Goal: Information Seeking & Learning: Learn about a topic

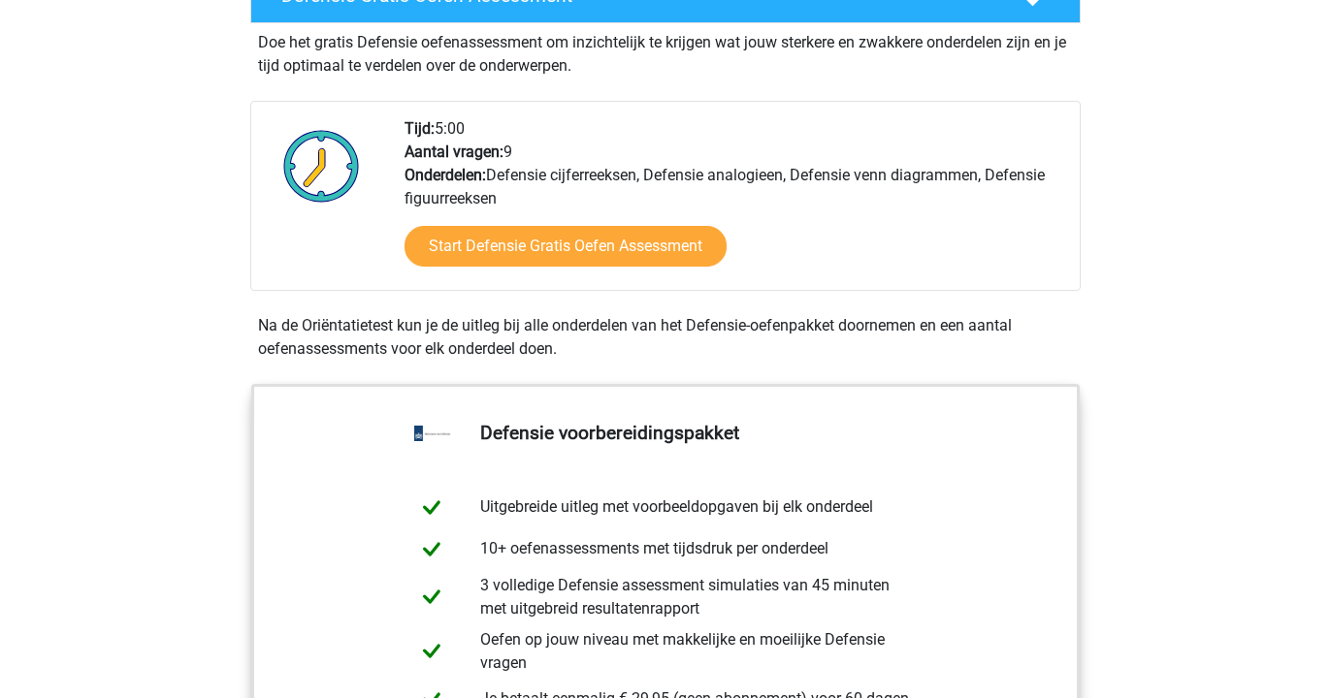
scroll to position [582, 0]
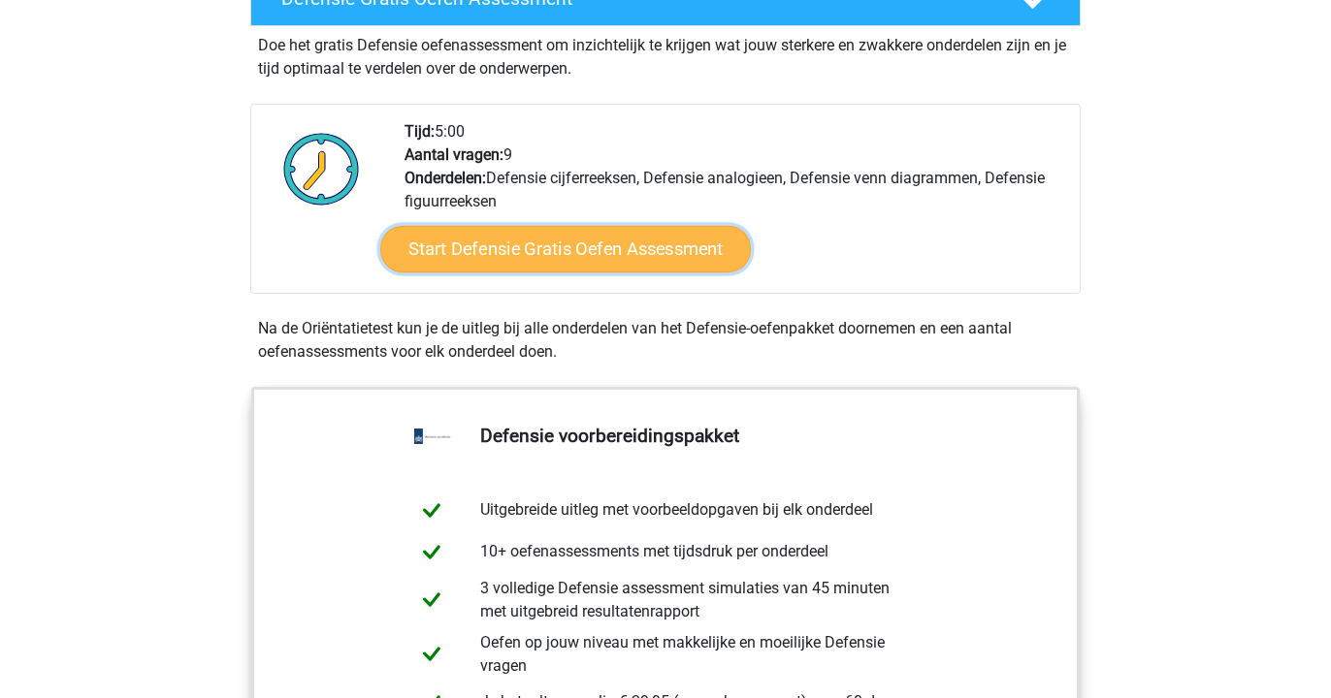
click at [477, 250] on link "Start Defensie Gratis Oefen Assessment" at bounding box center [565, 249] width 371 height 47
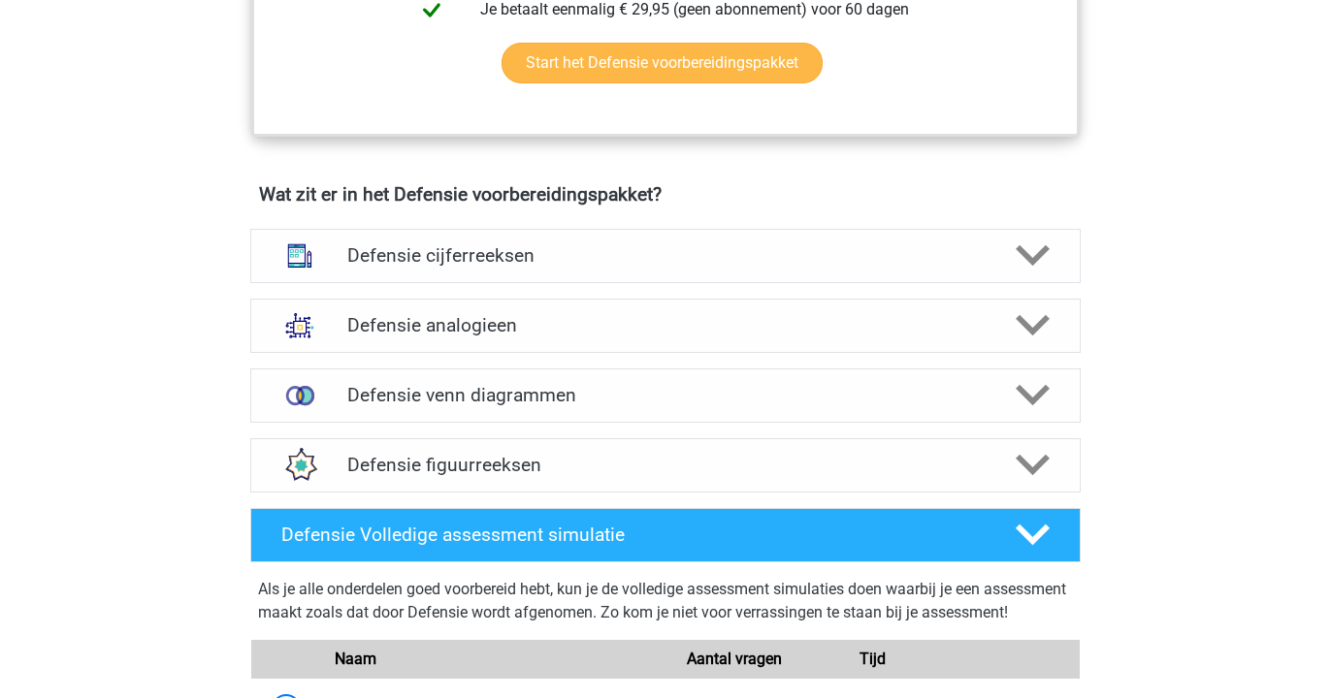
scroll to position [1318, 0]
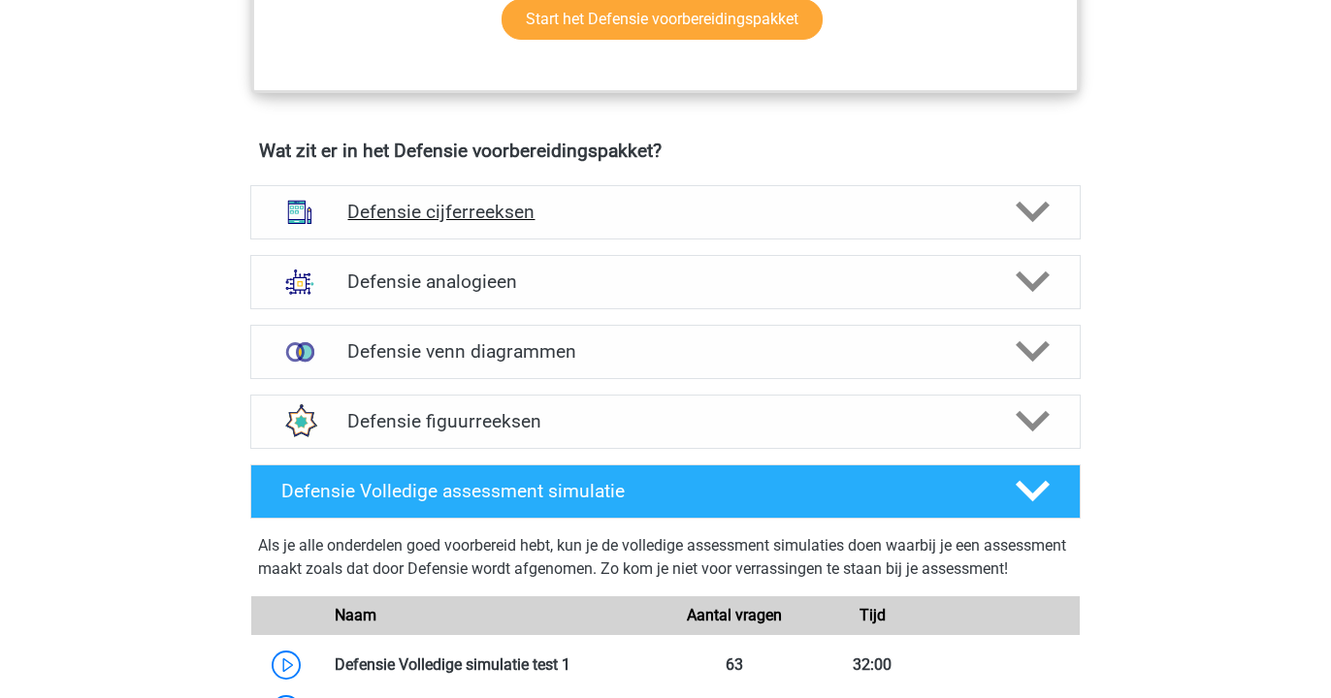
click at [521, 227] on div "Defensie cijferreeksen" at bounding box center [665, 212] width 830 height 54
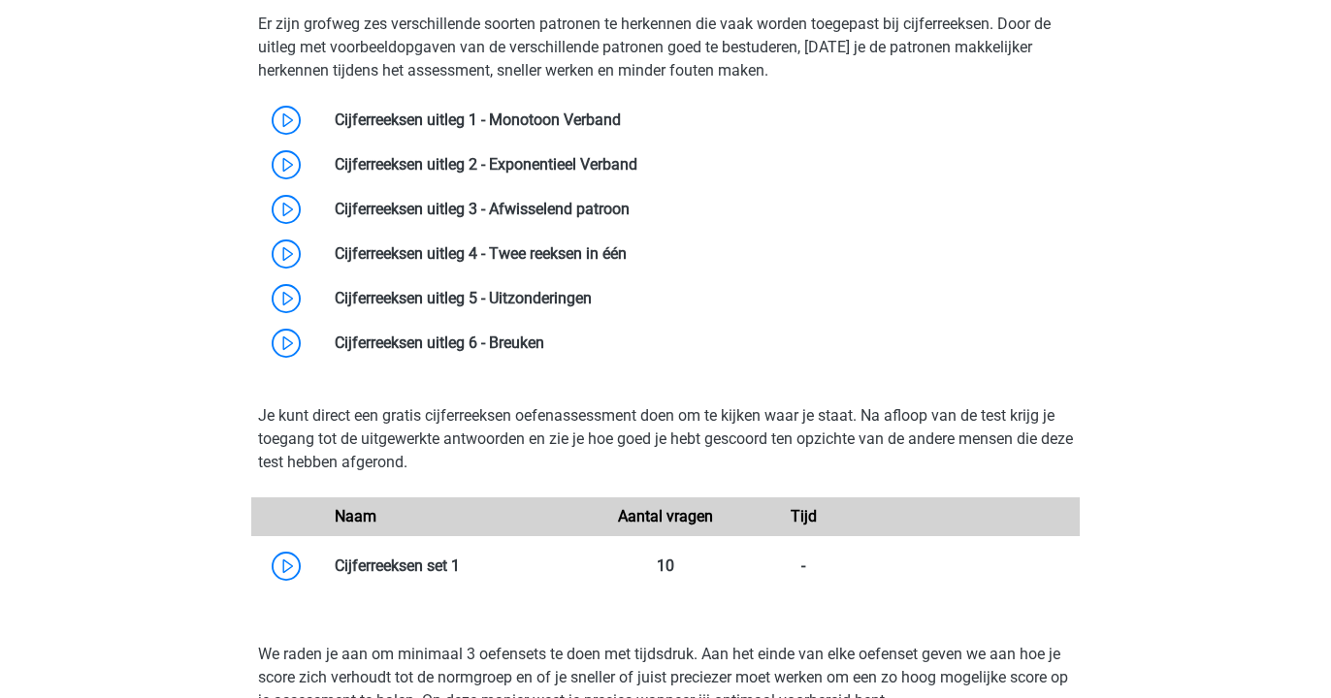
scroll to position [1569, 0]
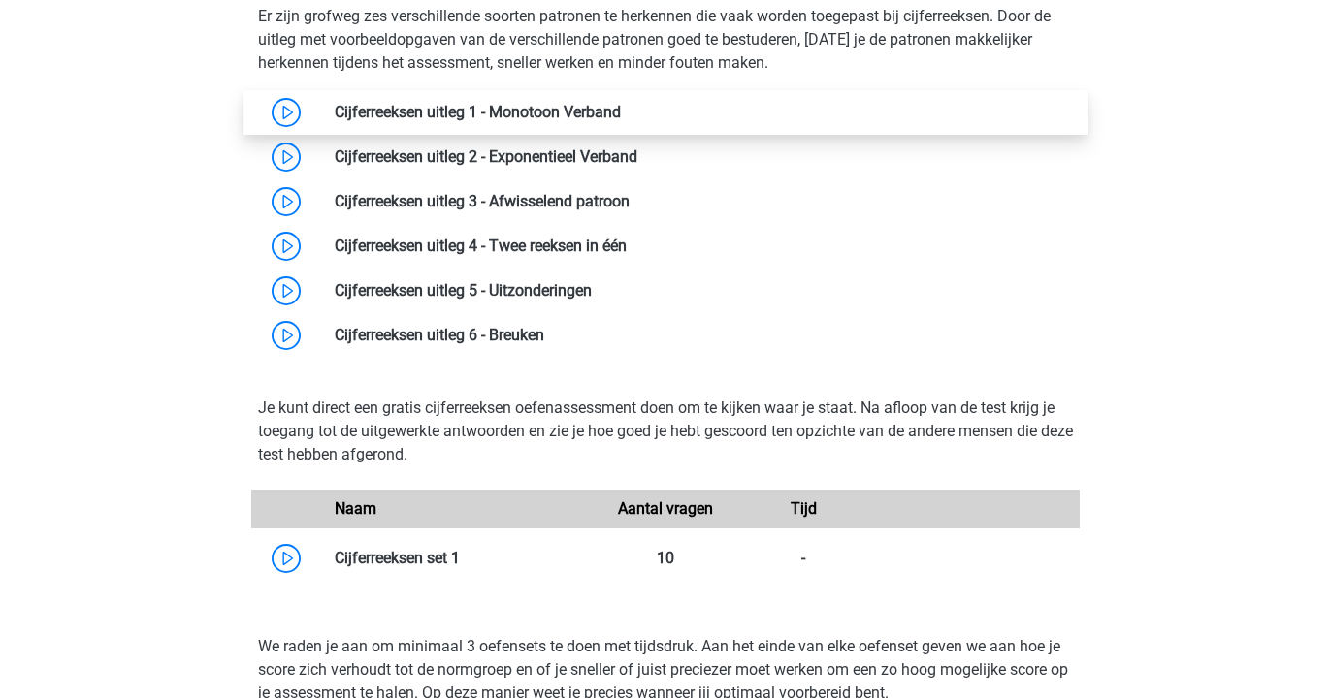
click at [621, 116] on link at bounding box center [621, 112] width 0 height 18
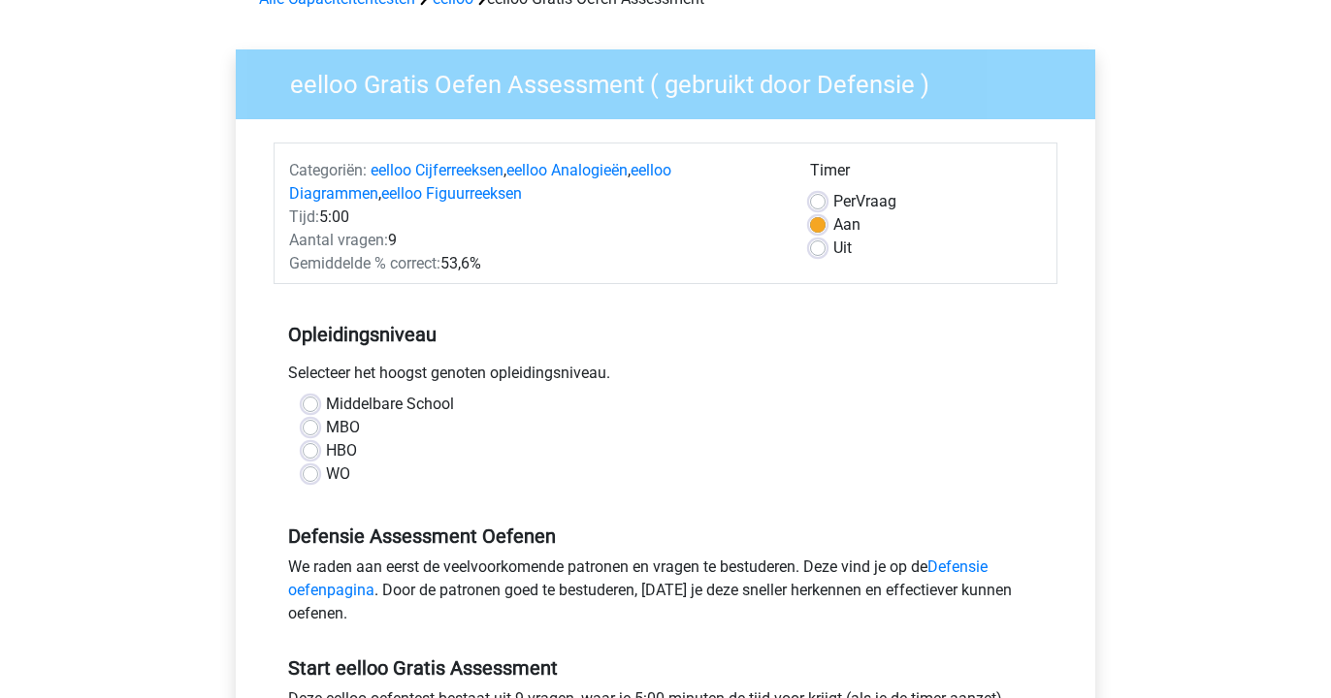
scroll to position [137, 0]
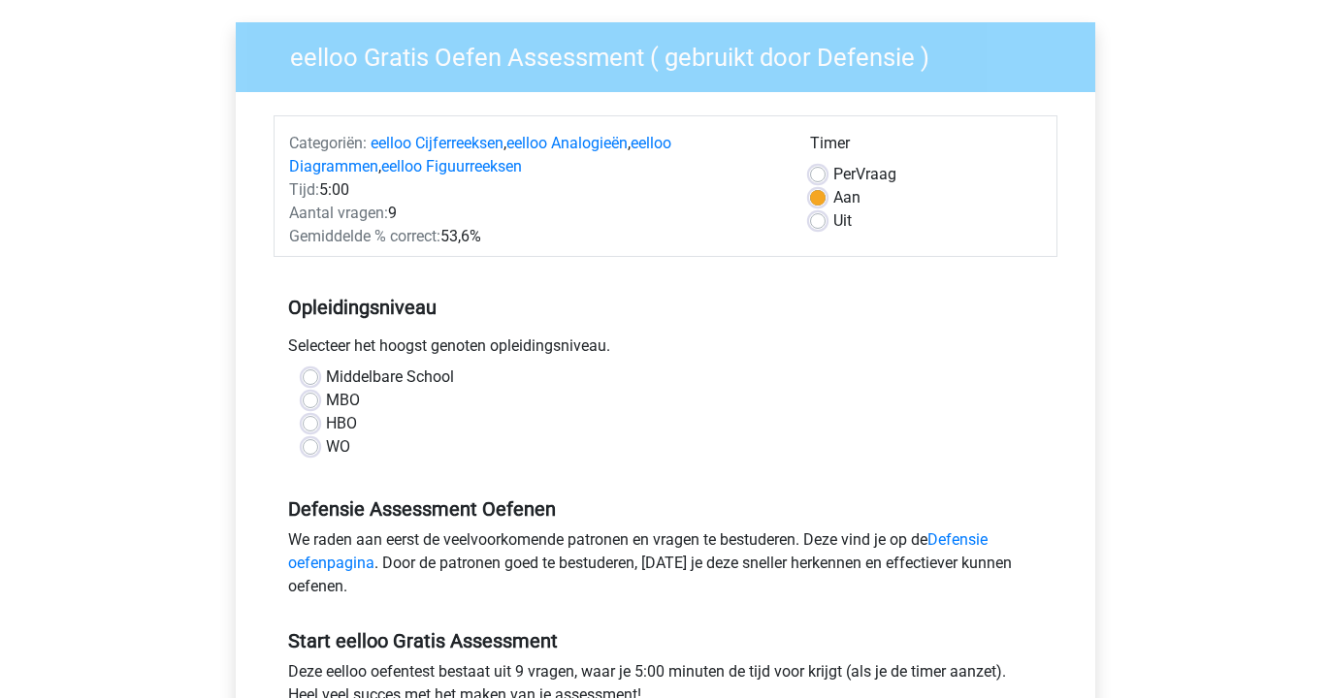
click at [323, 419] on div "HBO" at bounding box center [666, 423] width 726 height 23
click at [326, 420] on label "HBO" at bounding box center [341, 423] width 31 height 23
click at [314, 420] on input "HBO" at bounding box center [311, 421] width 16 height 19
radio input "true"
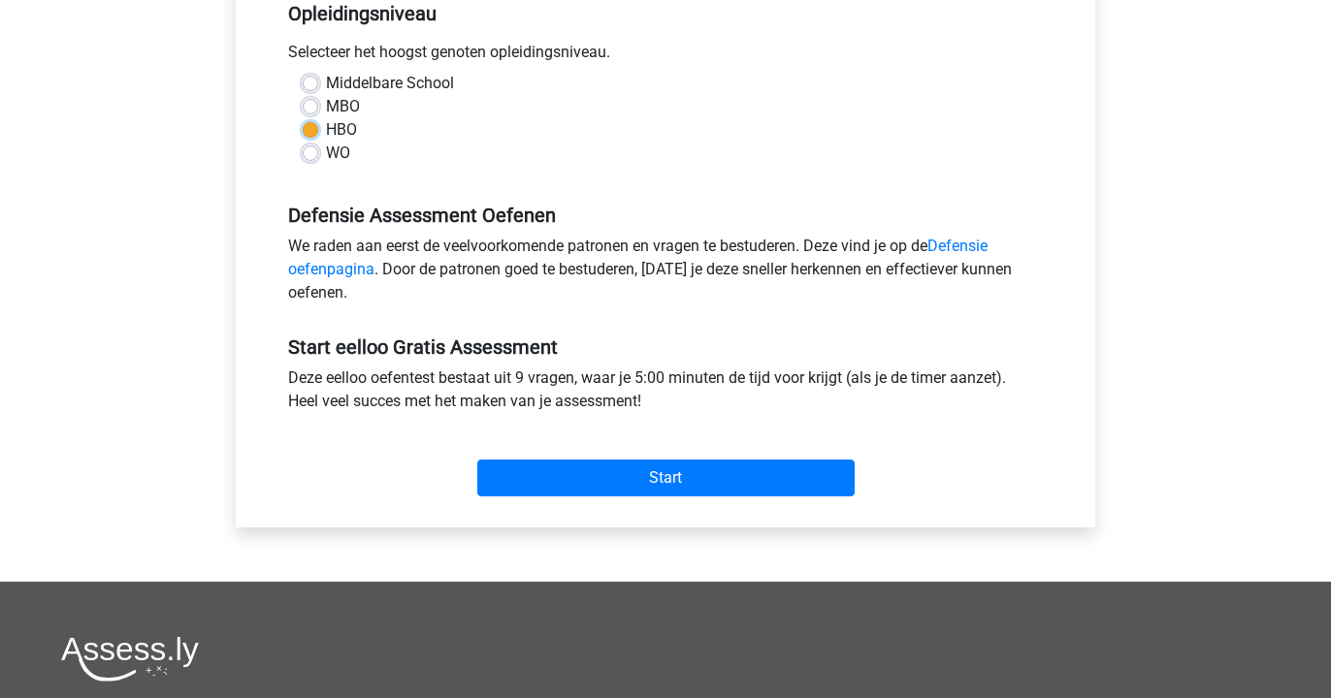
scroll to position [531, 0]
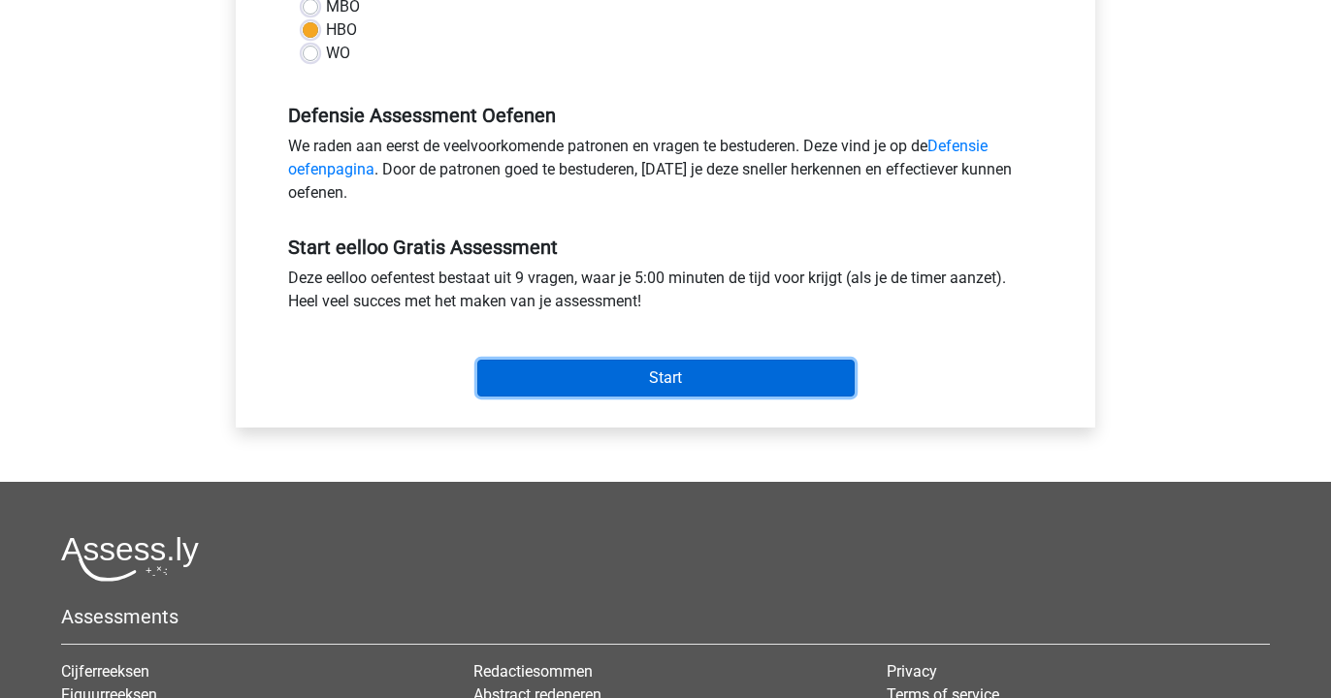
click at [635, 383] on input "Start" at bounding box center [665, 378] width 377 height 37
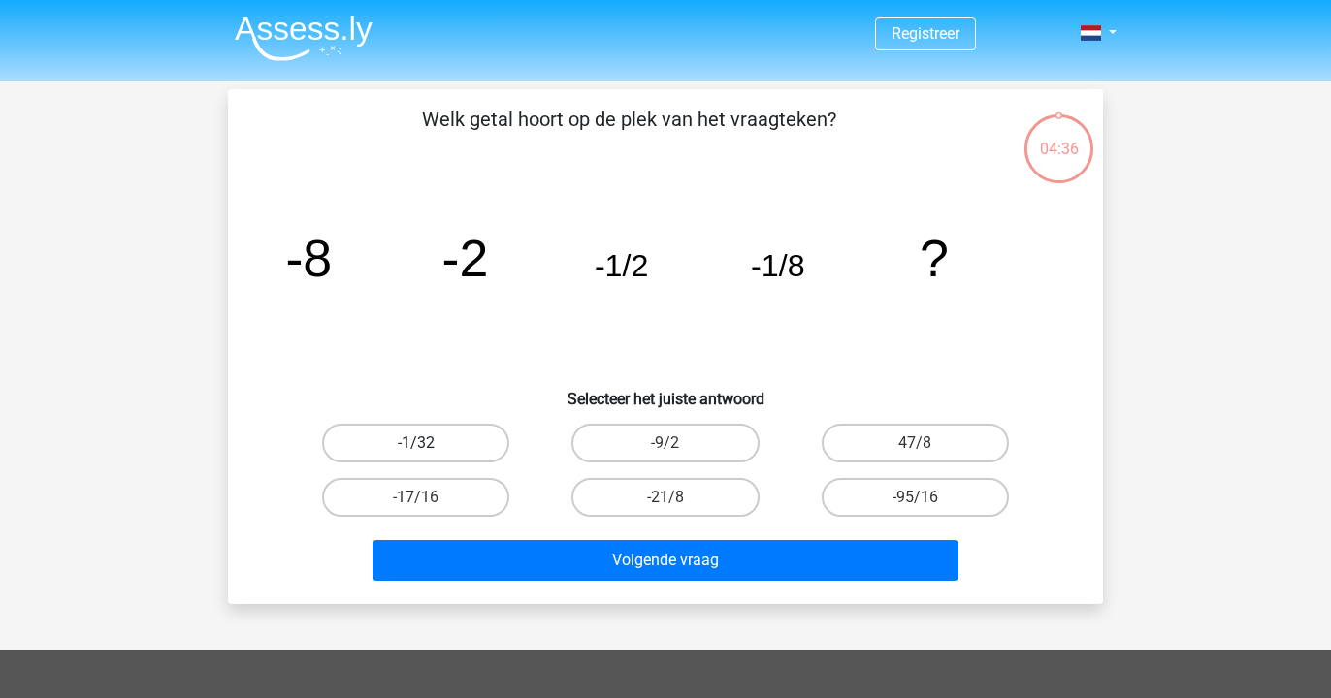
click at [431, 455] on label "-1/32" at bounding box center [415, 443] width 187 height 39
click at [429, 455] on input "-1/32" at bounding box center [422, 449] width 13 height 13
radio input "true"
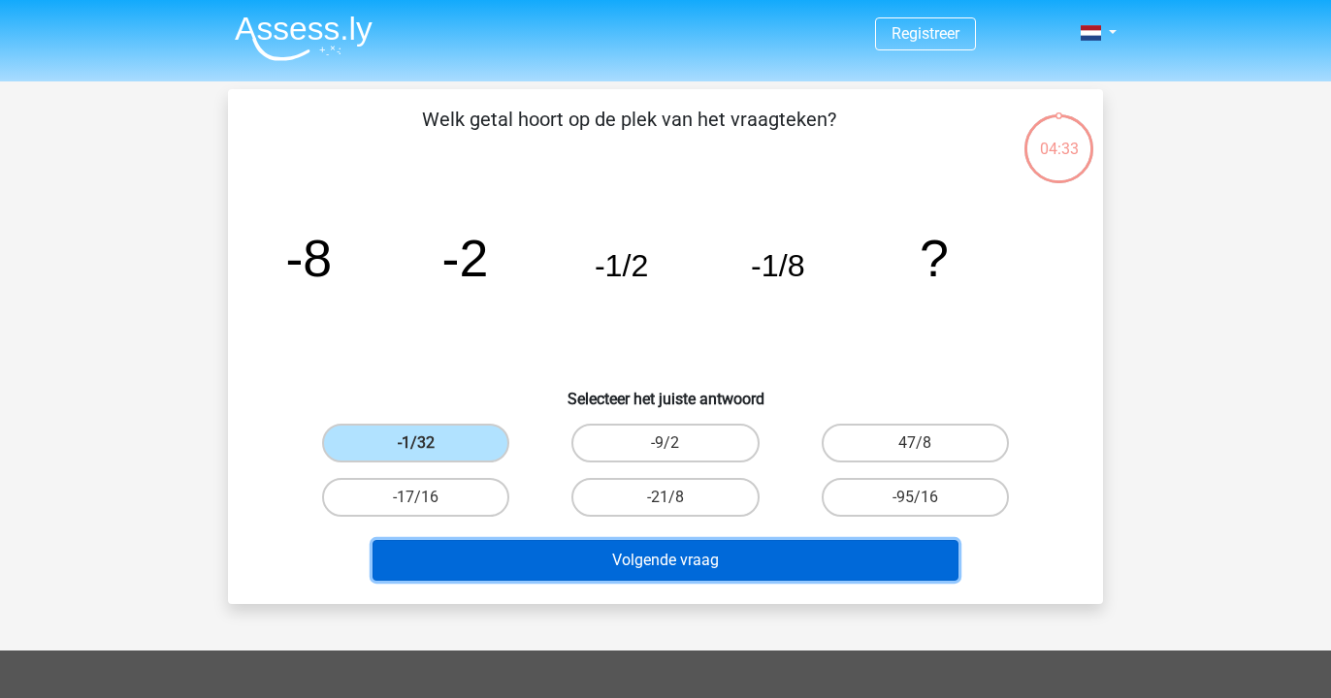
click at [566, 554] on button "Volgende vraag" at bounding box center [665, 560] width 587 height 41
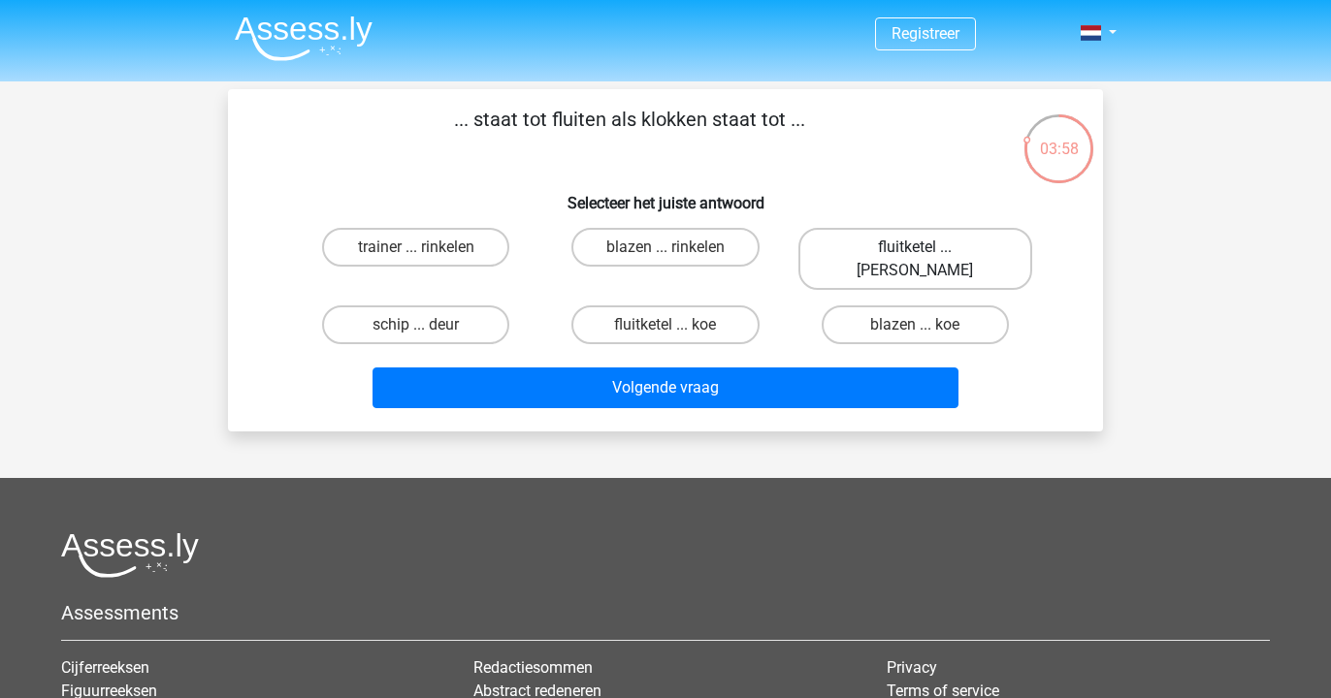
click at [878, 252] on label "fluitketel ... luiden" at bounding box center [915, 259] width 234 height 62
click at [915, 252] on input "fluitketel ... luiden" at bounding box center [921, 253] width 13 height 13
radio input "true"
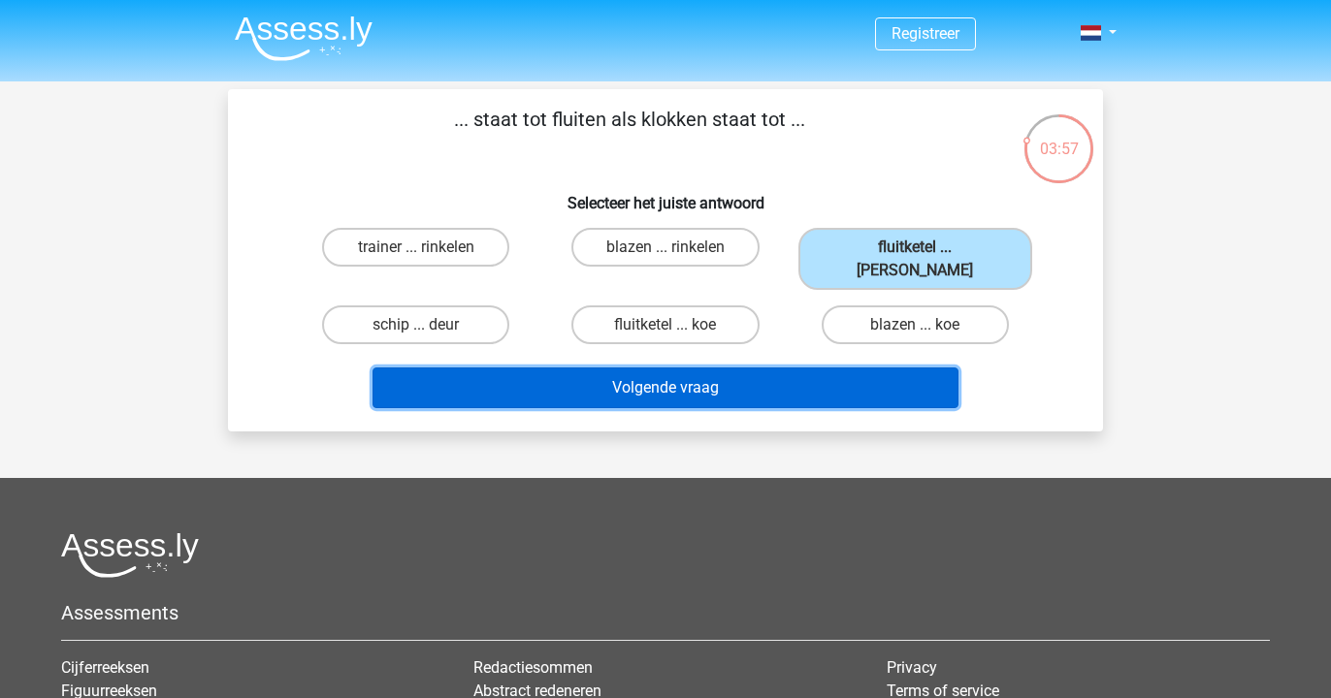
click at [791, 372] on button "Volgende vraag" at bounding box center [665, 388] width 587 height 41
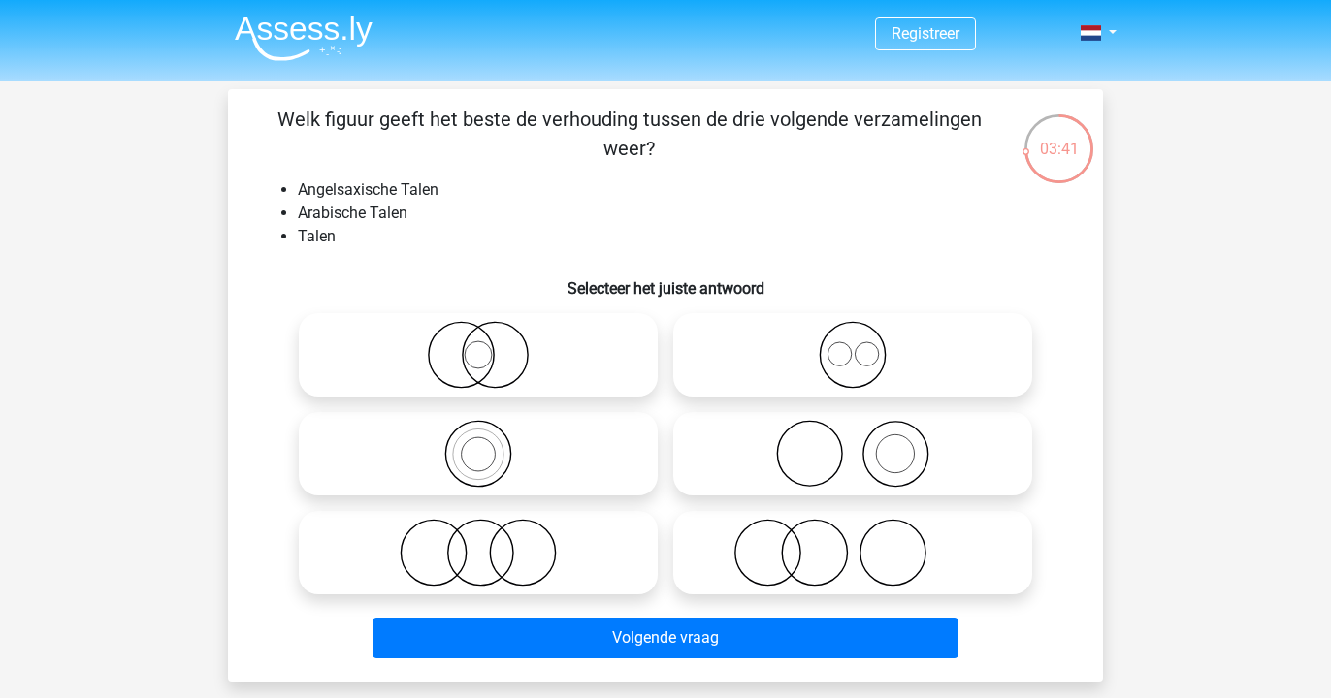
click at [790, 366] on icon at bounding box center [852, 355] width 343 height 68
click at [853, 345] on input "radio" at bounding box center [859, 339] width 13 height 13
radio input "true"
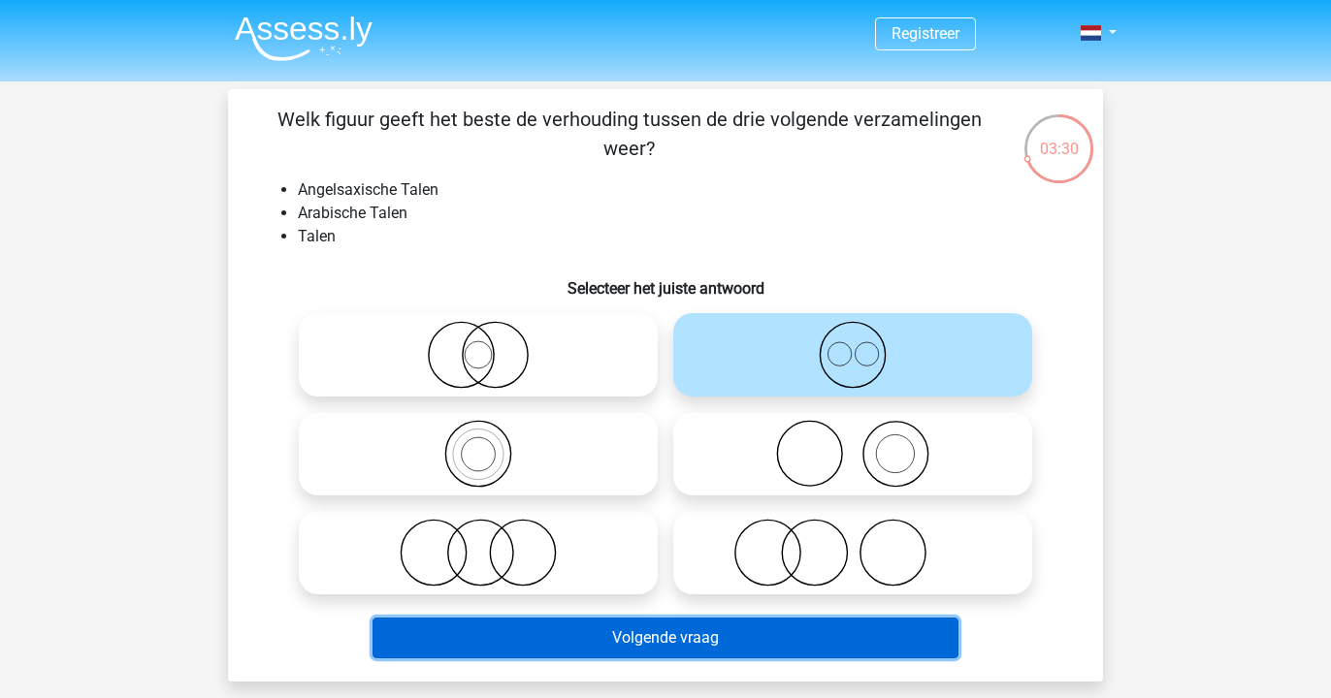
click at [529, 631] on button "Volgende vraag" at bounding box center [665, 638] width 587 height 41
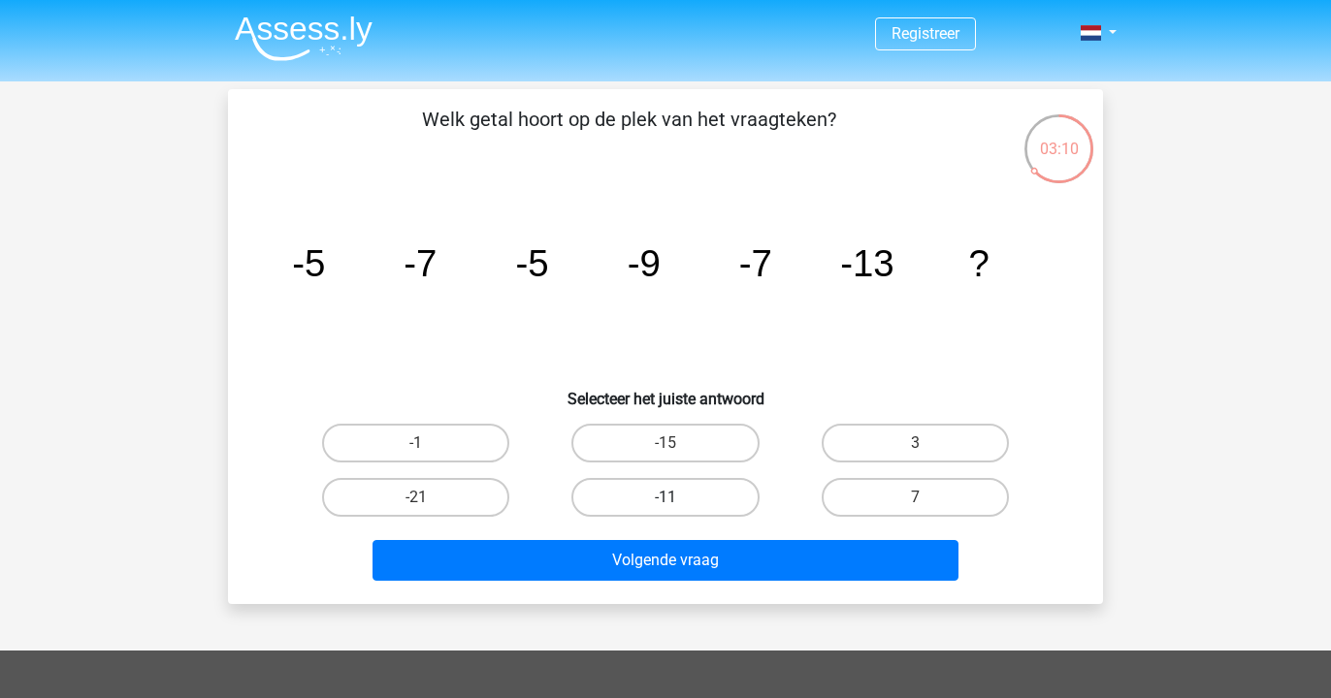
click at [685, 494] on label "-11" at bounding box center [664, 497] width 187 height 39
click at [678, 498] on input "-11" at bounding box center [671, 504] width 13 height 13
radio input "true"
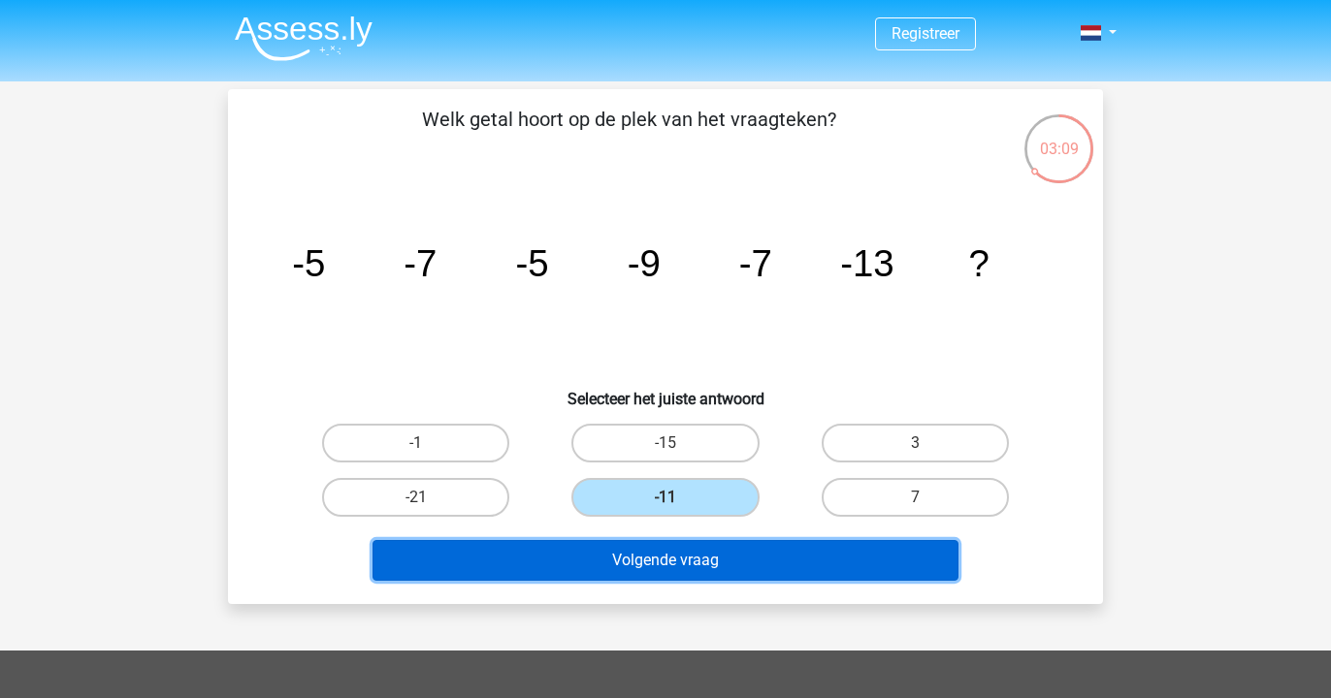
click at [684, 561] on button "Volgende vraag" at bounding box center [665, 560] width 587 height 41
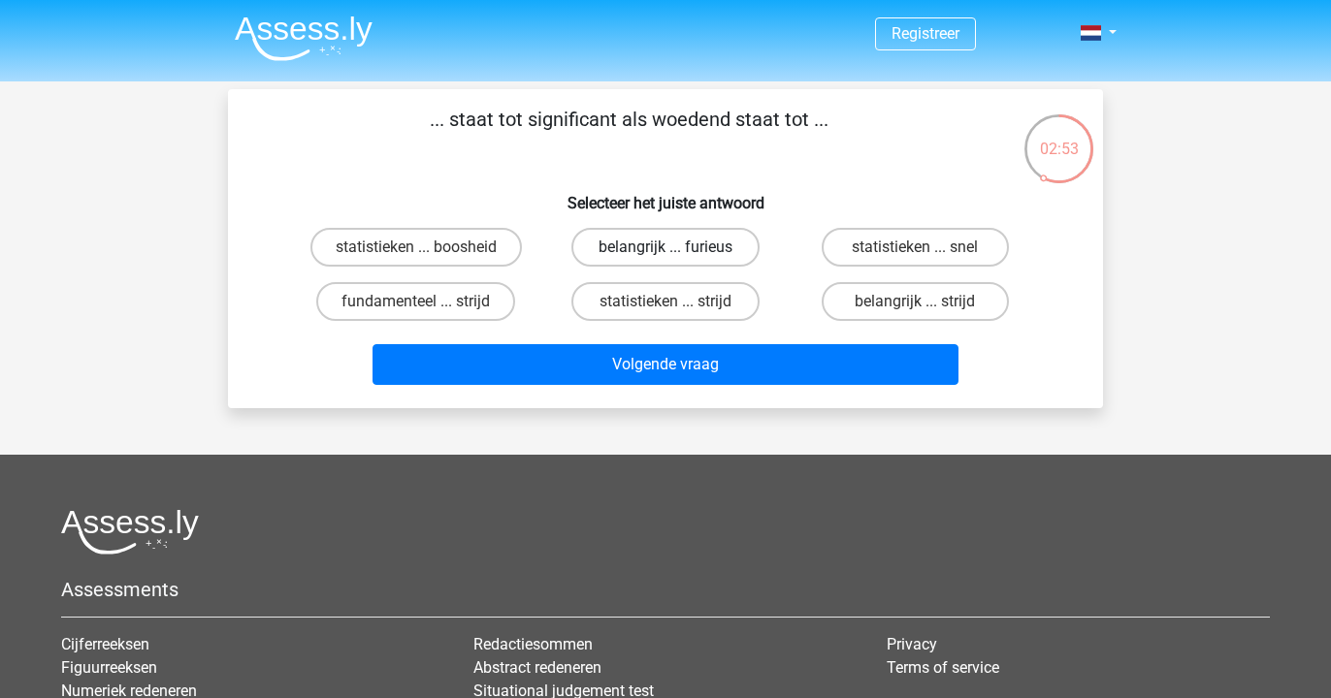
click at [669, 239] on label "belangrijk ... furieus" at bounding box center [664, 247] width 187 height 39
click at [669, 247] on input "belangrijk ... furieus" at bounding box center [671, 253] width 13 height 13
radio input "true"
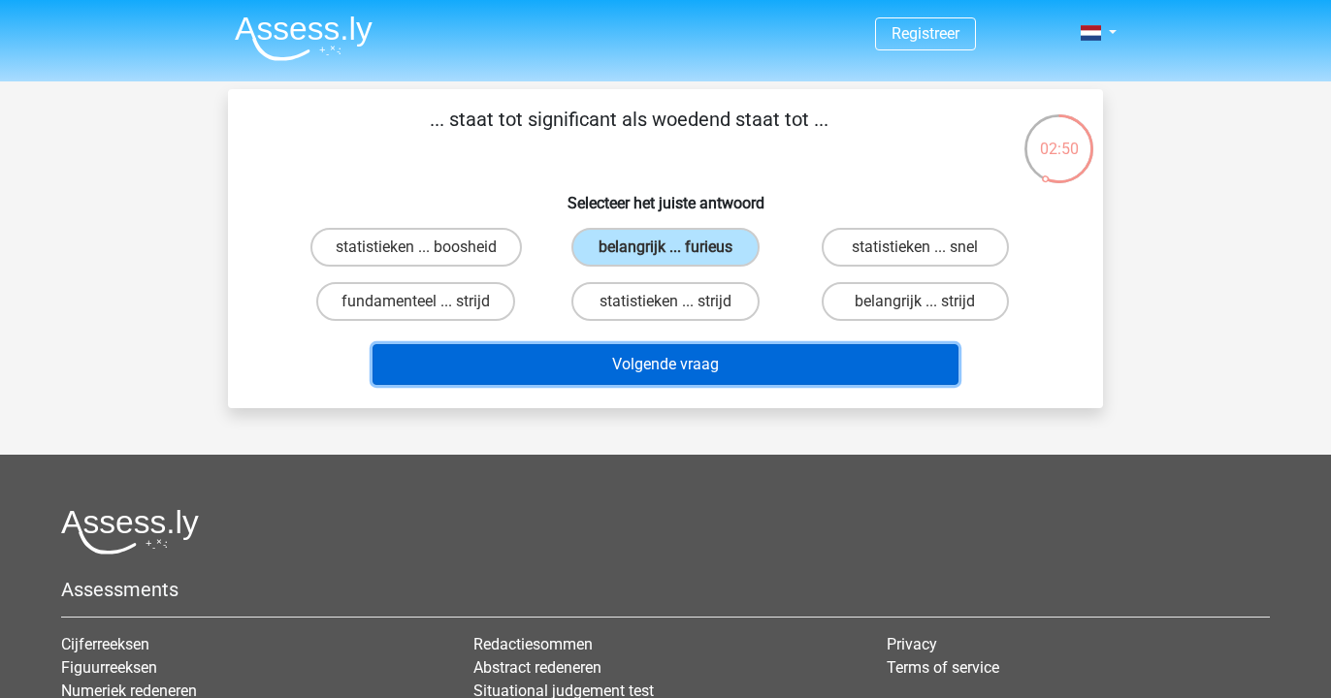
click at [651, 358] on button "Volgende vraag" at bounding box center [665, 364] width 587 height 41
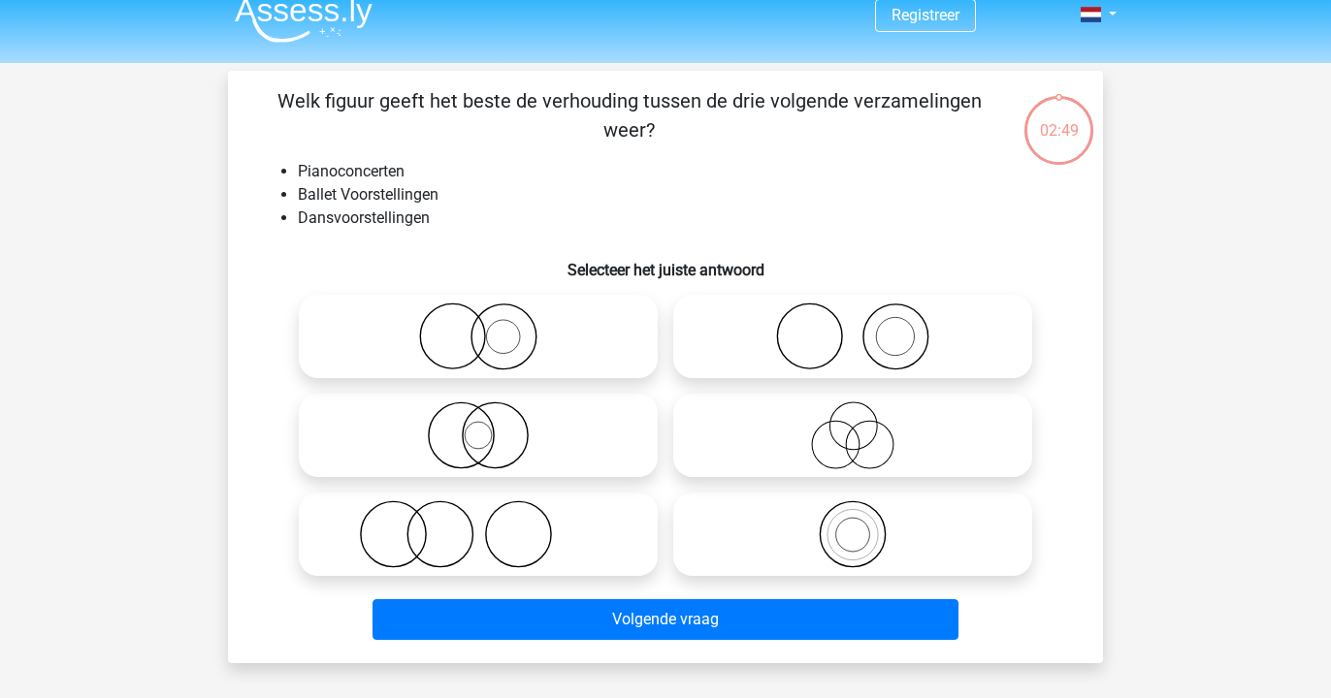
scroll to position [13, 0]
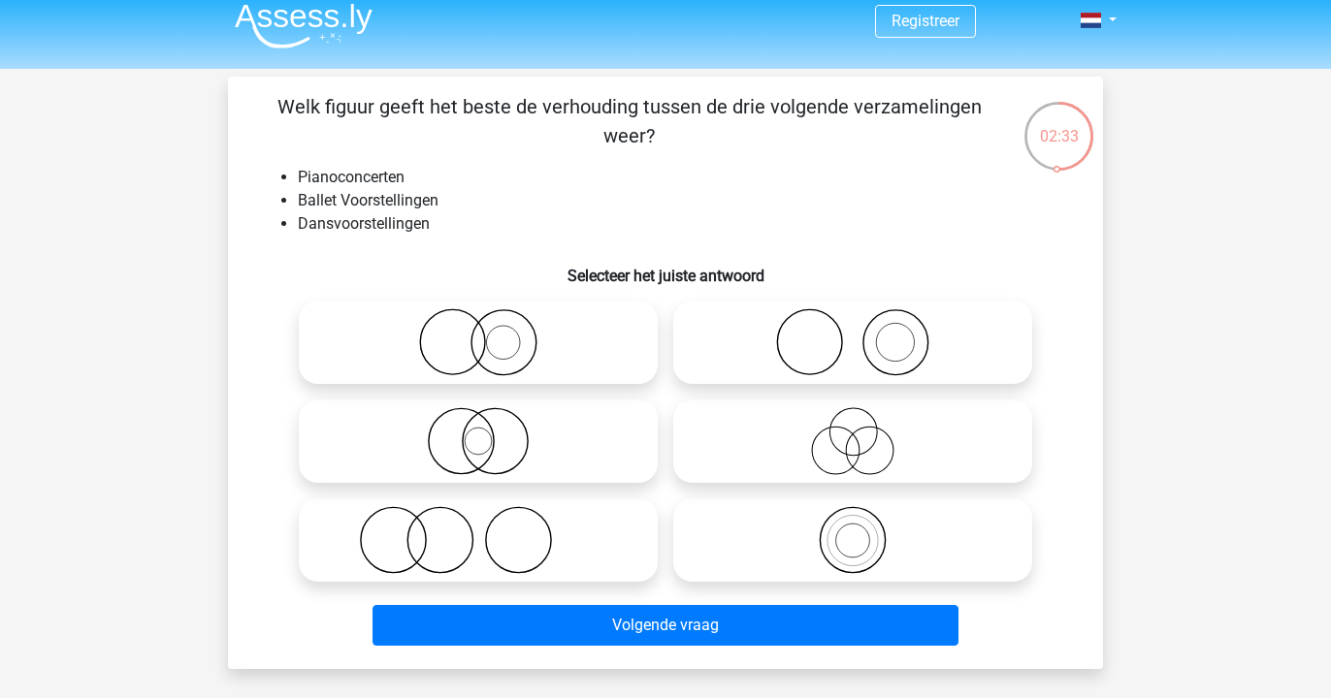
click at [822, 351] on icon at bounding box center [852, 342] width 343 height 68
click at [853, 333] on input "radio" at bounding box center [859, 326] width 13 height 13
radio input "true"
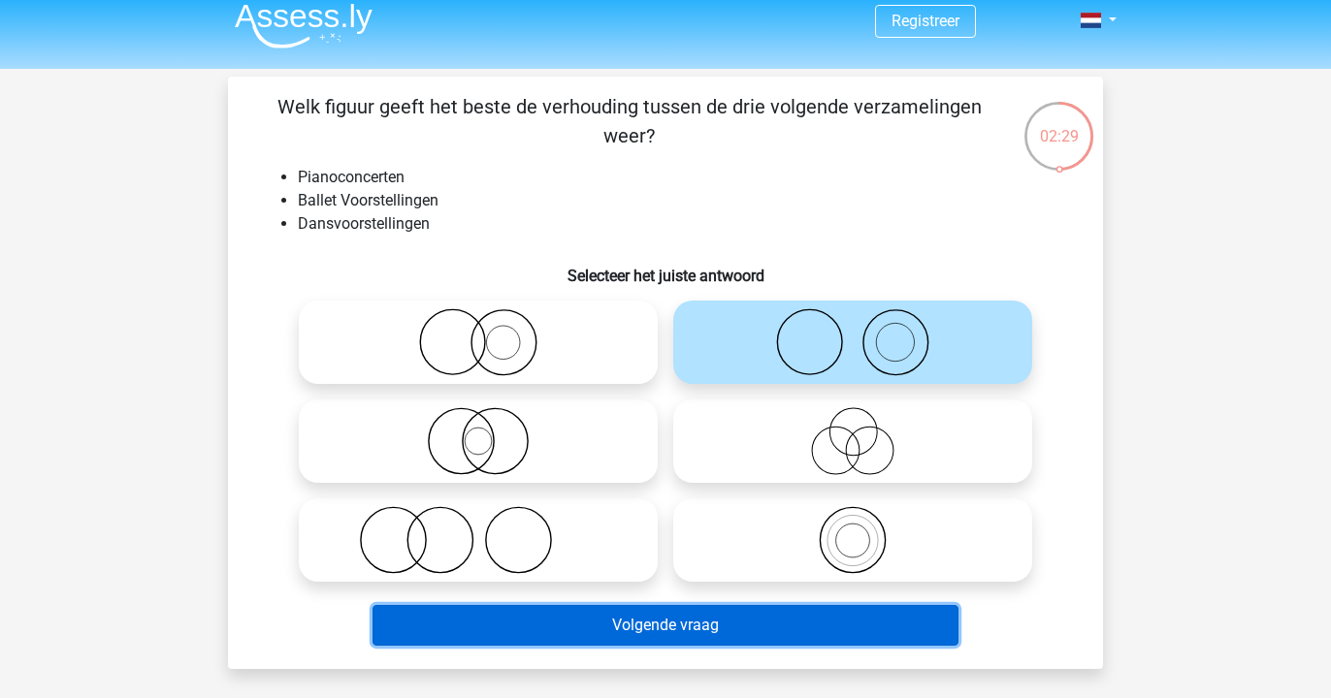
click at [641, 631] on button "Volgende vraag" at bounding box center [665, 625] width 587 height 41
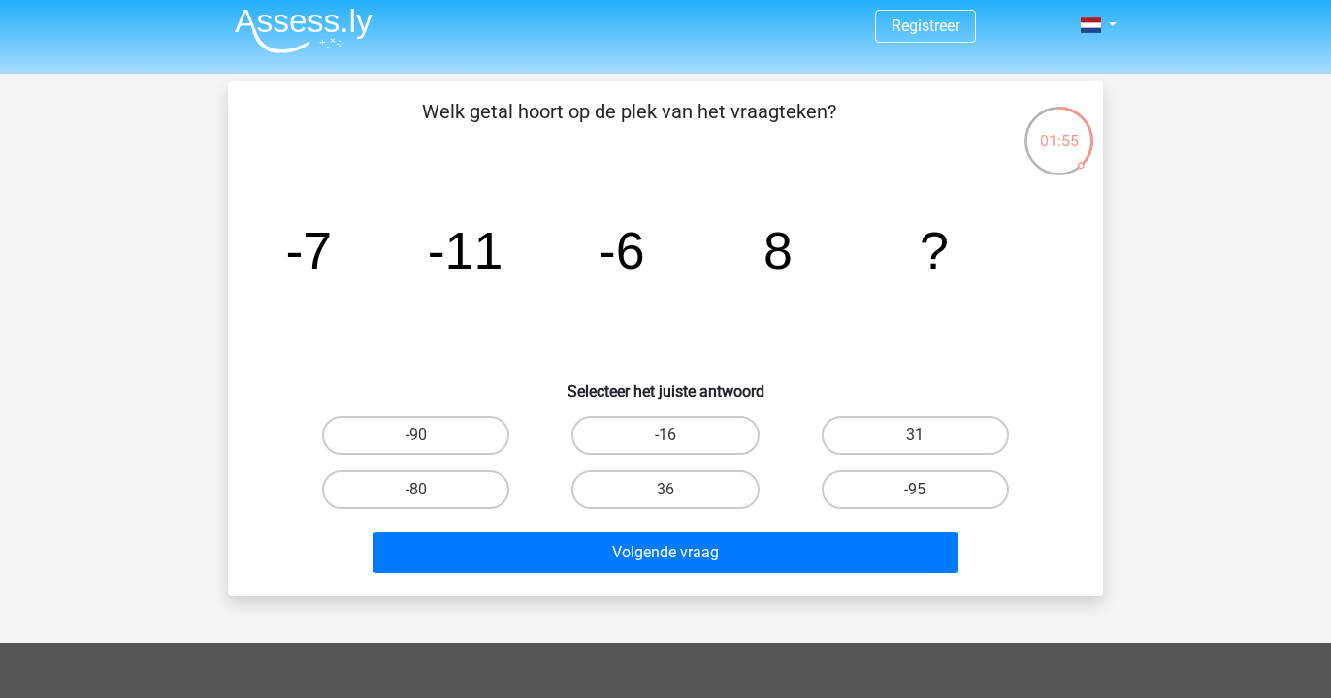
scroll to position [4, 0]
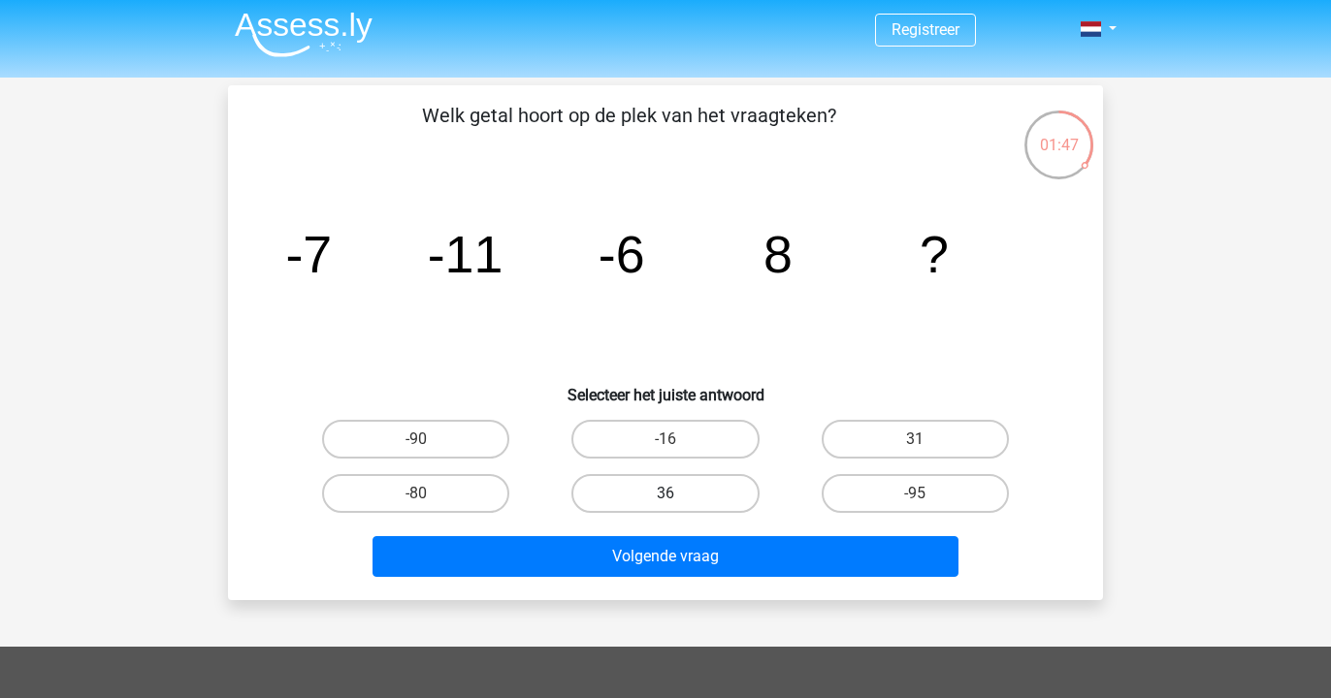
click at [706, 487] on label "36" at bounding box center [664, 493] width 187 height 39
click at [678, 494] on input "36" at bounding box center [671, 500] width 13 height 13
radio input "true"
click at [837, 445] on label "31" at bounding box center [915, 439] width 187 height 39
click at [915, 445] on input "31" at bounding box center [921, 445] width 13 height 13
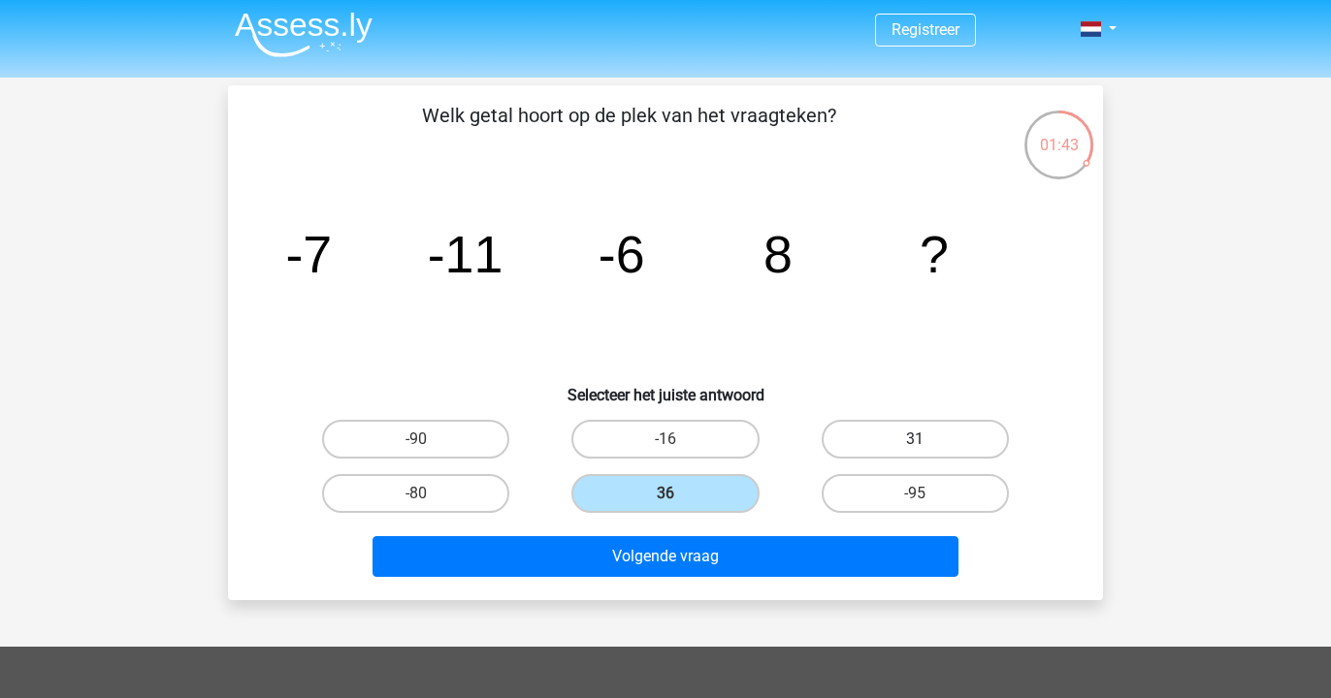
radio input "true"
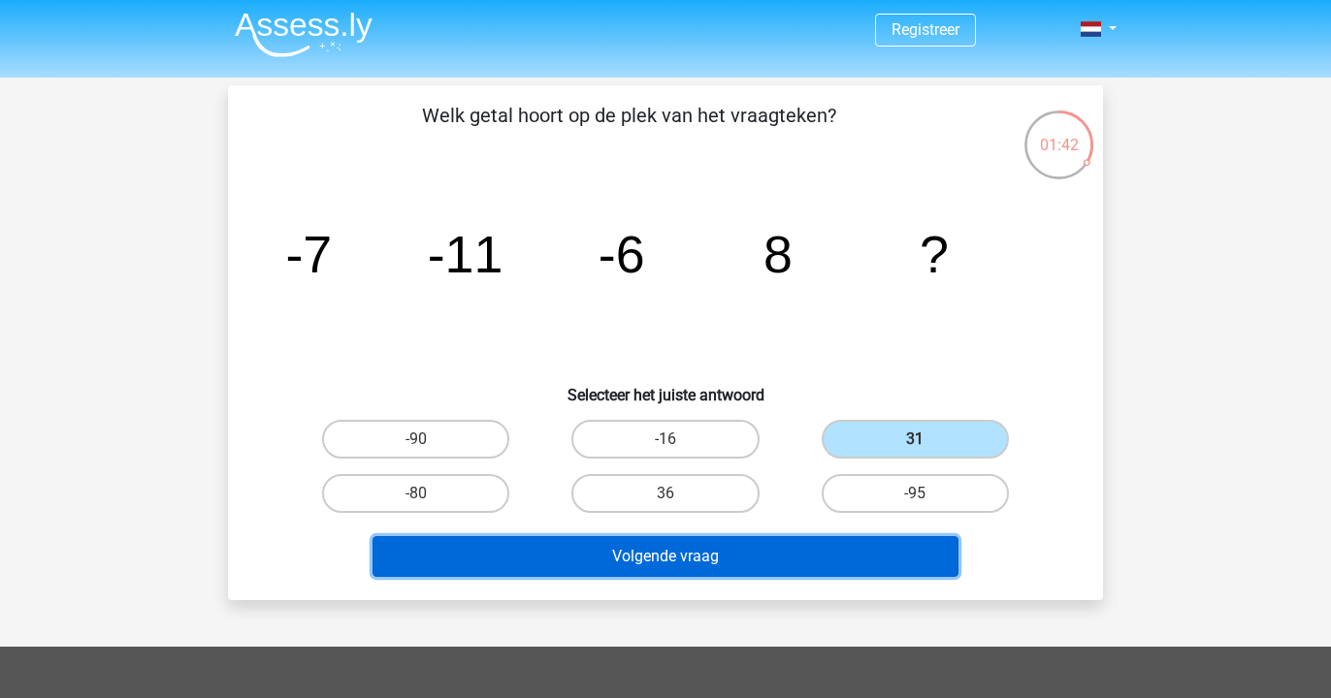
click at [753, 557] on button "Volgende vraag" at bounding box center [665, 556] width 587 height 41
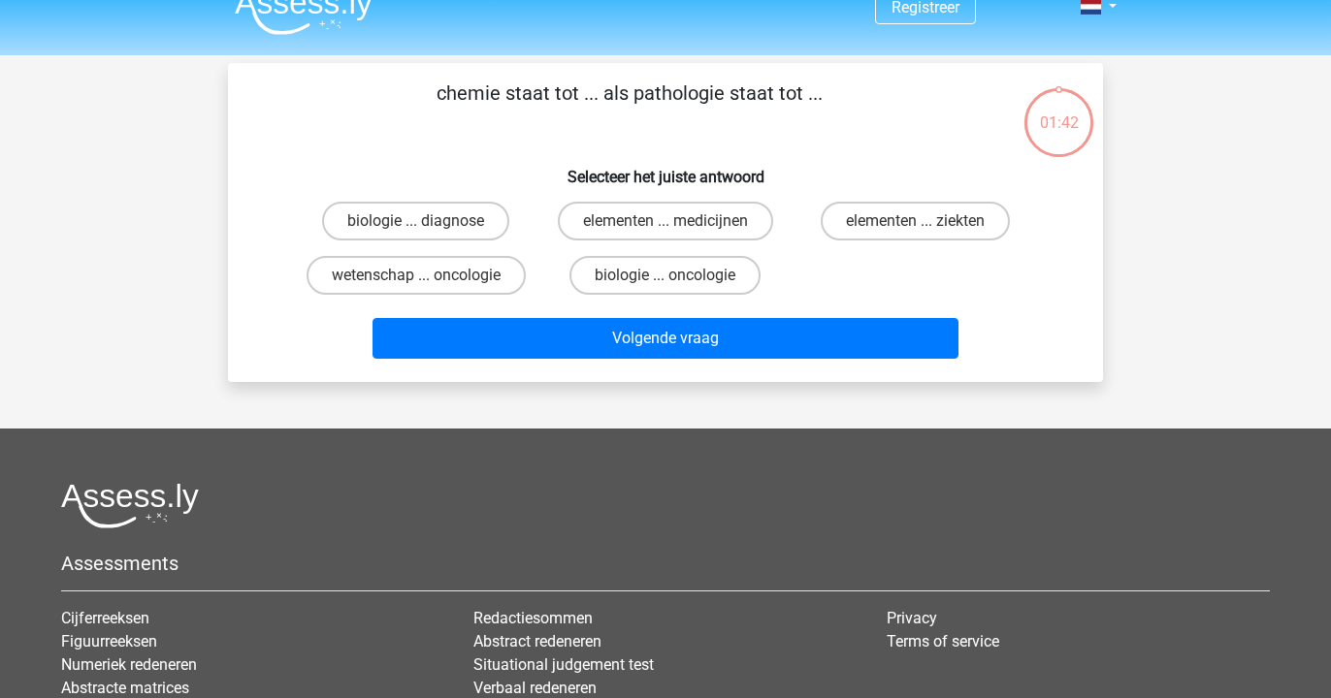
scroll to position [0, 0]
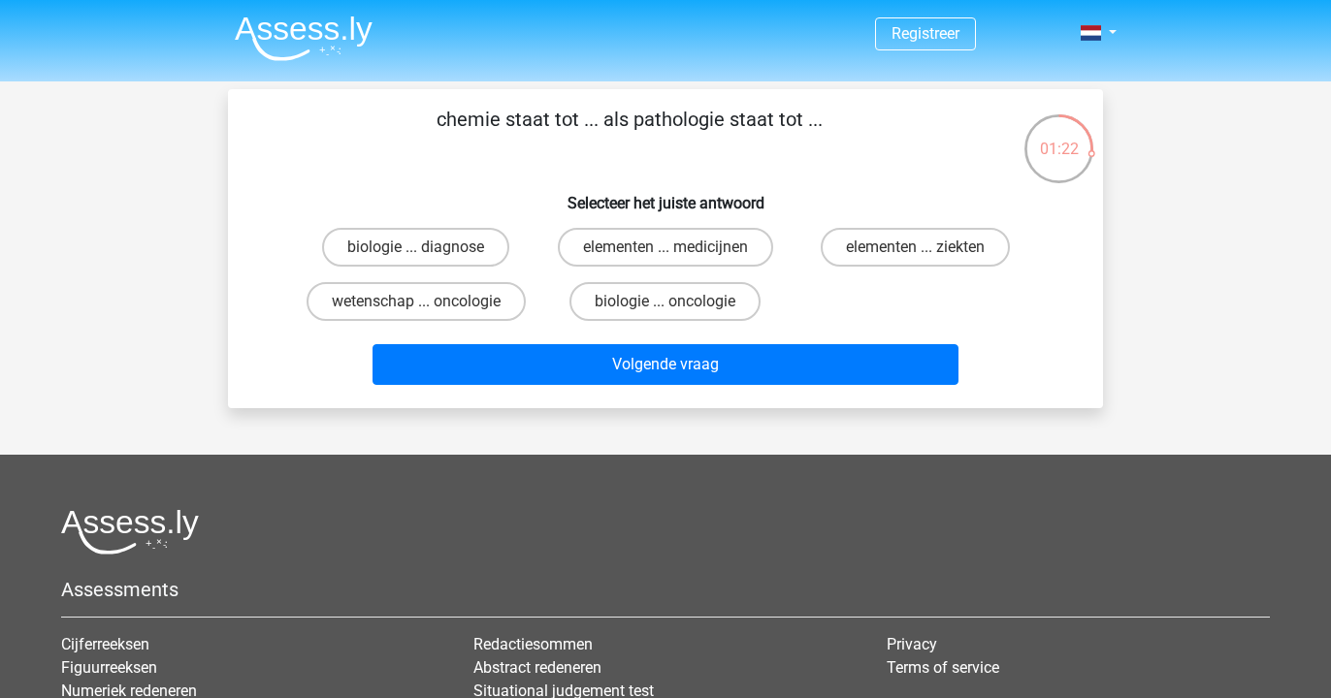
drag, startPoint x: 635, startPoint y: 123, endPoint x: 723, endPoint y: 122, distance: 87.3
click at [723, 122] on p "chemie staat tot ... als pathologie staat tot ..." at bounding box center [629, 134] width 740 height 58
copy p "pathologie"
click at [644, 245] on label "elementen ... medicijnen" at bounding box center [665, 247] width 215 height 39
click at [665, 247] on input "elementen ... medicijnen" at bounding box center [671, 253] width 13 height 13
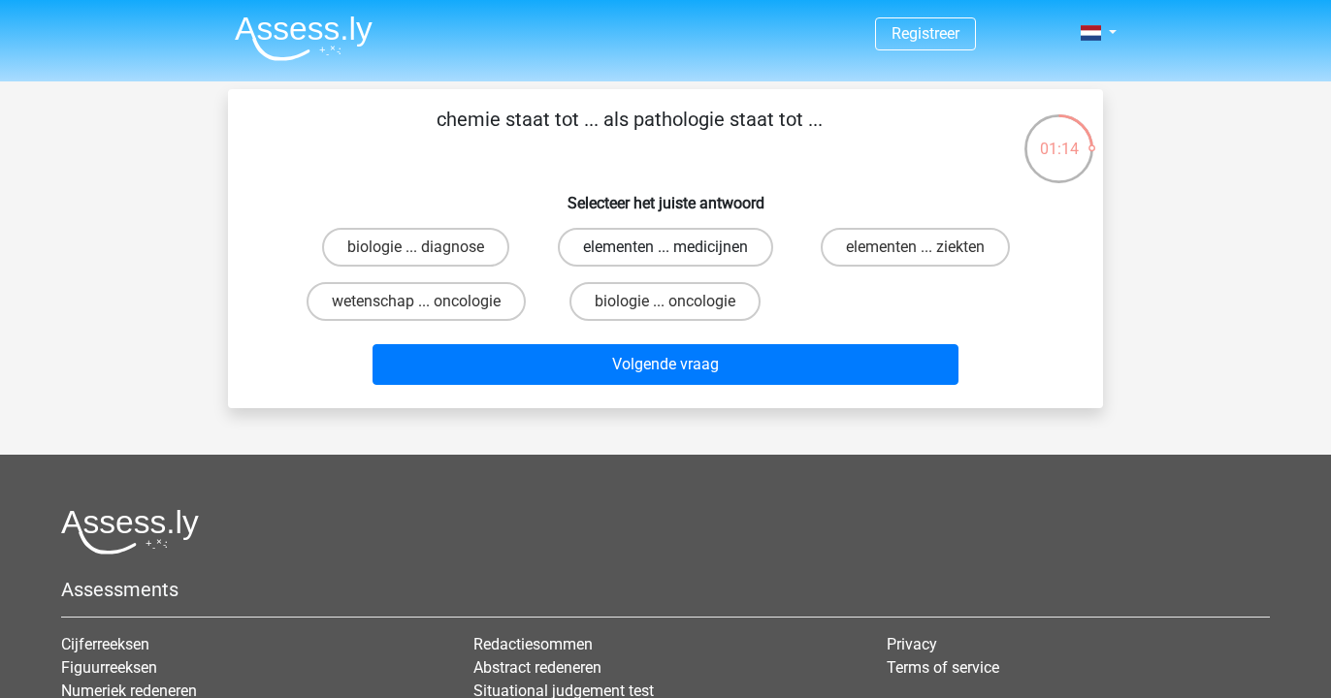
radio input "true"
click at [877, 244] on label "elementen ... ziekten" at bounding box center [915, 247] width 189 height 39
click at [915, 247] on input "elementen ... ziekten" at bounding box center [921, 253] width 13 height 13
radio input "true"
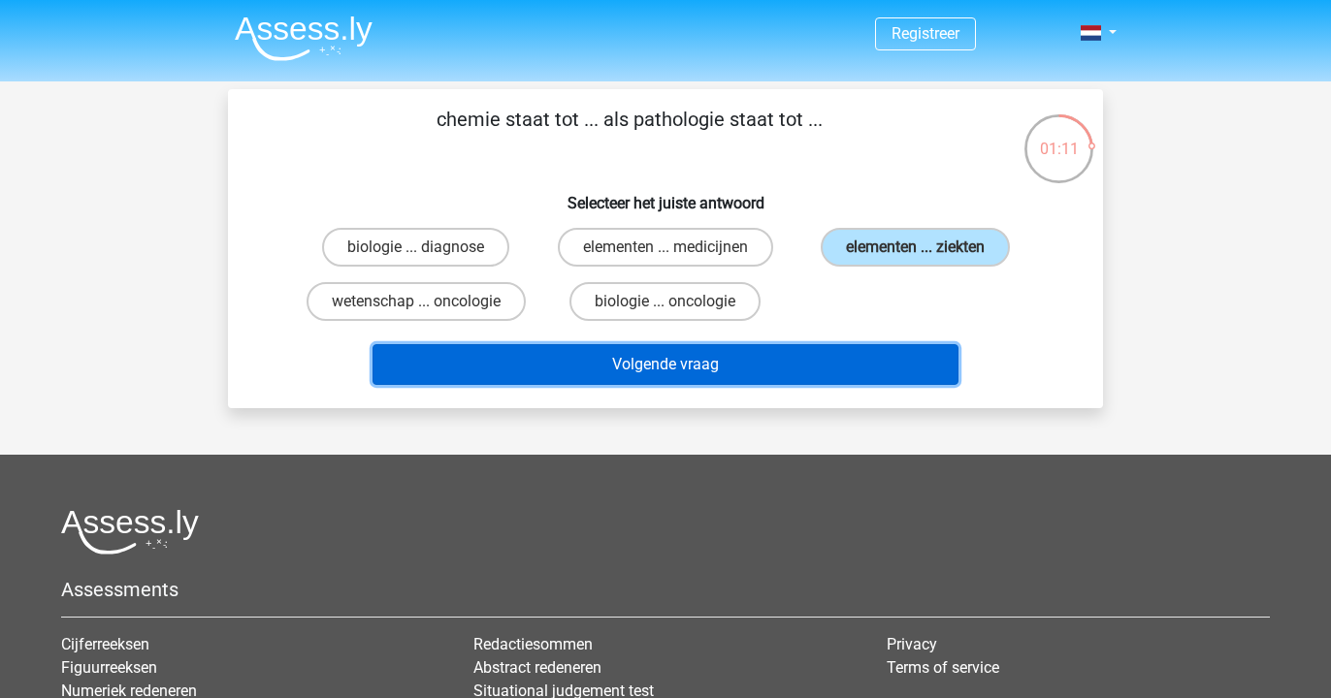
click at [819, 370] on button "Volgende vraag" at bounding box center [665, 364] width 587 height 41
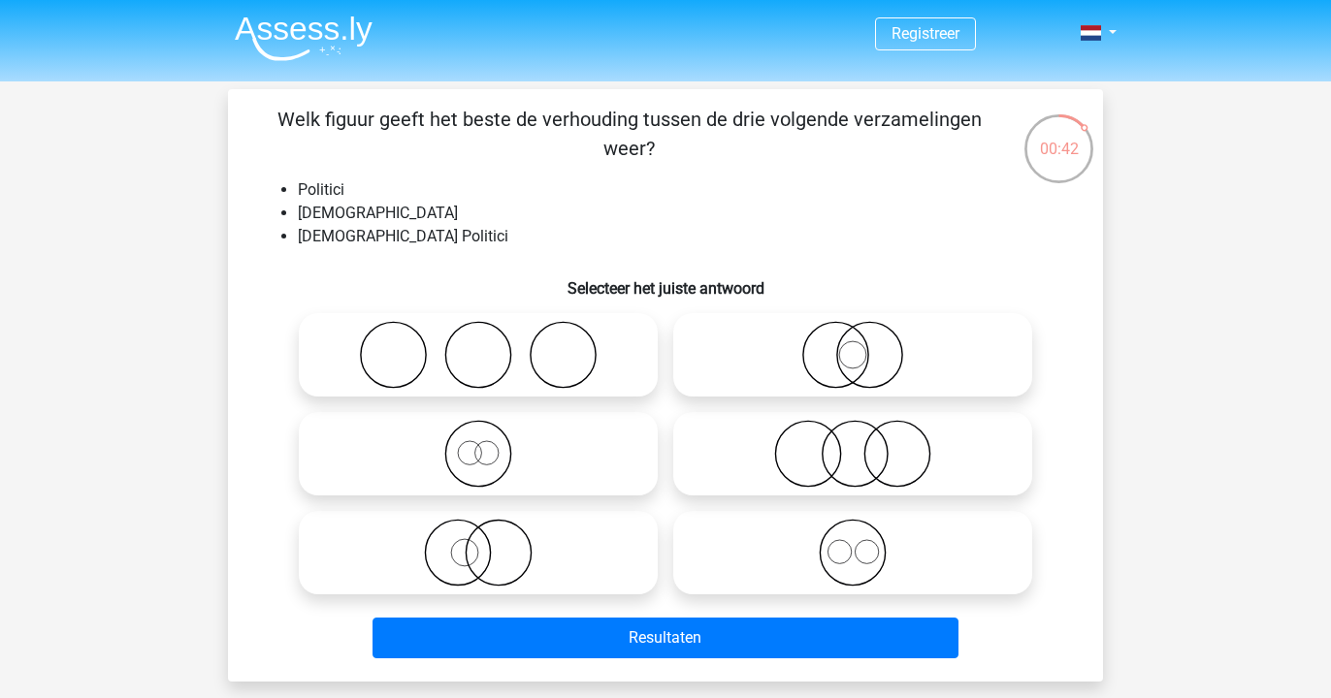
click at [823, 372] on icon at bounding box center [852, 355] width 343 height 68
click at [853, 345] on input "radio" at bounding box center [859, 339] width 13 height 13
radio input "true"
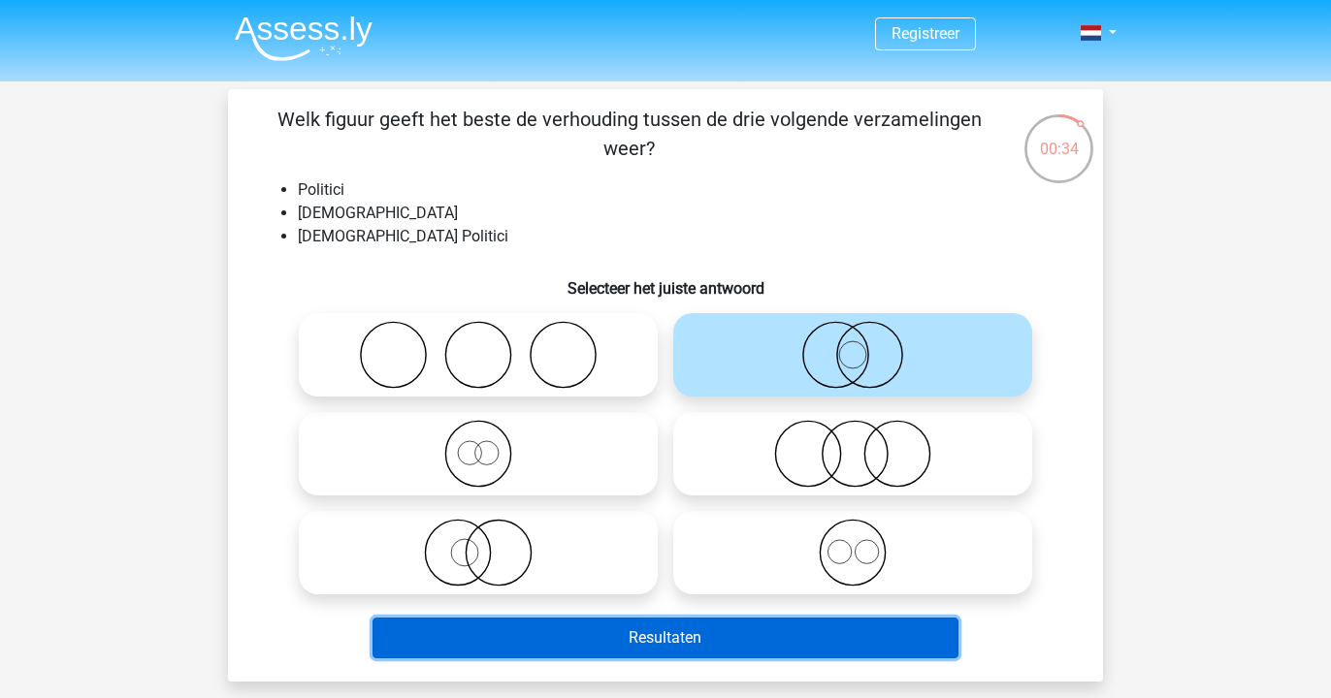
click at [762, 637] on button "Resultaten" at bounding box center [665, 638] width 587 height 41
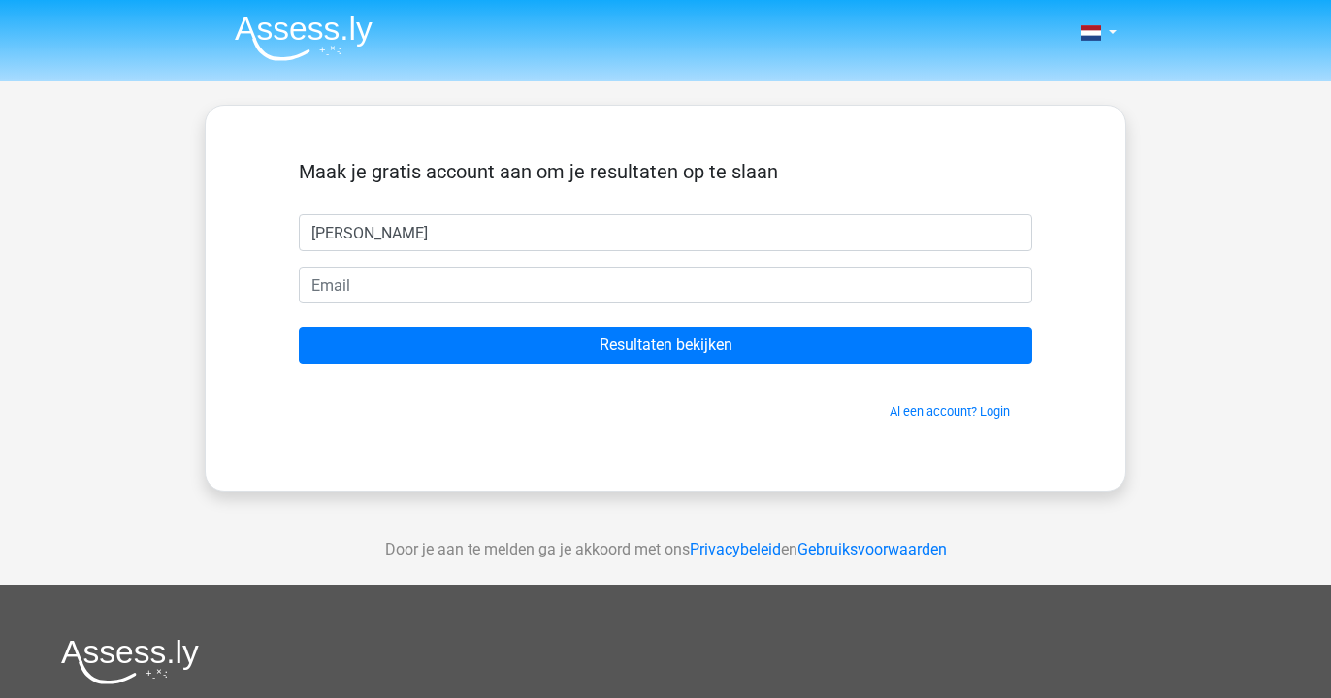
type input "julia"
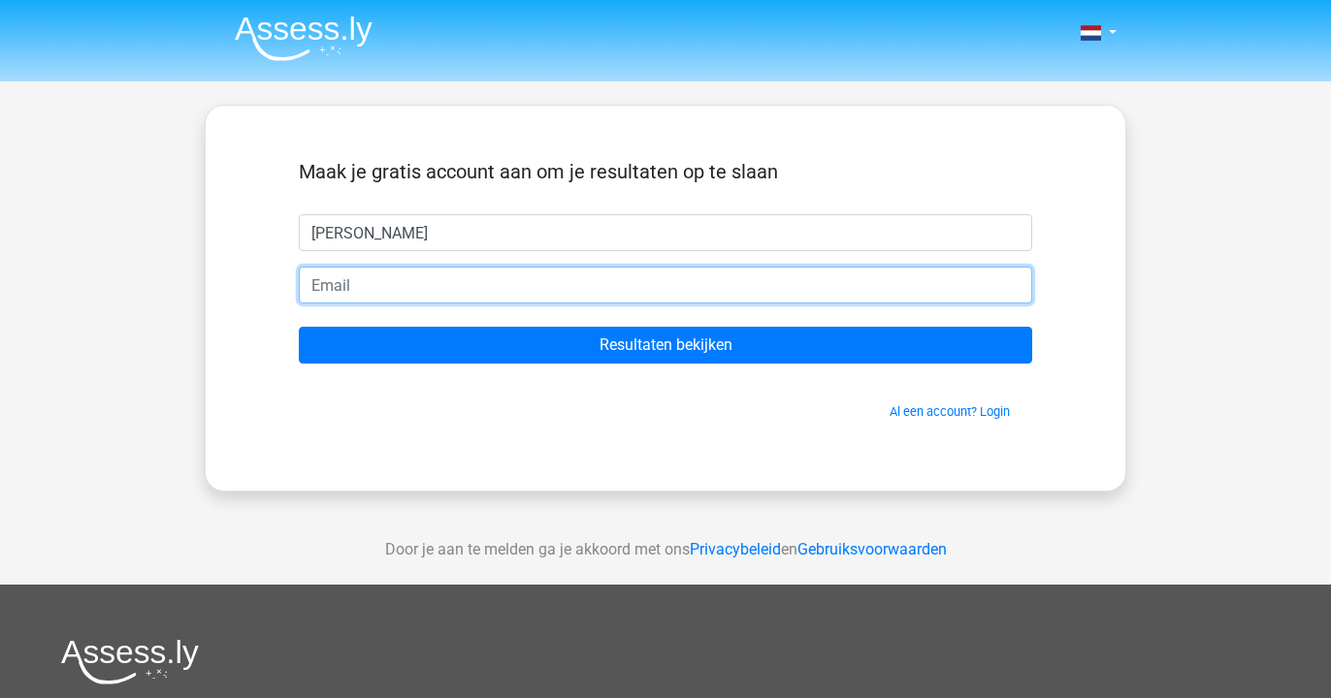
click at [314, 288] on input "email" at bounding box center [665, 285] width 733 height 37
type input "juliahoefman@gmail.com"
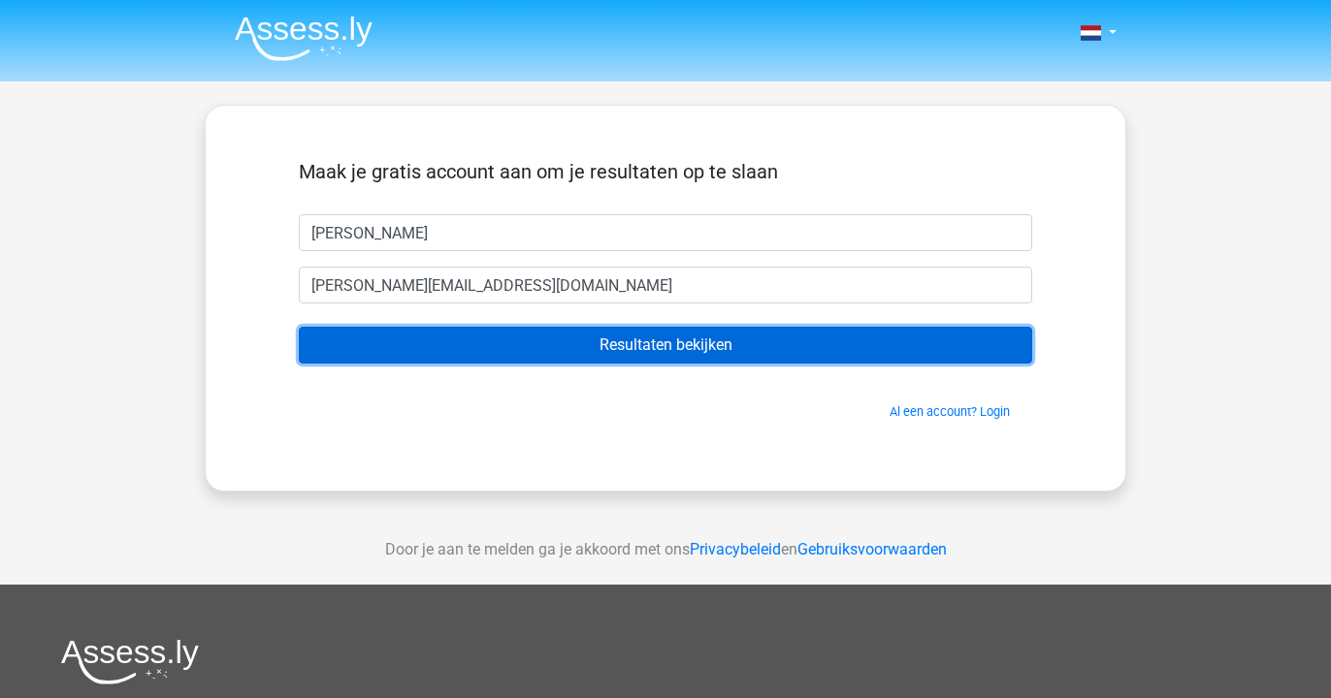
click at [462, 353] on input "Resultaten bekijken" at bounding box center [665, 345] width 733 height 37
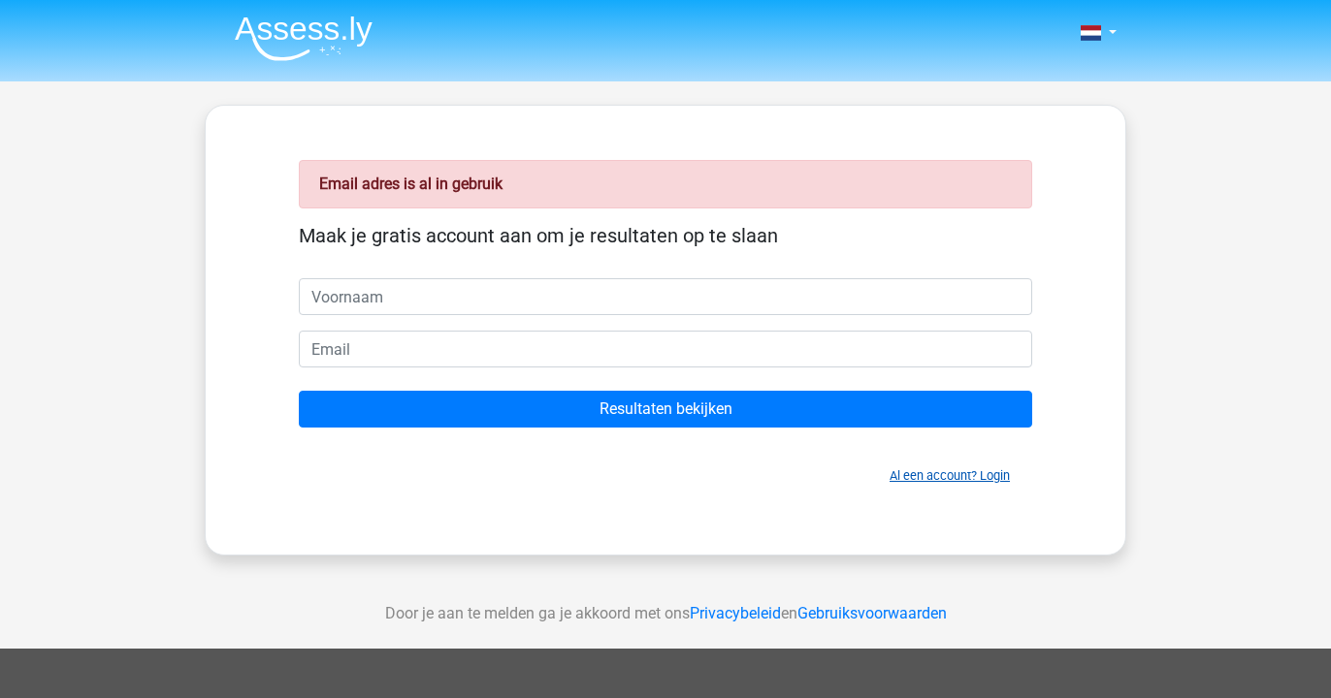
click at [913, 471] on link "Al een account? Login" at bounding box center [950, 476] width 120 height 15
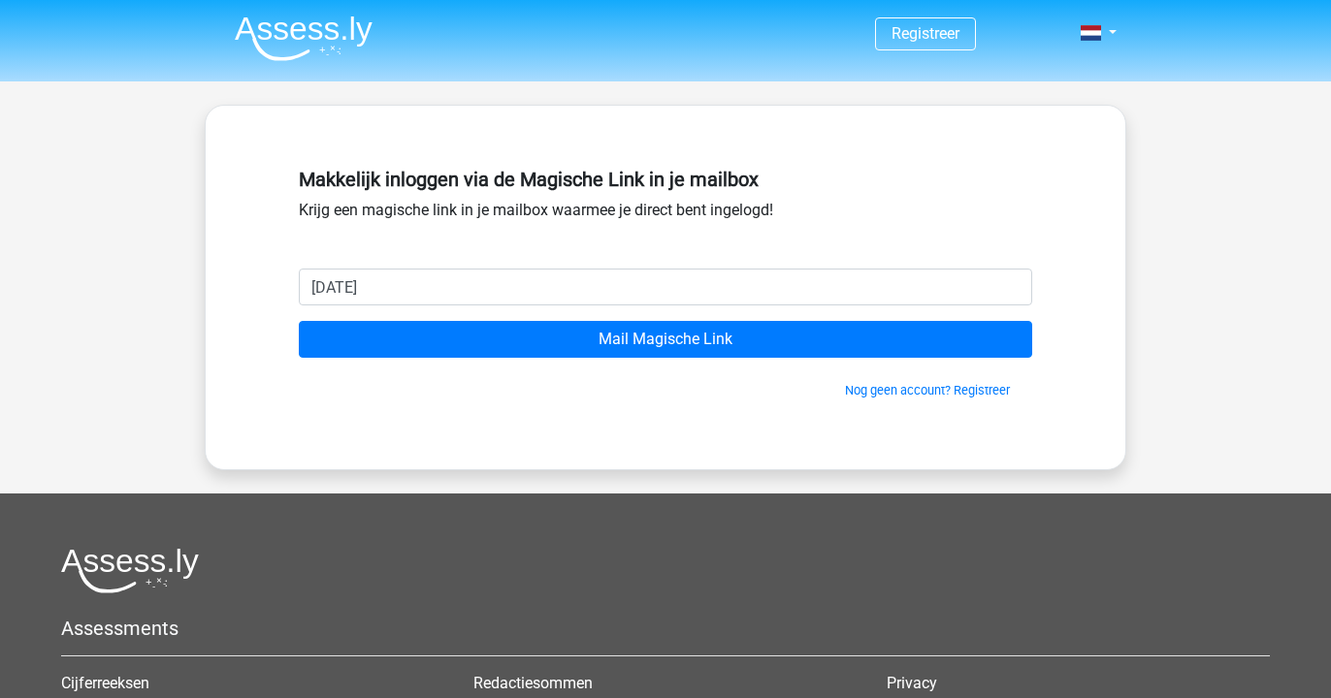
type input "[PERSON_NAME][EMAIL_ADDRESS][DOMAIN_NAME]"
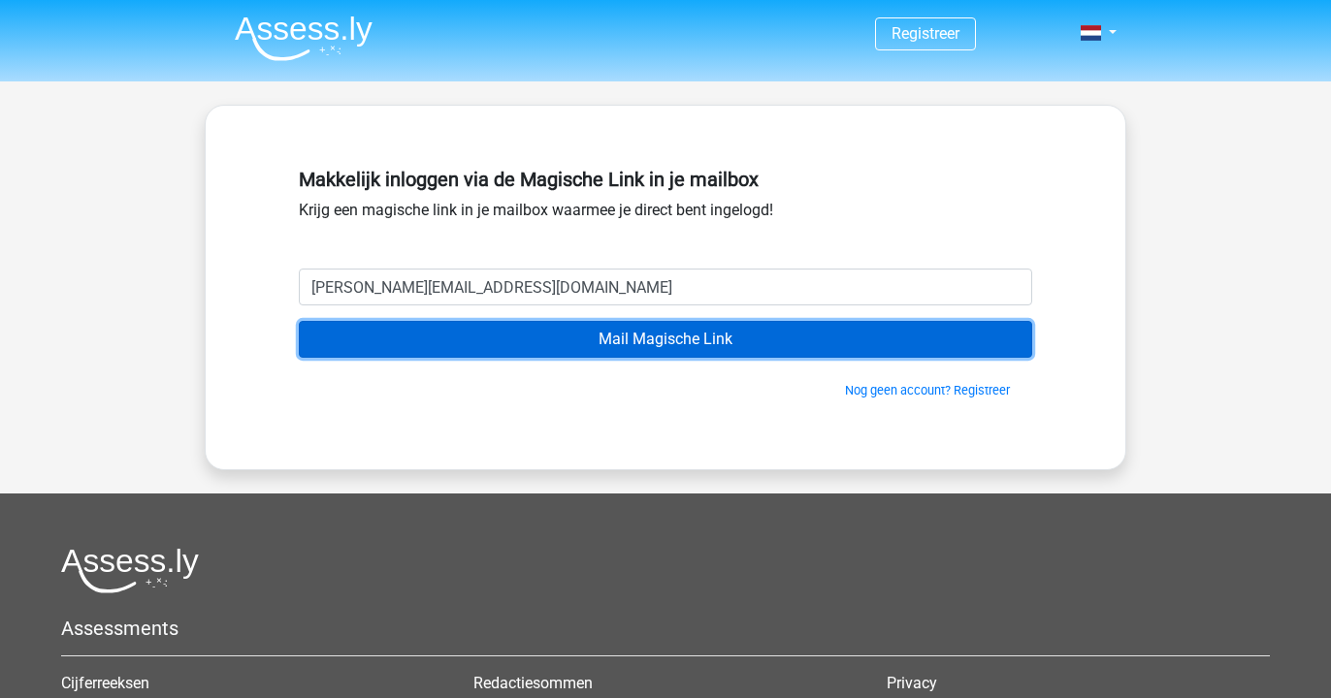
click at [595, 346] on input "Mail Magische Link" at bounding box center [665, 339] width 733 height 37
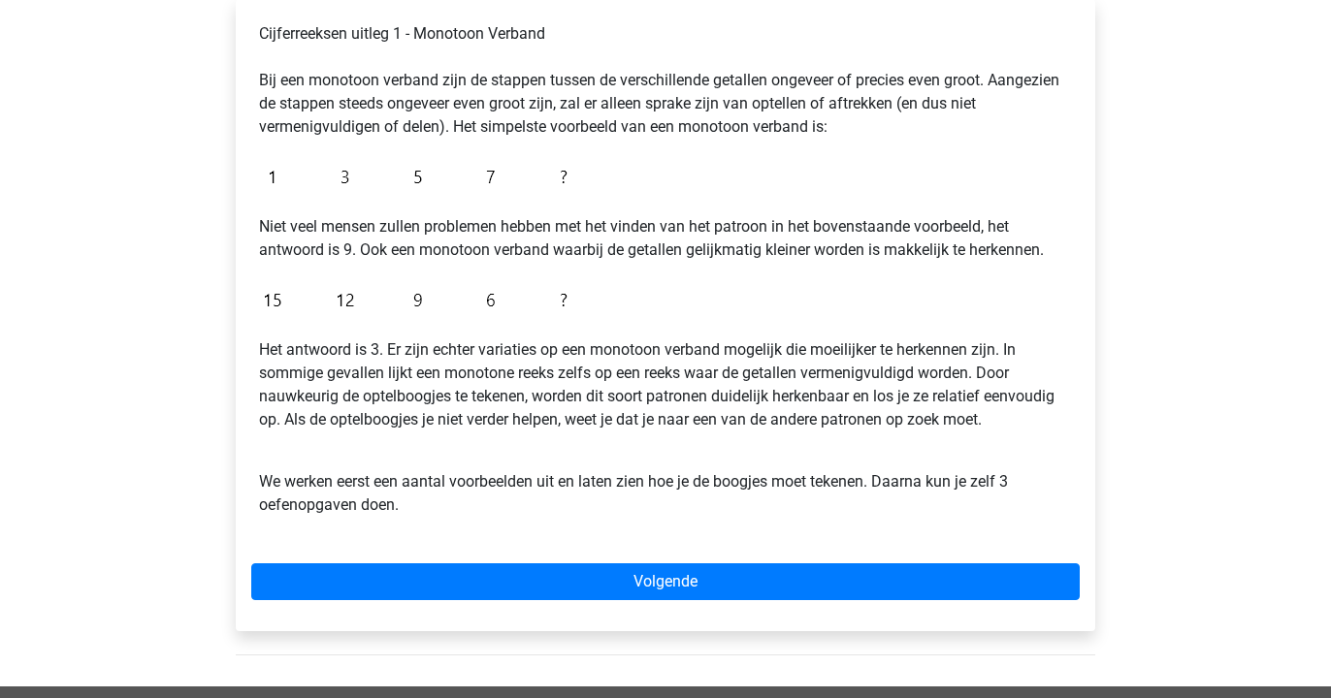
scroll to position [349, 0]
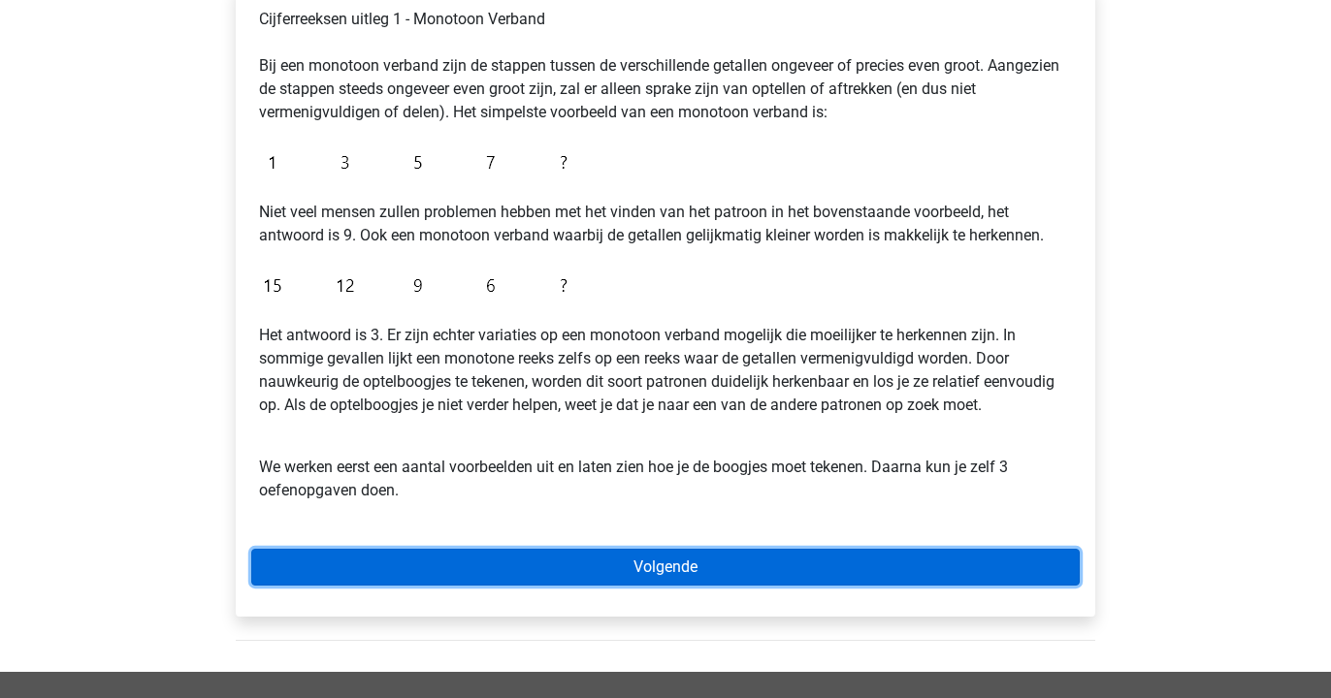
click at [506, 561] on link "Volgende" at bounding box center [665, 567] width 828 height 37
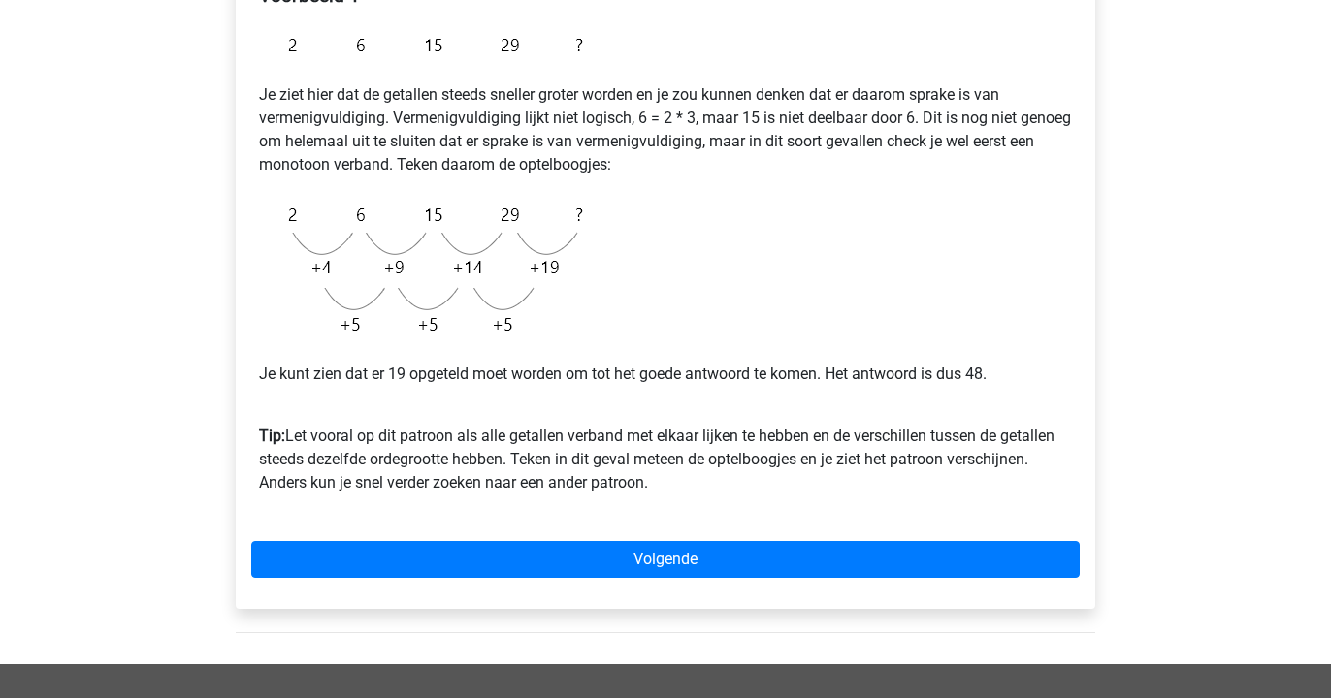
scroll to position [383, 0]
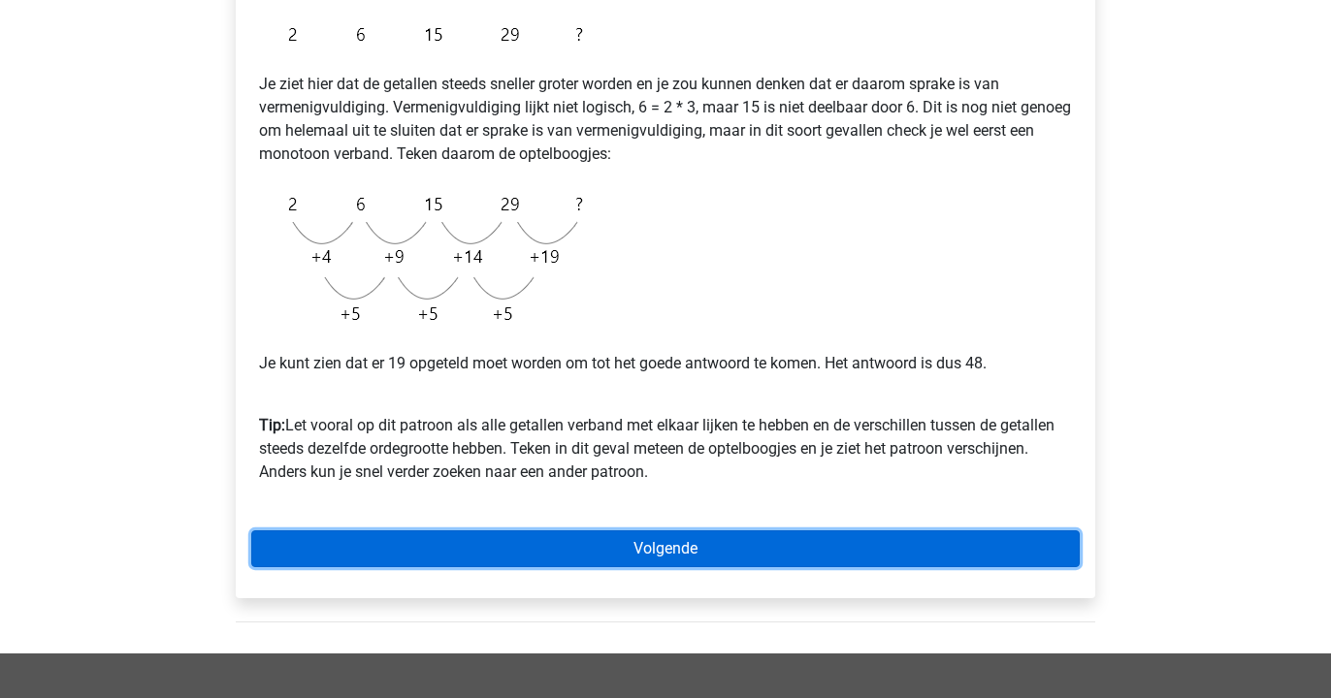
click at [512, 559] on link "Volgende" at bounding box center [665, 549] width 828 height 37
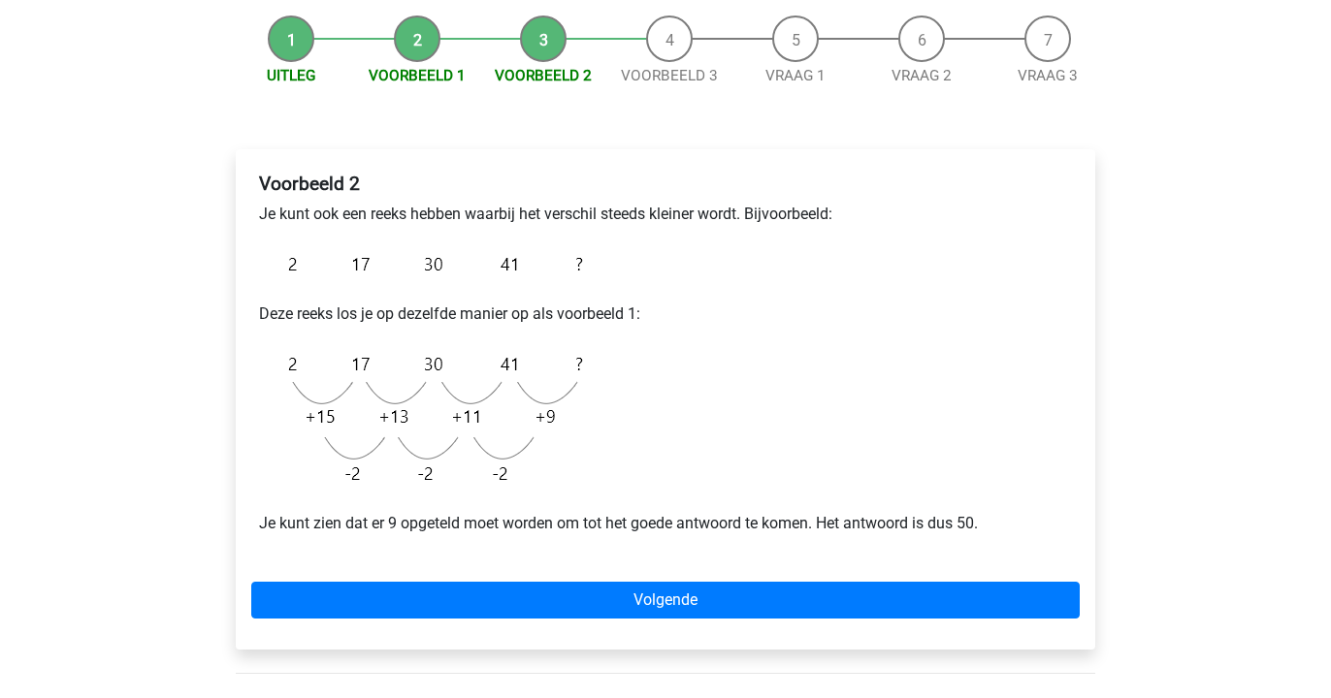
scroll to position [204, 0]
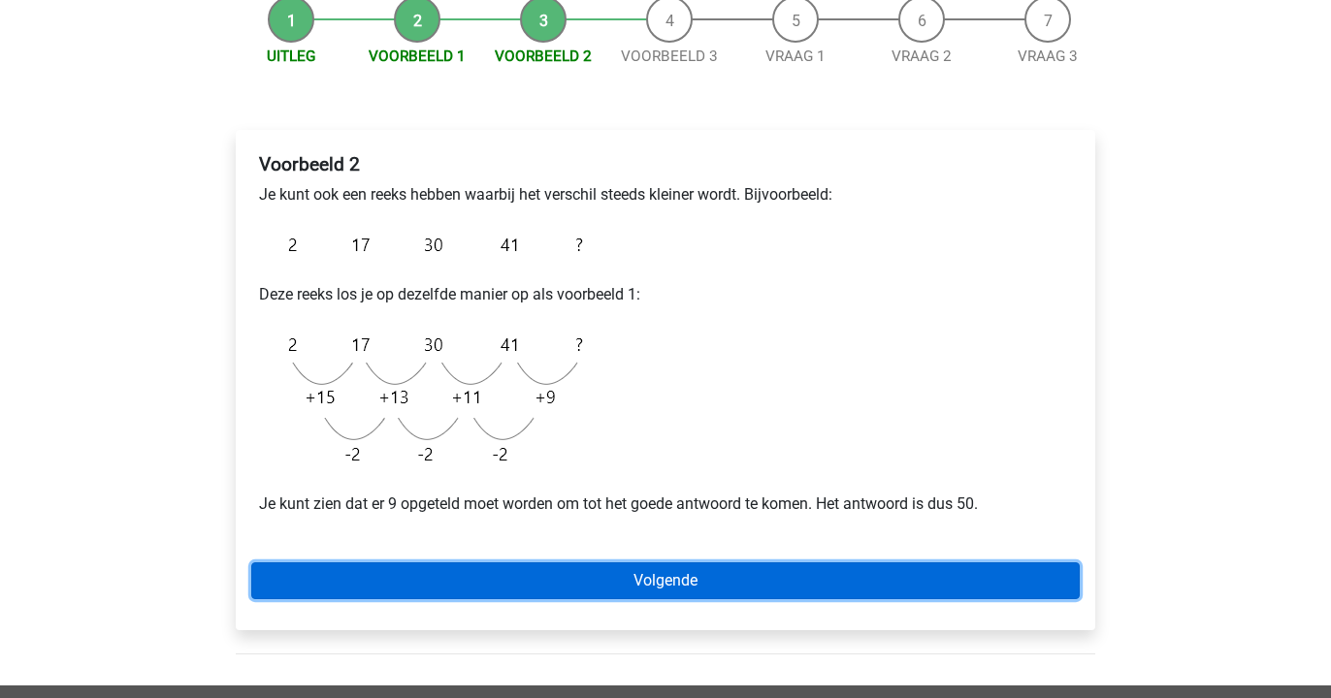
click at [523, 576] on link "Volgende" at bounding box center [665, 581] width 828 height 37
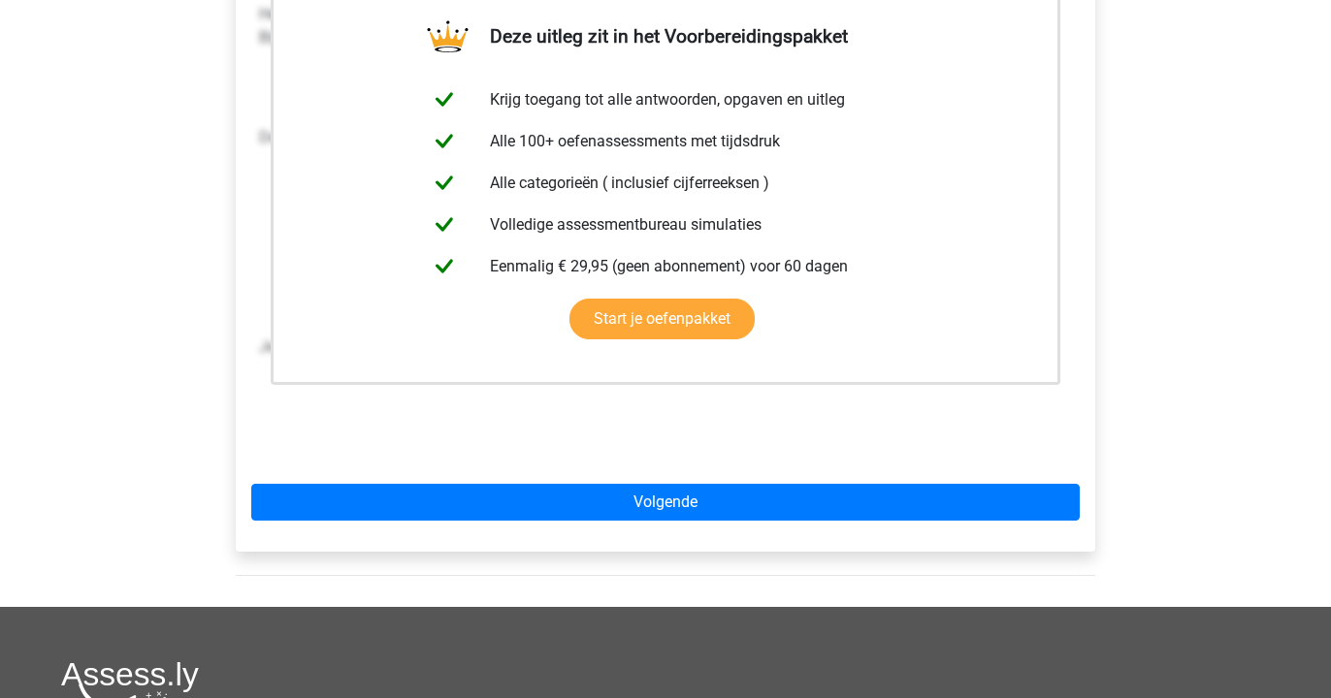
scroll to position [402, 0]
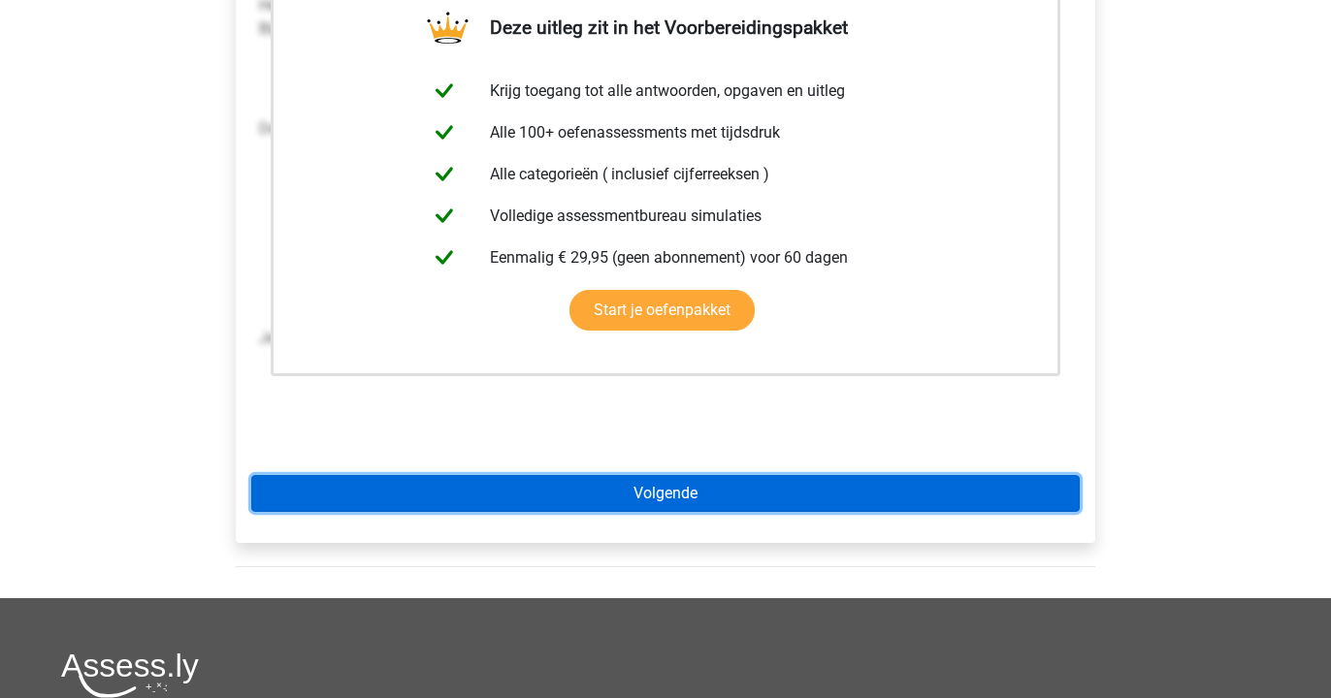
click at [500, 500] on link "Volgende" at bounding box center [665, 493] width 828 height 37
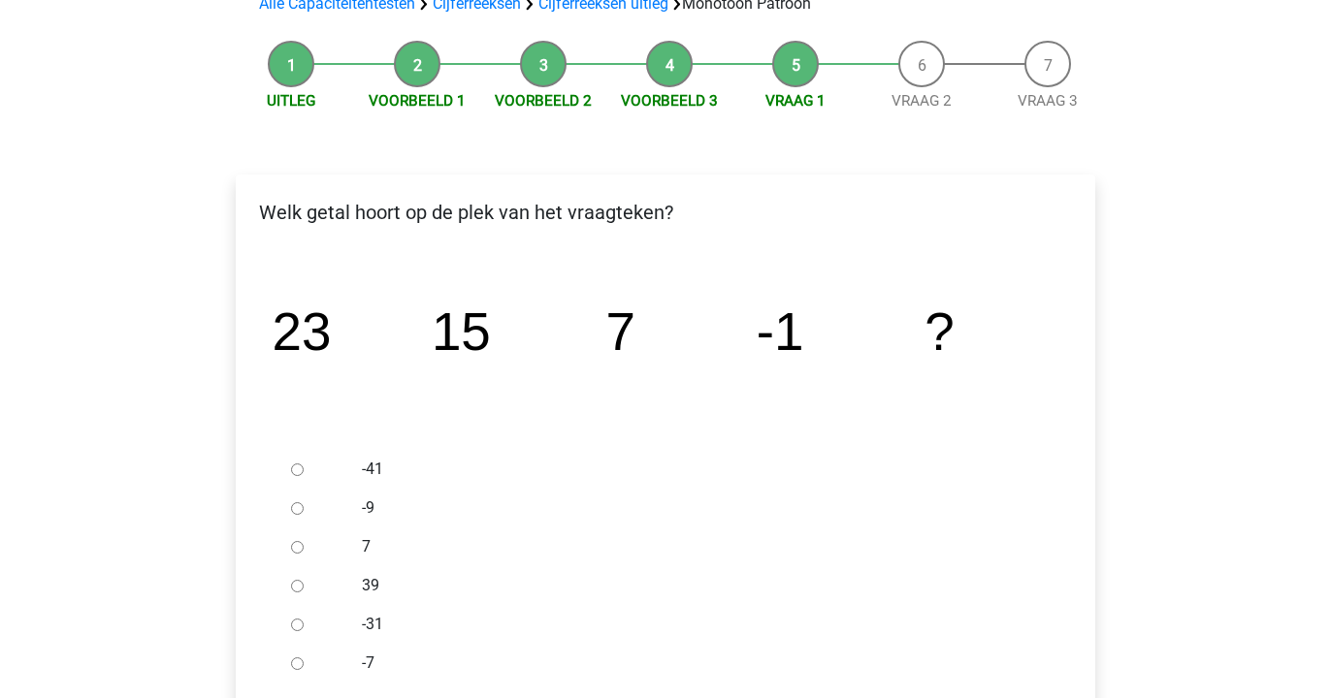
scroll to position [181, 0]
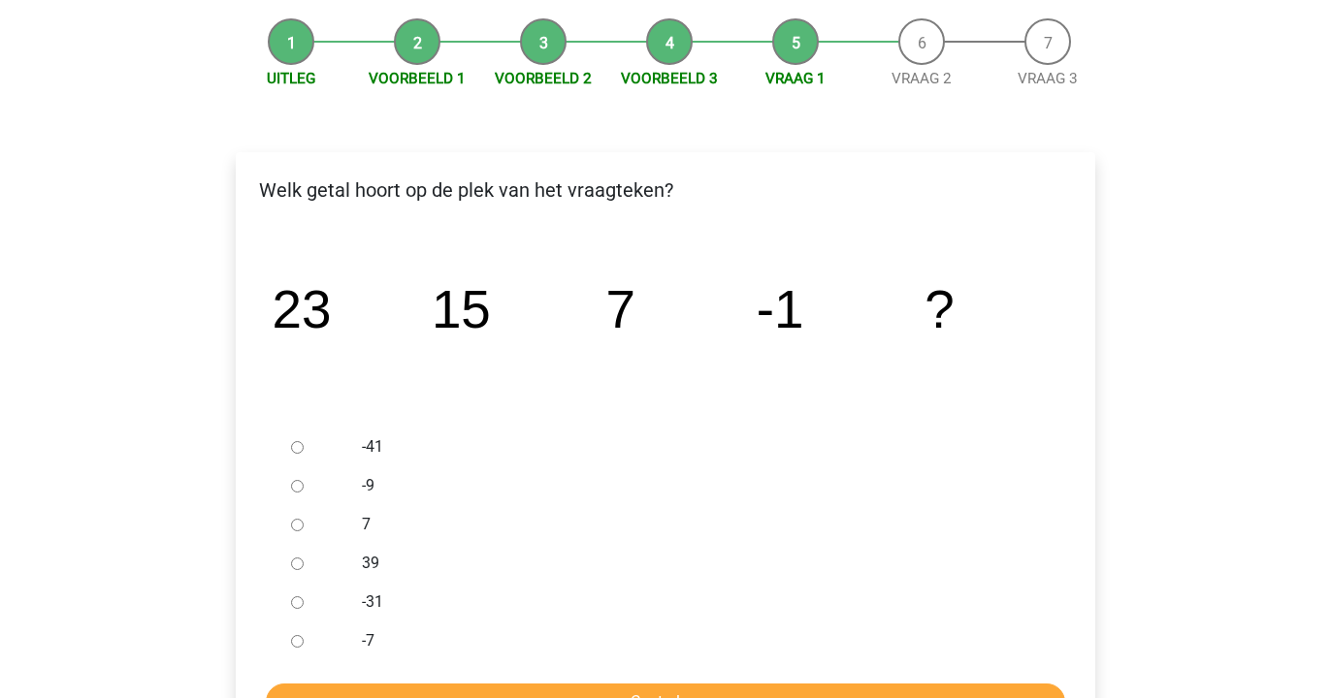
click at [293, 481] on input "-9" at bounding box center [297, 486] width 13 height 13
radio input "true"
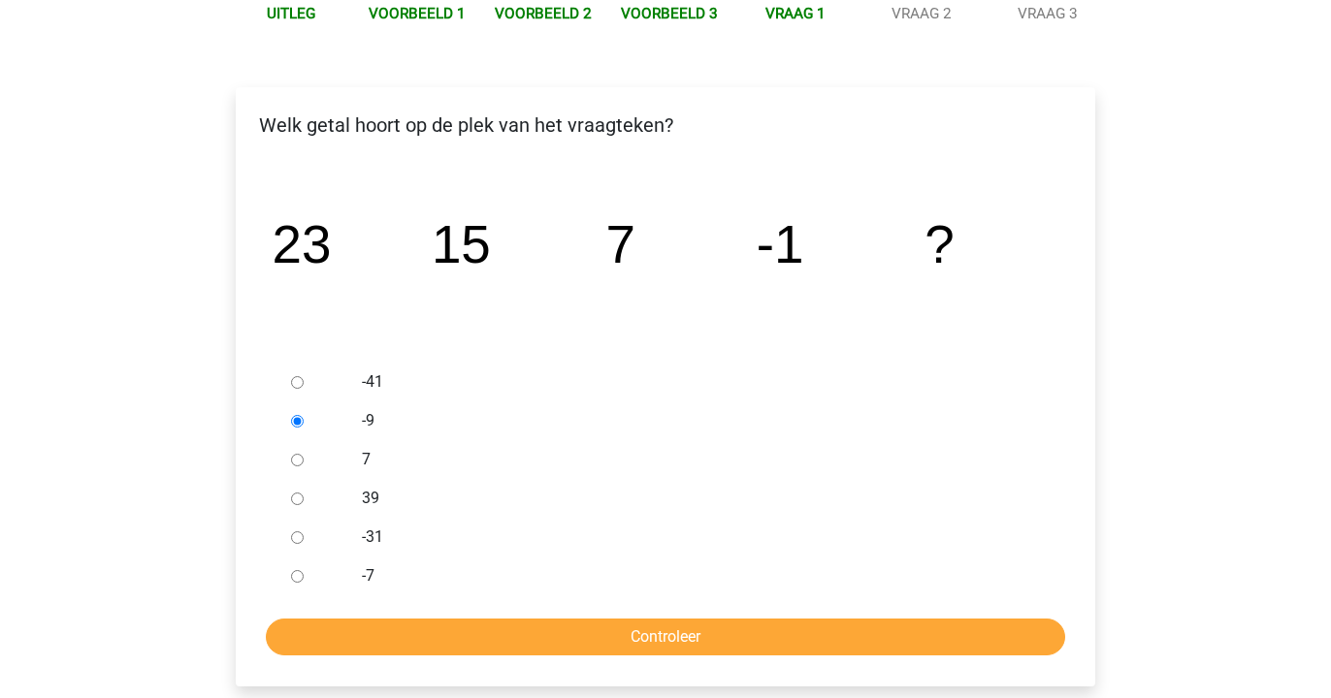
scroll to position [252, 0]
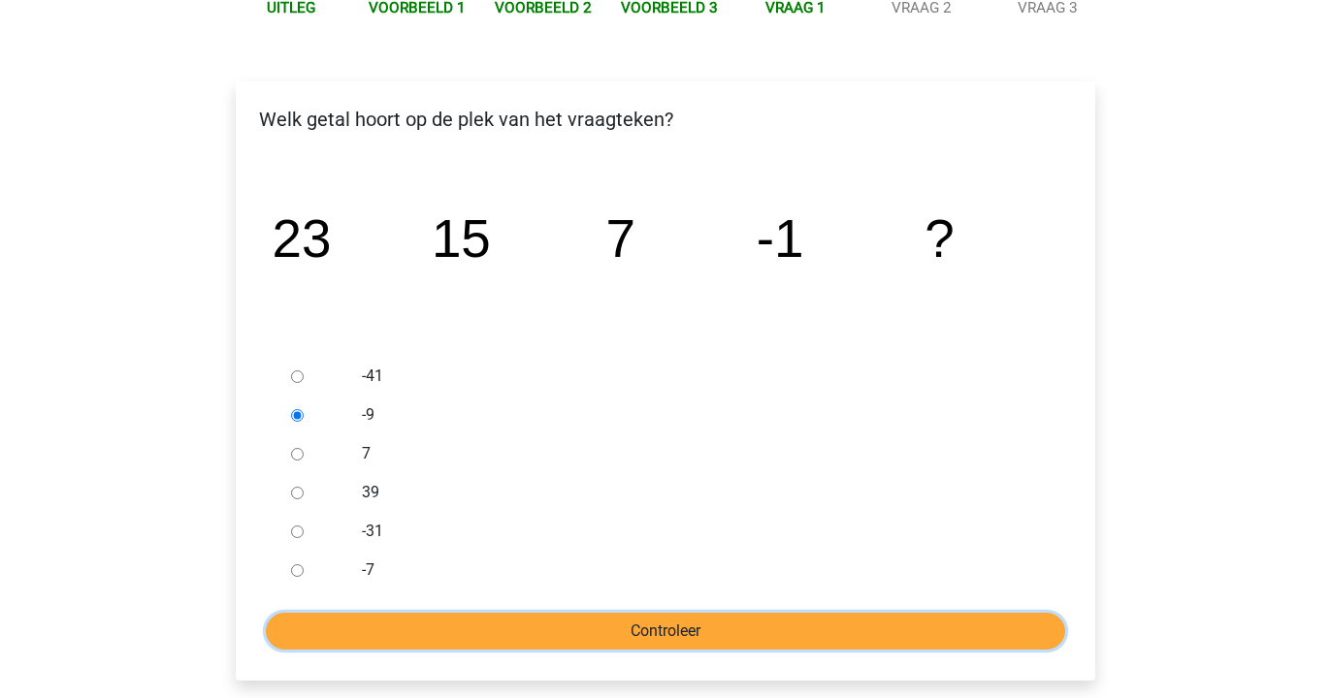
click at [580, 630] on input "Controleer" at bounding box center [665, 631] width 799 height 37
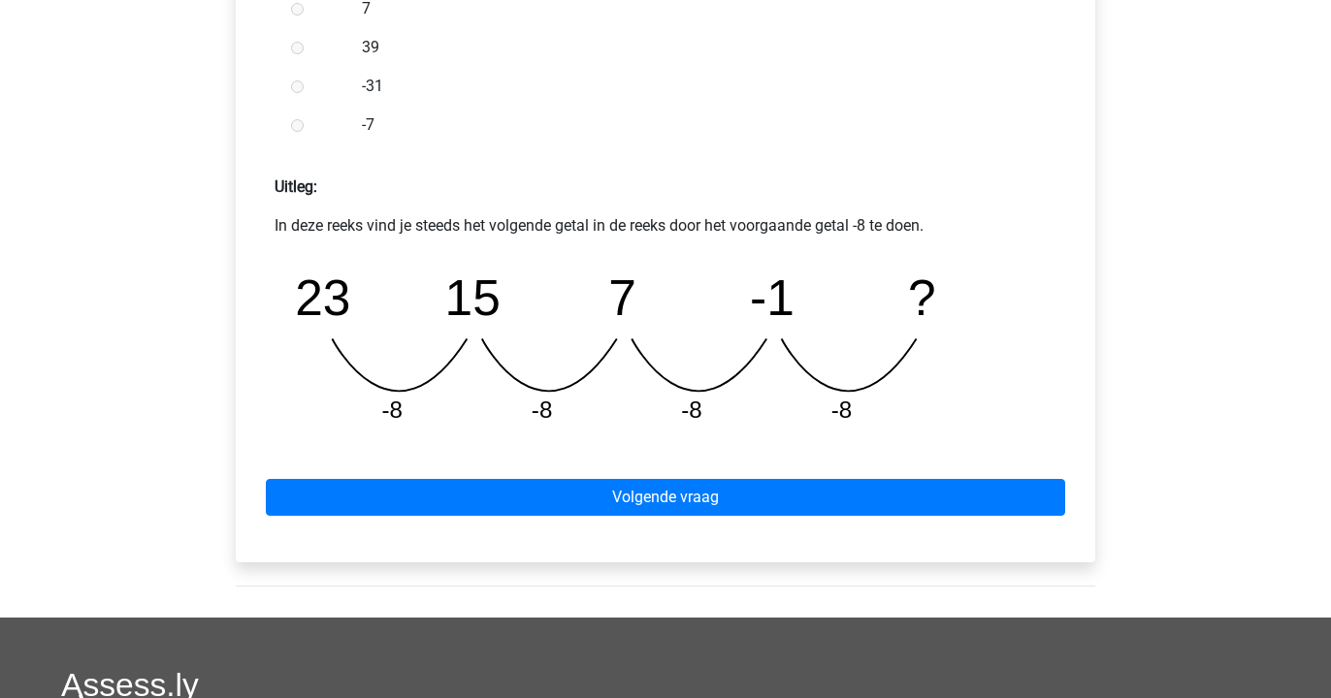
scroll to position [747, 0]
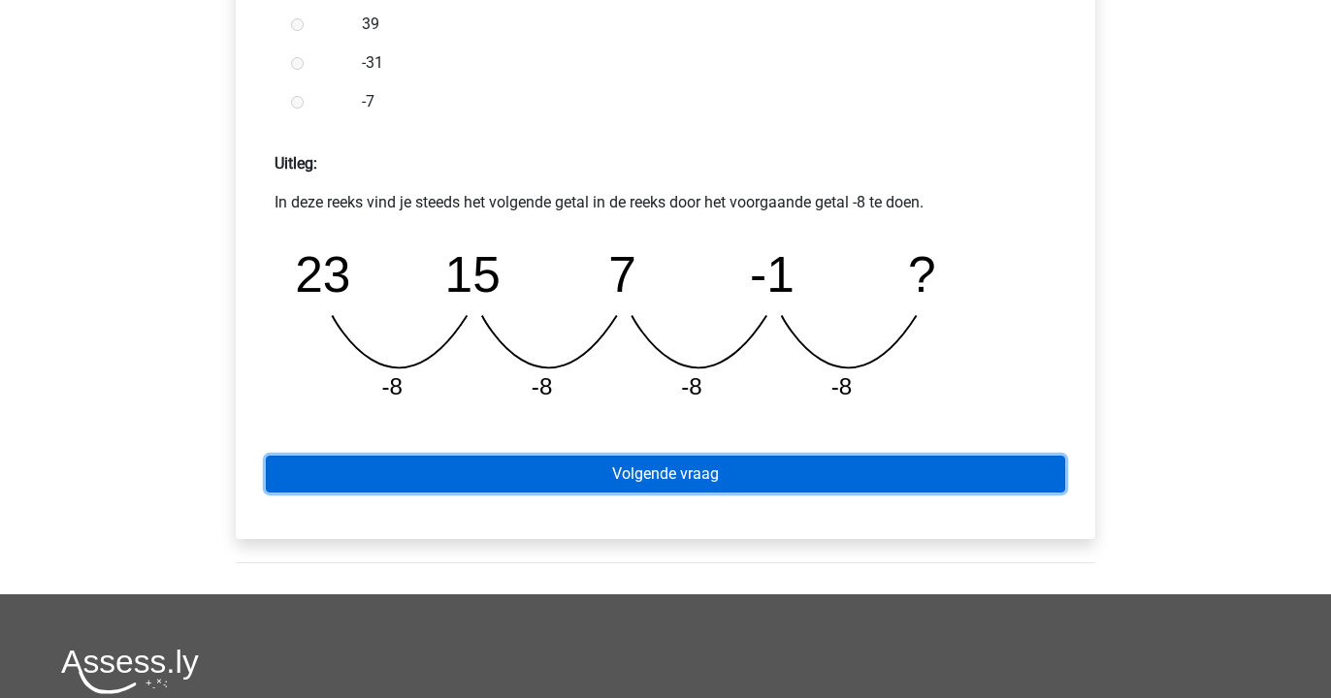
click at [559, 491] on link "Volgende vraag" at bounding box center [665, 474] width 799 height 37
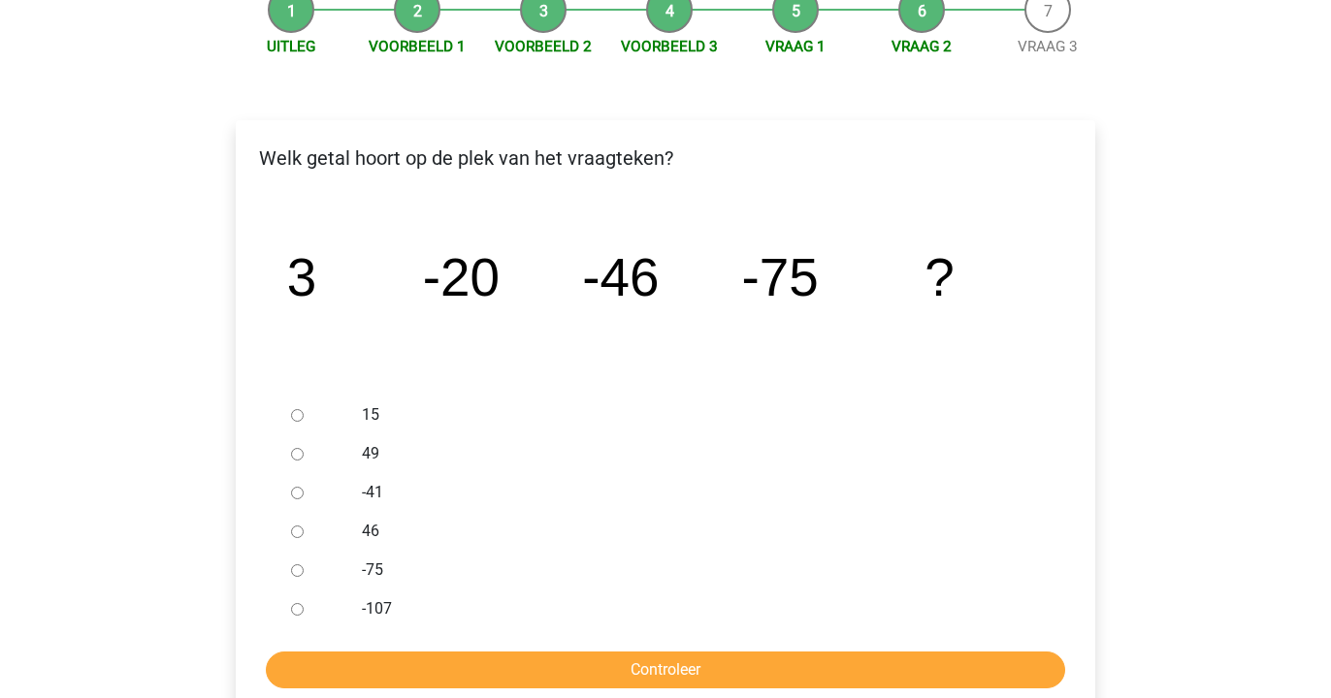
scroll to position [219, 0]
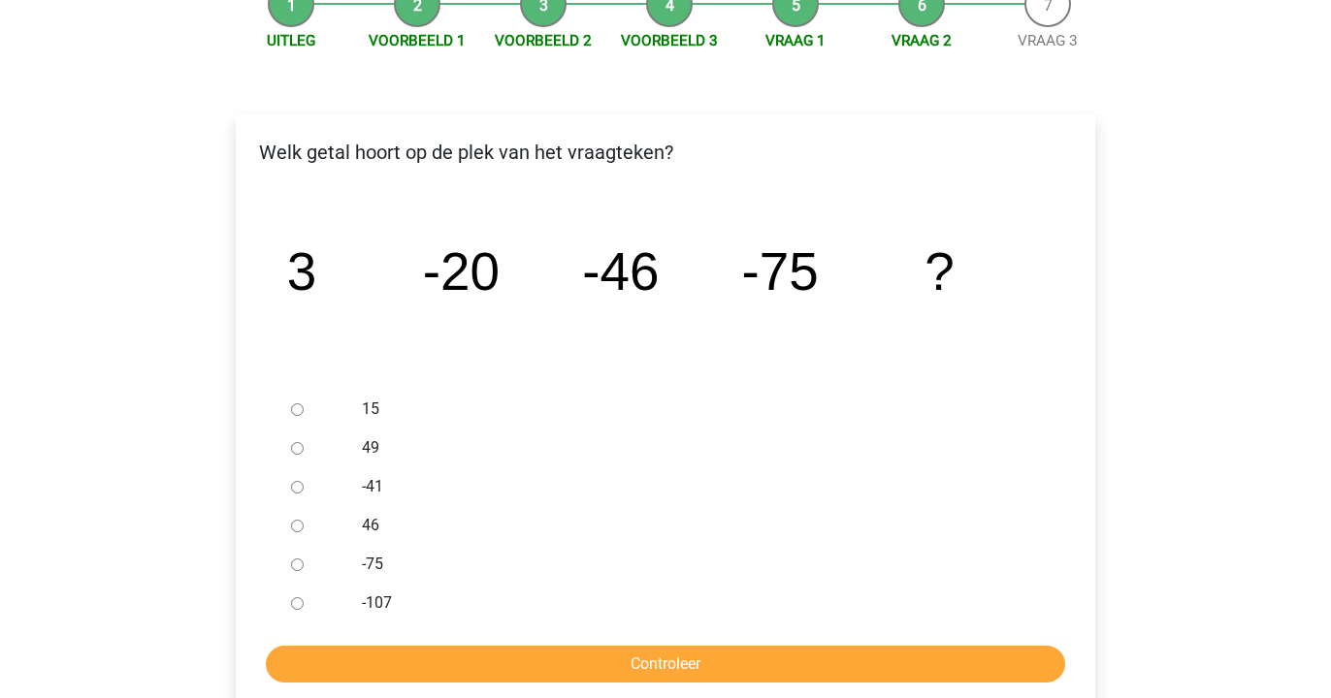
click at [293, 602] on input "-107" at bounding box center [297, 604] width 13 height 13
radio input "true"
click at [375, 649] on input "Controleer" at bounding box center [665, 664] width 799 height 37
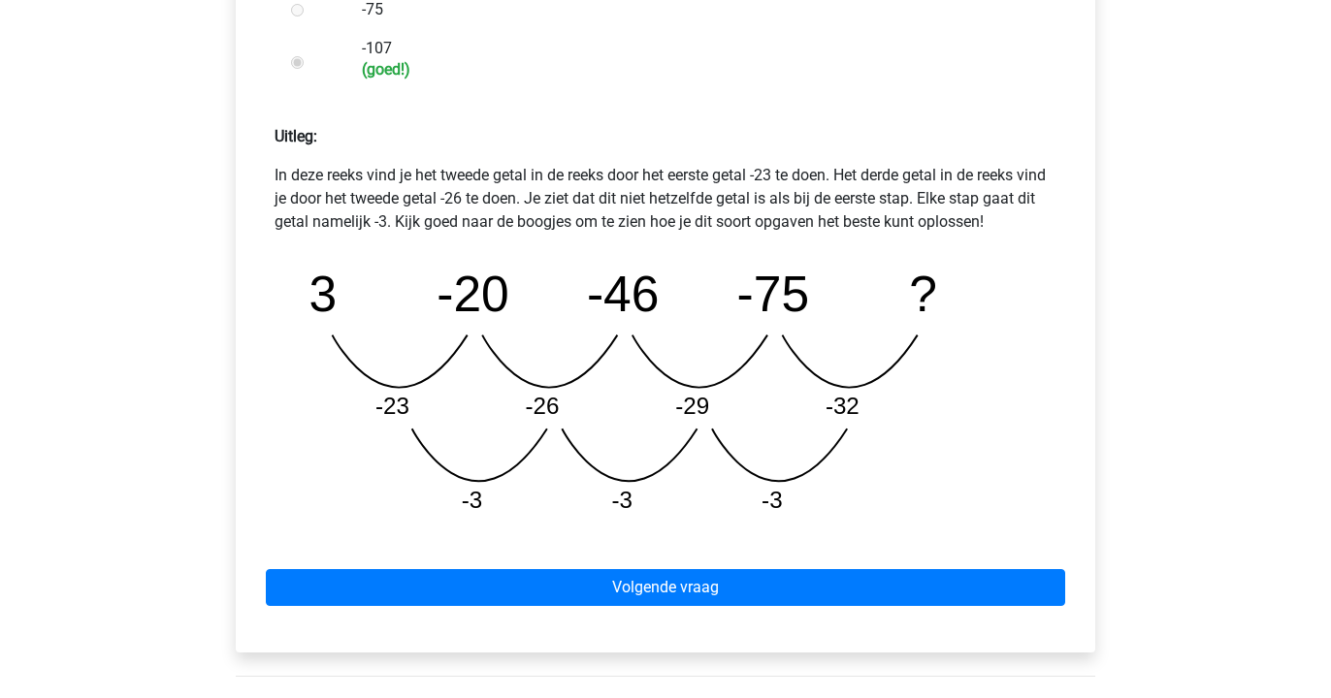
scroll to position [776, 0]
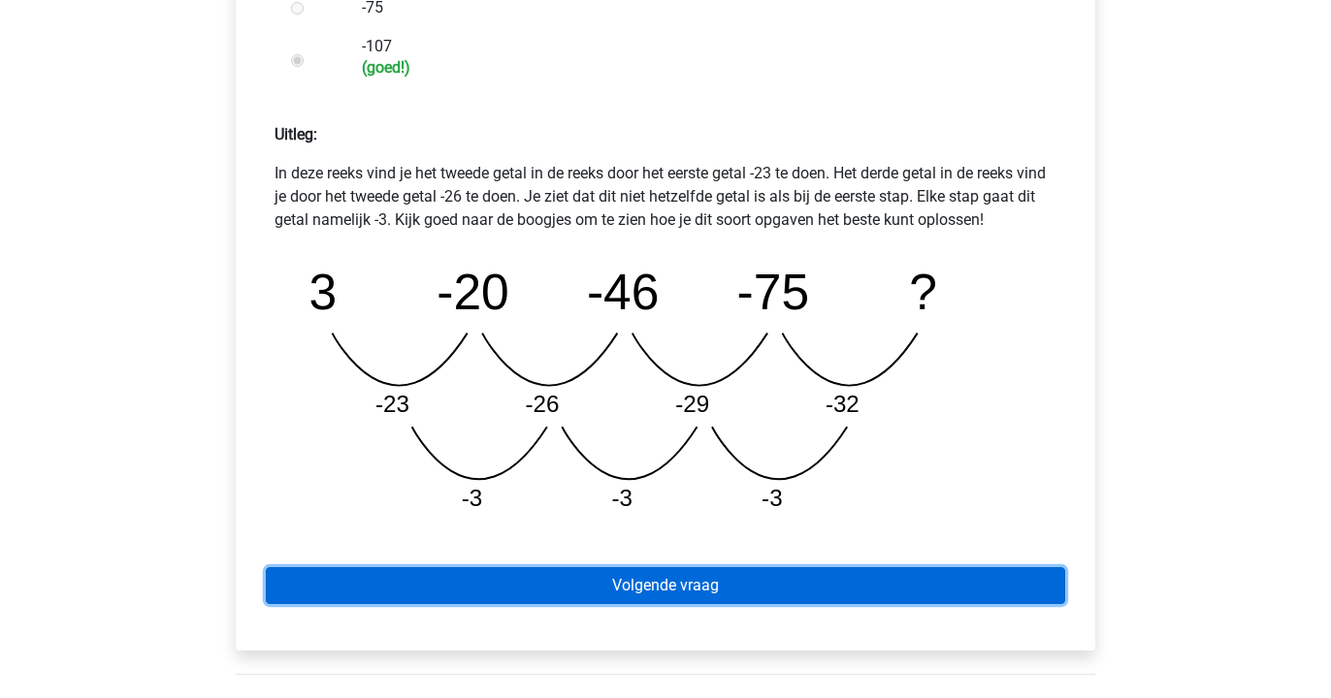
click at [382, 578] on link "Volgende vraag" at bounding box center [665, 585] width 799 height 37
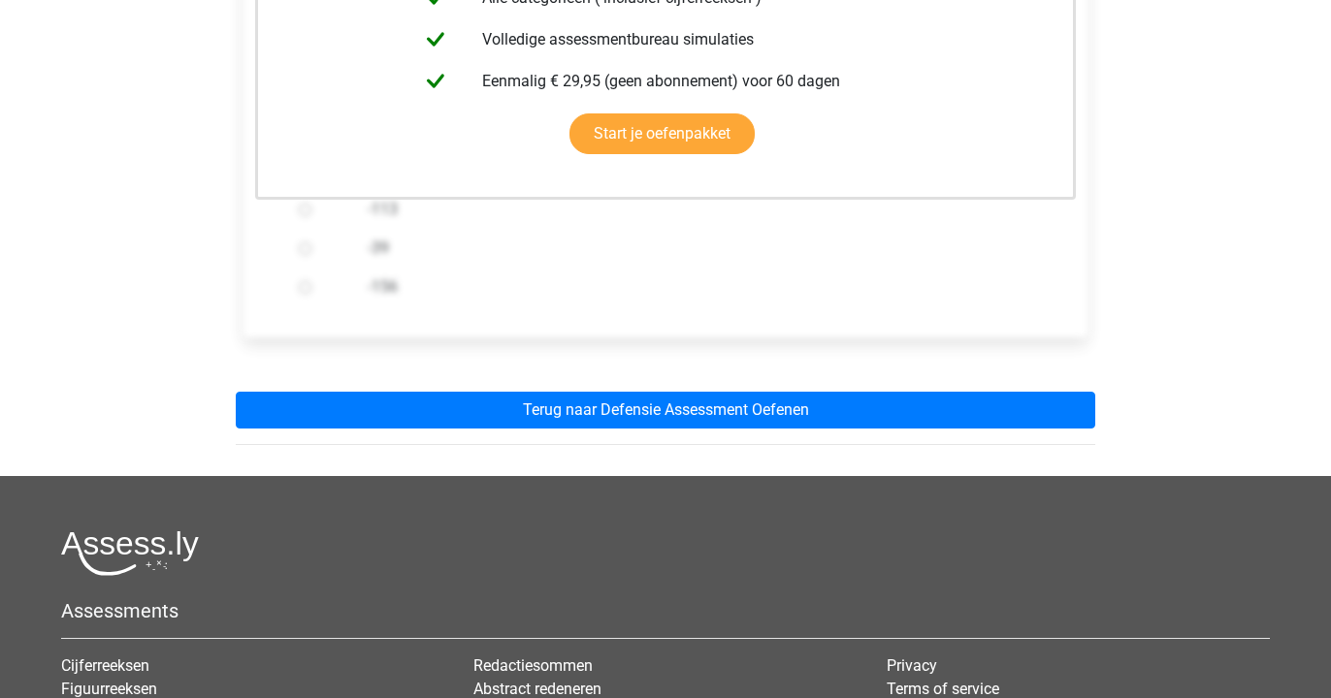
scroll to position [551, 0]
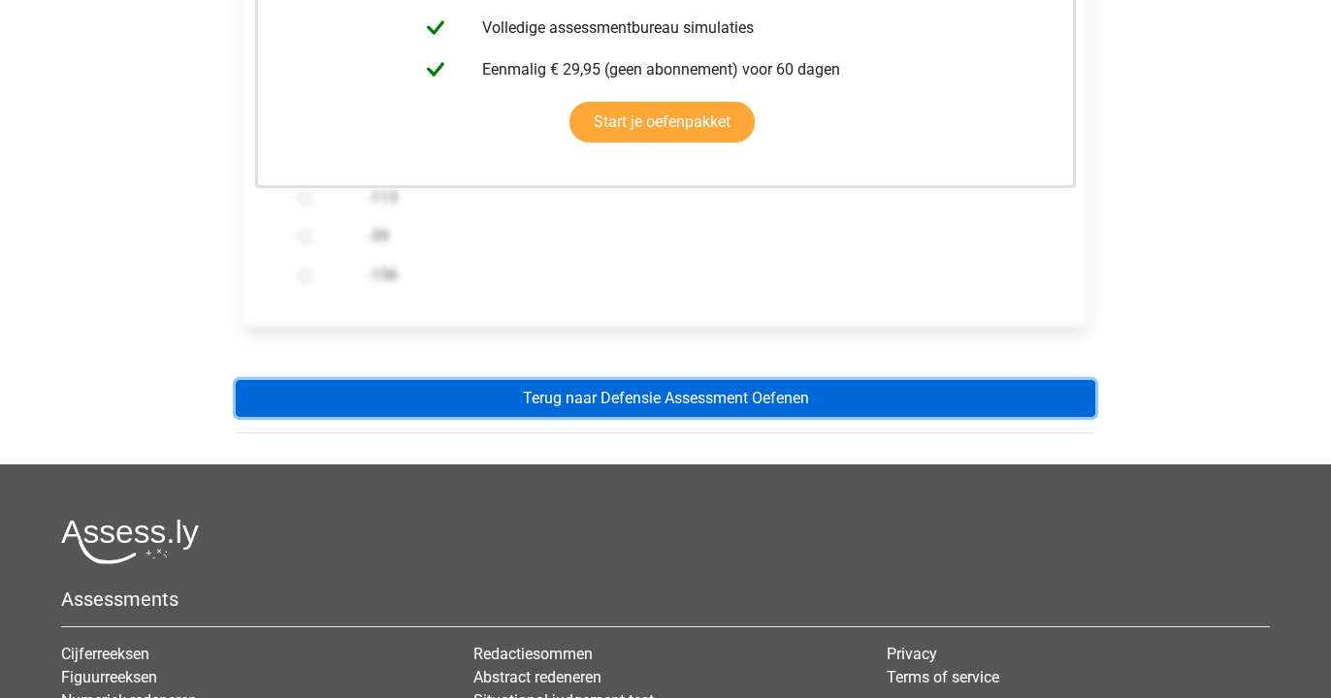
click at [390, 397] on link "Terug naar Defensie Assessment Oefenen" at bounding box center [665, 398] width 859 height 37
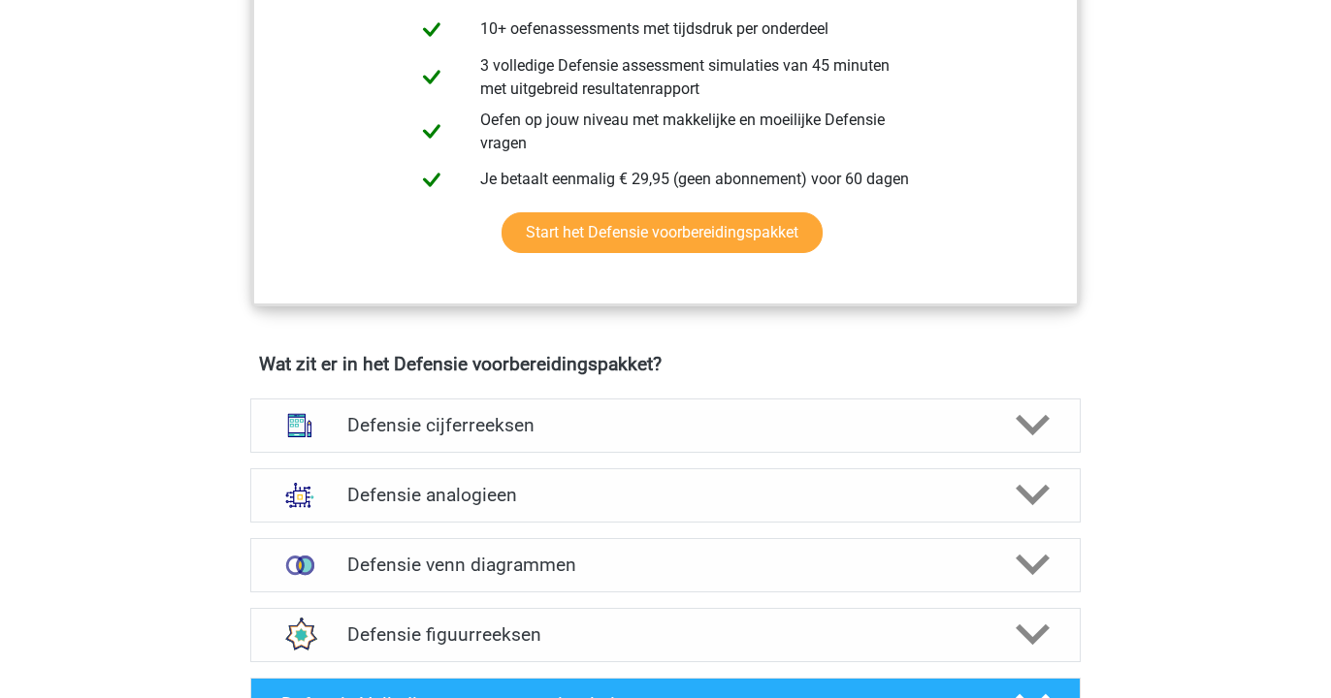
scroll to position [1149, 0]
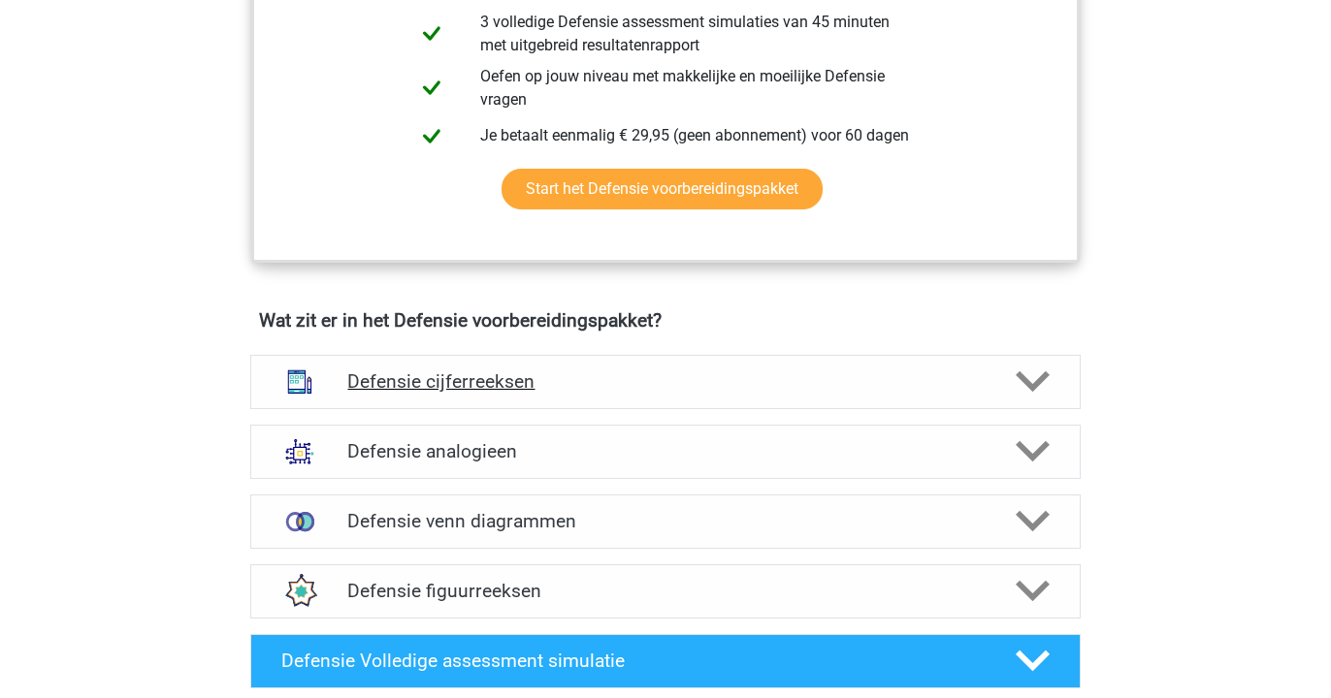
click at [439, 399] on div "Defensie cijferreeksen" at bounding box center [665, 382] width 830 height 54
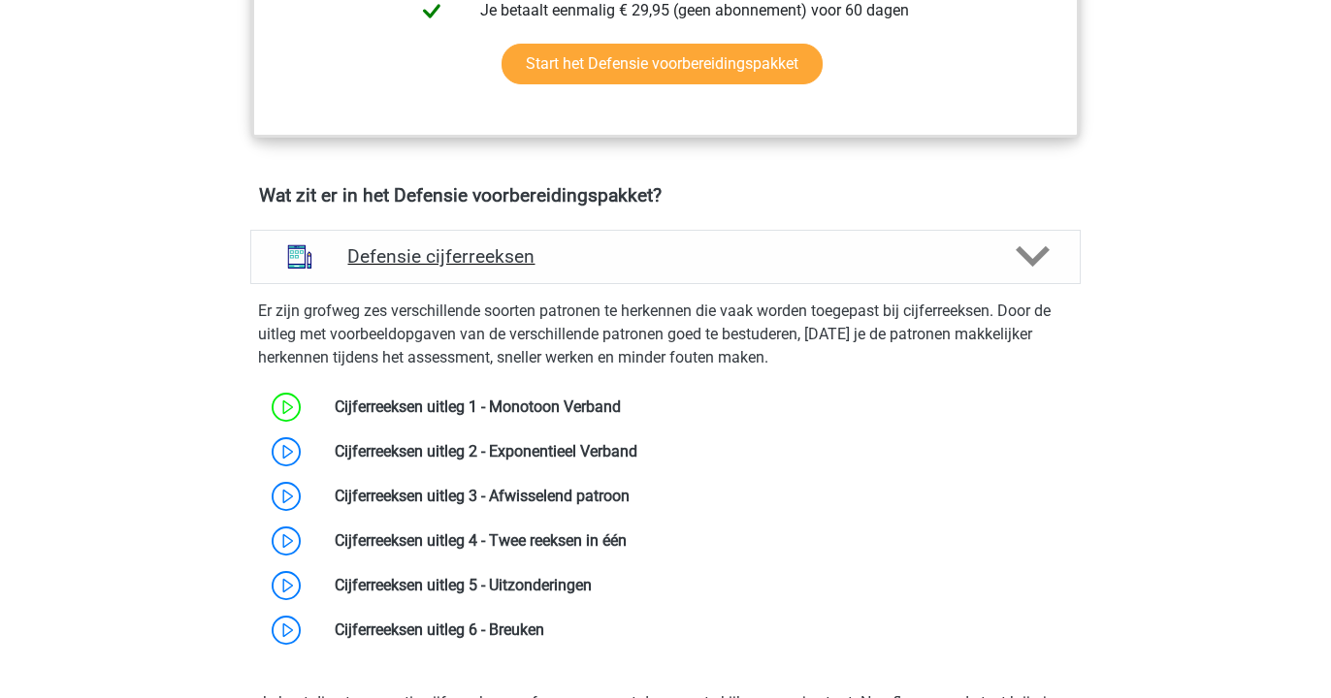
scroll to position [1278, 0]
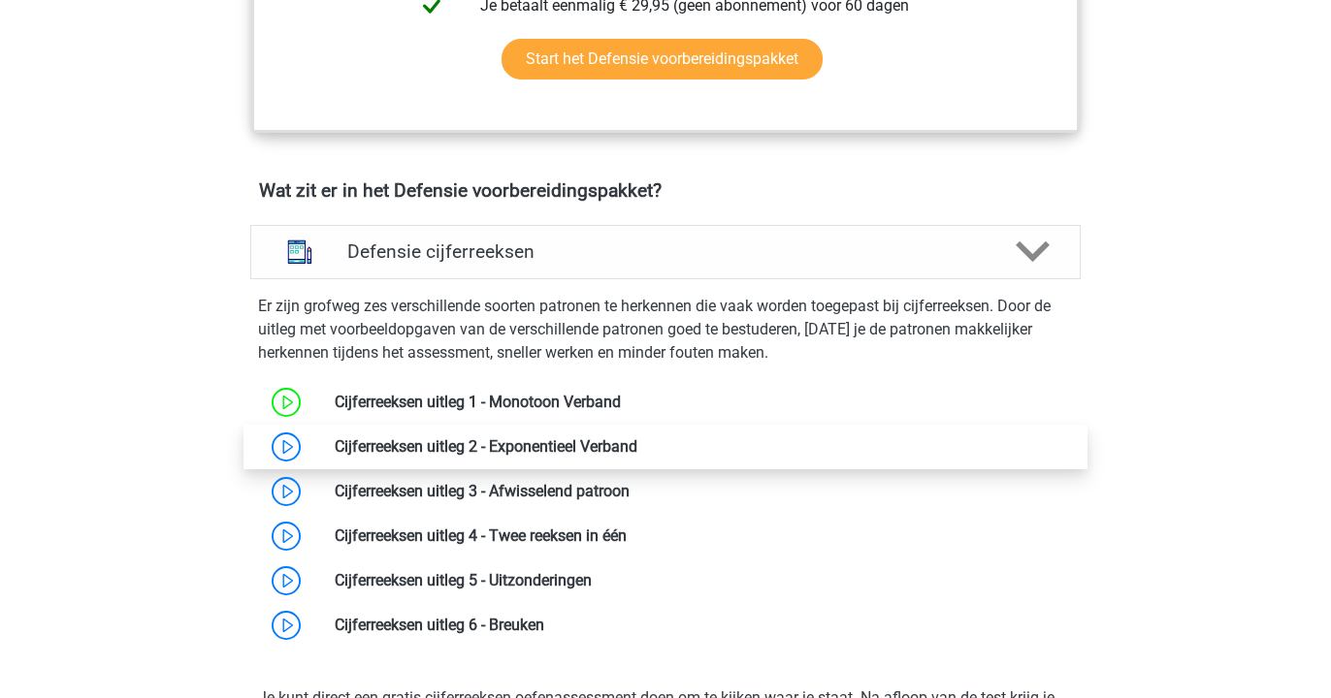
click at [637, 445] on link at bounding box center [637, 446] width 0 height 18
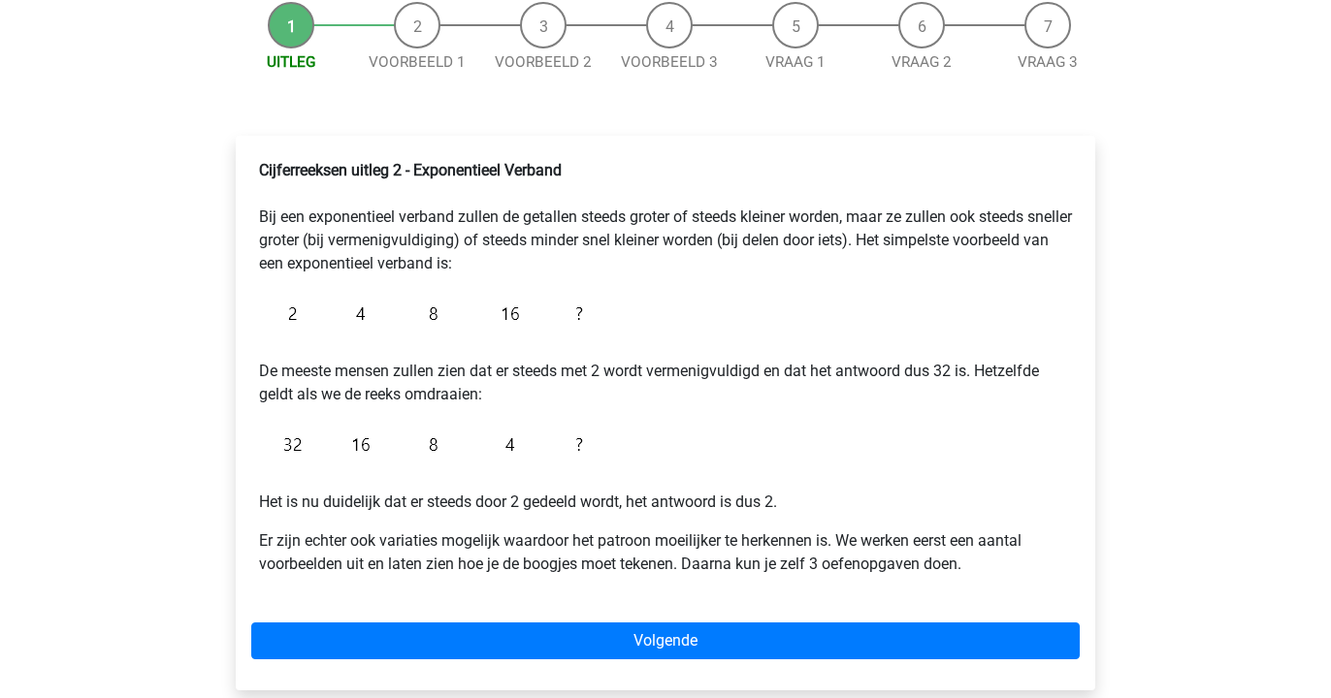
scroll to position [223, 0]
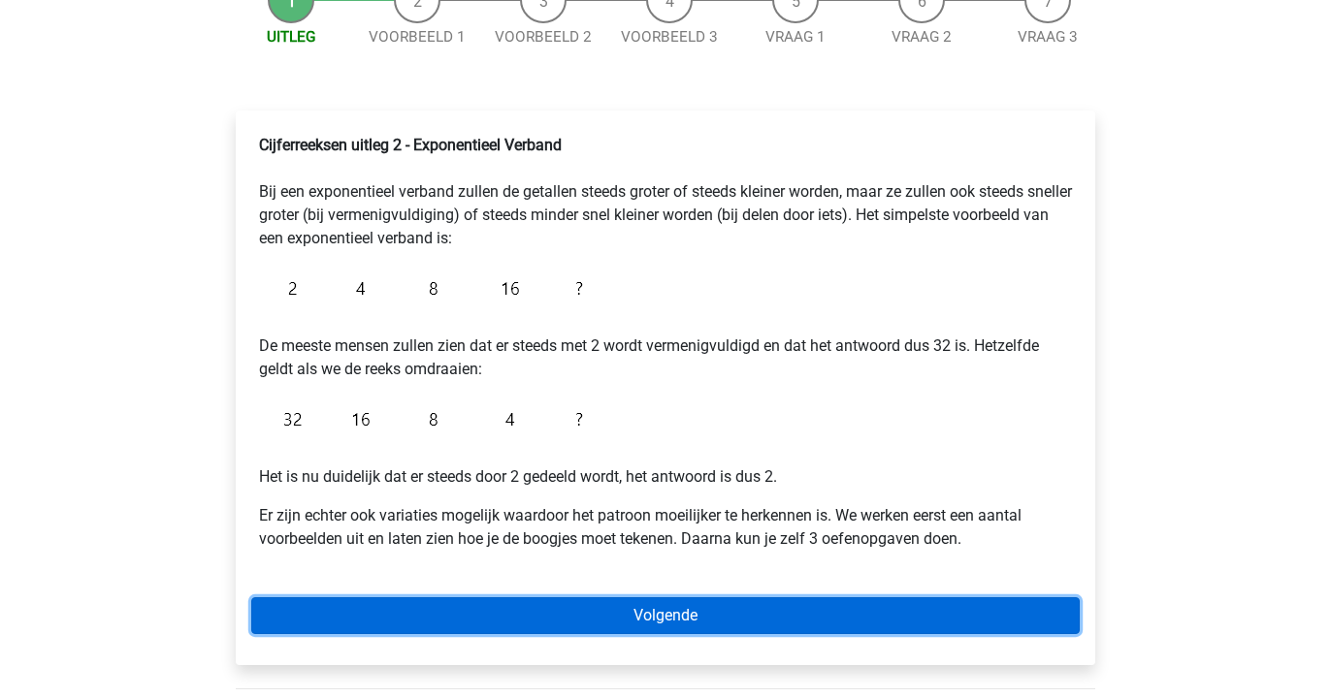
click at [488, 608] on link "Volgende" at bounding box center [665, 616] width 828 height 37
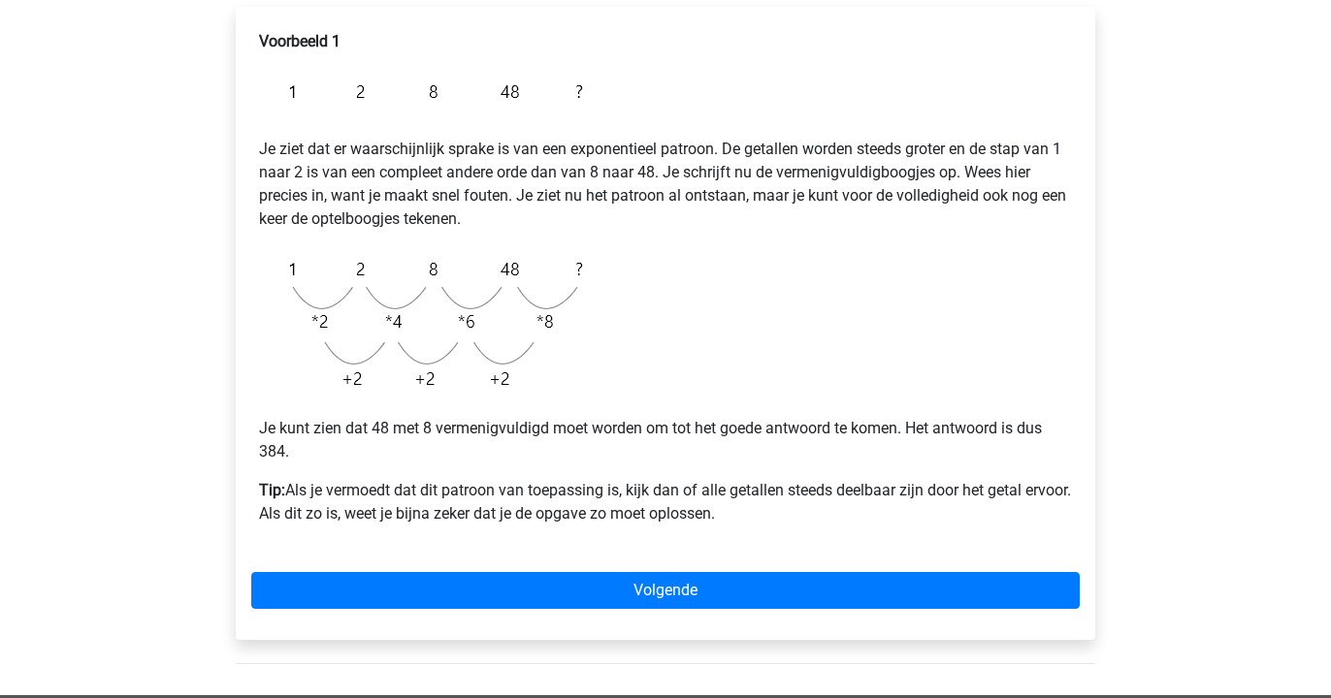
scroll to position [328, 0]
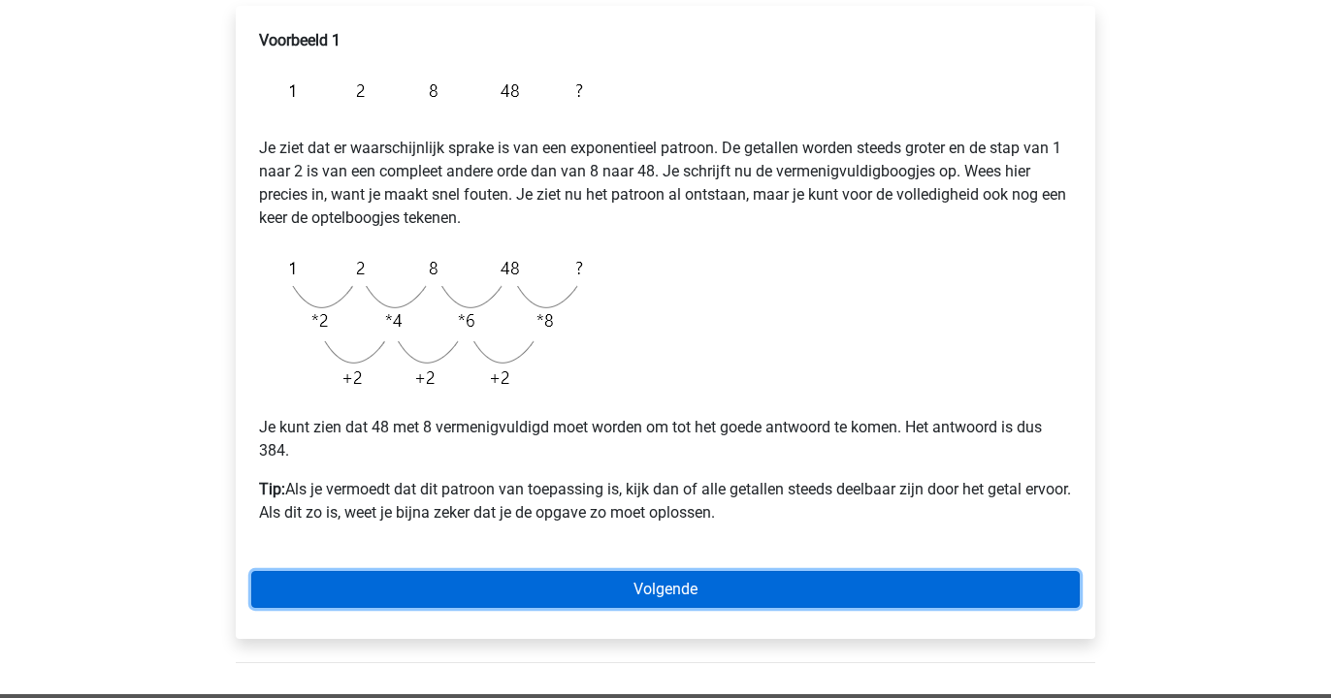
click at [494, 591] on link "Volgende" at bounding box center [665, 589] width 828 height 37
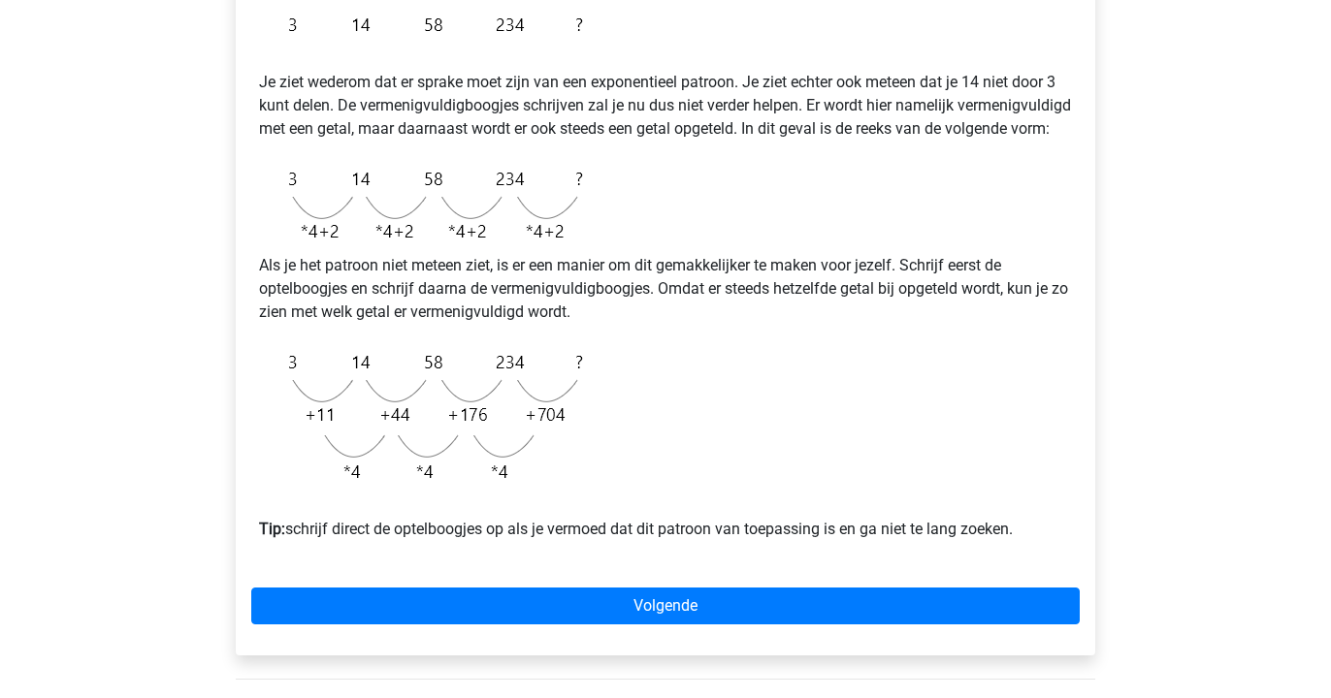
scroll to position [401, 0]
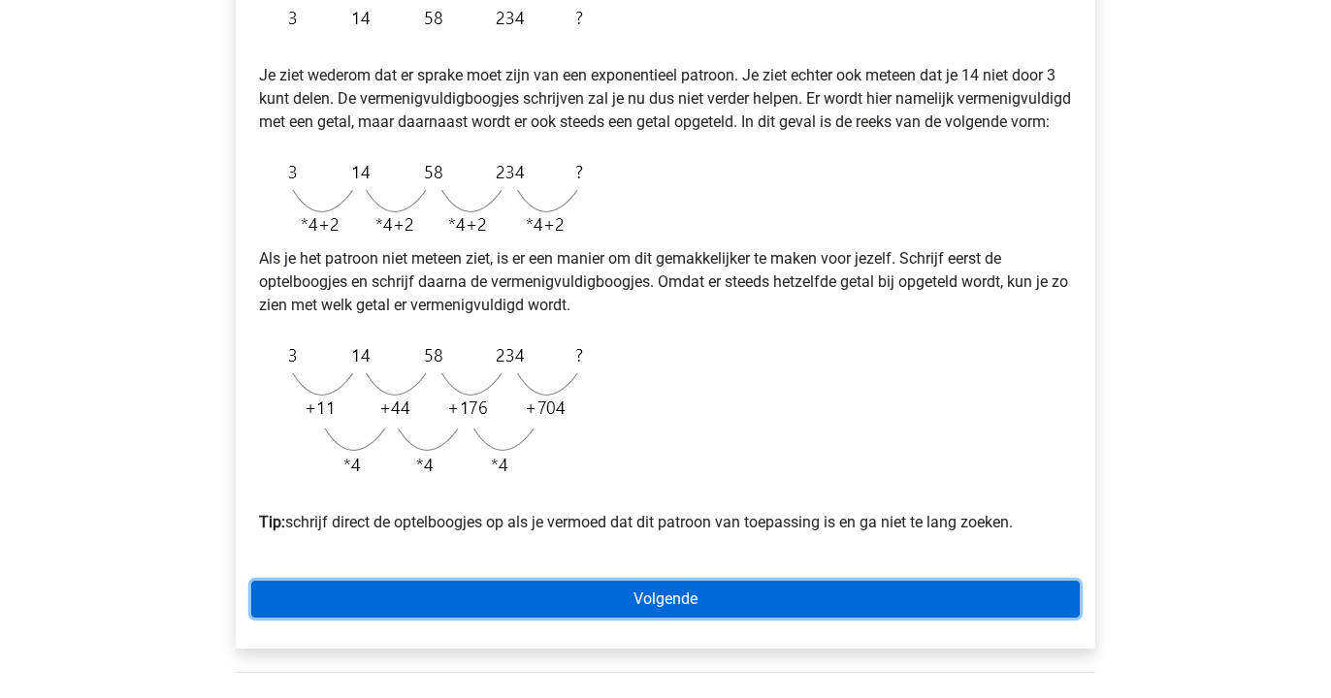
click at [493, 618] on link "Volgende" at bounding box center [665, 599] width 828 height 37
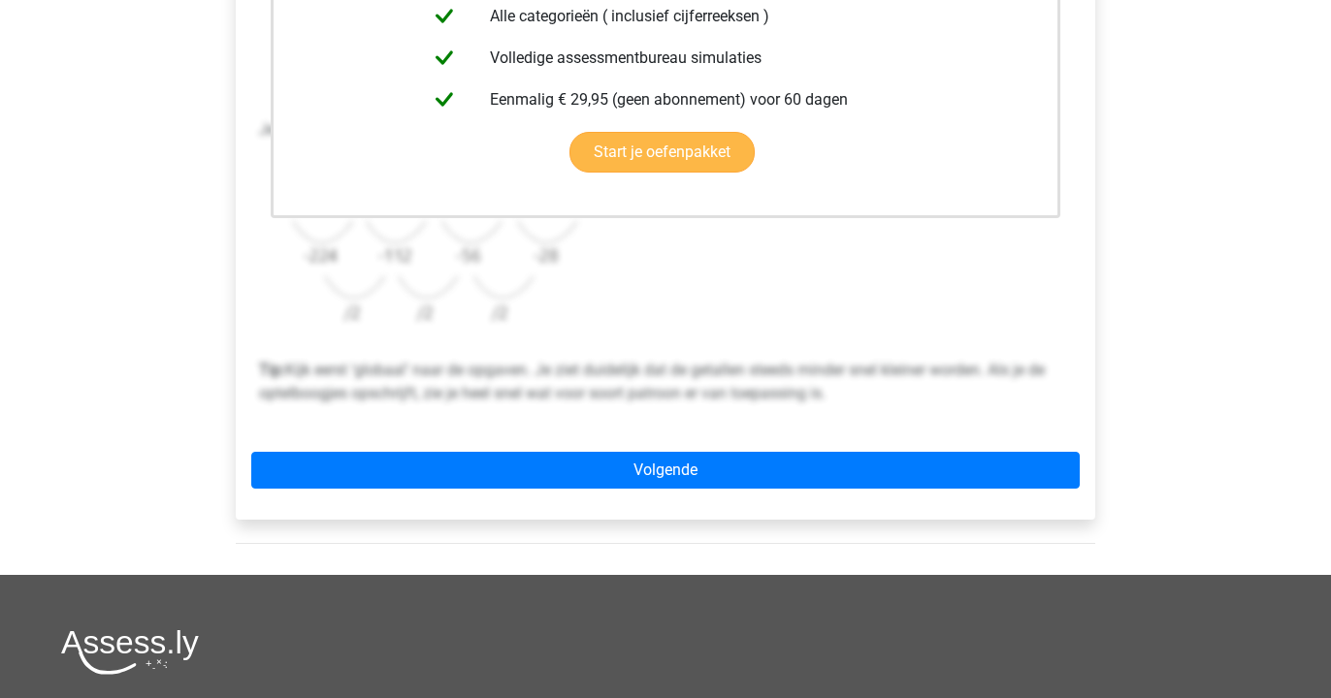
scroll to position [600, 0]
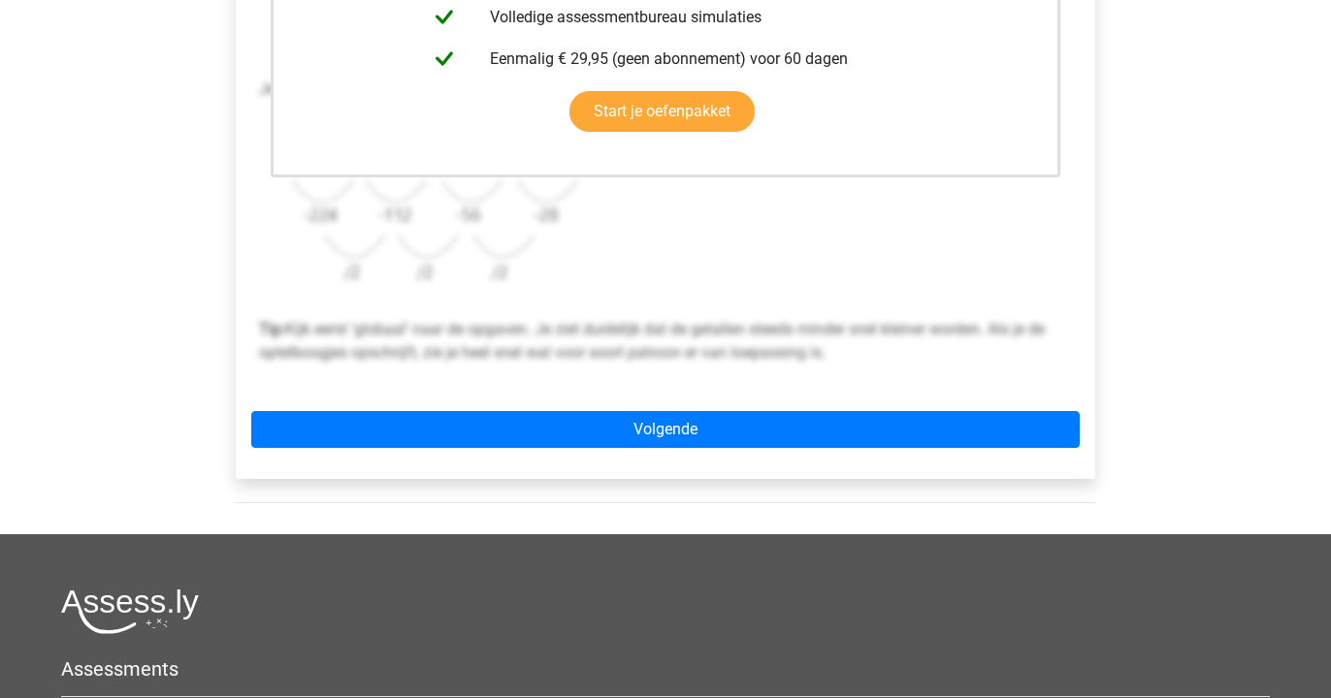
click at [525, 457] on div "Deze uitleg zit in het Voorbereidingspakket Krijg toegang tot alle antwoorden, …" at bounding box center [665, 106] width 859 height 746
click at [521, 449] on div "Deze uitleg zit in het Voorbereidingspakket Krijg toegang tot alle antwoorden, …" at bounding box center [665, 106] width 859 height 746
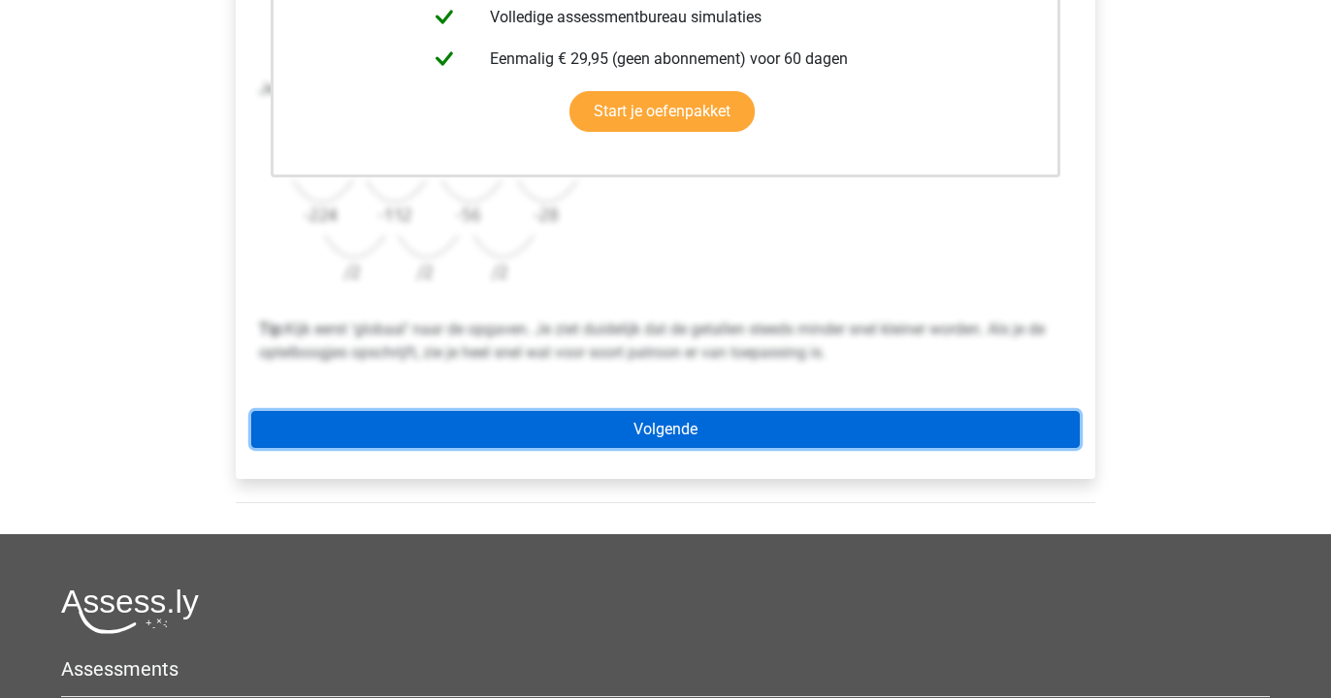
click at [522, 436] on link "Volgende" at bounding box center [665, 429] width 828 height 37
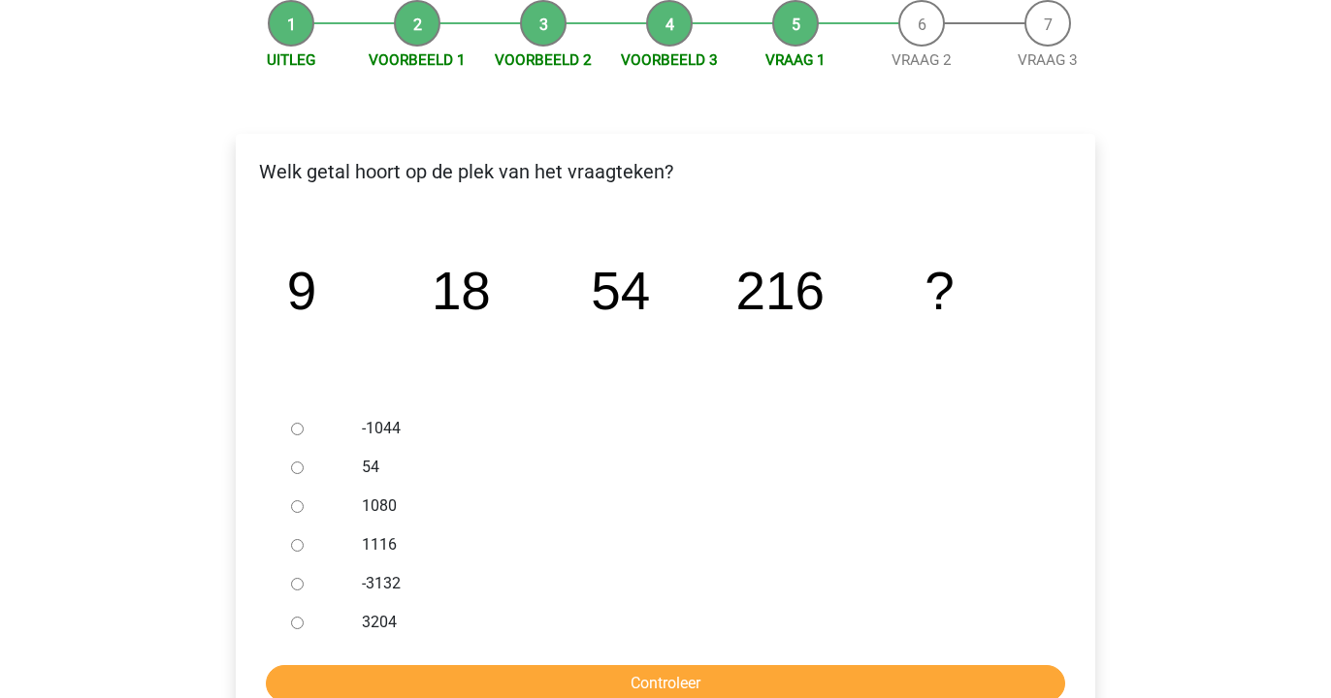
scroll to position [207, 0]
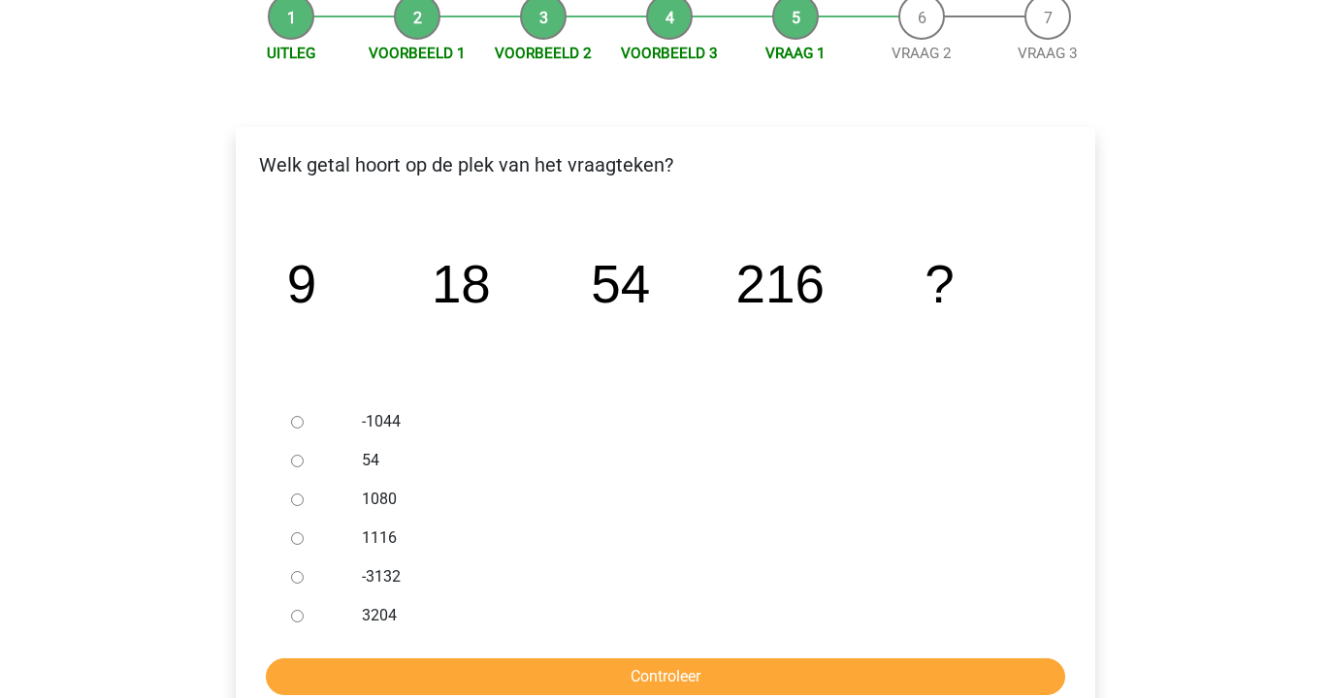
click at [298, 500] on input "1080" at bounding box center [297, 500] width 13 height 13
radio input "true"
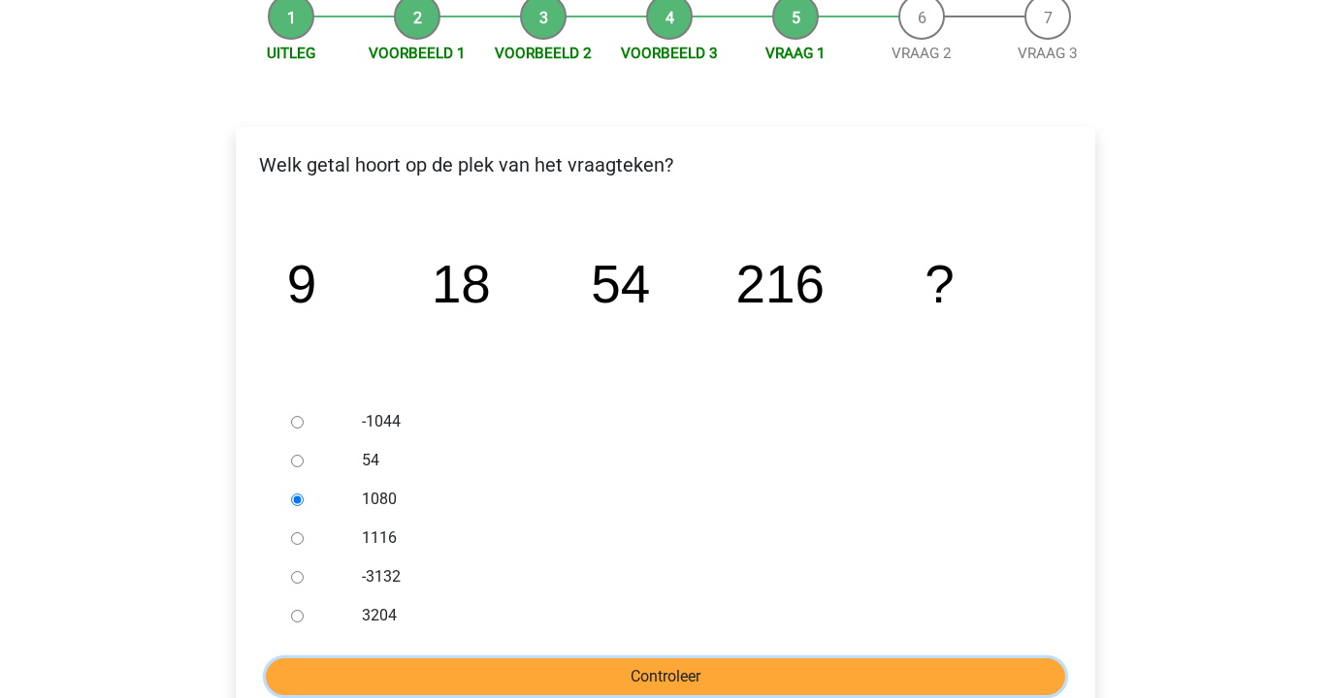
click at [425, 673] on input "Controleer" at bounding box center [665, 677] width 799 height 37
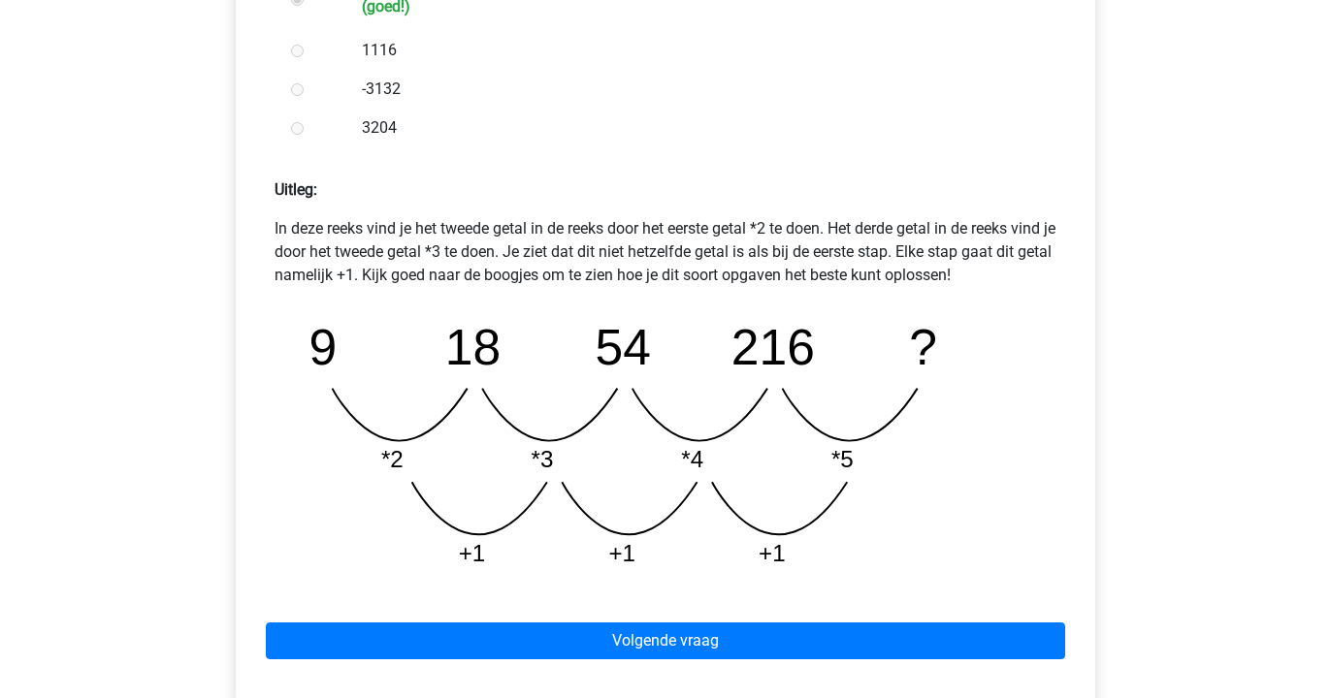
scroll to position [728, 0]
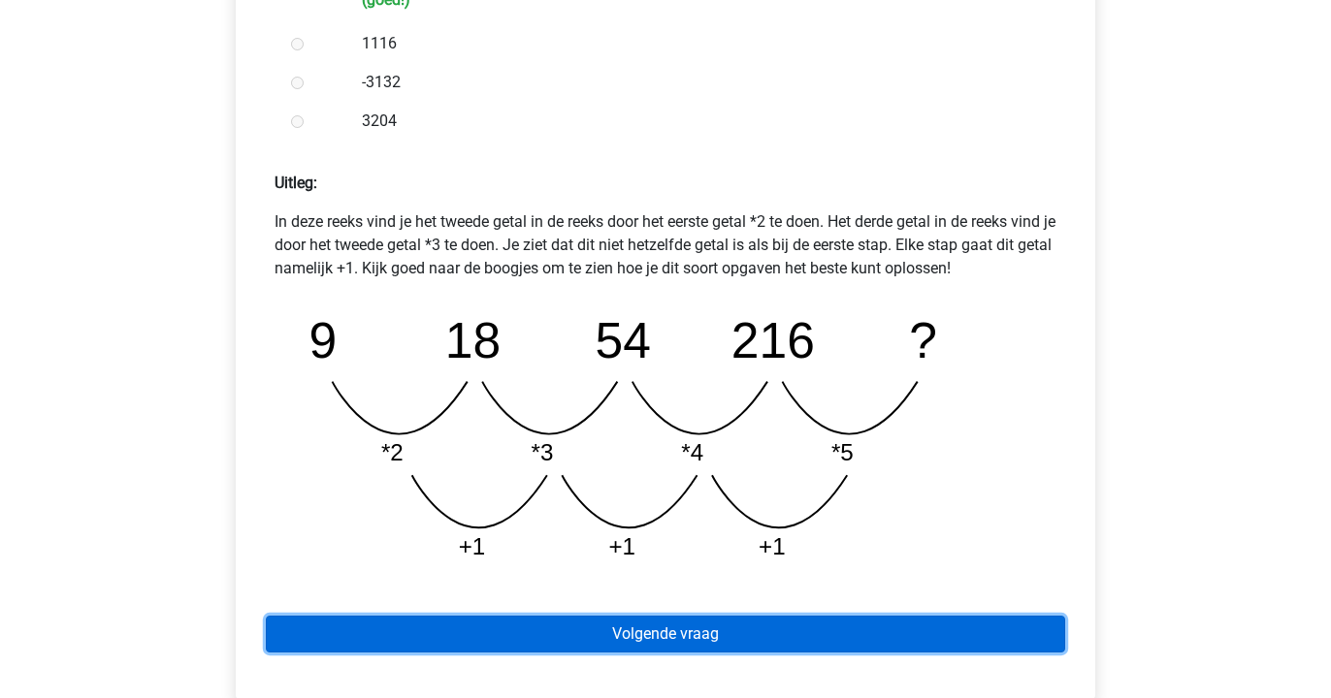
click at [413, 631] on link "Volgende vraag" at bounding box center [665, 634] width 799 height 37
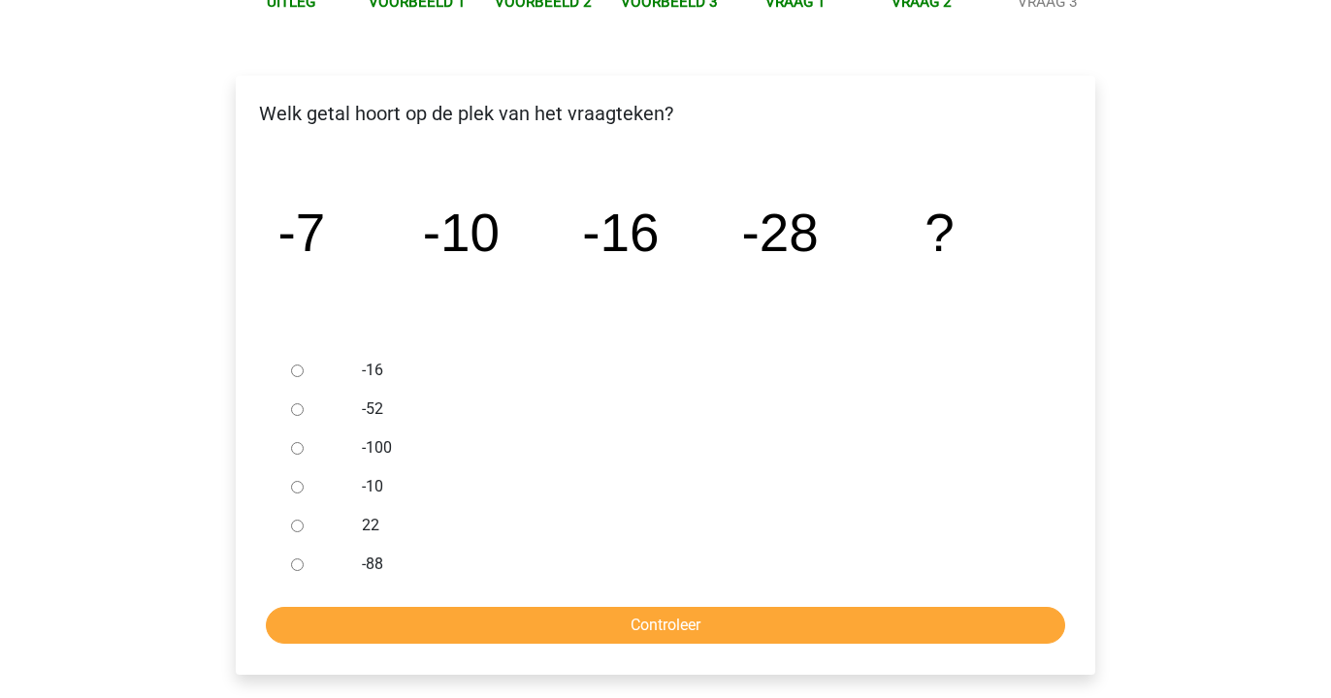
scroll to position [260, 0]
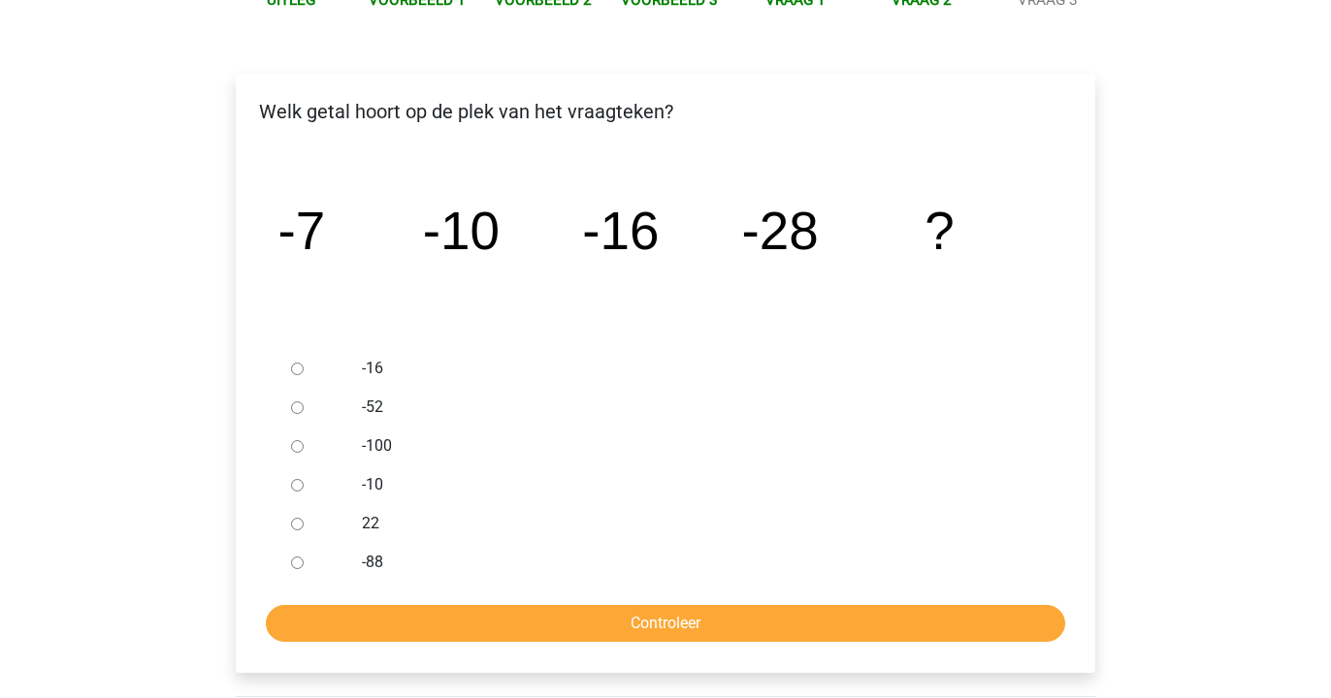
click at [300, 406] on input "-52" at bounding box center [297, 408] width 13 height 13
radio input "true"
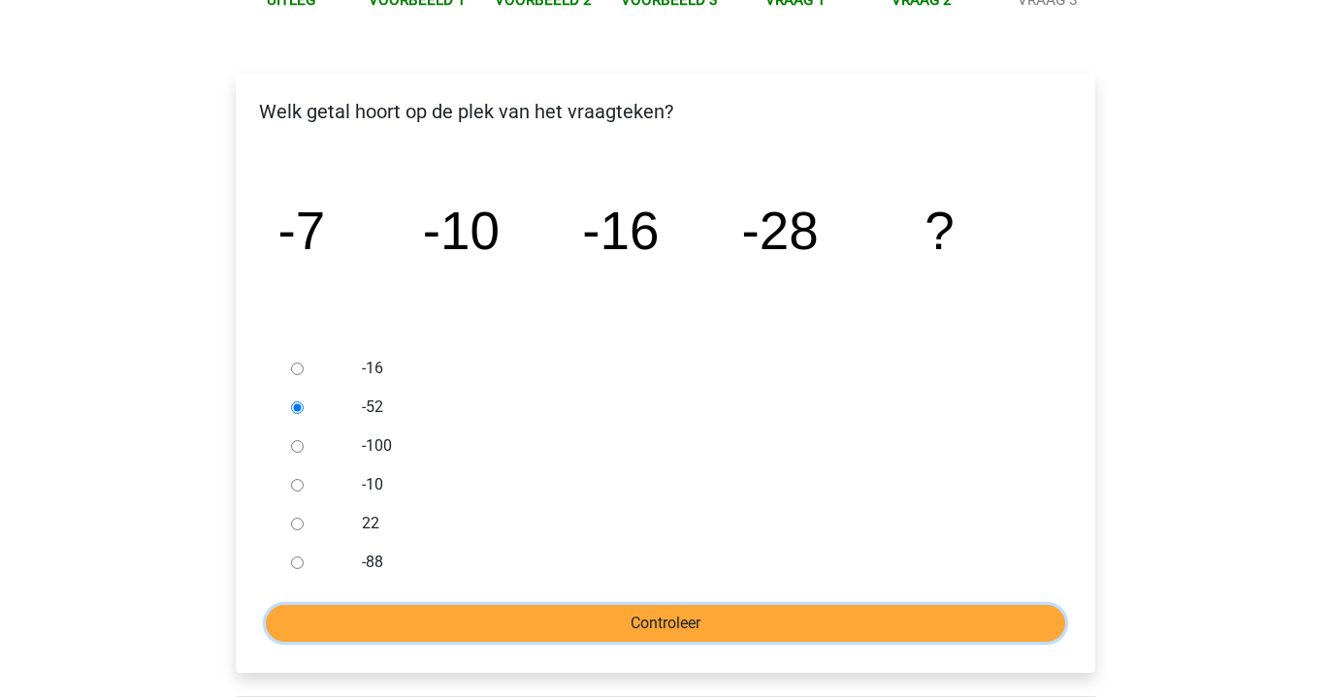
click at [481, 630] on input "Controleer" at bounding box center [665, 623] width 799 height 37
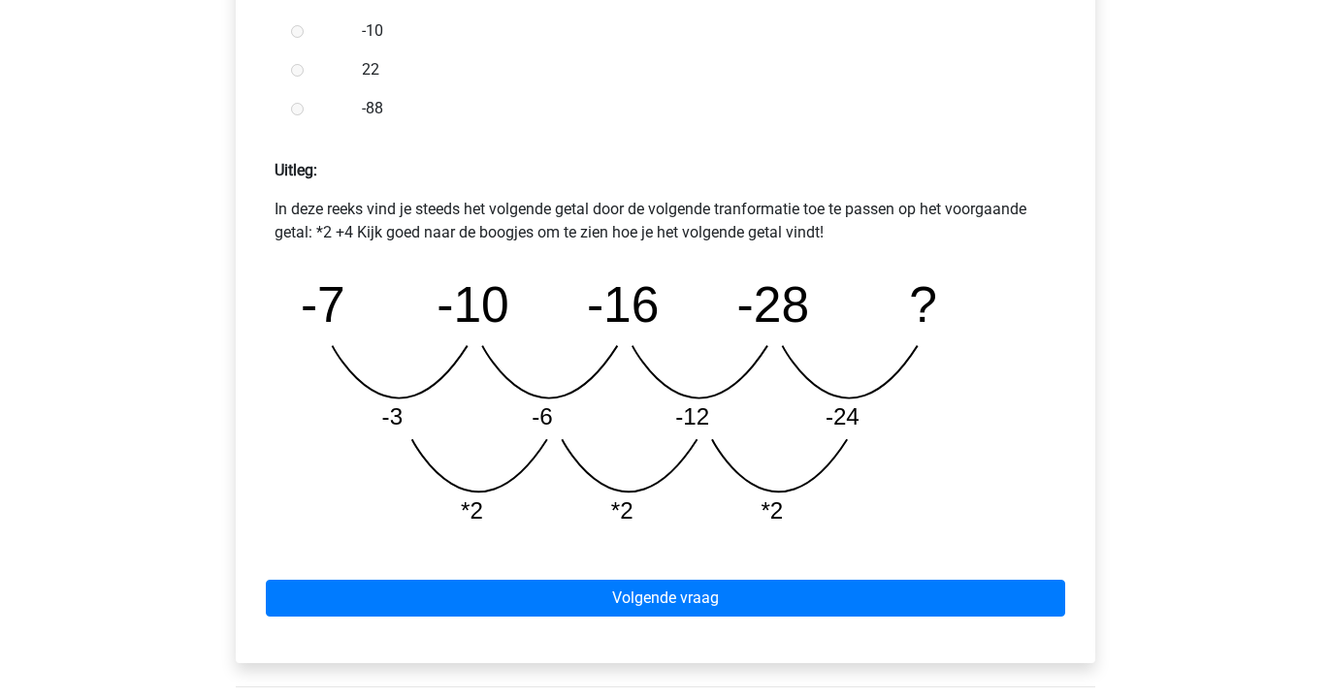
scroll to position [754, 0]
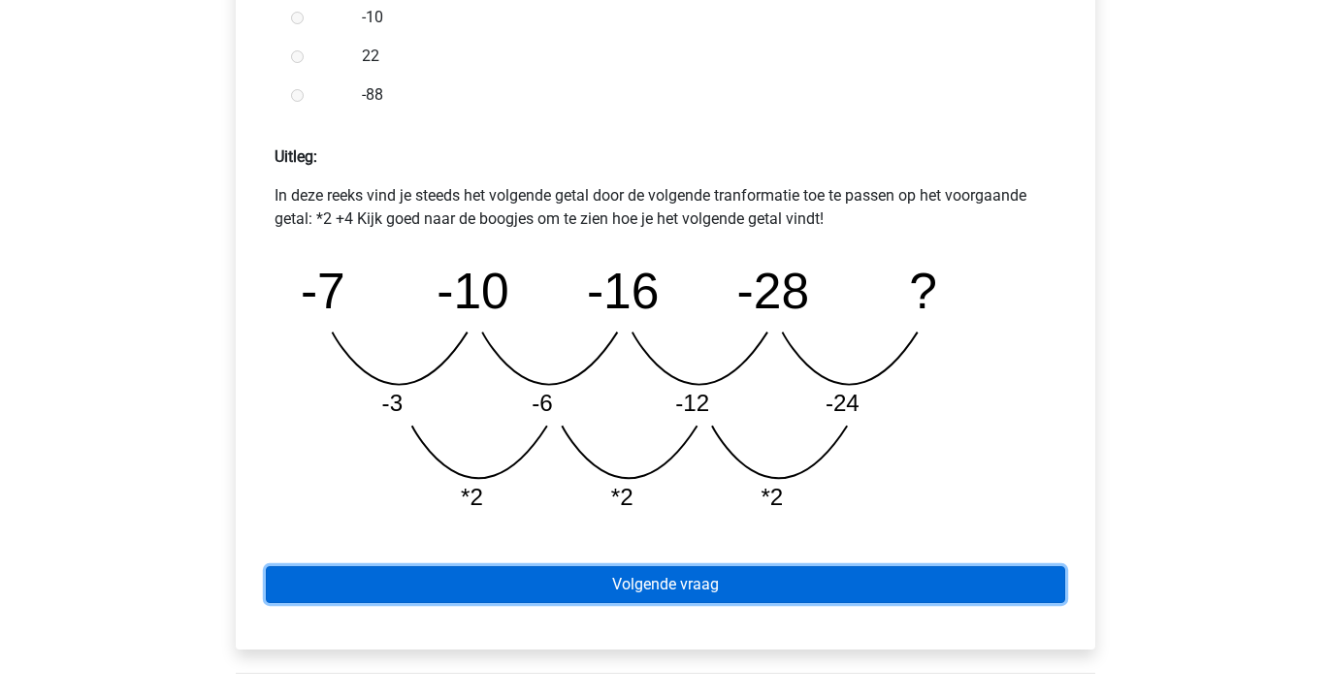
click at [471, 593] on link "Volgende vraag" at bounding box center [665, 584] width 799 height 37
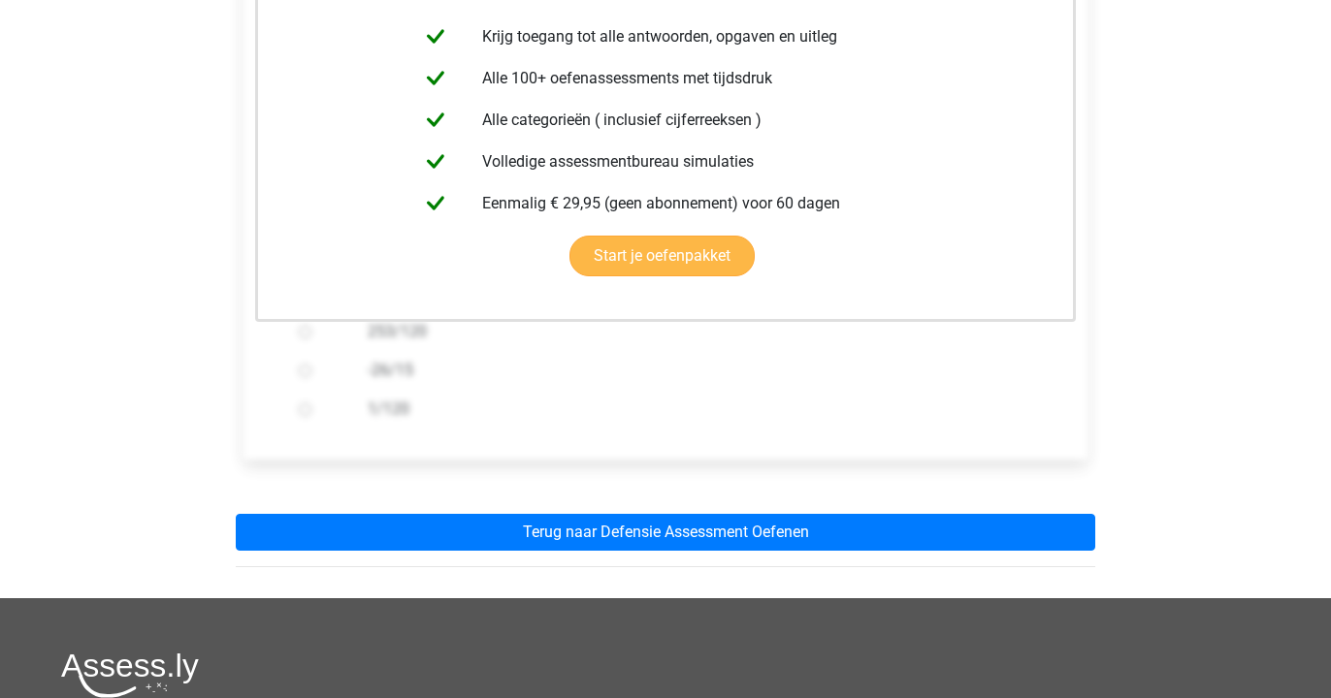
scroll to position [542, 0]
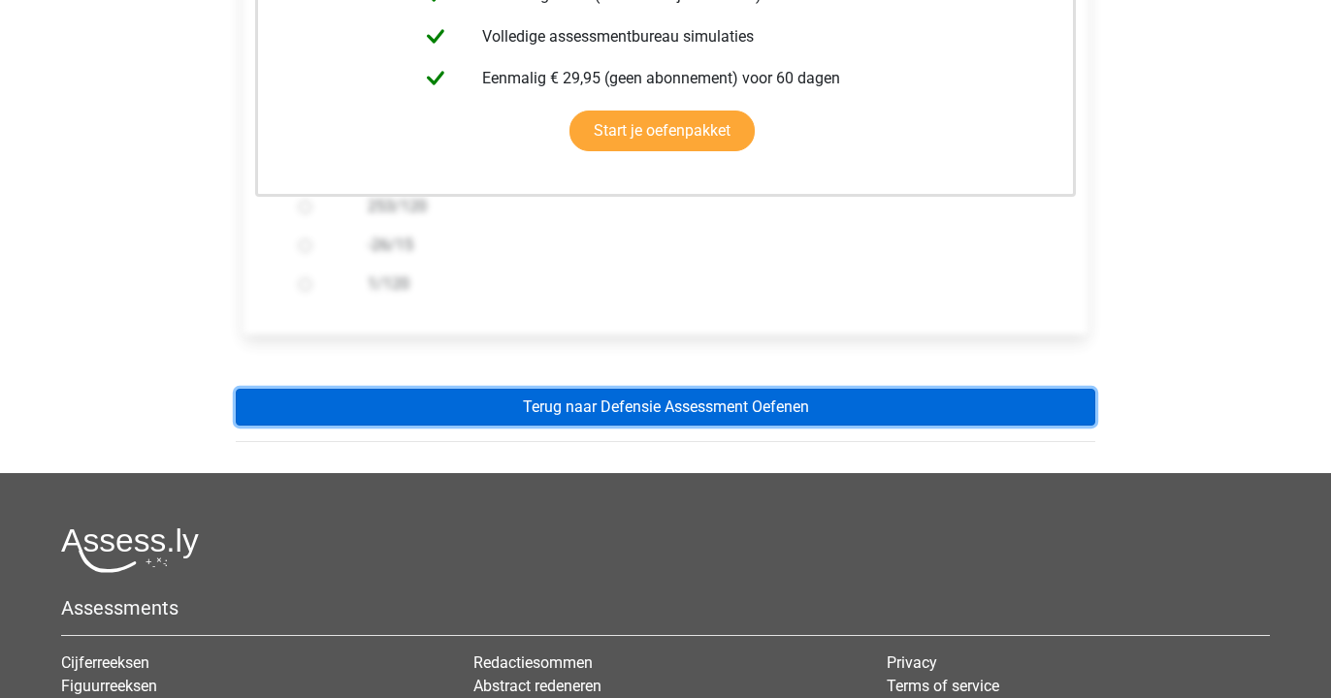
click at [423, 417] on link "Terug naar Defensie Assessment Oefenen" at bounding box center [665, 407] width 859 height 37
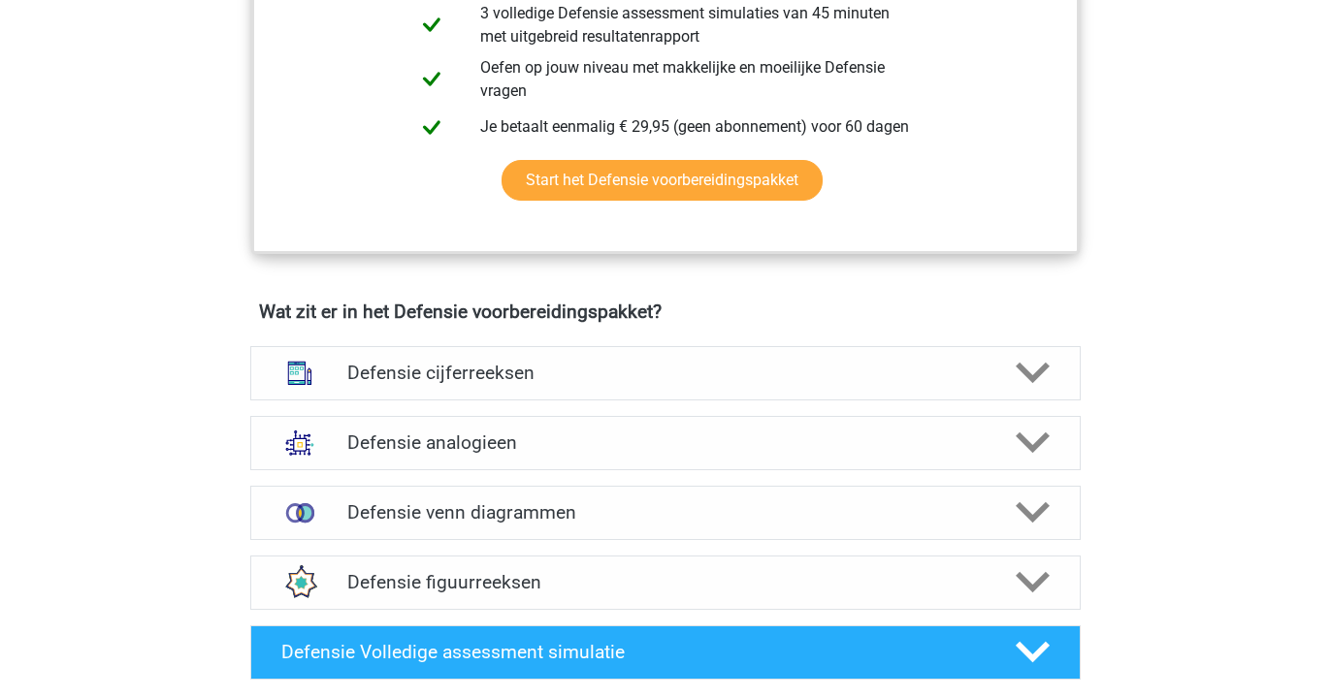
scroll to position [1164, 0]
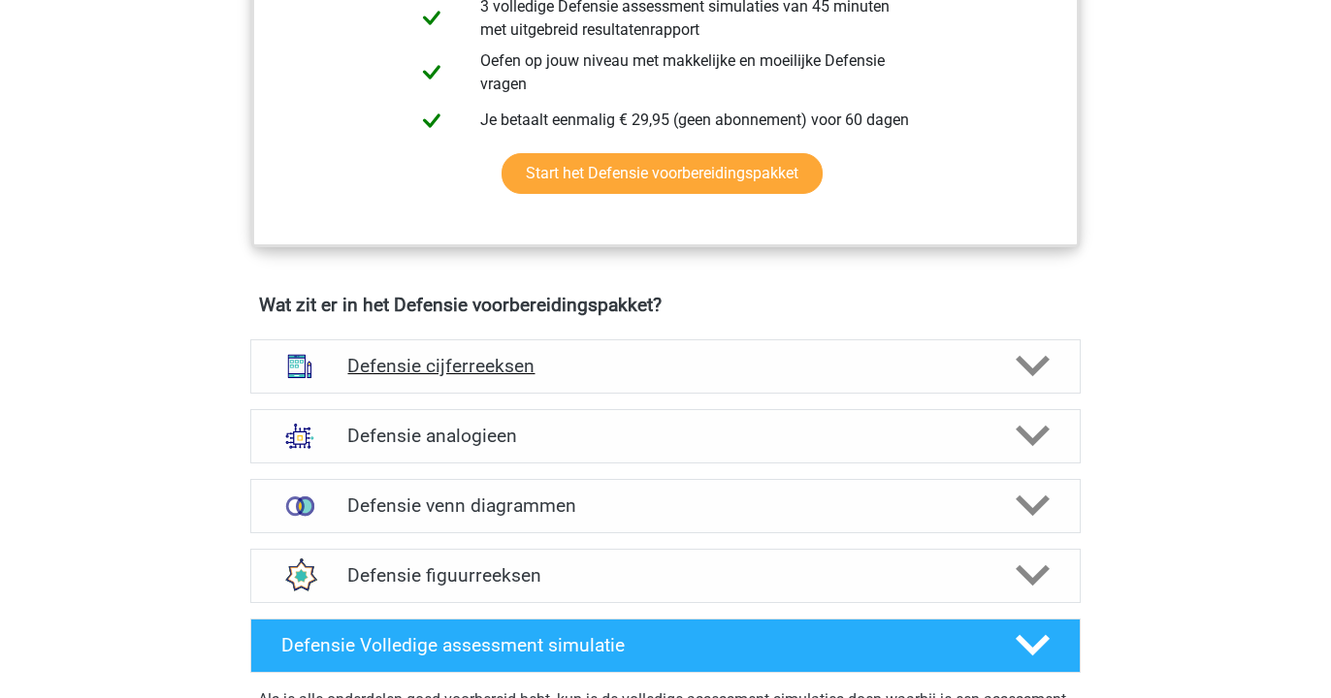
click at [406, 384] on div "Defensie cijferreeksen" at bounding box center [665, 367] width 830 height 54
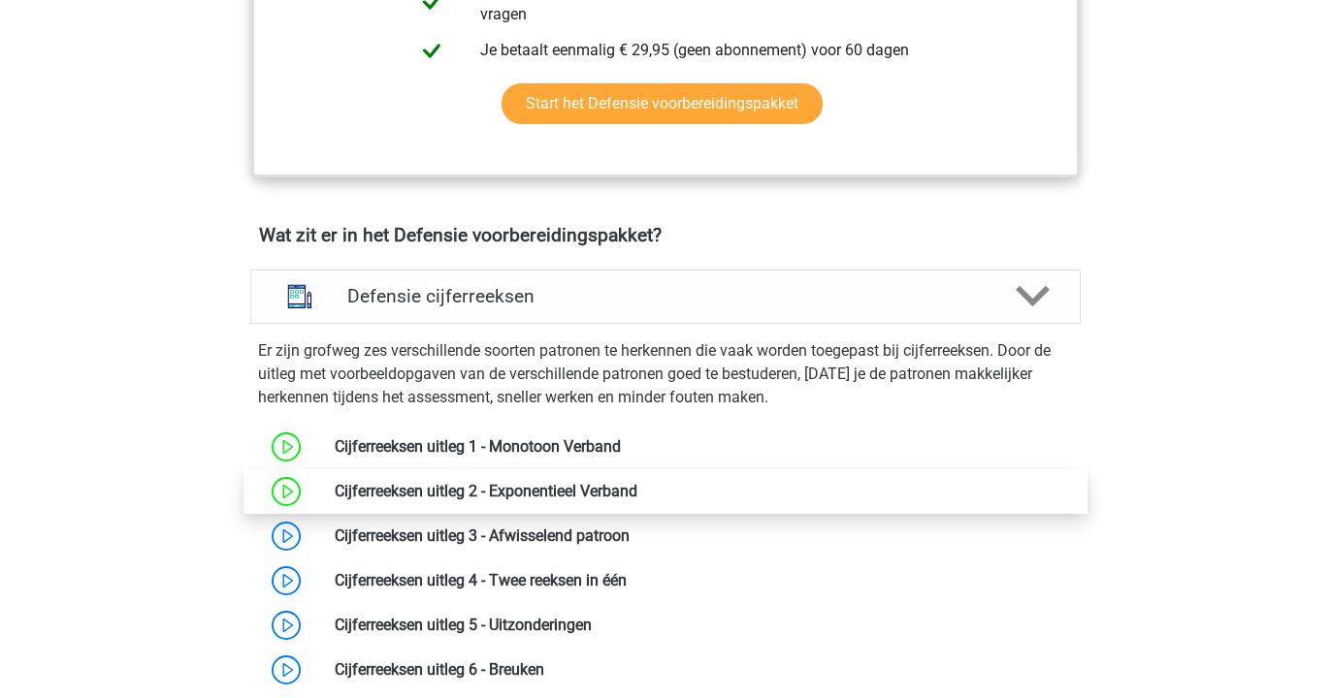
scroll to position [1235, 0]
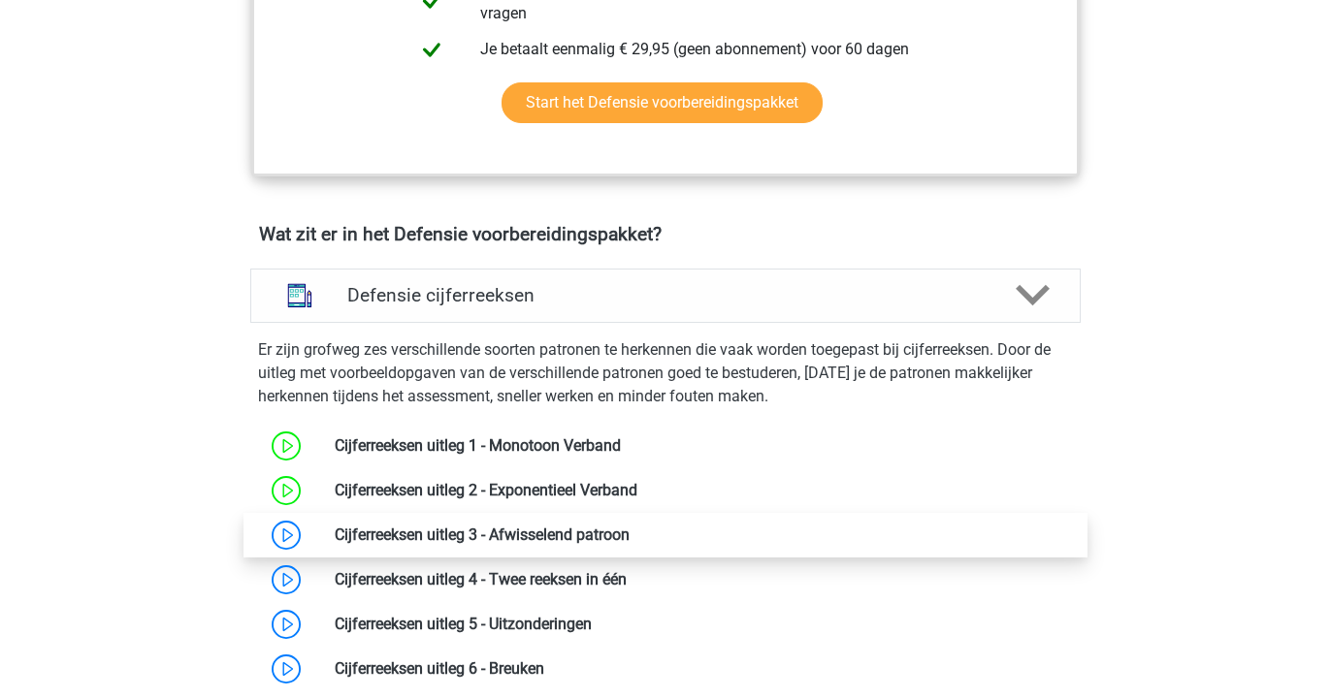
click at [630, 544] on link at bounding box center [630, 535] width 0 height 18
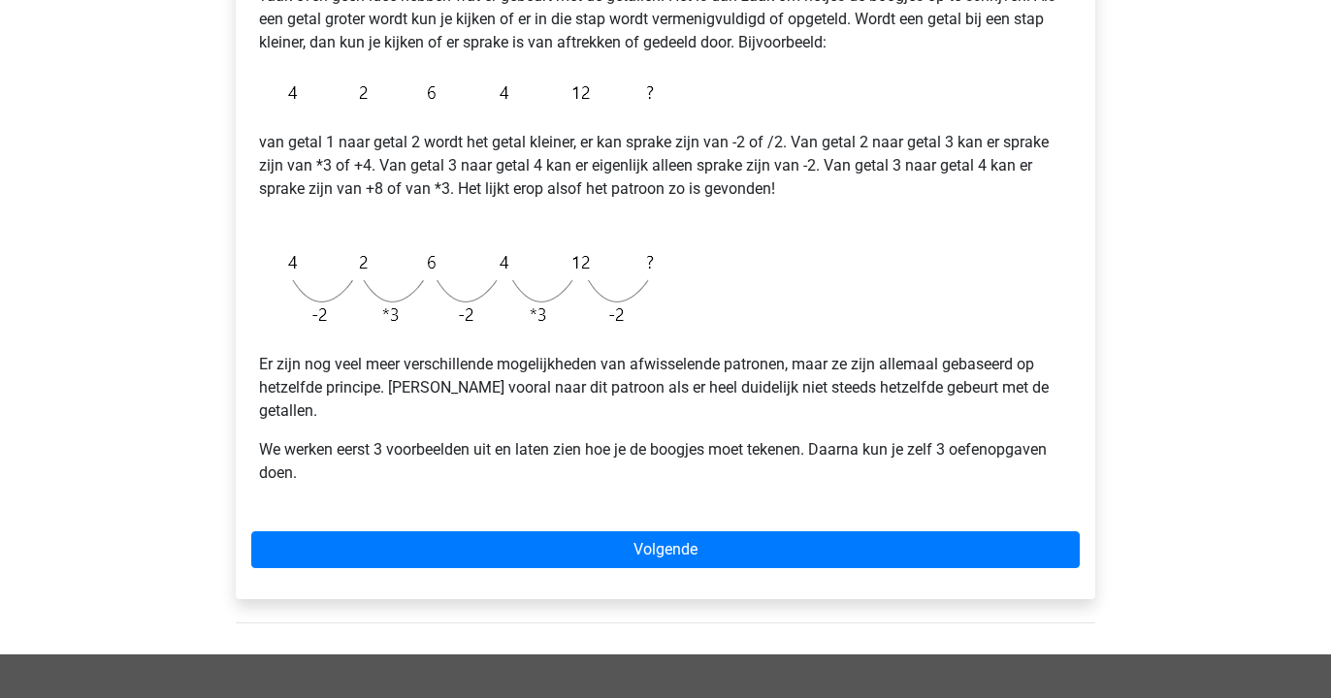
scroll to position [403, 0]
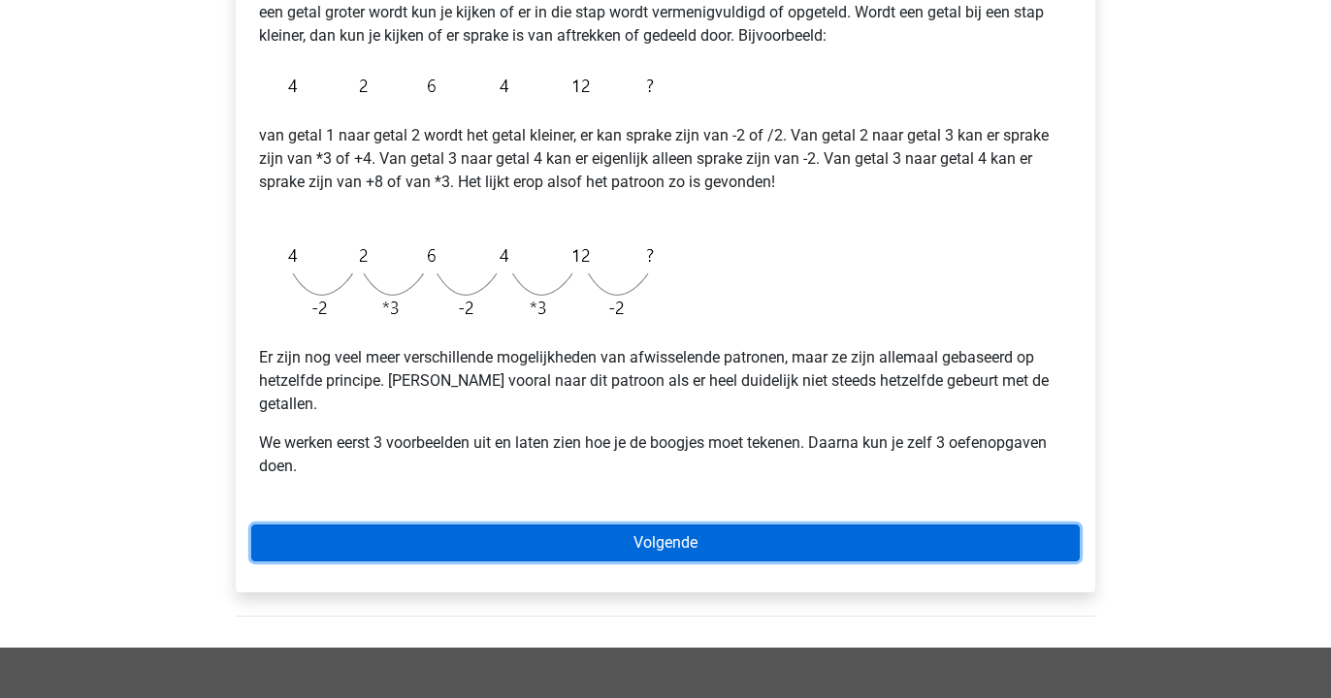
click at [585, 525] on link "Volgende" at bounding box center [665, 543] width 828 height 37
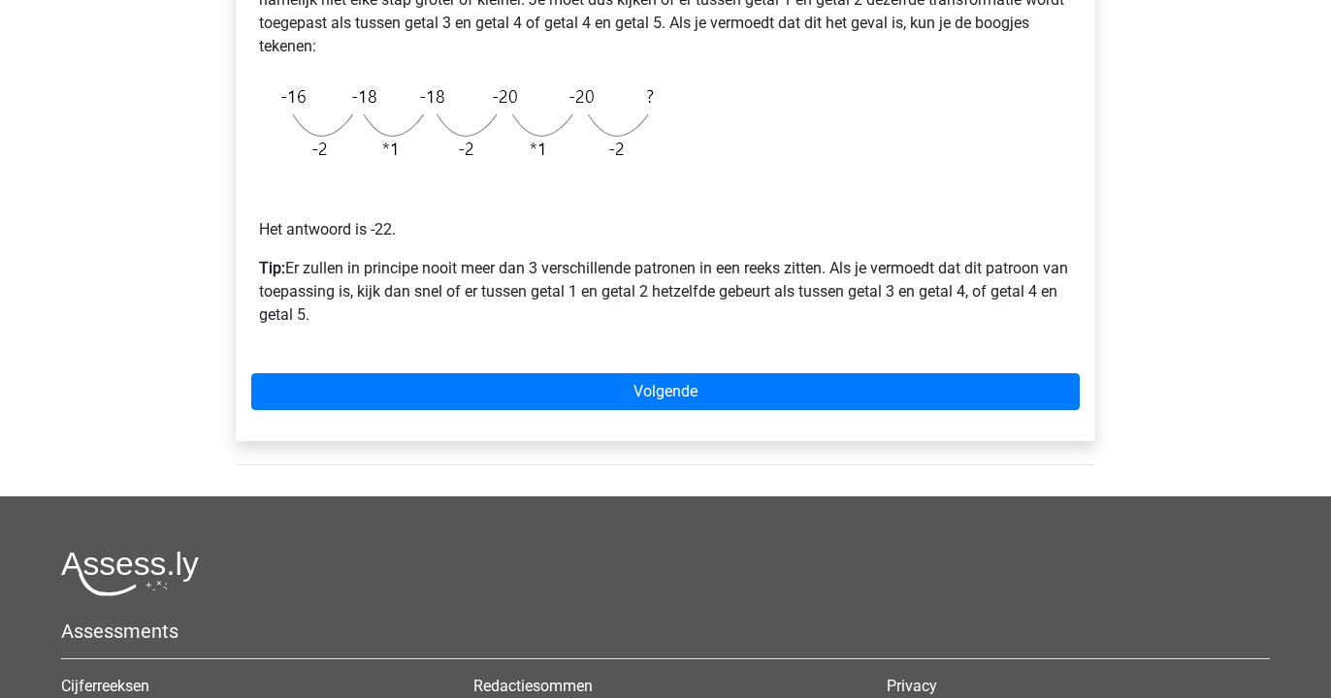
scroll to position [499, 0]
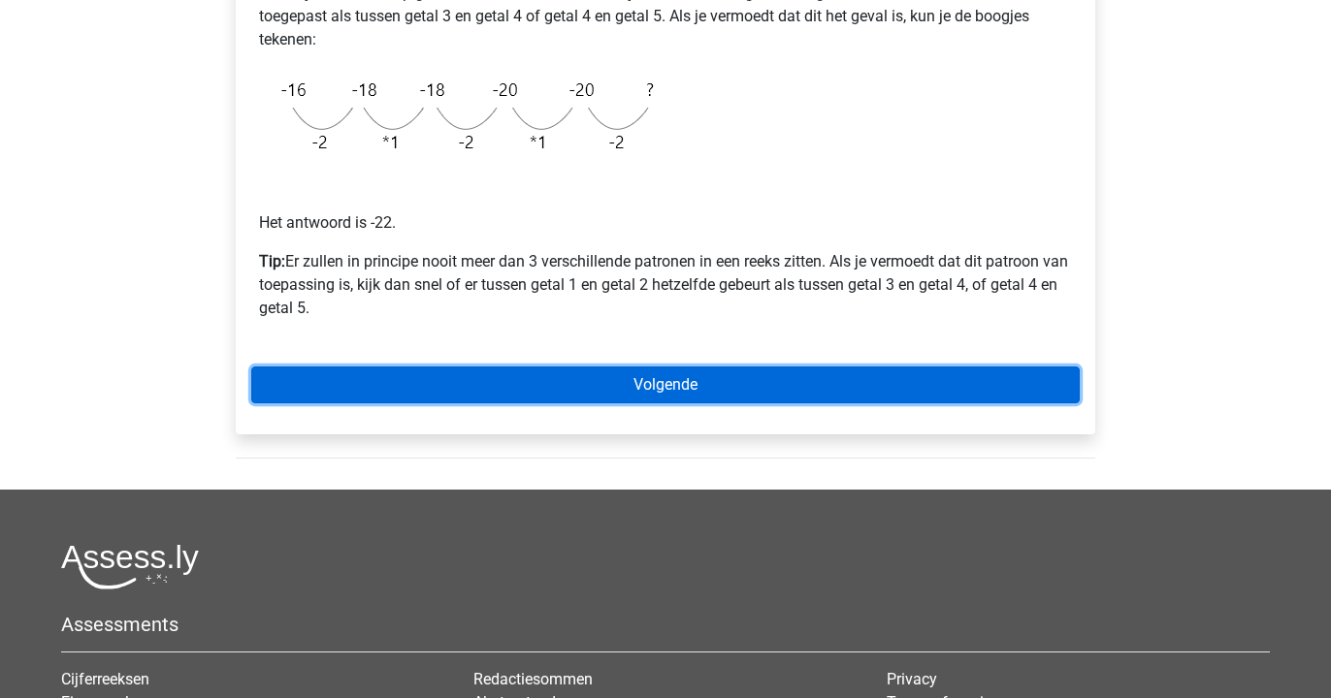
click at [558, 372] on link "Volgende" at bounding box center [665, 385] width 828 height 37
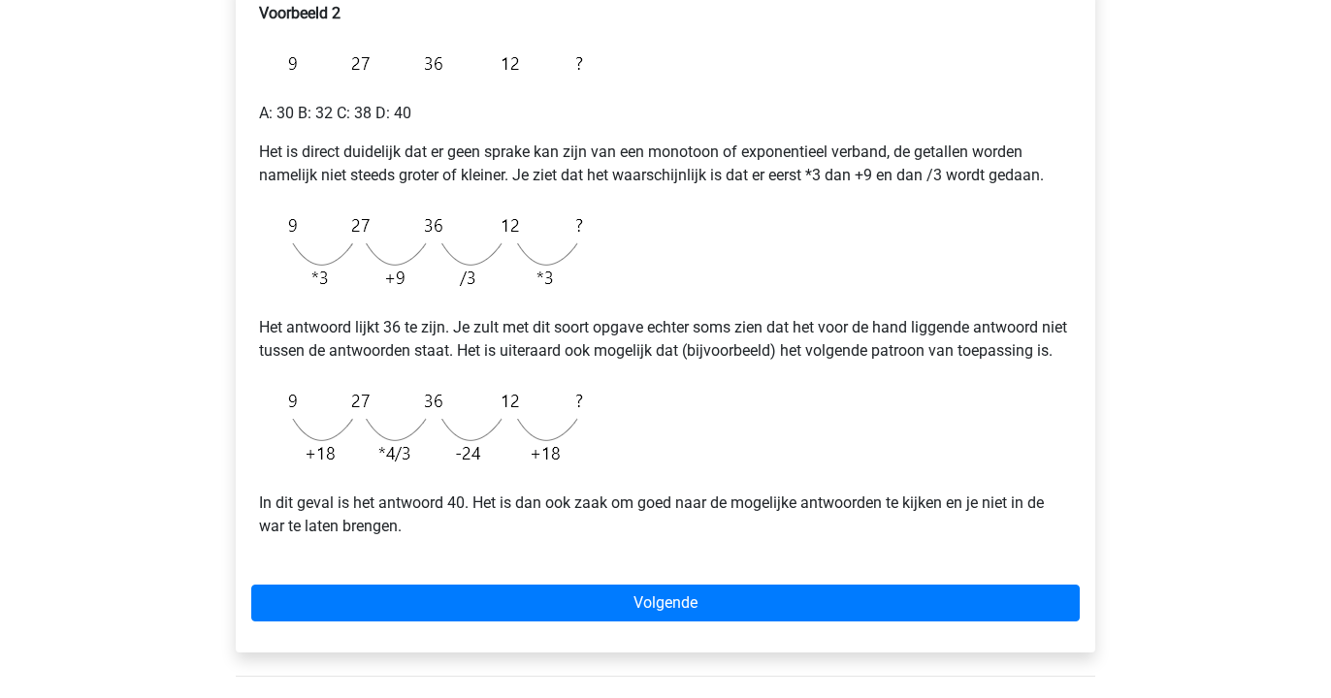
scroll to position [360, 0]
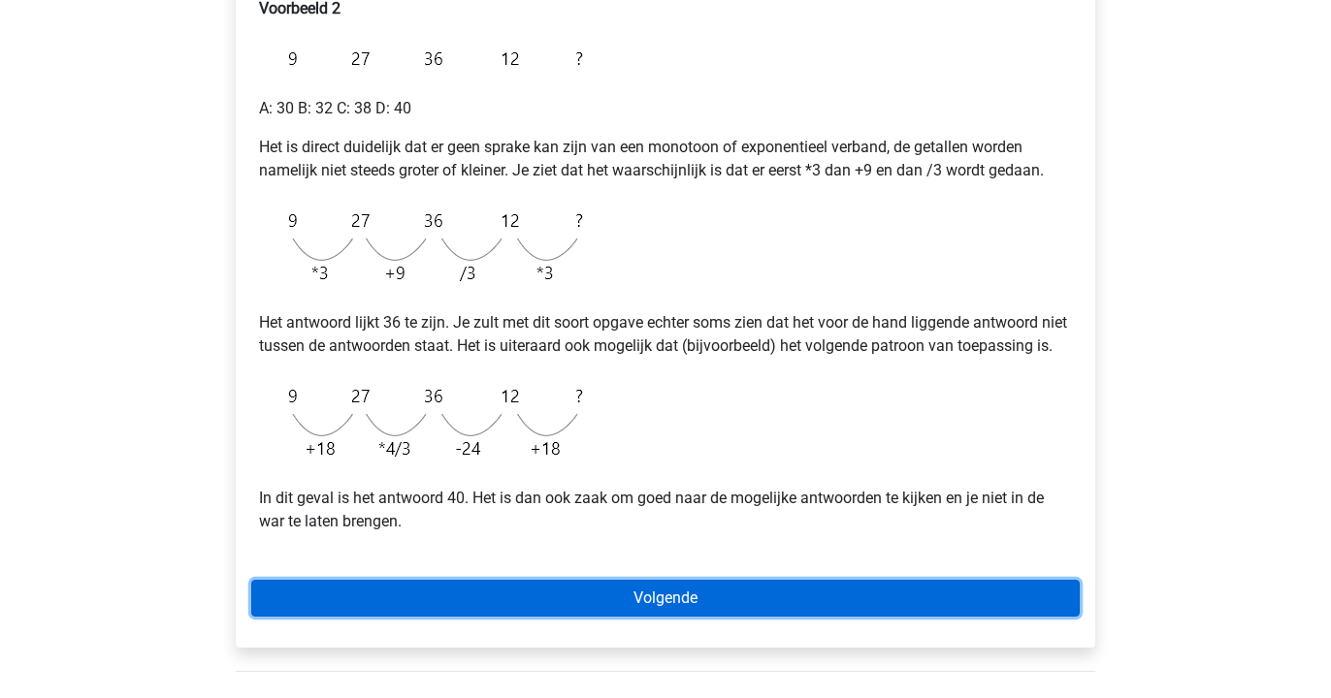
click at [655, 617] on link "Volgende" at bounding box center [665, 598] width 828 height 37
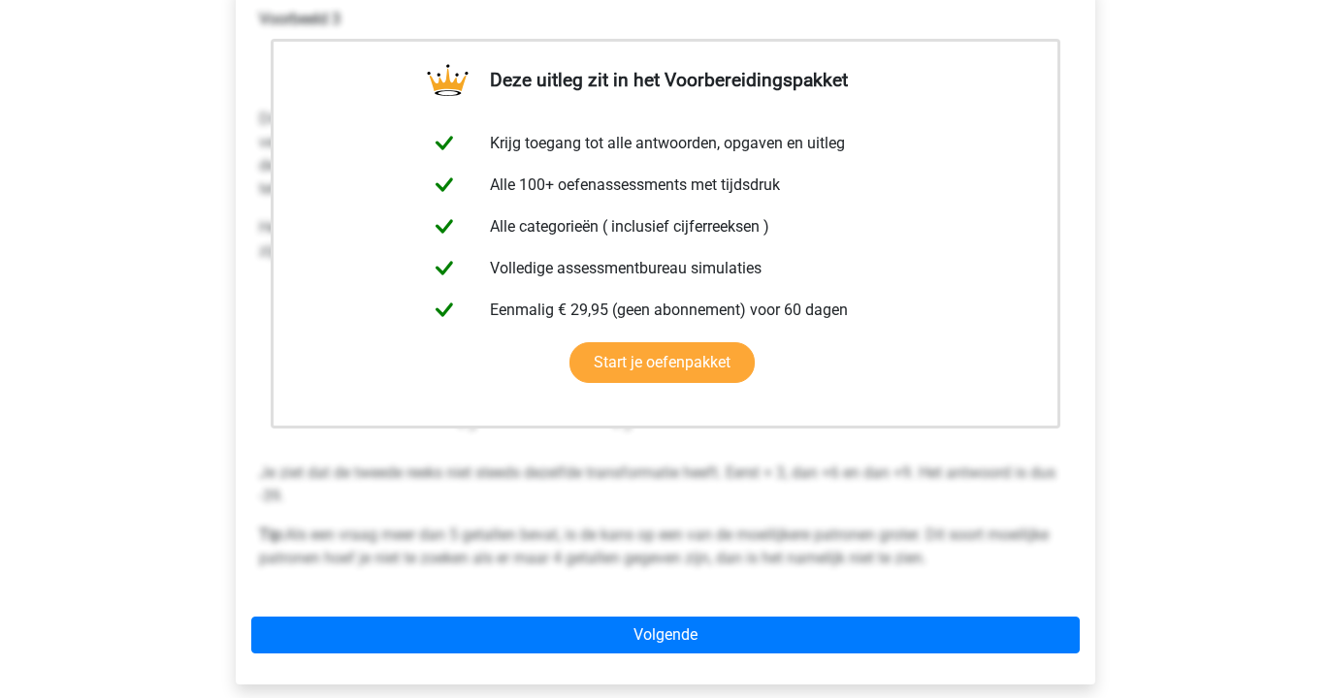
scroll to position [360, 0]
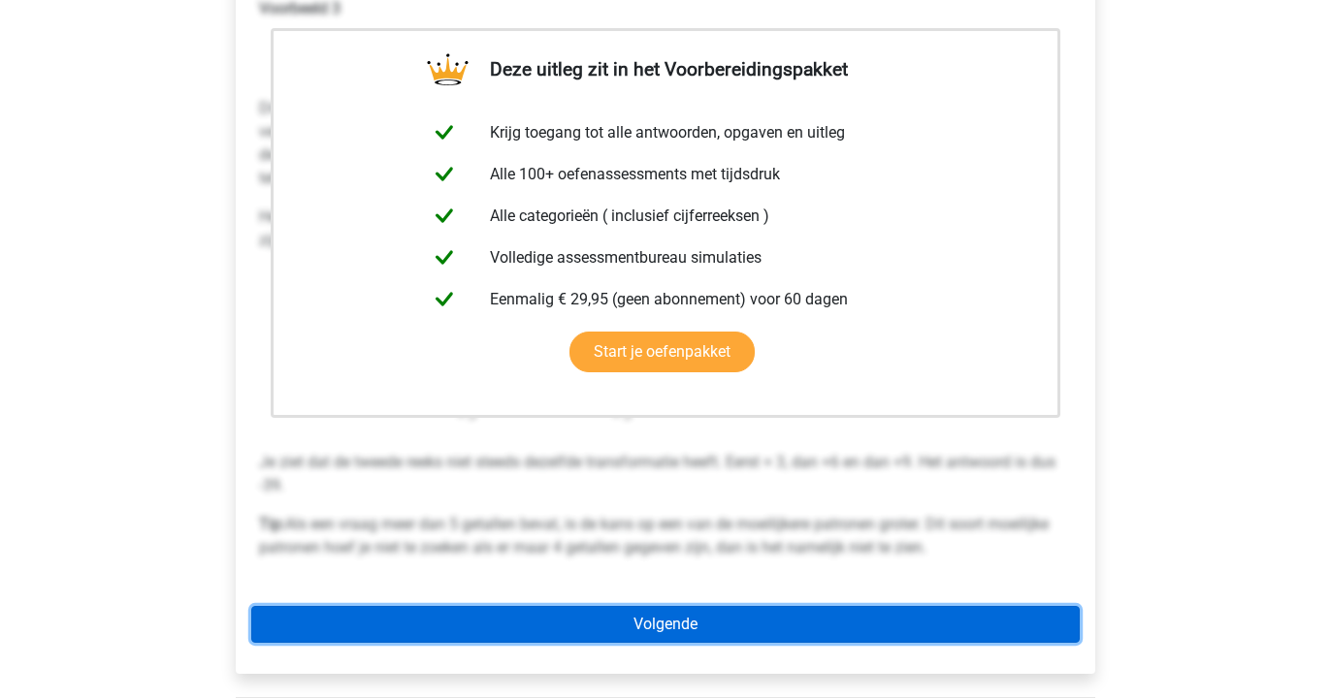
click at [655, 631] on link "Volgende" at bounding box center [665, 624] width 828 height 37
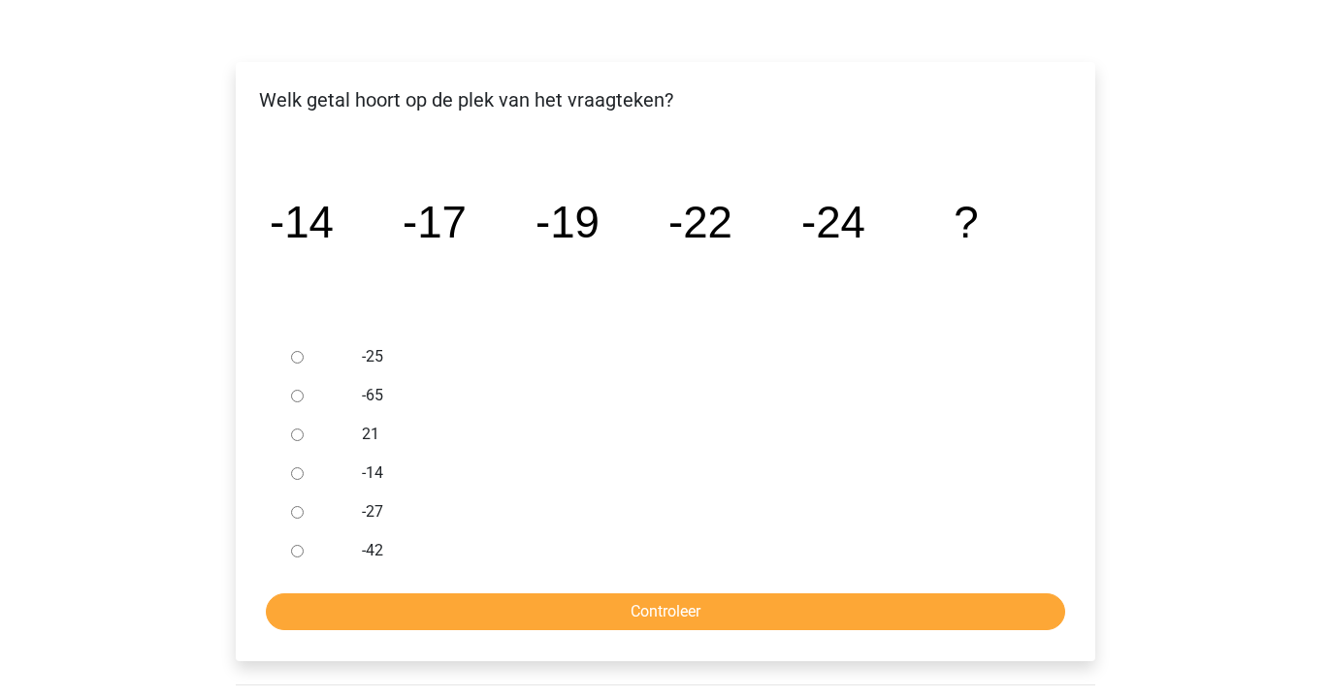
scroll to position [276, 0]
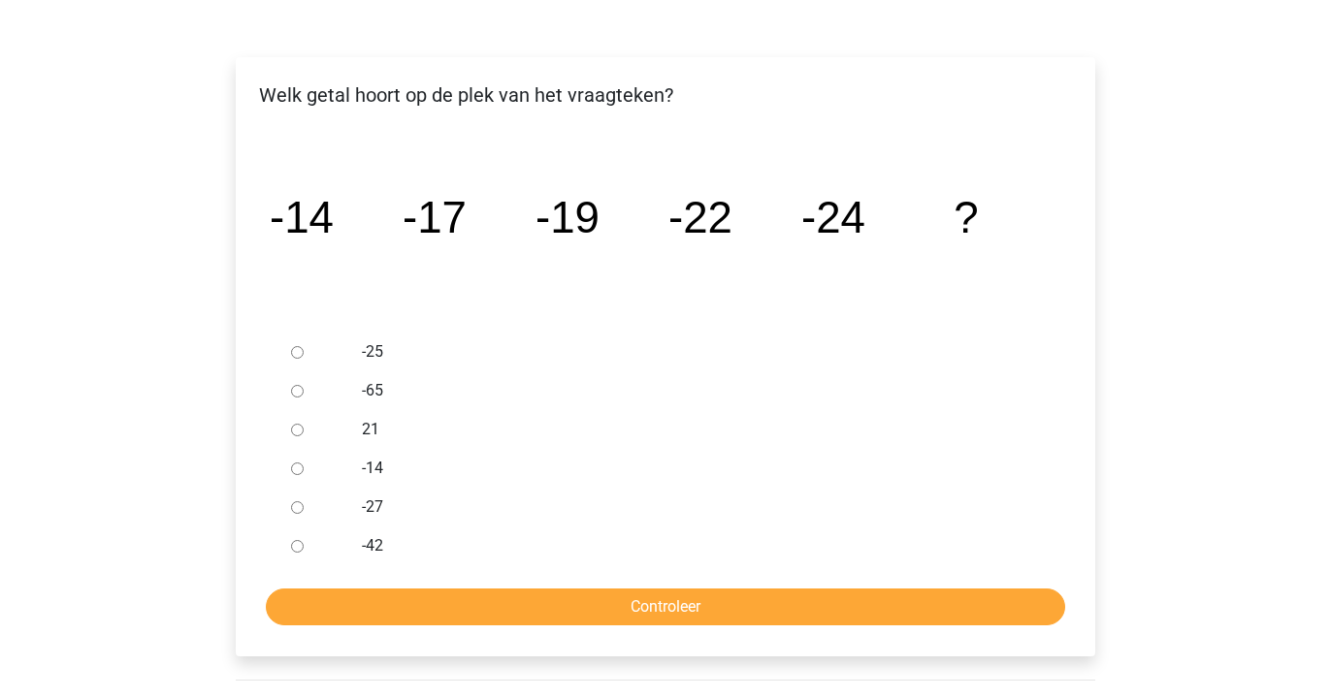
click at [296, 509] on input "-27" at bounding box center [297, 508] width 13 height 13
radio input "true"
click at [456, 595] on input "Controleer" at bounding box center [665, 607] width 799 height 37
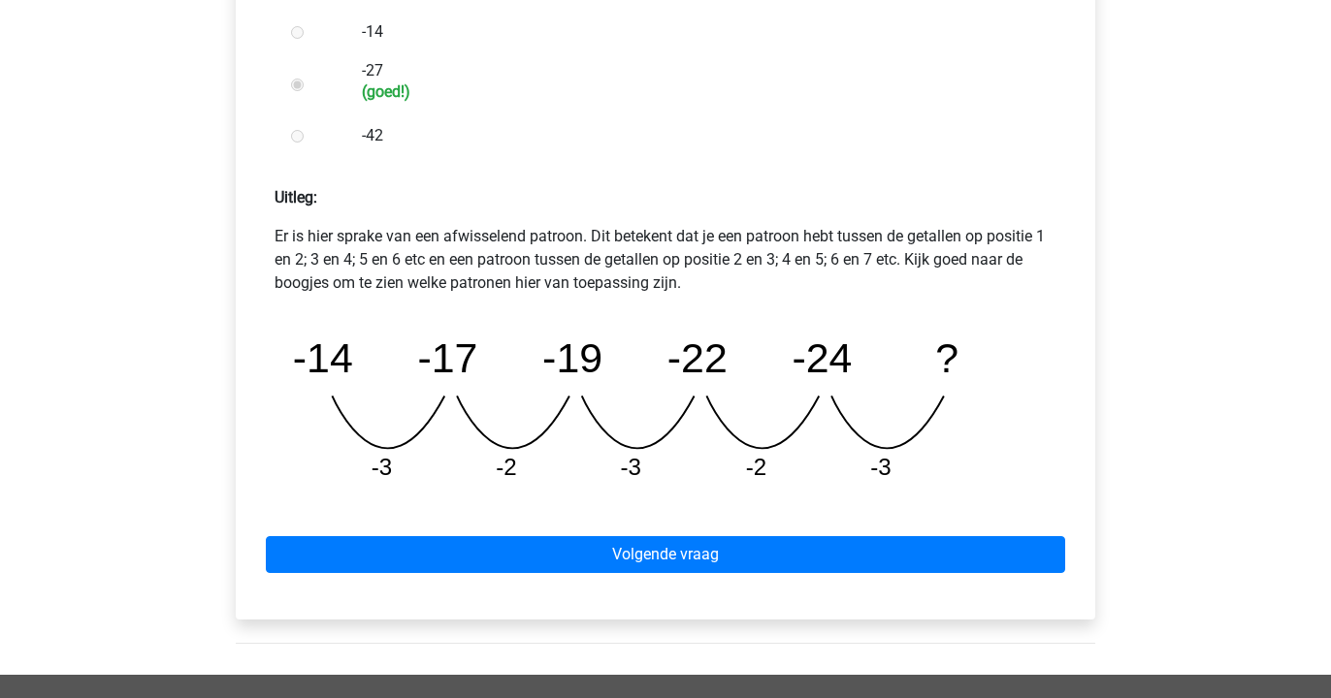
scroll to position [726, 0]
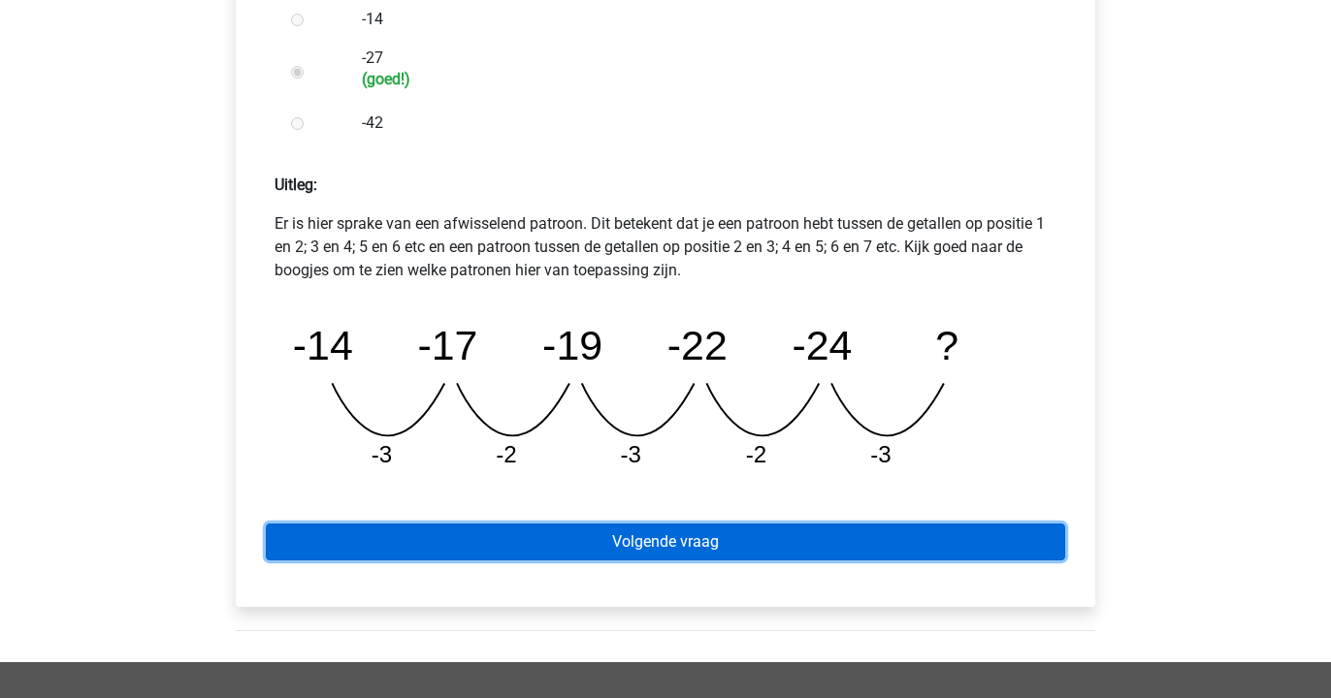
click at [610, 546] on link "Volgende vraag" at bounding box center [665, 542] width 799 height 37
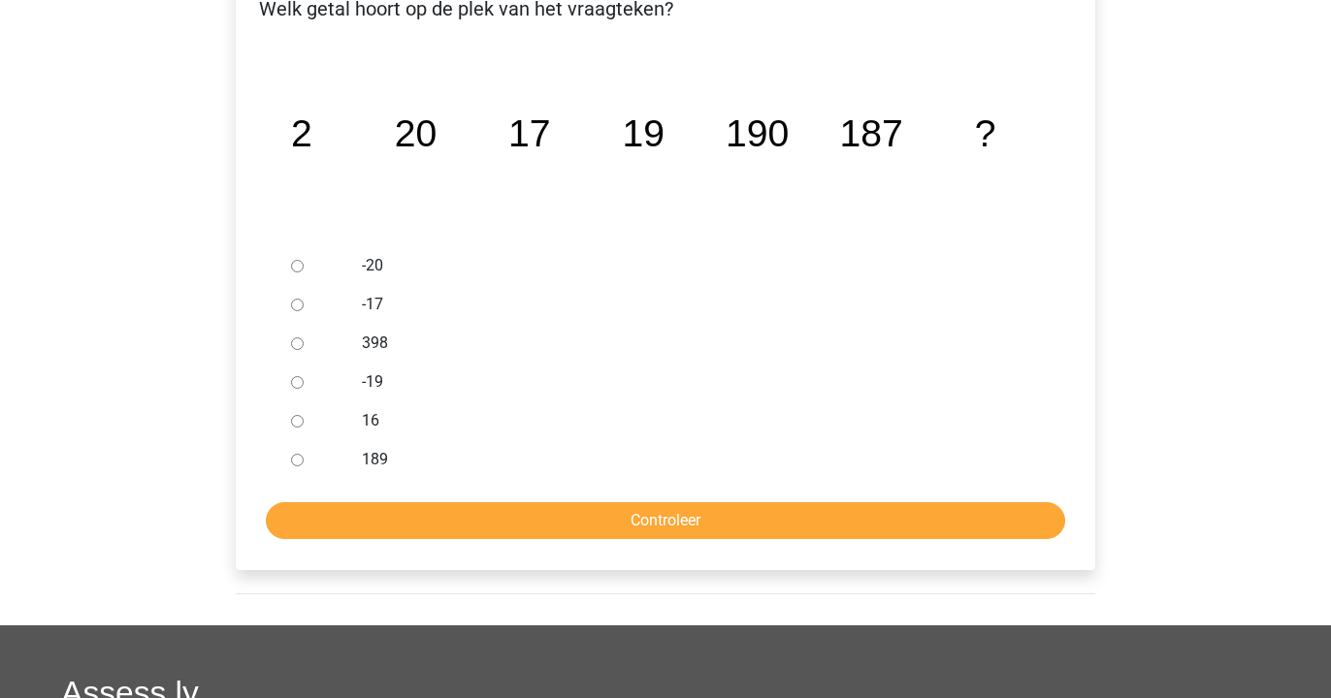
scroll to position [367, 0]
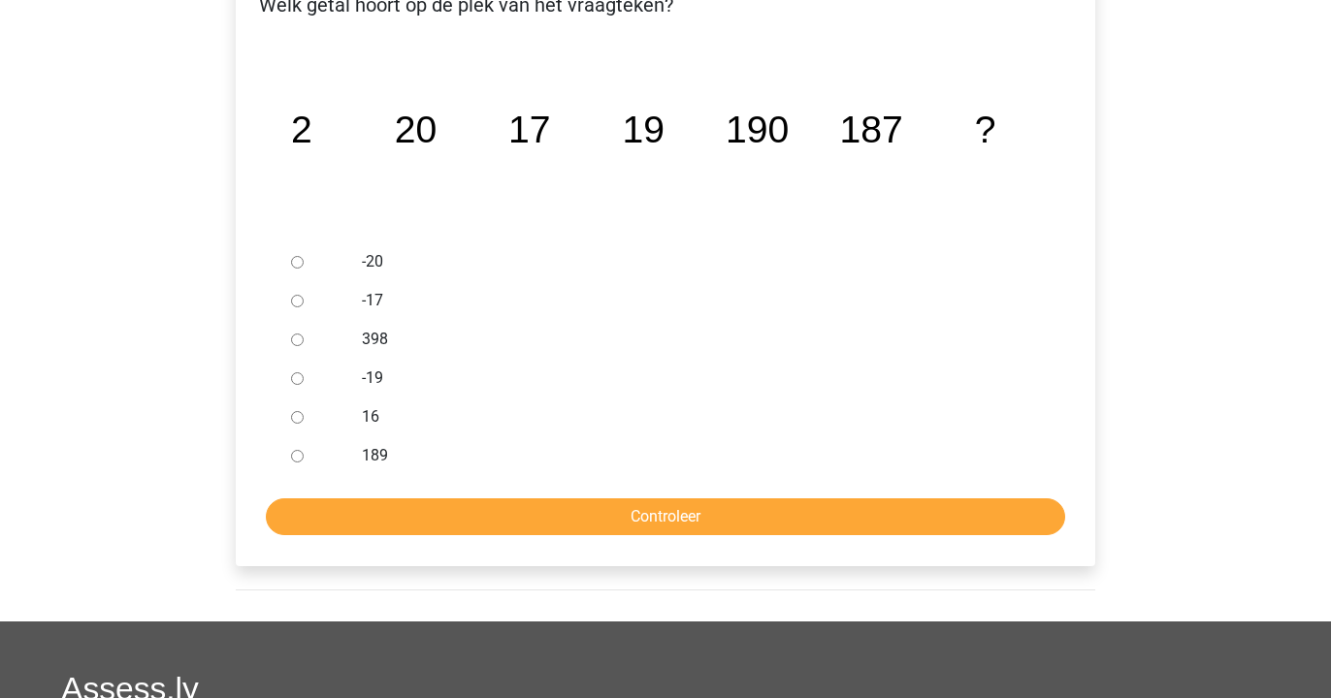
click at [297, 453] on input "189" at bounding box center [297, 456] width 13 height 13
radio input "true"
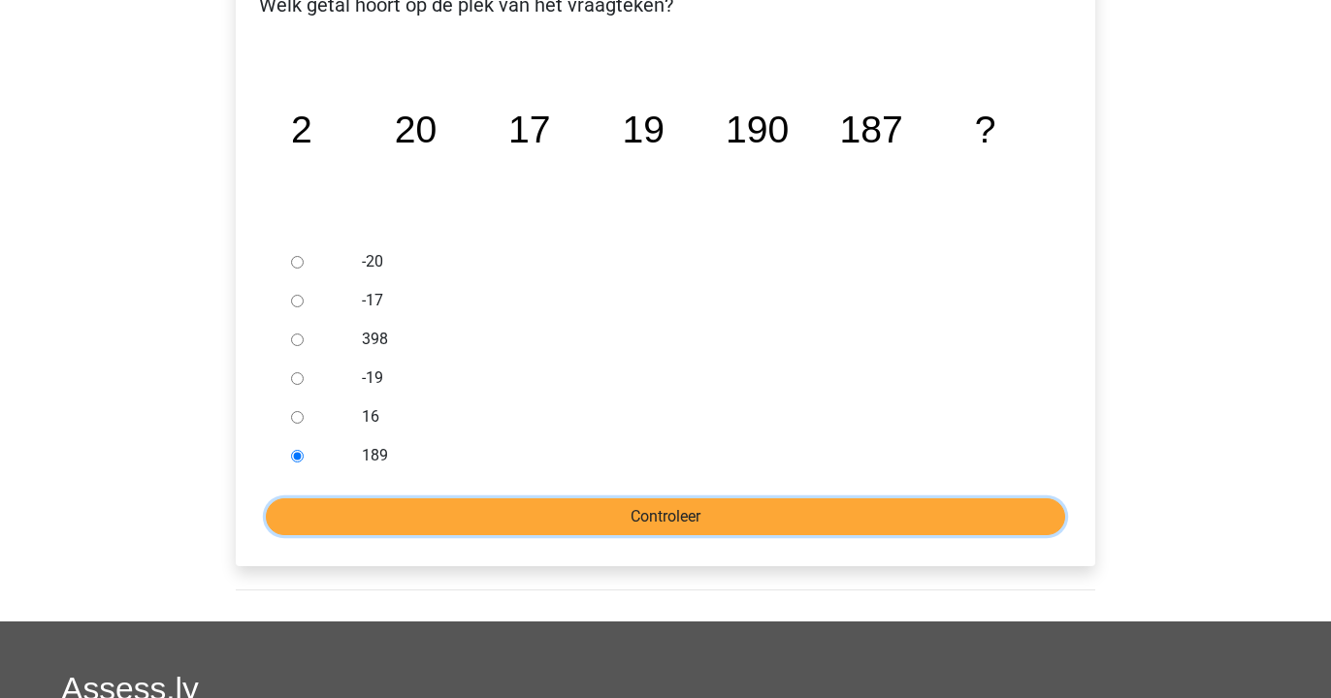
click at [401, 509] on input "Controleer" at bounding box center [665, 517] width 799 height 37
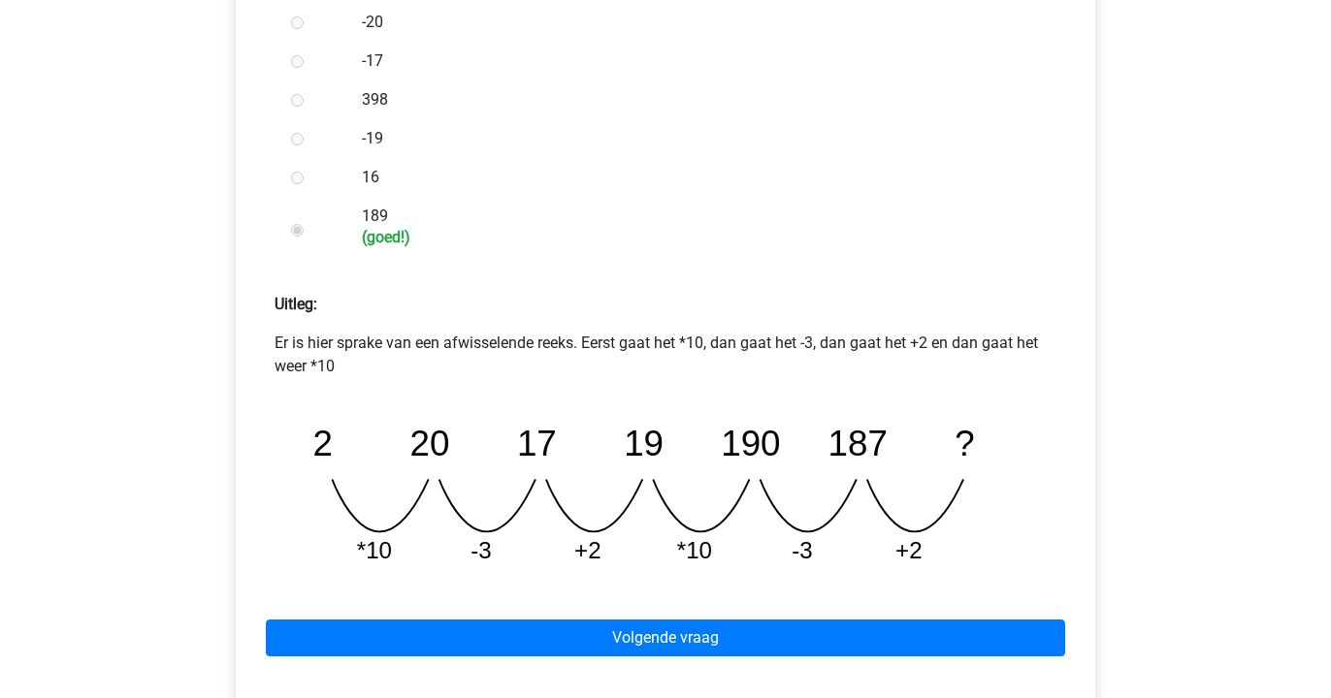
scroll to position [631, 0]
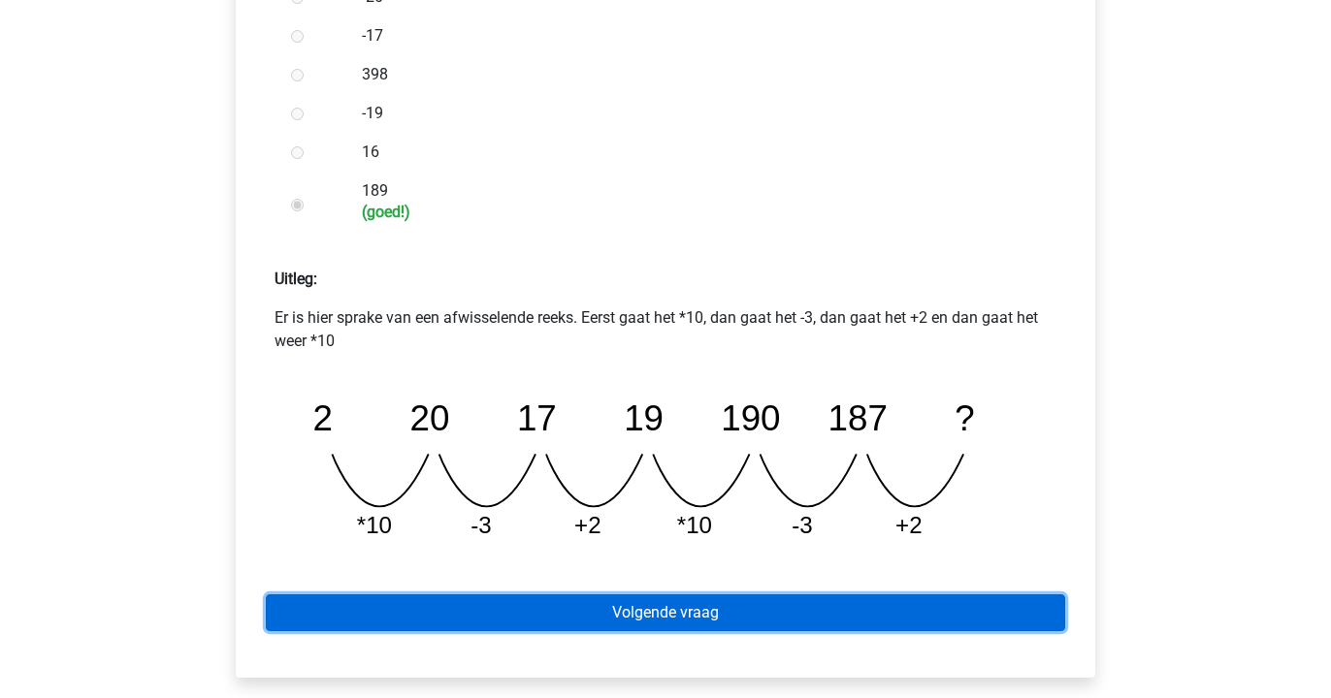
click at [572, 609] on link "Volgende vraag" at bounding box center [665, 613] width 799 height 37
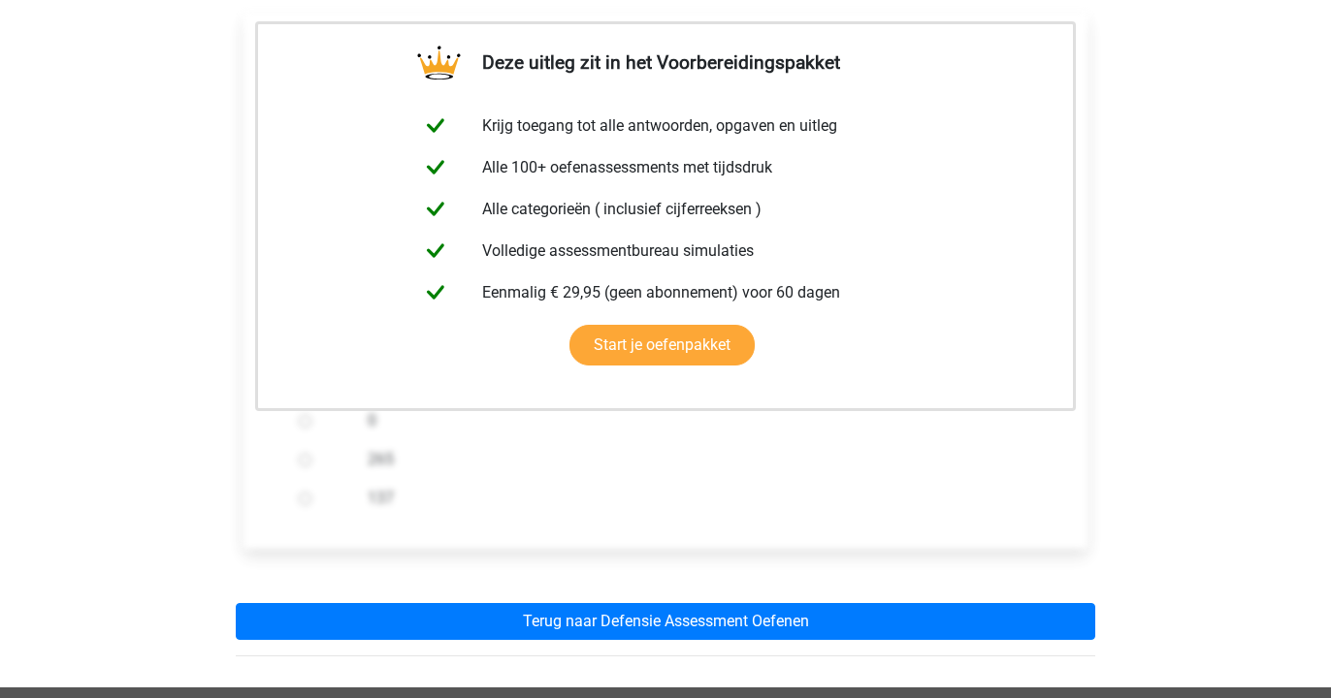
scroll to position [421, 0]
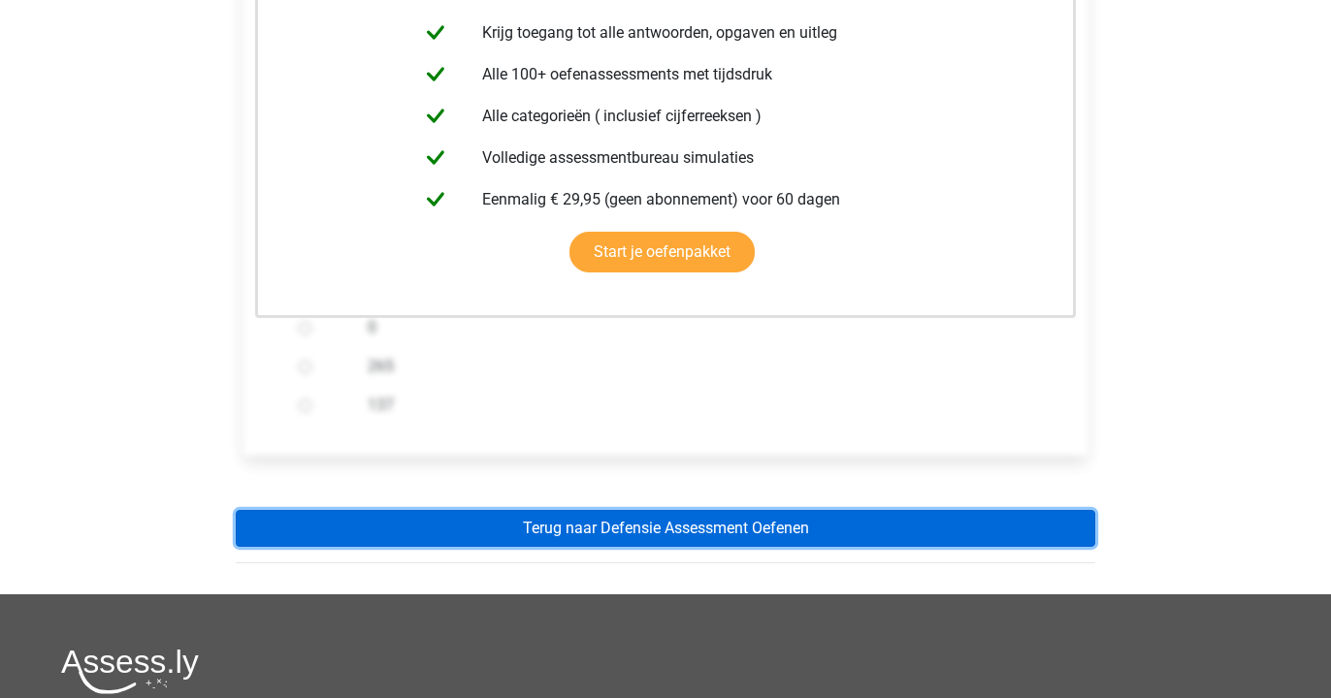
click at [597, 517] on link "Terug naar Defensie Assessment Oefenen" at bounding box center [665, 528] width 859 height 37
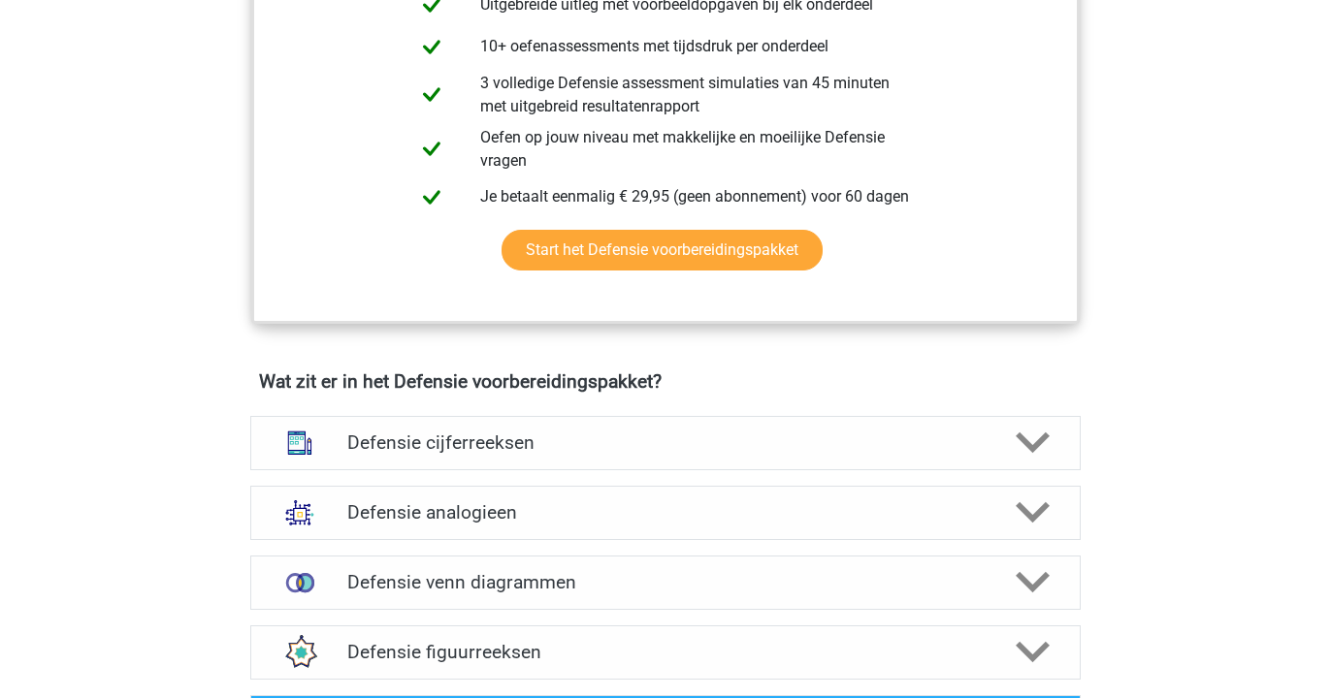
scroll to position [1238, 0]
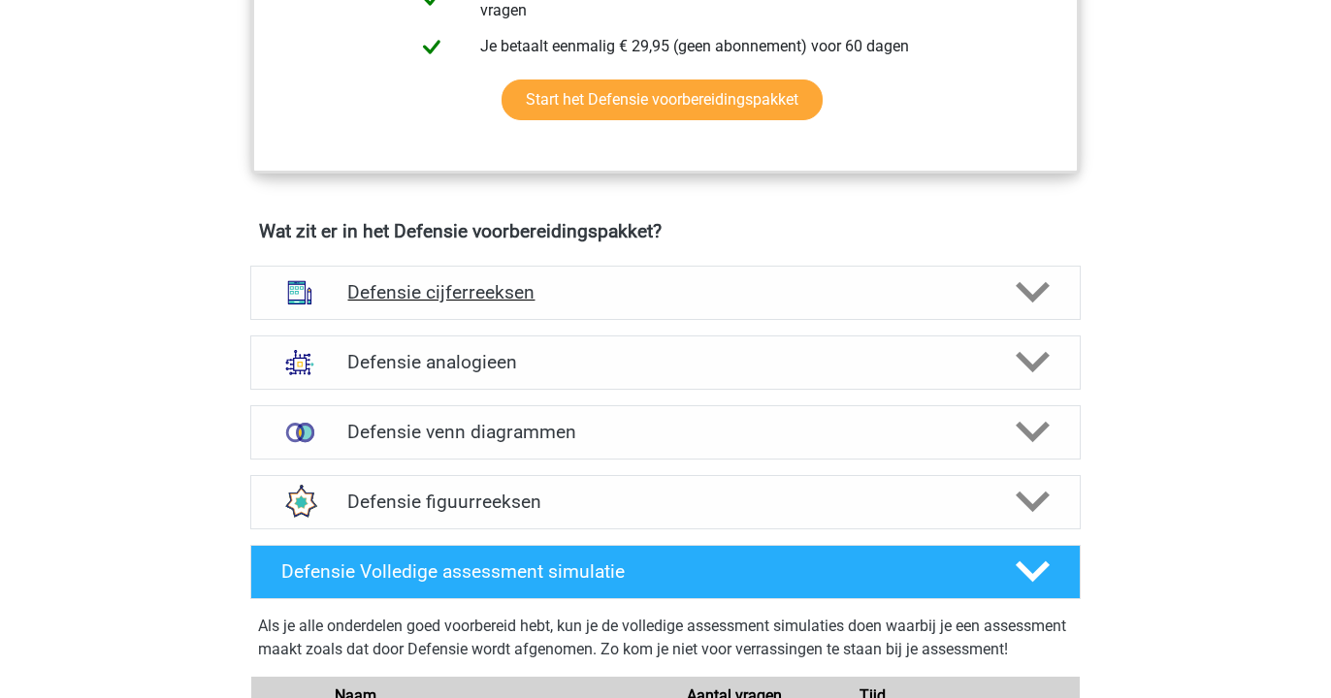
click at [596, 301] on h4 "Defensie cijferreeksen" at bounding box center [664, 292] width 635 height 22
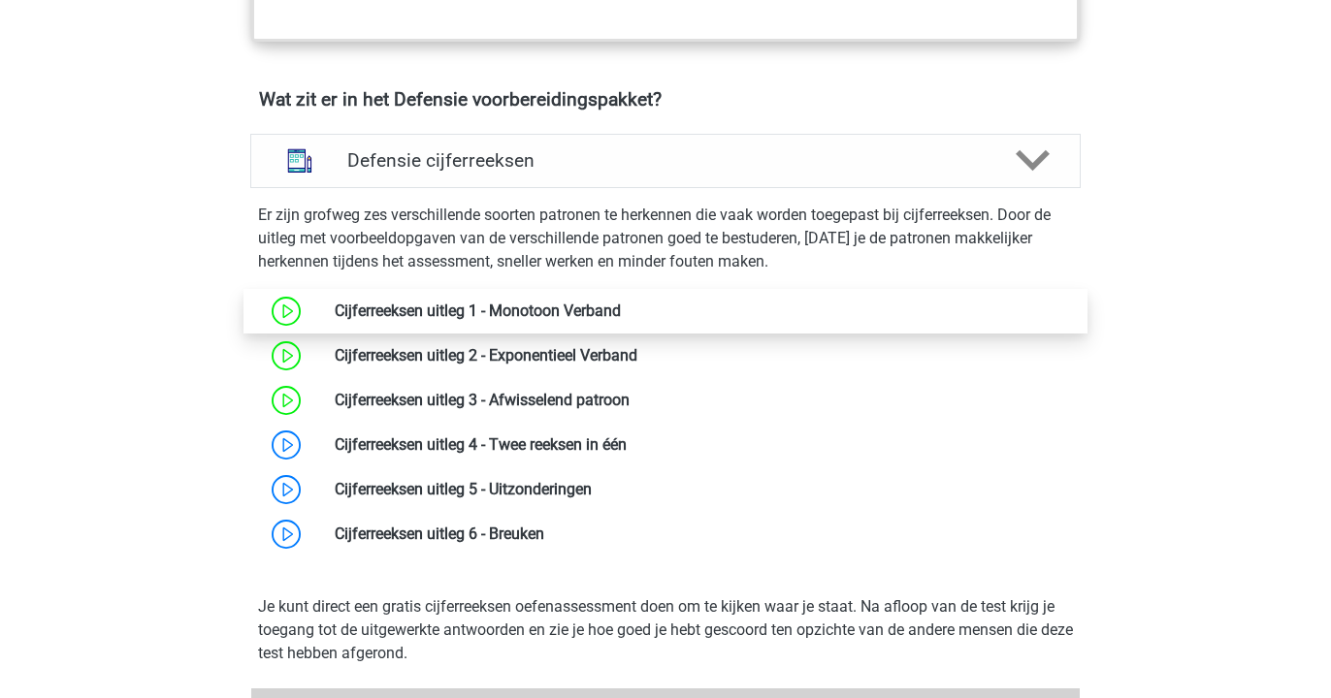
scroll to position [1374, 0]
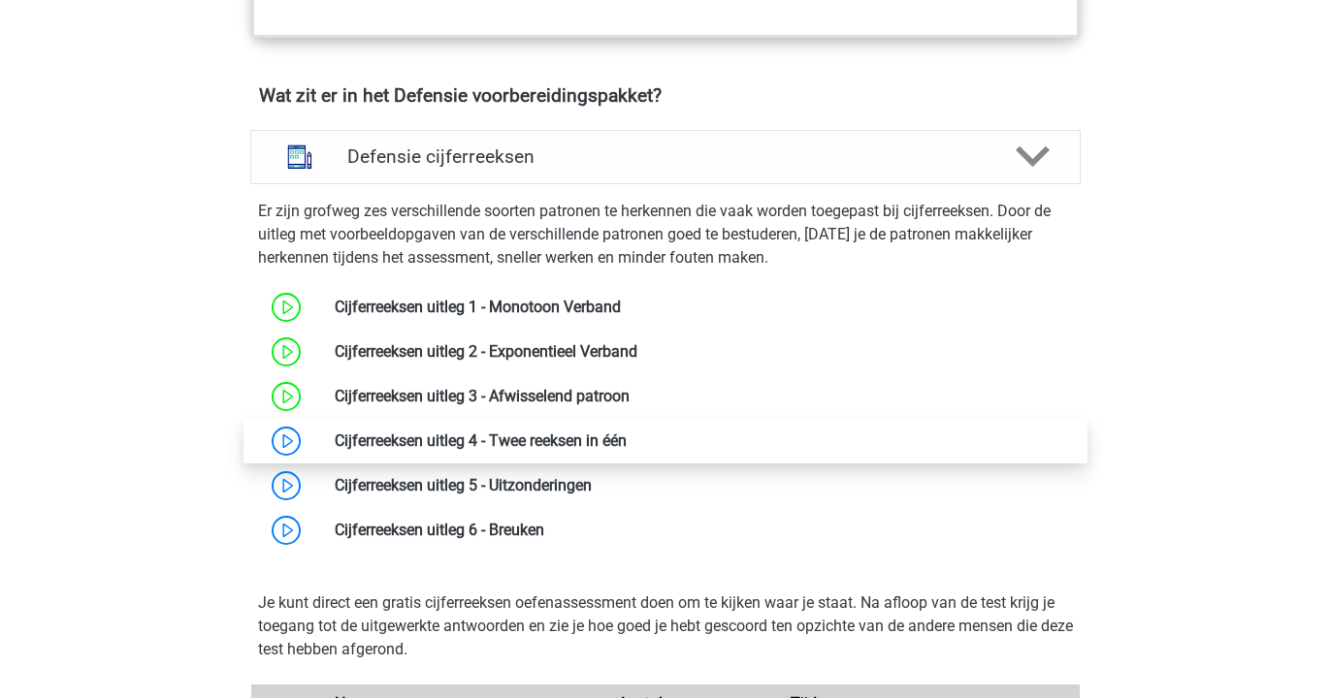
click at [627, 444] on link at bounding box center [627, 441] width 0 height 18
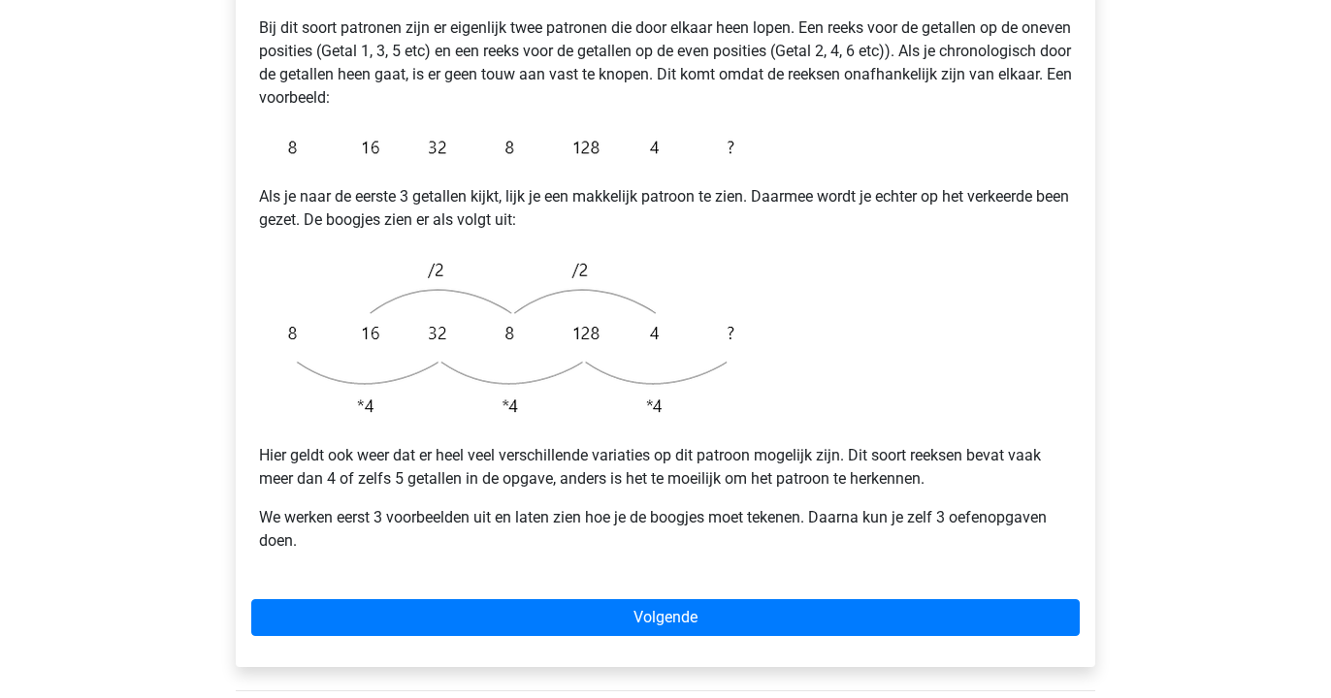
scroll to position [404, 0]
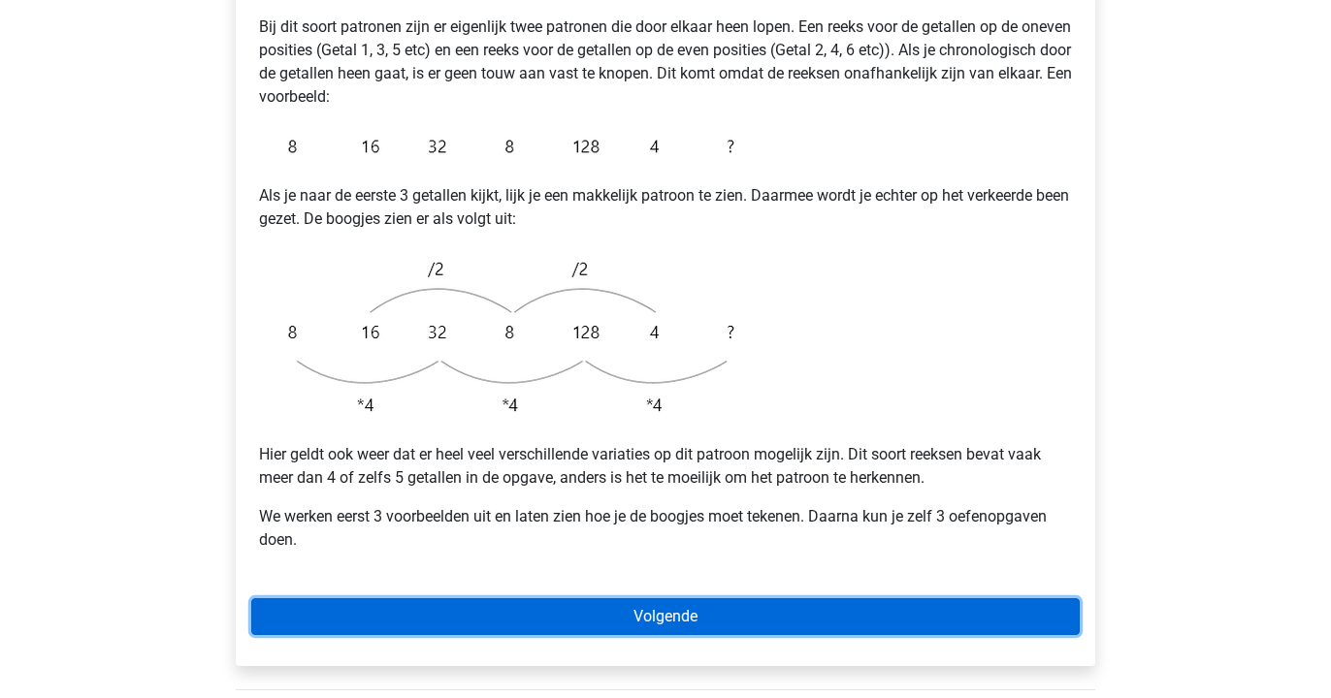
click at [632, 599] on link "Volgende" at bounding box center [665, 617] width 828 height 37
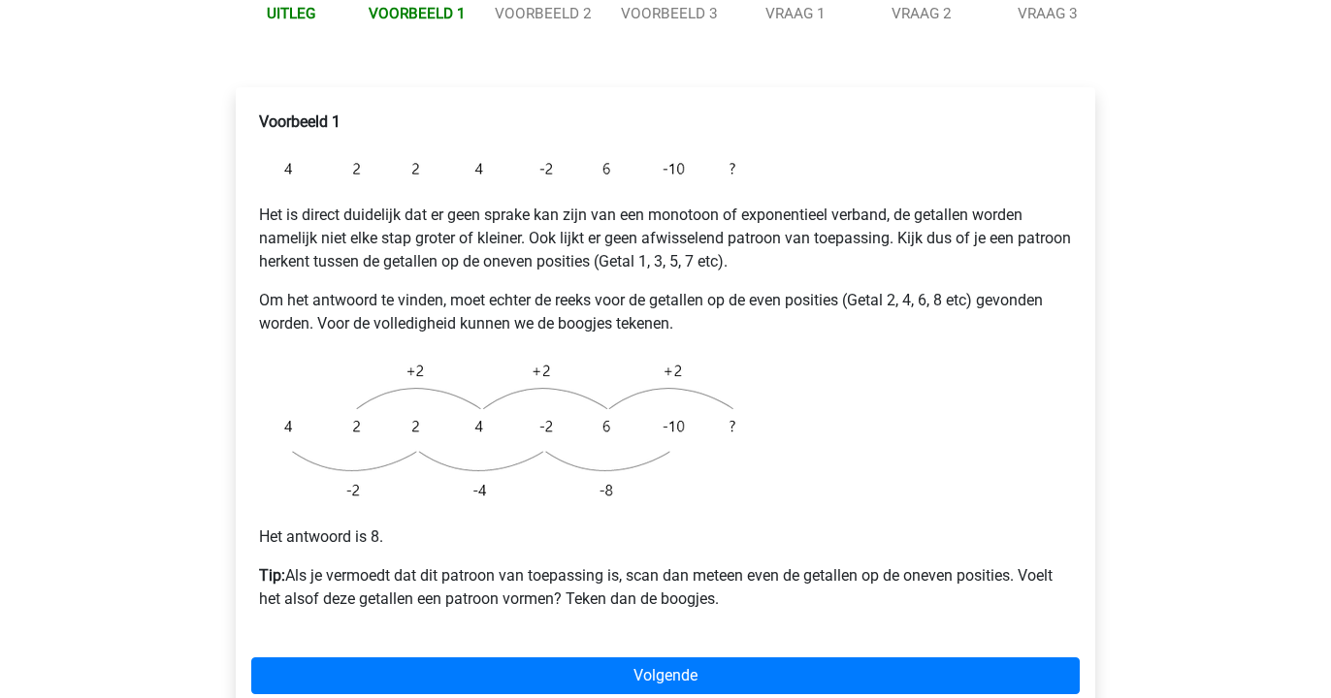
scroll to position [323, 0]
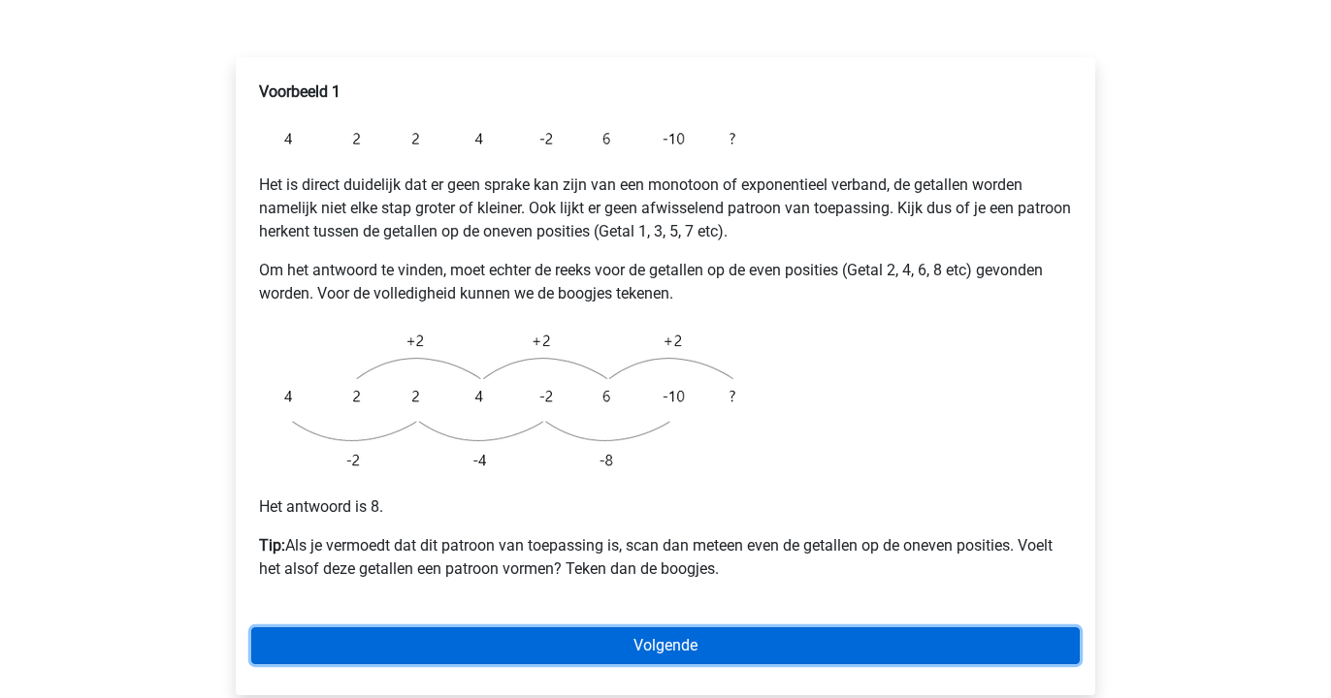
click at [626, 628] on link "Volgende" at bounding box center [665, 646] width 828 height 37
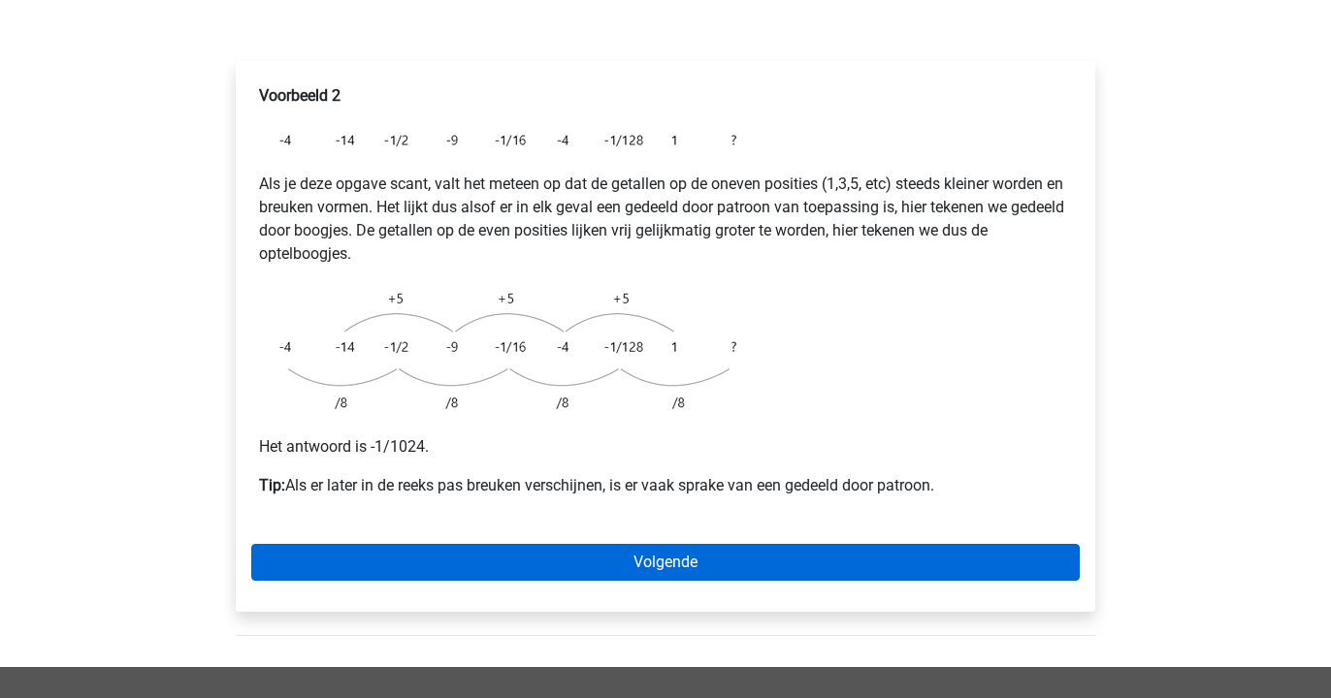
scroll to position [320, 0]
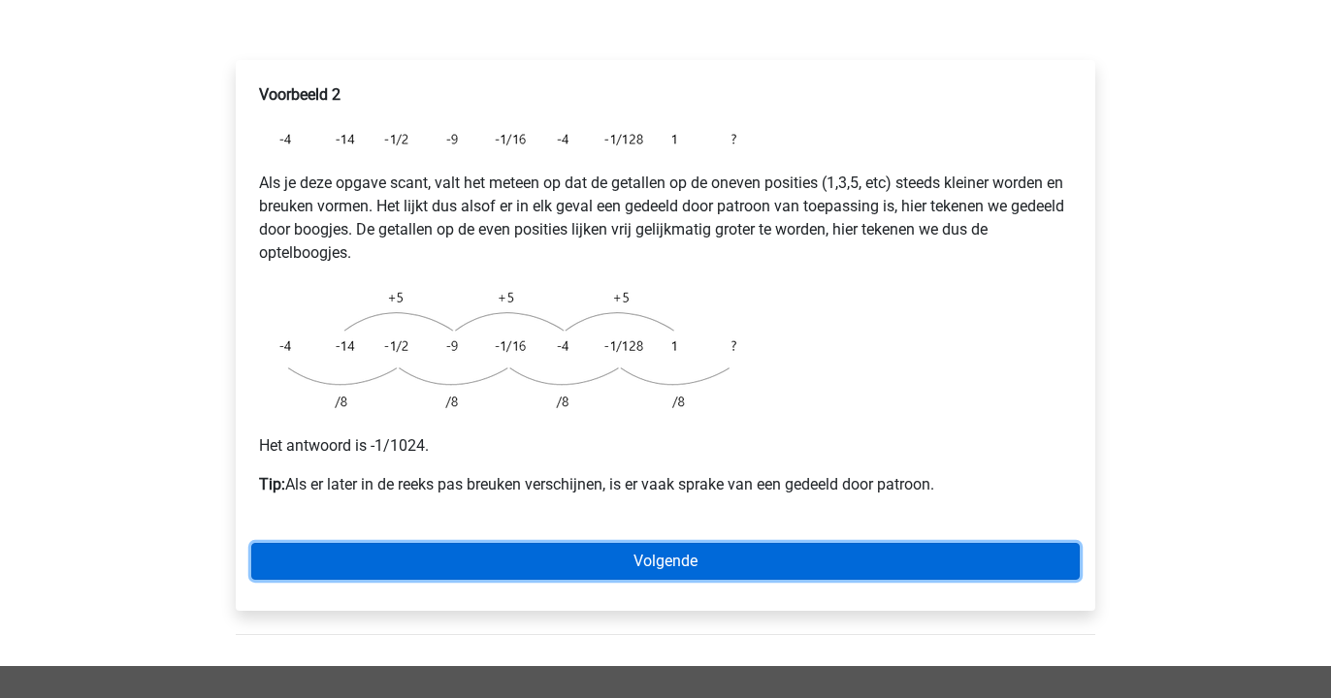
click at [662, 543] on link "Volgende" at bounding box center [665, 561] width 828 height 37
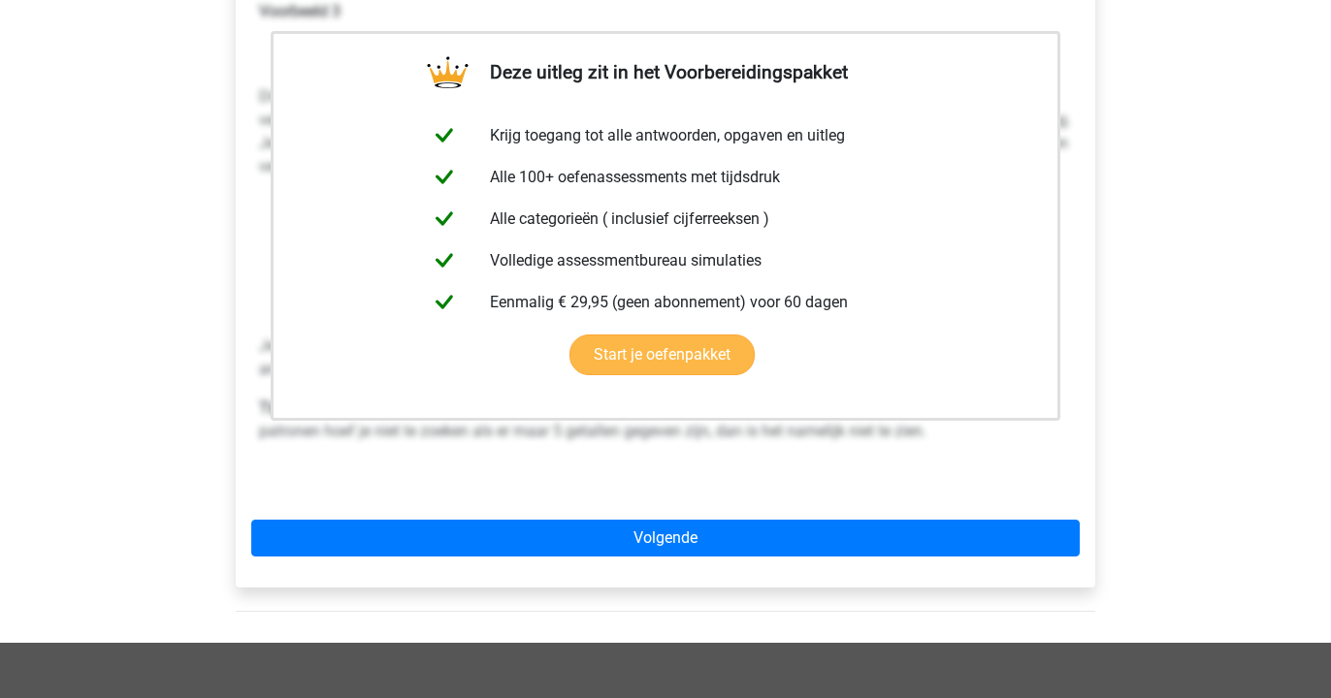
scroll to position [413, 0]
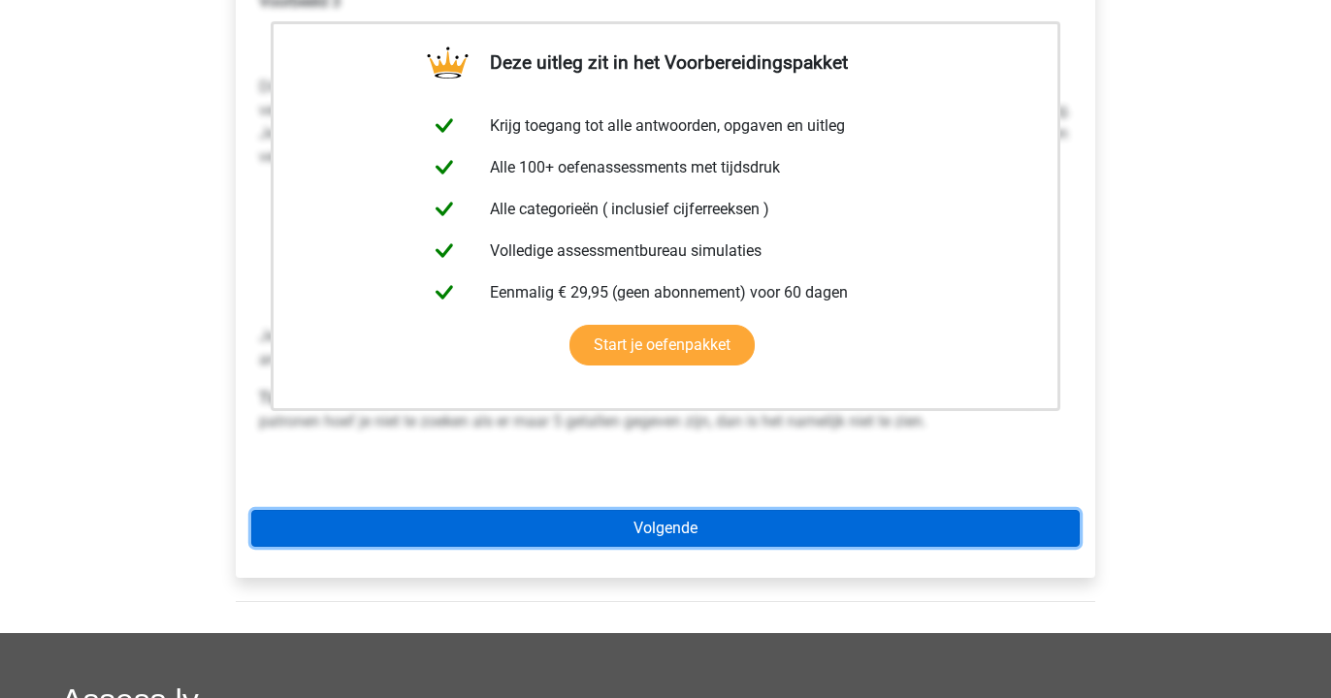
click at [660, 510] on link "Volgende" at bounding box center [665, 528] width 828 height 37
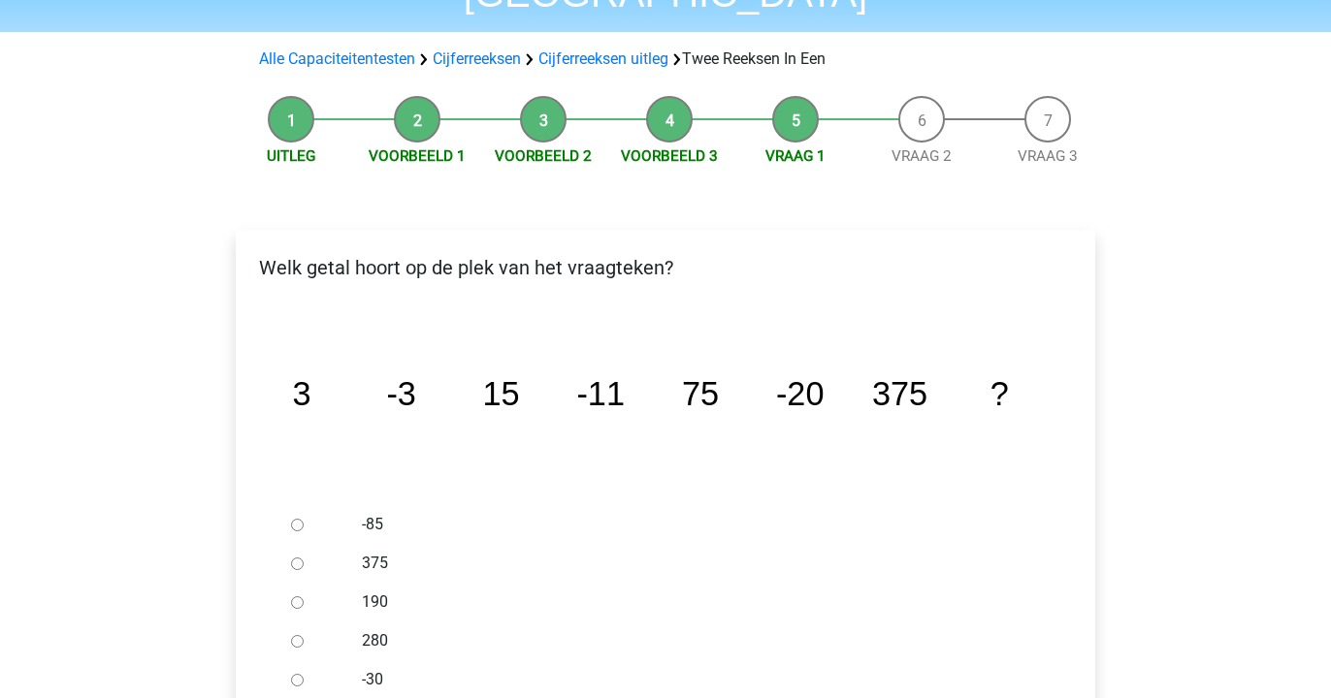
scroll to position [155, 0]
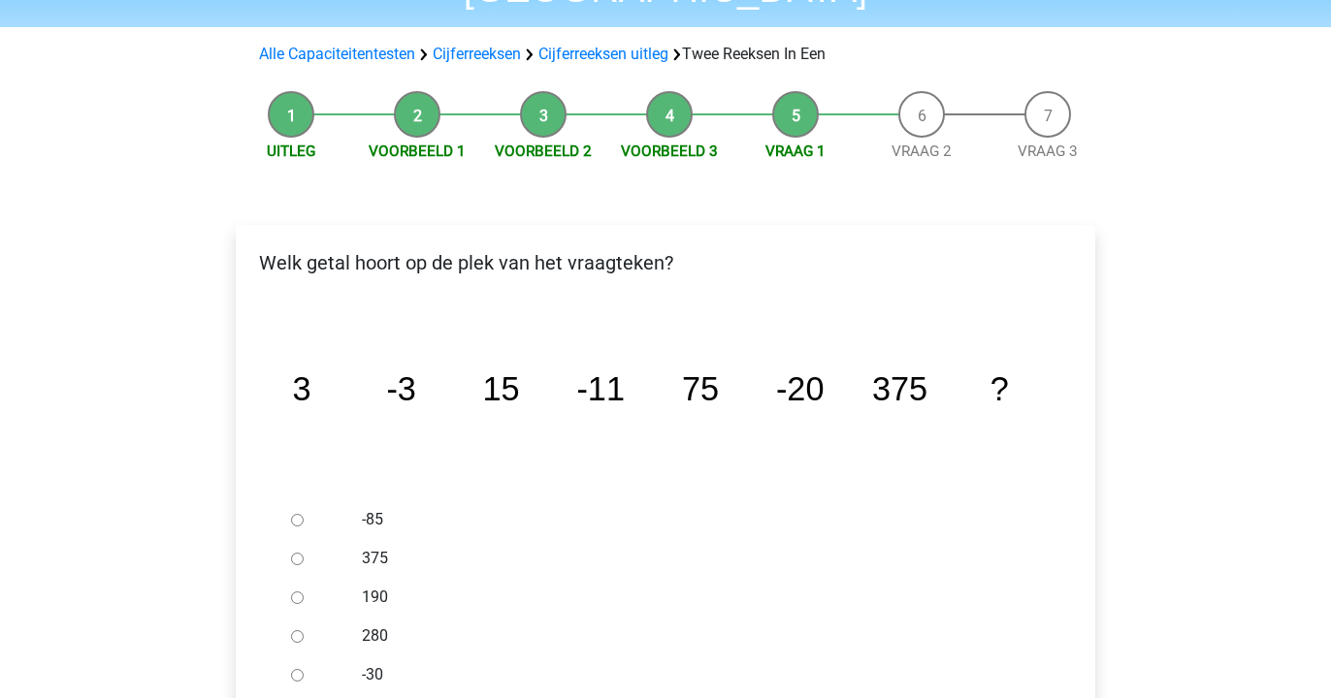
click at [297, 656] on div at bounding box center [315, 675] width 64 height 39
click at [297, 669] on input "-30" at bounding box center [297, 675] width 13 height 13
radio input "true"
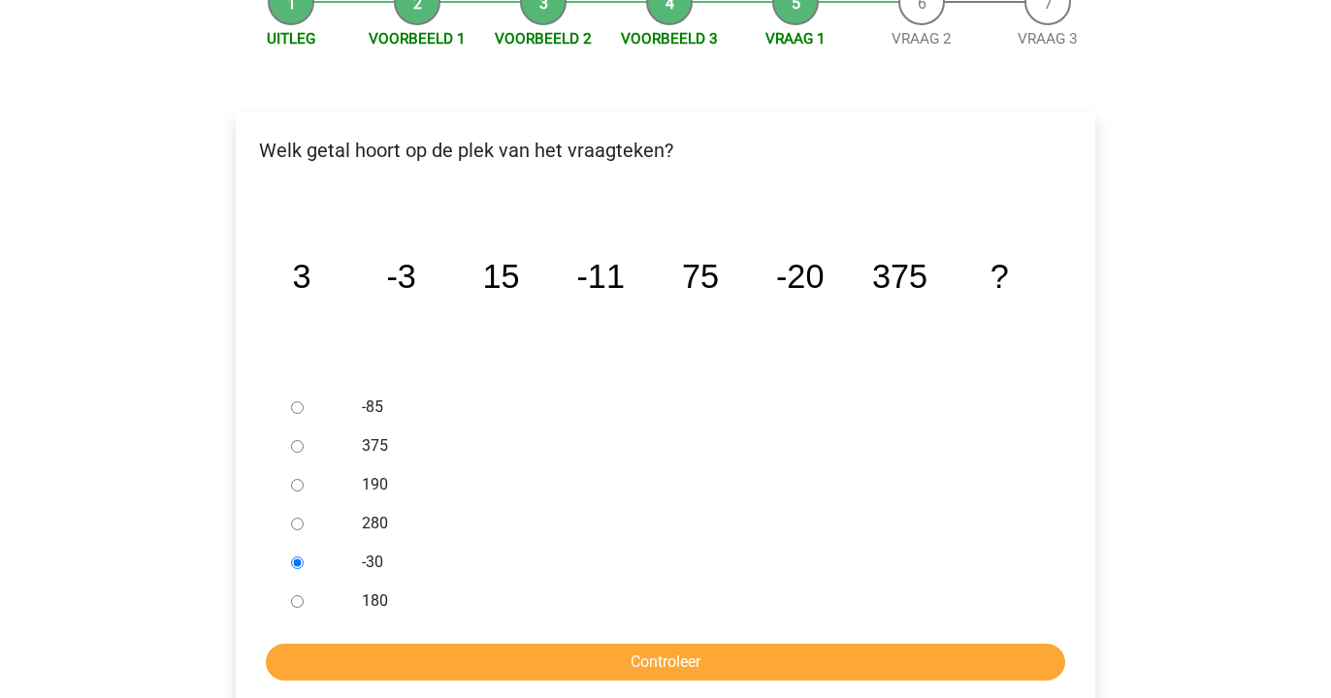
scroll to position [272, 0]
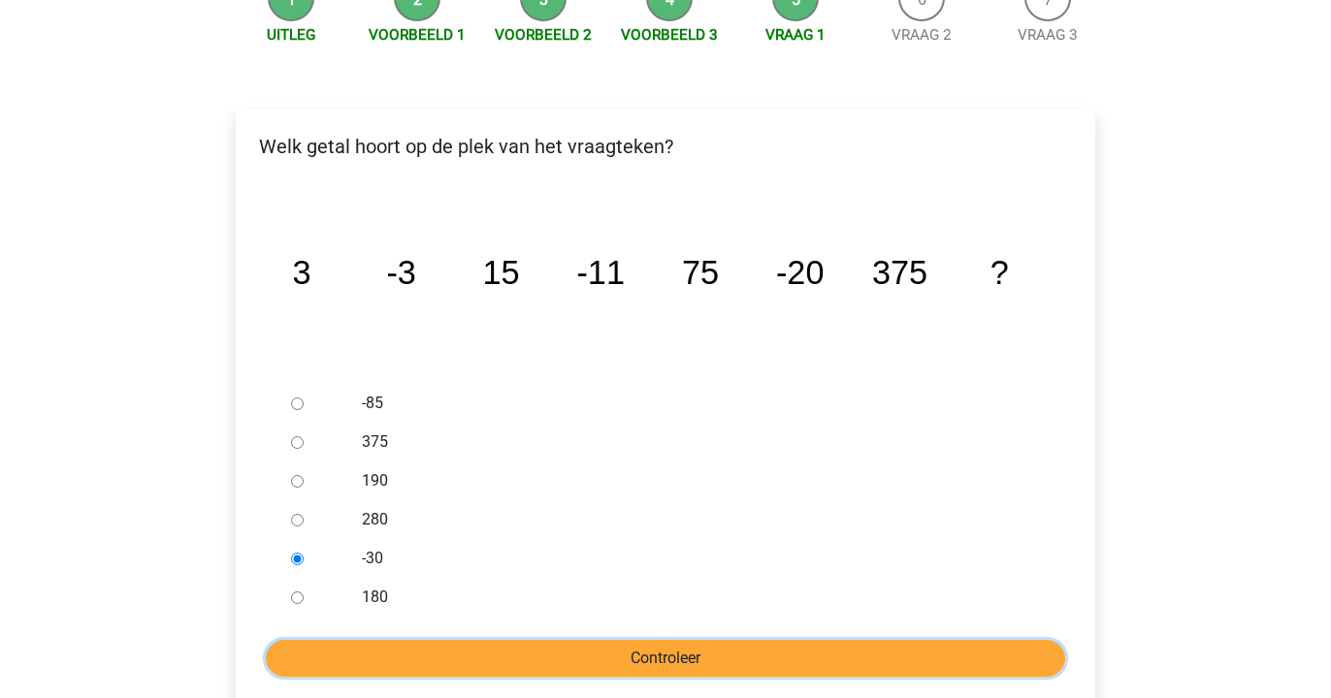
click at [366, 640] on input "Controleer" at bounding box center [665, 658] width 799 height 37
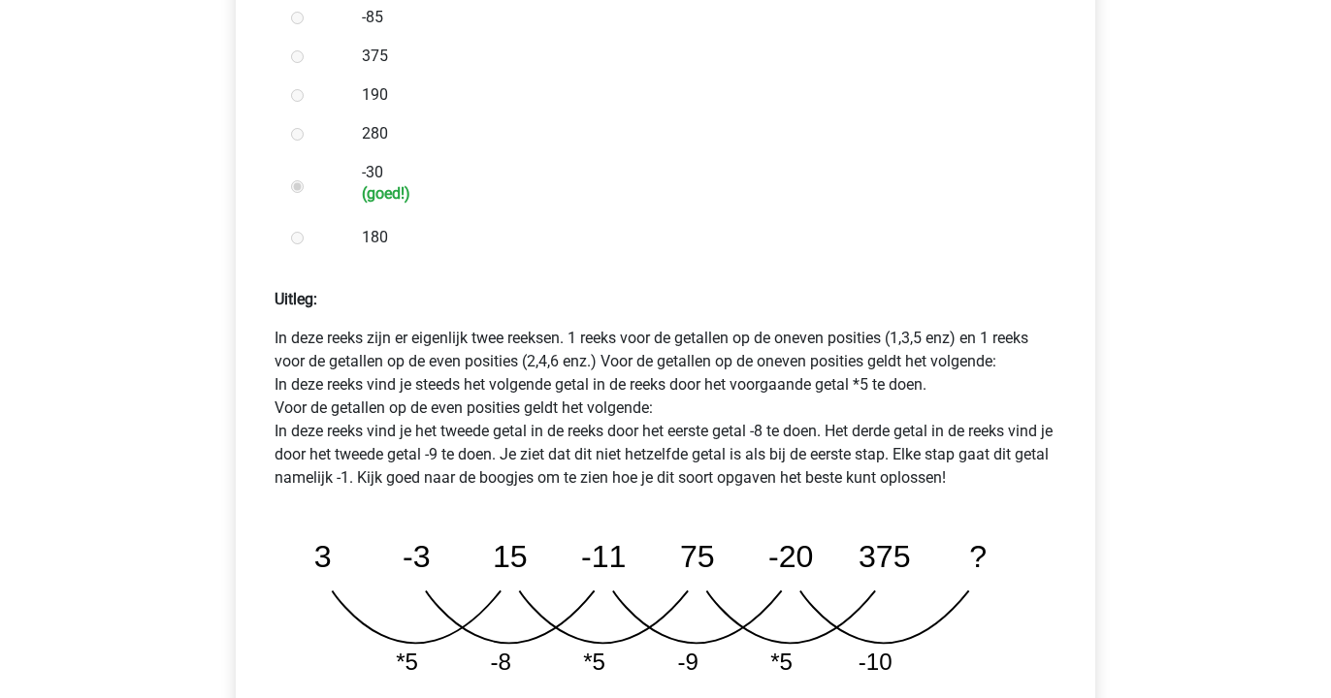
scroll to position [706, 0]
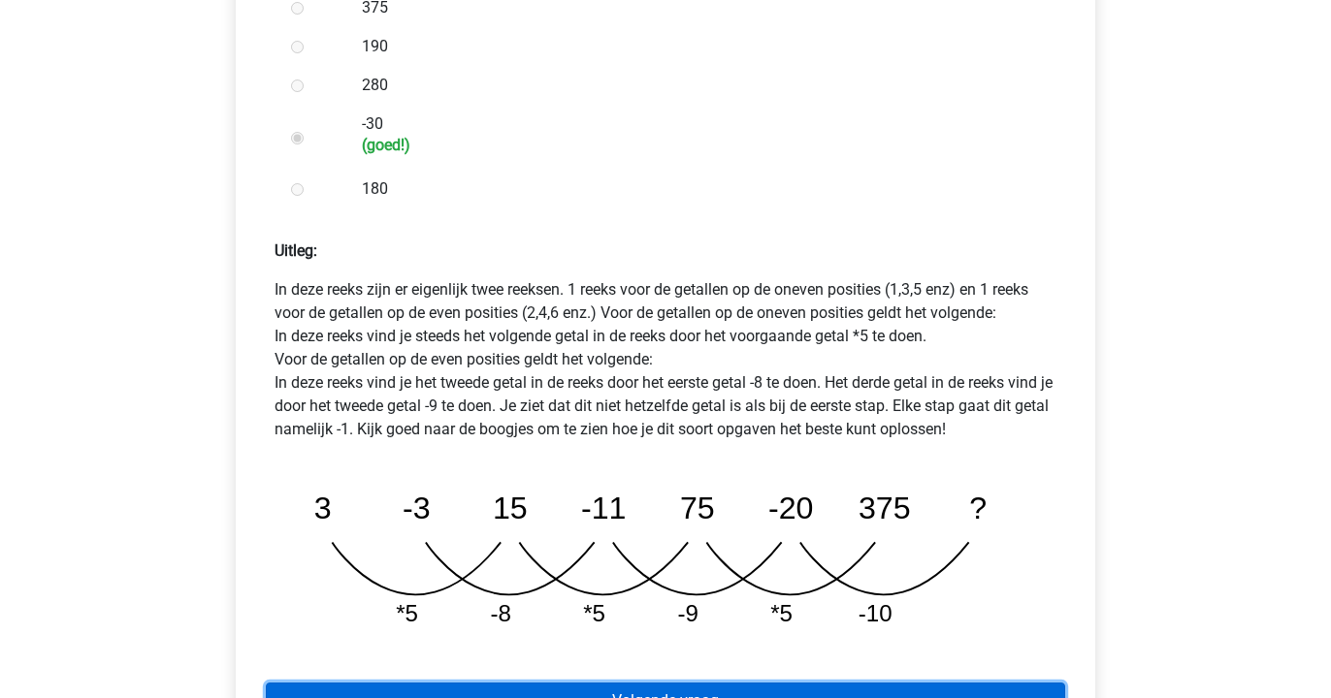
click at [440, 683] on link "Volgende vraag" at bounding box center [665, 701] width 799 height 37
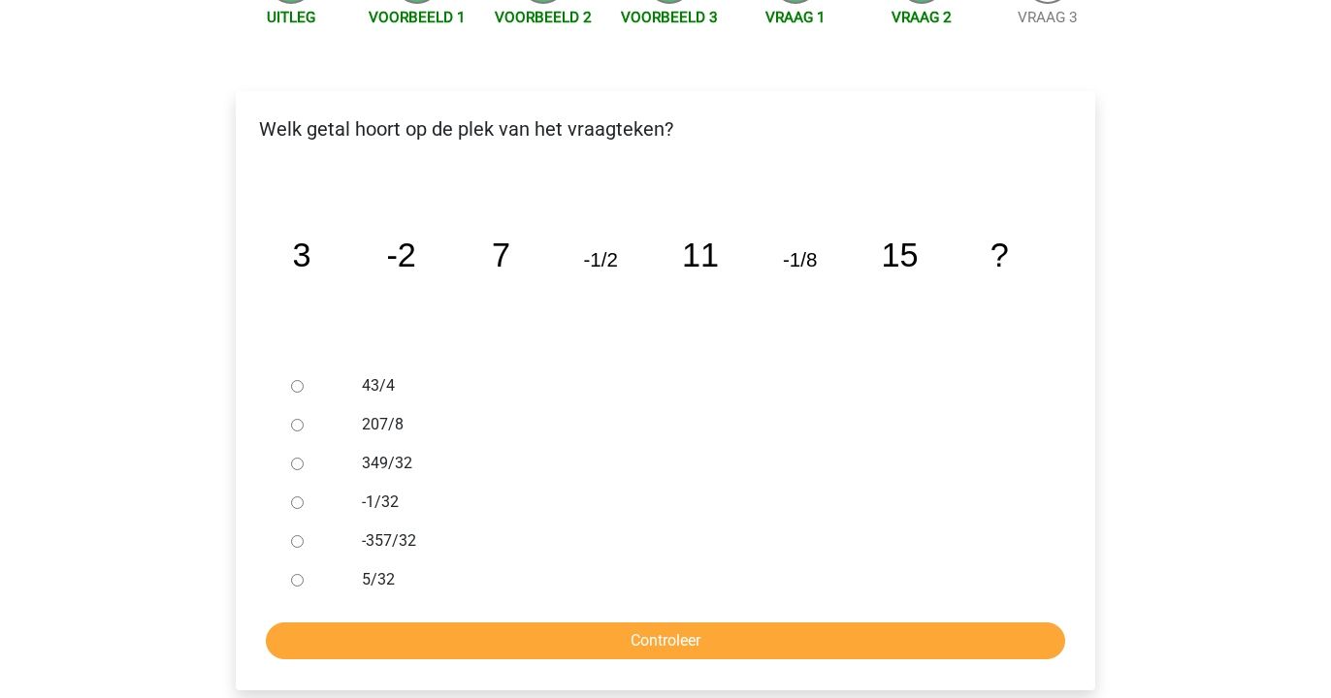
scroll to position [294, 0]
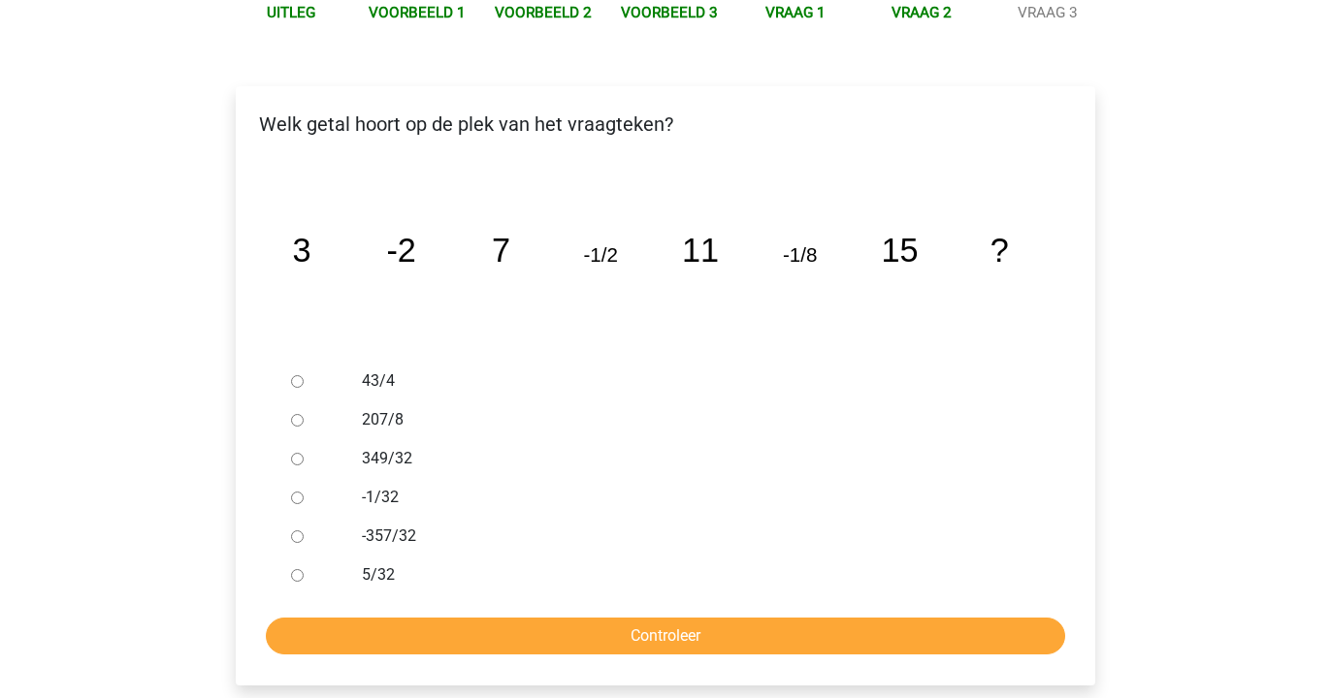
click at [295, 492] on input "-1/32" at bounding box center [297, 498] width 13 height 13
radio input "true"
click at [409, 618] on input "Controleer" at bounding box center [665, 636] width 799 height 37
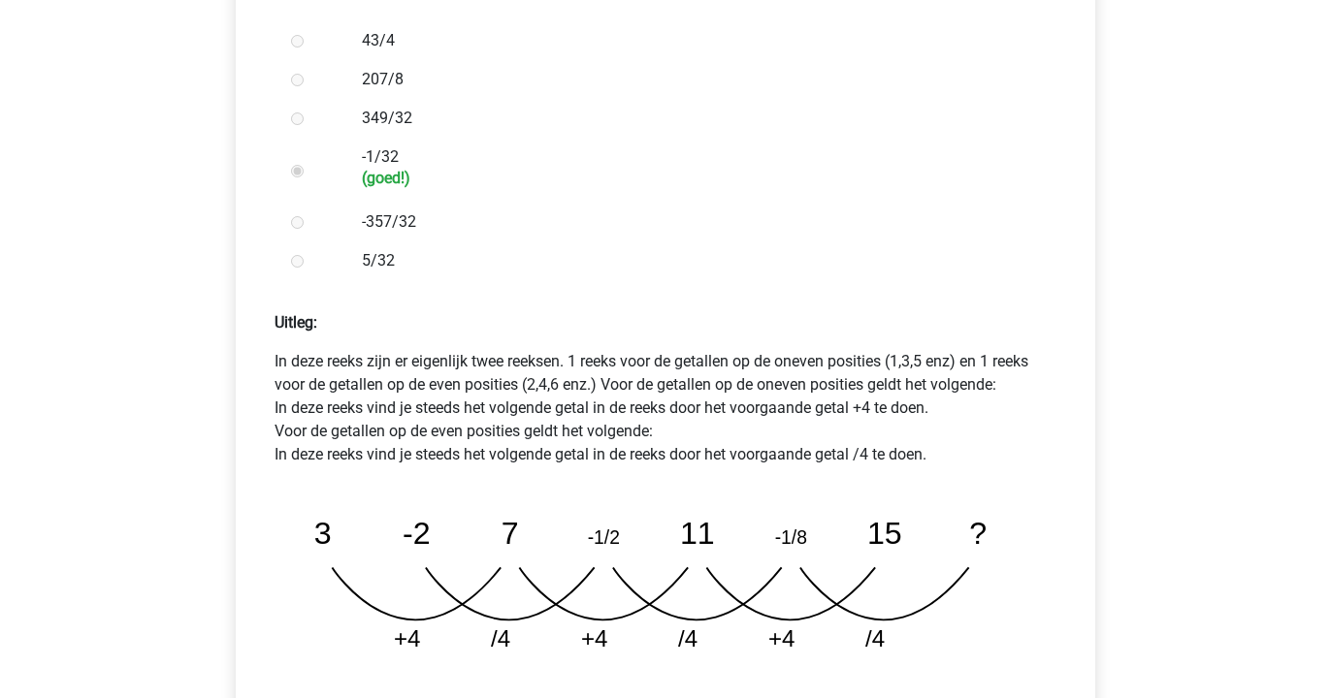
scroll to position [656, 0]
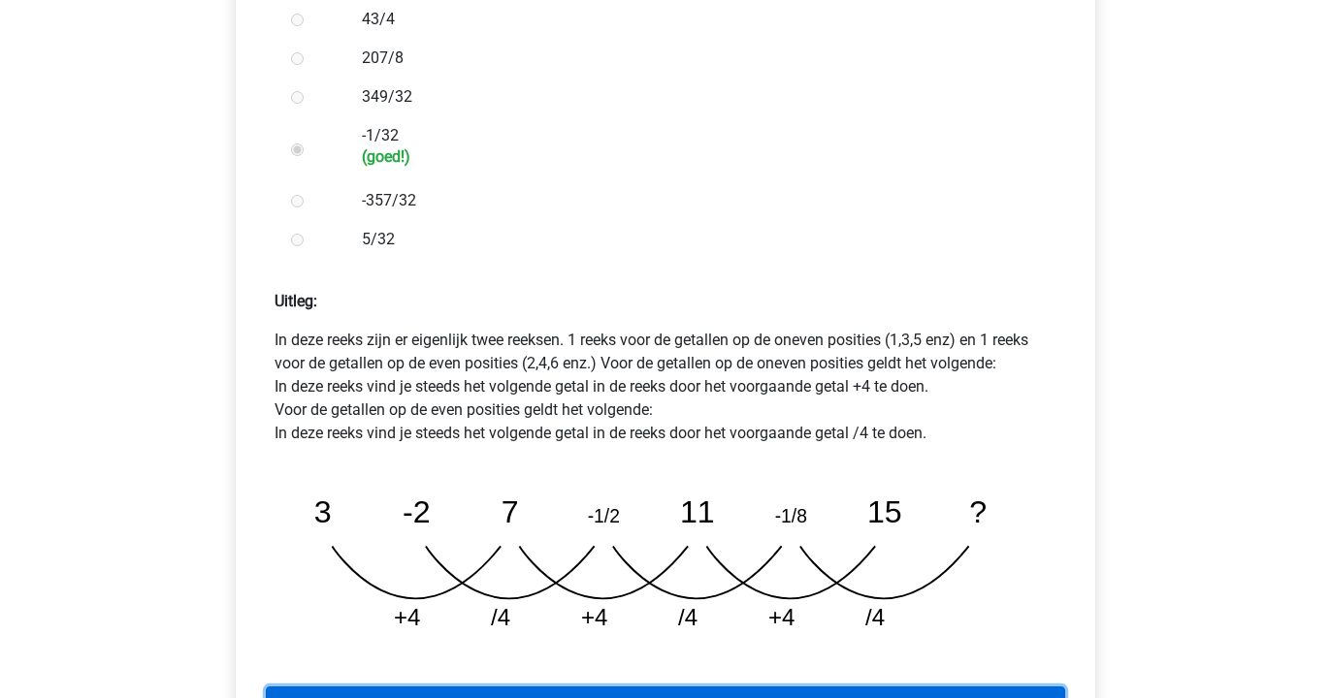
click at [493, 687] on link "Volgende vraag" at bounding box center [665, 705] width 799 height 37
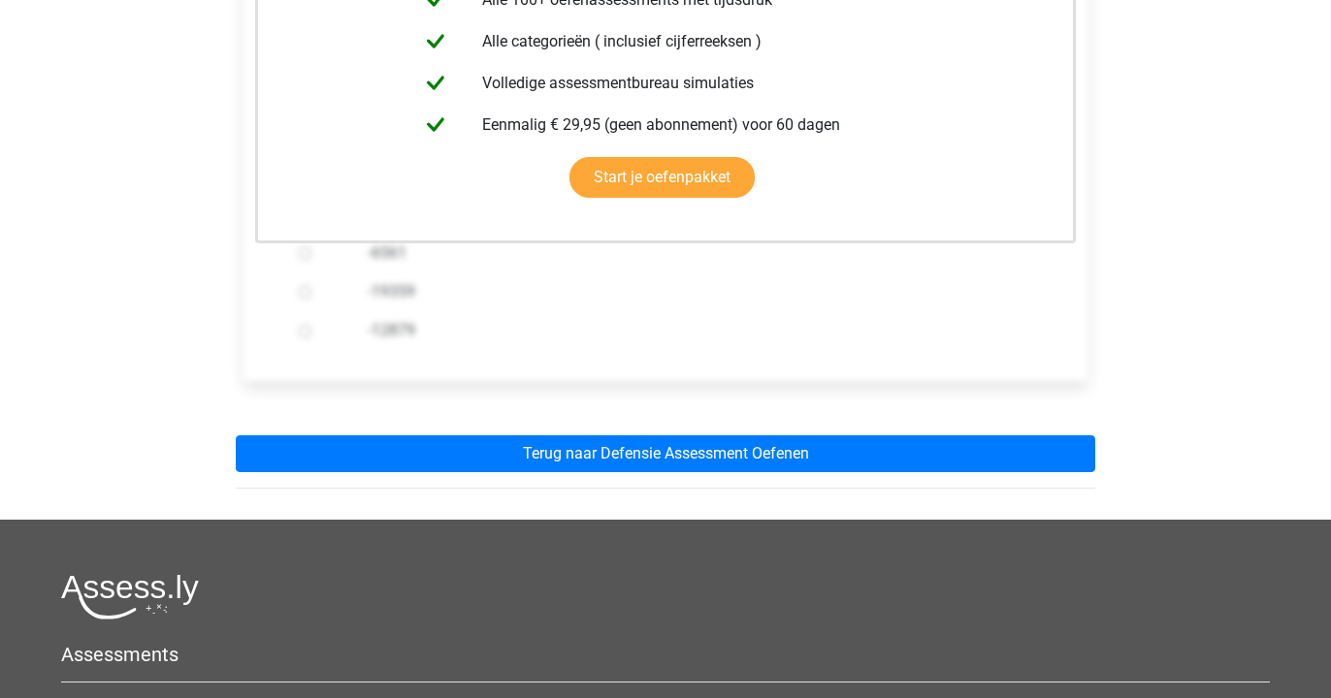
scroll to position [564, 0]
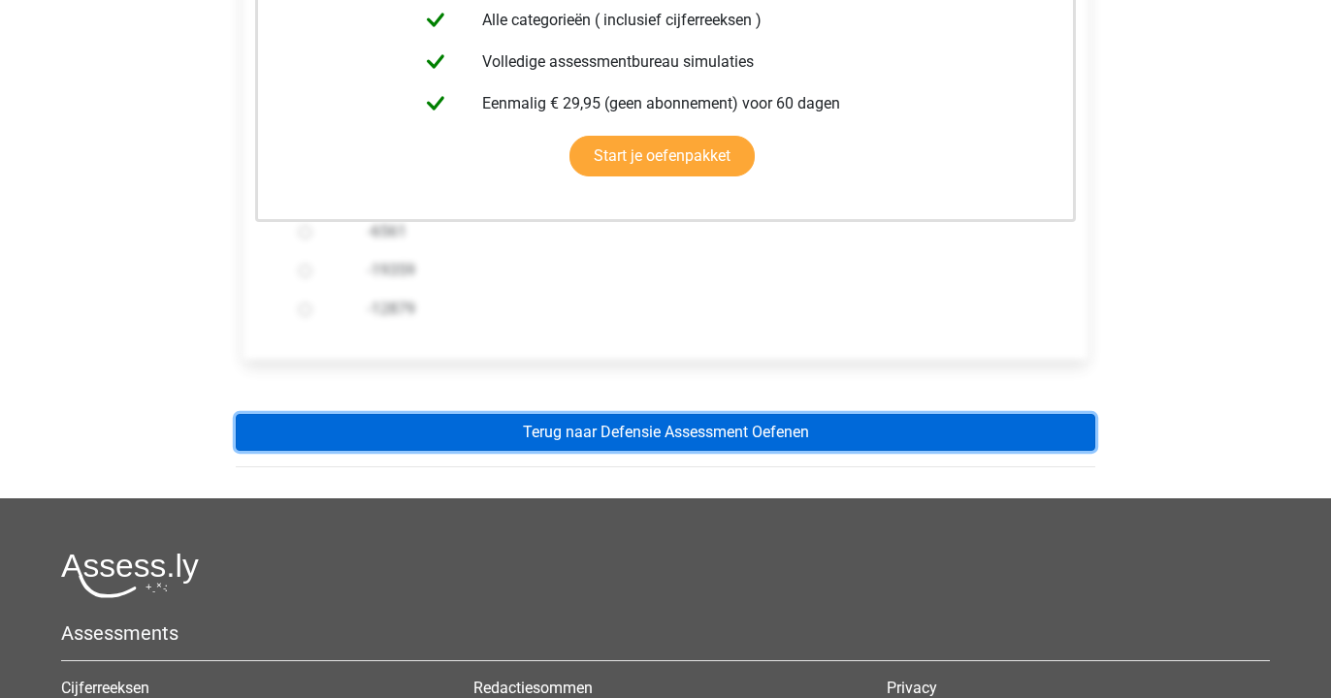
click at [559, 414] on link "Terug naar Defensie Assessment Oefenen" at bounding box center [665, 432] width 859 height 37
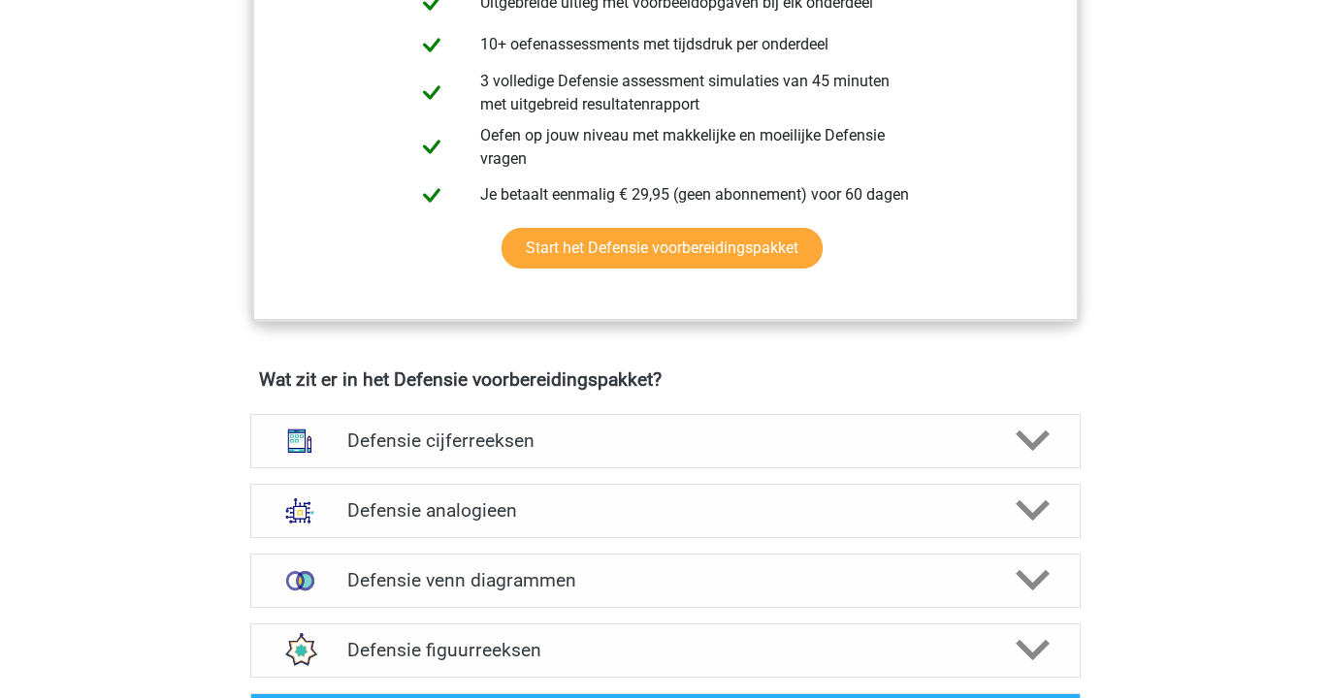
scroll to position [1319, 0]
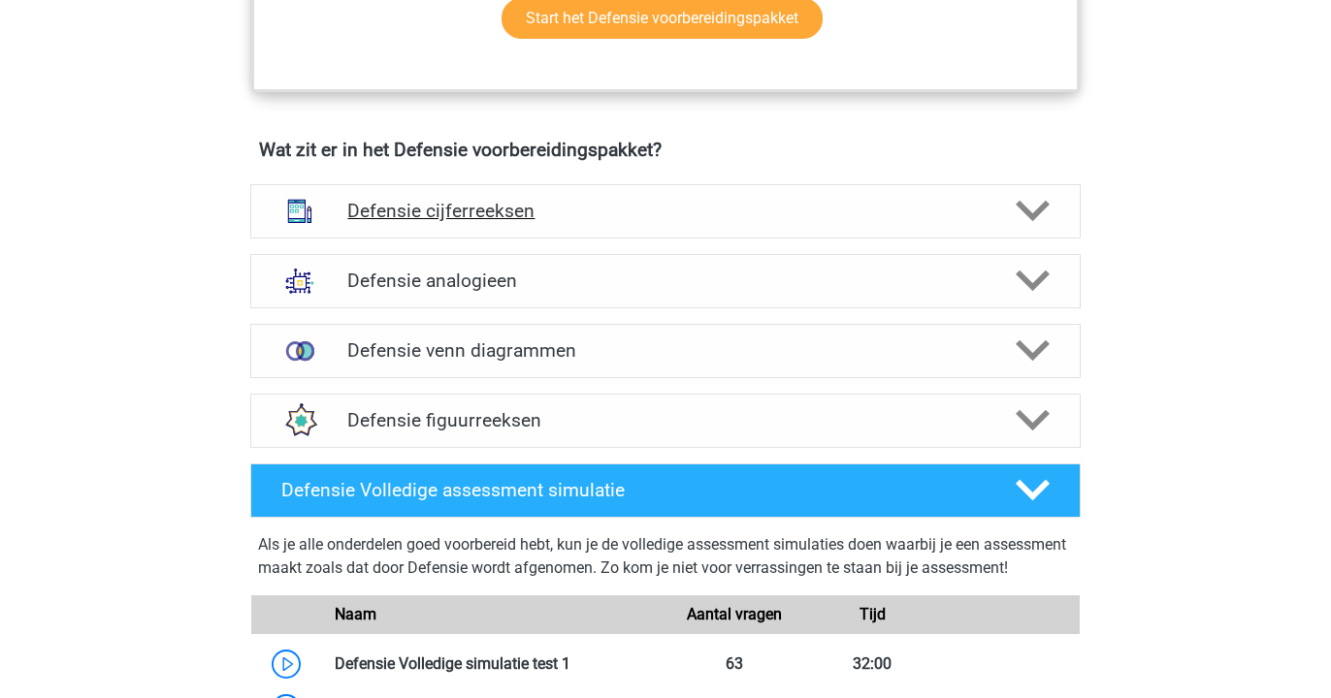
click at [505, 206] on h4 "Defensie cijferreeksen" at bounding box center [664, 211] width 635 height 22
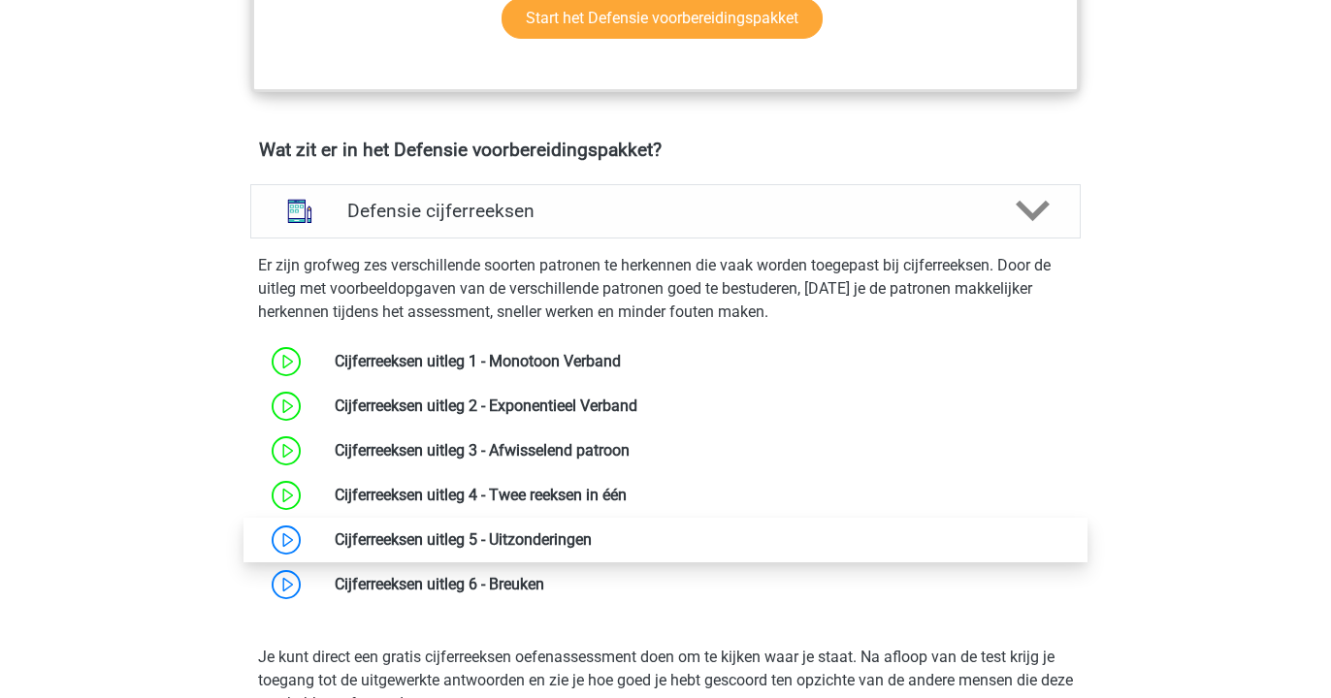
click at [592, 542] on link at bounding box center [592, 540] width 0 height 18
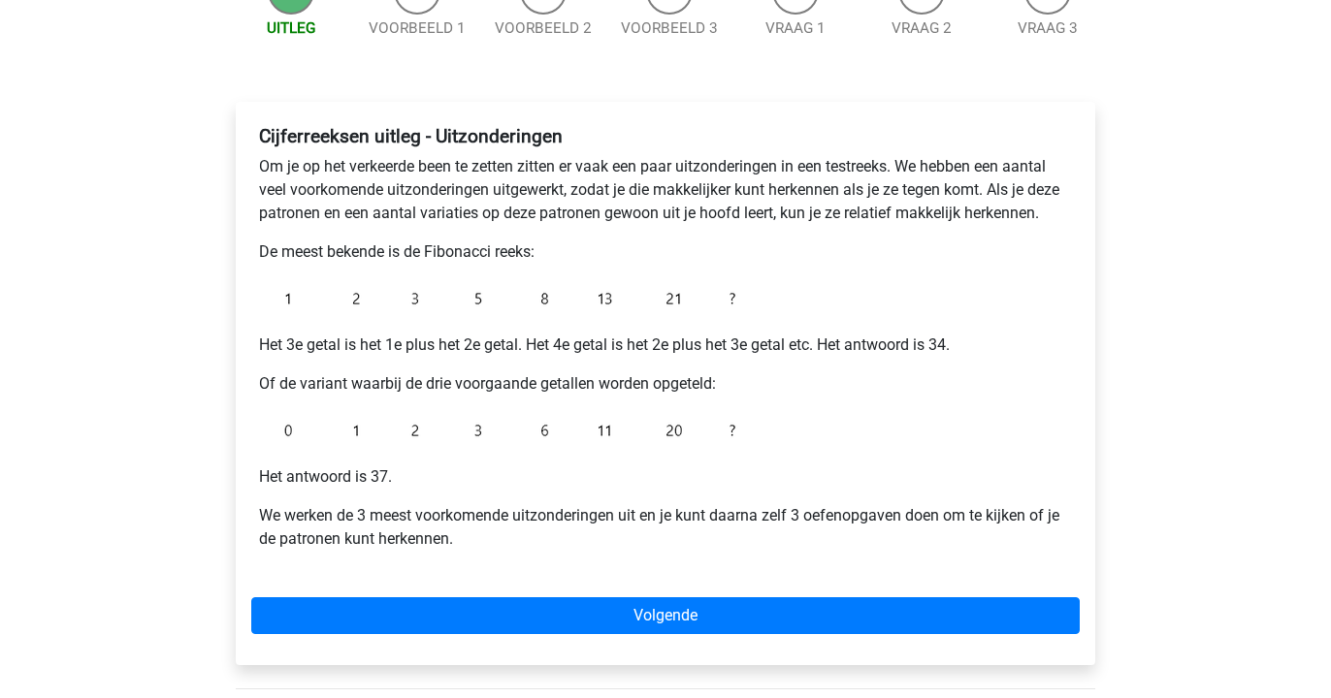
scroll to position [237, 0]
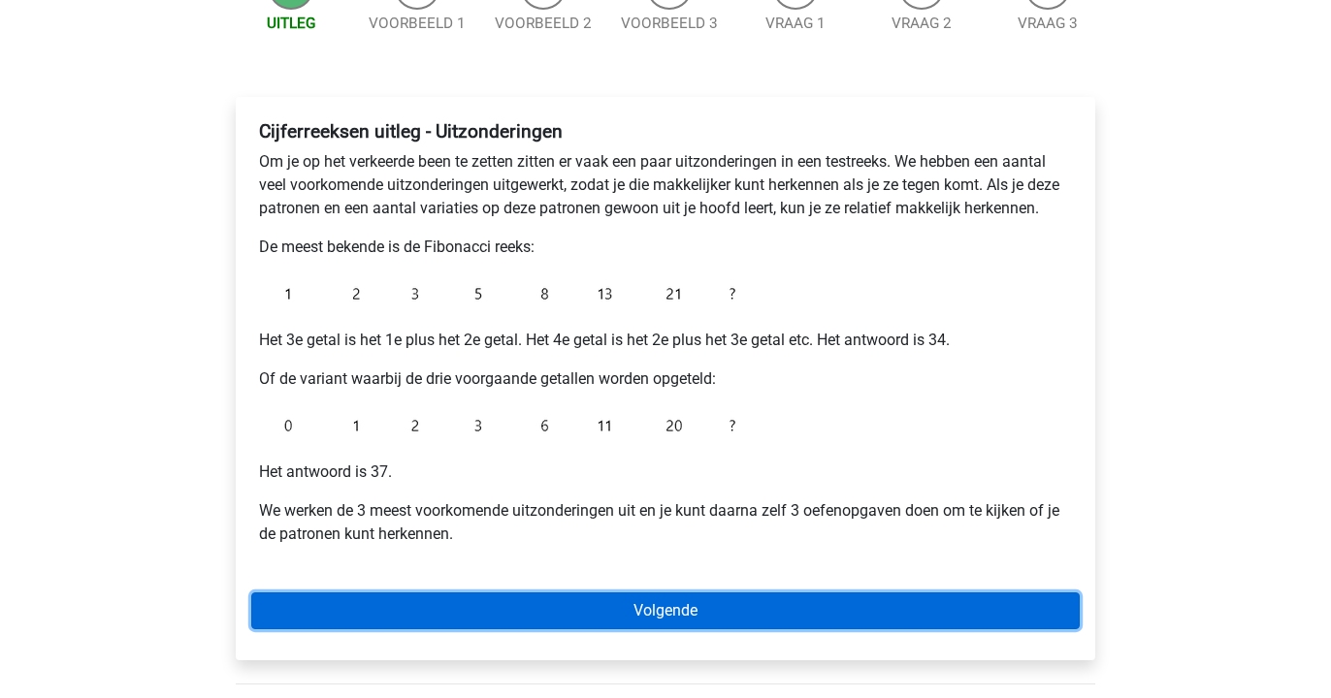
click at [417, 602] on link "Volgende" at bounding box center [665, 611] width 828 height 37
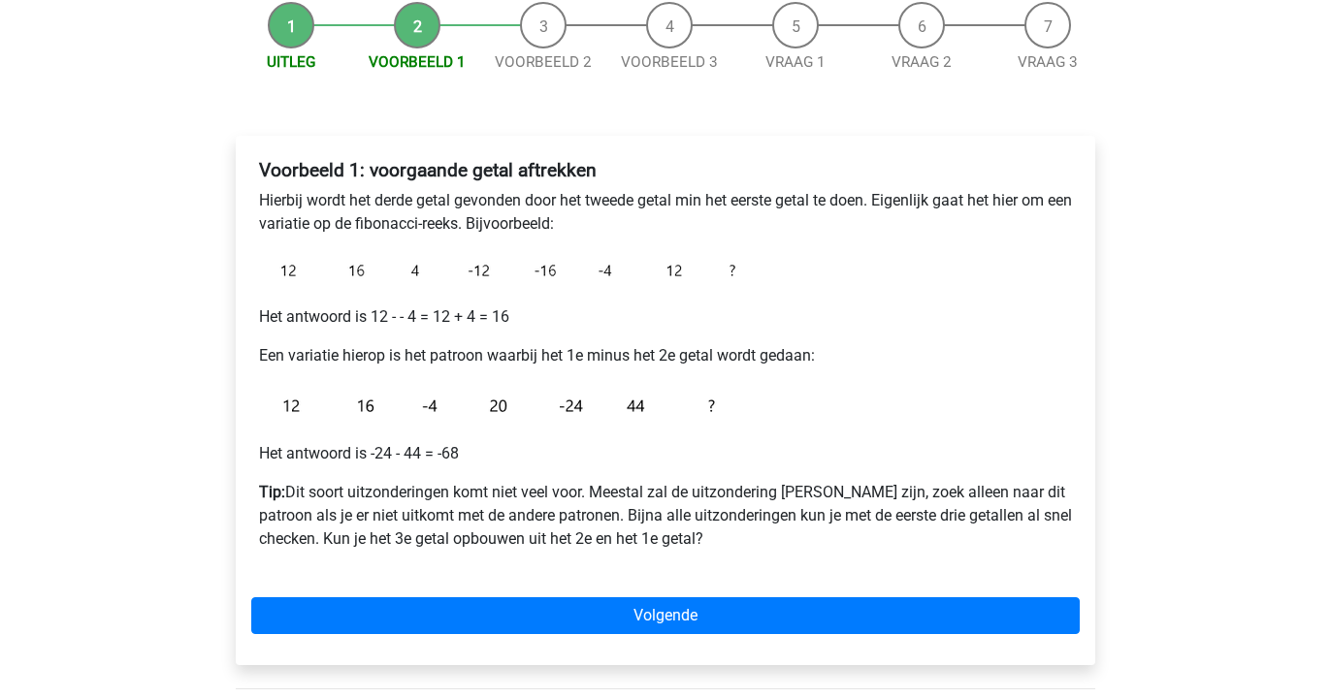
scroll to position [200, 0]
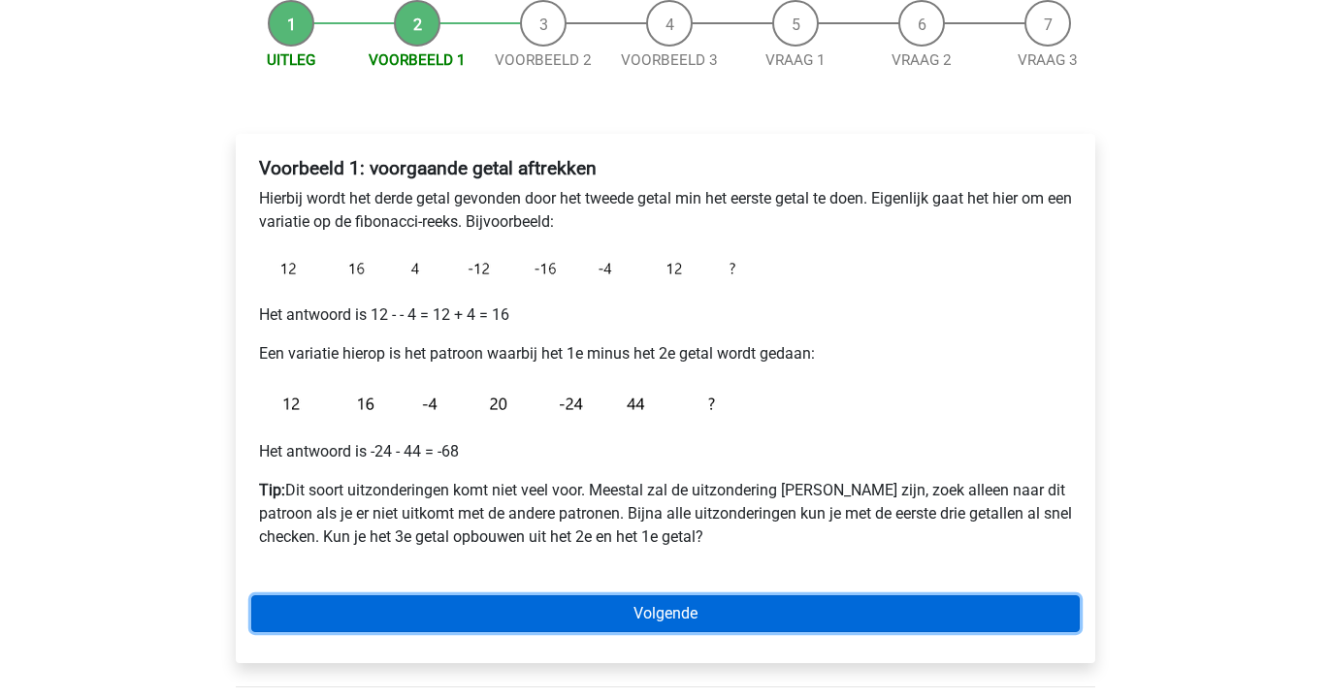
click at [425, 603] on link "Volgende" at bounding box center [665, 614] width 828 height 37
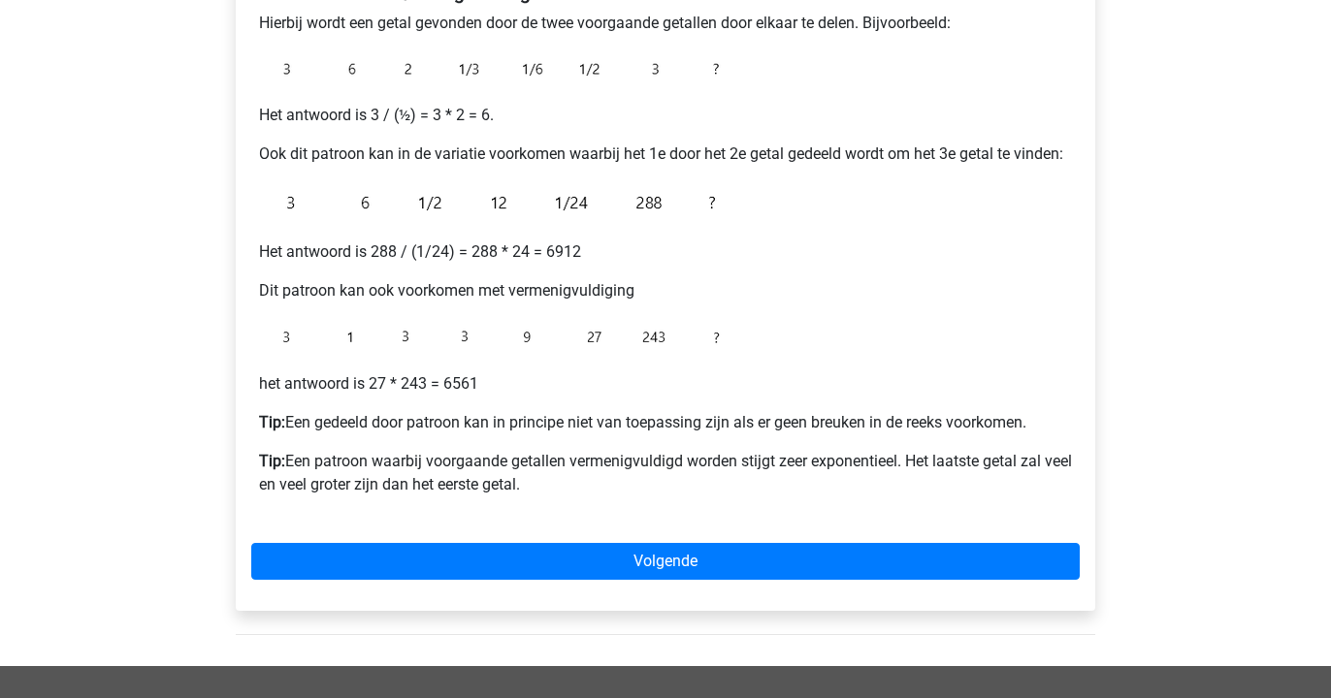
scroll to position [382, 0]
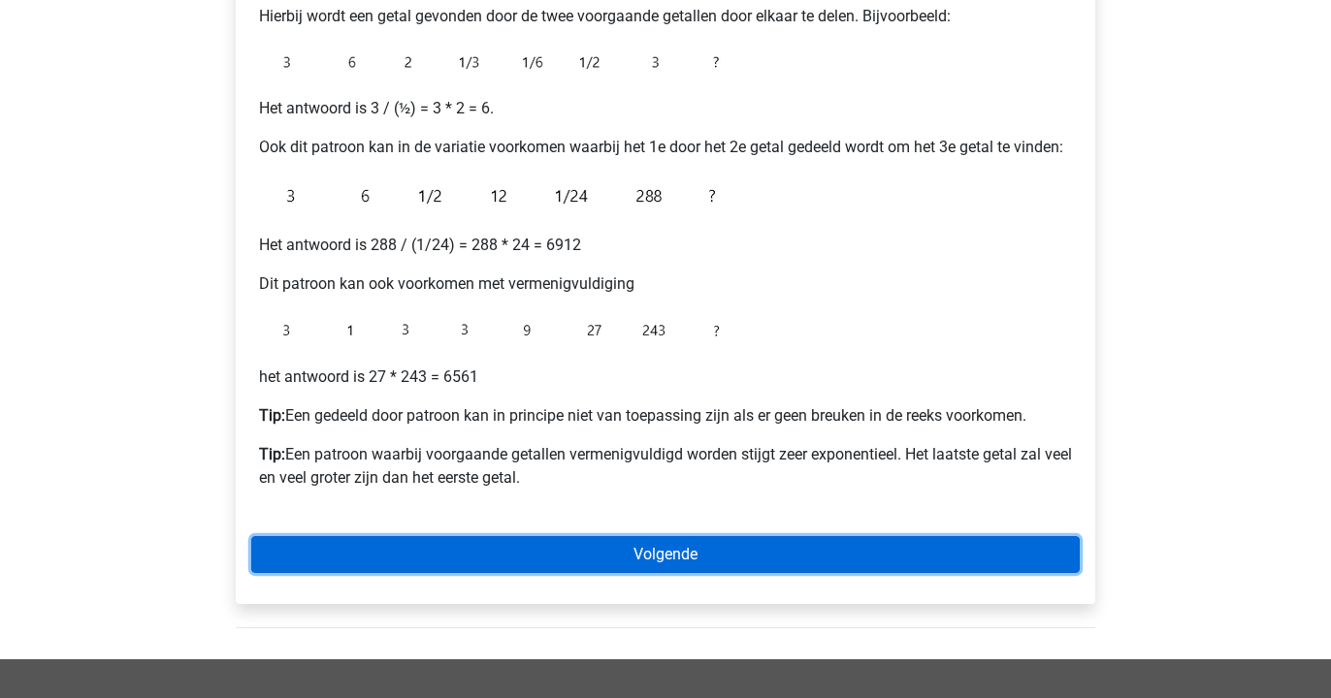
click at [554, 568] on link "Volgende" at bounding box center [665, 554] width 828 height 37
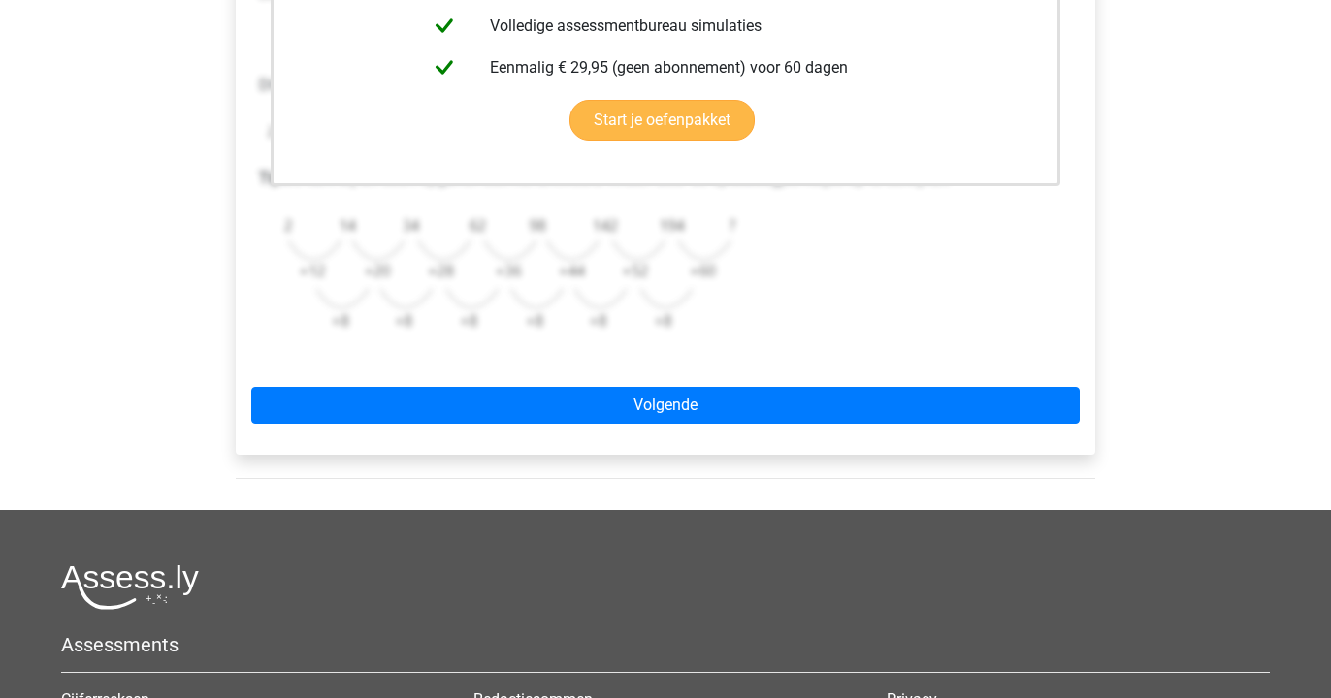
scroll to position [603, 0]
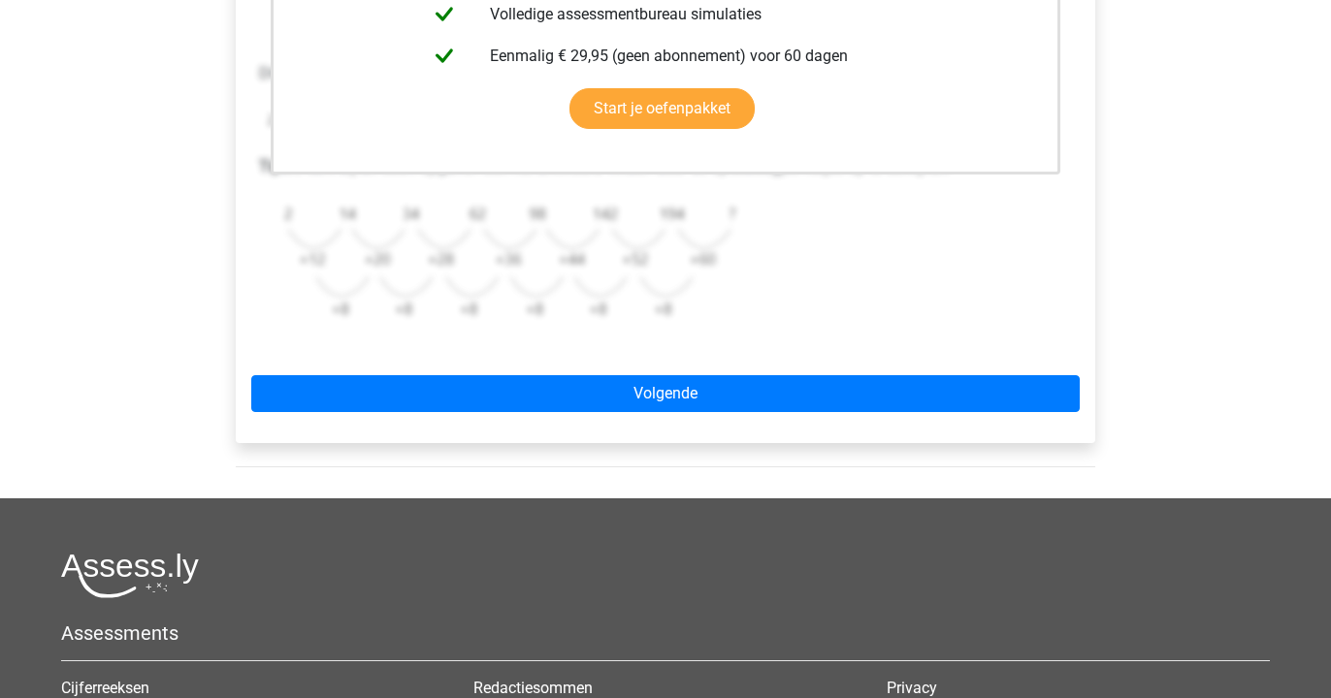
click at [553, 420] on div "Deze uitleg zit in het Voorbereidingspakket Krijg toegang tot alle antwoorden, …" at bounding box center [665, 86] width 859 height 713
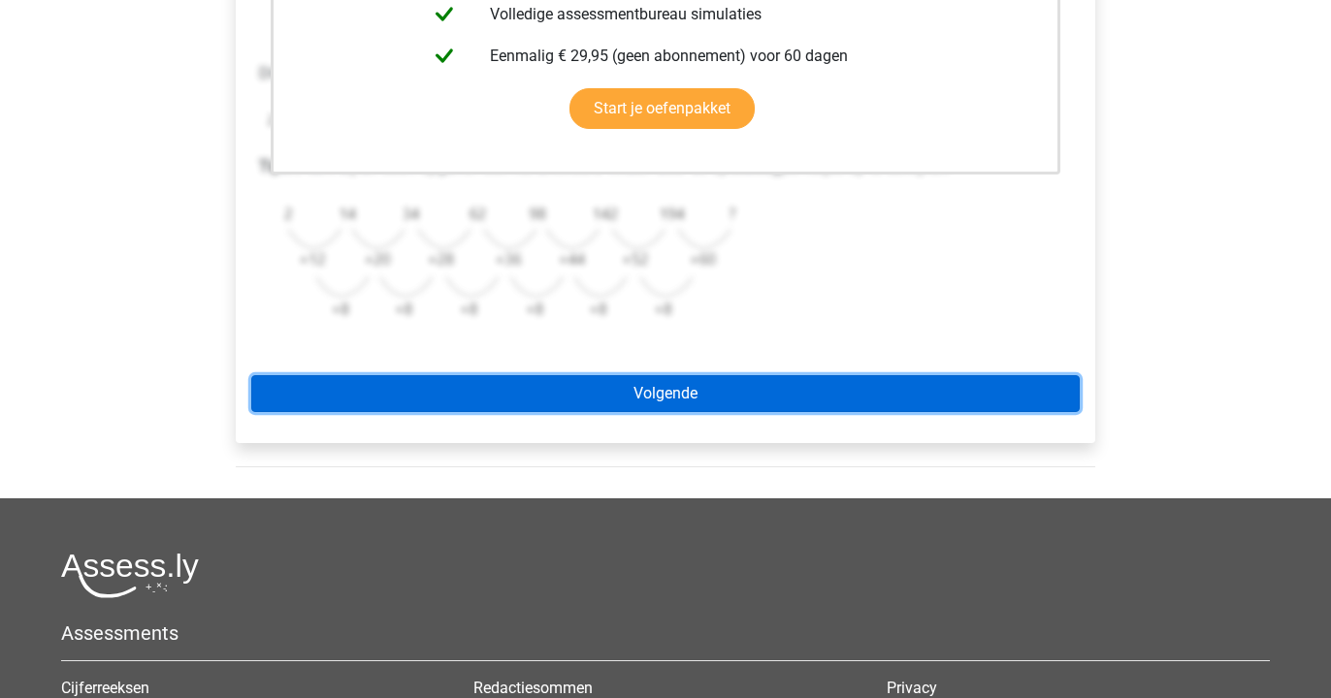
click at [549, 402] on link "Volgende" at bounding box center [665, 393] width 828 height 37
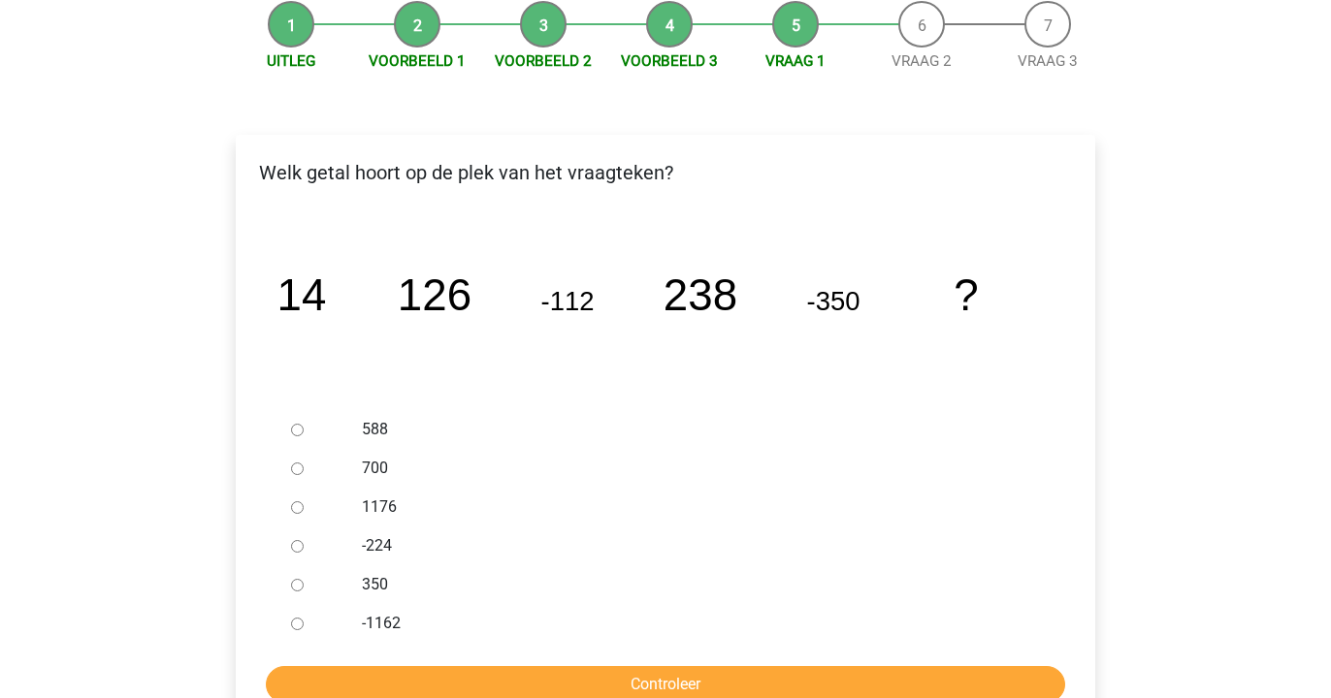
scroll to position [210, 0]
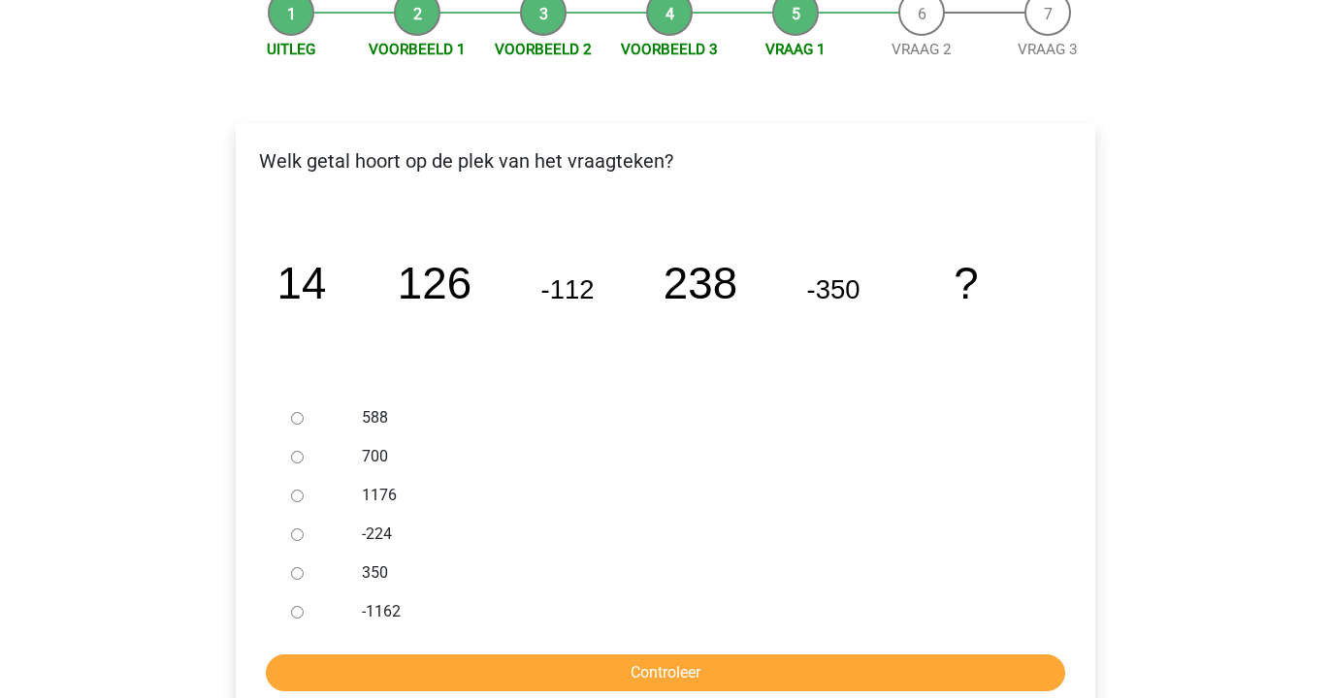
click at [297, 419] on input "588" at bounding box center [297, 418] width 13 height 13
radio input "true"
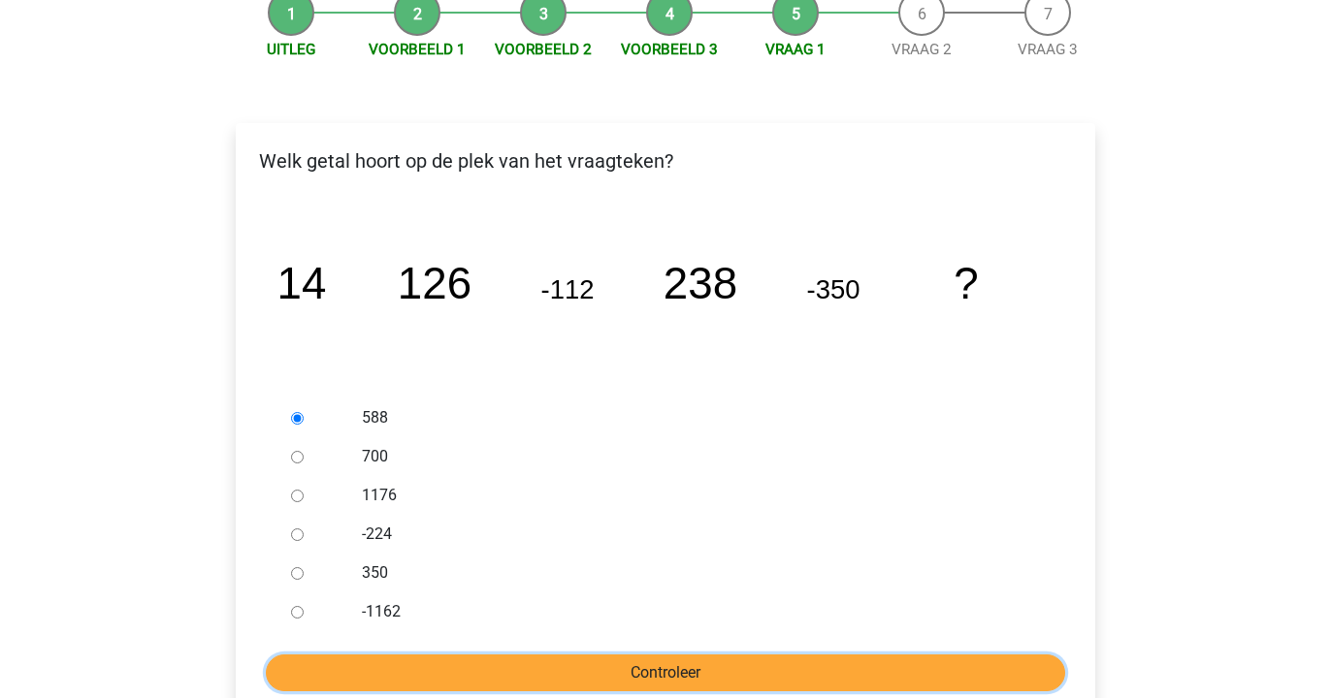
click at [386, 671] on input "Controleer" at bounding box center [665, 673] width 799 height 37
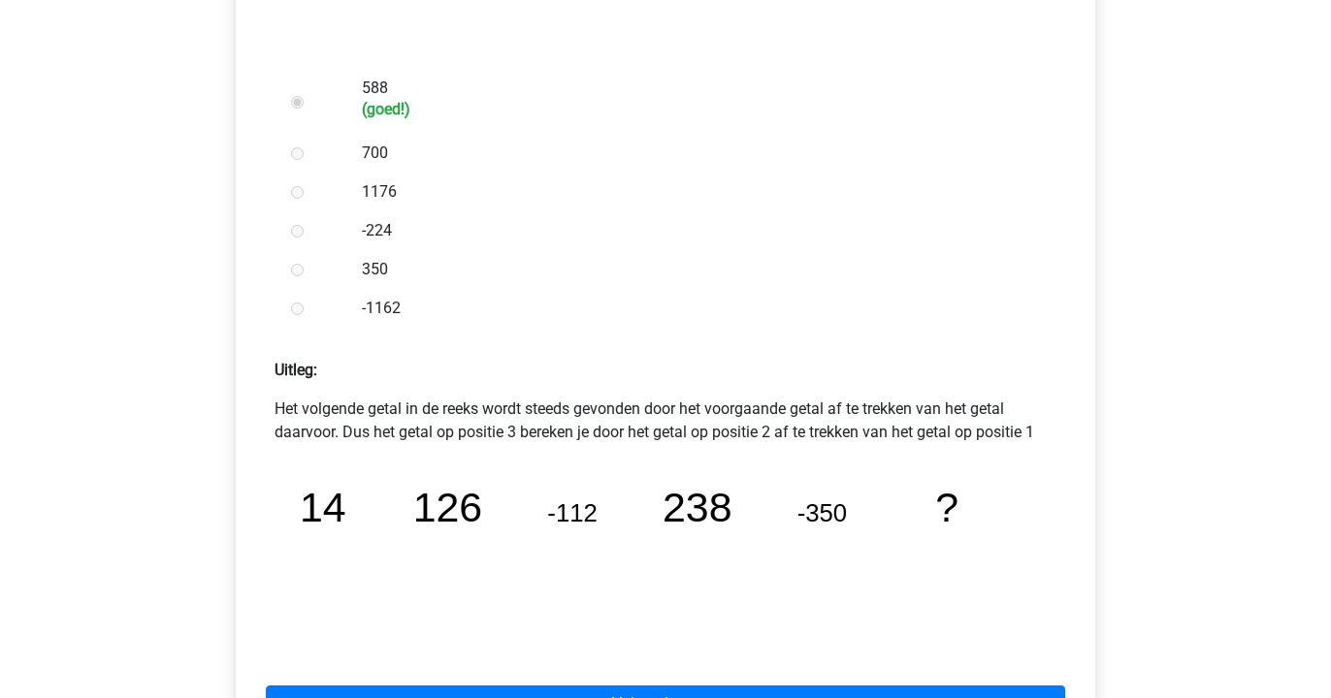
scroll to position [593, 0]
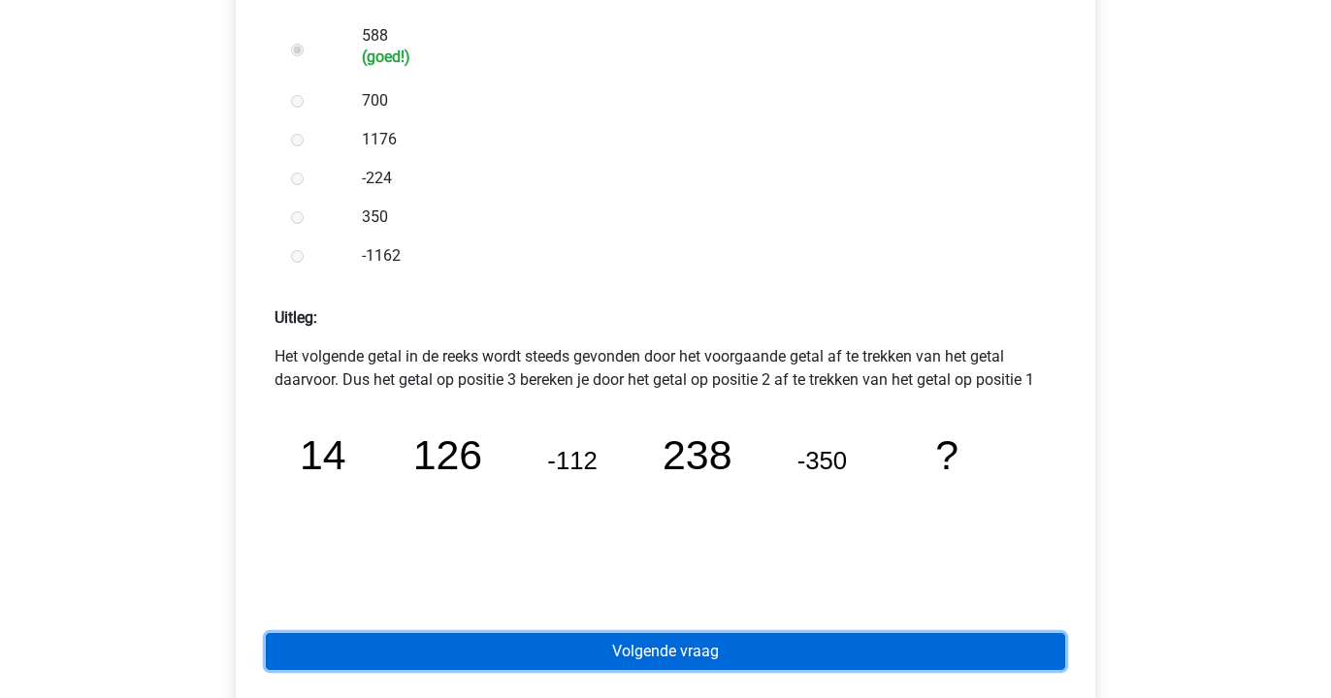
click at [433, 646] on link "Volgende vraag" at bounding box center [665, 651] width 799 height 37
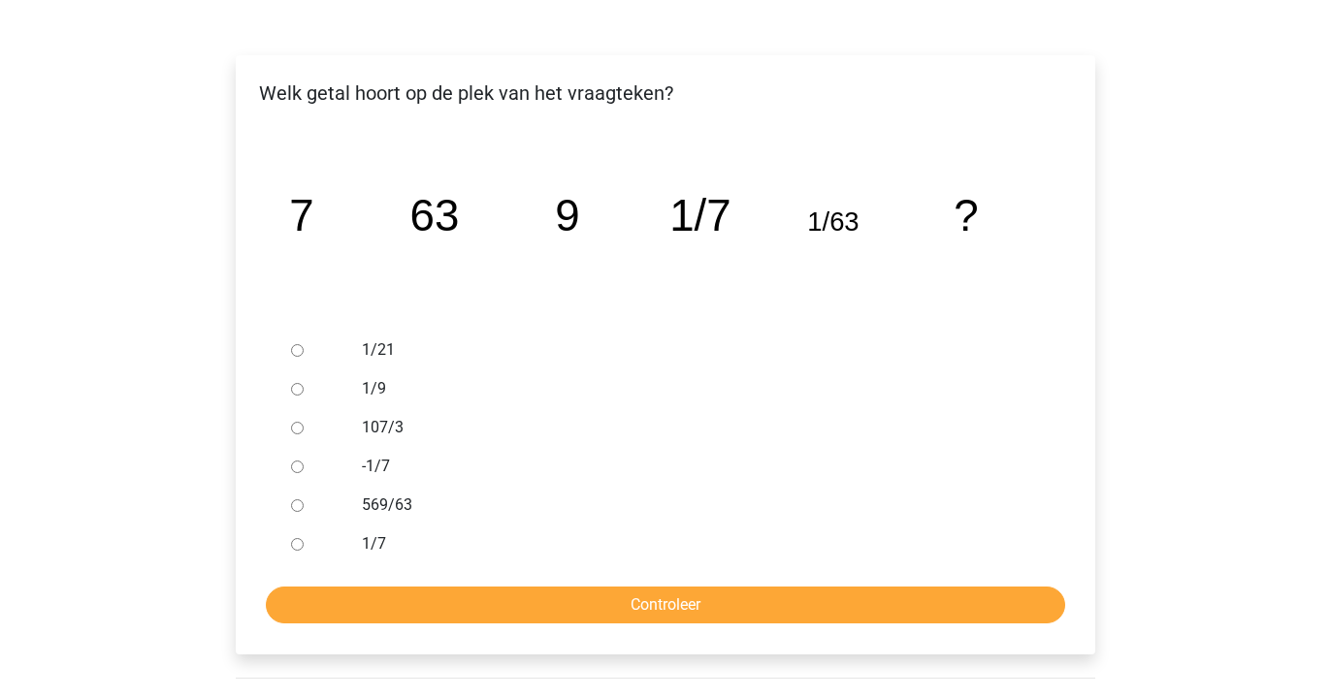
scroll to position [246, 0]
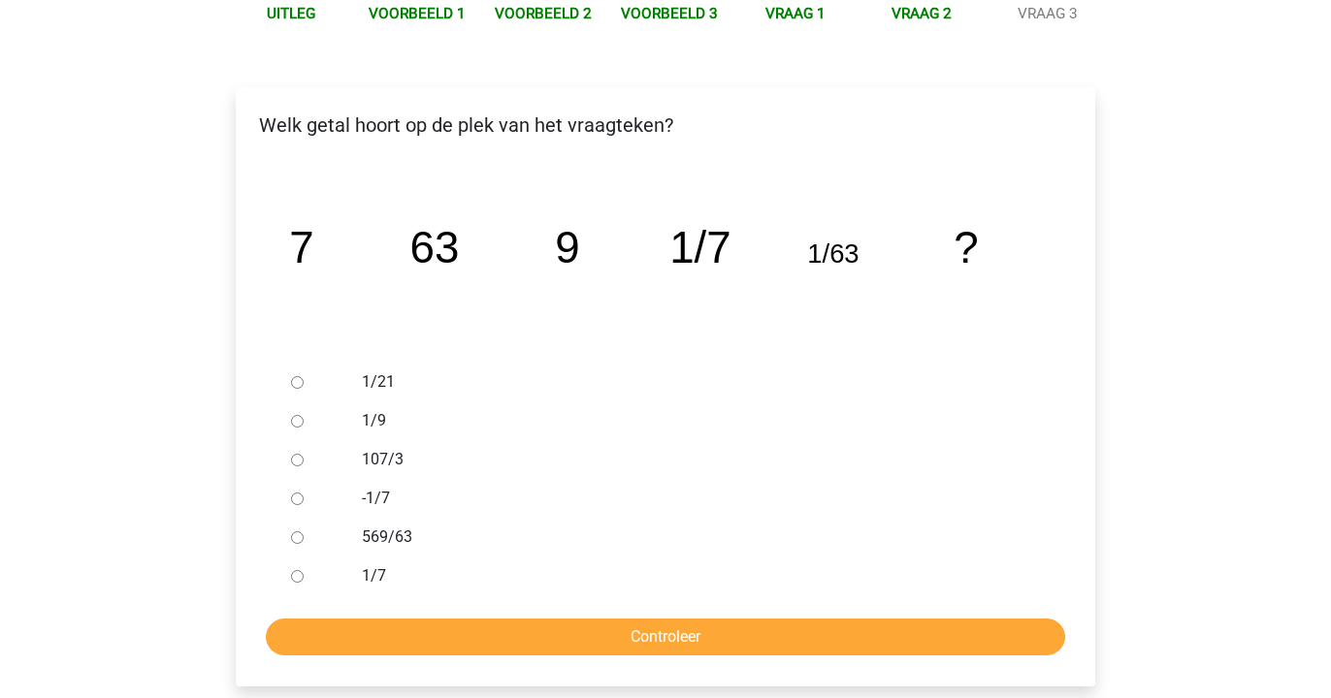
click at [597, 283] on icon "image/svg+xml 7 63 9 1/7 1/63 ?" at bounding box center [665, 263] width 797 height 200
click at [680, 257] on tspan "1/7" at bounding box center [699, 247] width 61 height 49
click at [513, 313] on icon "image/svg+xml 7 63 9 1/7 1/63 ?" at bounding box center [665, 263] width 797 height 200
click at [288, 420] on div at bounding box center [315, 421] width 64 height 39
click at [300, 424] on input "1/9" at bounding box center [297, 421] width 13 height 13
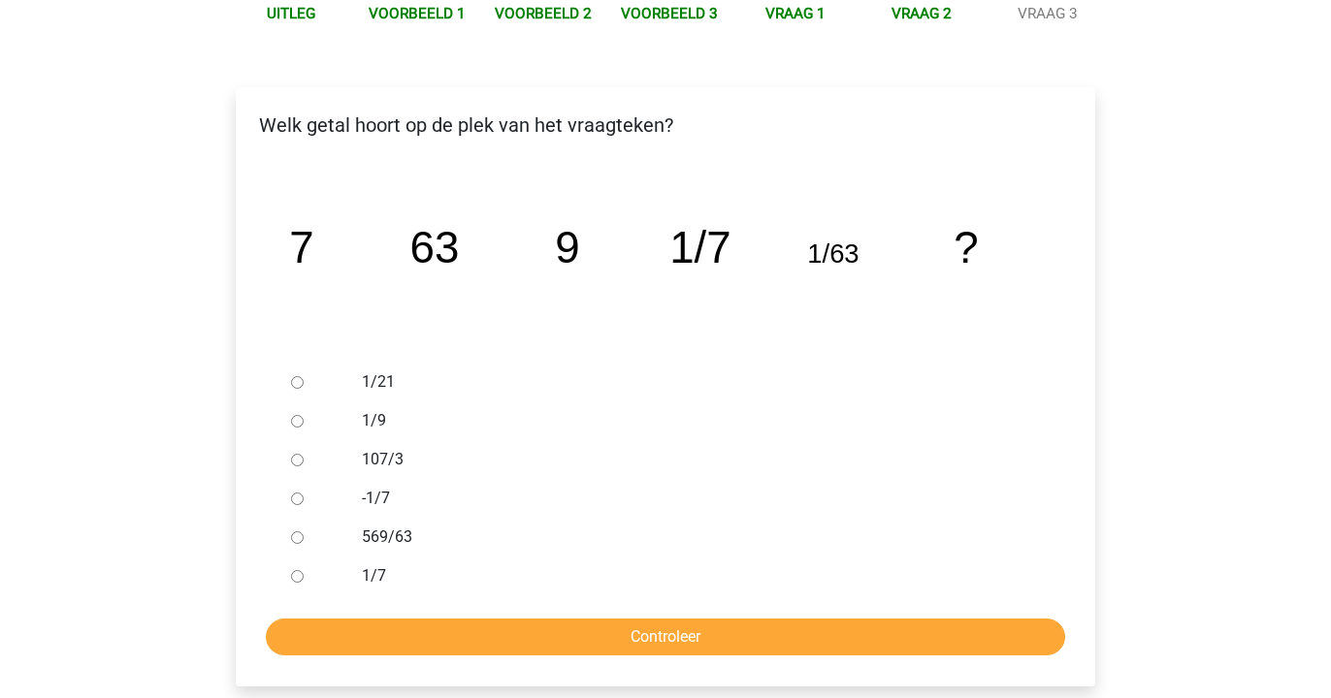
radio input "true"
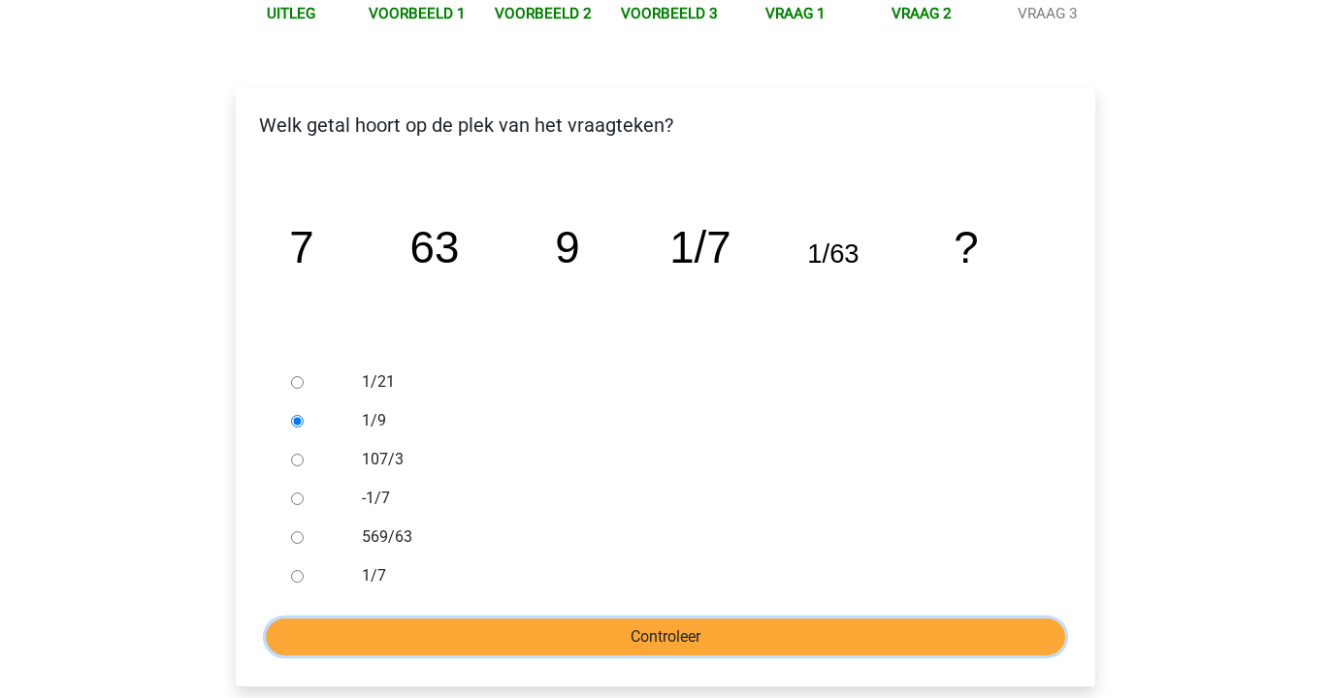
click at [401, 626] on input "Controleer" at bounding box center [665, 637] width 799 height 37
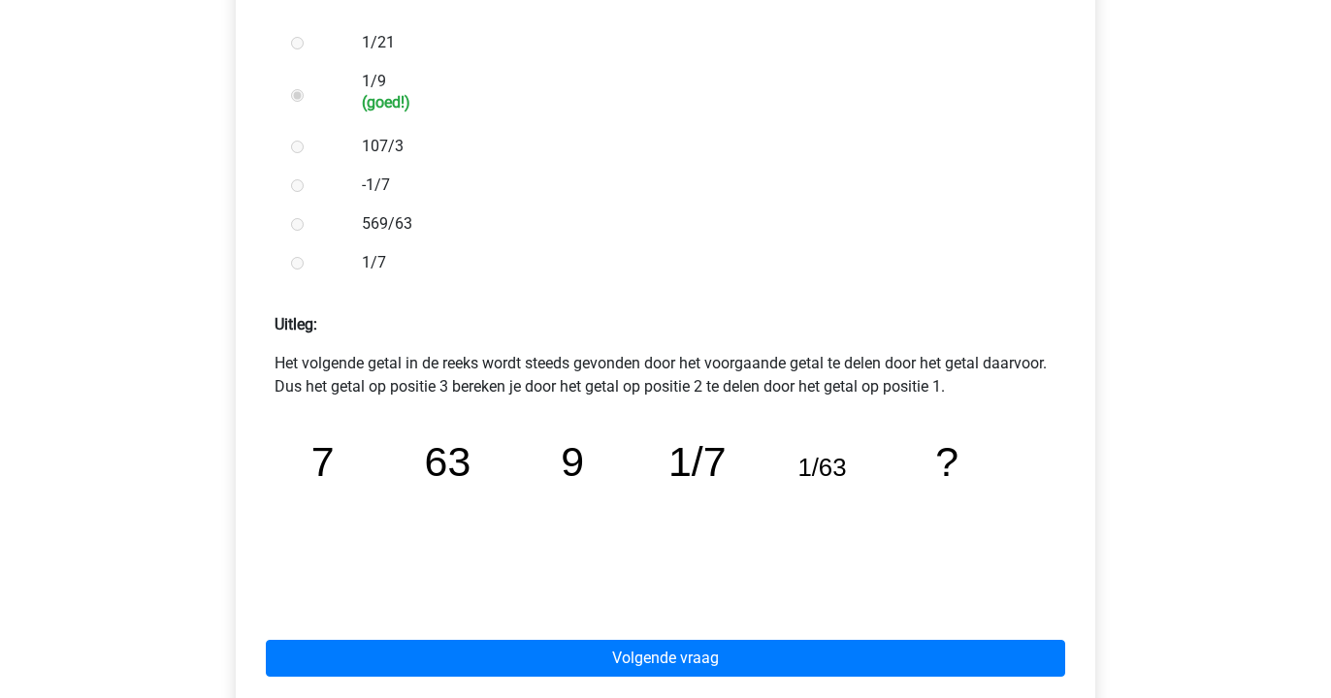
scroll to position [663, 0]
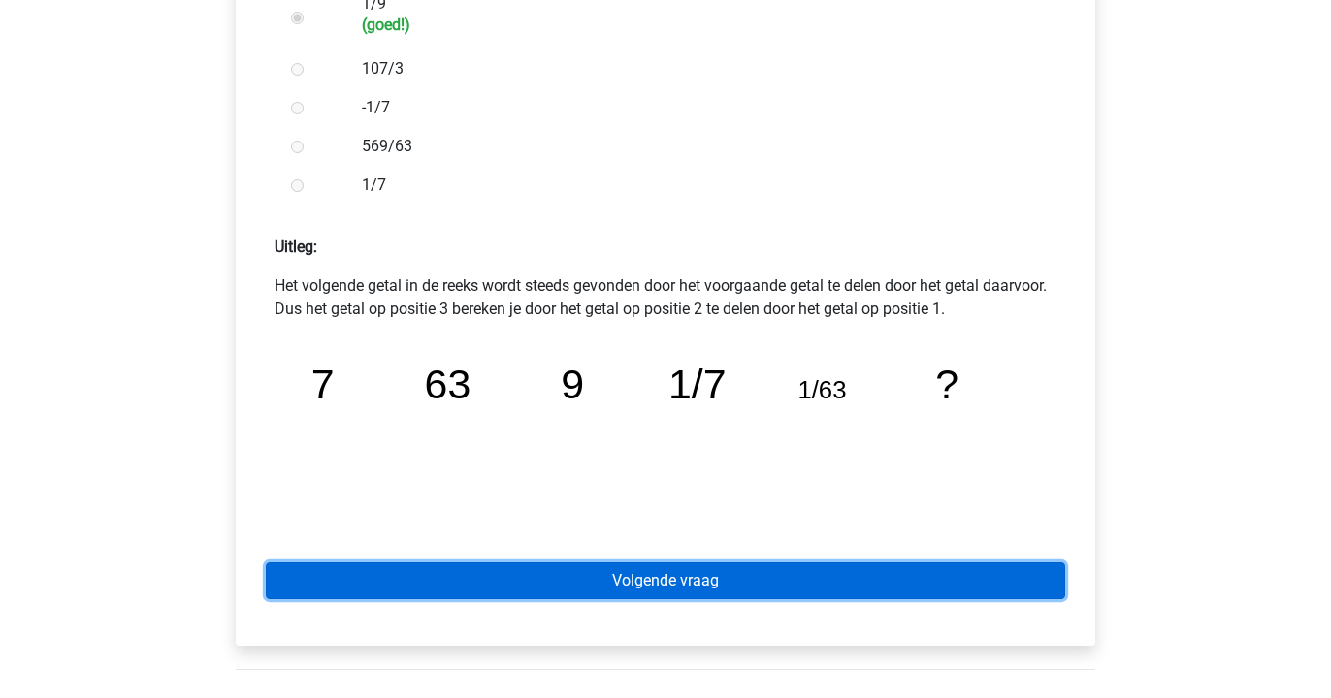
click at [458, 585] on link "Volgende vraag" at bounding box center [665, 581] width 799 height 37
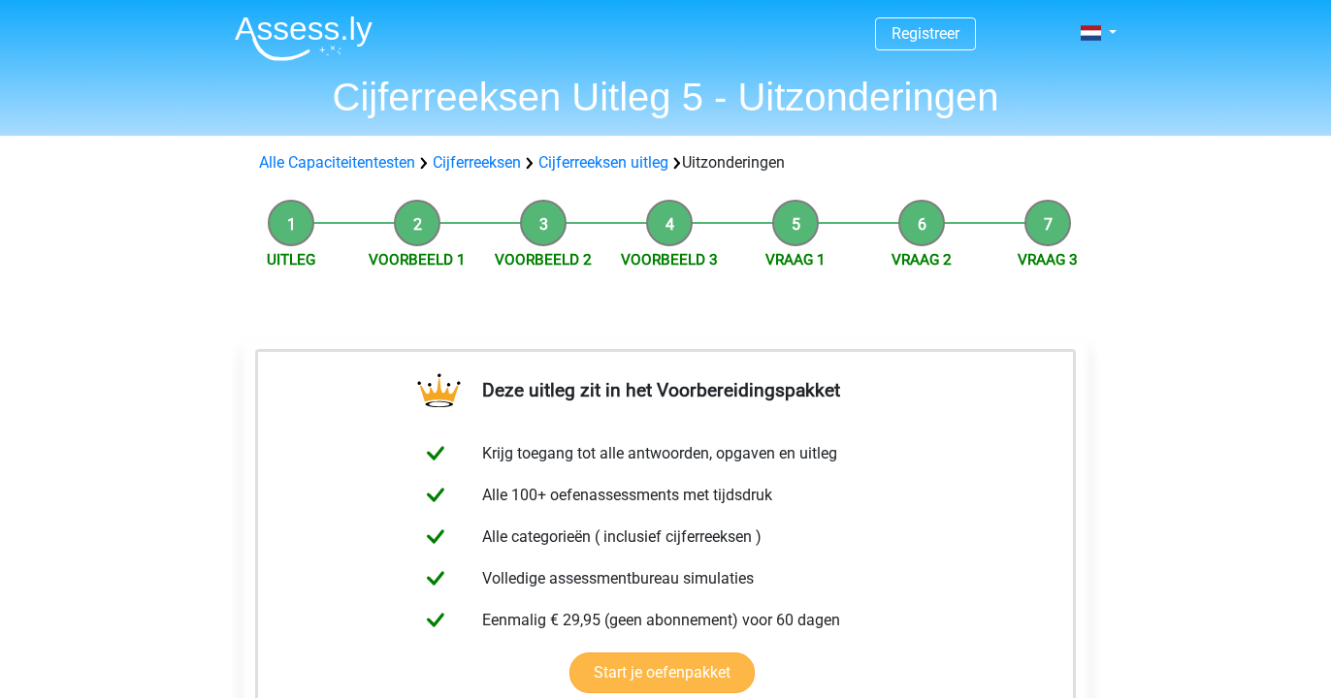
scroll to position [460, 0]
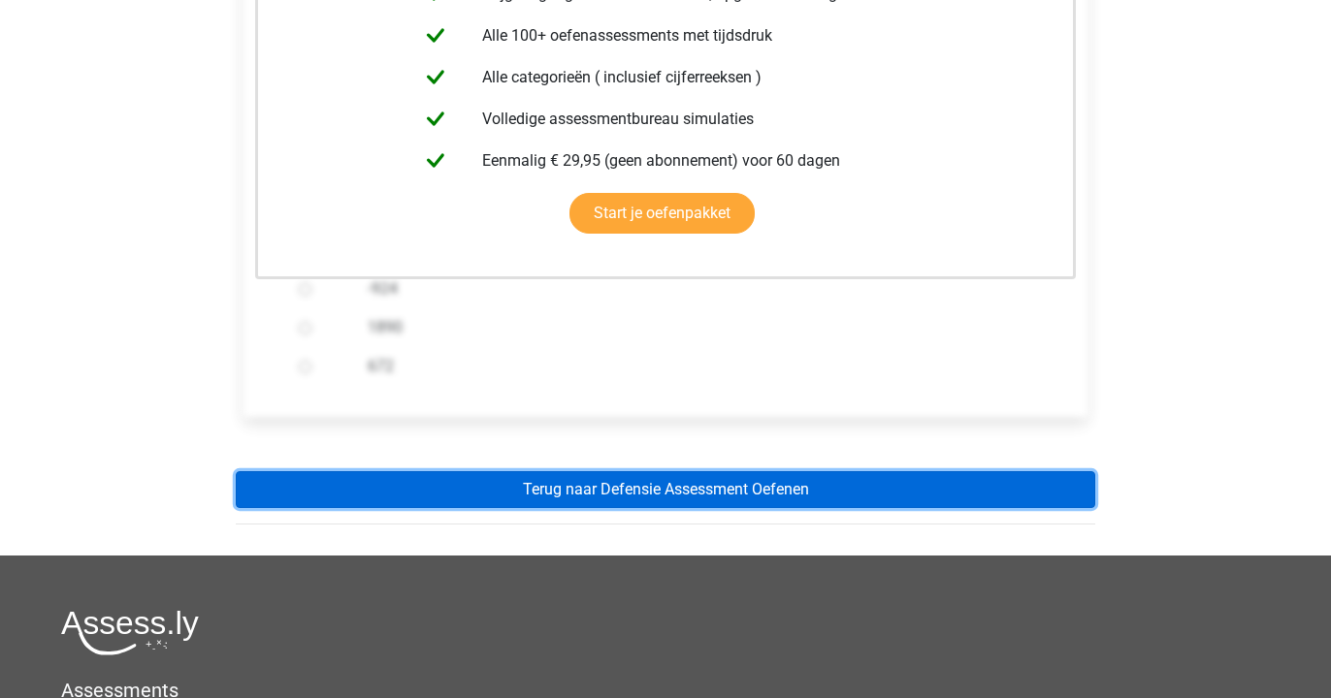
click at [475, 501] on link "Terug naar Defensie Assessment Oefenen" at bounding box center [665, 489] width 859 height 37
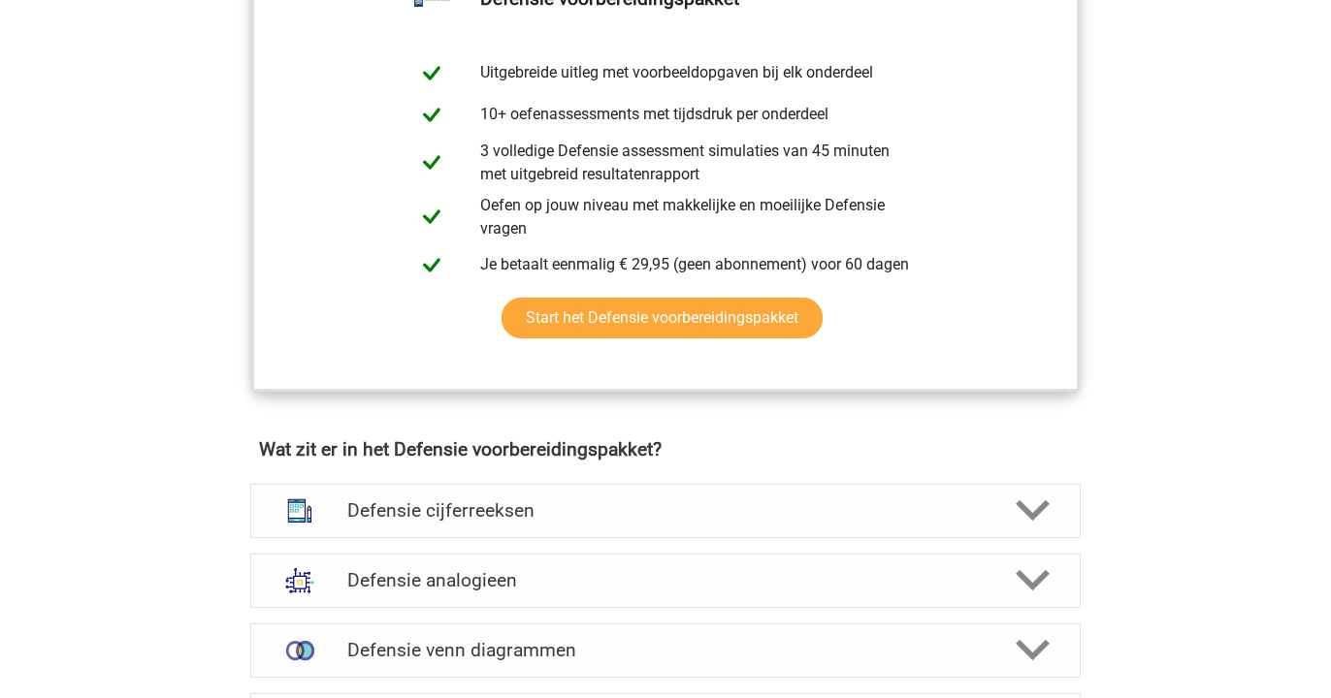
scroll to position [1202, 0]
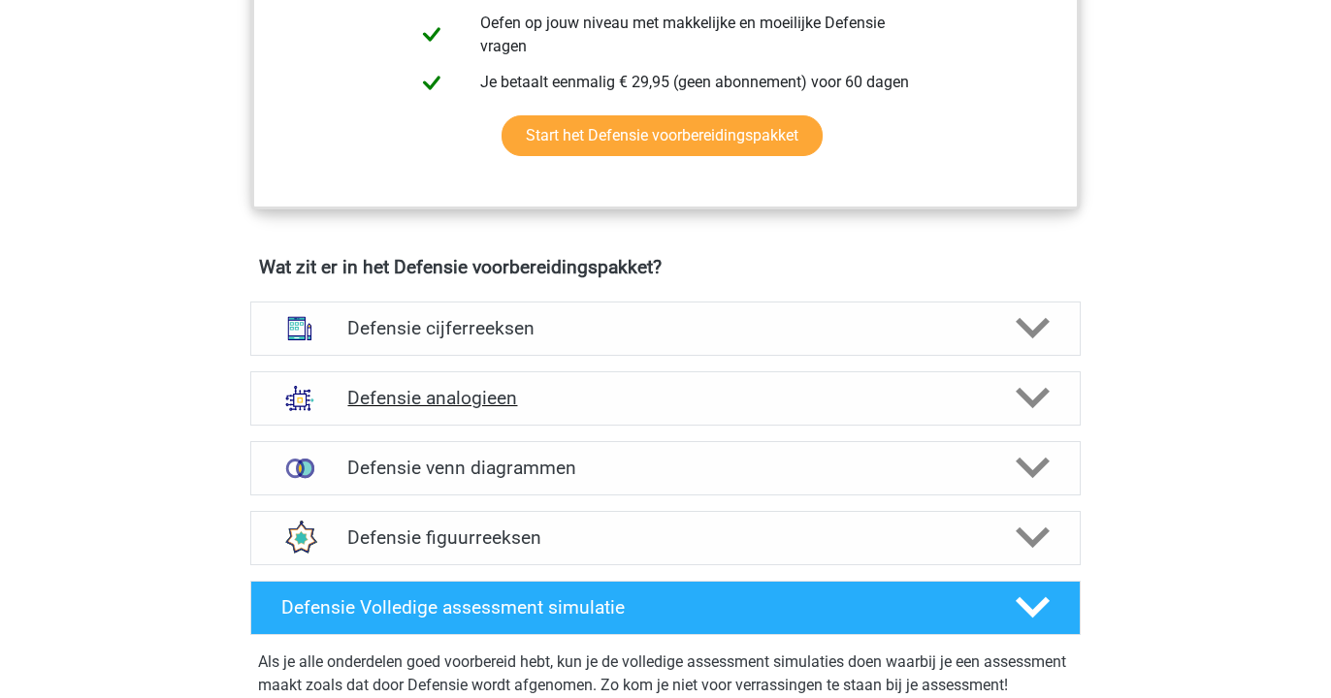
click at [509, 404] on h4 "Defensie analogieen" at bounding box center [664, 398] width 635 height 22
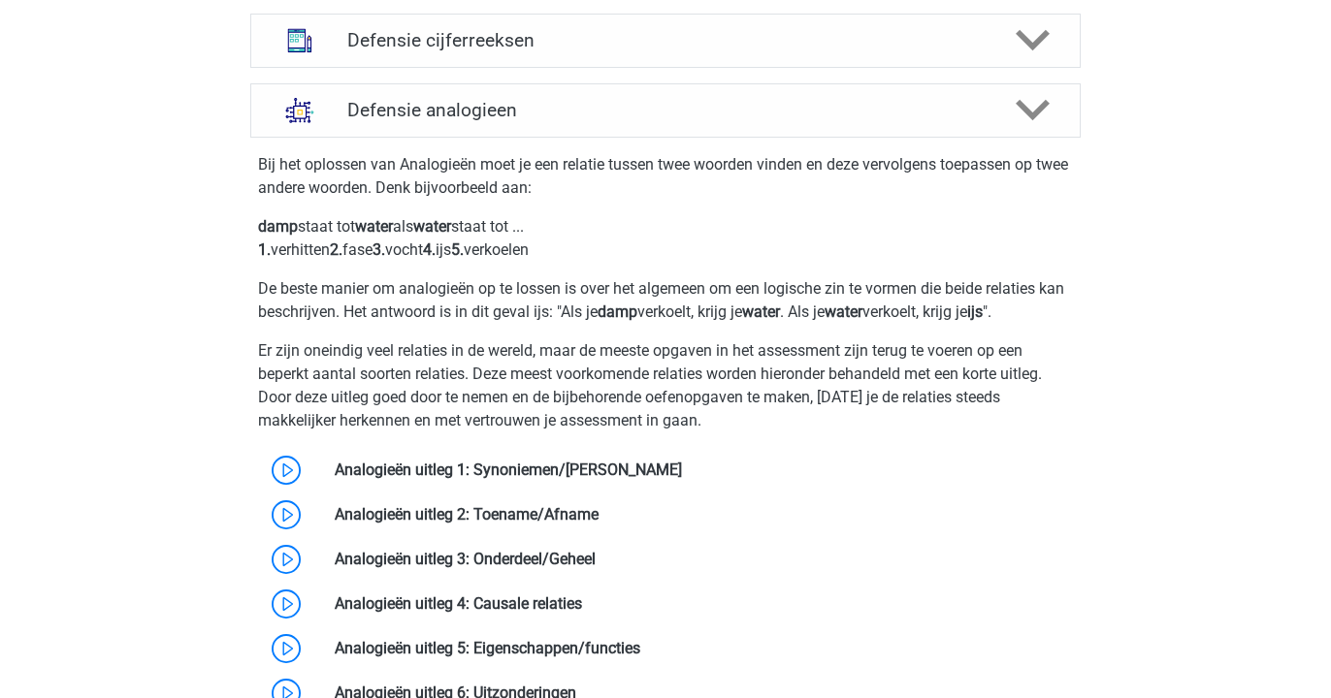
scroll to position [1494, 0]
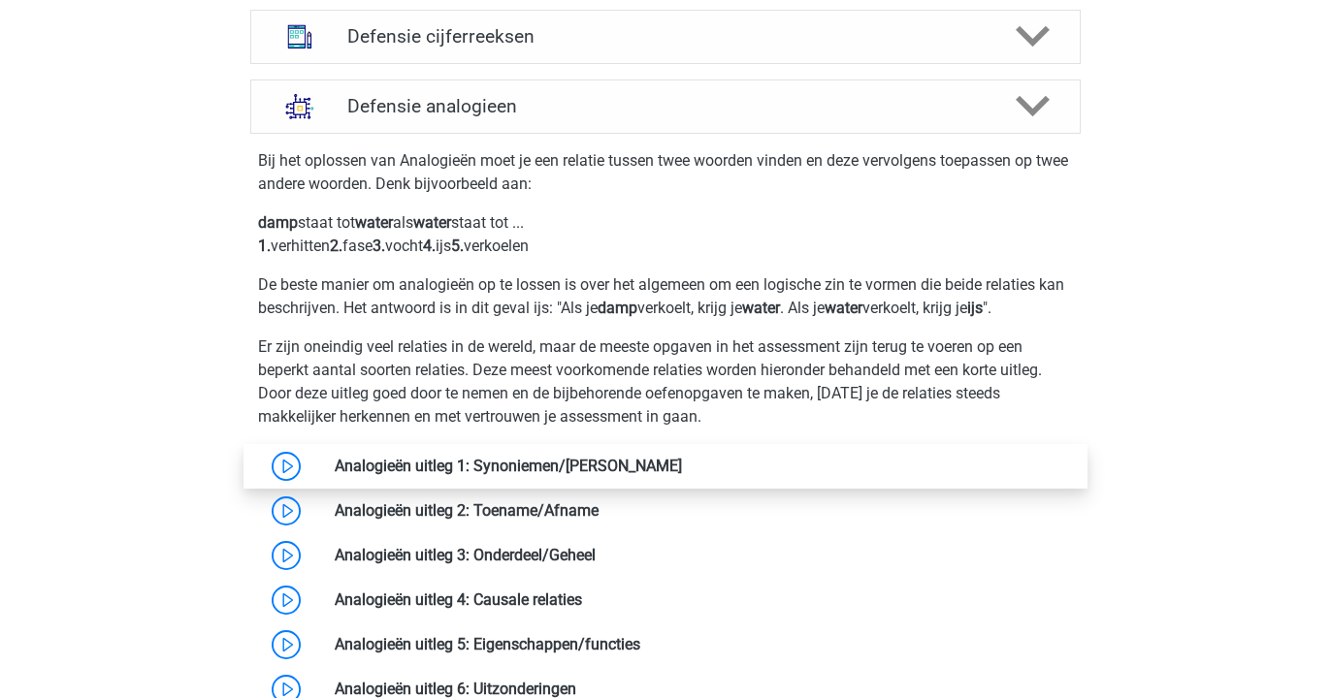
click at [682, 474] on link at bounding box center [682, 466] width 0 height 18
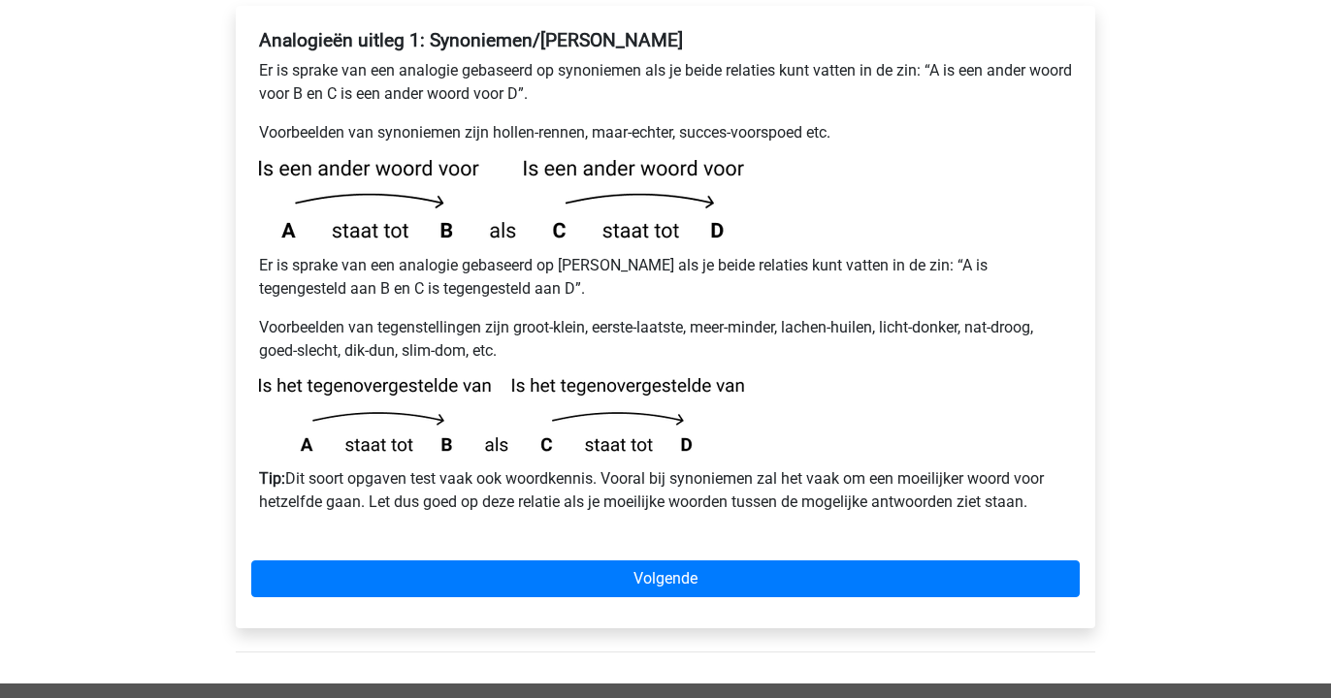
scroll to position [375, 0]
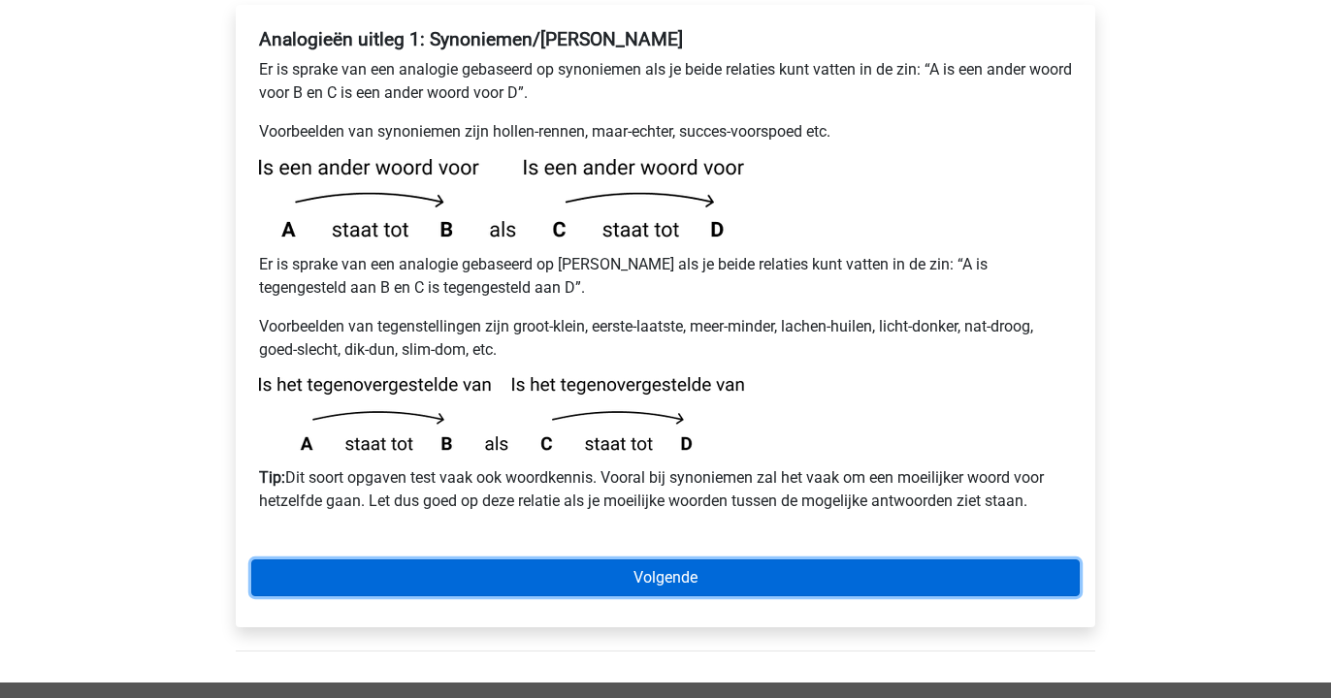
click at [478, 560] on link "Volgende" at bounding box center [665, 578] width 828 height 37
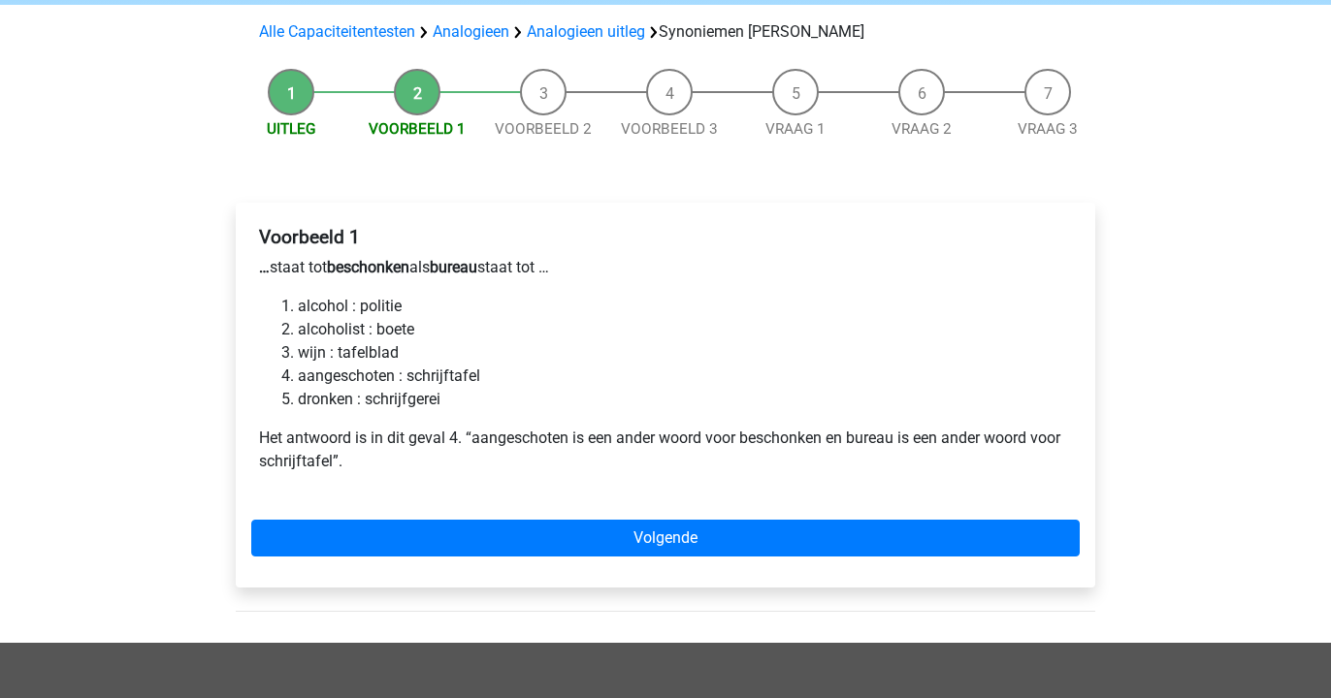
scroll to position [180, 0]
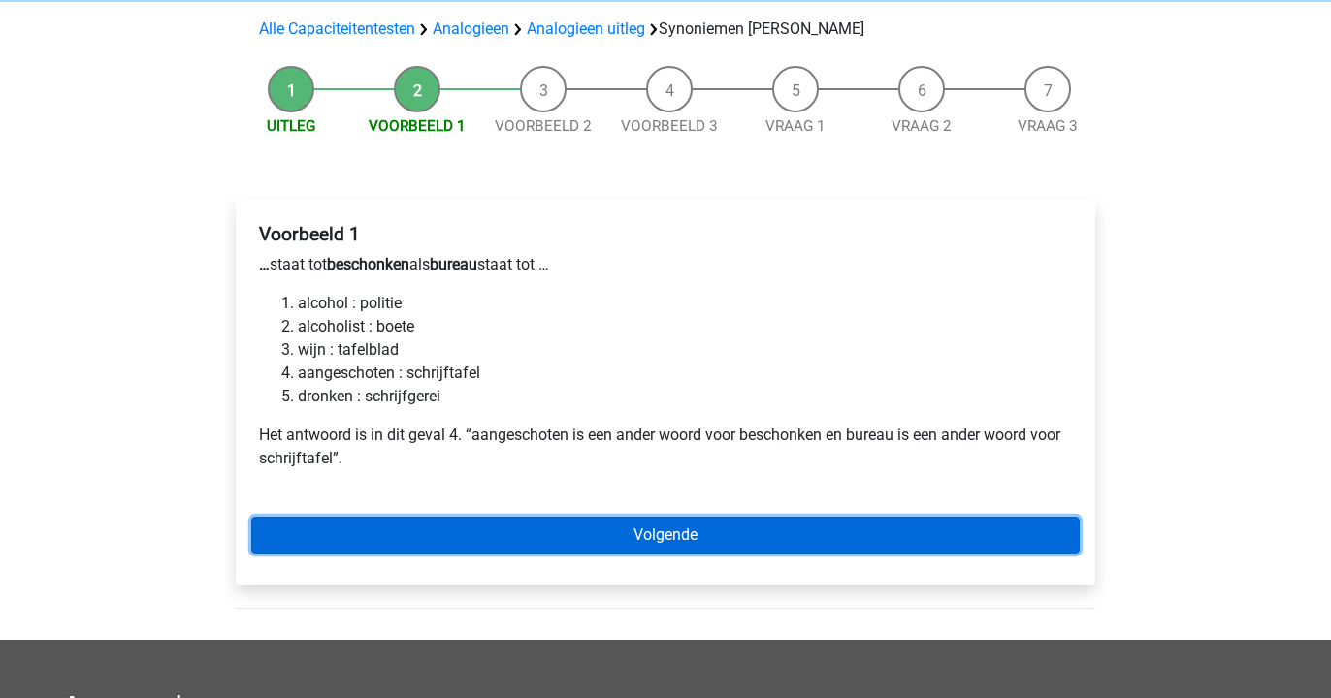
click at [488, 517] on link "Volgende" at bounding box center [665, 535] width 828 height 37
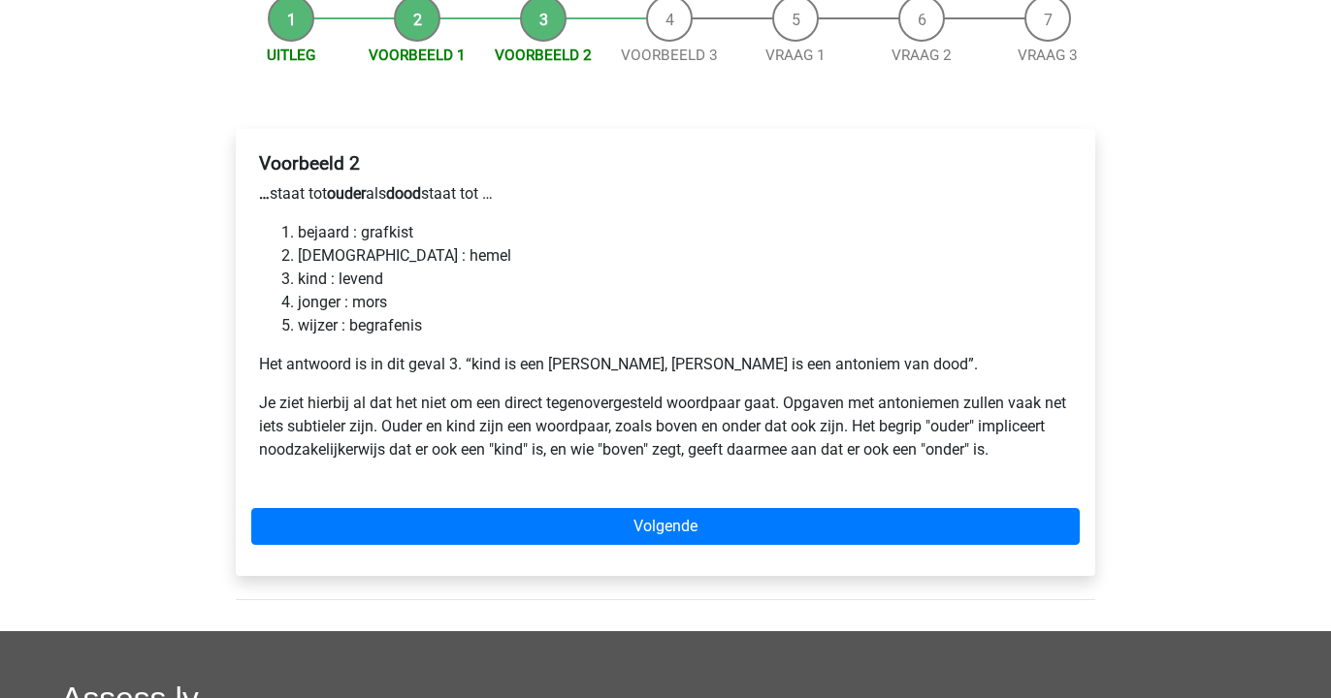
scroll to position [245, 0]
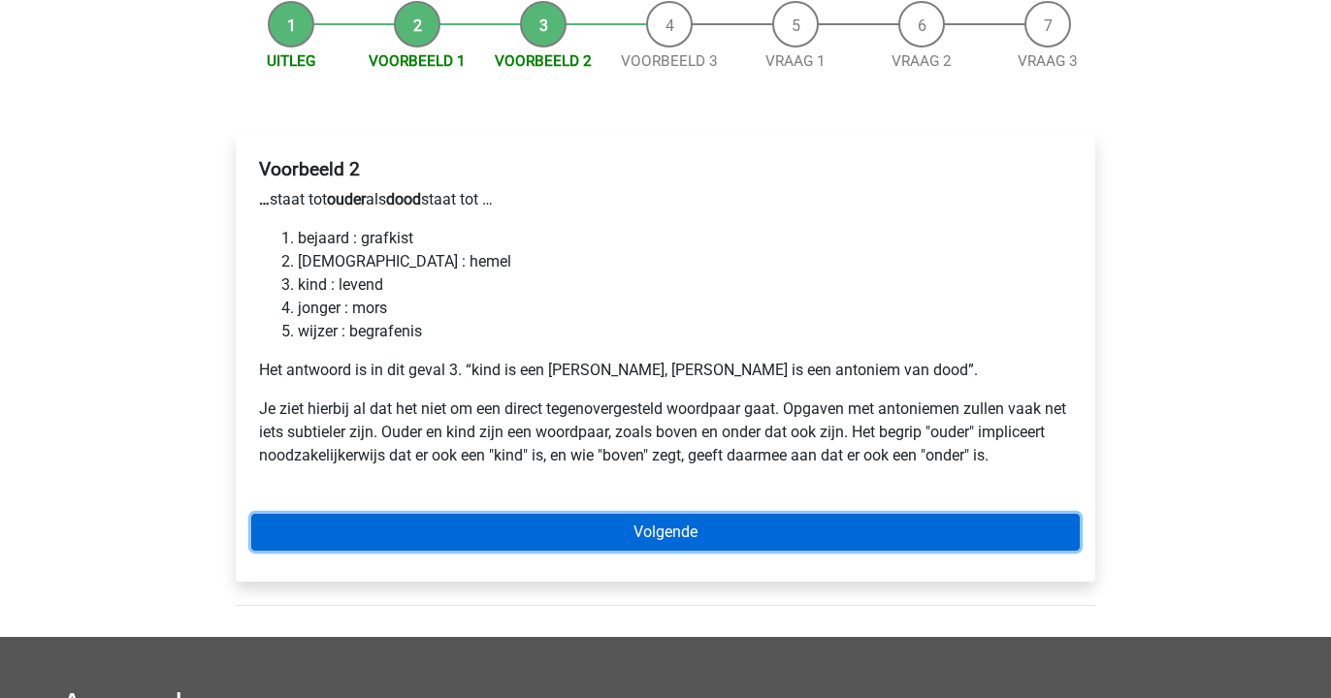
click at [489, 514] on link "Volgende" at bounding box center [665, 532] width 828 height 37
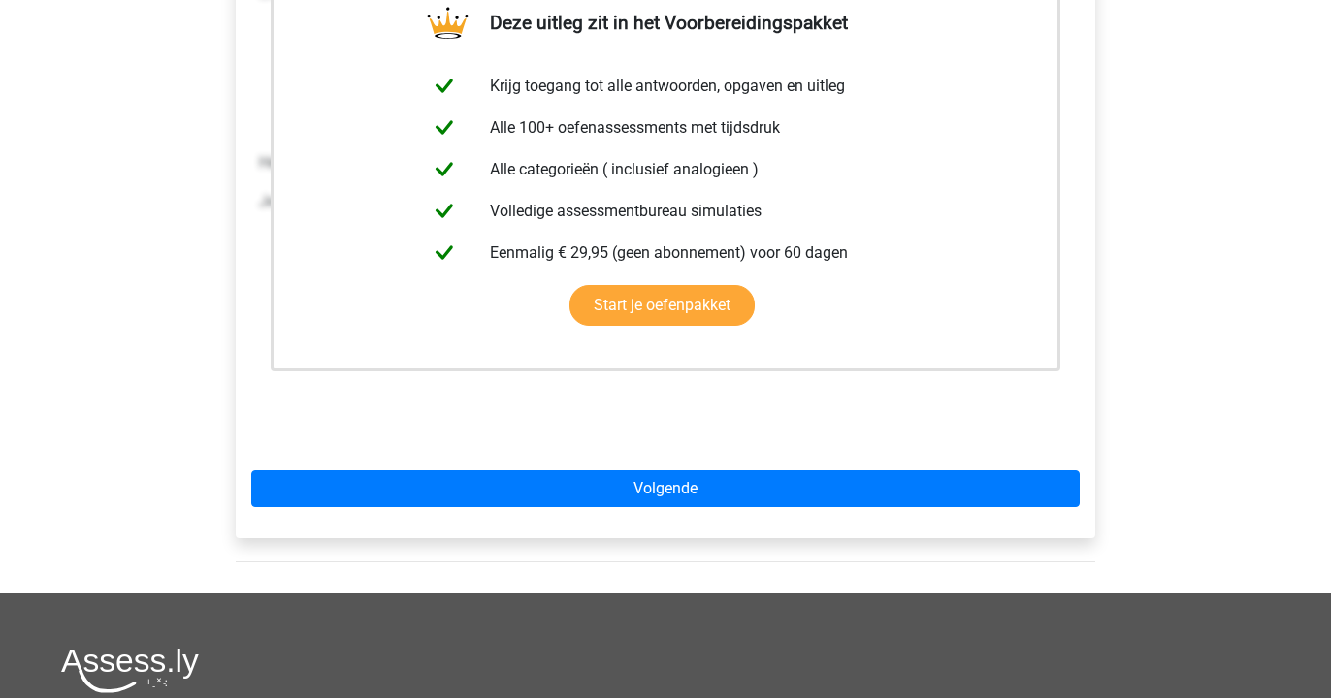
scroll to position [552, 0]
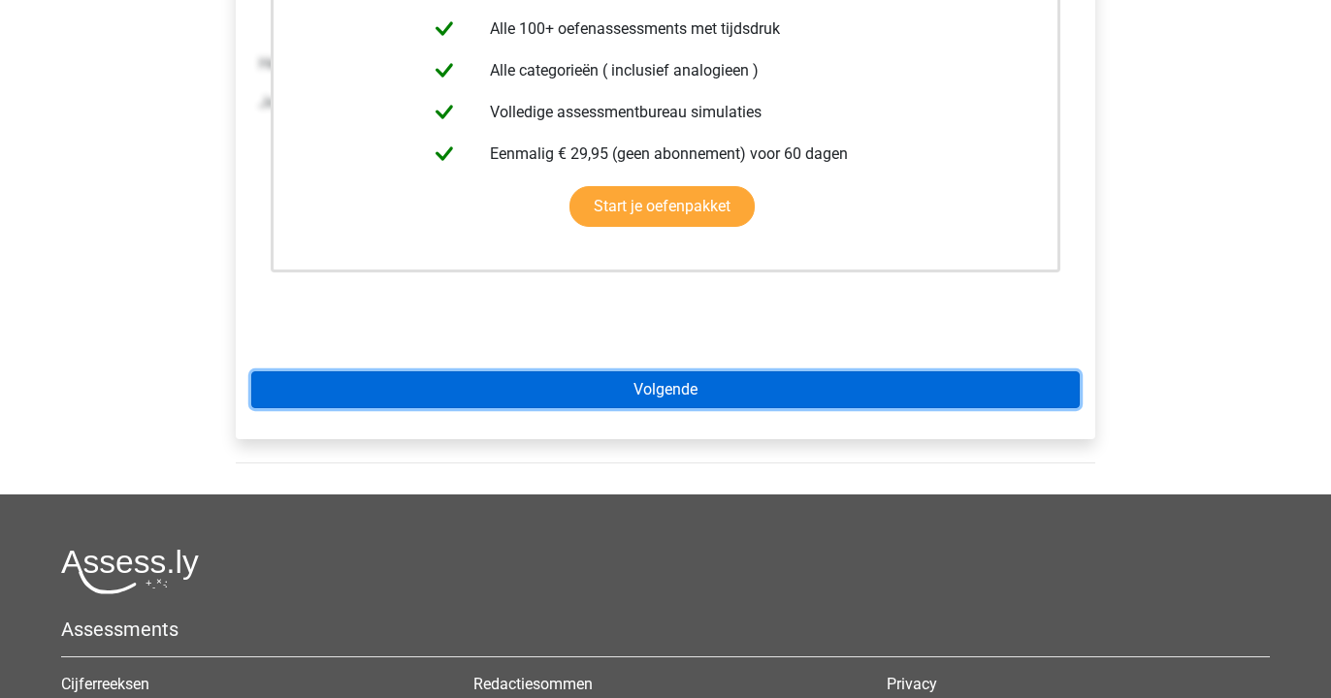
click at [534, 372] on link "Volgende" at bounding box center [665, 390] width 828 height 37
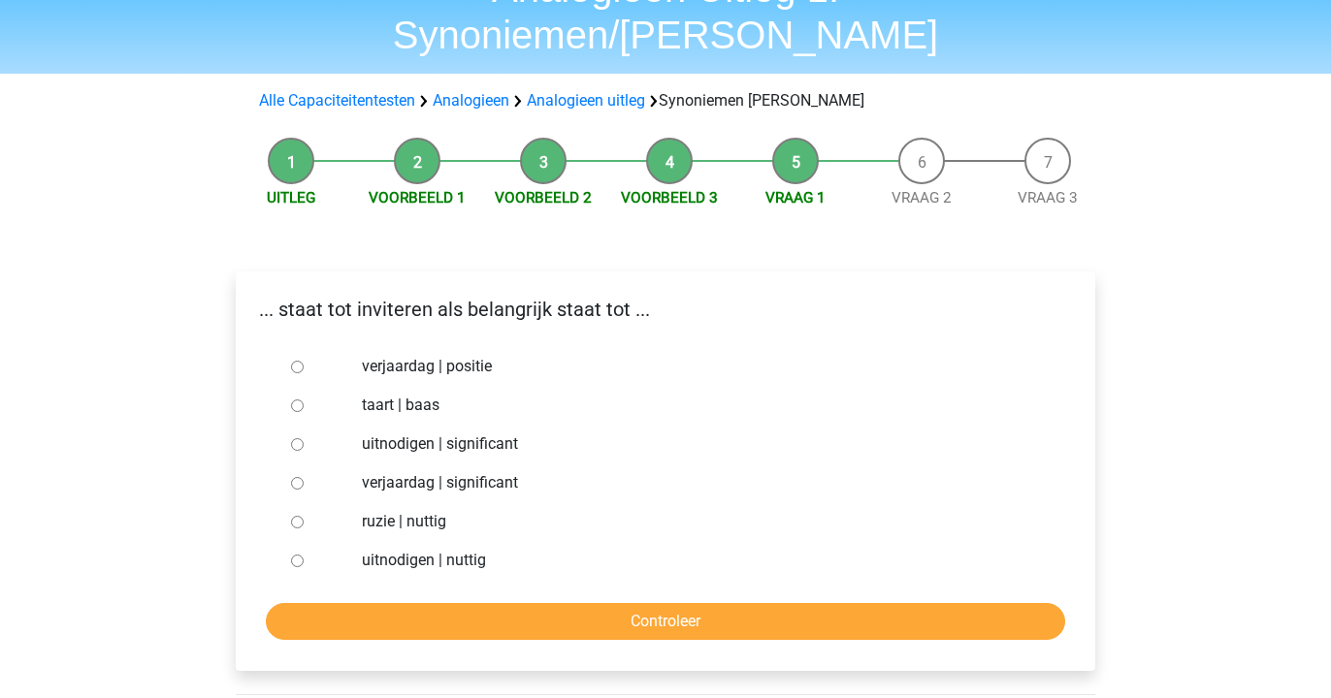
scroll to position [112, 0]
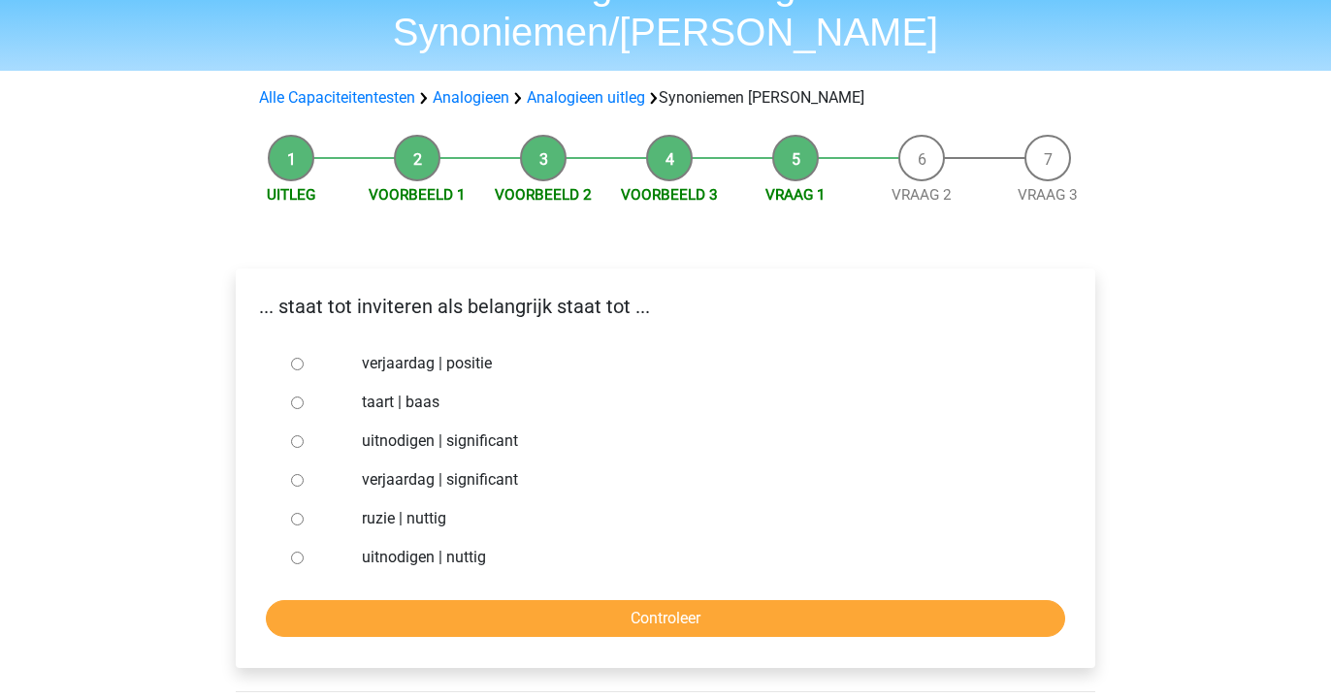
click at [292, 436] on input "uitnodigen | significant" at bounding box center [297, 442] width 13 height 13
radio input "true"
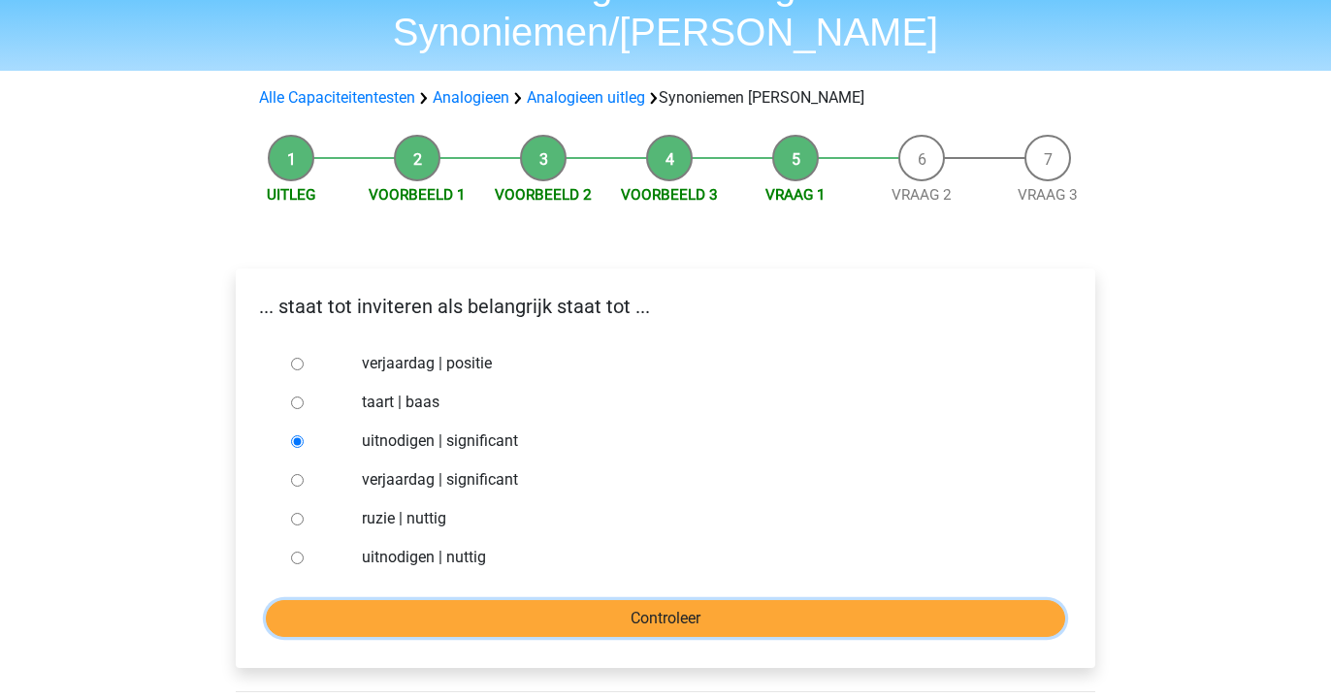
click at [366, 600] on input "Controleer" at bounding box center [665, 618] width 799 height 37
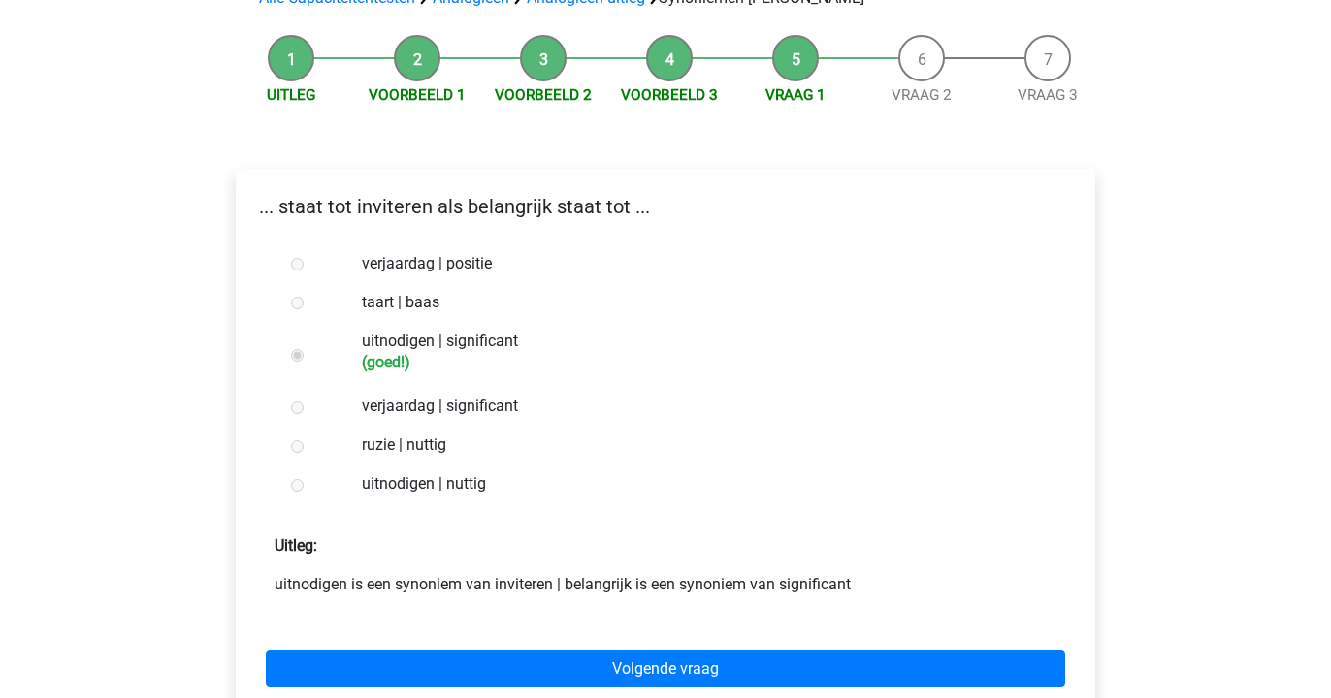
scroll to position [218, 0]
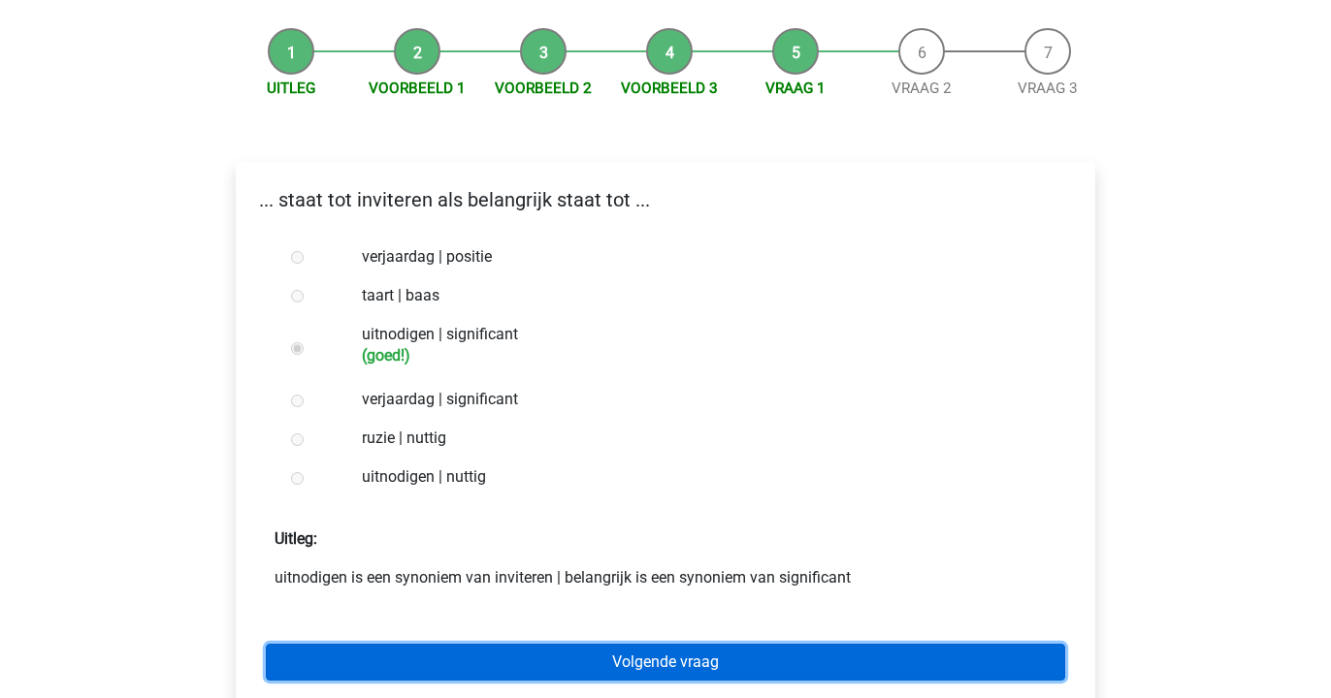
click at [382, 644] on link "Volgende vraag" at bounding box center [665, 662] width 799 height 37
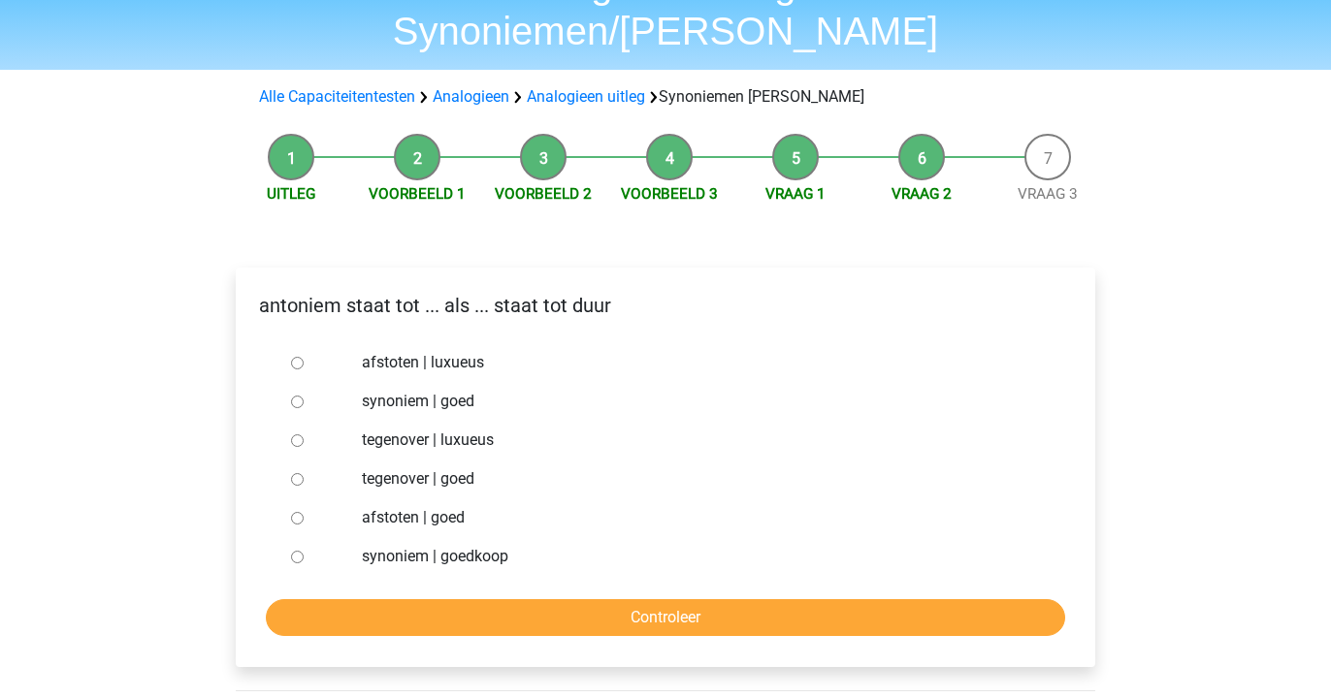
scroll to position [116, 0]
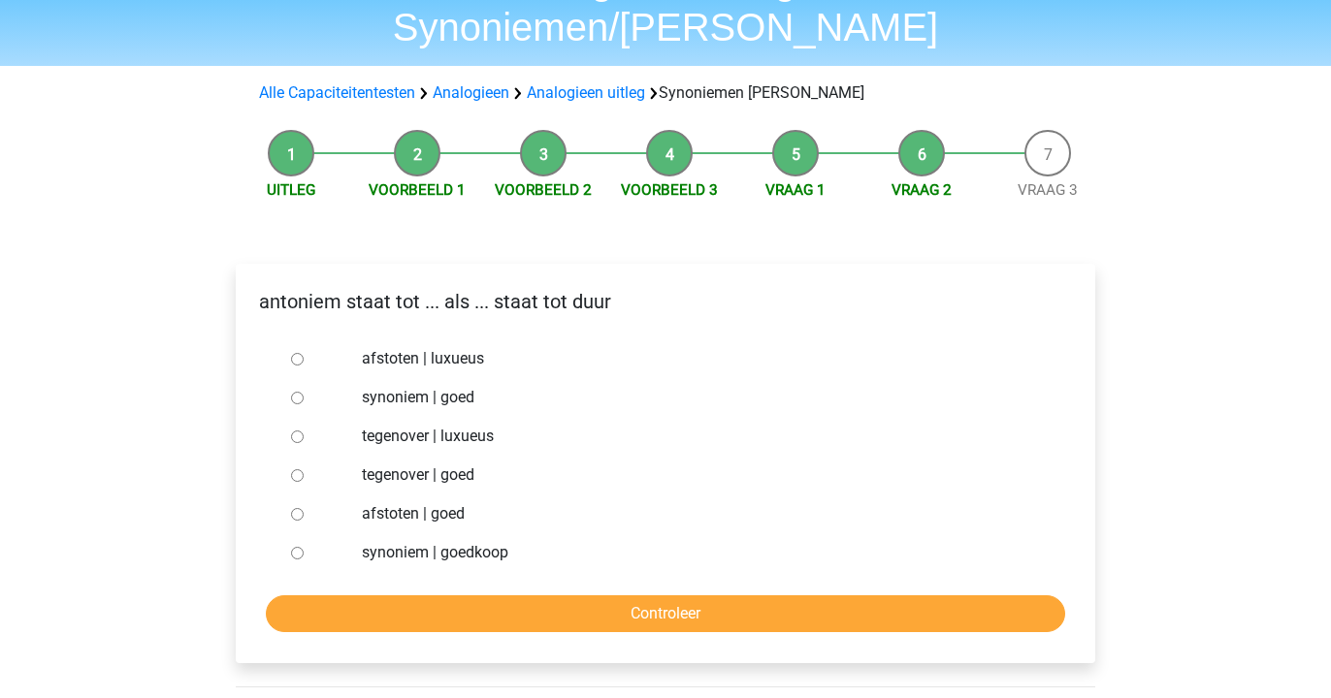
click at [302, 431] on input "tegenover | luxueus" at bounding box center [297, 437] width 13 height 13
radio input "true"
click at [298, 547] on input "synoniem | goedkoop" at bounding box center [297, 553] width 13 height 13
radio input "true"
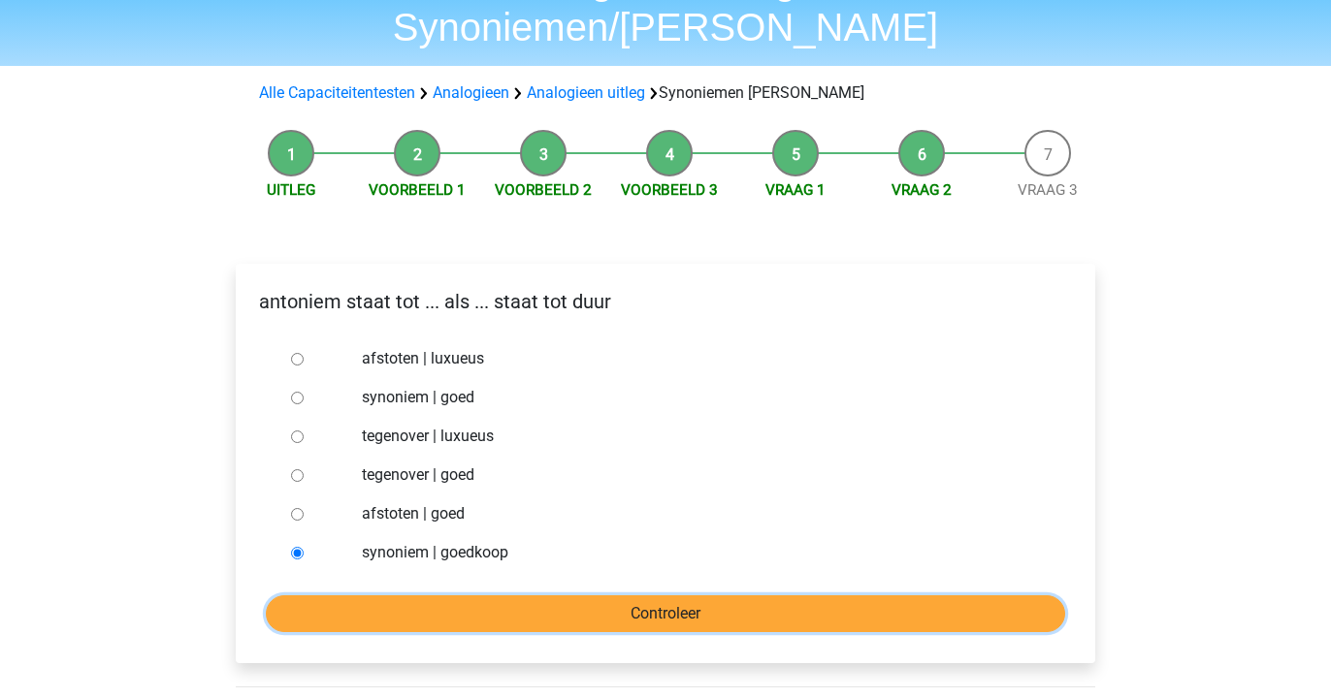
click at [355, 596] on input "Controleer" at bounding box center [665, 614] width 799 height 37
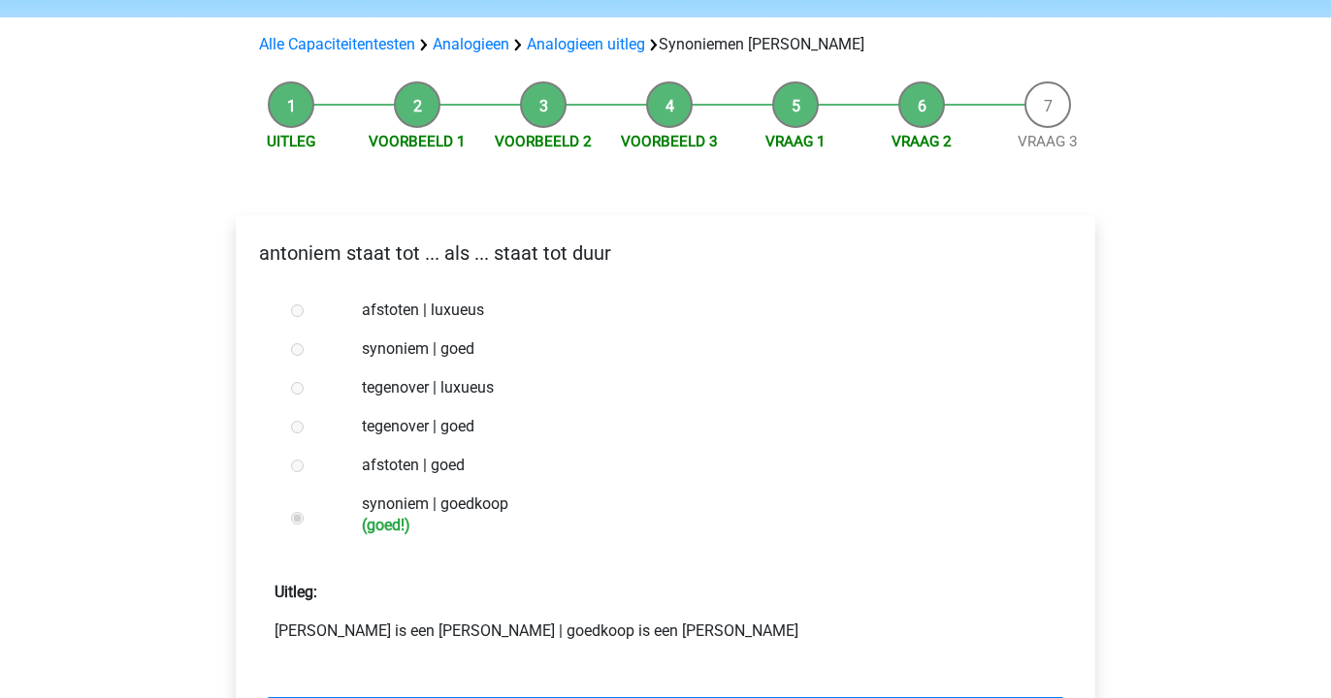
scroll to position [326, 0]
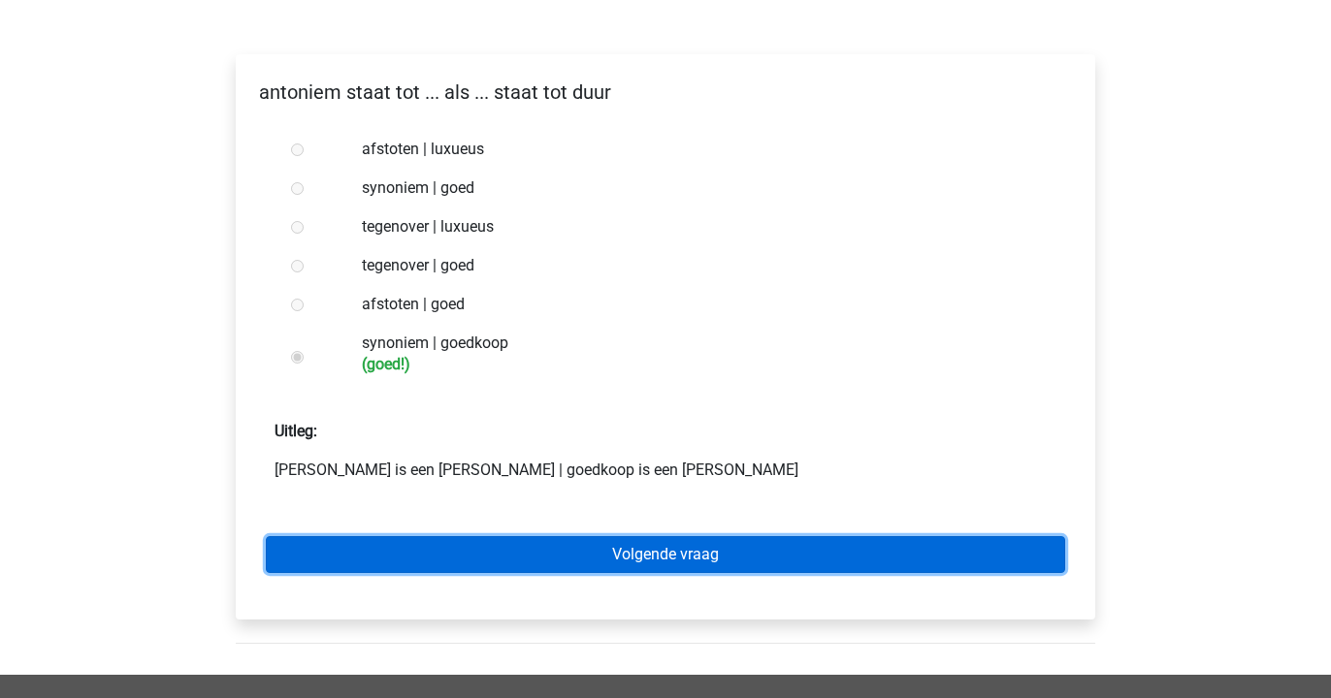
click at [421, 536] on link "Volgende vraag" at bounding box center [665, 554] width 799 height 37
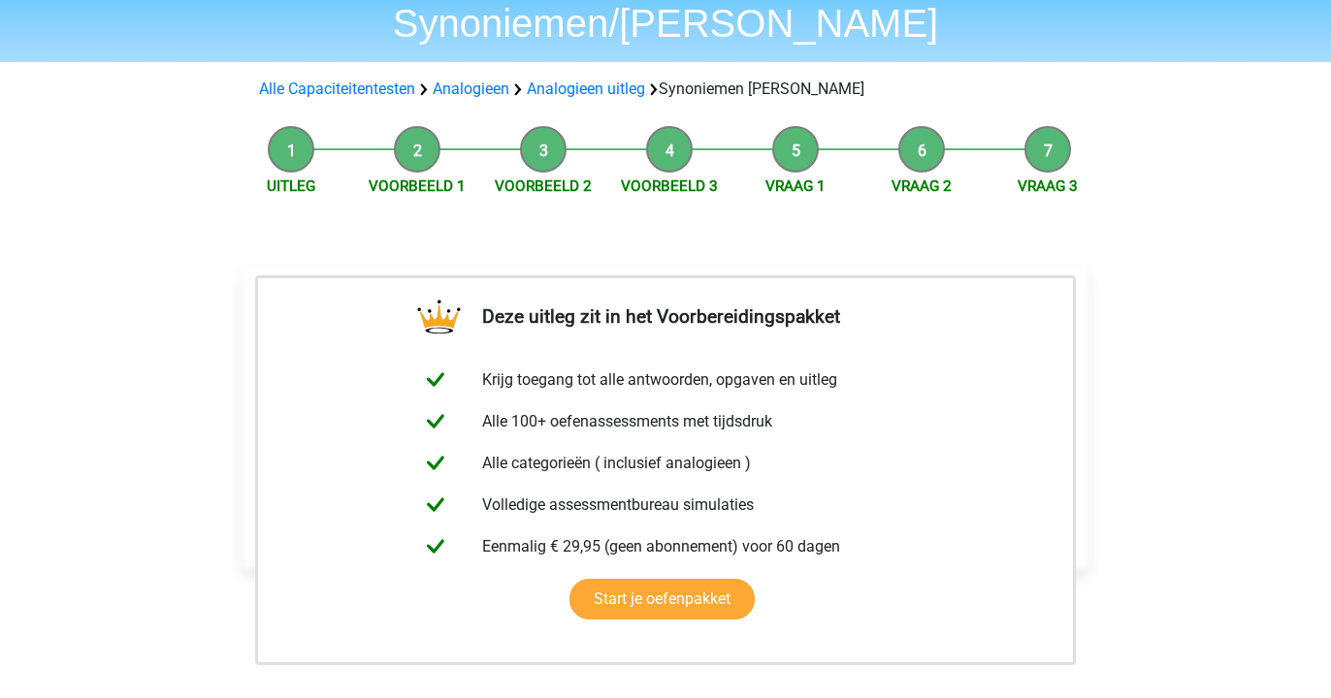
scroll to position [345, 0]
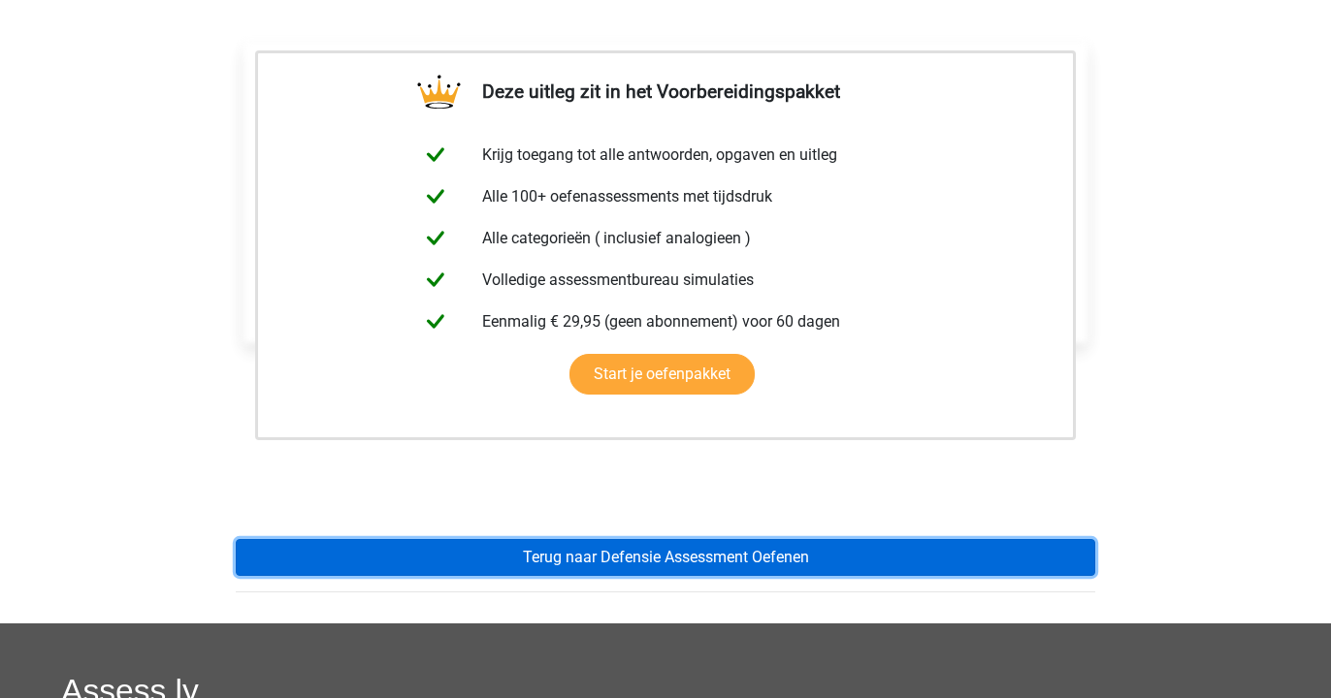
click at [422, 539] on link "Terug naar Defensie Assessment Oefenen" at bounding box center [665, 557] width 859 height 37
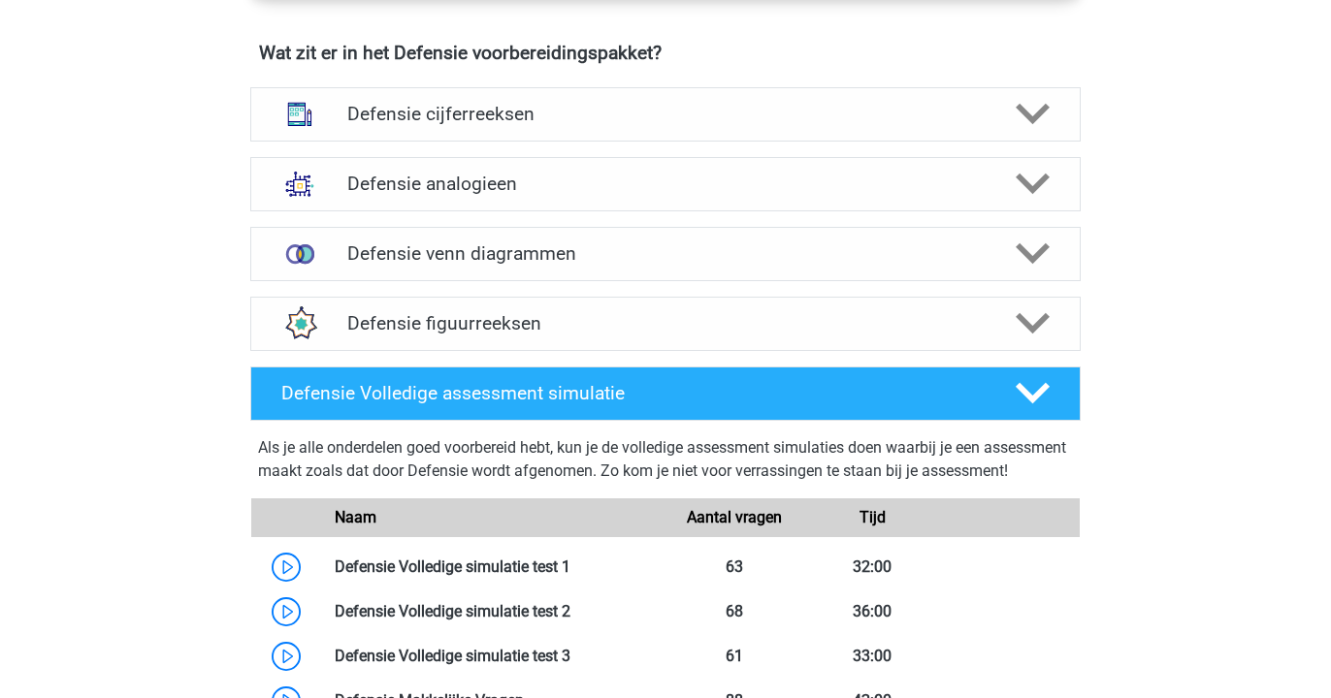
scroll to position [1354, 0]
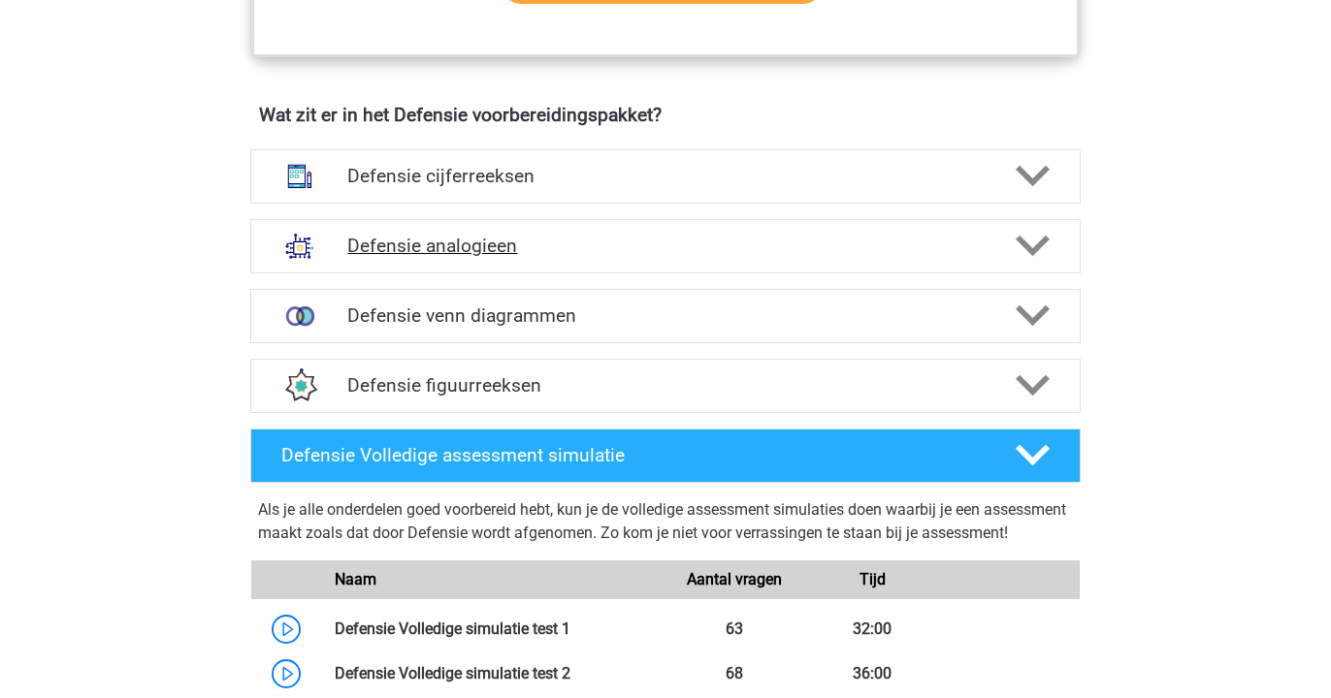
click at [474, 260] on div "Defensie analogieen" at bounding box center [665, 246] width 830 height 54
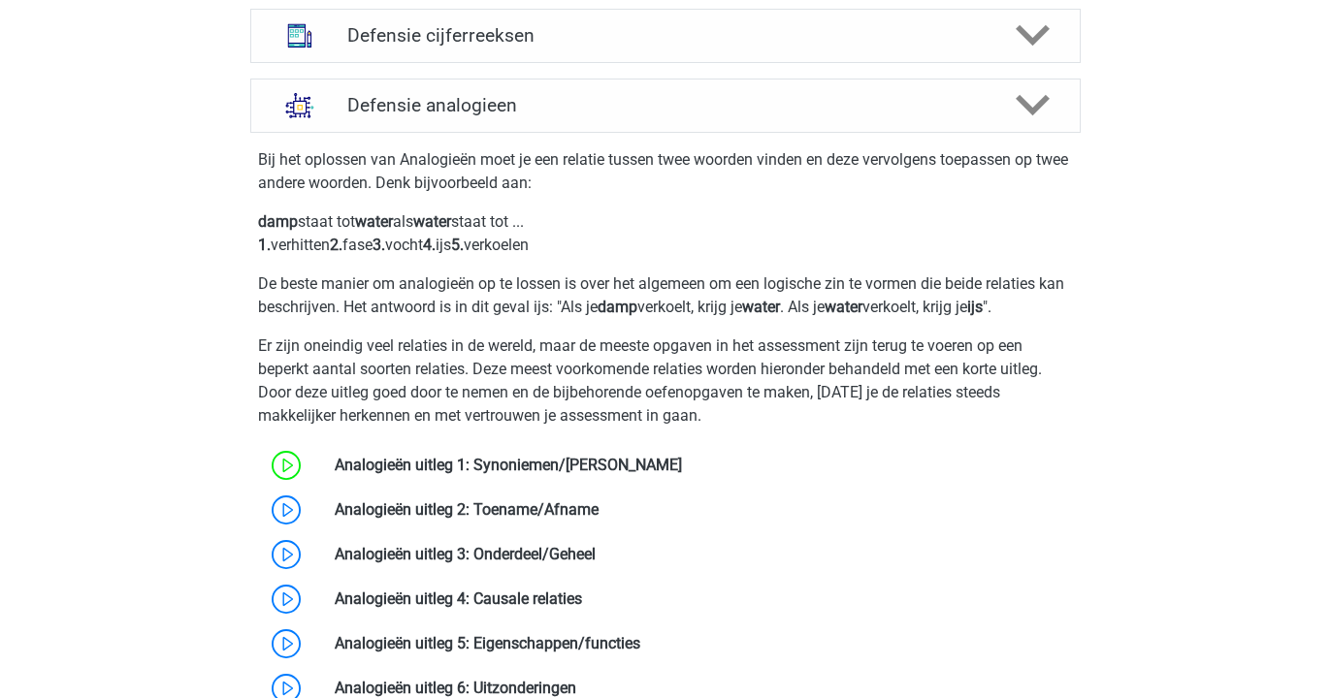
scroll to position [1575, 0]
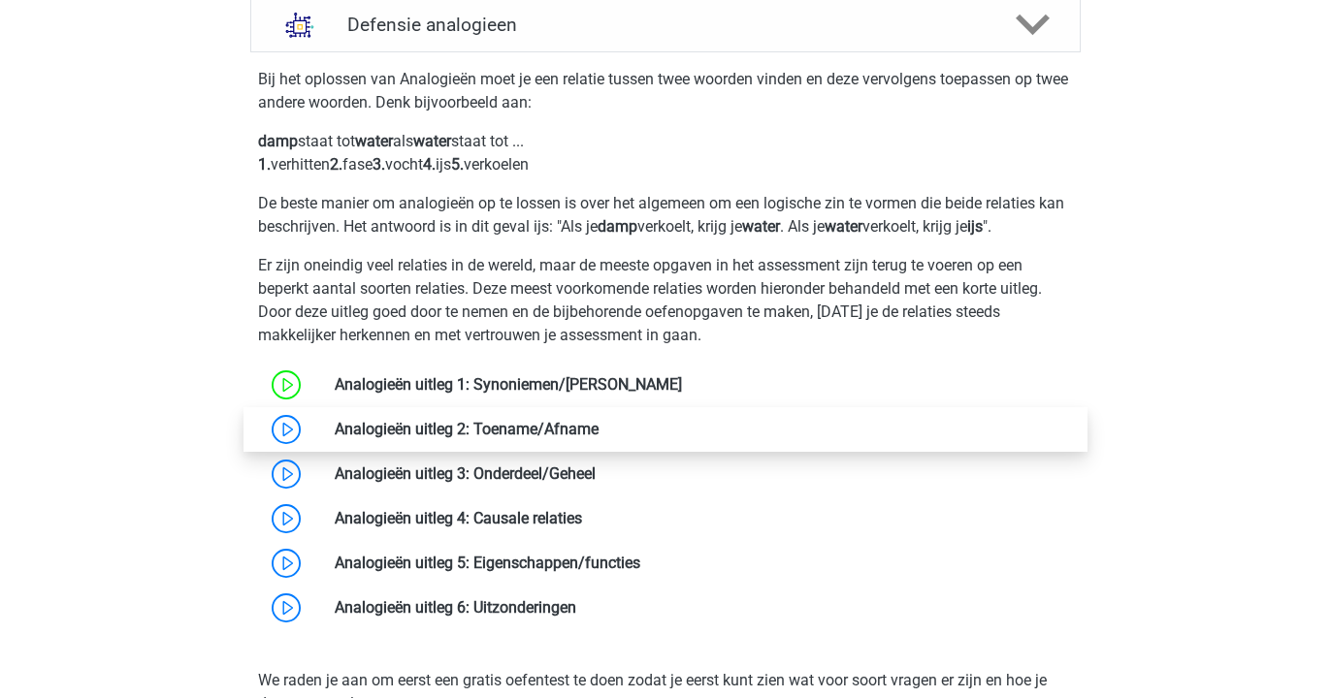
click at [599, 424] on link at bounding box center [599, 429] width 0 height 18
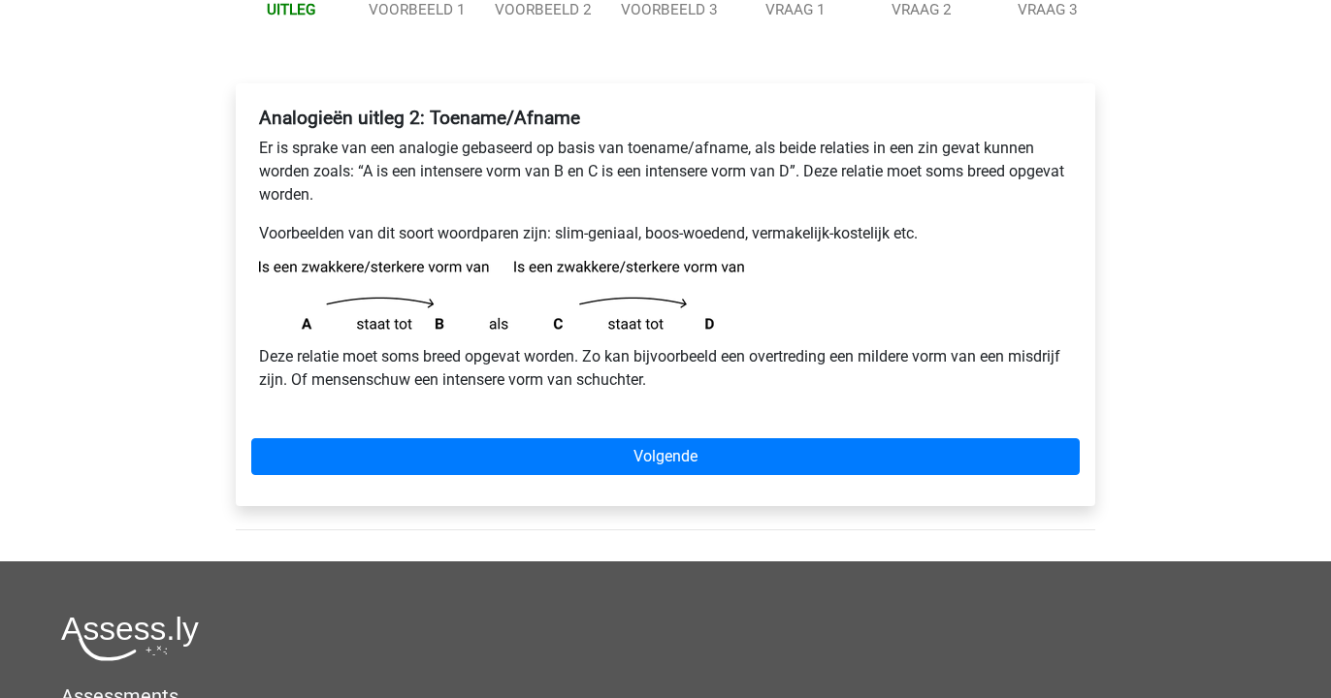
scroll to position [314, 0]
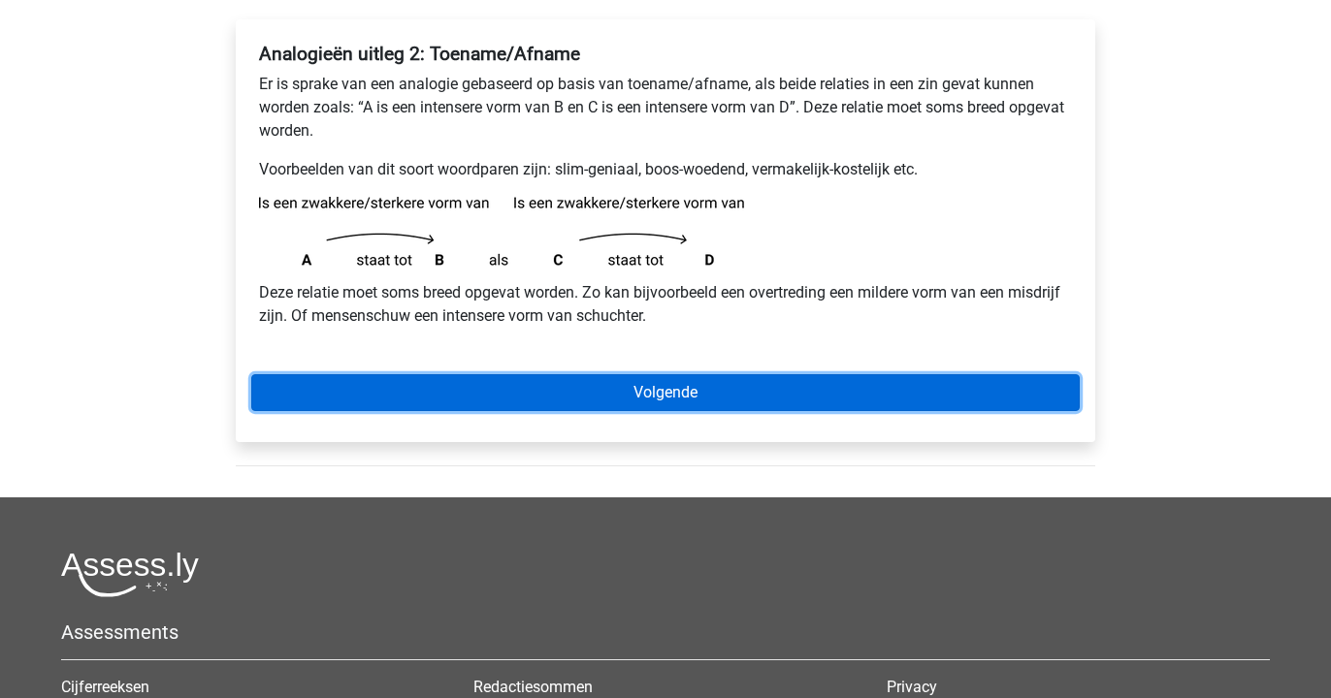
click at [457, 396] on link "Volgende" at bounding box center [665, 392] width 828 height 37
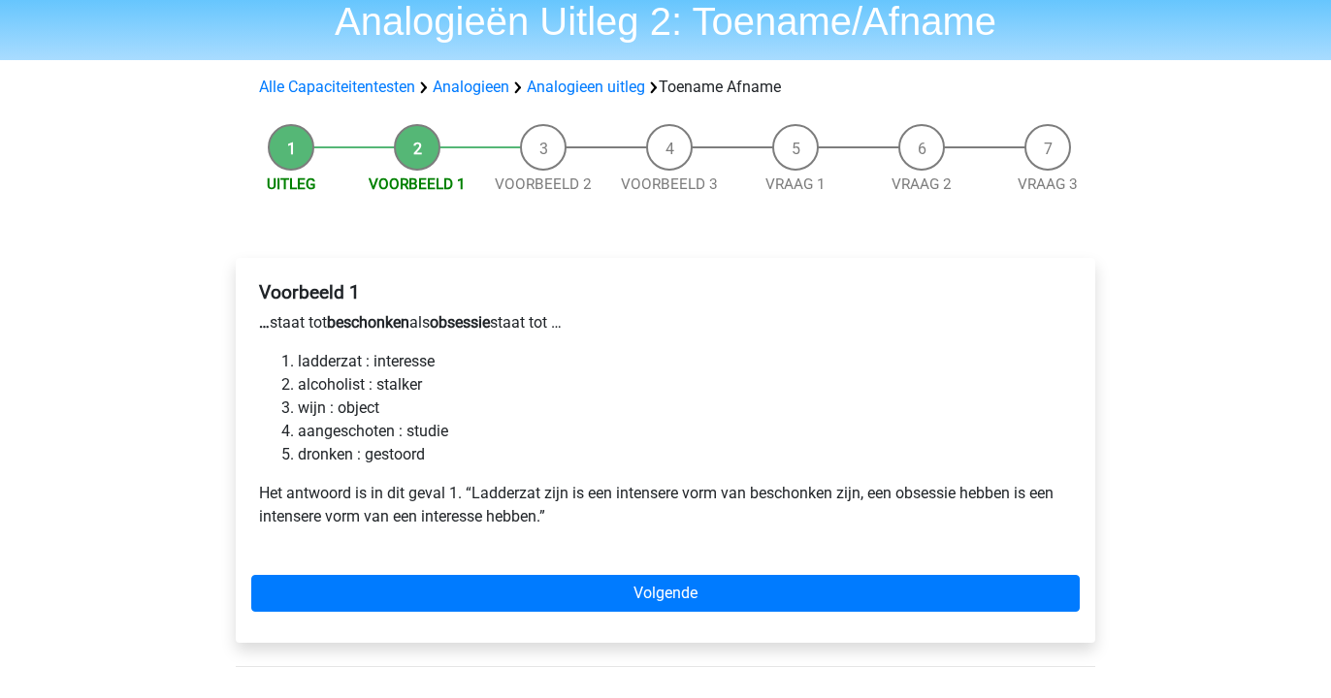
scroll to position [77, 0]
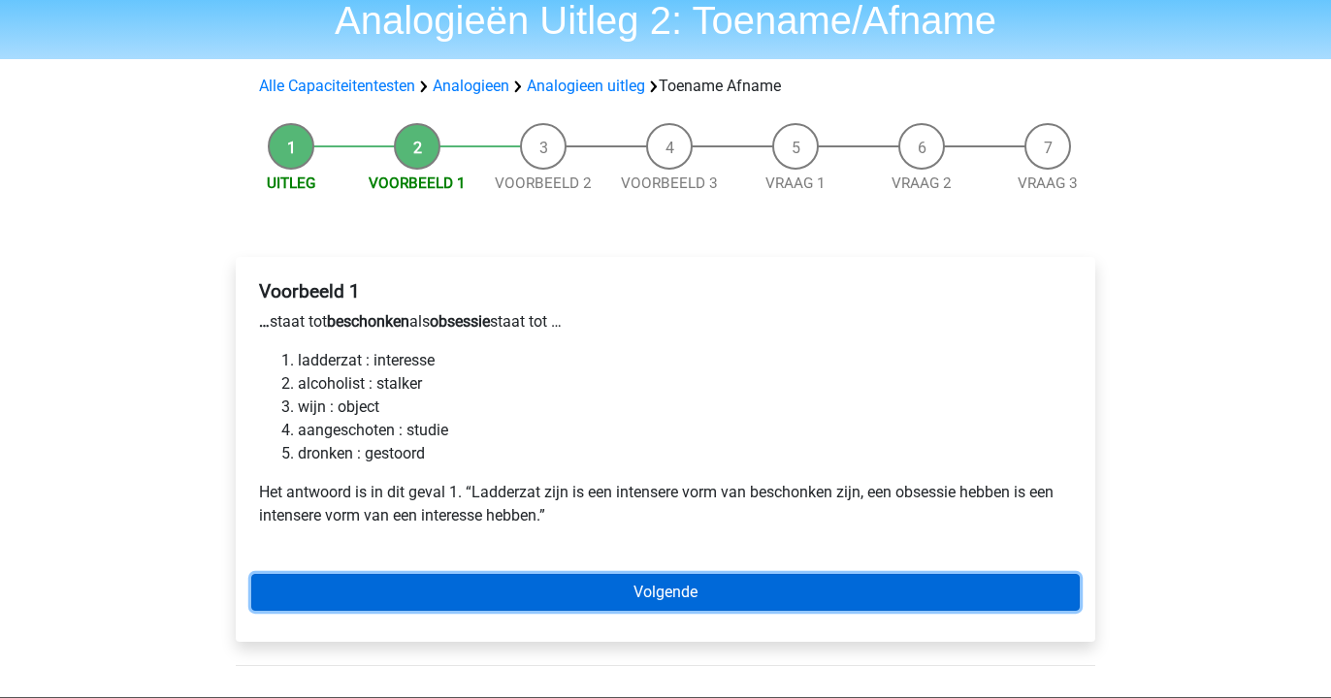
click at [389, 579] on link "Volgende" at bounding box center [665, 592] width 828 height 37
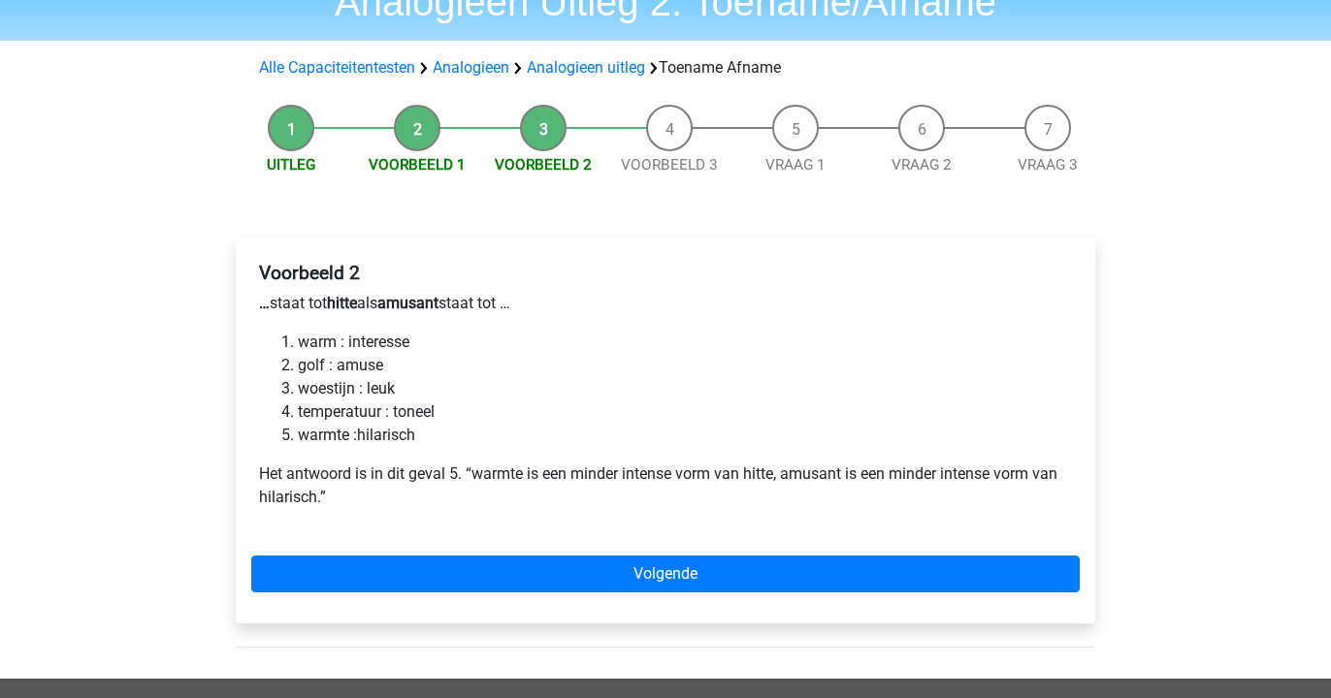
scroll to position [105, 0]
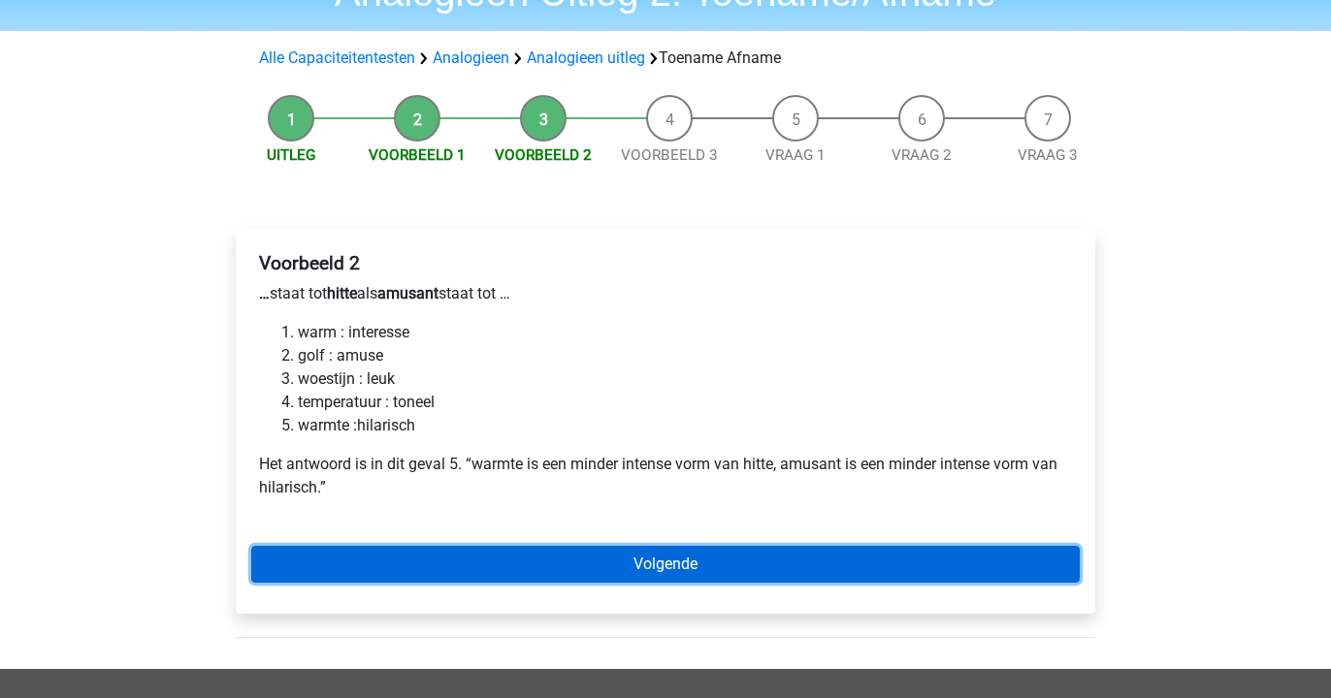
click at [400, 558] on link "Volgende" at bounding box center [665, 564] width 828 height 37
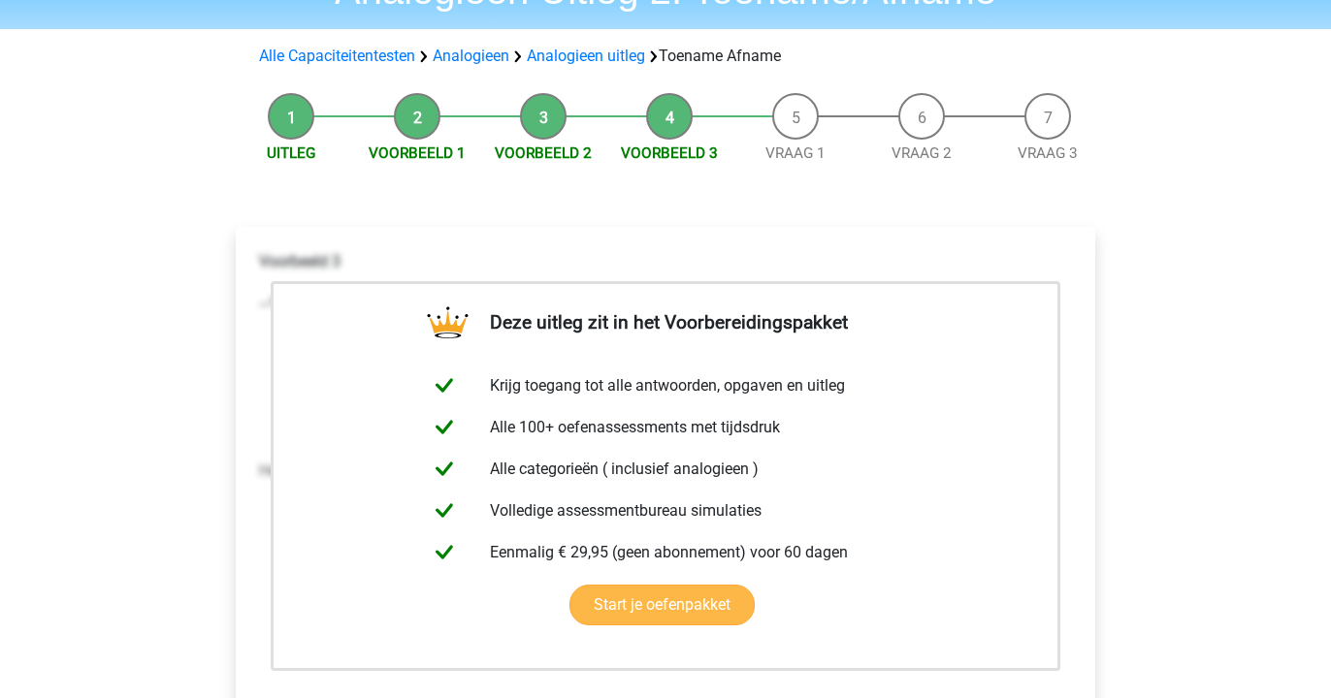
scroll to position [315, 0]
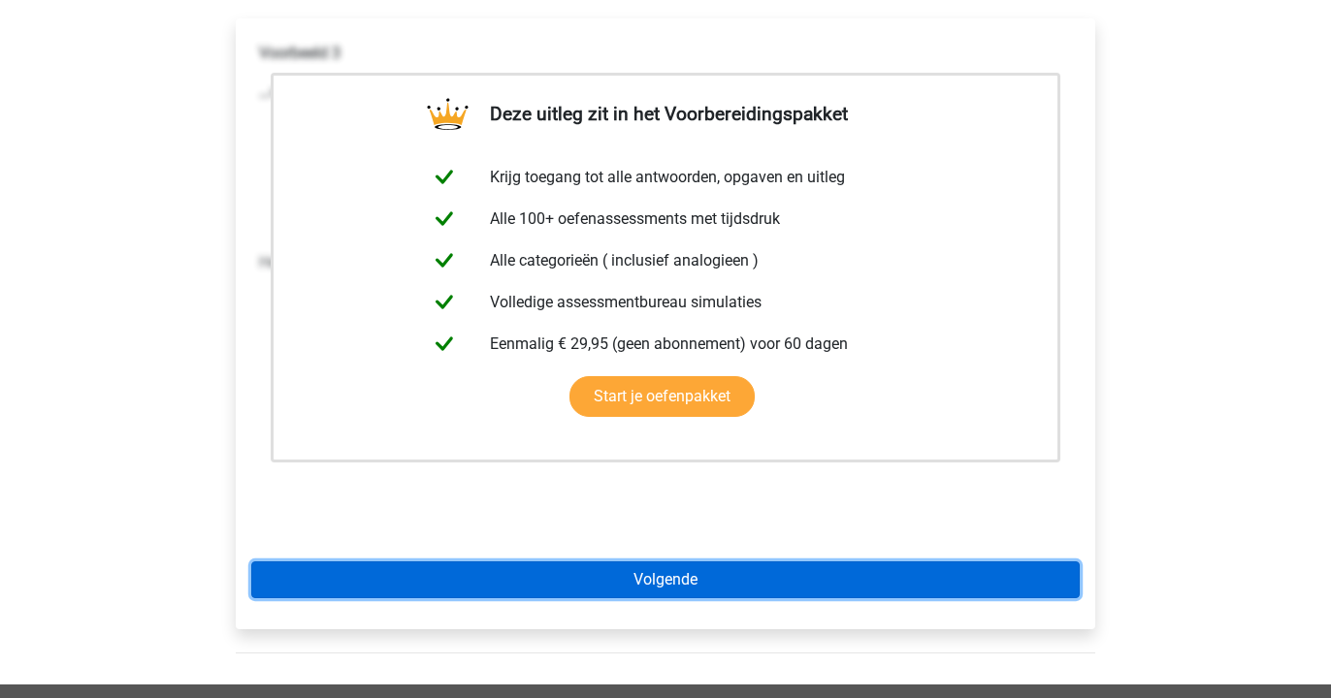
click at [397, 586] on link "Volgende" at bounding box center [665, 580] width 828 height 37
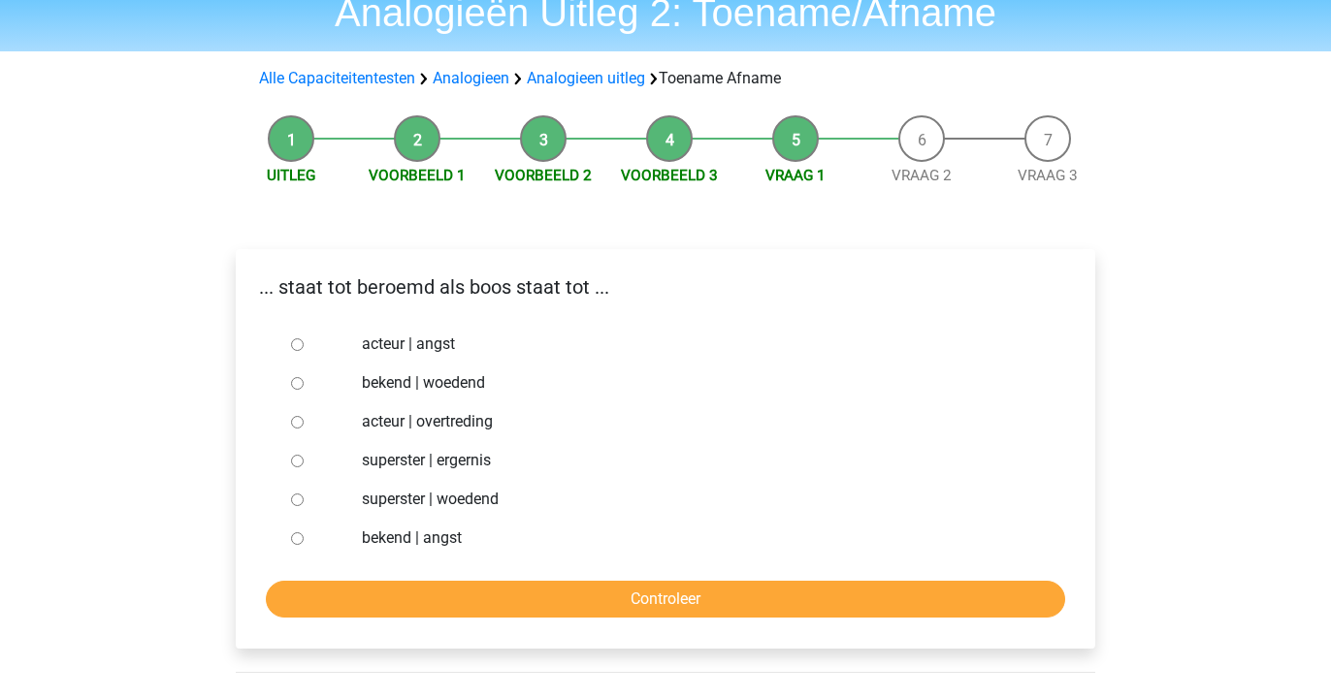
scroll to position [86, 0]
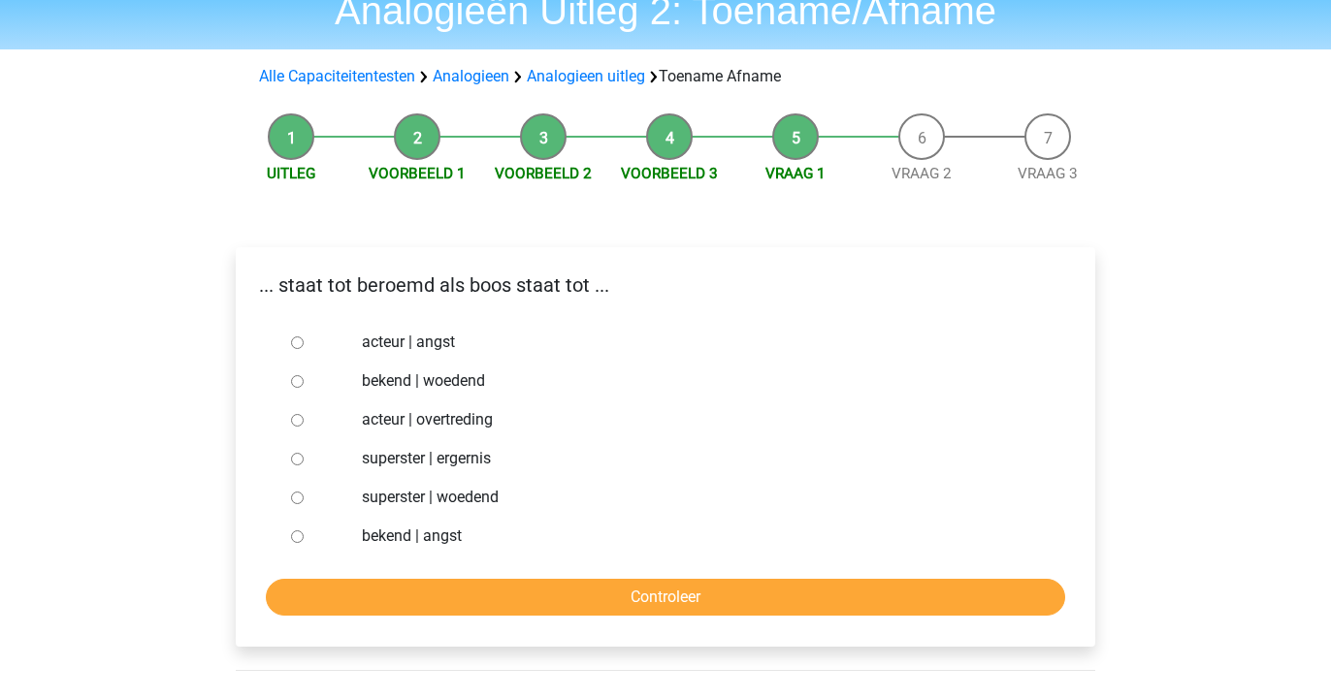
click at [405, 379] on label "bekend | woedend" at bounding box center [697, 381] width 671 height 23
click at [304, 379] on input "bekend | woedend" at bounding box center [297, 381] width 13 height 13
radio input "true"
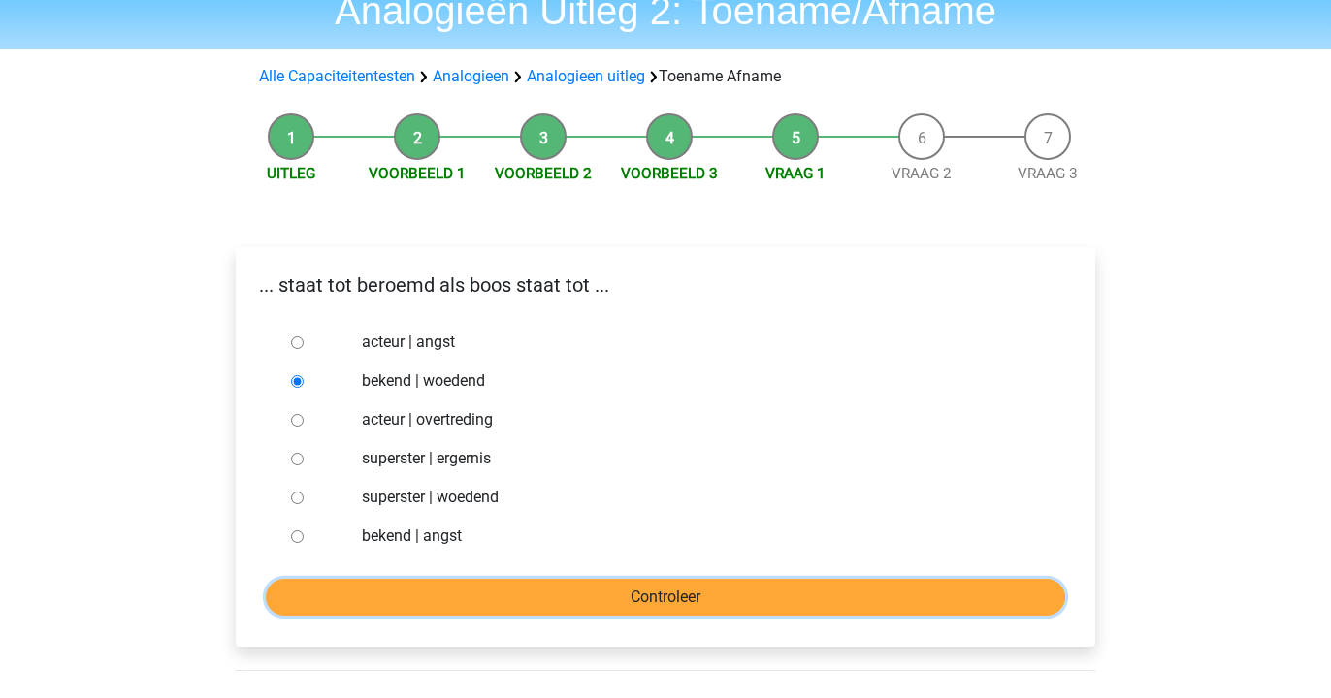
click at [440, 596] on input "Controleer" at bounding box center [665, 597] width 799 height 37
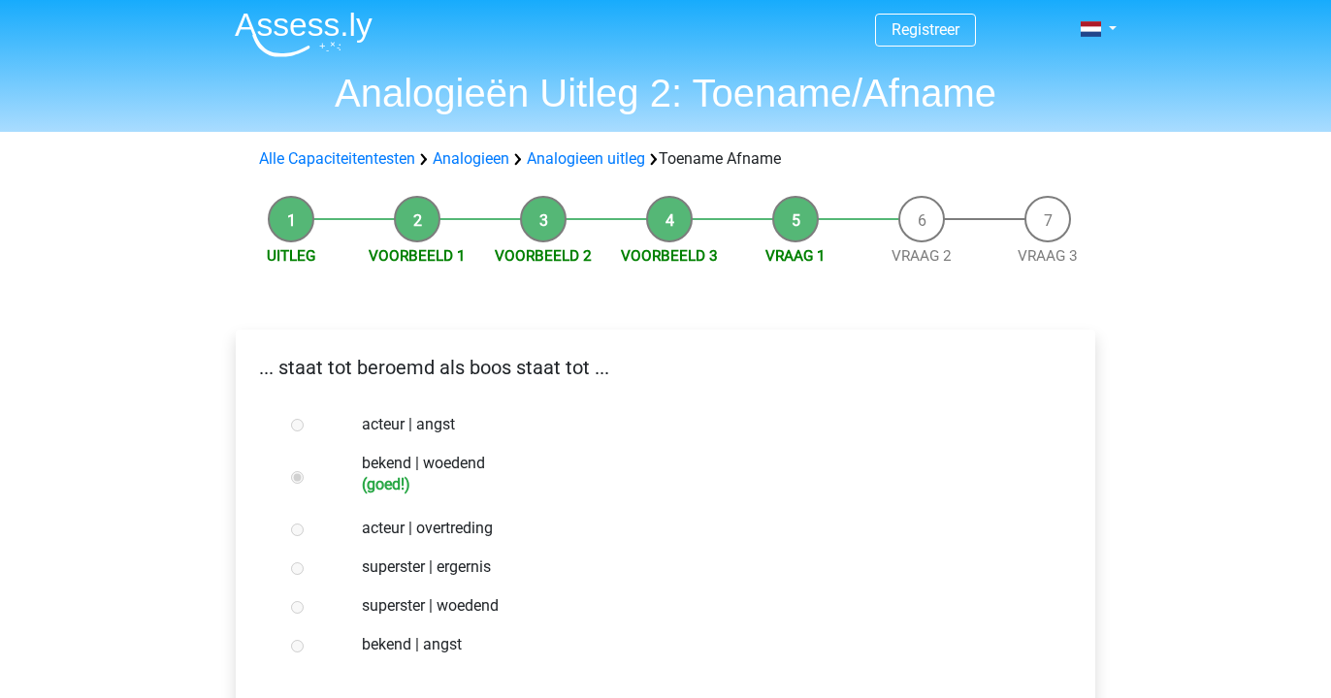
scroll to position [254, 0]
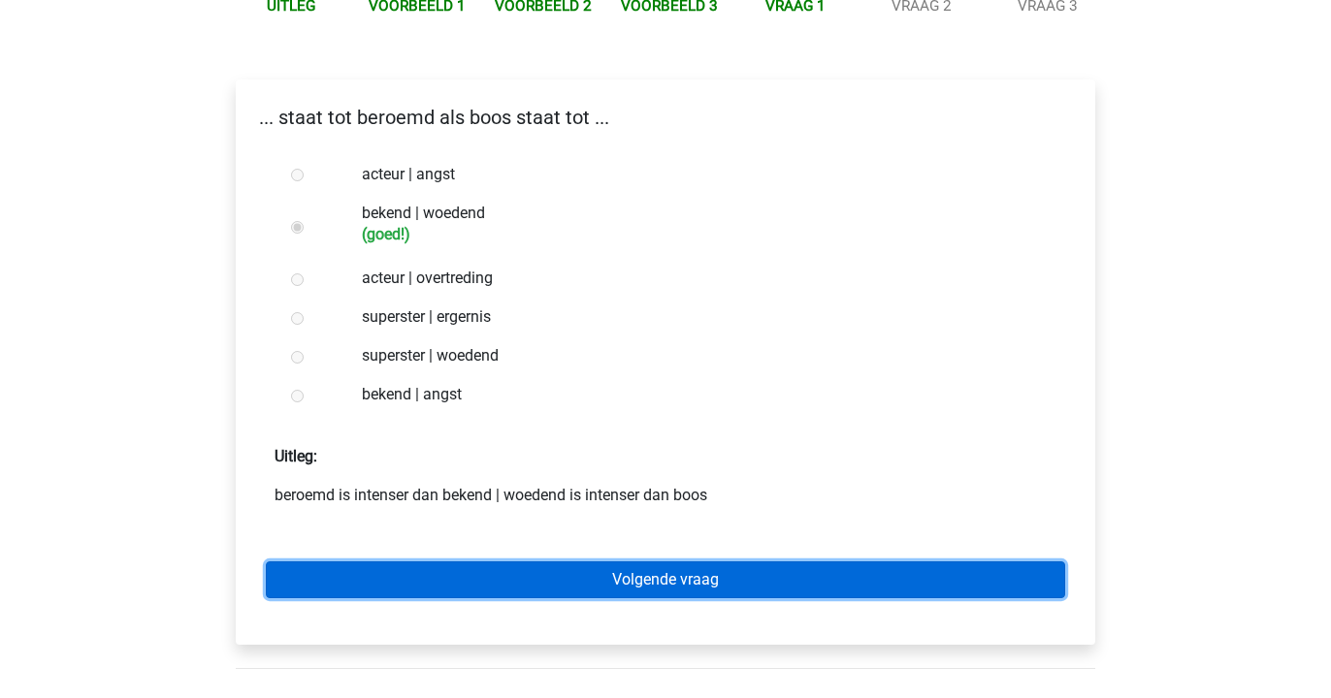
click at [440, 585] on link "Volgende vraag" at bounding box center [665, 580] width 799 height 37
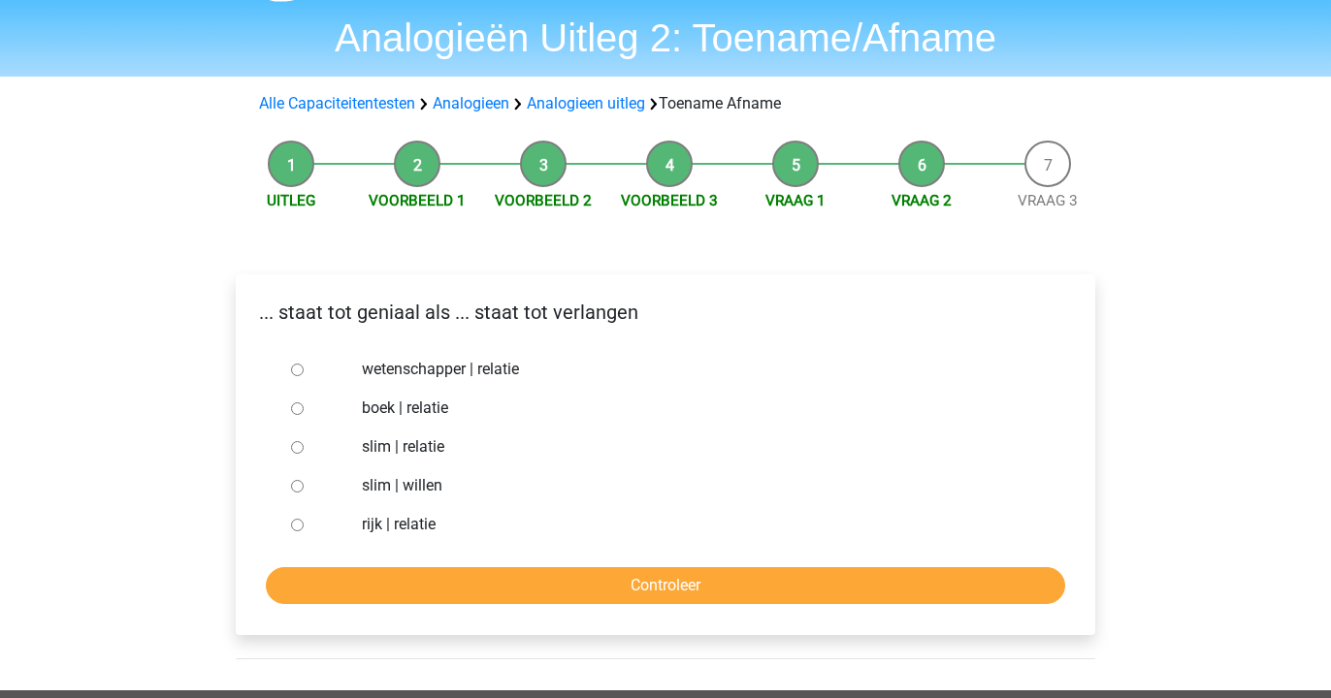
scroll to position [72, 0]
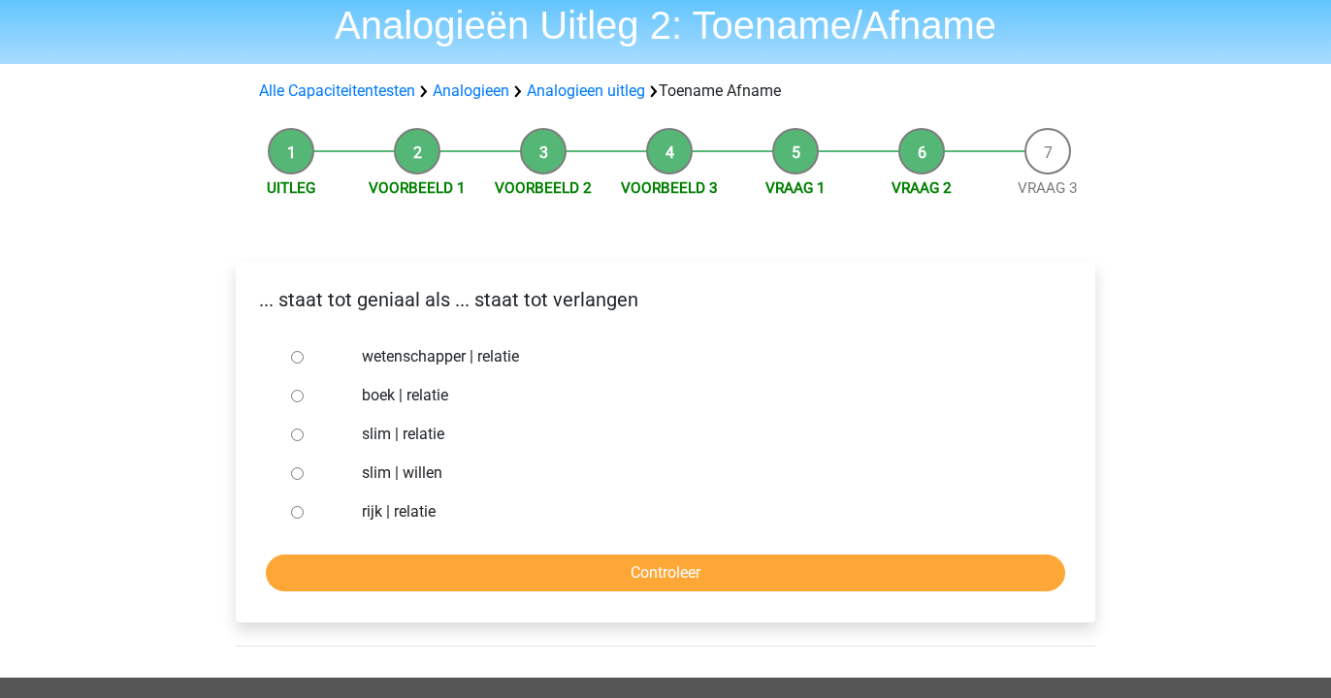
click at [401, 486] on div "slim | willen" at bounding box center [697, 473] width 700 height 39
click at [401, 480] on label "slim | willen" at bounding box center [697, 473] width 671 height 23
click at [304, 480] on input "slim | willen" at bounding box center [297, 474] width 13 height 13
radio input "true"
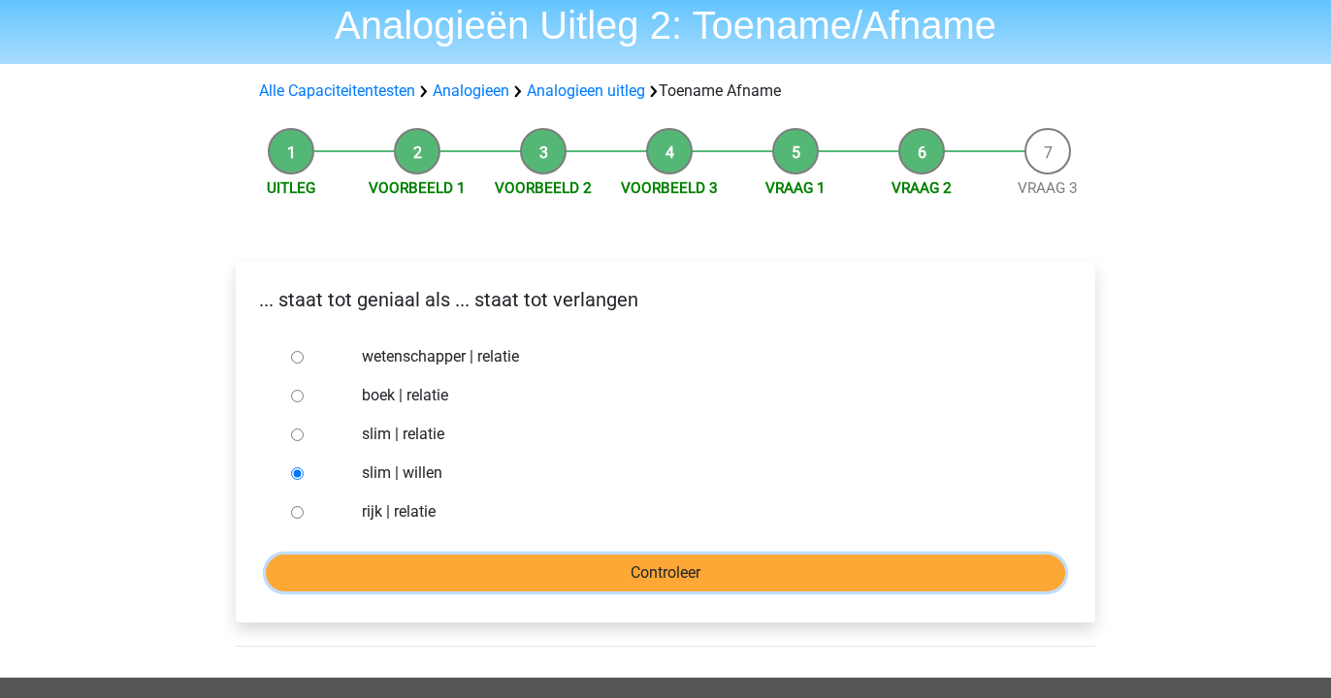
click at [414, 571] on input "Controleer" at bounding box center [665, 573] width 799 height 37
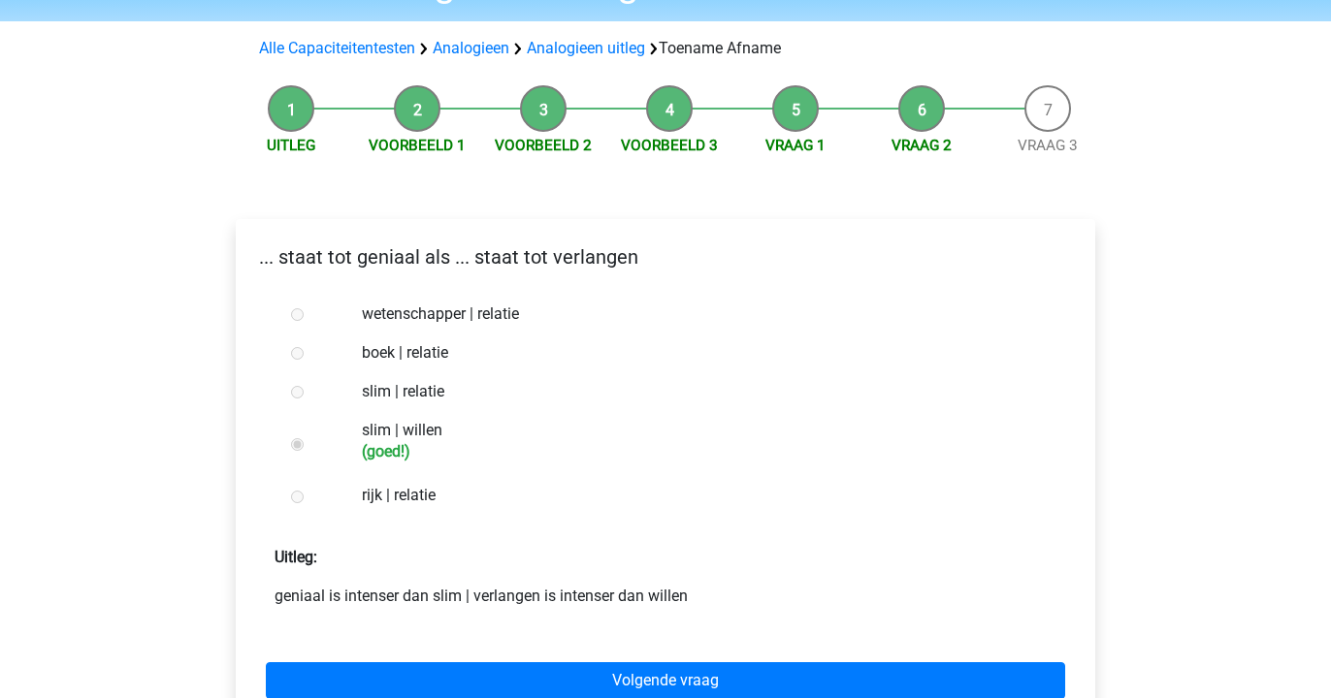
scroll to position [120, 0]
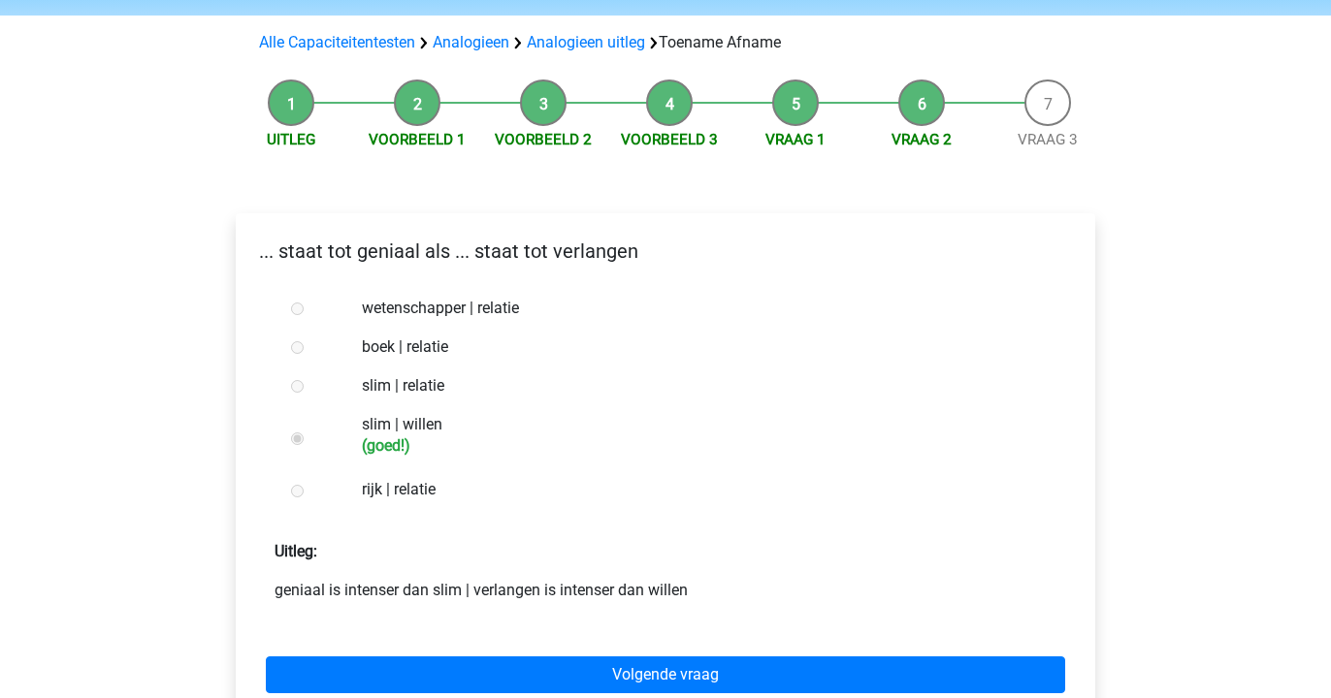
click at [423, 653] on div "Volgende vraag" at bounding box center [665, 671] width 828 height 107
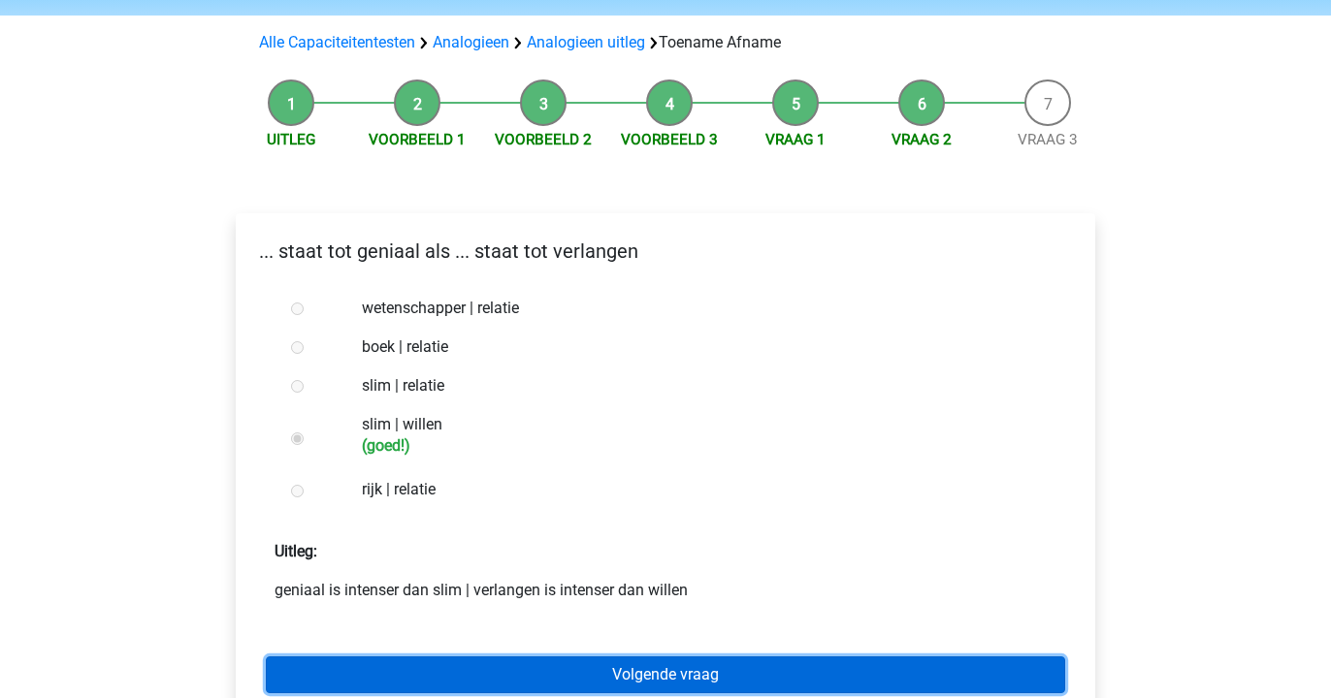
click at [423, 666] on link "Volgende vraag" at bounding box center [665, 675] width 799 height 37
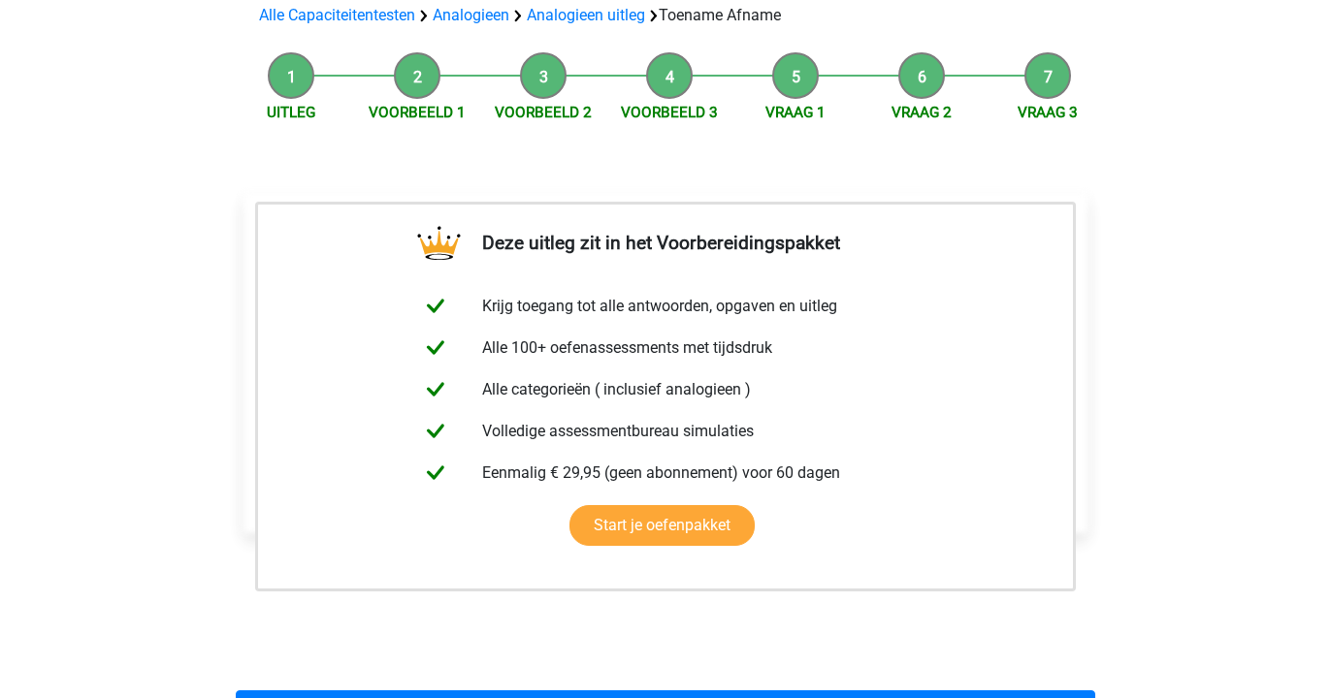
scroll to position [158, 0]
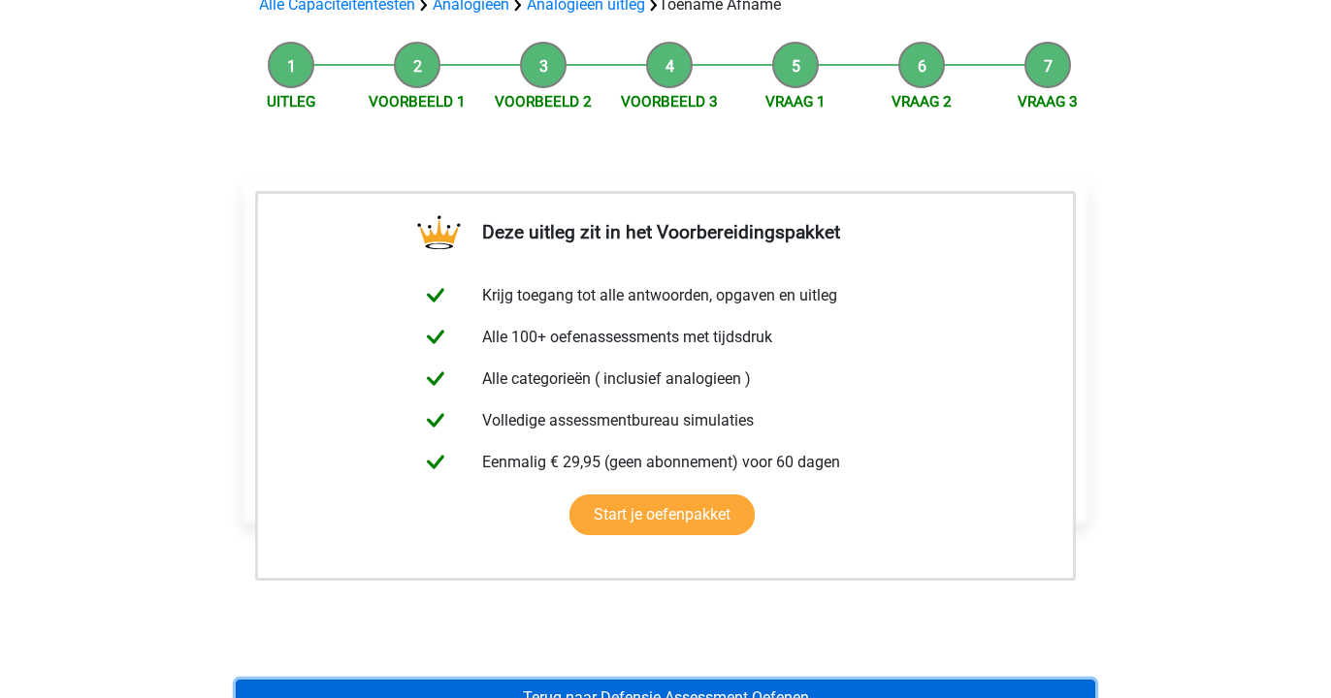
click at [415, 687] on link "Terug naar Defensie Assessment Oefenen" at bounding box center [665, 698] width 859 height 37
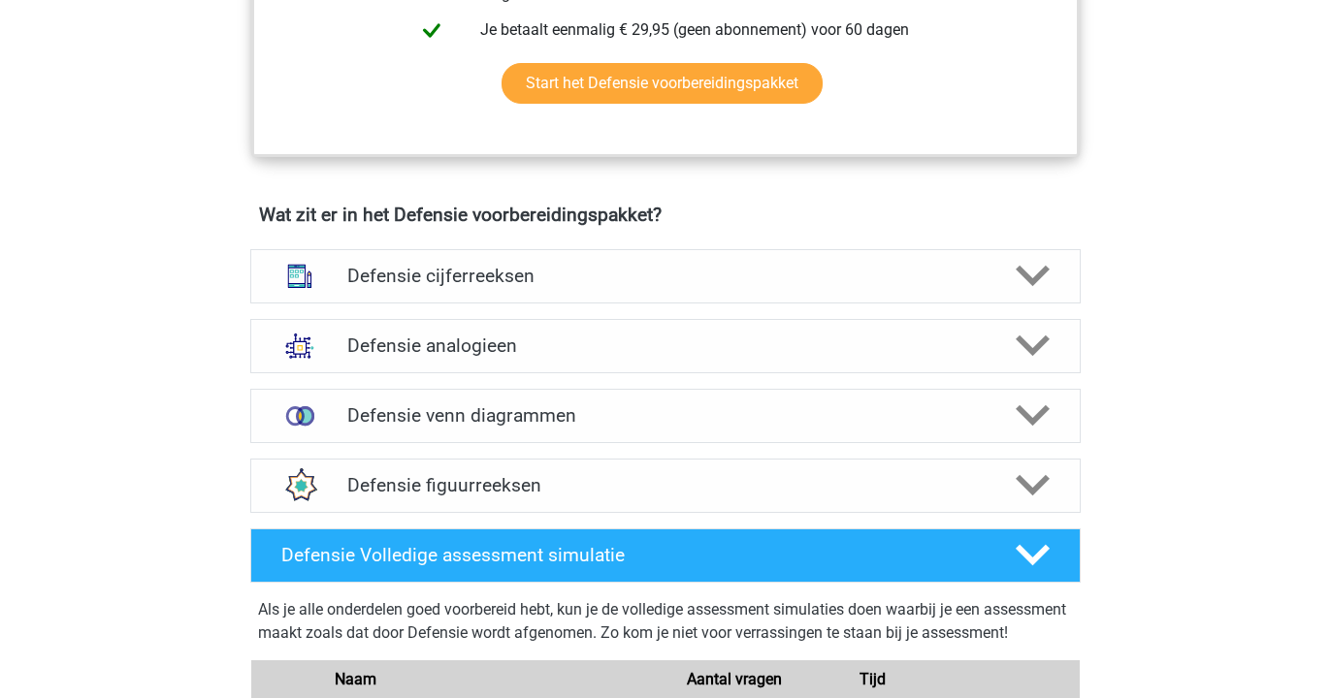
scroll to position [1266, 0]
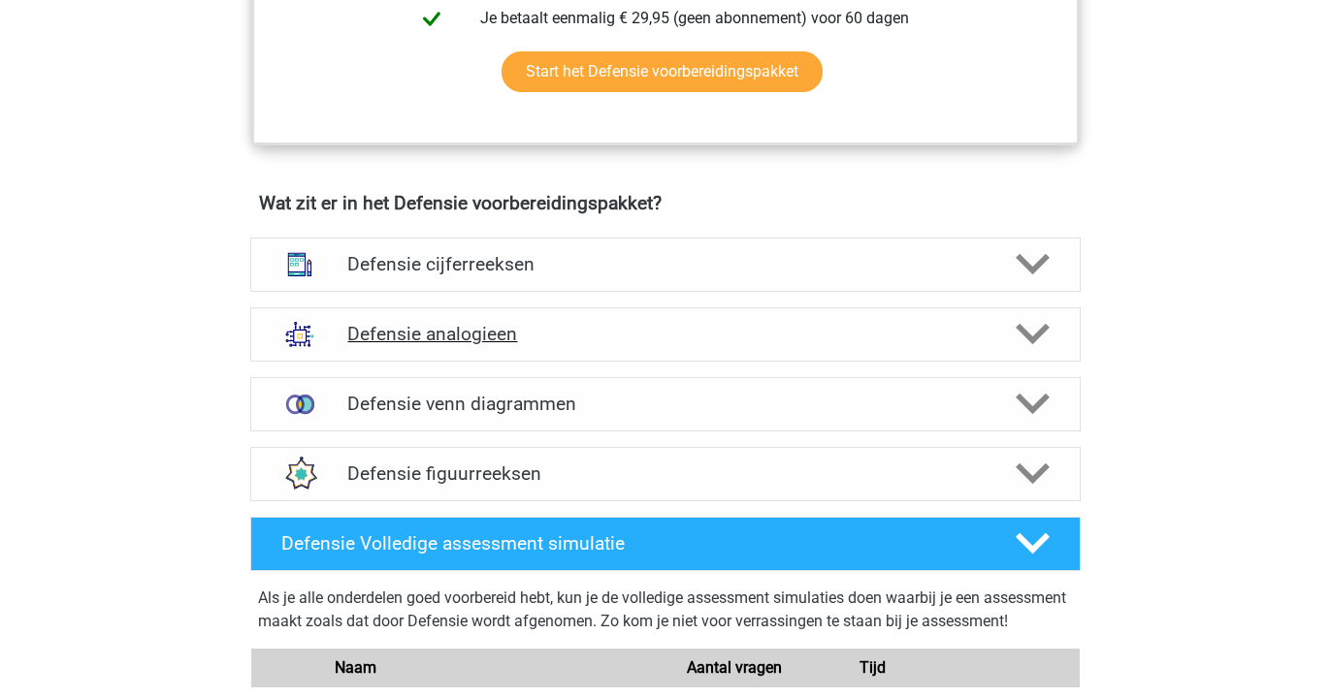
click at [451, 332] on h4 "Defensie analogieen" at bounding box center [664, 334] width 635 height 22
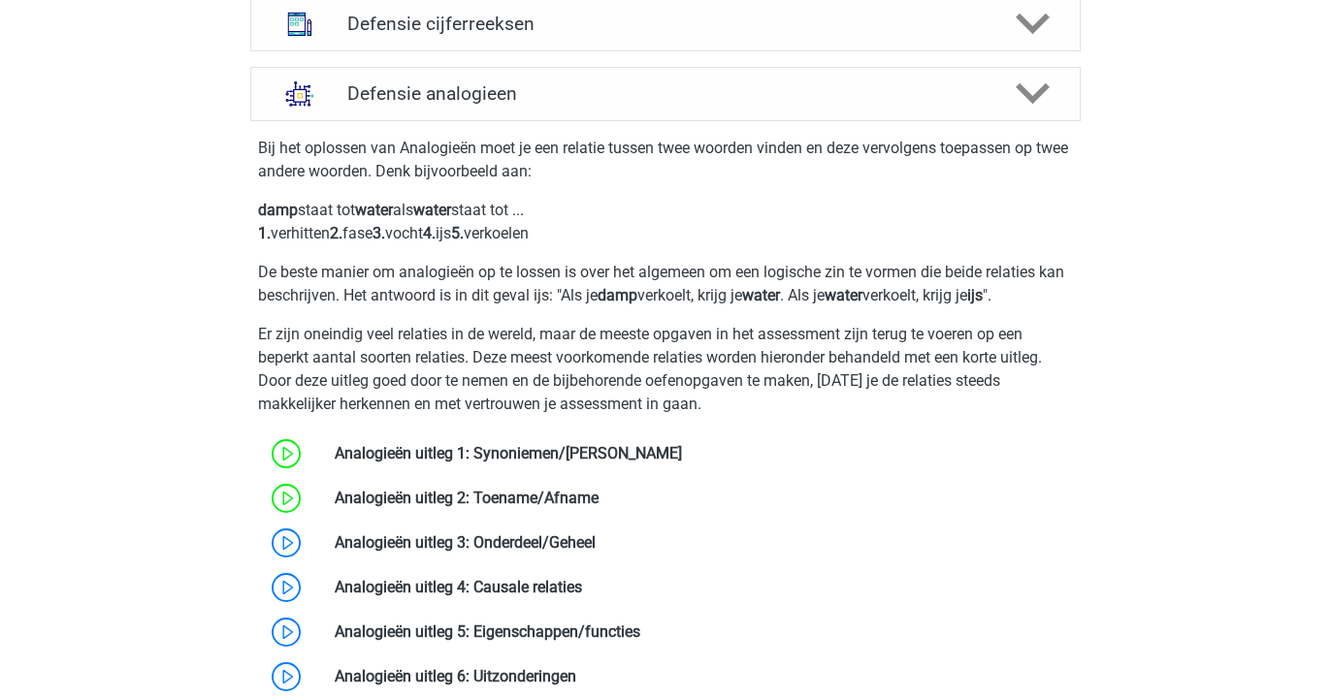
scroll to position [1606, 0]
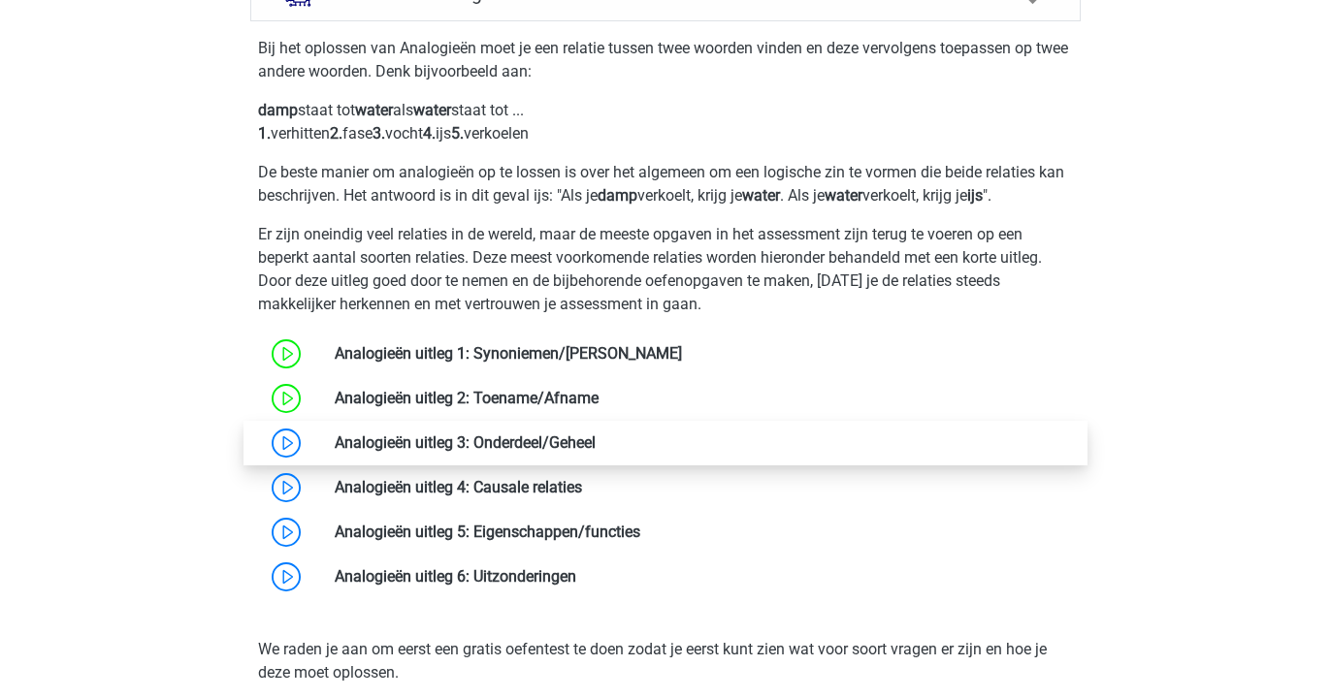
click at [596, 437] on link at bounding box center [596, 443] width 0 height 18
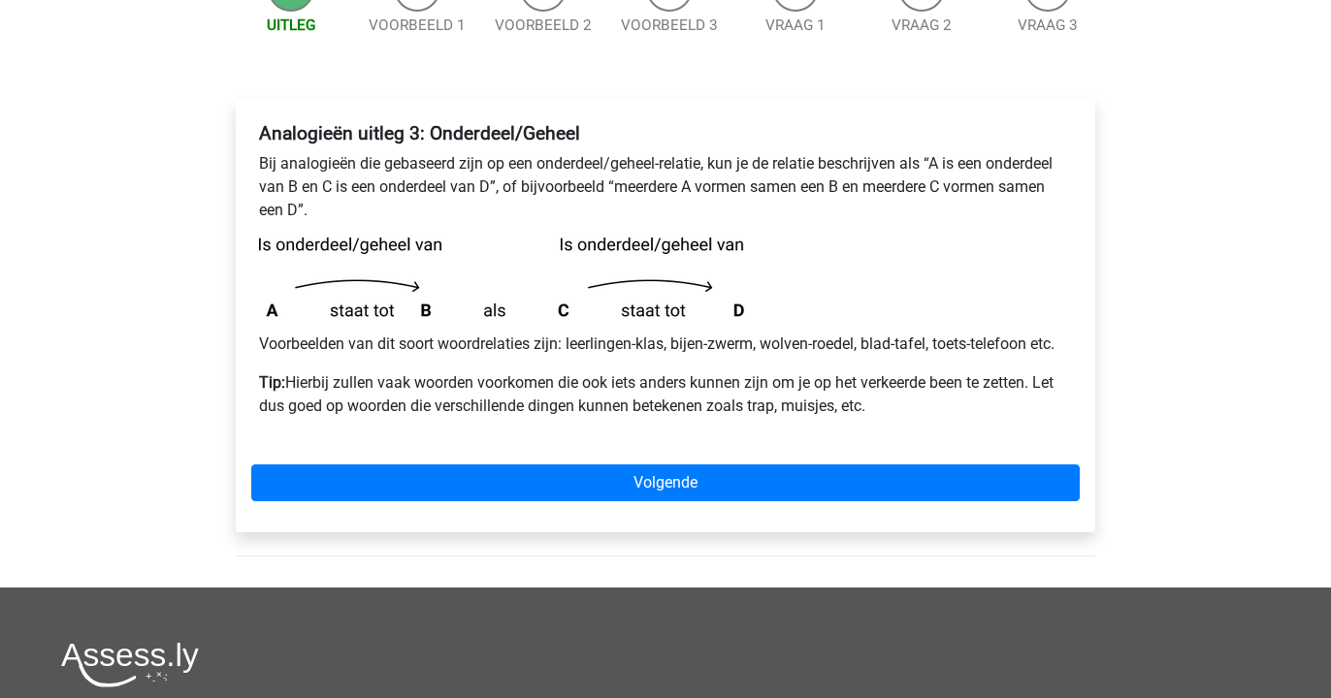
scroll to position [372, 0]
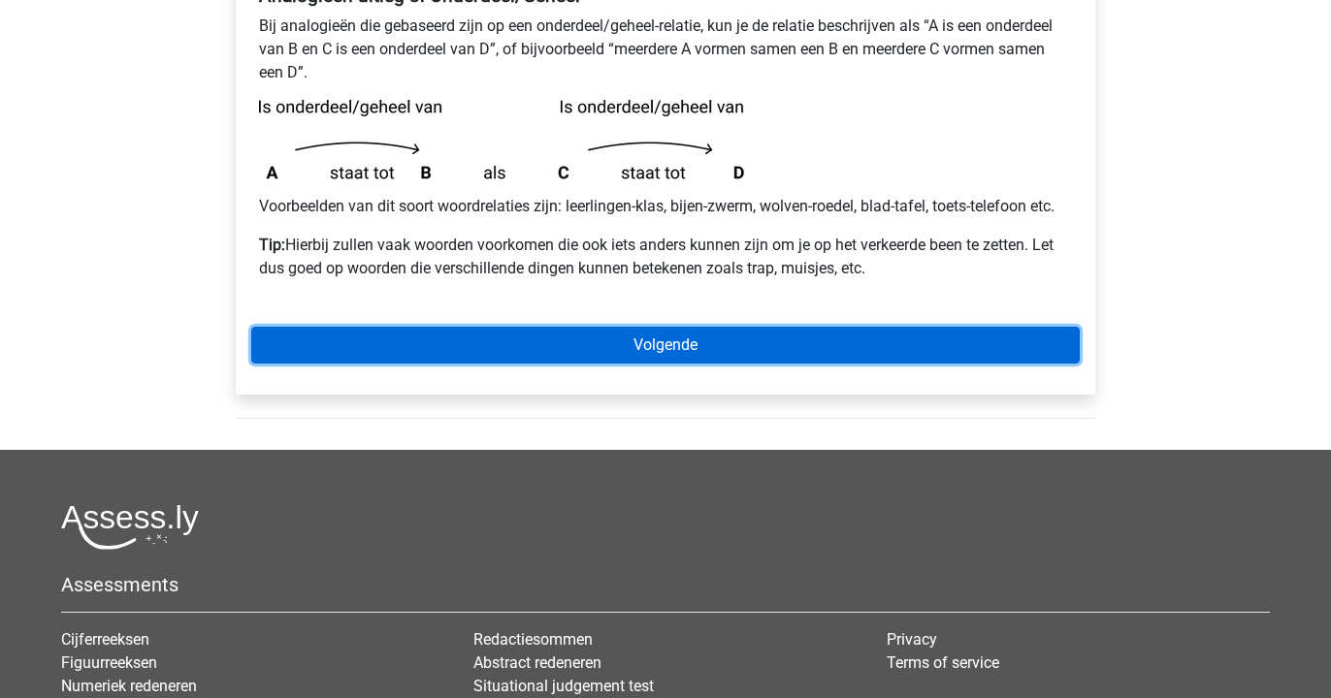
click at [494, 351] on link "Volgende" at bounding box center [665, 345] width 828 height 37
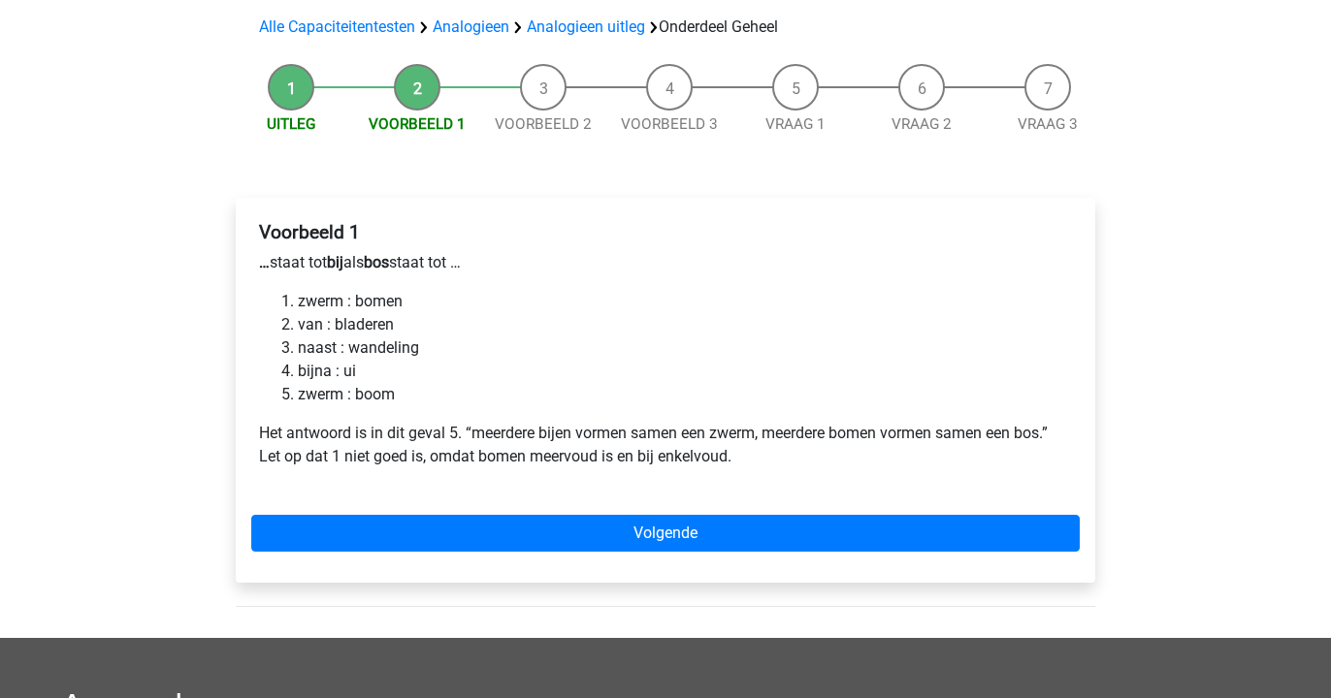
scroll to position [137, 0]
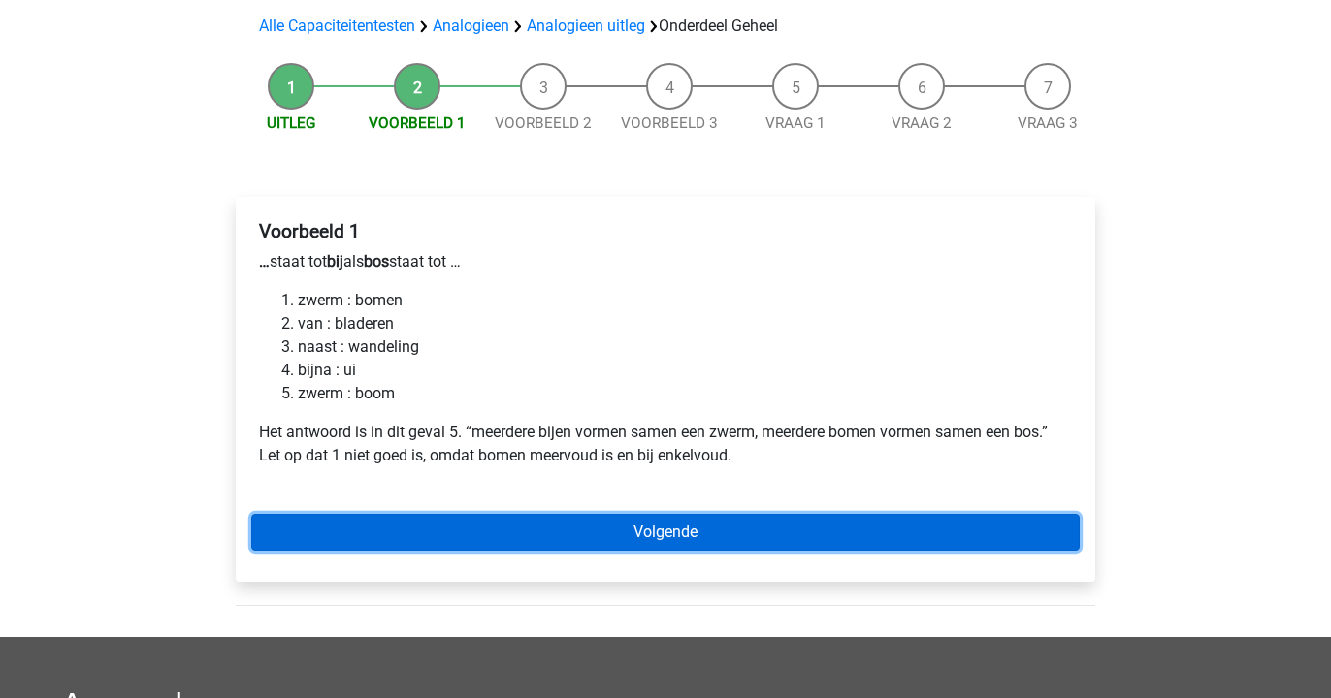
click at [413, 529] on link "Volgende" at bounding box center [665, 532] width 828 height 37
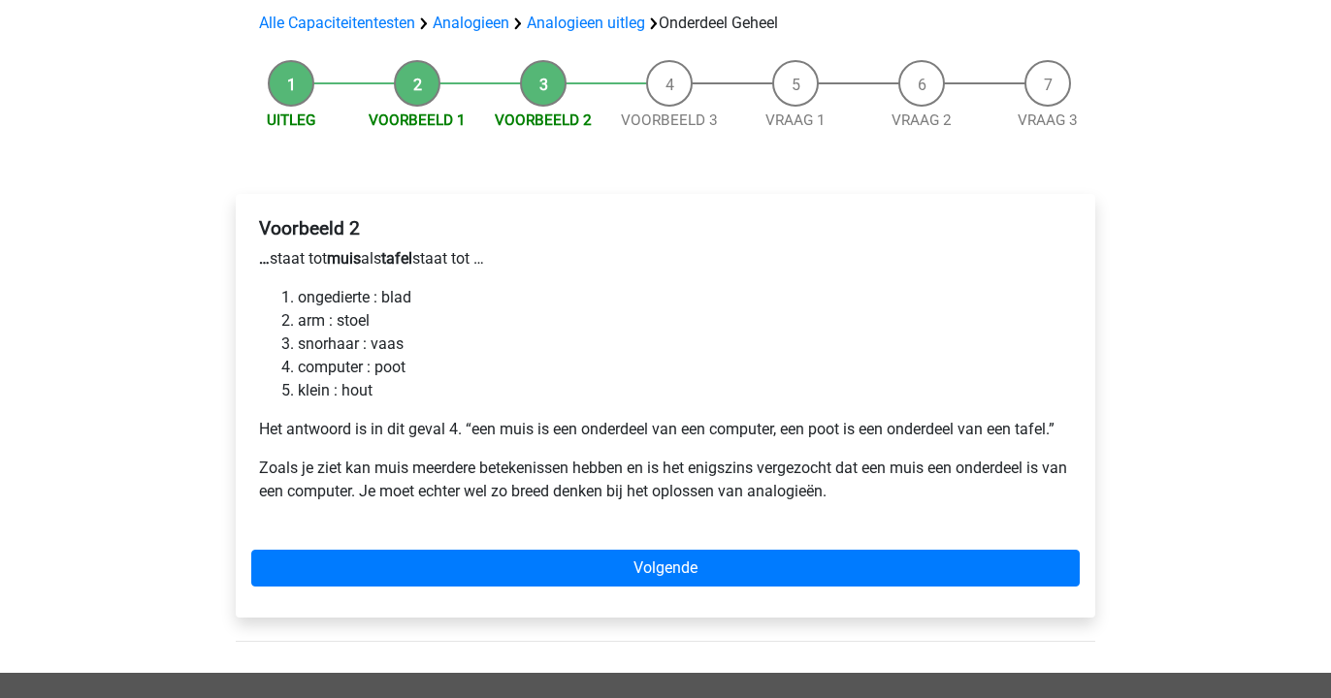
scroll to position [176, 0]
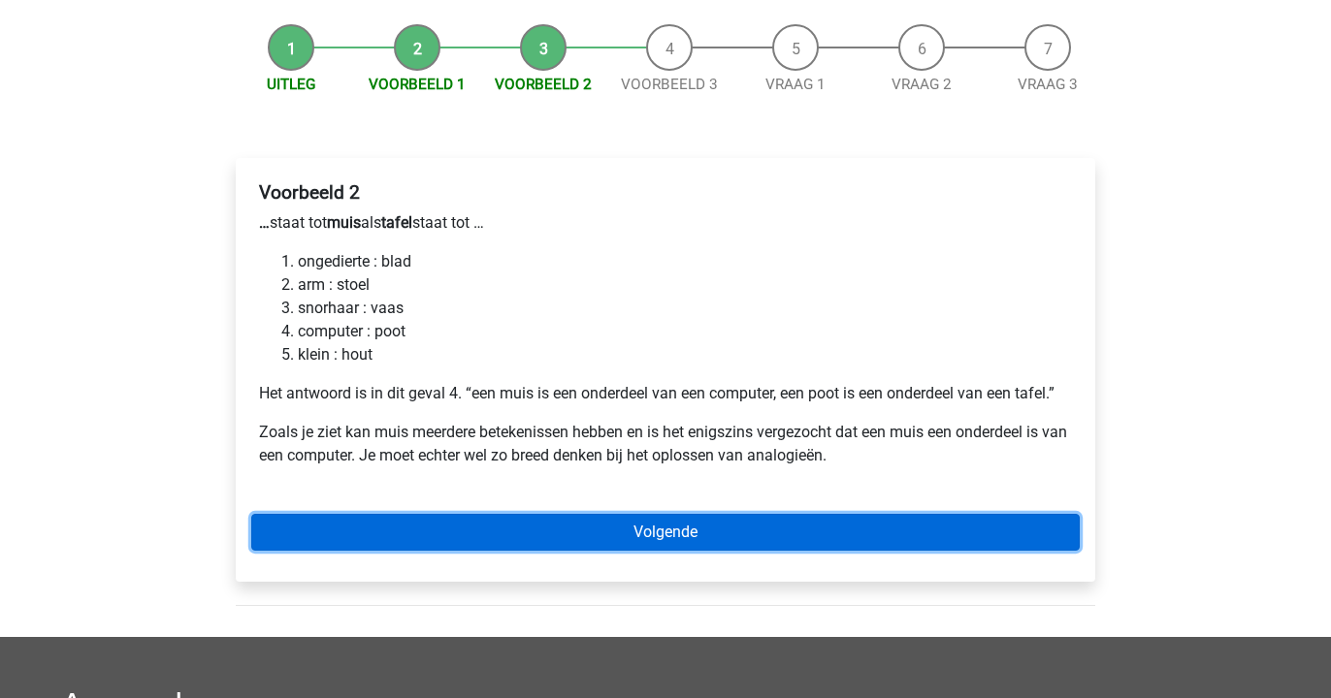
click at [354, 530] on link "Volgende" at bounding box center [665, 532] width 828 height 37
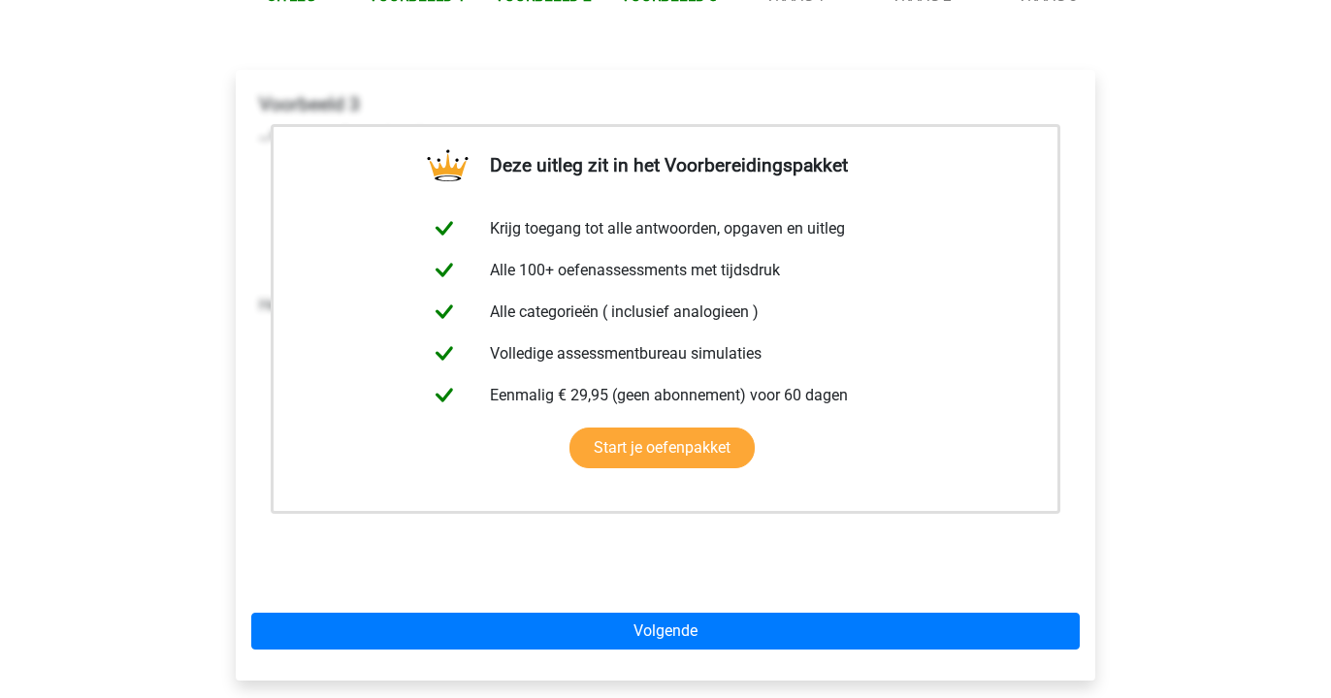
scroll to position [351, 0]
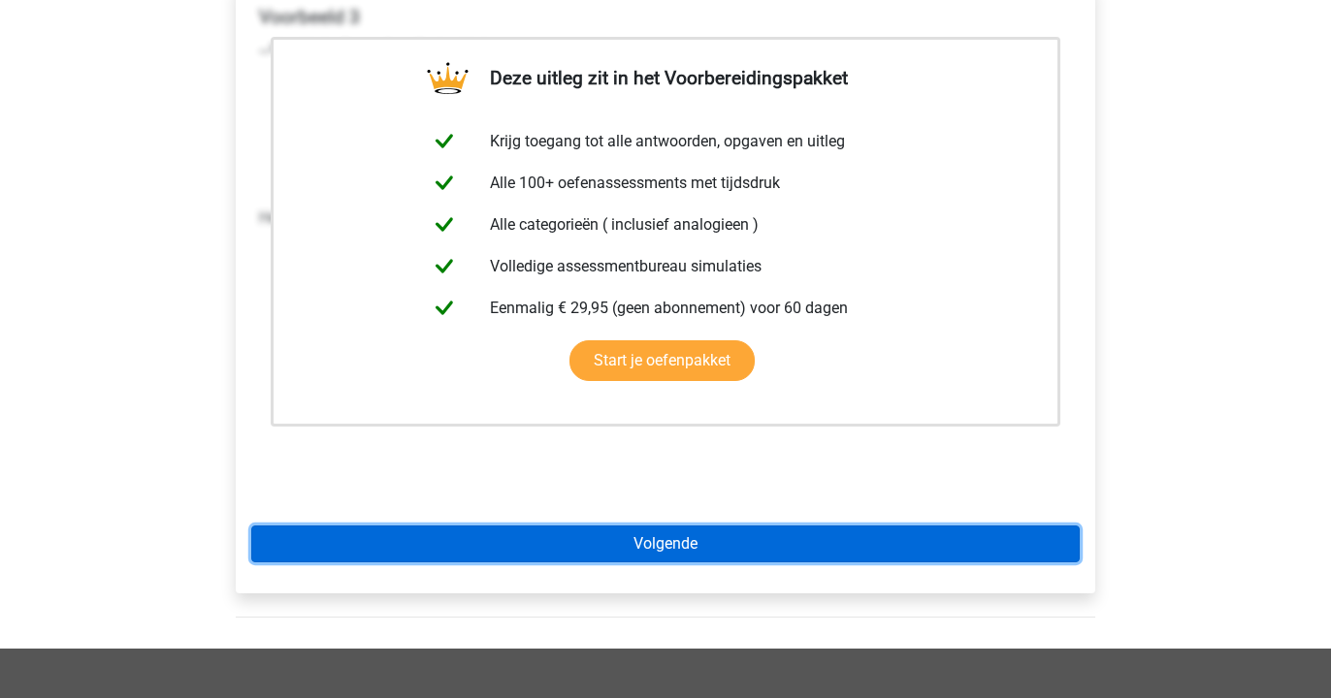
click at [354, 528] on link "Volgende" at bounding box center [665, 544] width 828 height 37
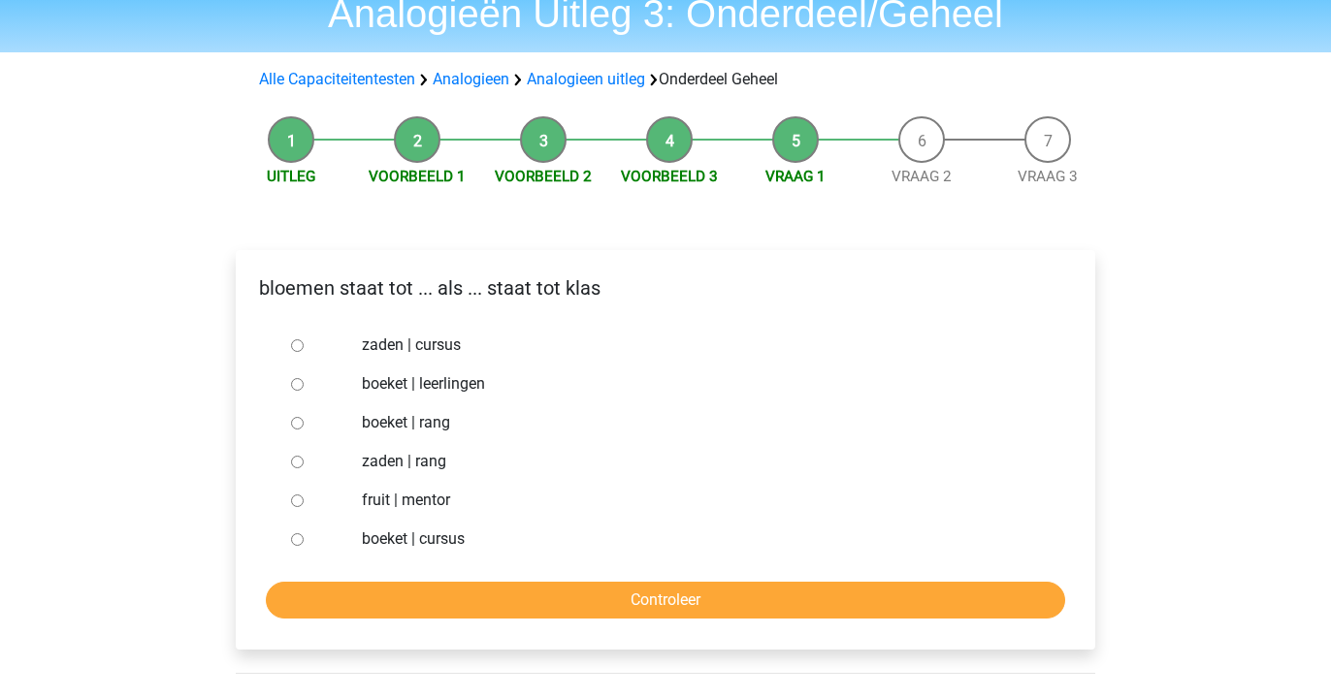
scroll to position [92, 0]
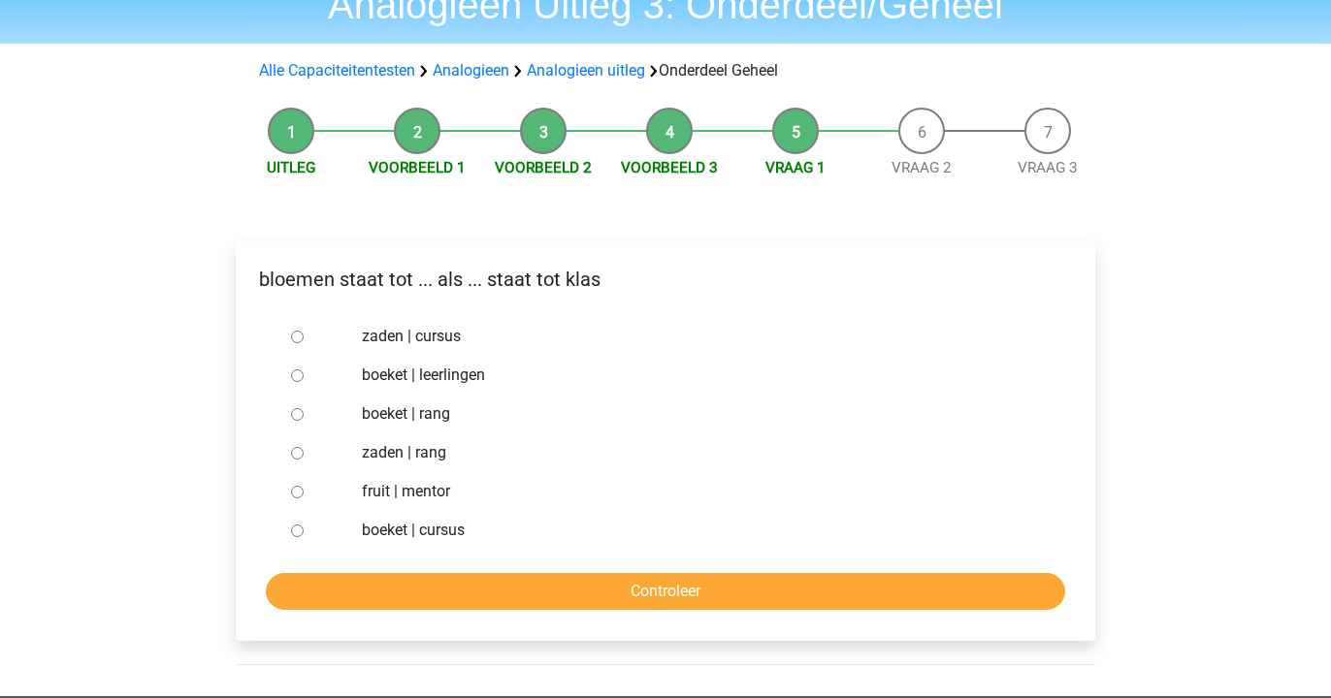
click at [387, 414] on label "boeket | rang" at bounding box center [697, 414] width 671 height 23
click at [304, 414] on input "boeket | rang" at bounding box center [297, 414] width 13 height 13
radio input "true"
click at [421, 378] on label "boeket | leerlingen" at bounding box center [697, 375] width 671 height 23
click at [304, 378] on input "boeket | leerlingen" at bounding box center [297, 376] width 13 height 13
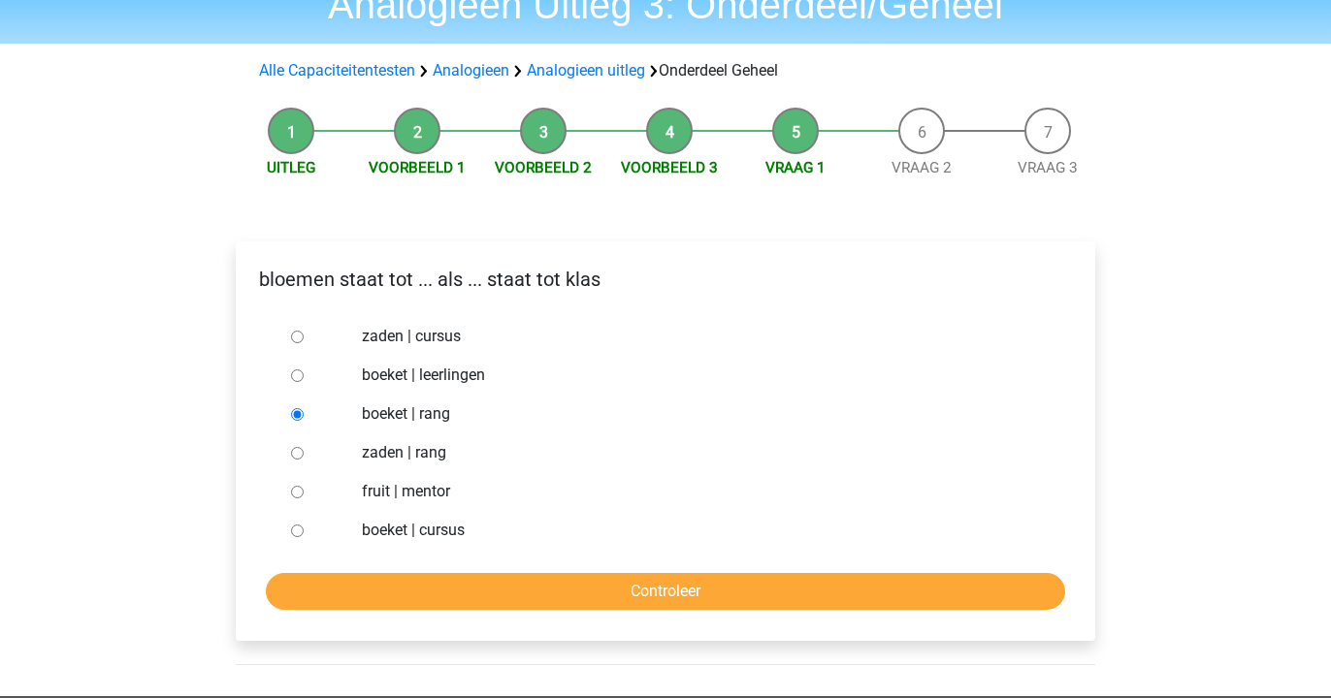
radio input "true"
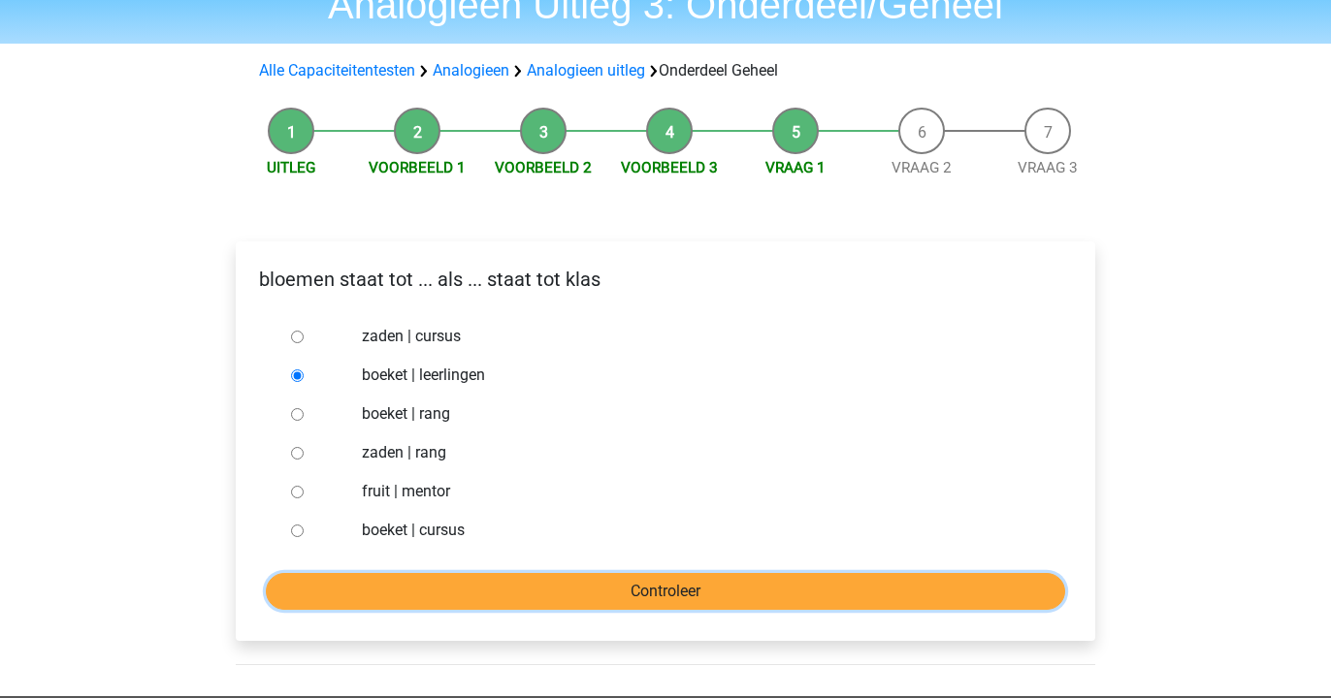
click at [414, 577] on input "Controleer" at bounding box center [665, 591] width 799 height 37
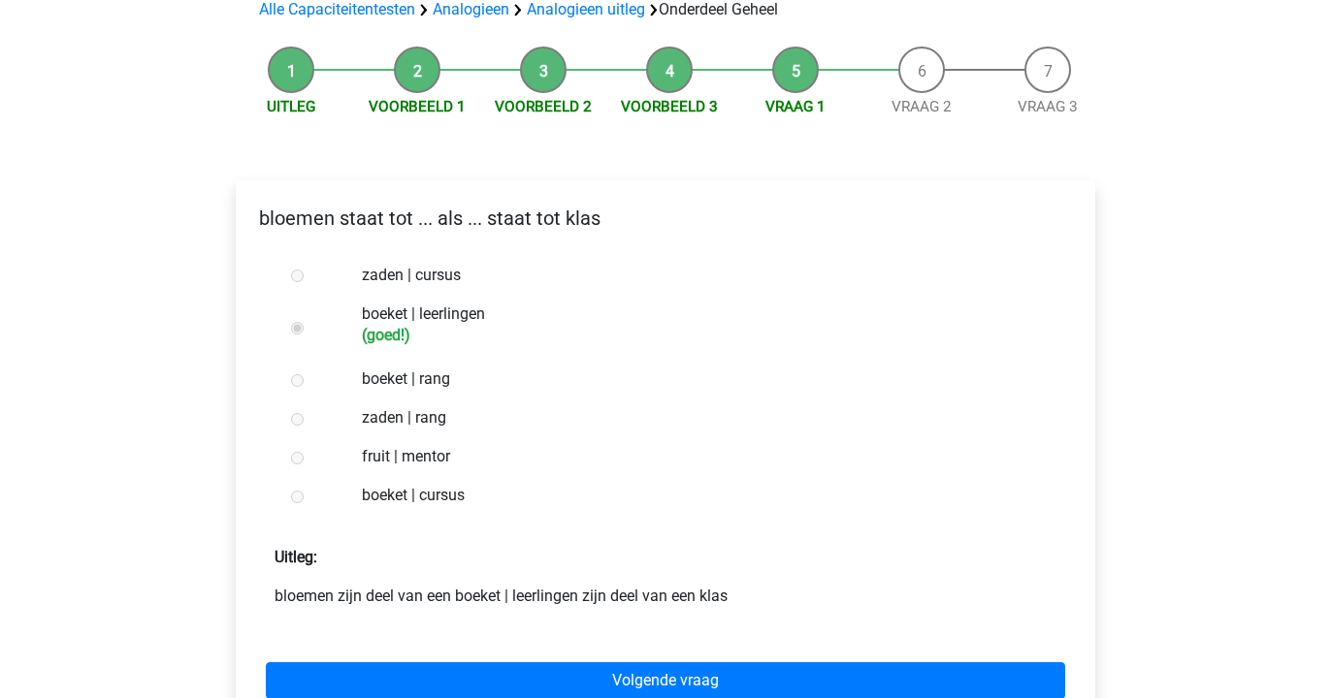
scroll to position [154, 0]
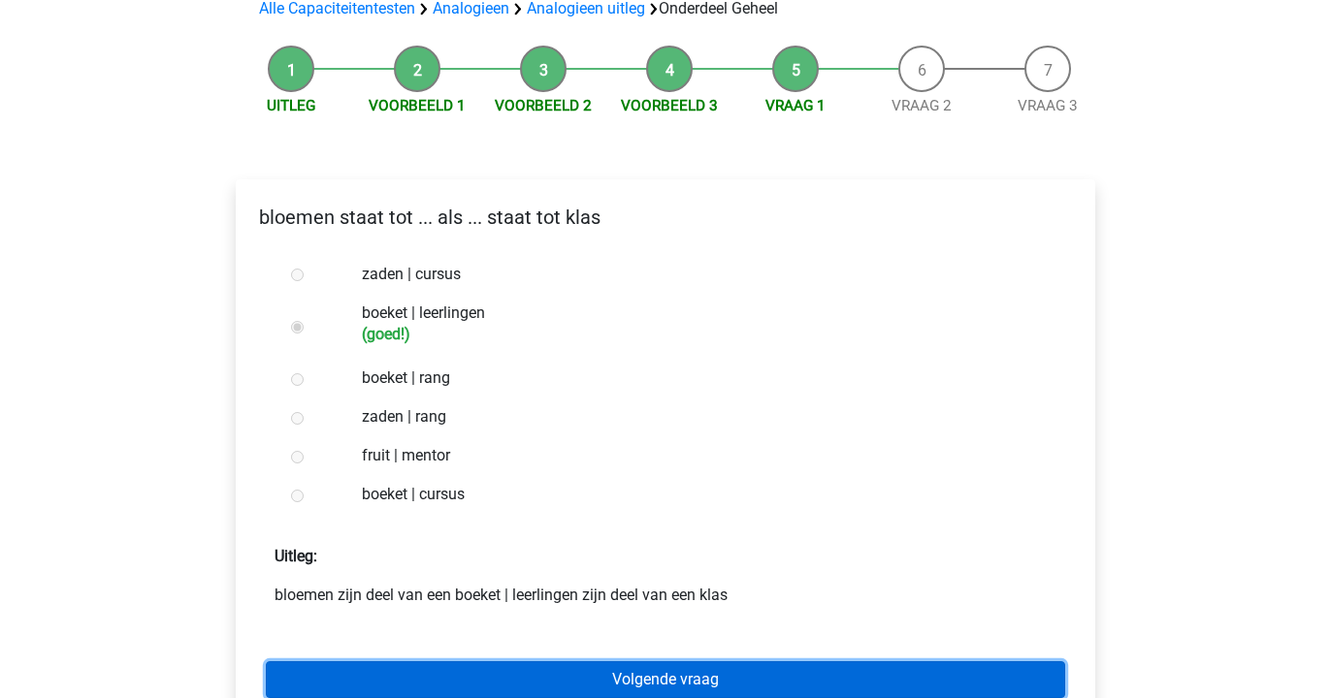
click at [398, 673] on link "Volgende vraag" at bounding box center [665, 680] width 799 height 37
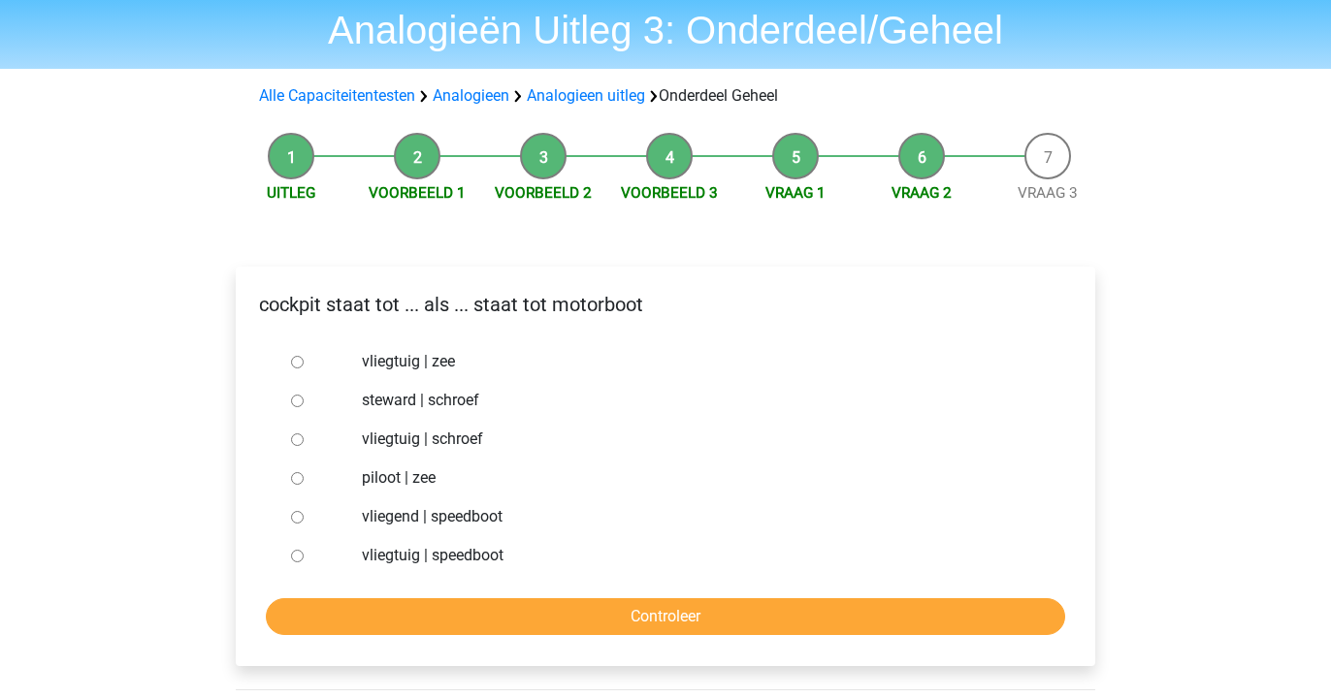
scroll to position [69, 0]
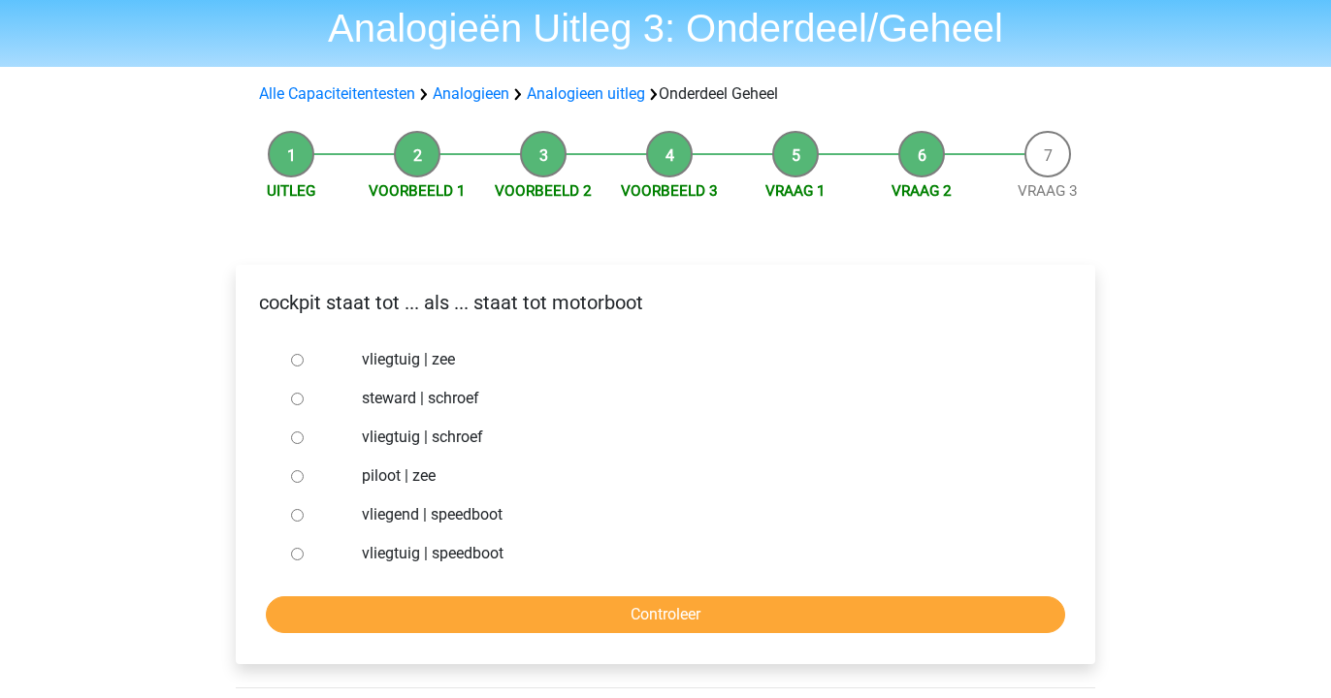
click at [453, 437] on label "vliegtuig | schroef" at bounding box center [697, 437] width 671 height 23
click at [304, 437] on input "vliegtuig | schroef" at bounding box center [297, 438] width 13 height 13
radio input "true"
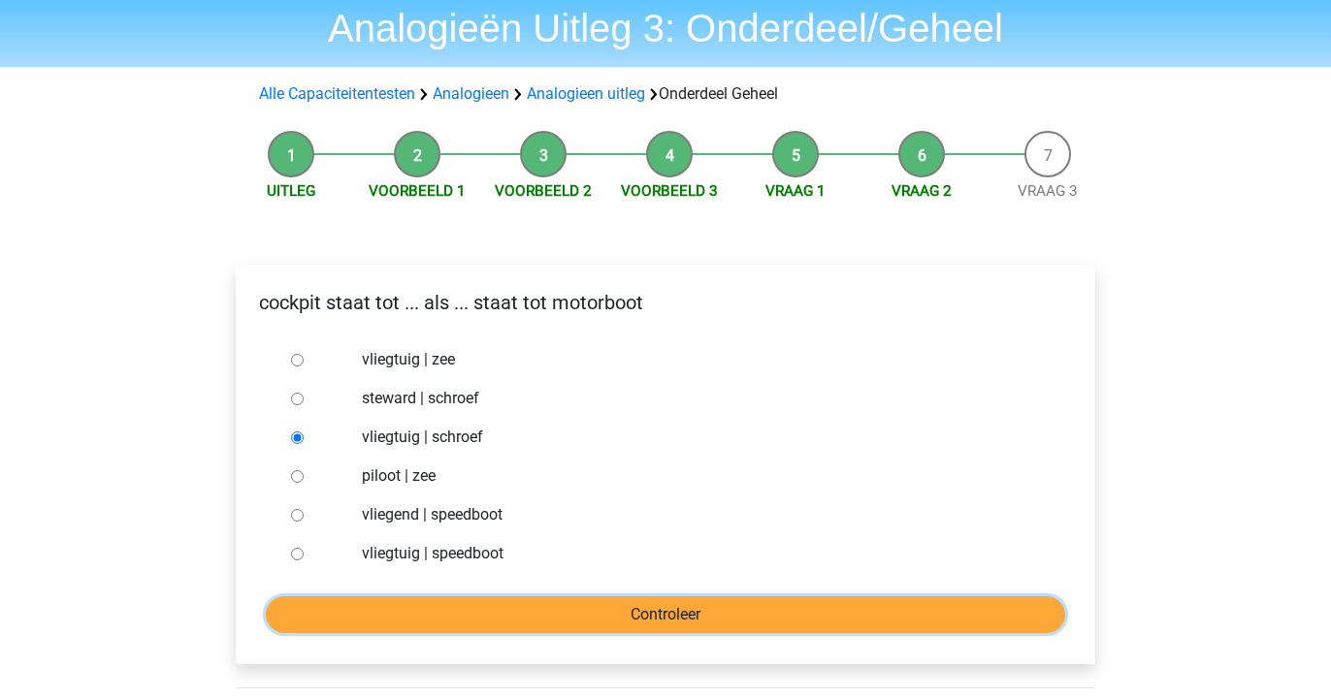
click at [457, 616] on input "Controleer" at bounding box center [665, 615] width 799 height 37
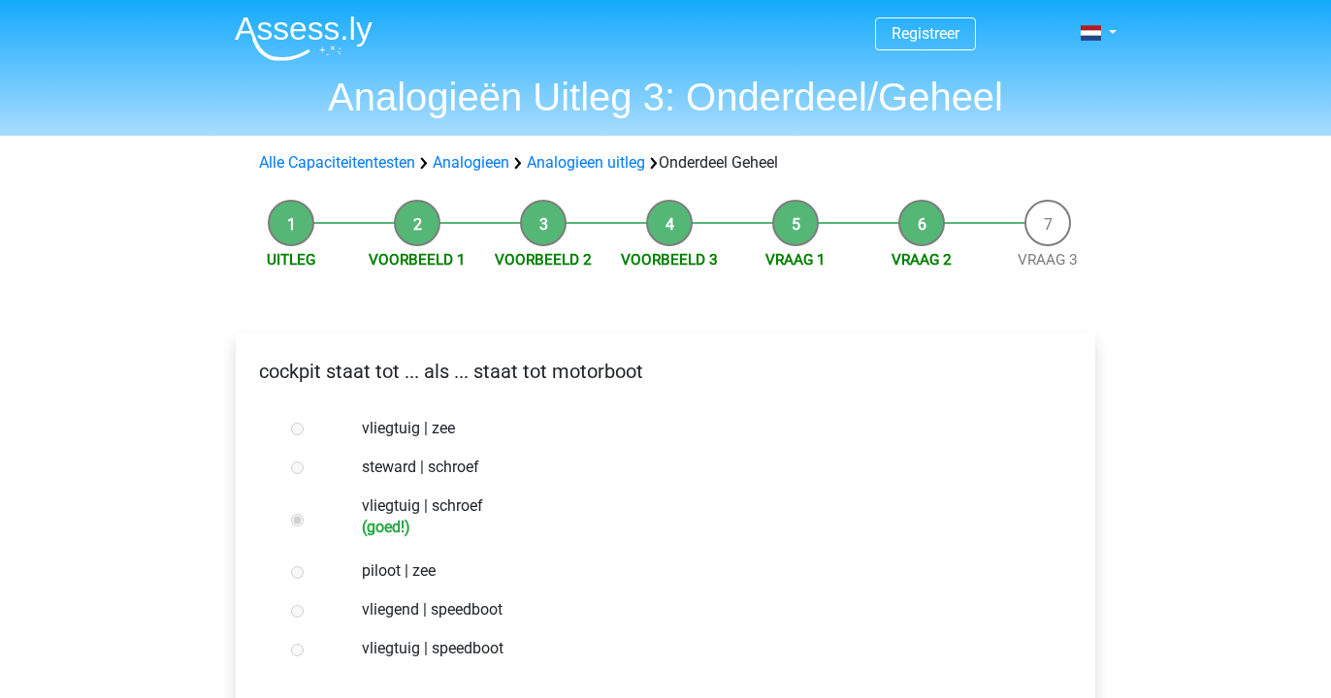
scroll to position [276, 0]
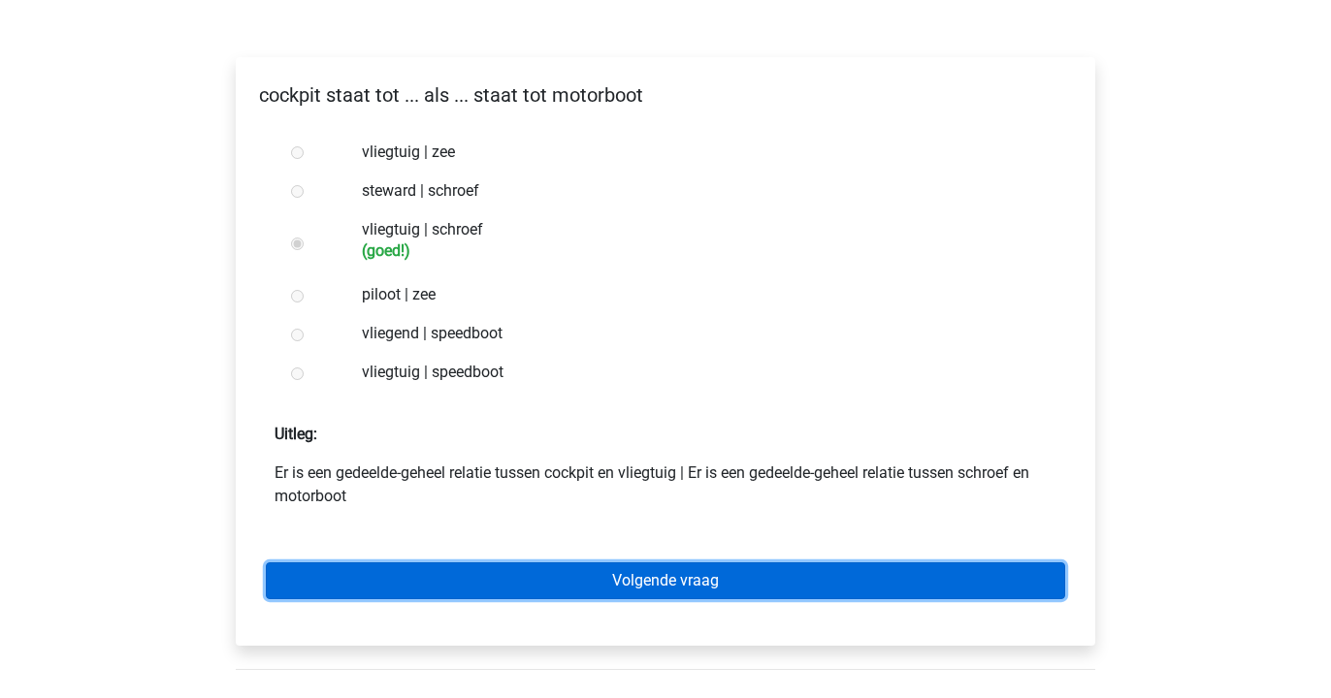
click at [474, 576] on link "Volgende vraag" at bounding box center [665, 581] width 799 height 37
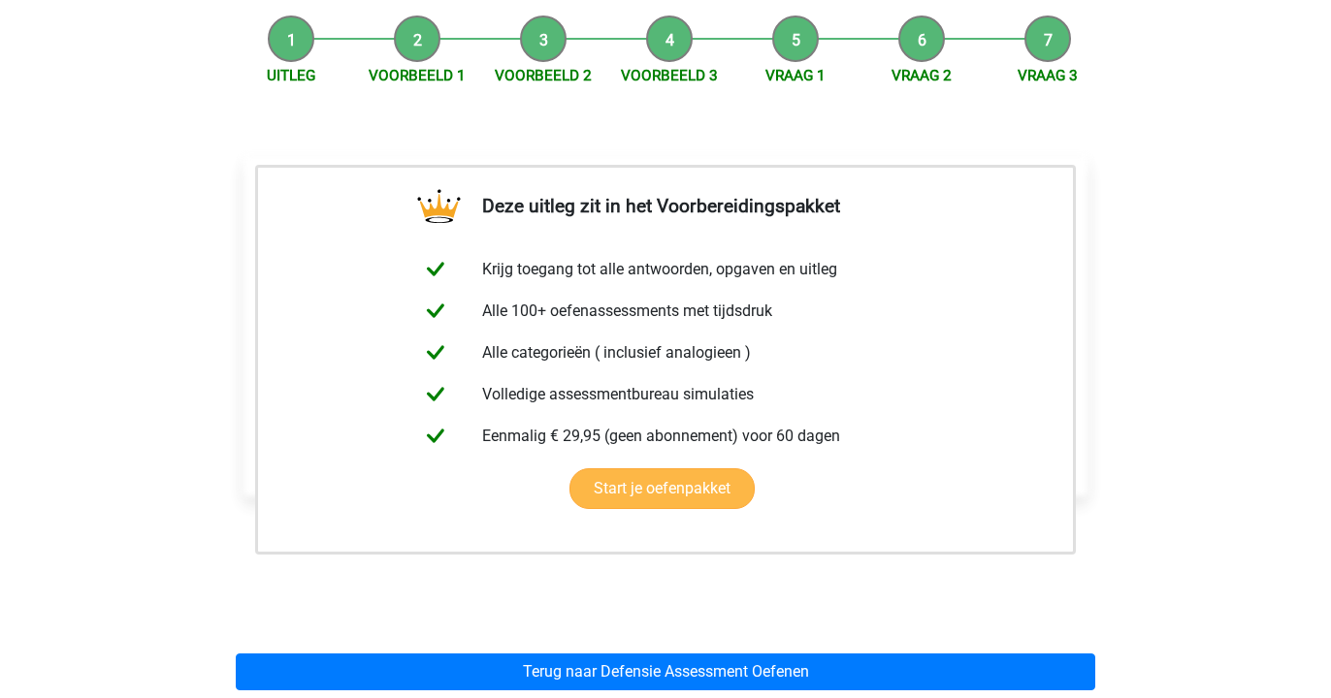
scroll to position [255, 0]
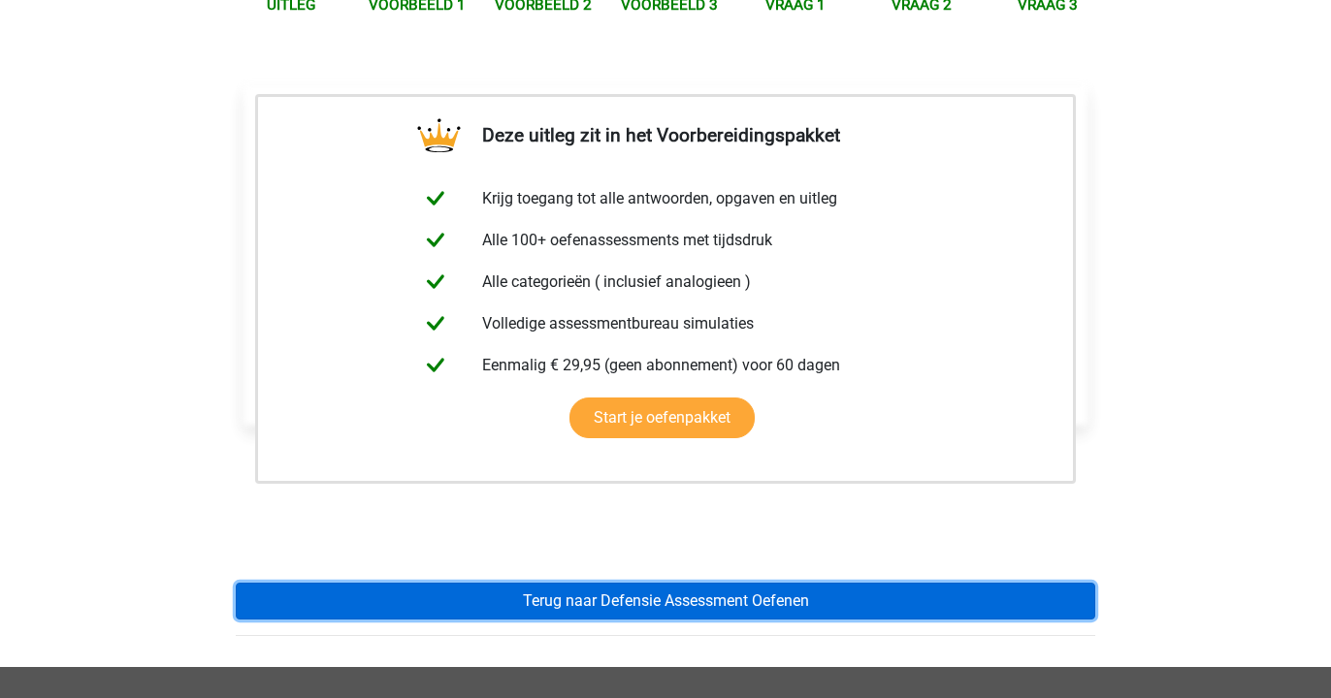
click at [477, 598] on link "Terug naar Defensie Assessment Oefenen" at bounding box center [665, 601] width 859 height 37
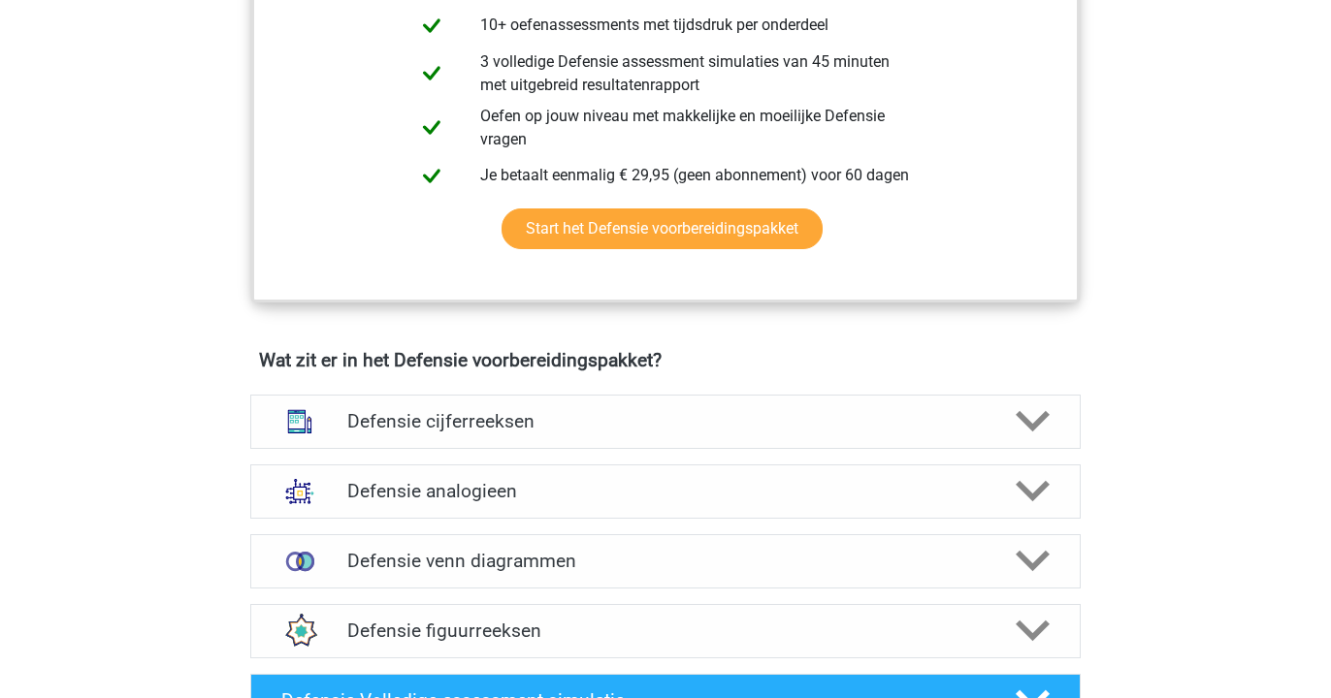
scroll to position [1252, 0]
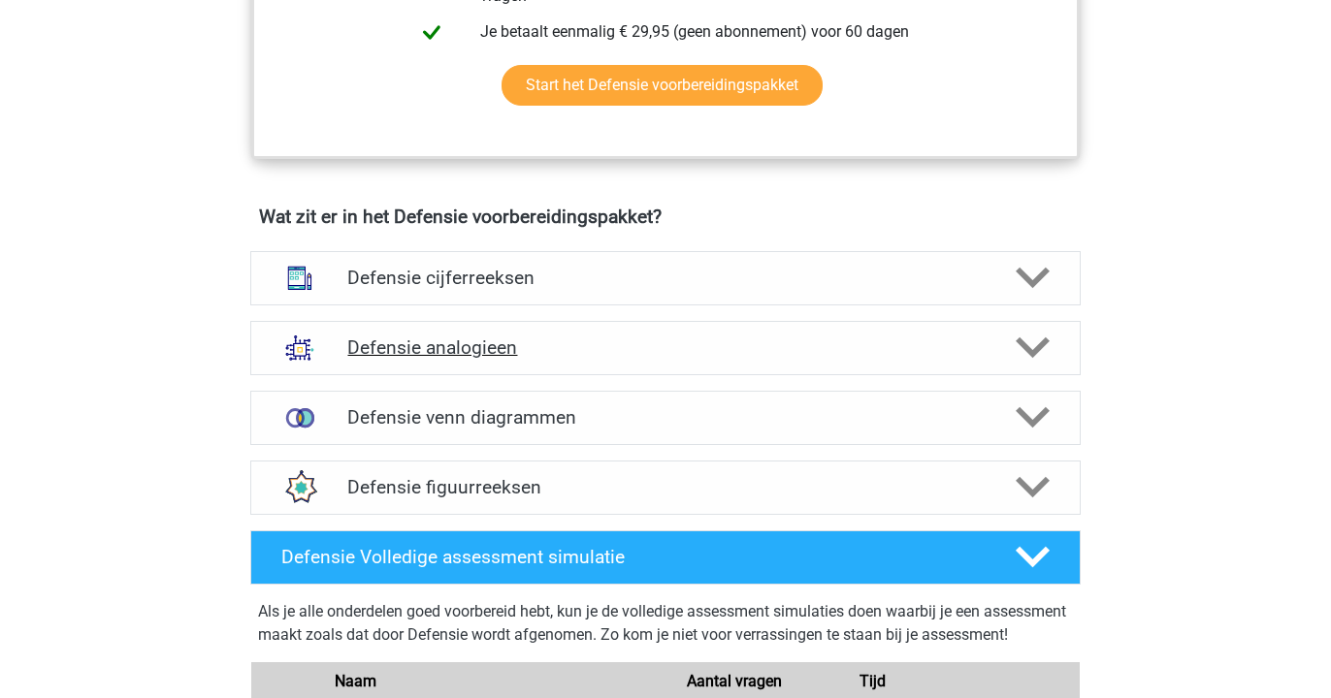
click at [511, 341] on h4 "Defensie analogieen" at bounding box center [664, 348] width 635 height 22
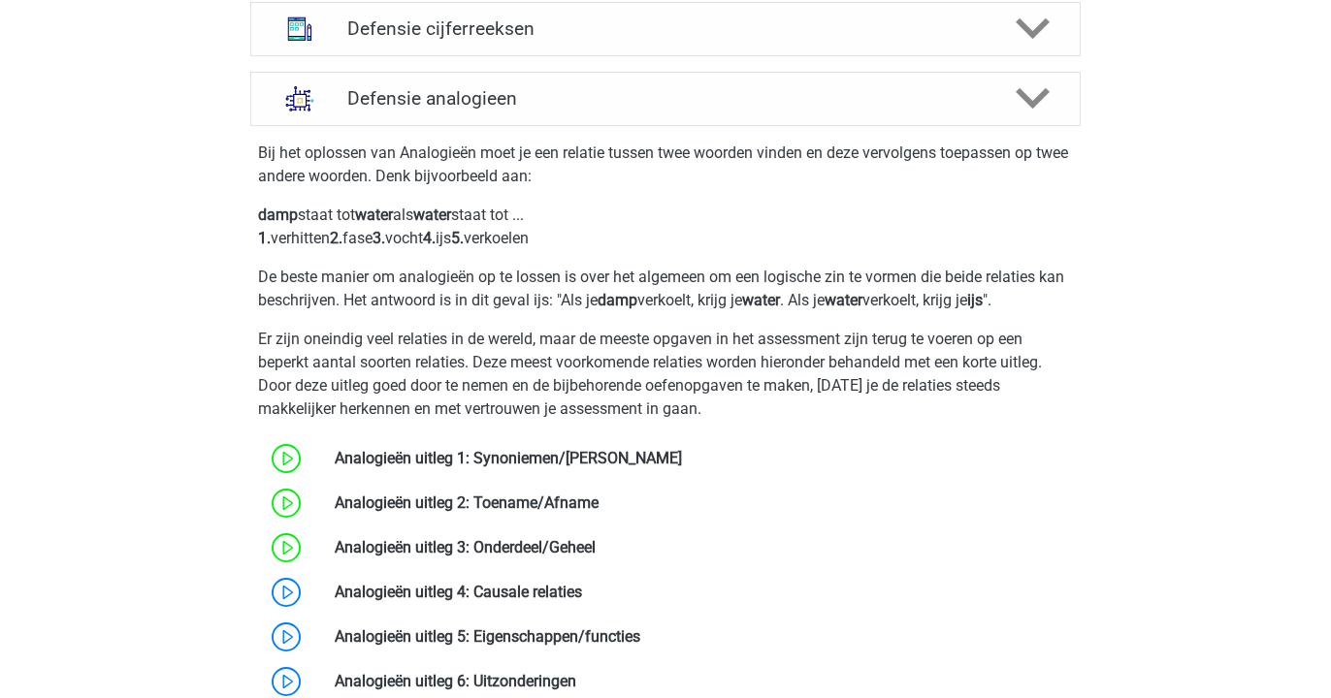
scroll to position [1527, 0]
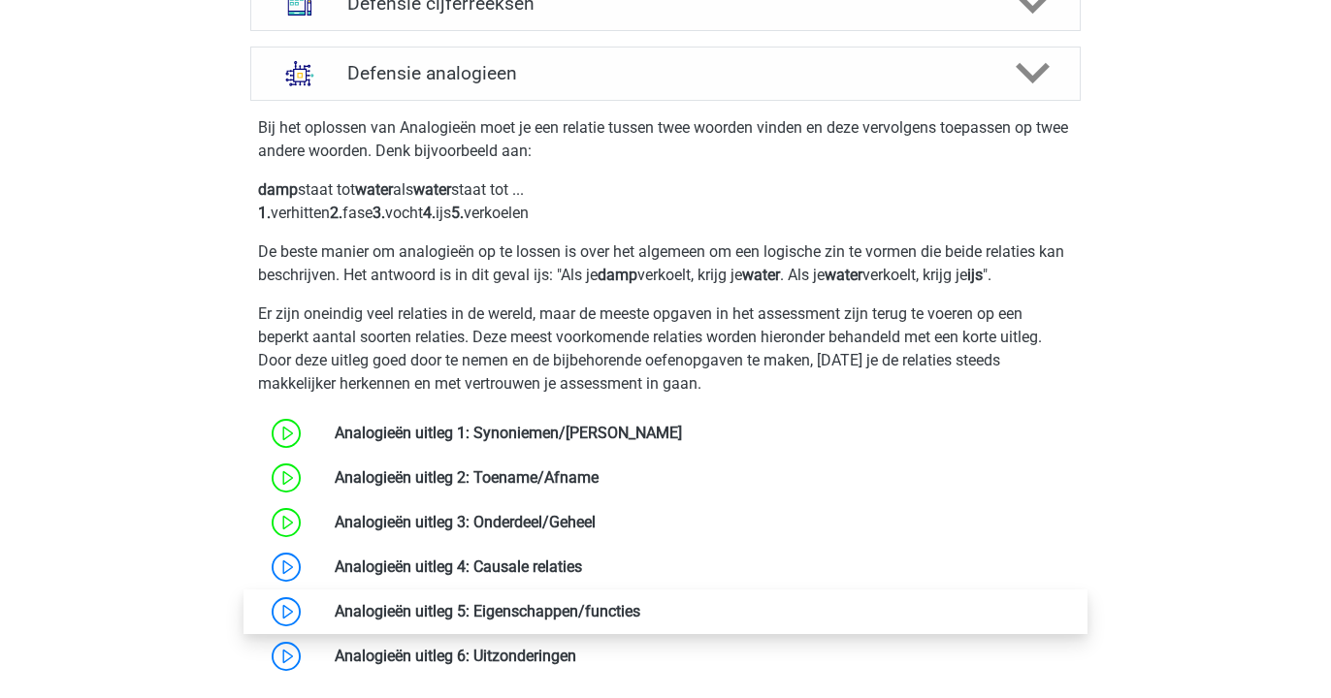
click at [640, 608] on link at bounding box center [640, 611] width 0 height 18
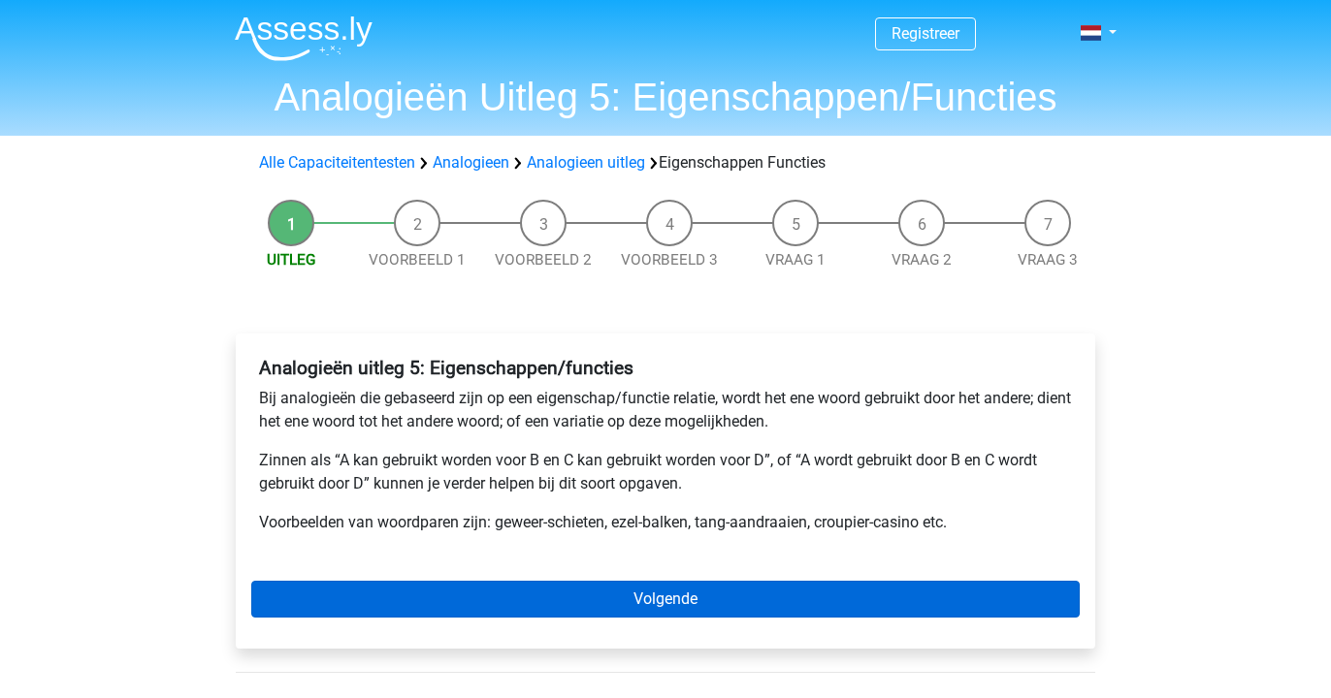
scroll to position [39, 0]
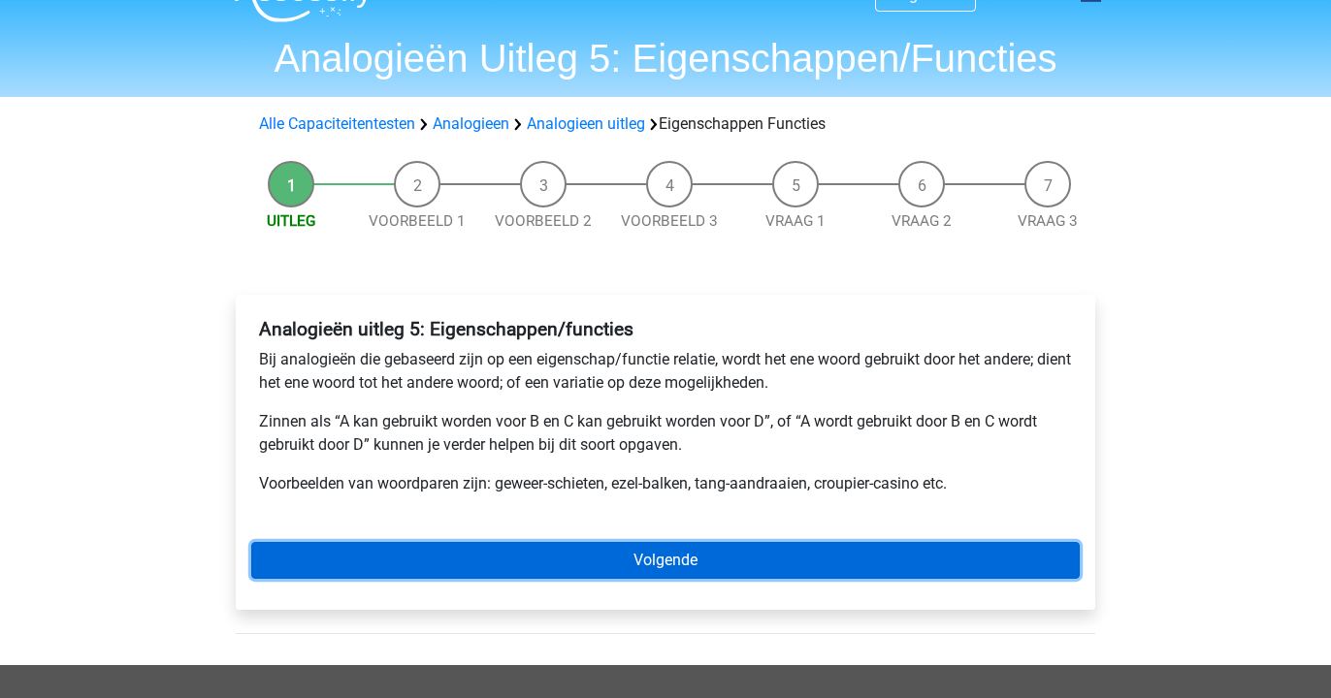
click at [465, 571] on link "Volgende" at bounding box center [665, 560] width 828 height 37
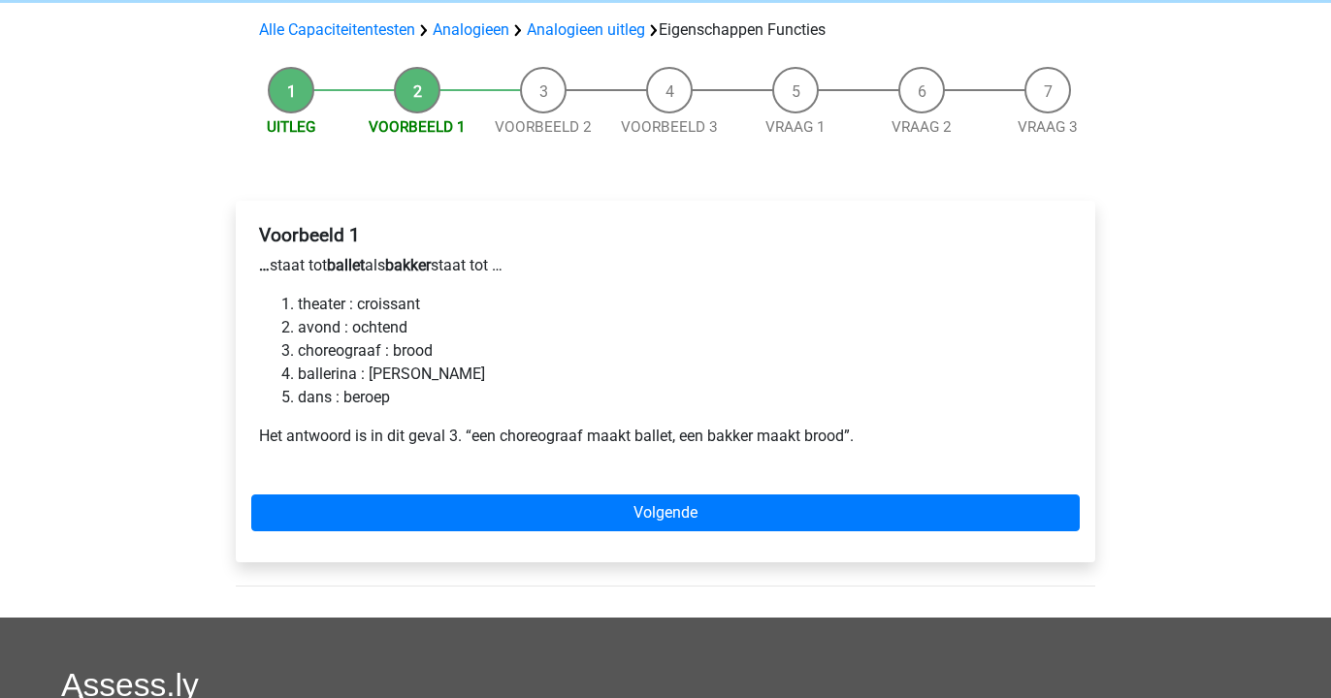
scroll to position [144, 0]
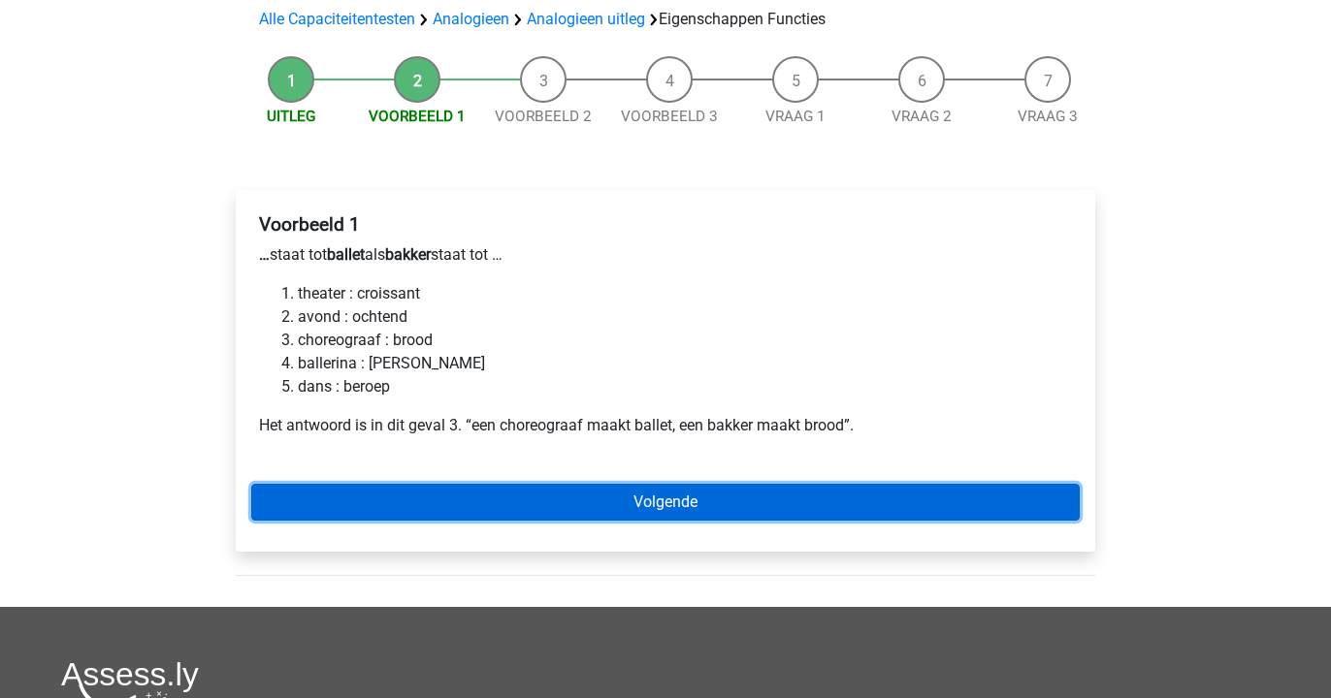
click at [393, 492] on link "Volgende" at bounding box center [665, 502] width 828 height 37
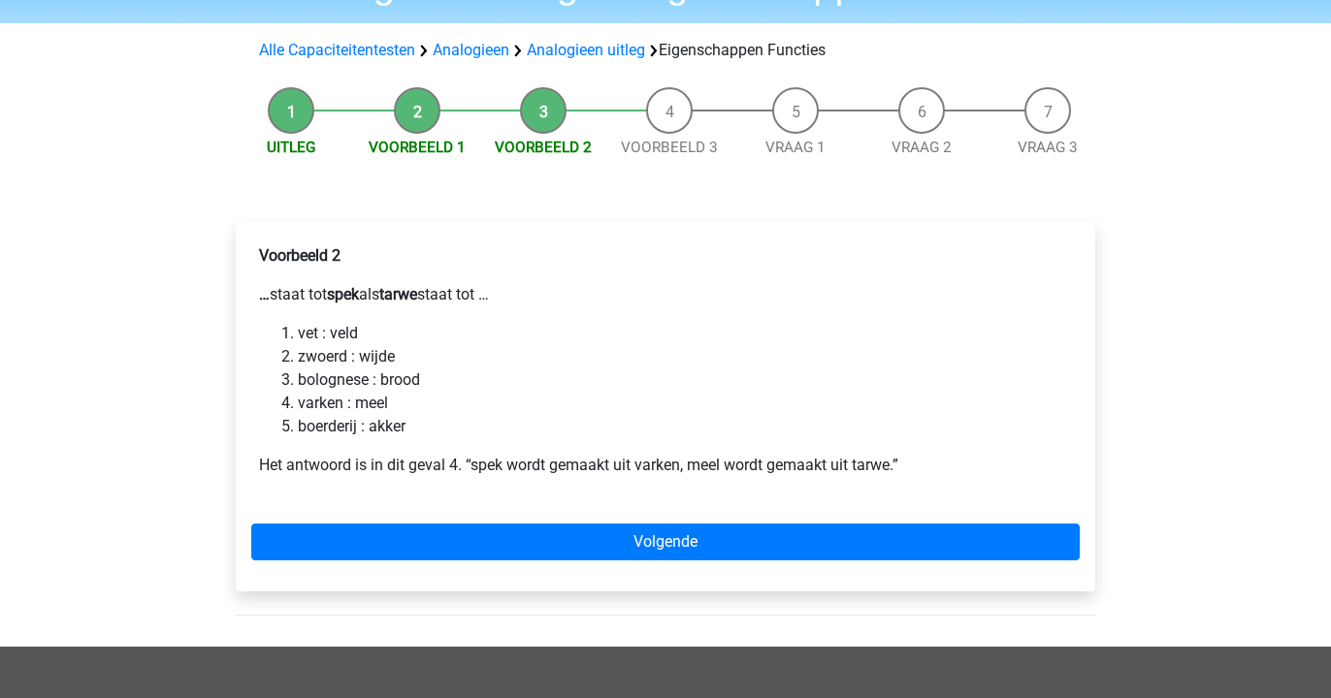
scroll to position [118, 0]
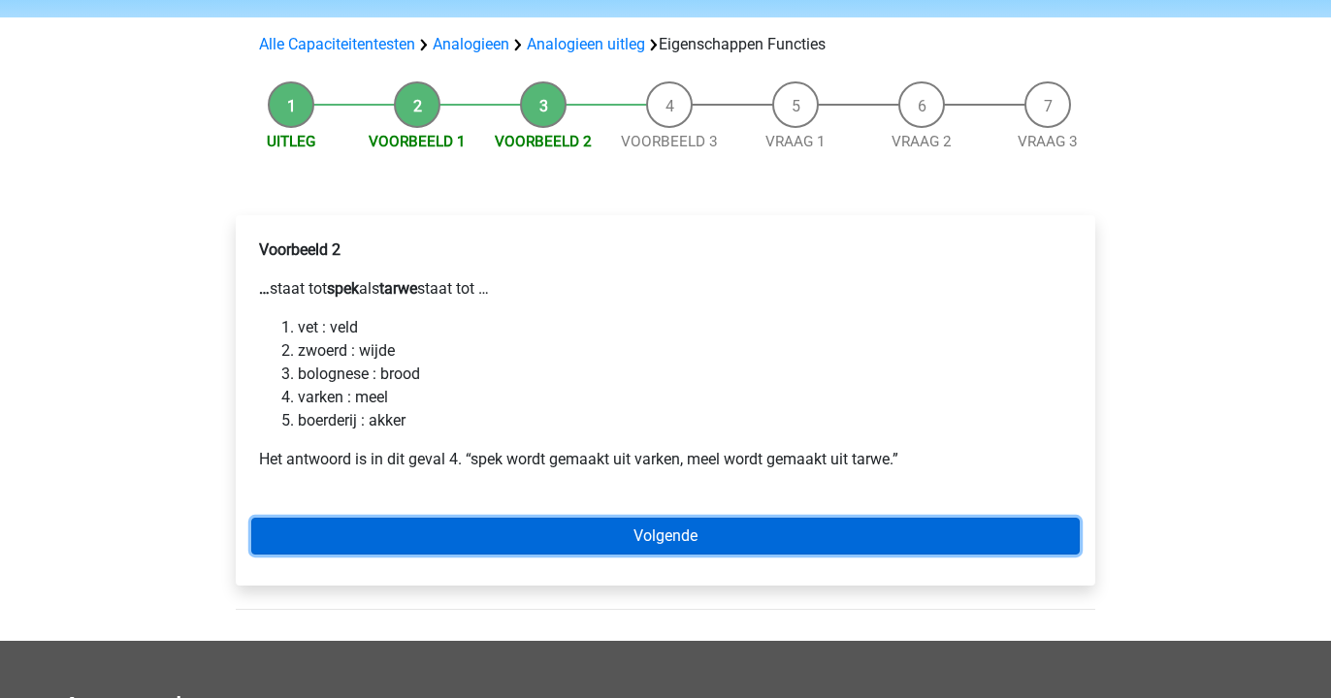
click at [383, 528] on link "Volgende" at bounding box center [665, 536] width 828 height 37
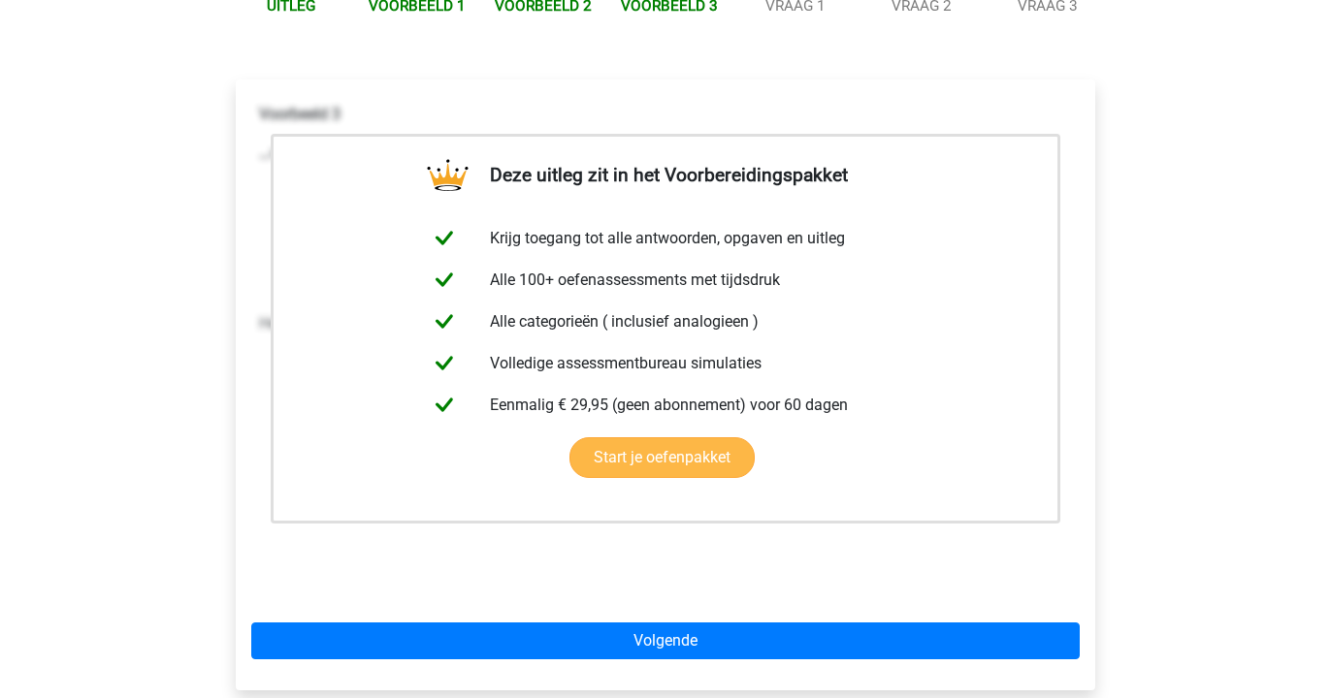
scroll to position [334, 0]
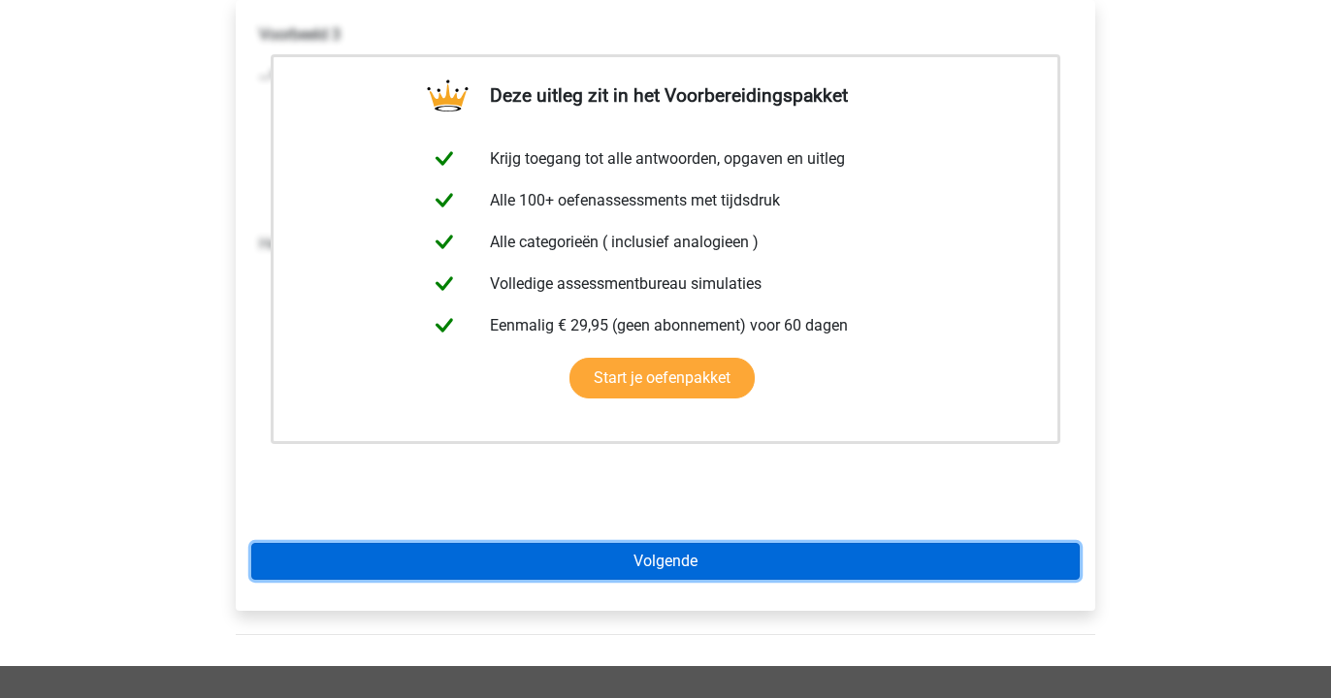
click at [377, 561] on link "Volgende" at bounding box center [665, 561] width 828 height 37
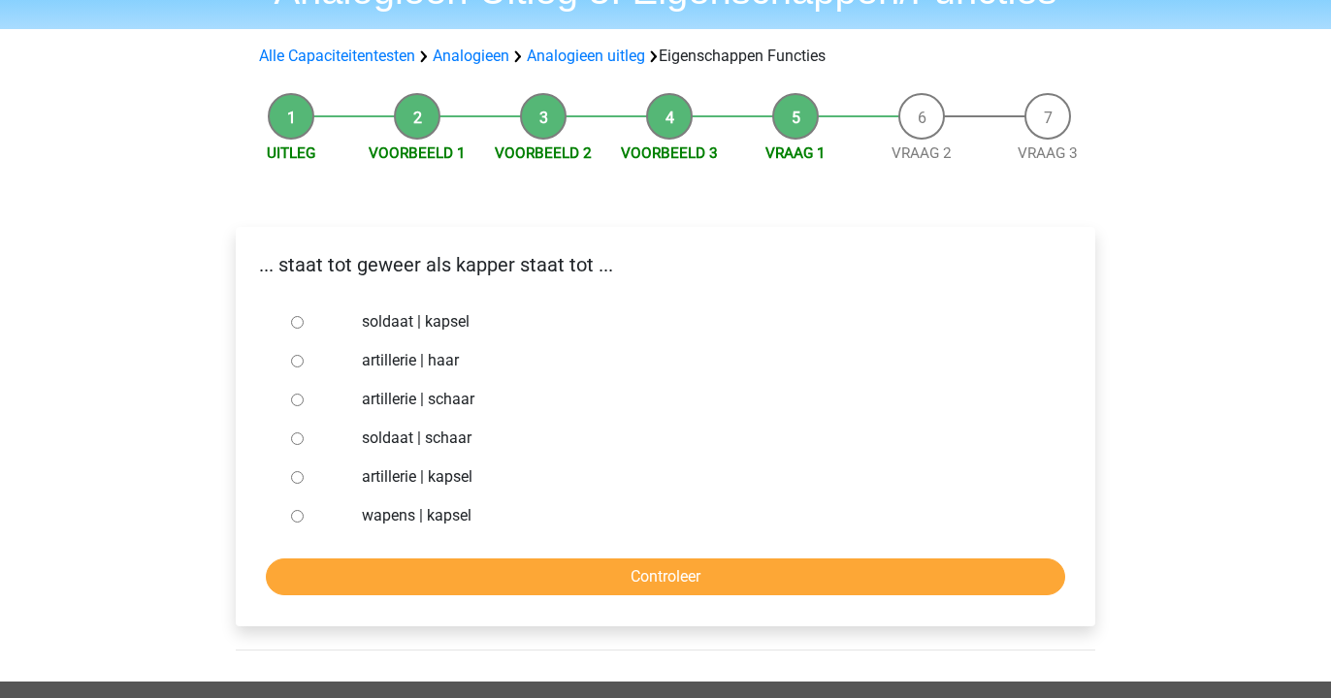
scroll to position [113, 0]
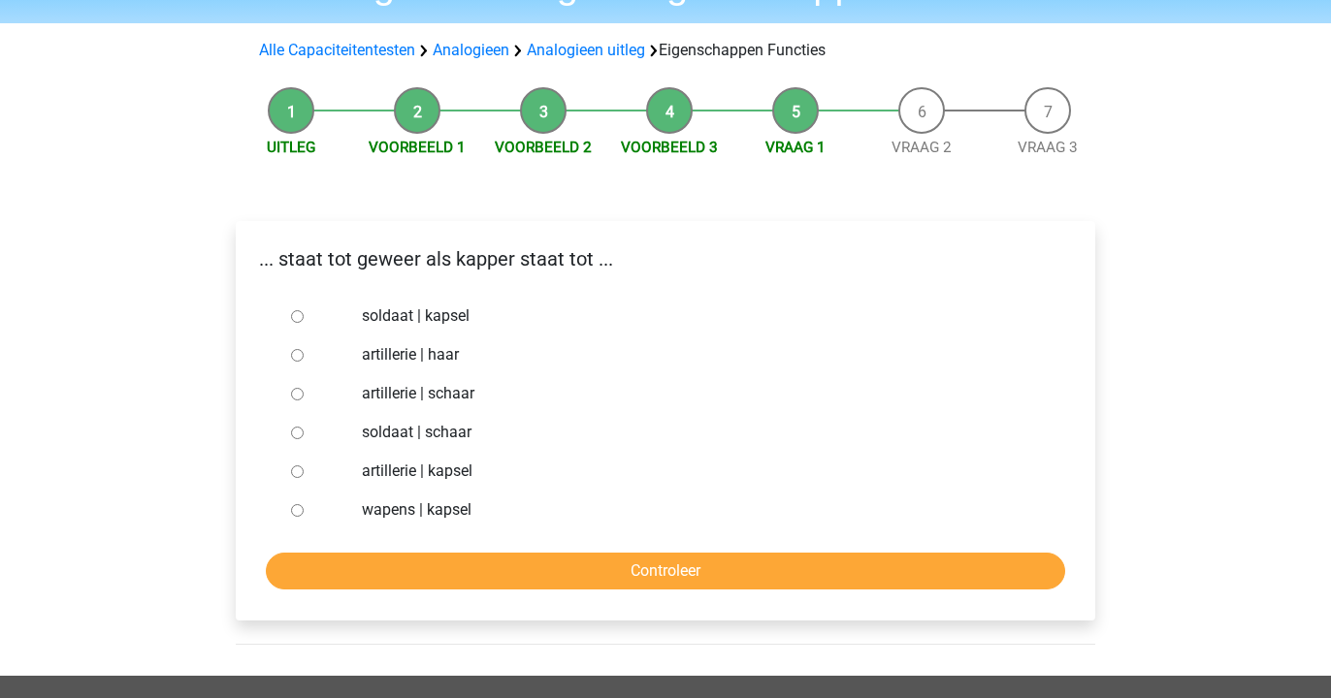
click at [404, 437] on label "soldaat | schaar" at bounding box center [697, 432] width 671 height 23
click at [304, 437] on input "soldaat | schaar" at bounding box center [297, 433] width 13 height 13
radio input "true"
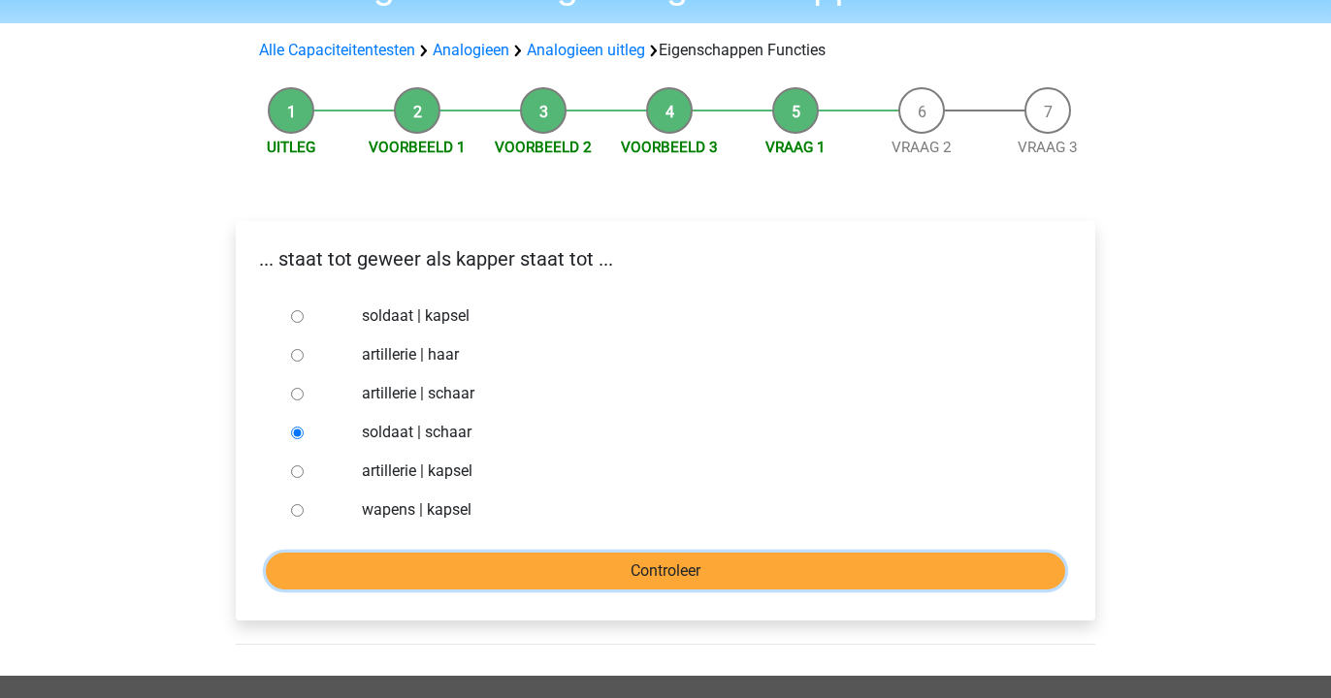
click at [427, 565] on input "Controleer" at bounding box center [665, 571] width 799 height 37
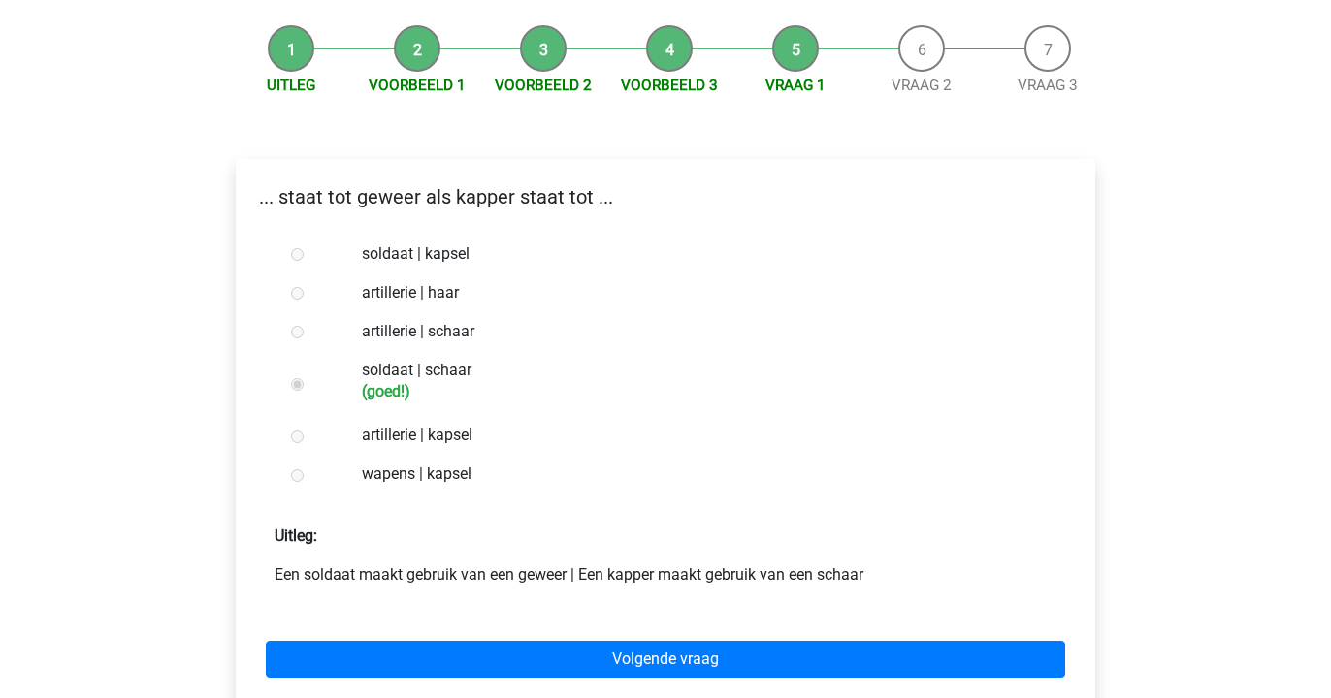
scroll to position [274, 0]
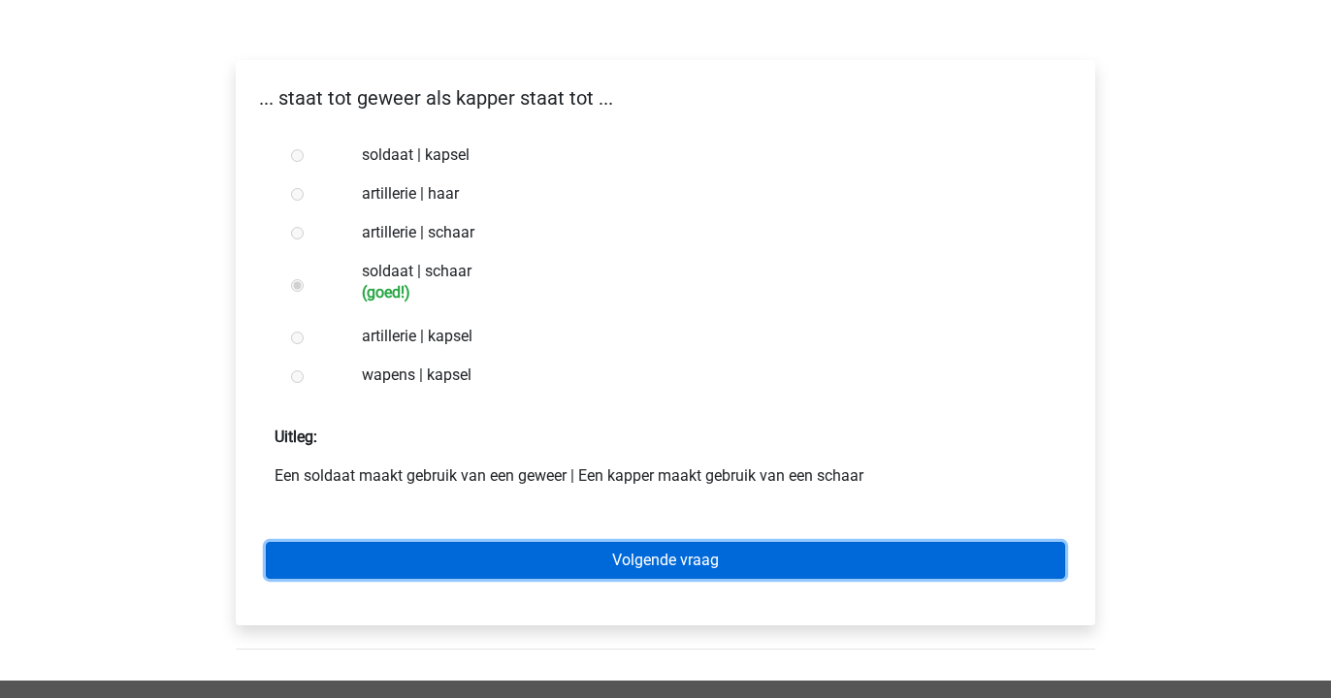
click at [428, 566] on link "Volgende vraag" at bounding box center [665, 560] width 799 height 37
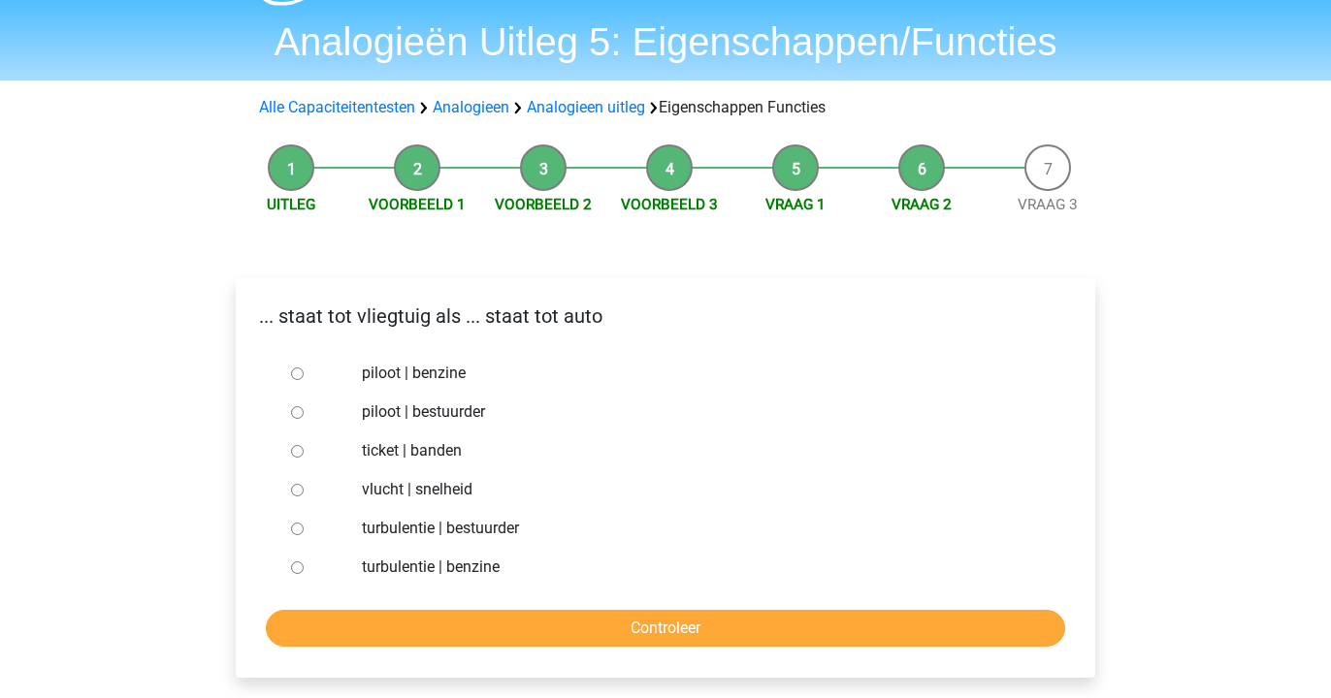
scroll to position [64, 0]
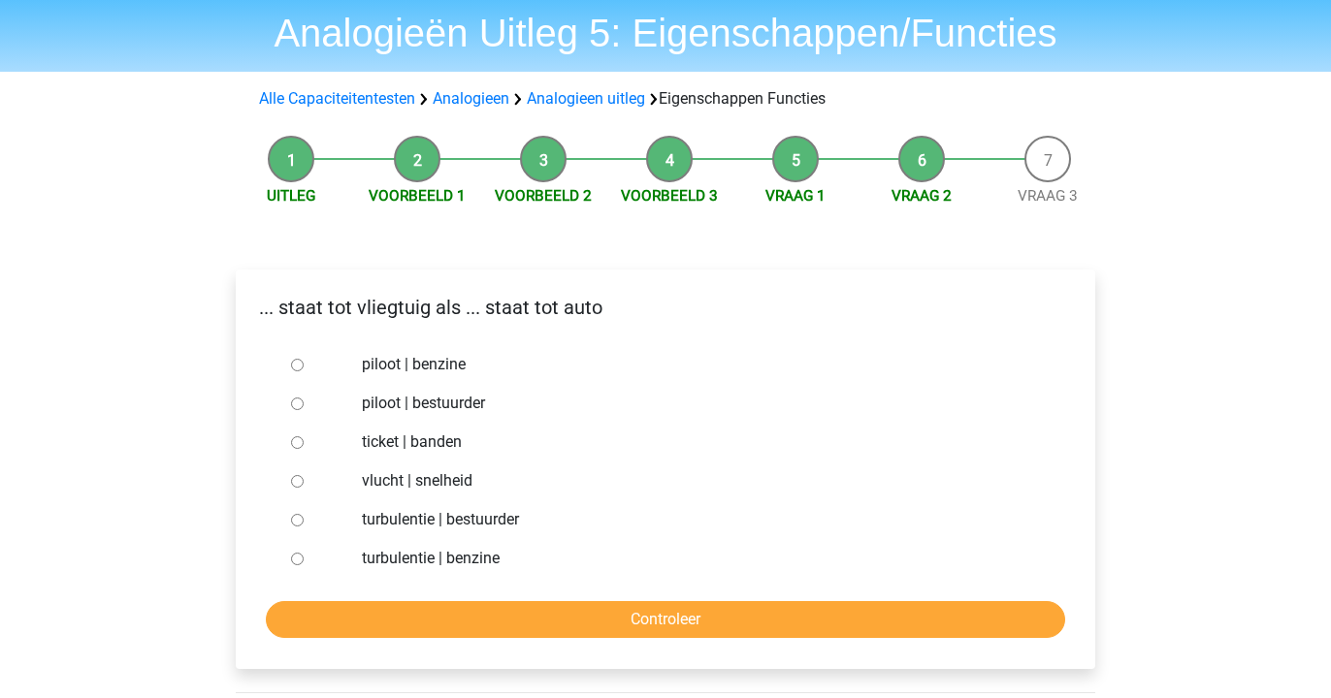
click at [404, 399] on label "piloot | bestuurder" at bounding box center [697, 403] width 671 height 23
click at [304, 399] on input "piloot | bestuurder" at bounding box center [297, 404] width 13 height 13
radio input "true"
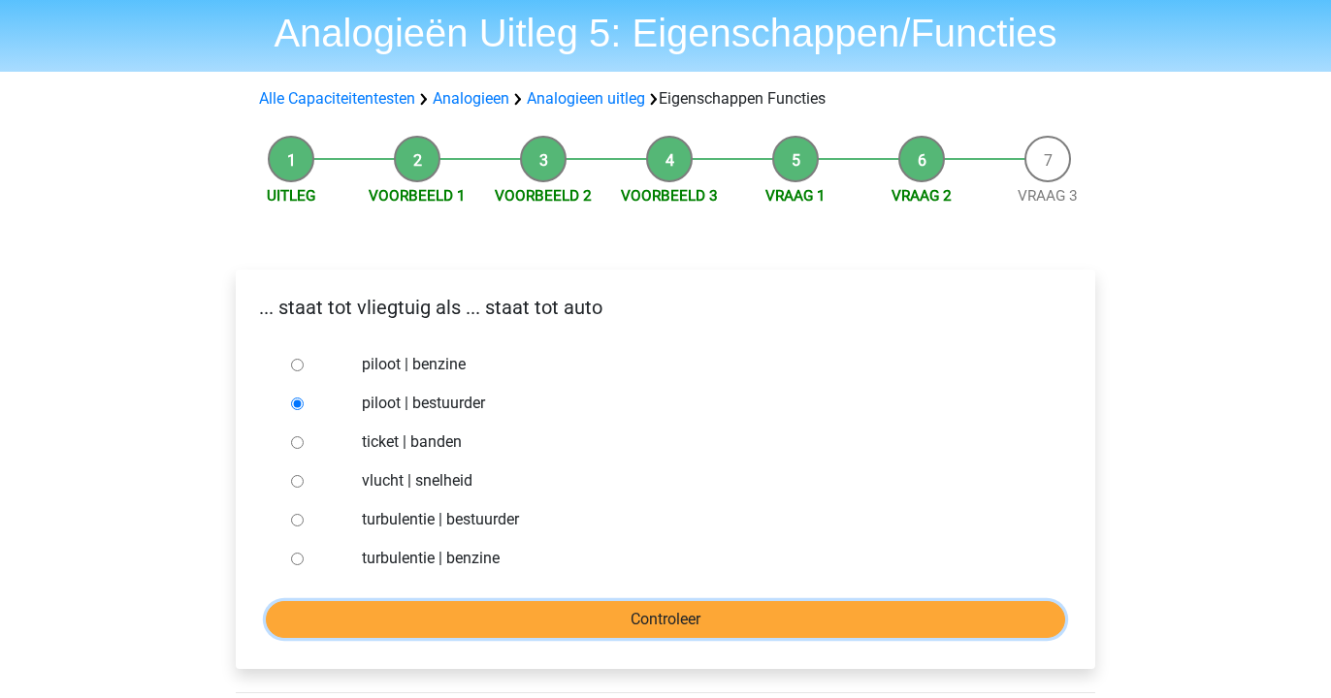
click at [413, 618] on input "Controleer" at bounding box center [665, 619] width 799 height 37
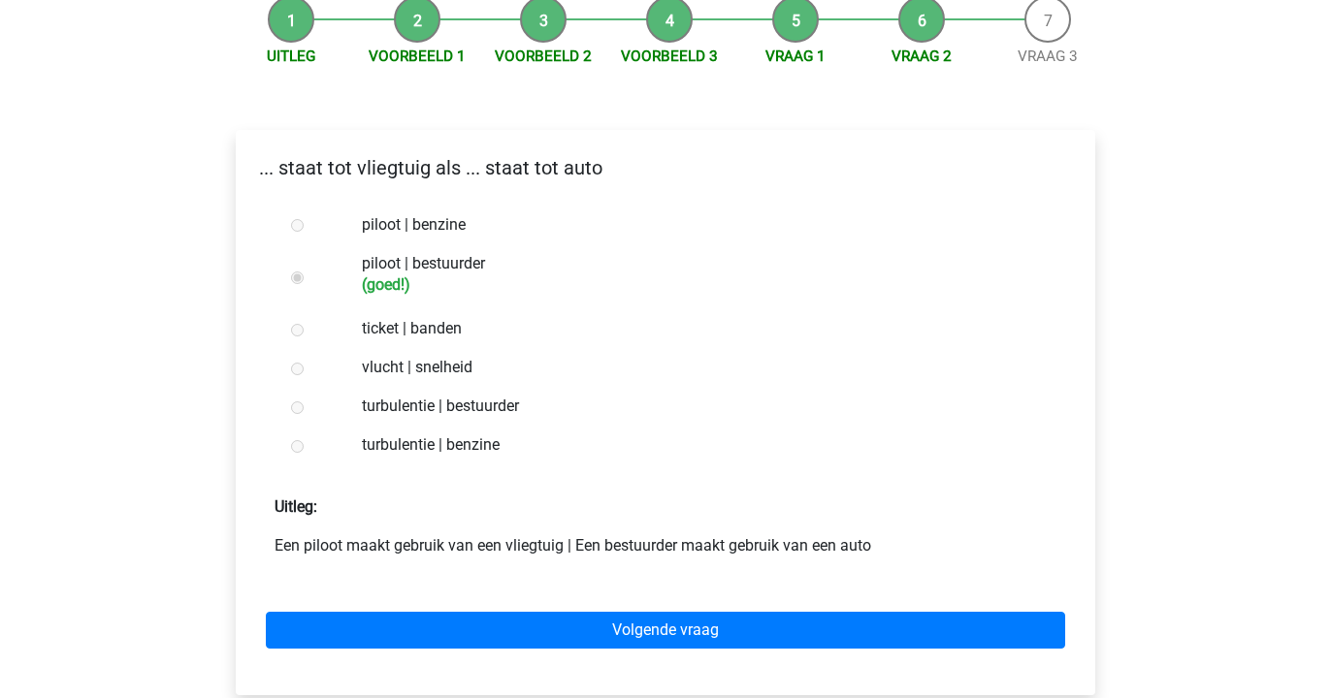
scroll to position [218, 0]
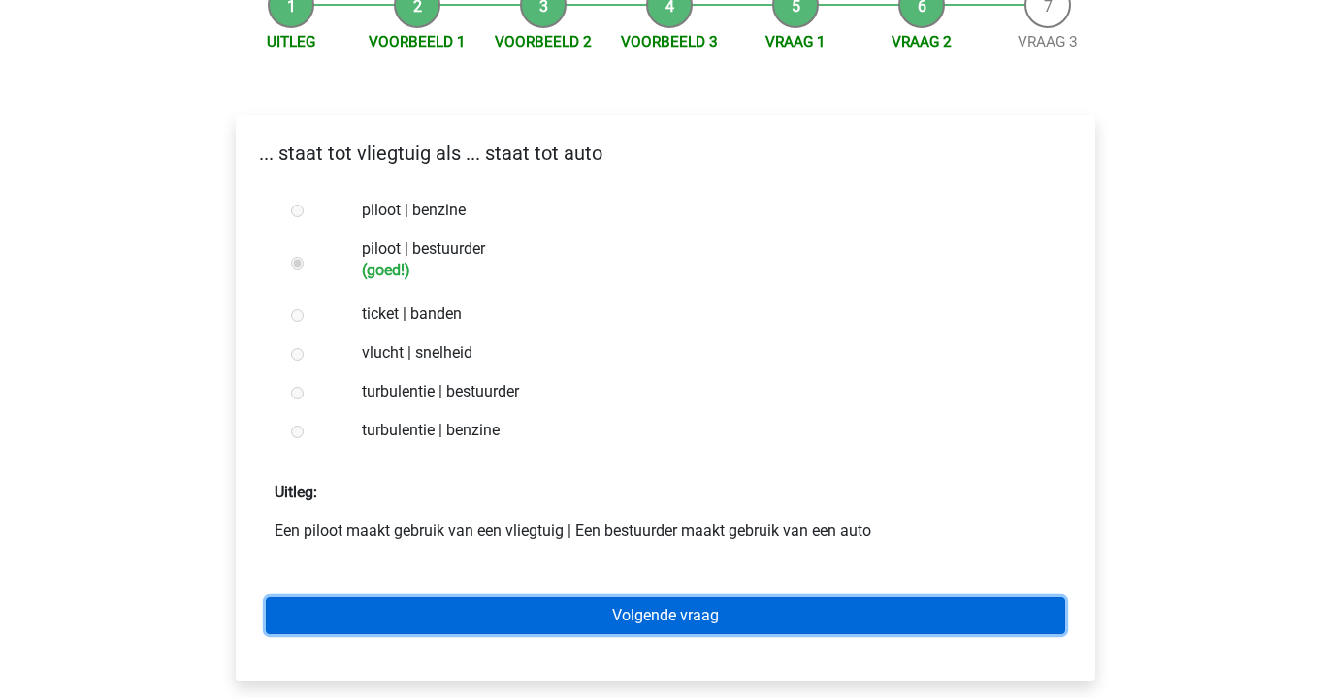
click at [413, 617] on link "Volgende vraag" at bounding box center [665, 616] width 799 height 37
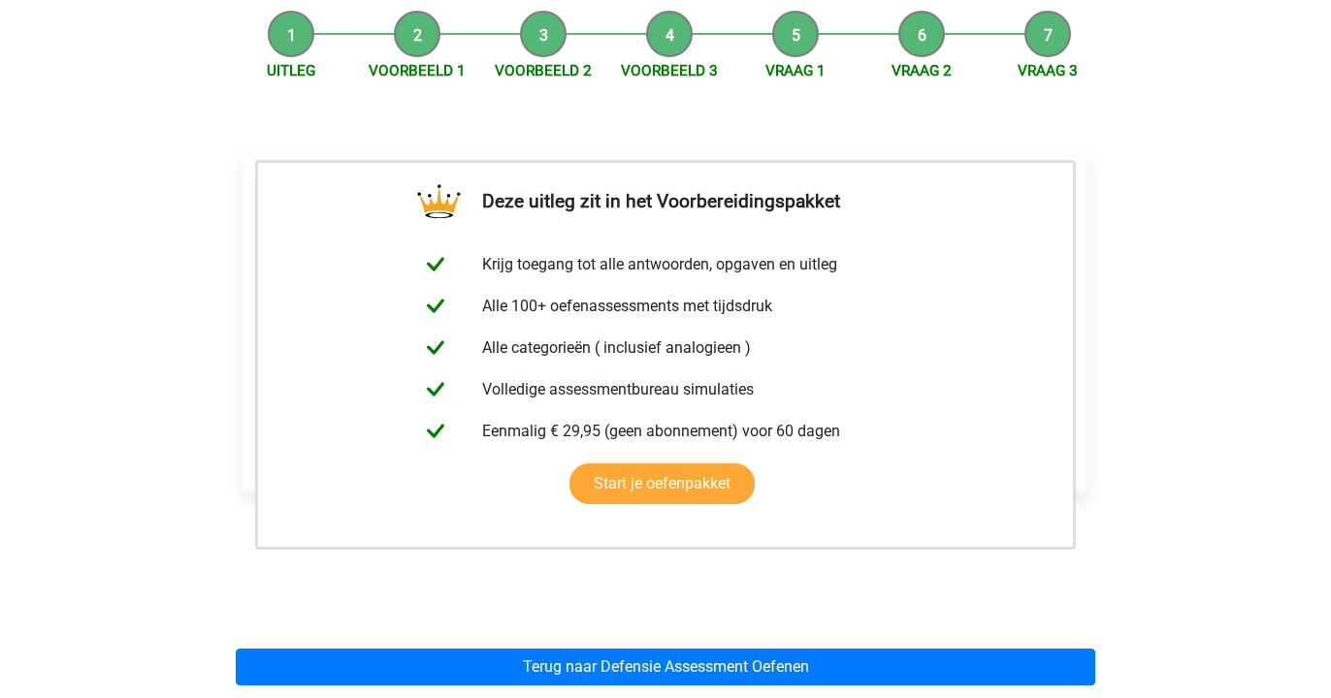
scroll to position [191, 0]
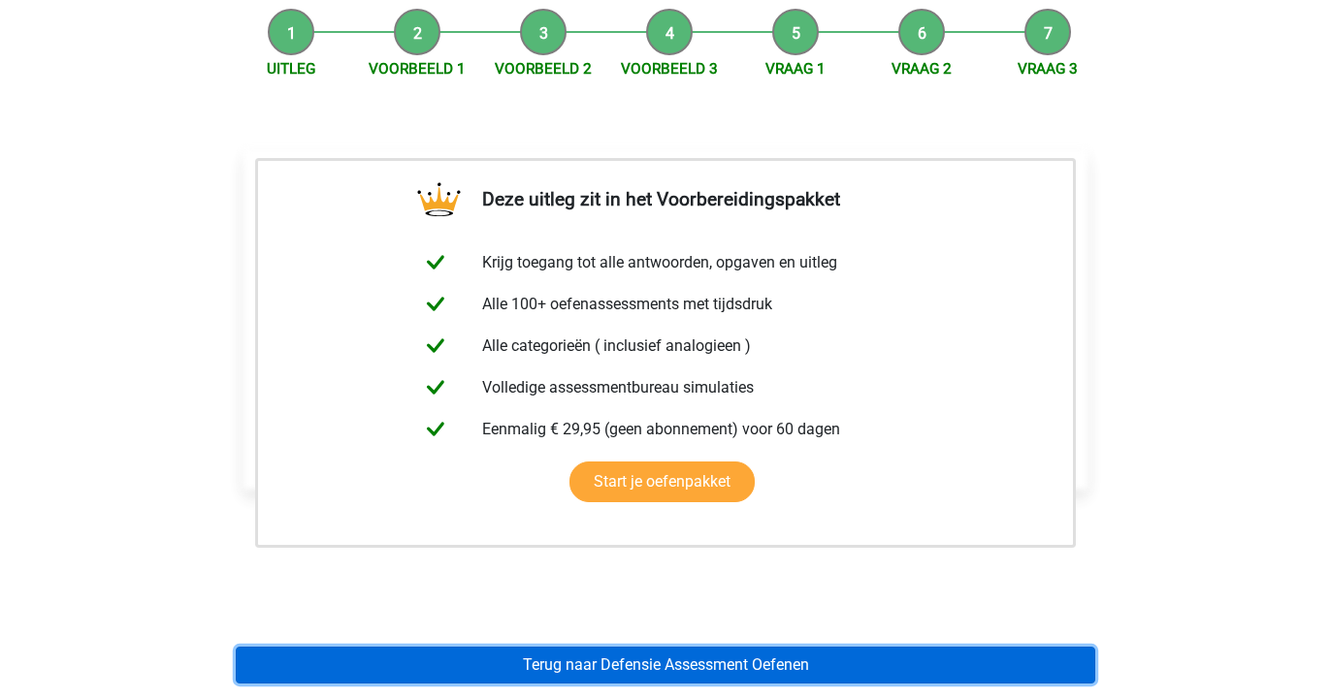
click at [409, 674] on link "Terug naar Defensie Assessment Oefenen" at bounding box center [665, 665] width 859 height 37
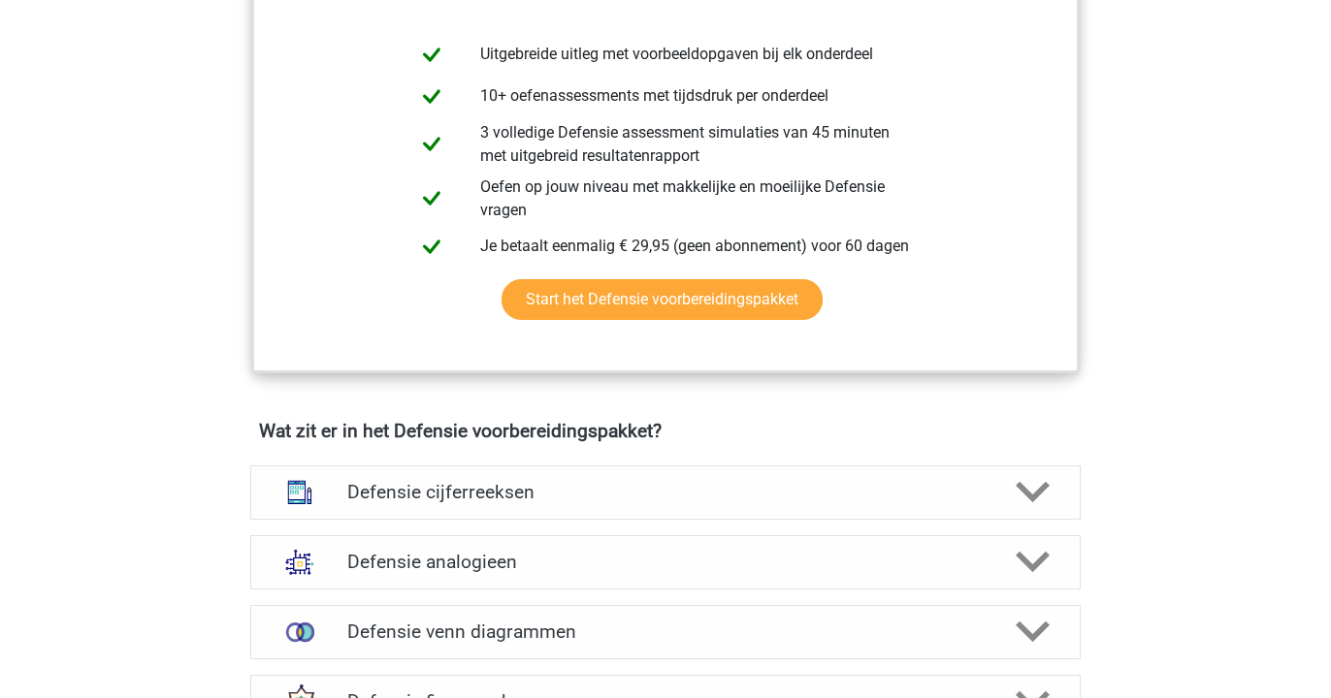
scroll to position [1308, 0]
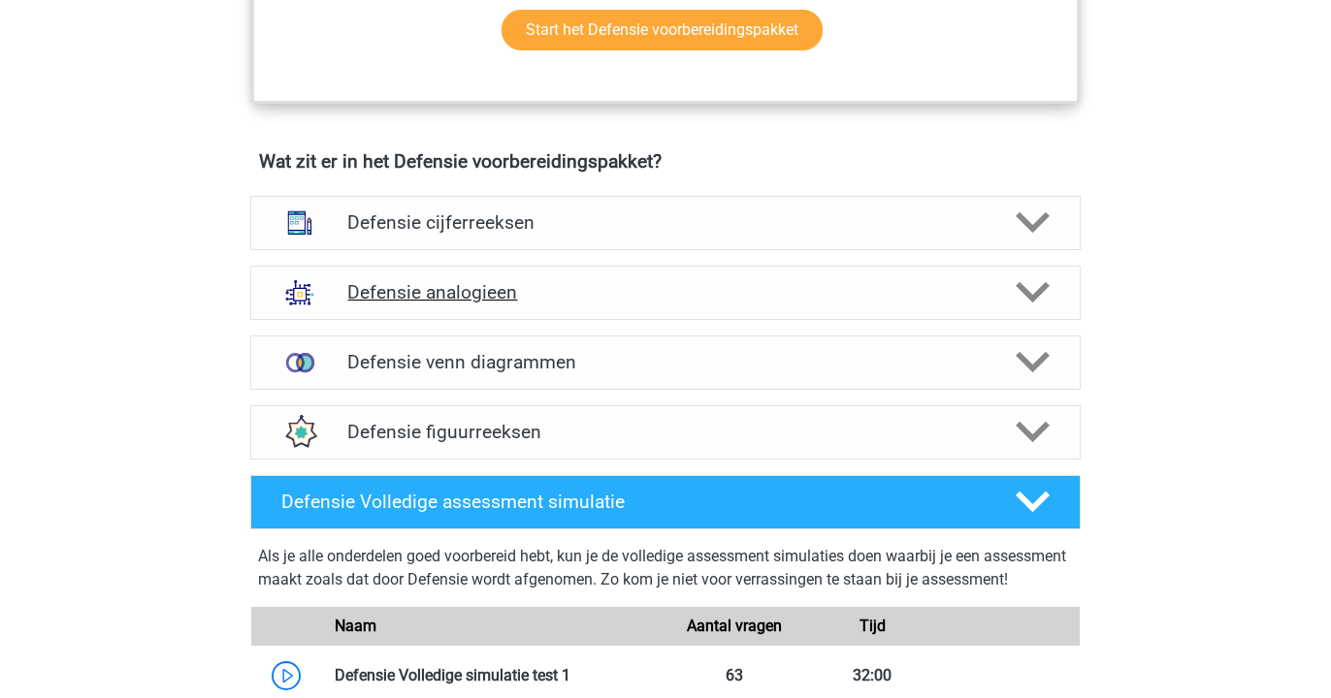
click at [456, 300] on h4 "Defensie analogieen" at bounding box center [664, 292] width 635 height 22
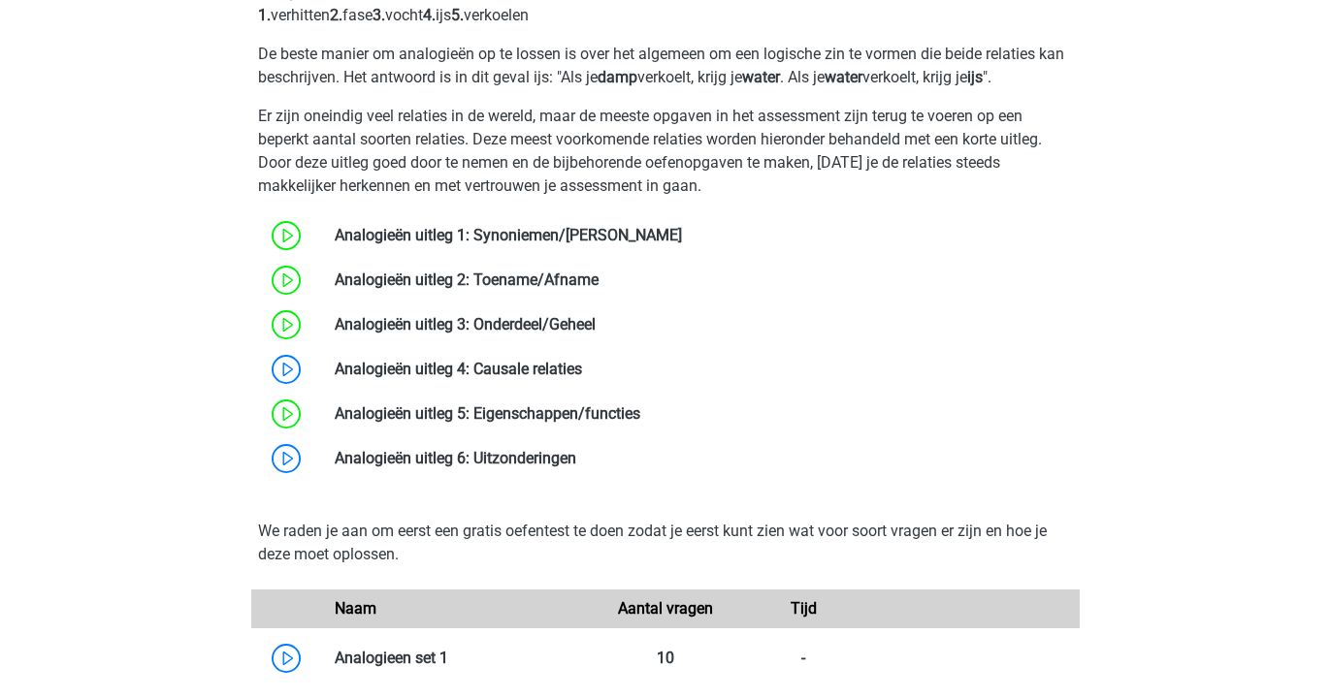
scroll to position [1731, 0]
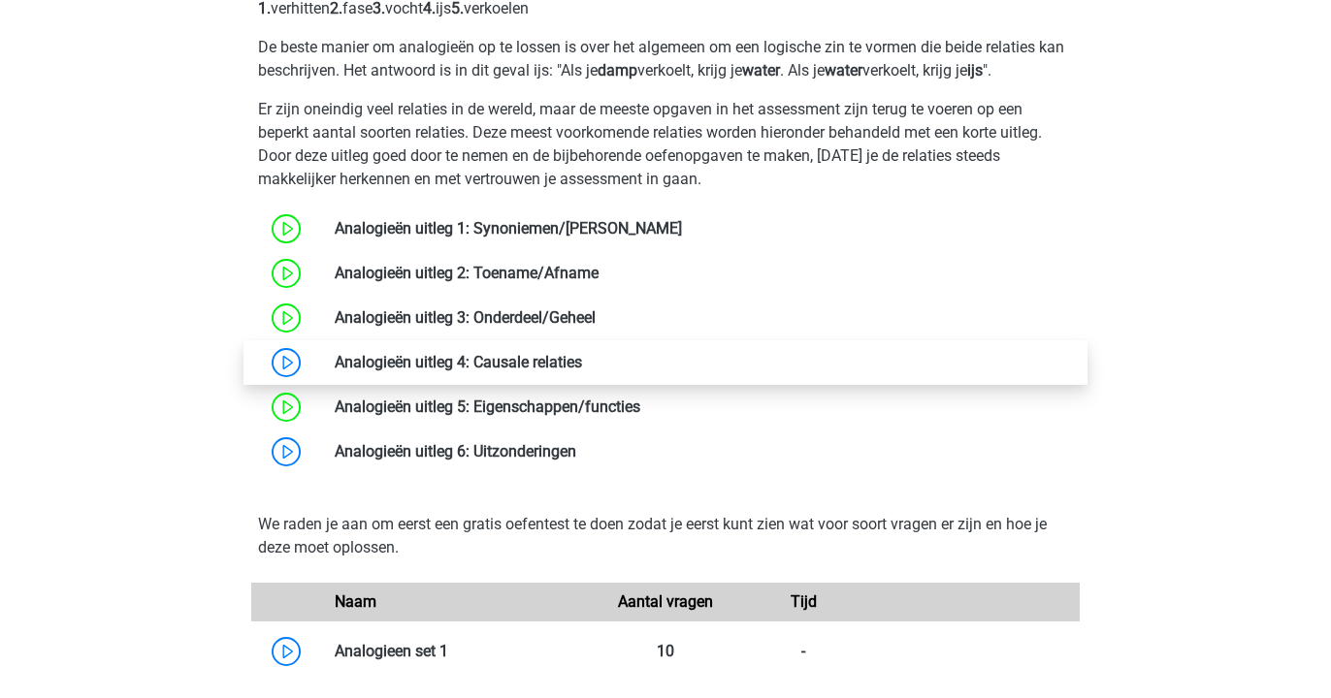
click at [582, 370] on link at bounding box center [582, 362] width 0 height 18
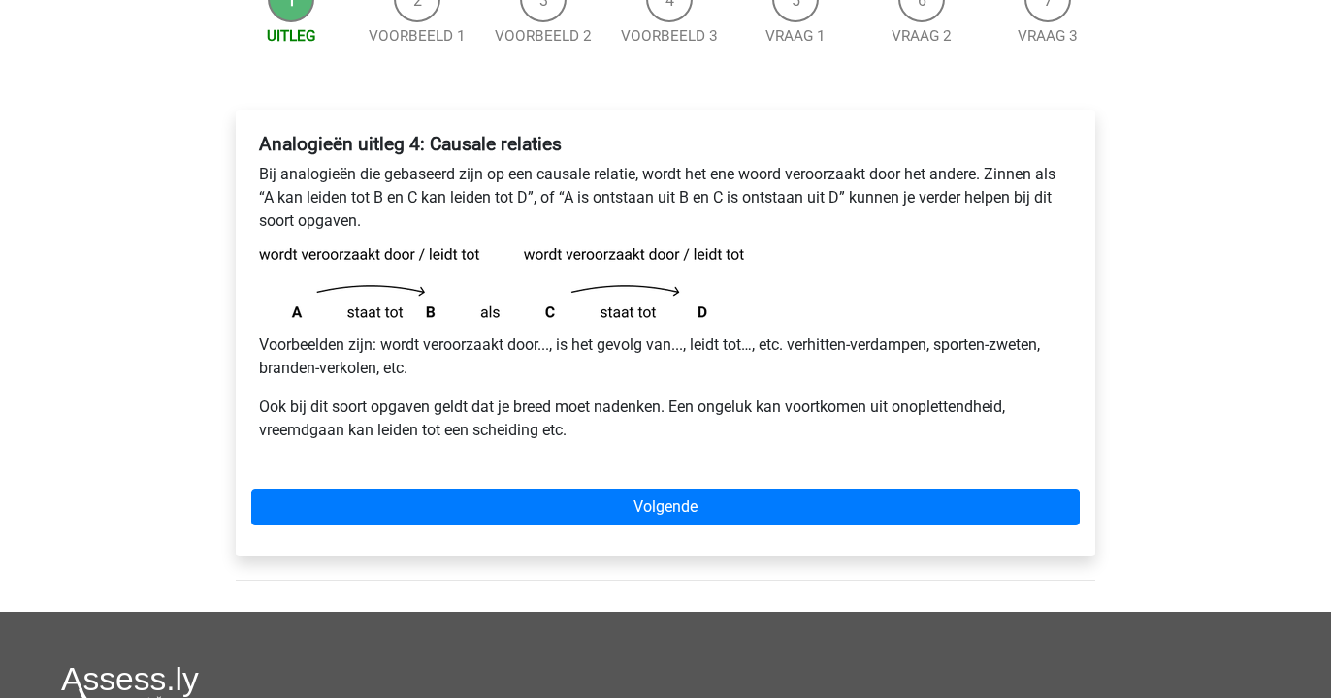
scroll to position [228, 0]
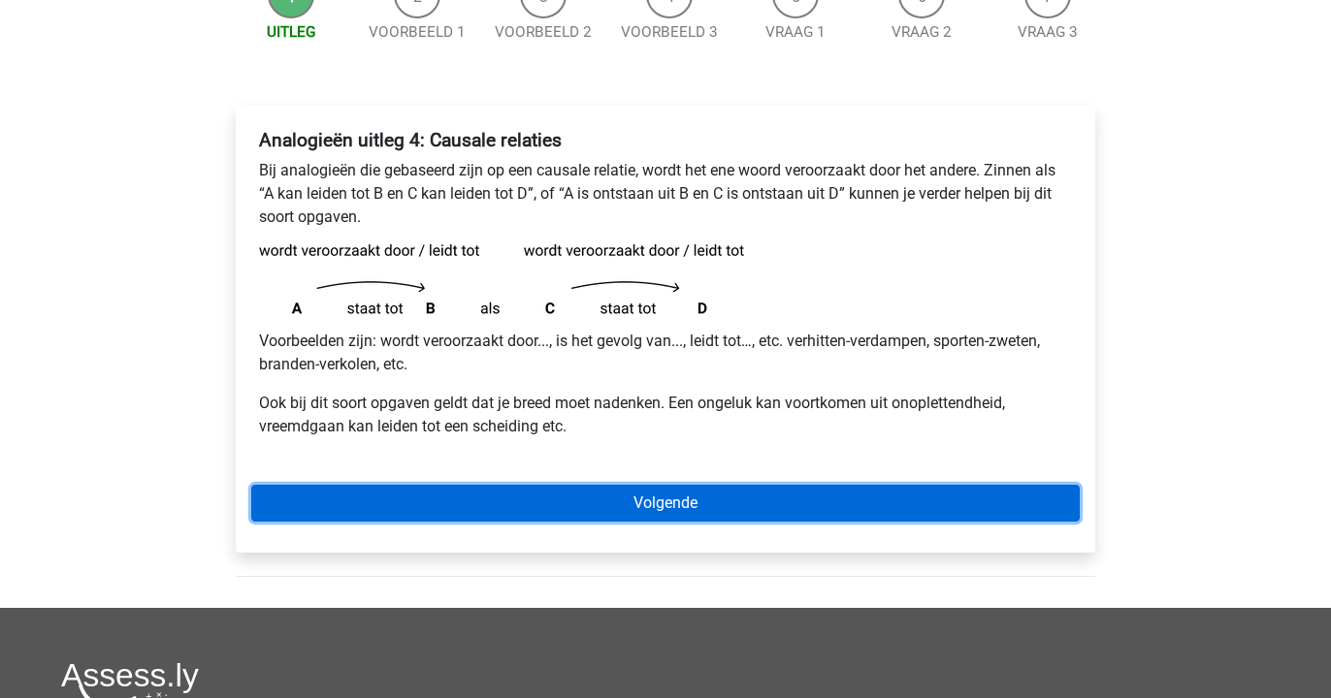
click at [446, 506] on link "Volgende" at bounding box center [665, 503] width 828 height 37
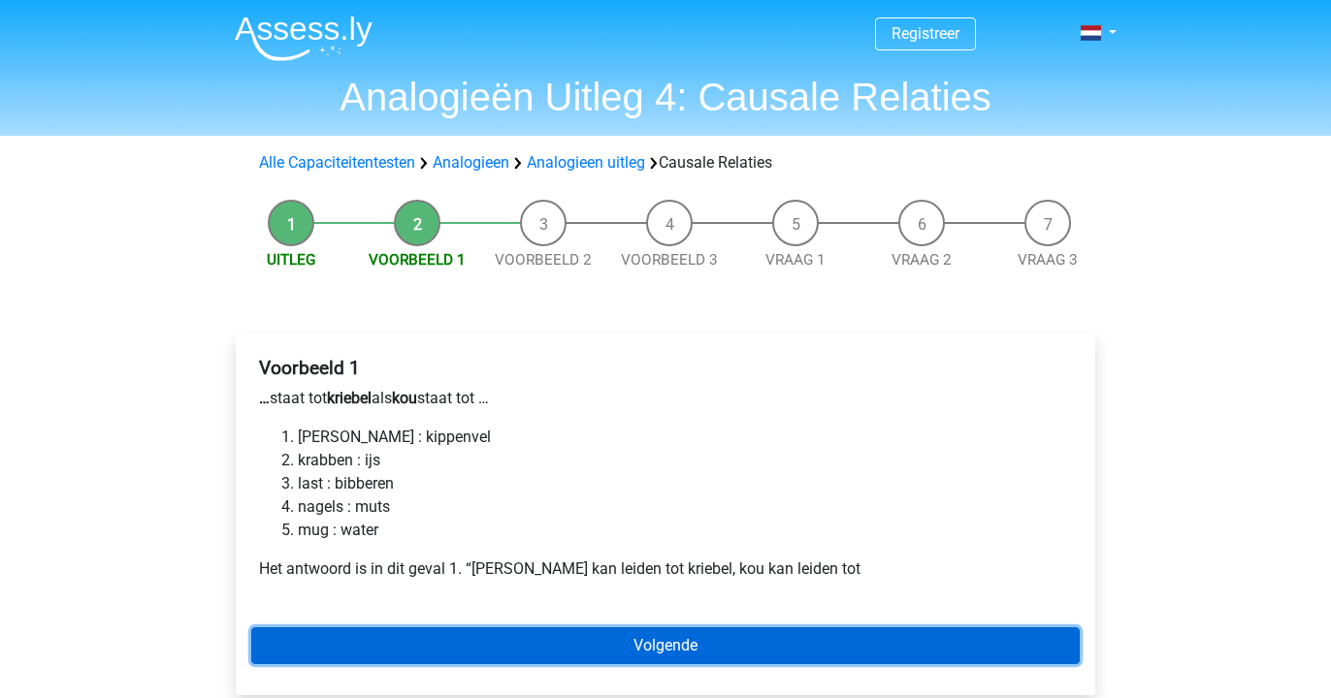
click at [422, 633] on link "Volgende" at bounding box center [665, 646] width 828 height 37
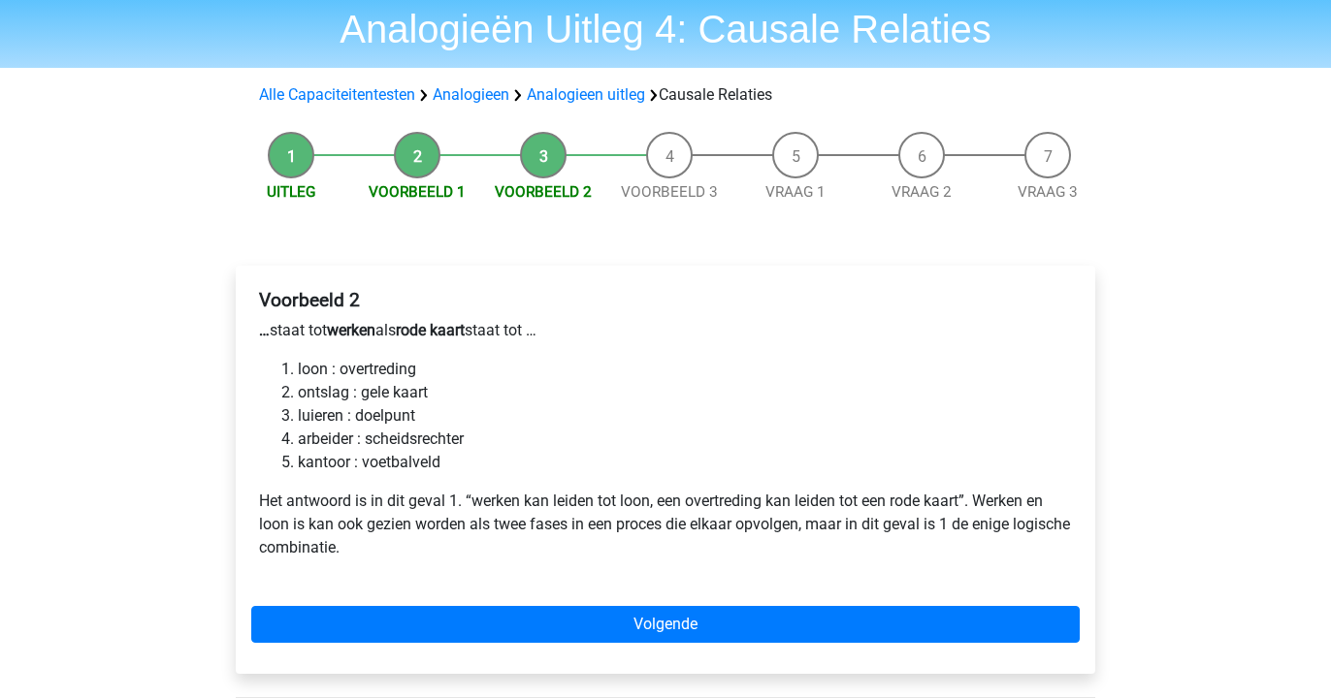
scroll to position [71, 0]
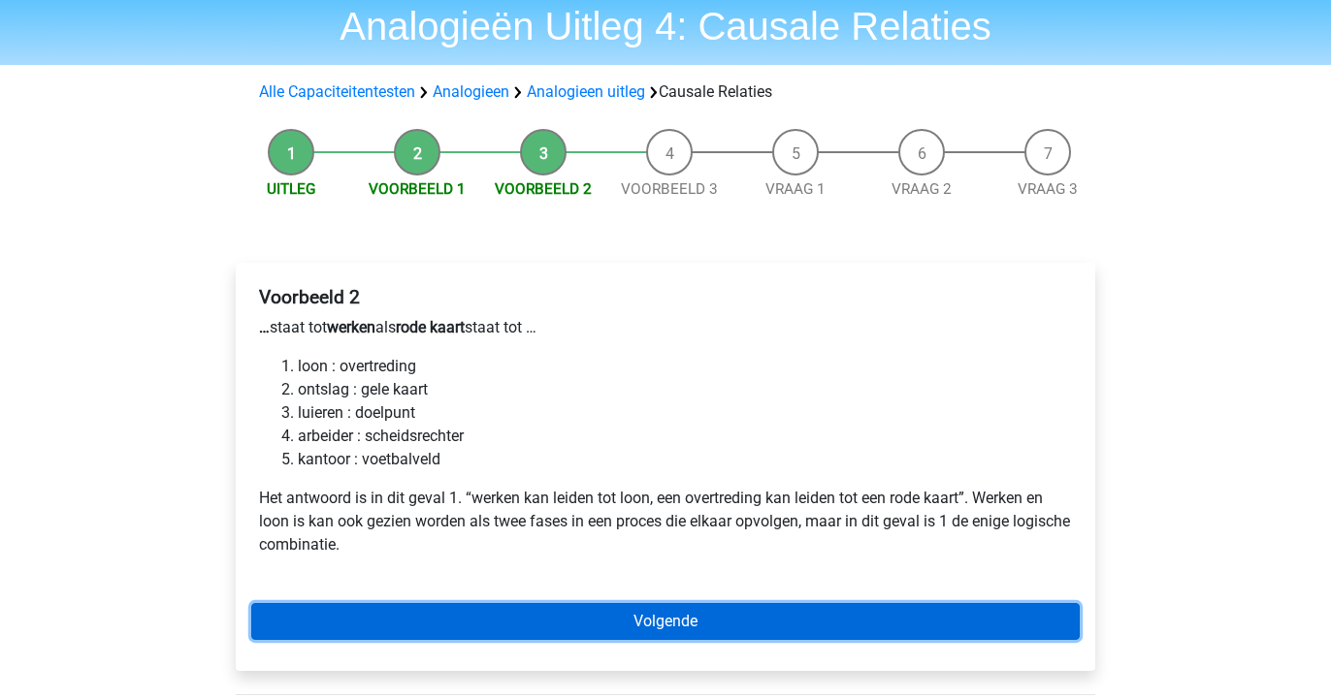
click at [427, 618] on link "Volgende" at bounding box center [665, 621] width 828 height 37
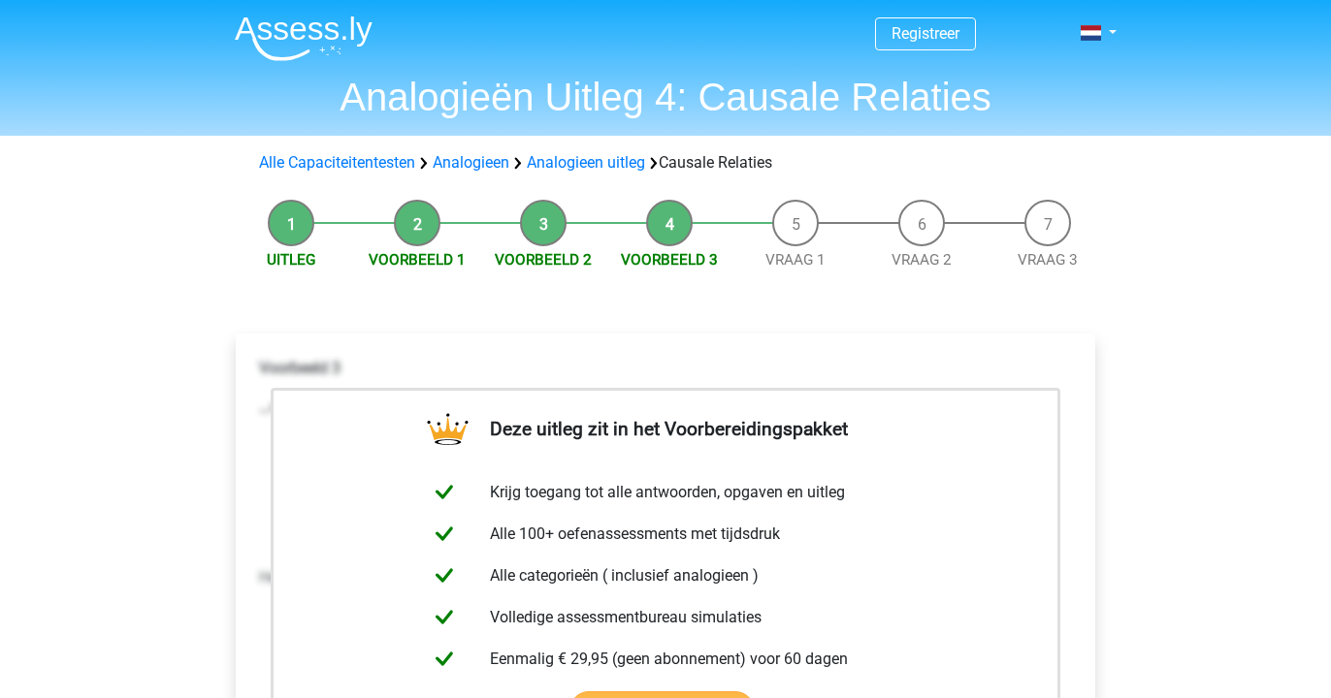
scroll to position [265, 0]
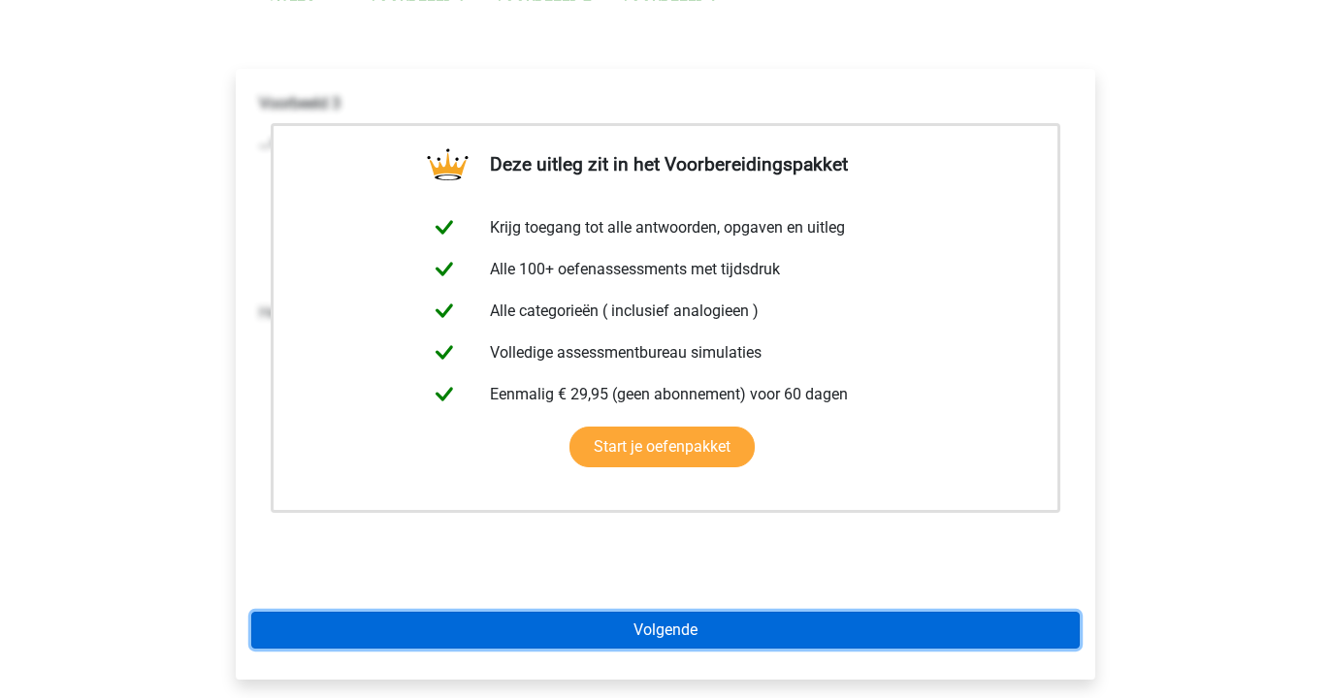
click at [416, 623] on link "Volgende" at bounding box center [665, 630] width 828 height 37
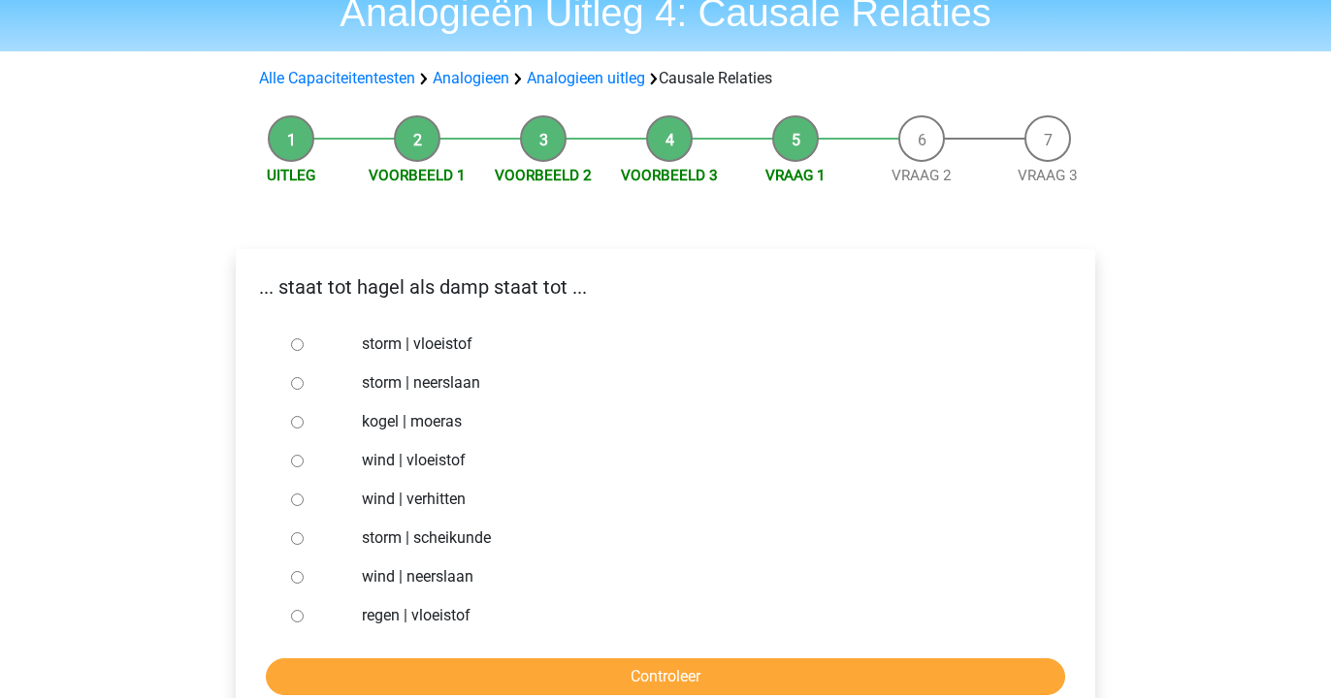
scroll to position [100, 0]
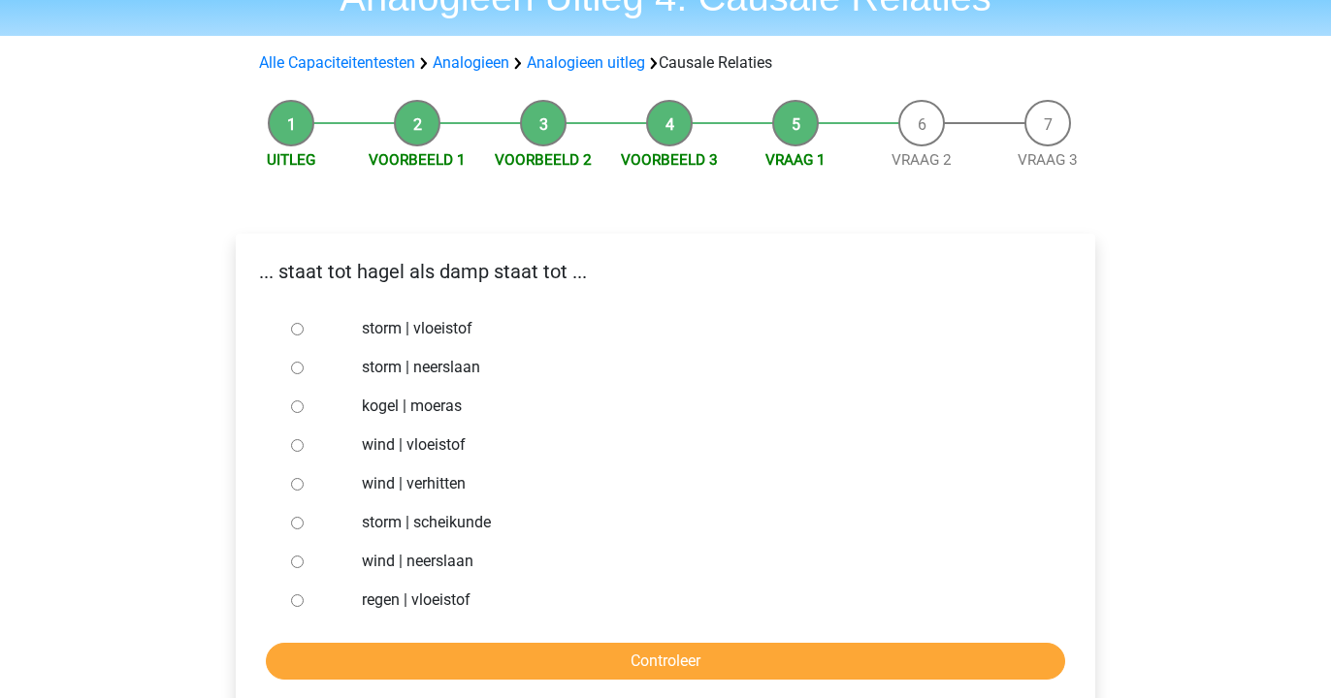
click at [420, 599] on label "regen | vloeistof" at bounding box center [697, 600] width 671 height 23
click at [304, 599] on input "regen | vloeistof" at bounding box center [297, 601] width 13 height 13
radio input "true"
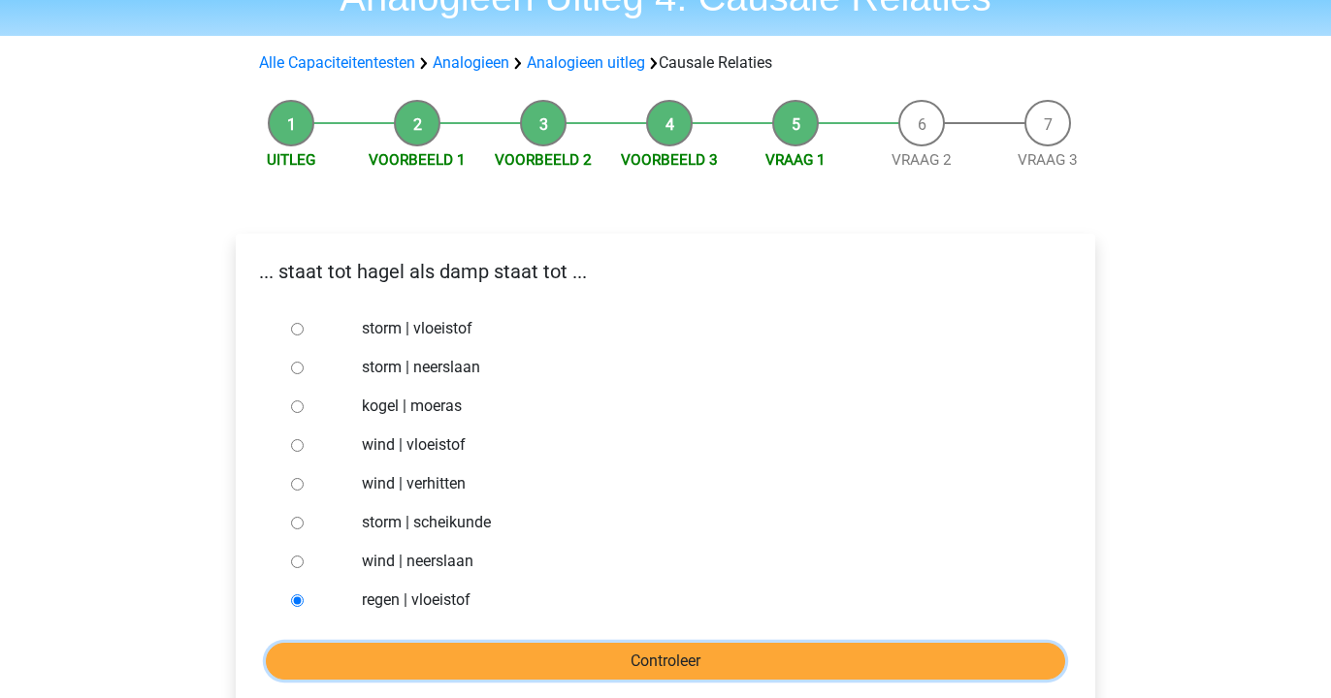
click at [422, 657] on input "Controleer" at bounding box center [665, 661] width 799 height 37
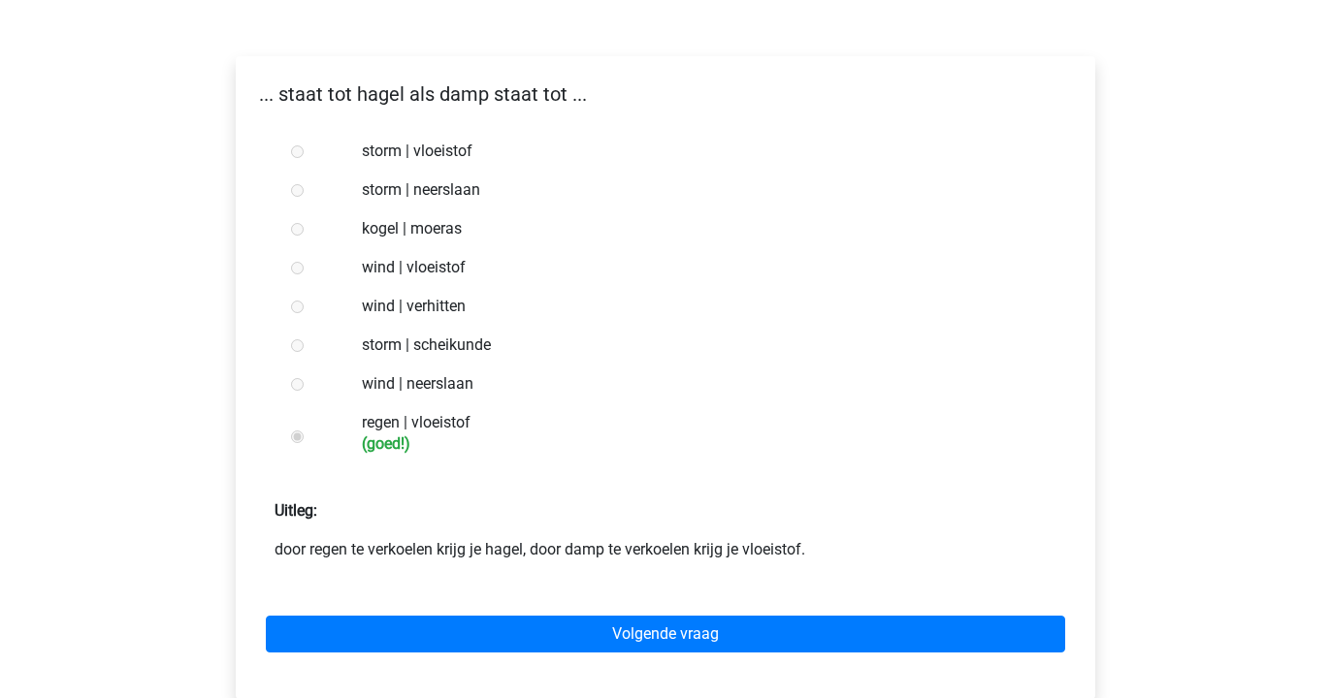
scroll to position [282, 0]
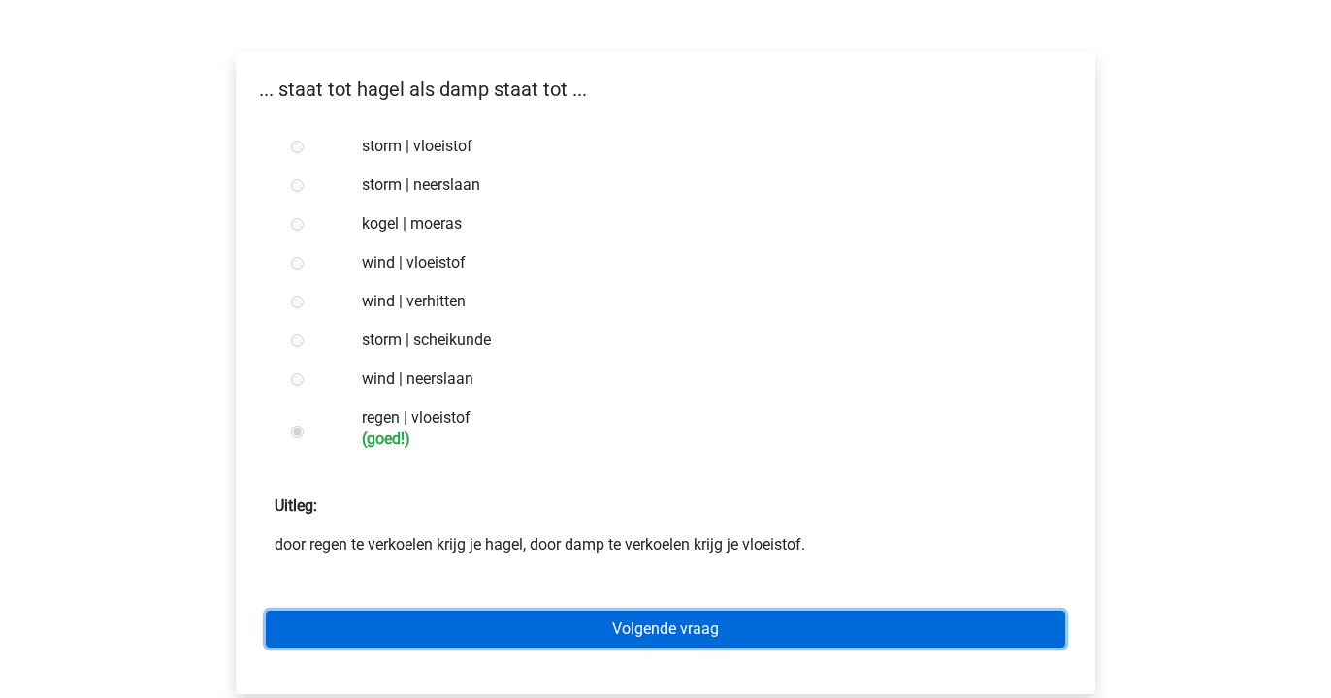
click at [424, 633] on link "Volgende vraag" at bounding box center [665, 629] width 799 height 37
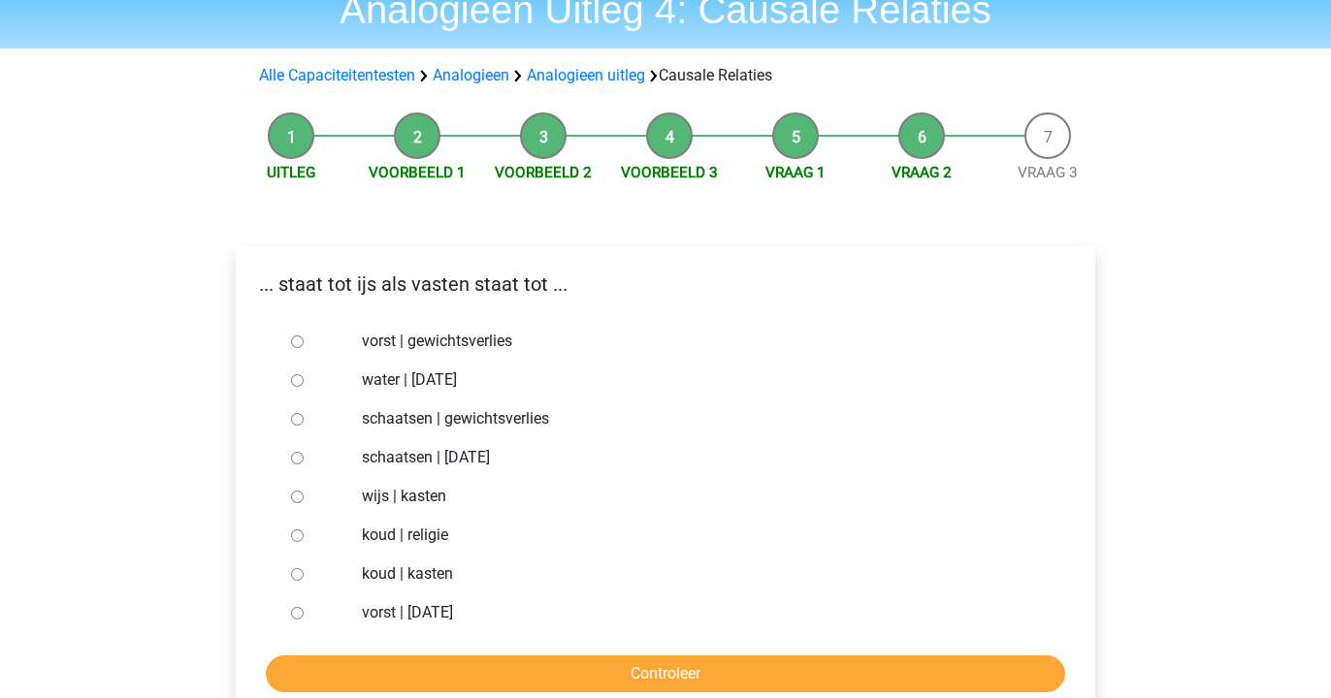
scroll to position [93, 0]
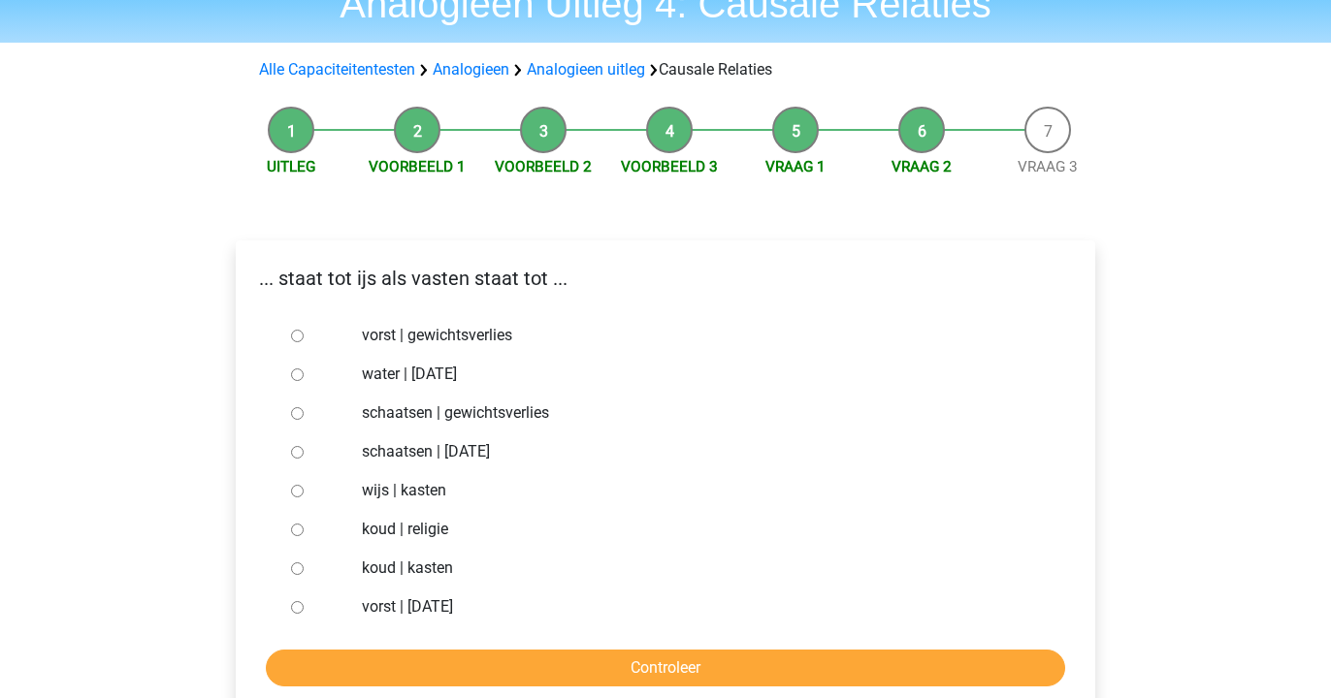
click at [456, 334] on label "vorst | gewichtsverlies" at bounding box center [697, 335] width 671 height 23
click at [304, 334] on input "vorst | gewichtsverlies" at bounding box center [297, 336] width 13 height 13
radio input "true"
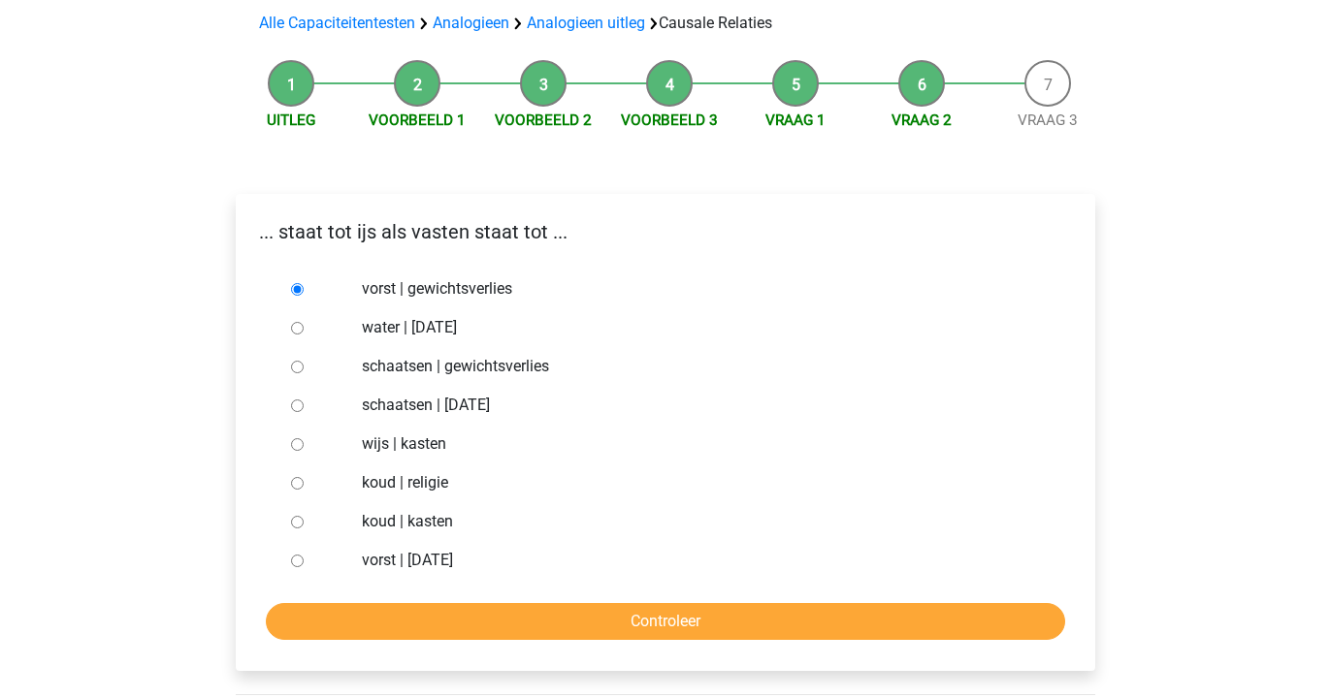
scroll to position [146, 0]
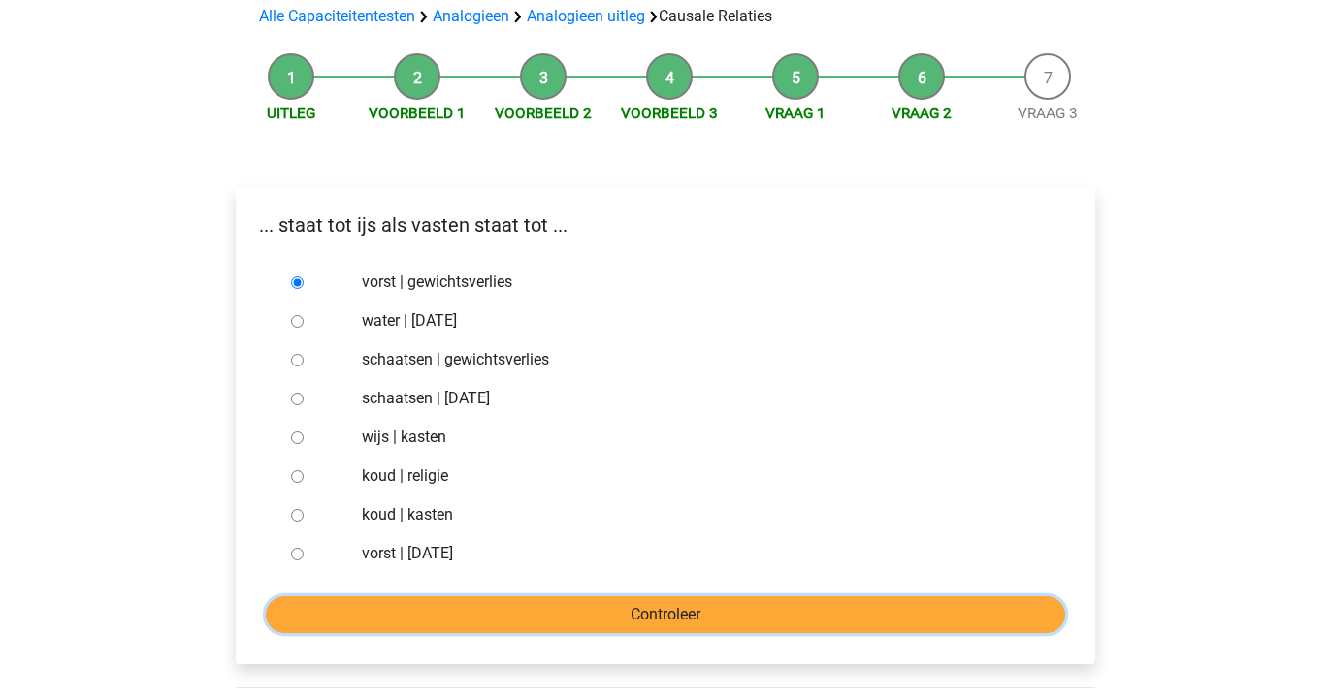
click at [439, 625] on input "Controleer" at bounding box center [665, 615] width 799 height 37
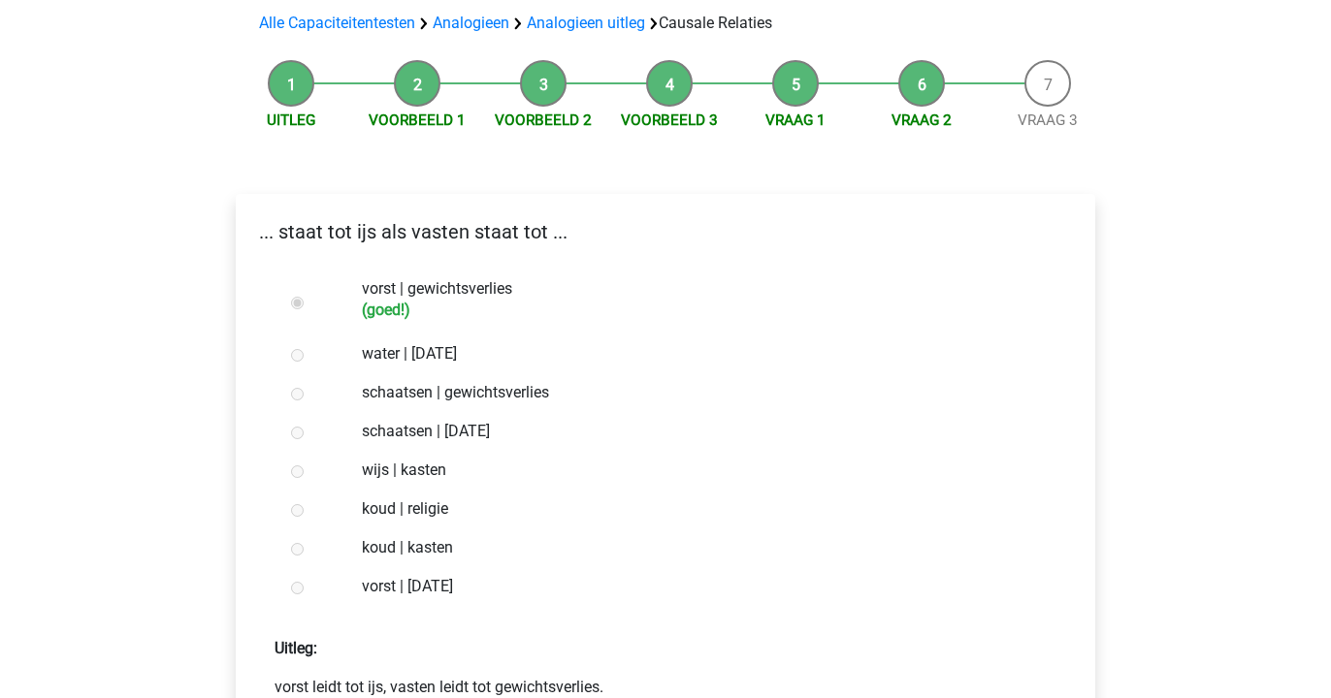
scroll to position [217, 0]
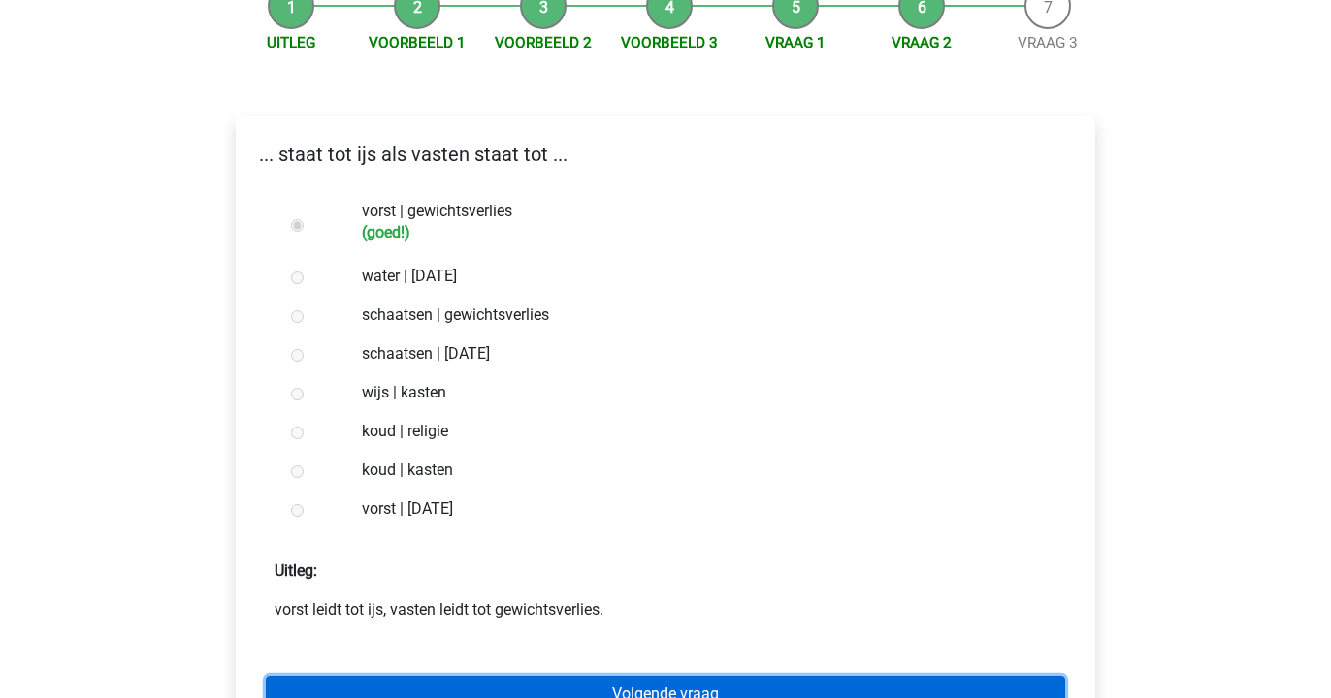
click at [429, 678] on link "Volgende vraag" at bounding box center [665, 694] width 799 height 37
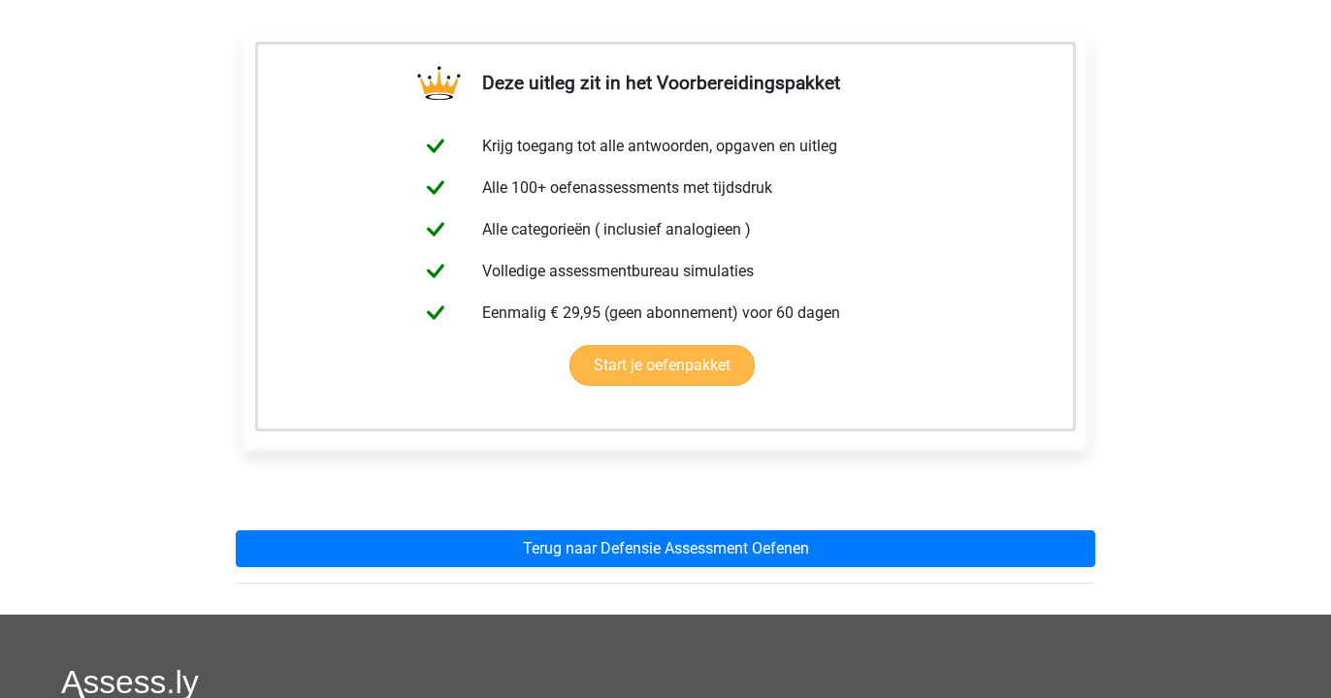
scroll to position [324, 0]
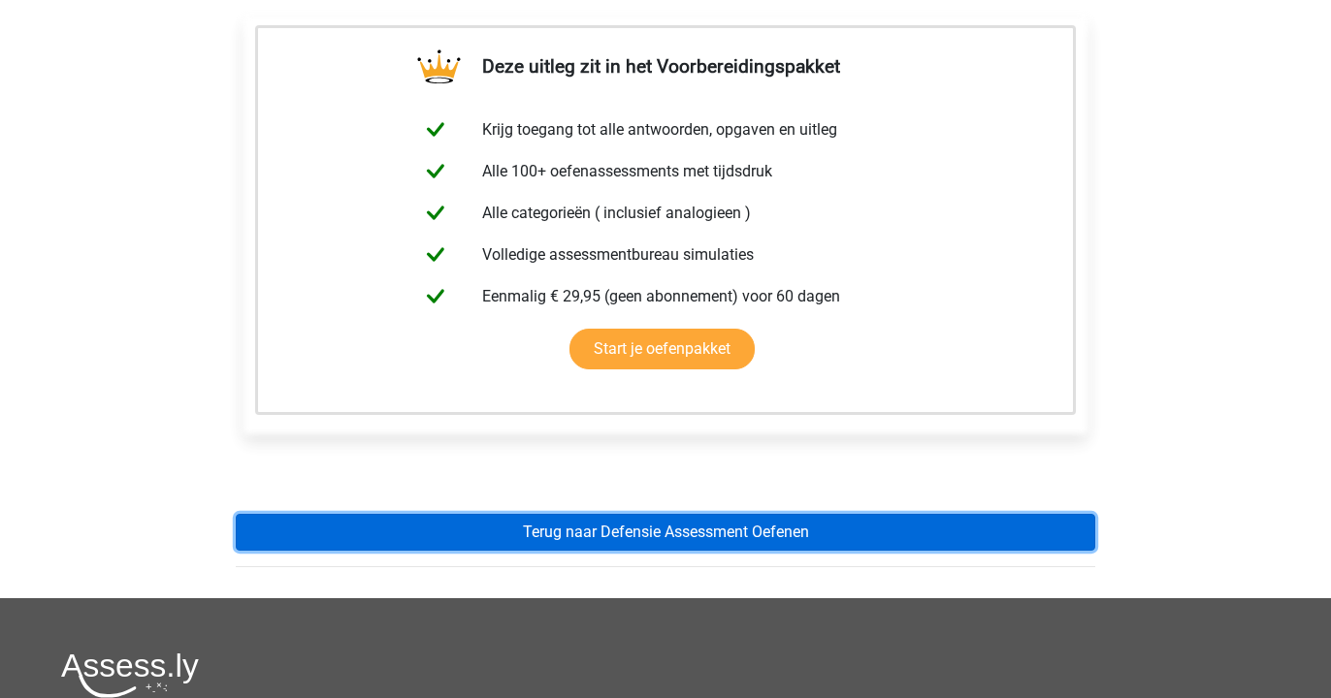
click at [441, 536] on link "Terug naar Defensie Assessment Oefenen" at bounding box center [665, 532] width 859 height 37
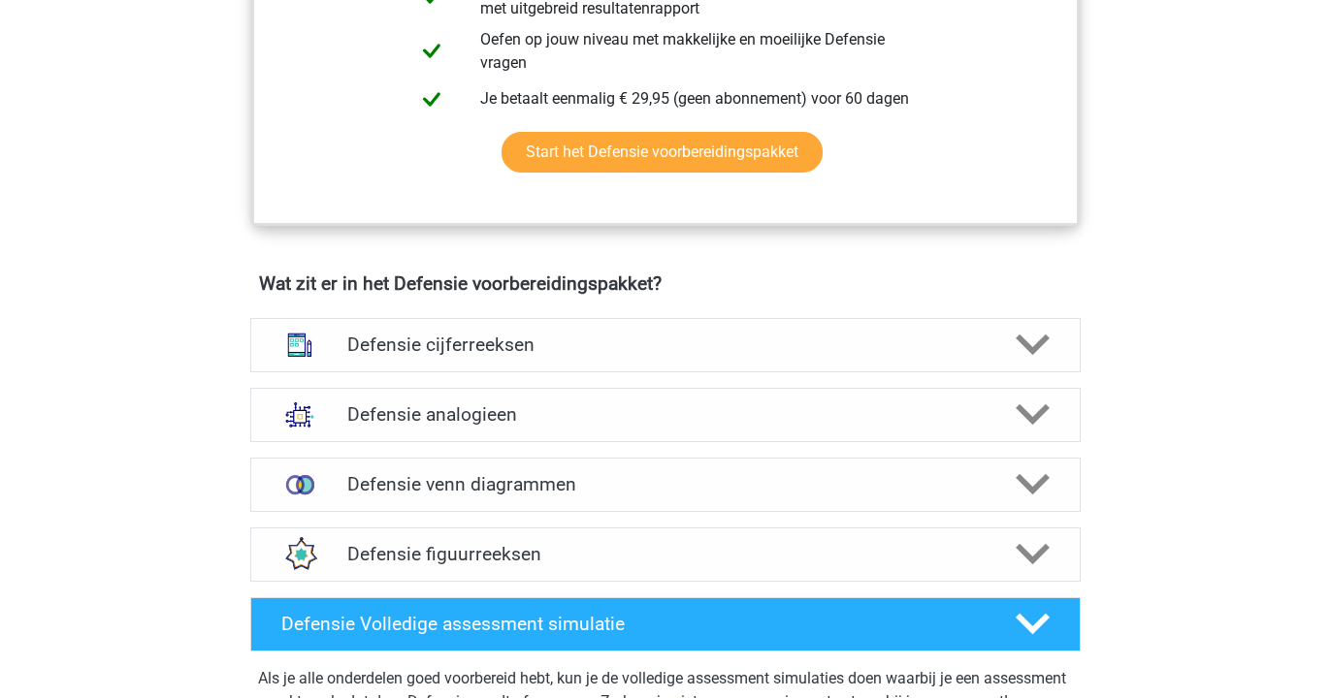
scroll to position [1226, 0]
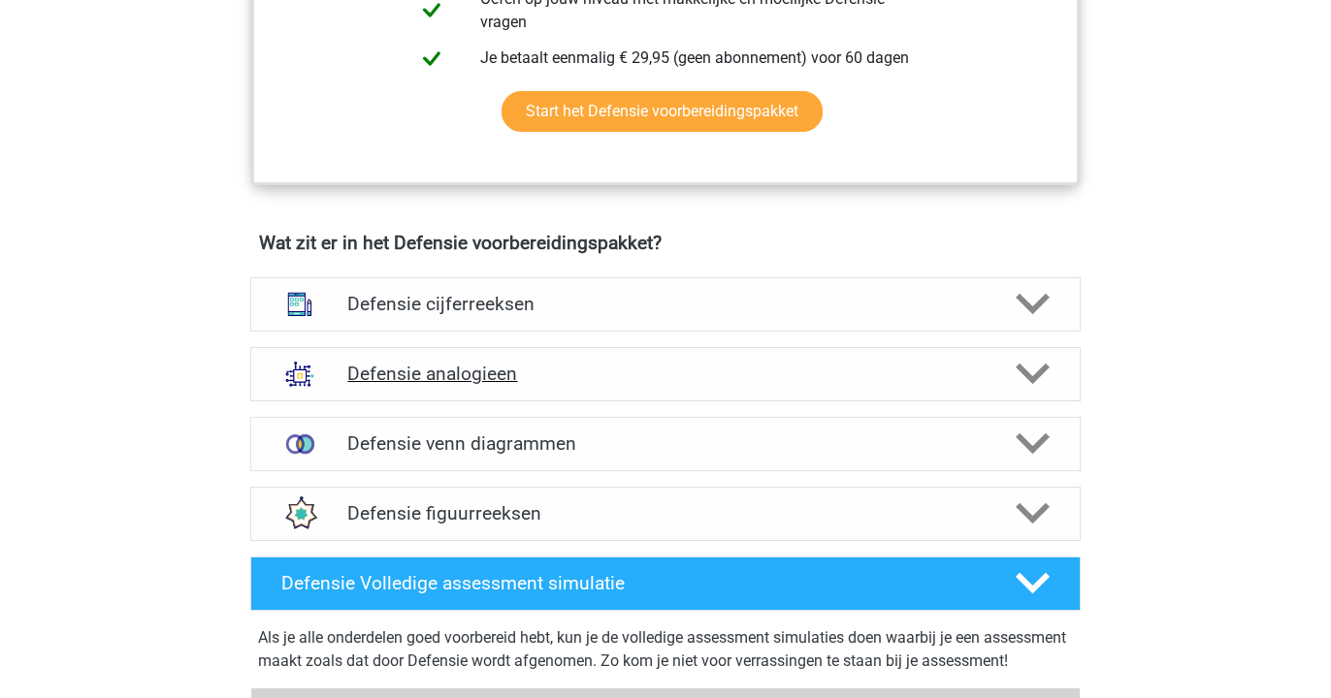
click at [507, 363] on h4 "Defensie analogieen" at bounding box center [664, 374] width 635 height 22
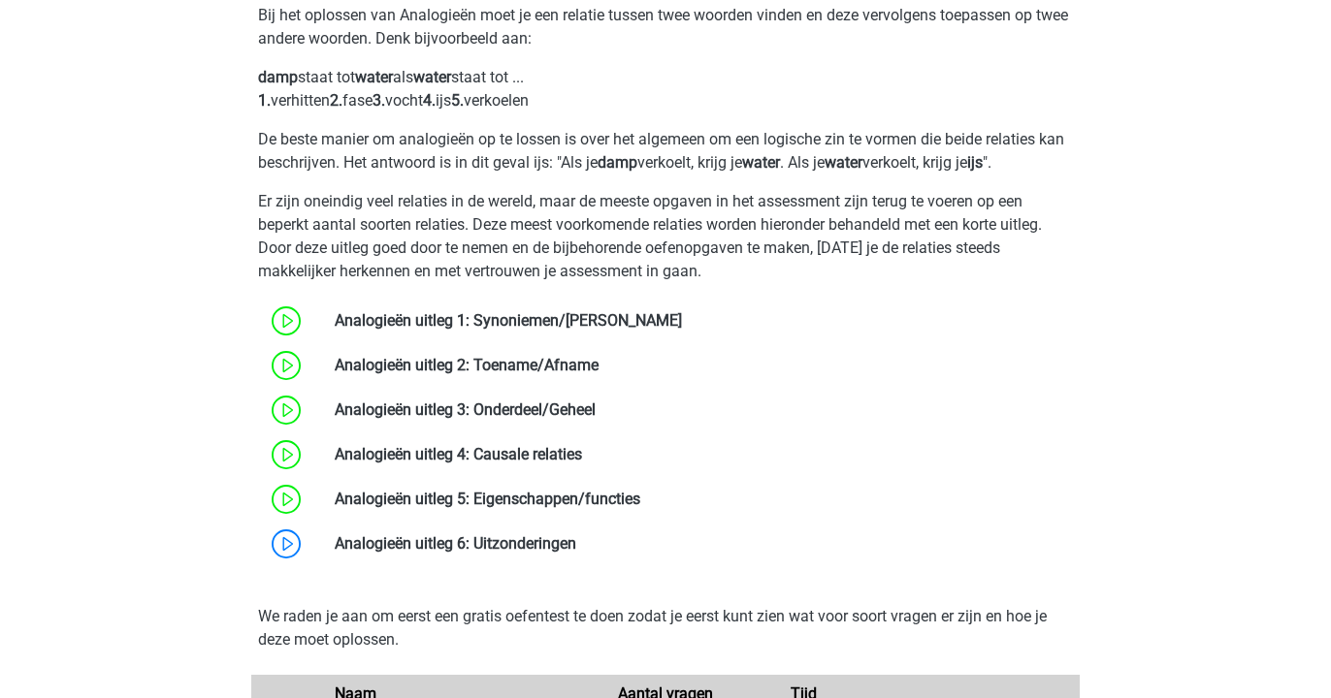
scroll to position [1723, 0]
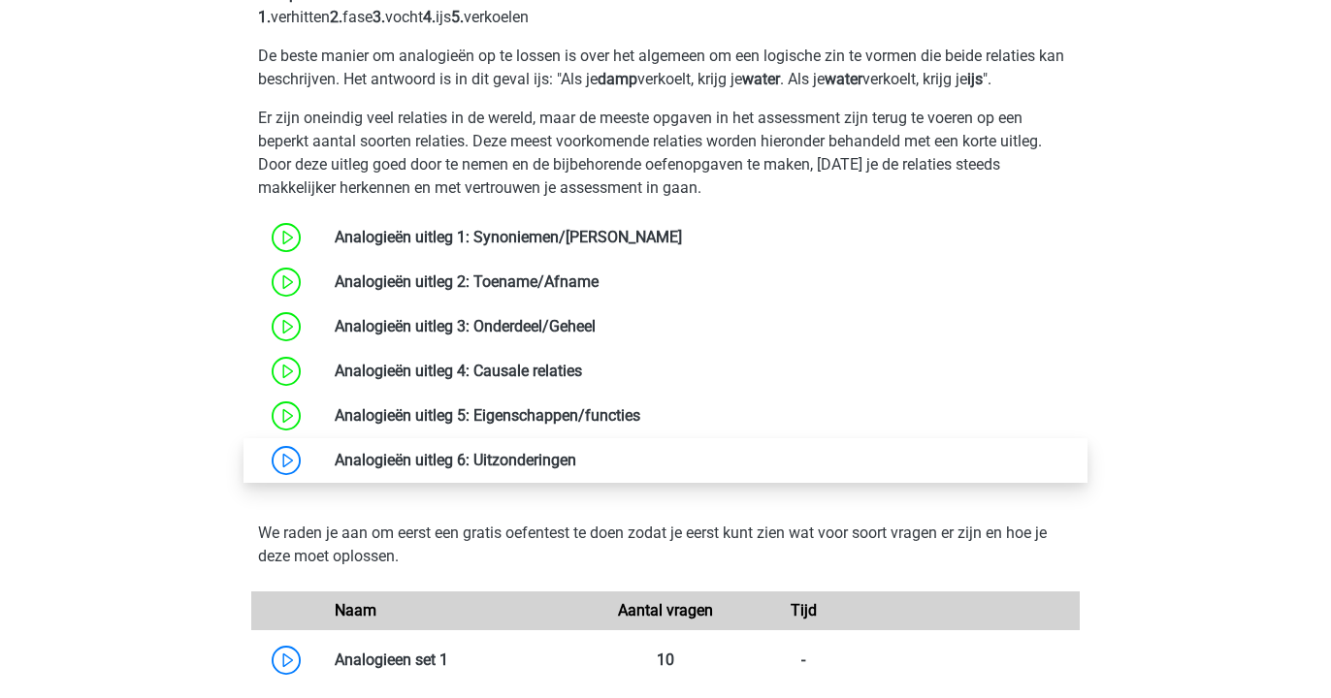
click at [576, 469] on link at bounding box center [576, 460] width 0 height 18
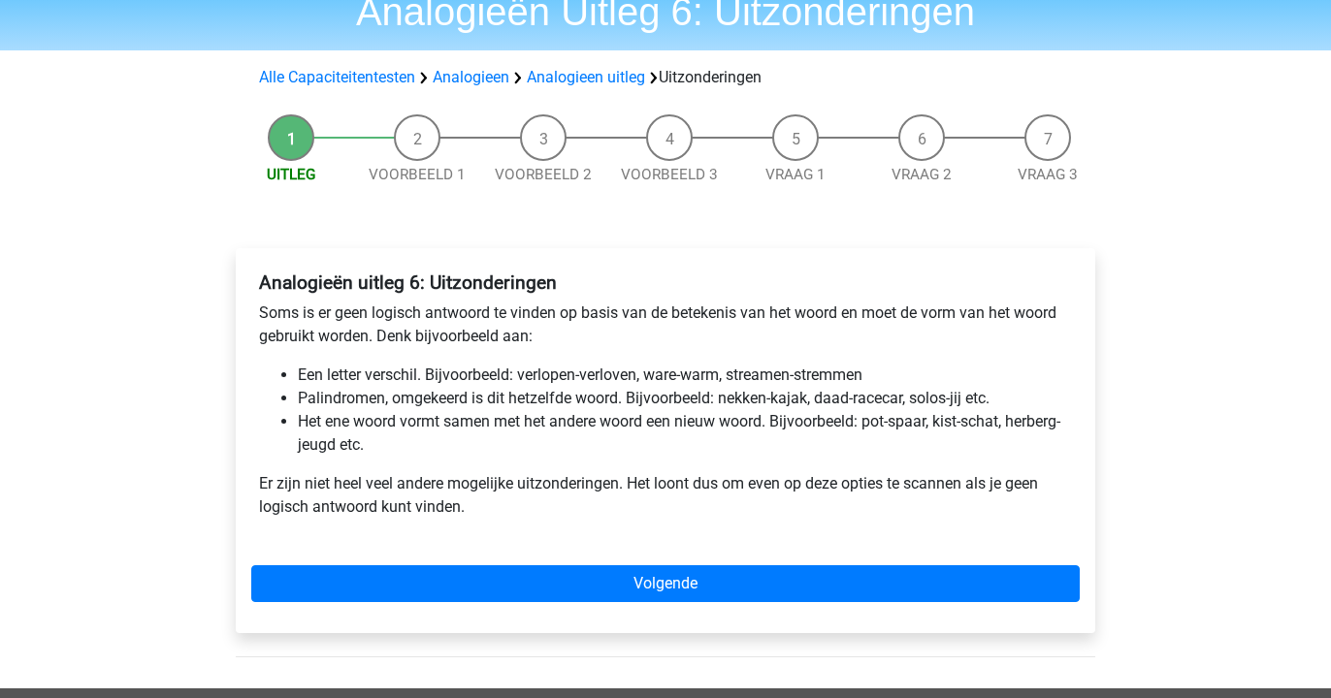
scroll to position [189, 0]
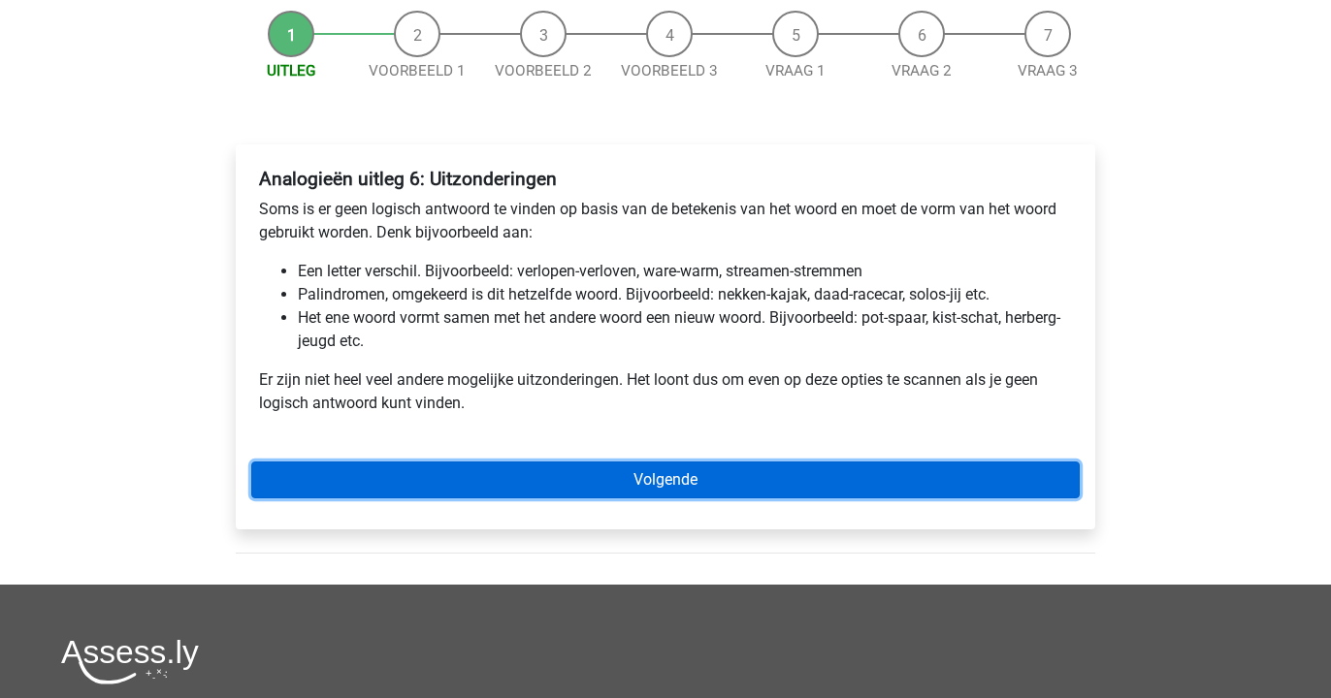
click at [479, 493] on link "Volgende" at bounding box center [665, 480] width 828 height 37
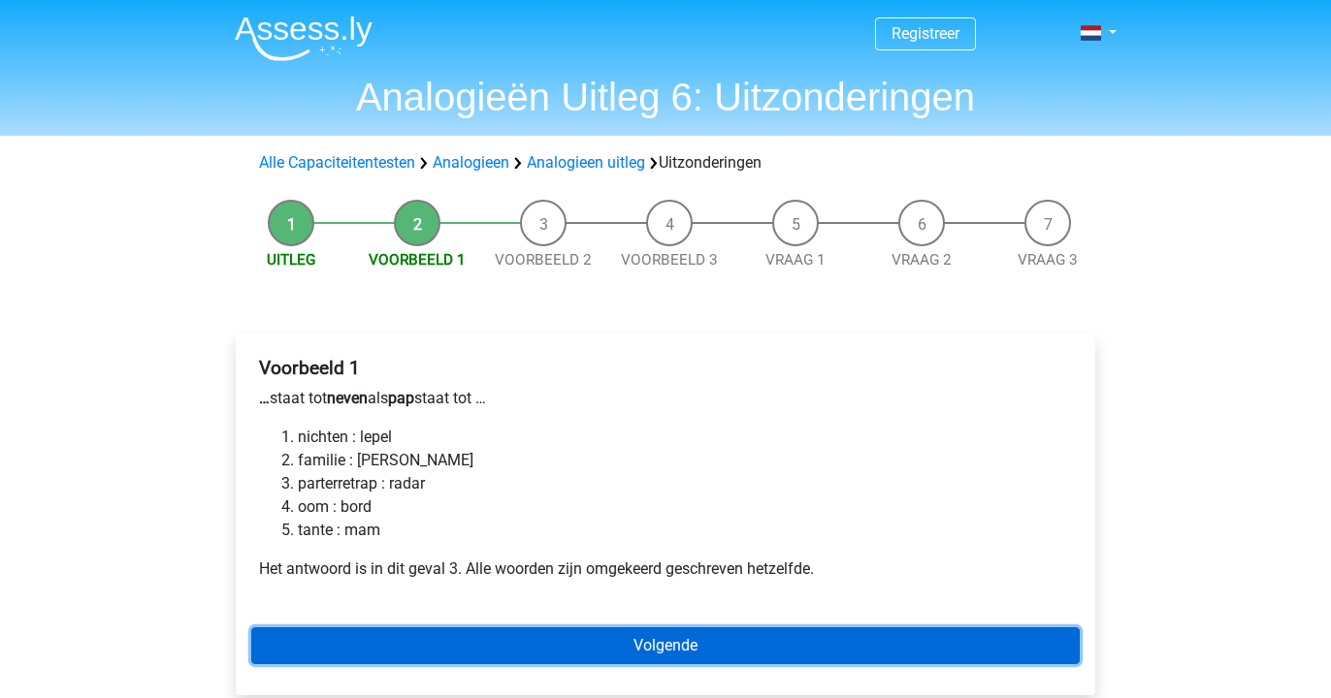
click at [436, 652] on link "Volgende" at bounding box center [665, 646] width 828 height 37
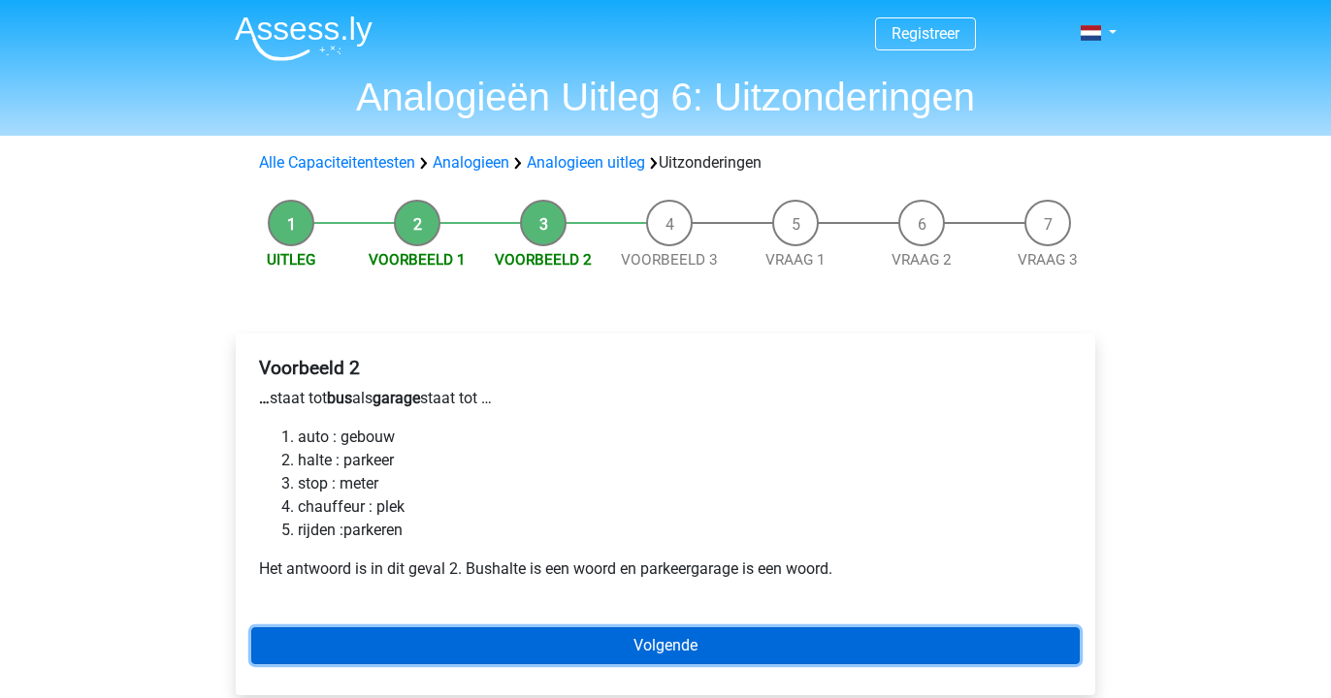
click at [388, 632] on link "Volgende" at bounding box center [665, 646] width 828 height 37
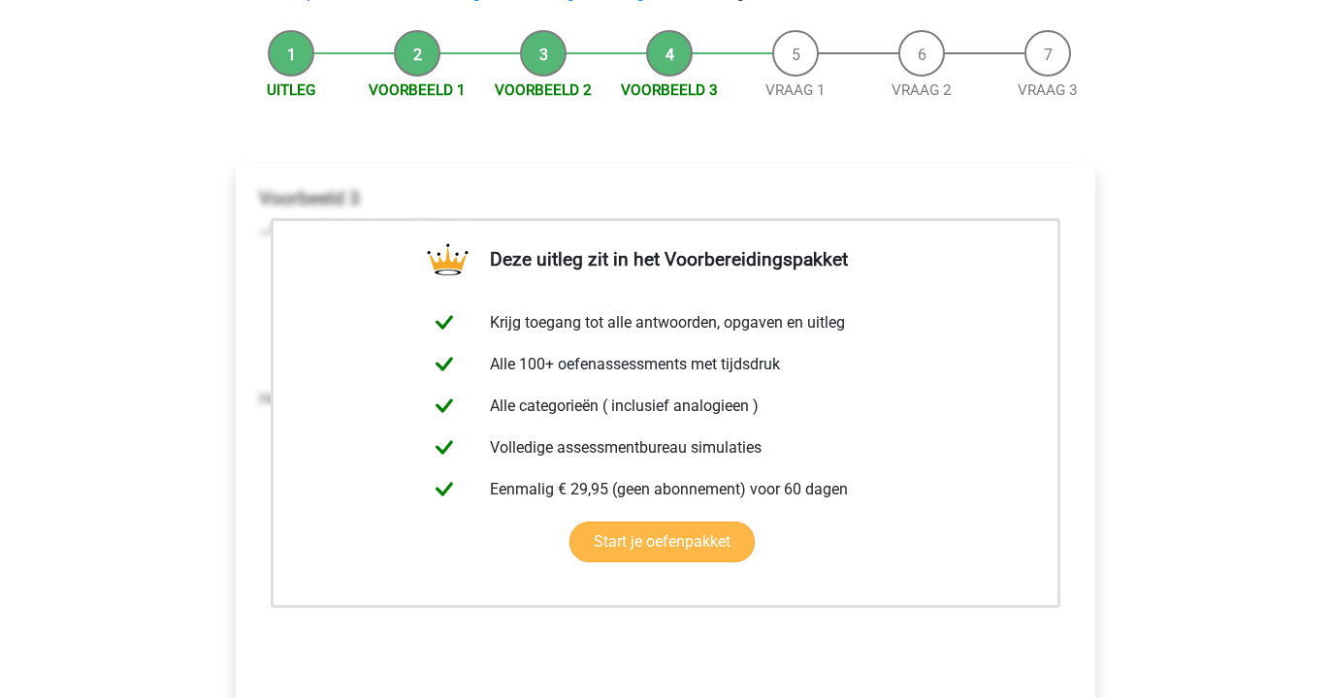
scroll to position [291, 0]
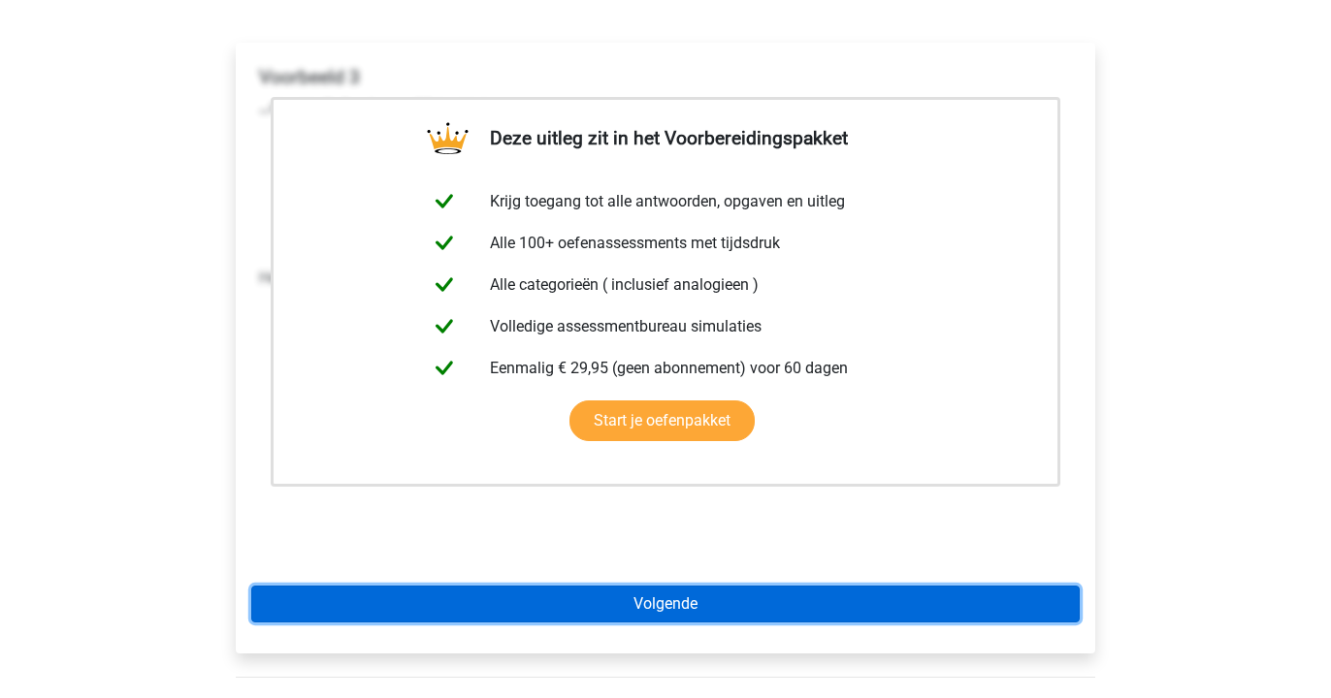
click at [395, 603] on link "Volgende" at bounding box center [665, 604] width 828 height 37
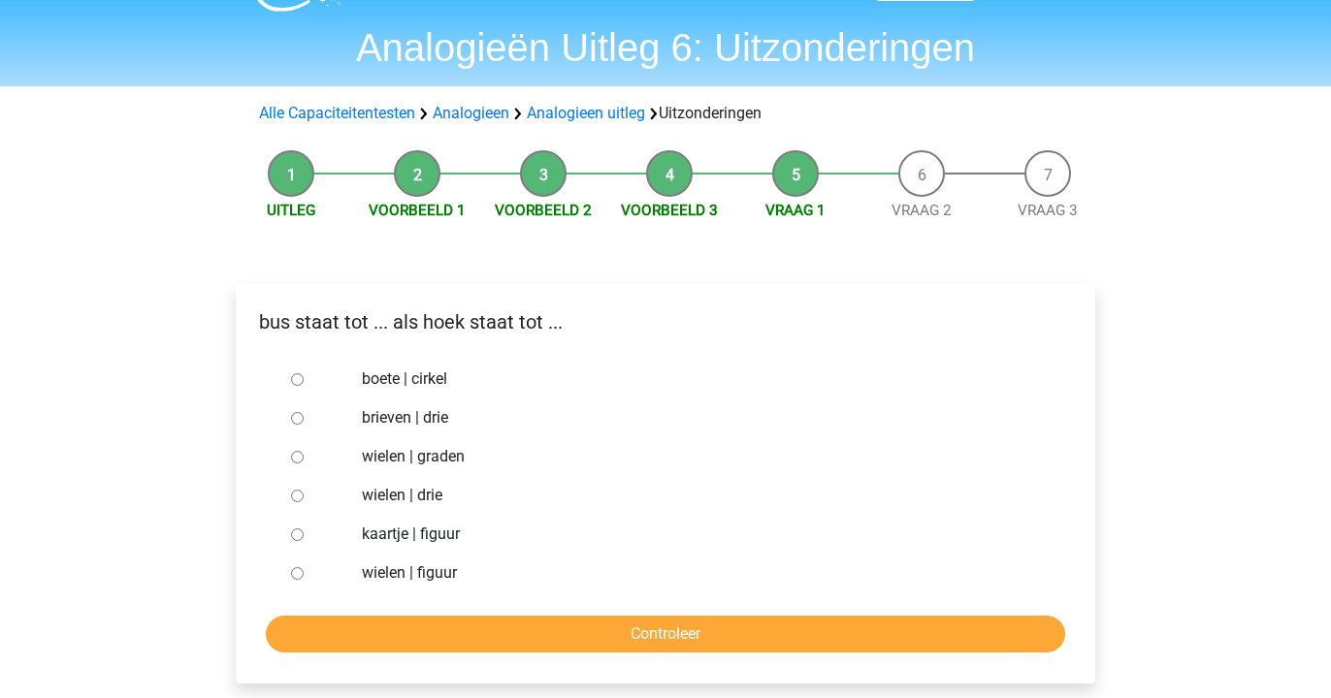
scroll to position [50, 0]
click at [299, 459] on input "wielen | graden" at bounding box center [297, 456] width 13 height 13
radio input "true"
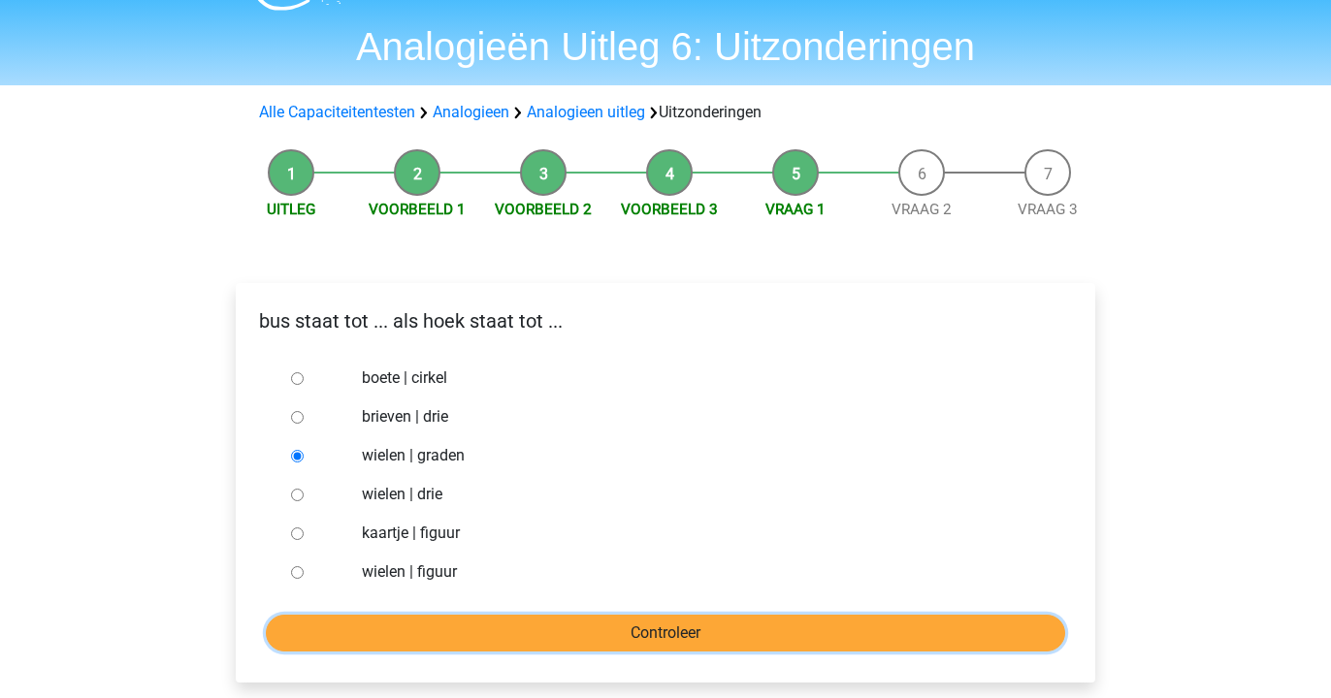
click at [336, 631] on input "Controleer" at bounding box center [665, 633] width 799 height 37
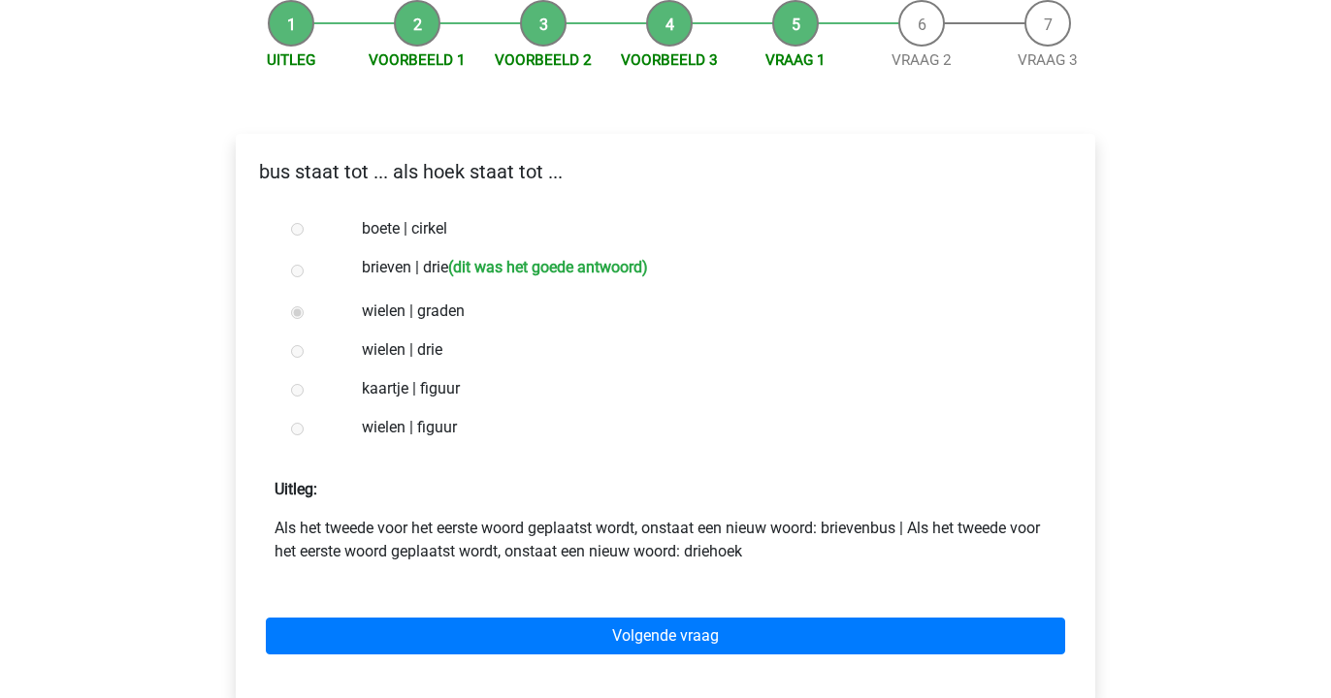
scroll to position [203, 0]
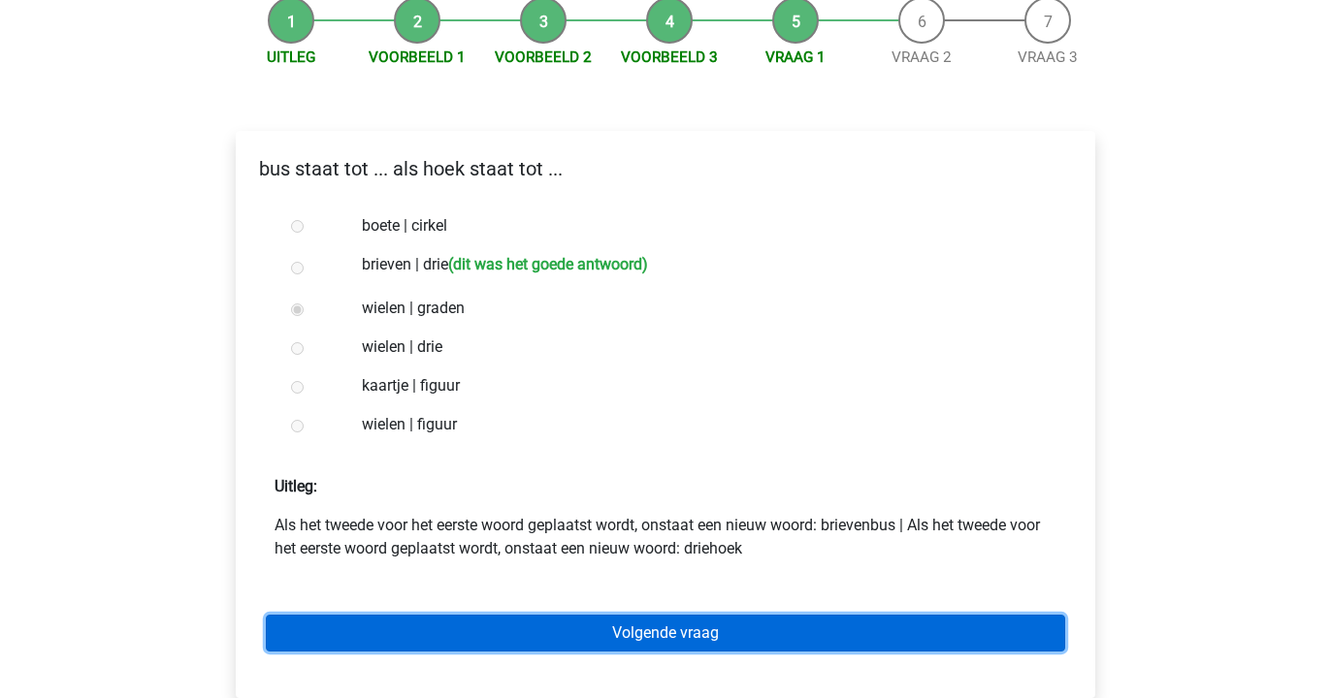
click at [370, 623] on link "Volgende vraag" at bounding box center [665, 633] width 799 height 37
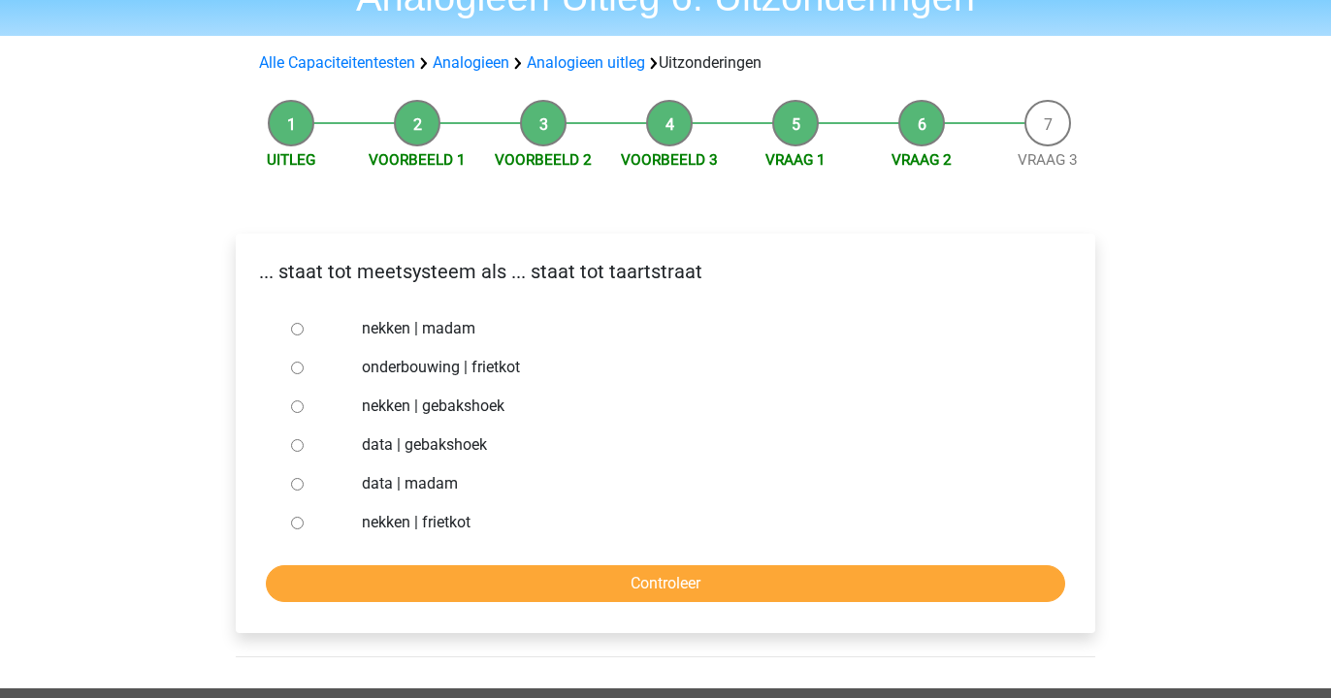
scroll to position [101, 0]
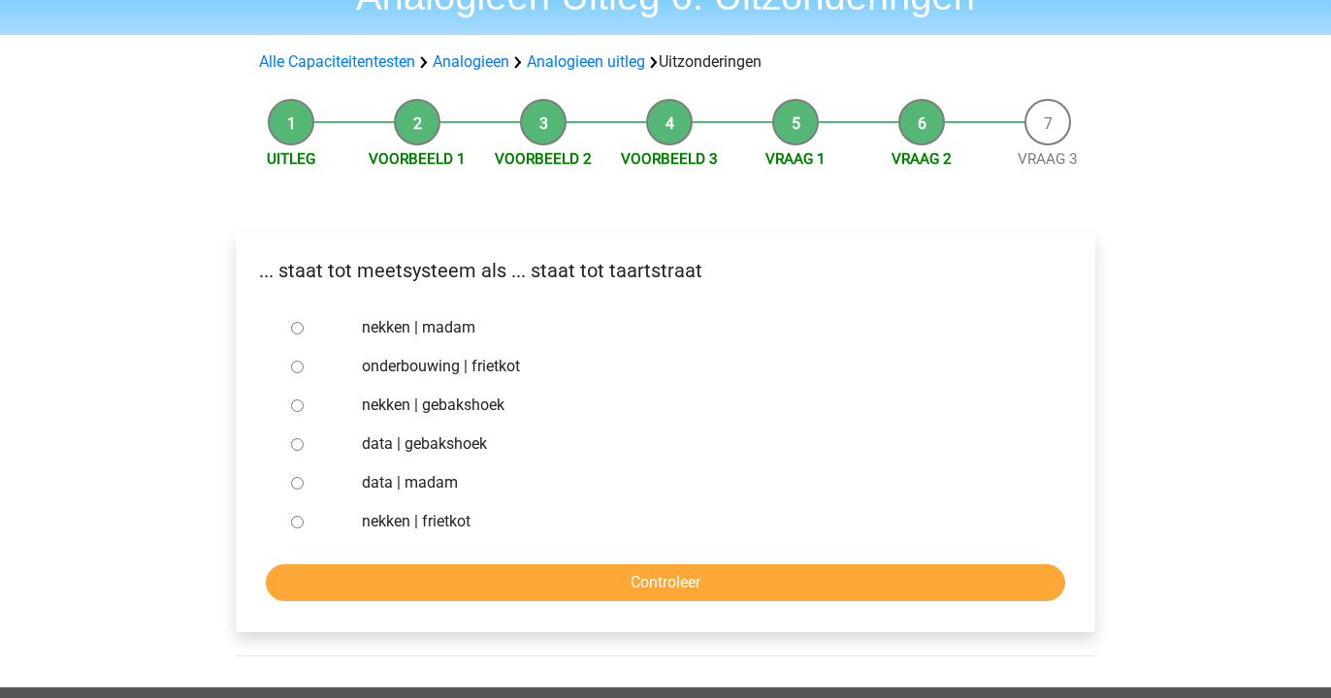
click at [430, 330] on label "nekken | madam" at bounding box center [697, 327] width 671 height 23
click at [304, 330] on input "nekken | madam" at bounding box center [297, 328] width 13 height 13
radio input "true"
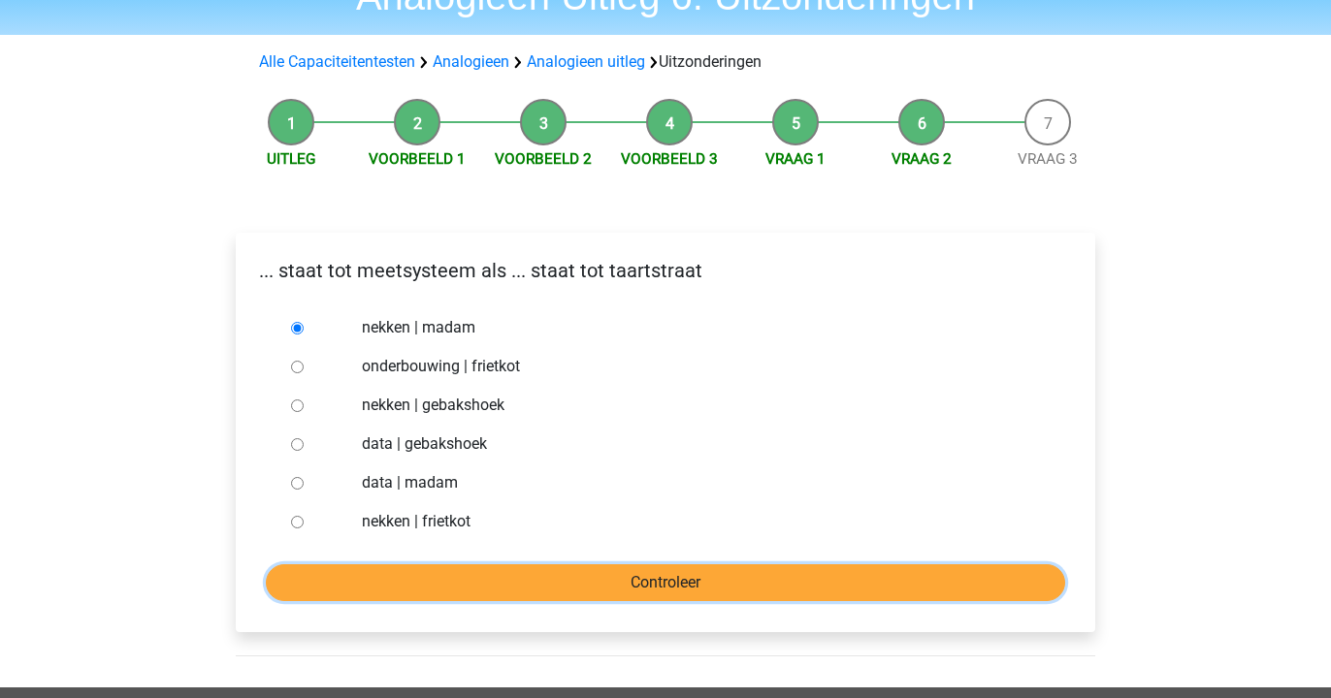
click at [435, 578] on input "Controleer" at bounding box center [665, 583] width 799 height 37
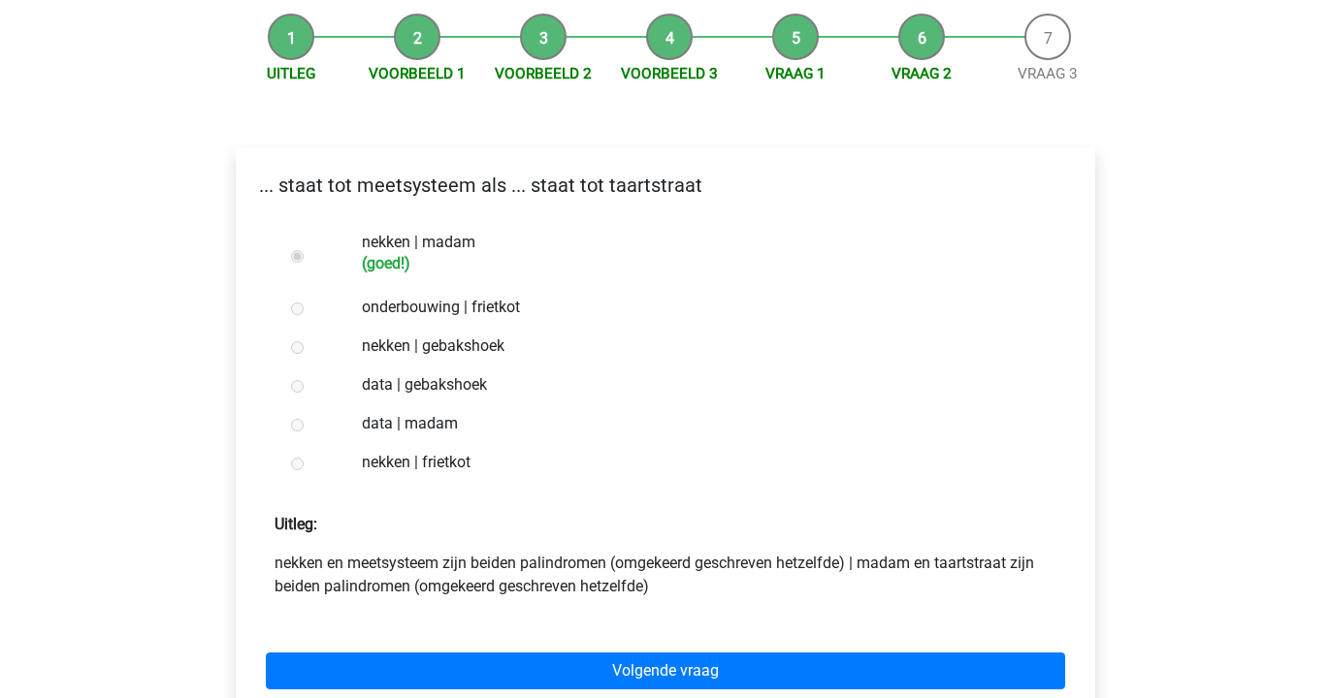
scroll to position [189, 0]
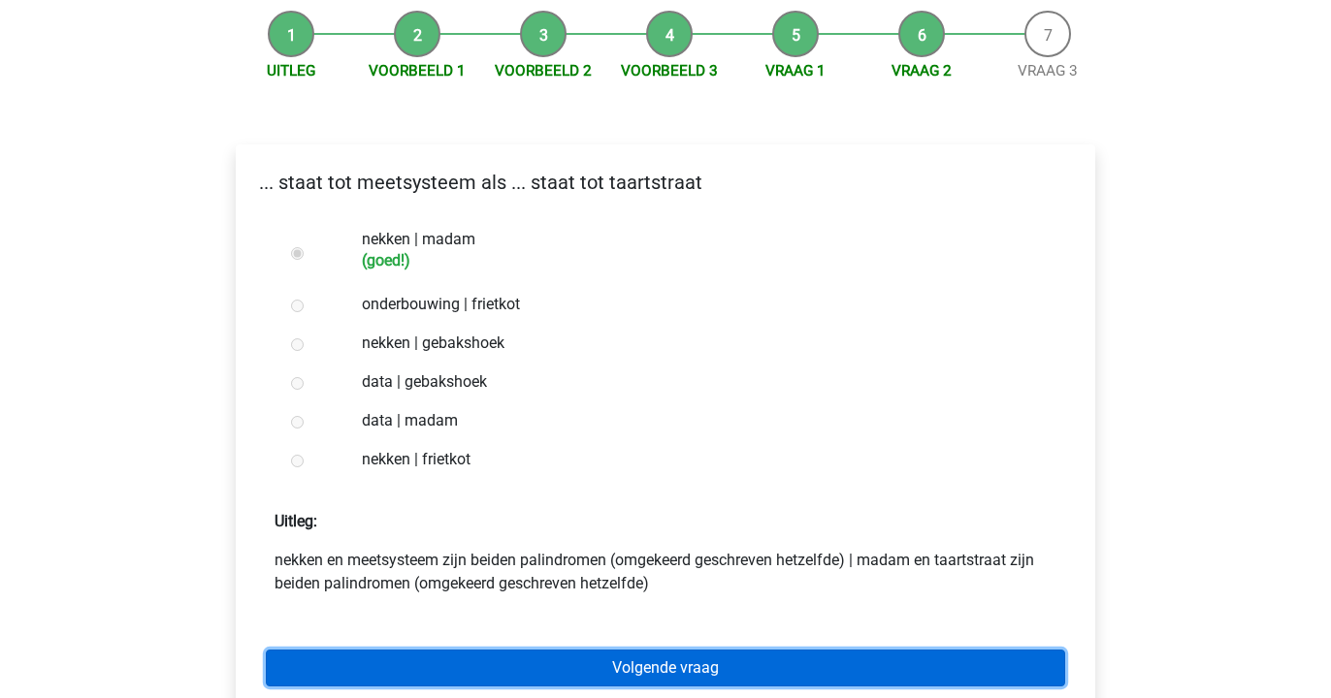
click at [445, 650] on link "Volgende vraag" at bounding box center [665, 668] width 799 height 37
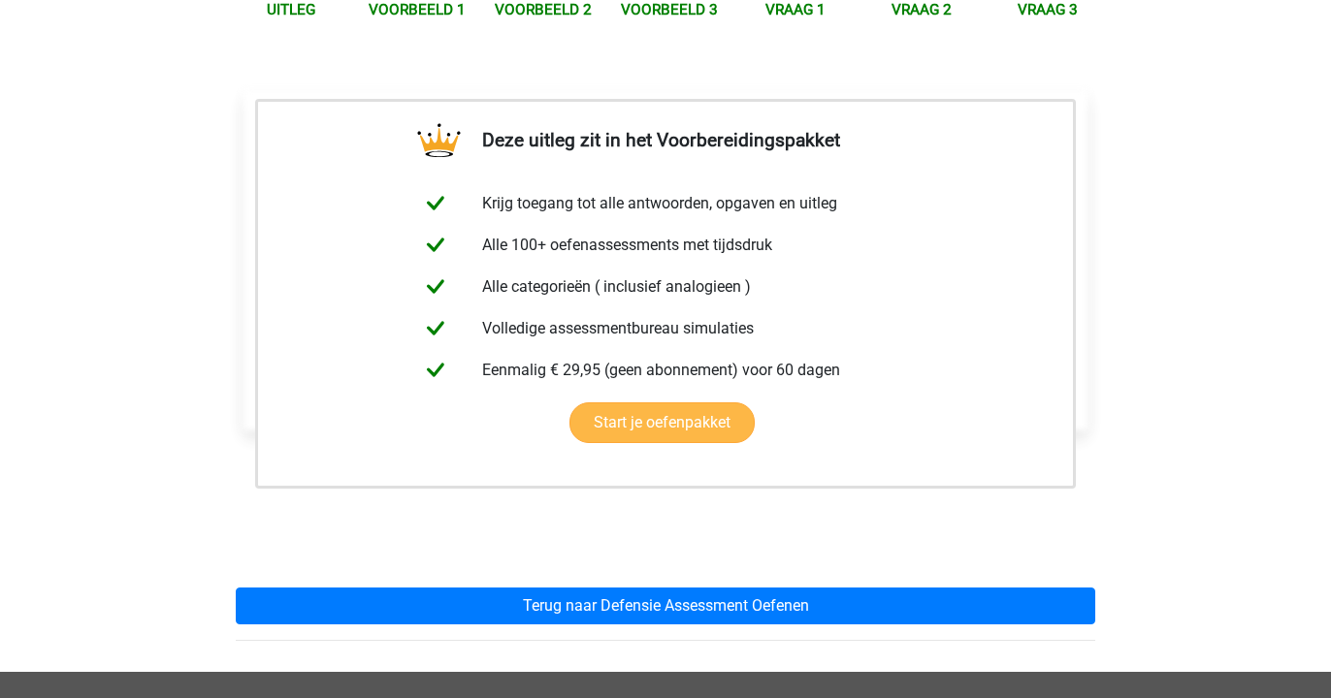
scroll to position [270, 0]
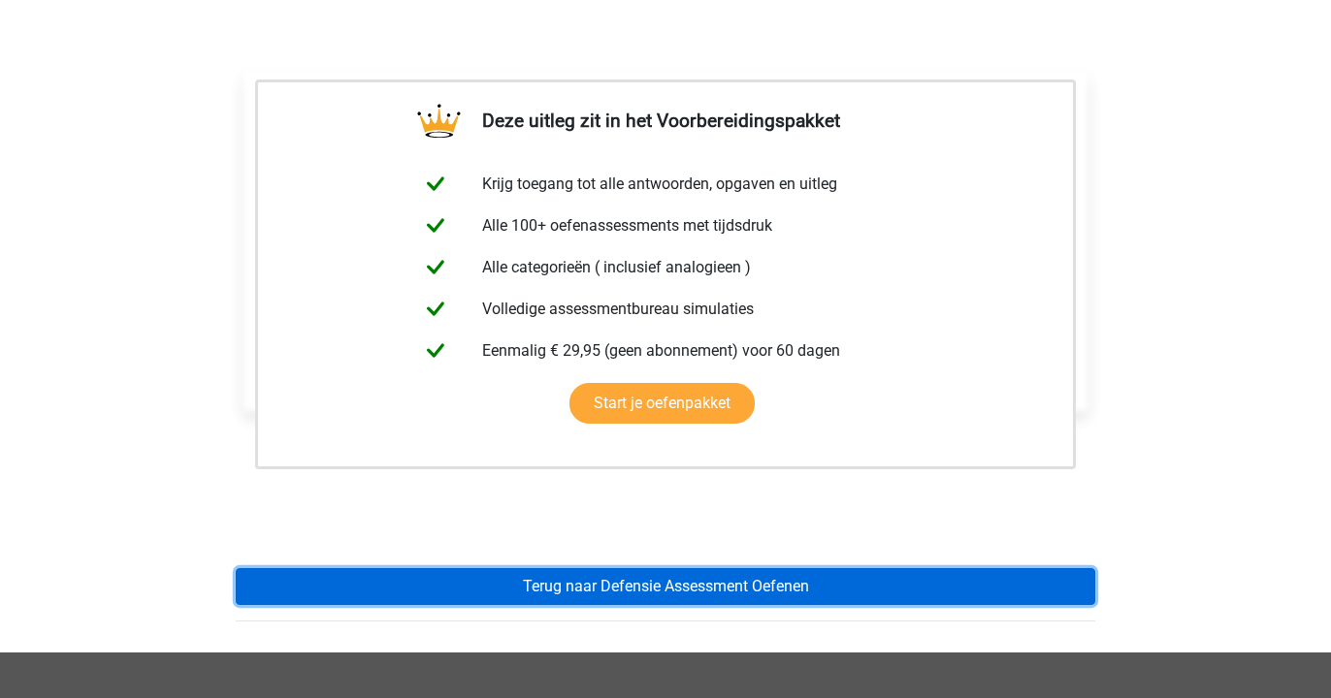
click at [447, 596] on link "Terug naar Defensie Assessment Oefenen" at bounding box center [665, 586] width 859 height 37
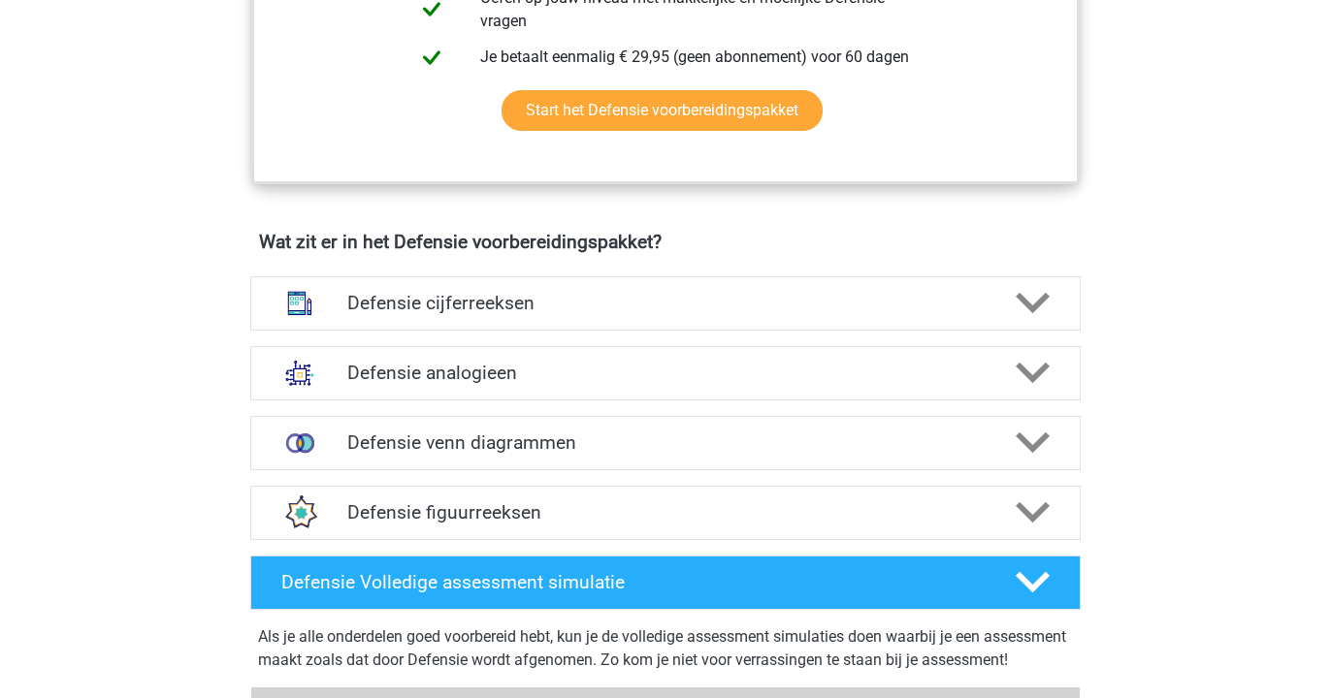
scroll to position [1285, 0]
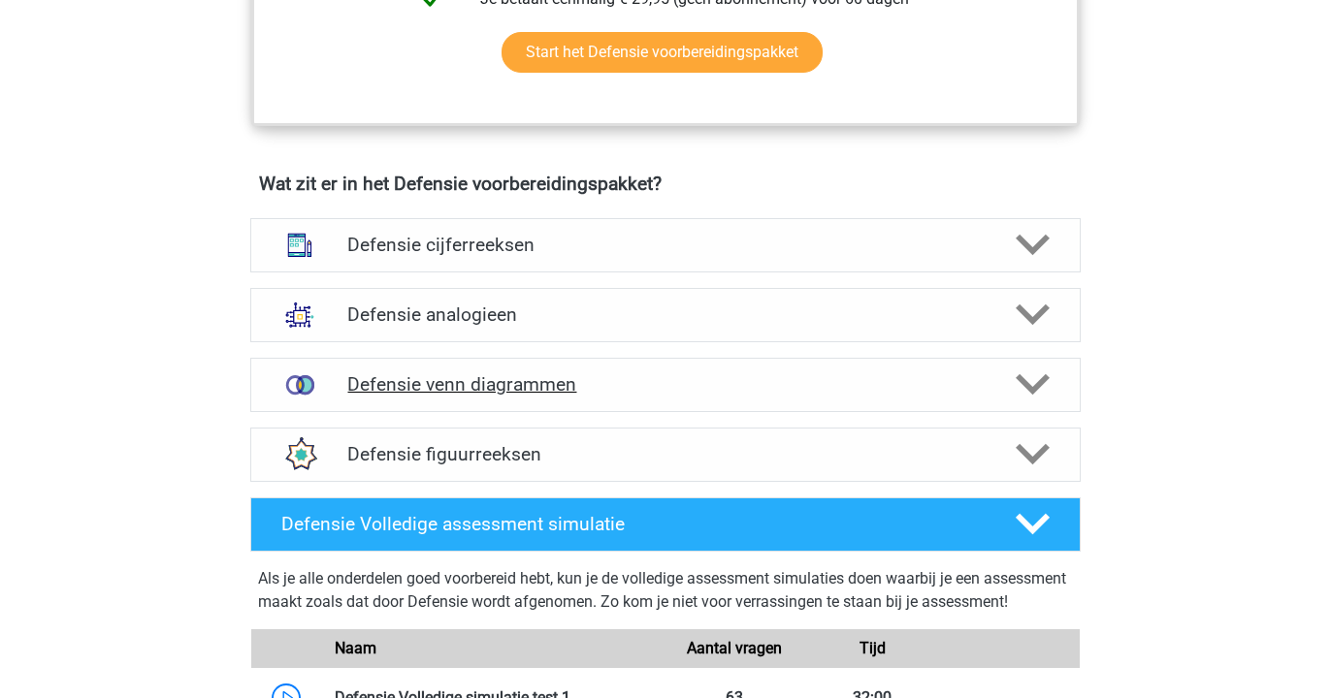
click at [525, 373] on h4 "Defensie venn diagrammen" at bounding box center [664, 384] width 635 height 22
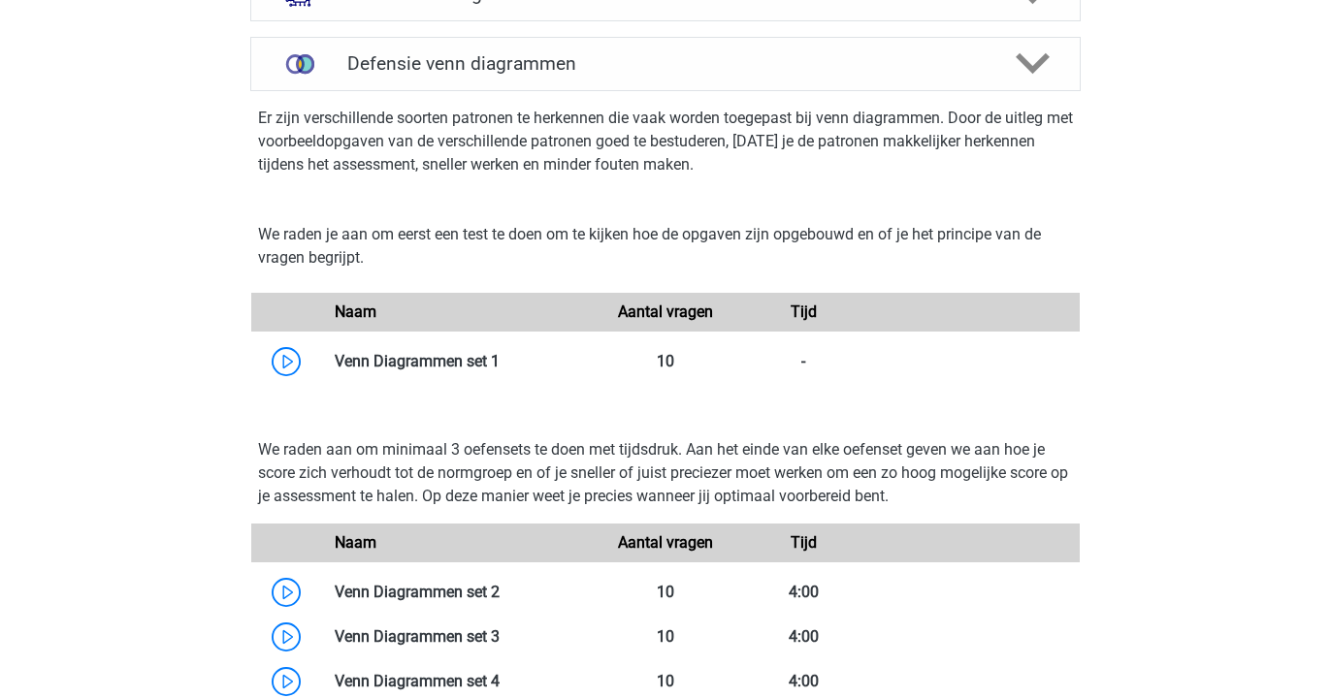
scroll to position [1610, 0]
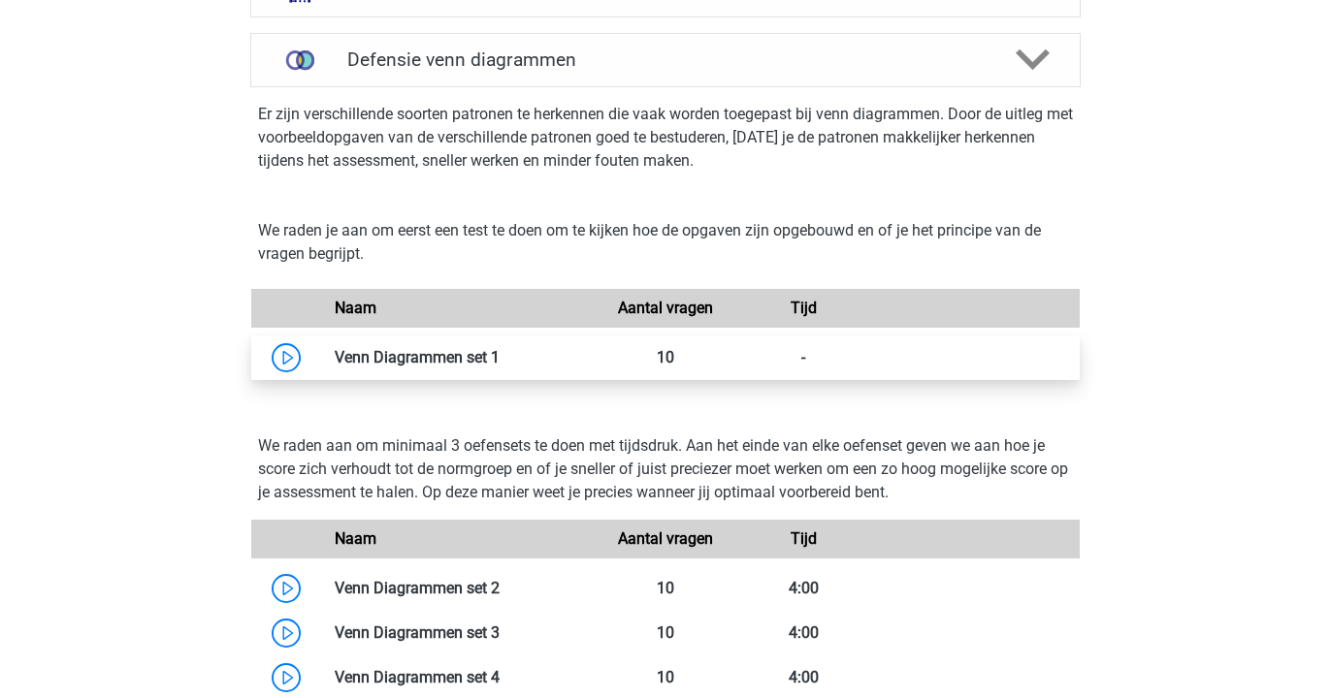
click at [500, 358] on link at bounding box center [500, 357] width 0 height 18
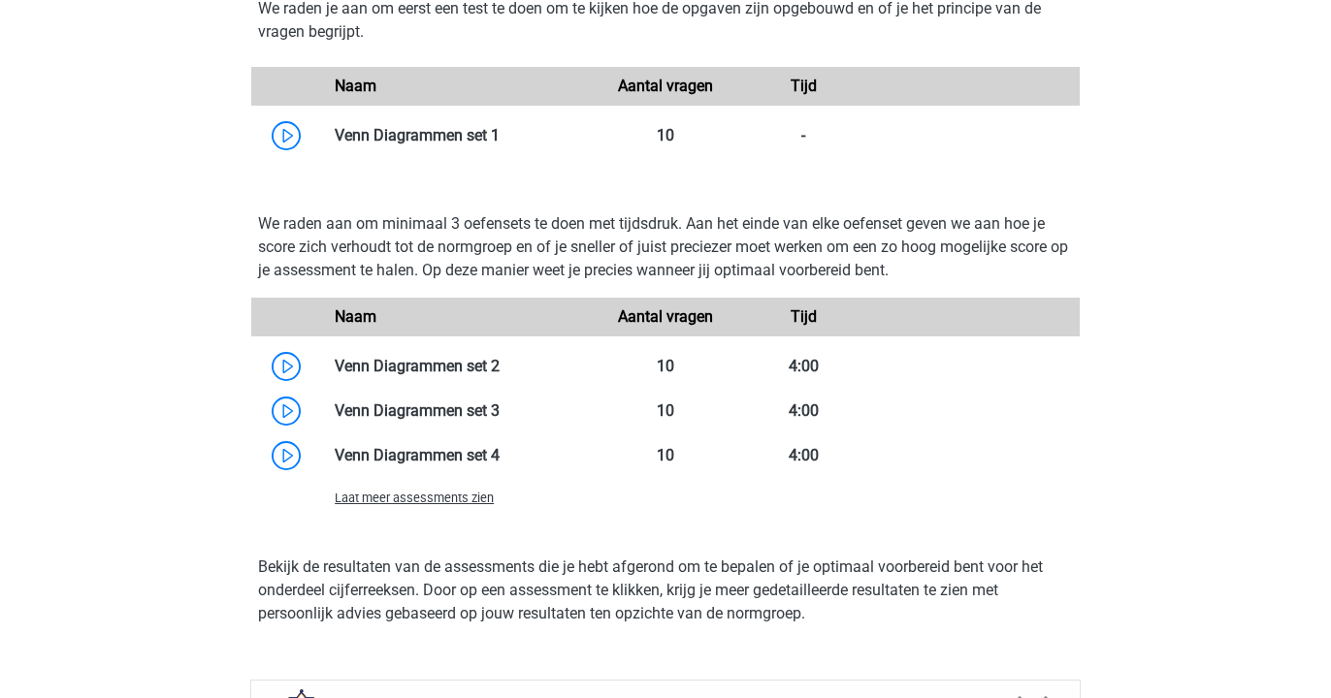
scroll to position [1866, 0]
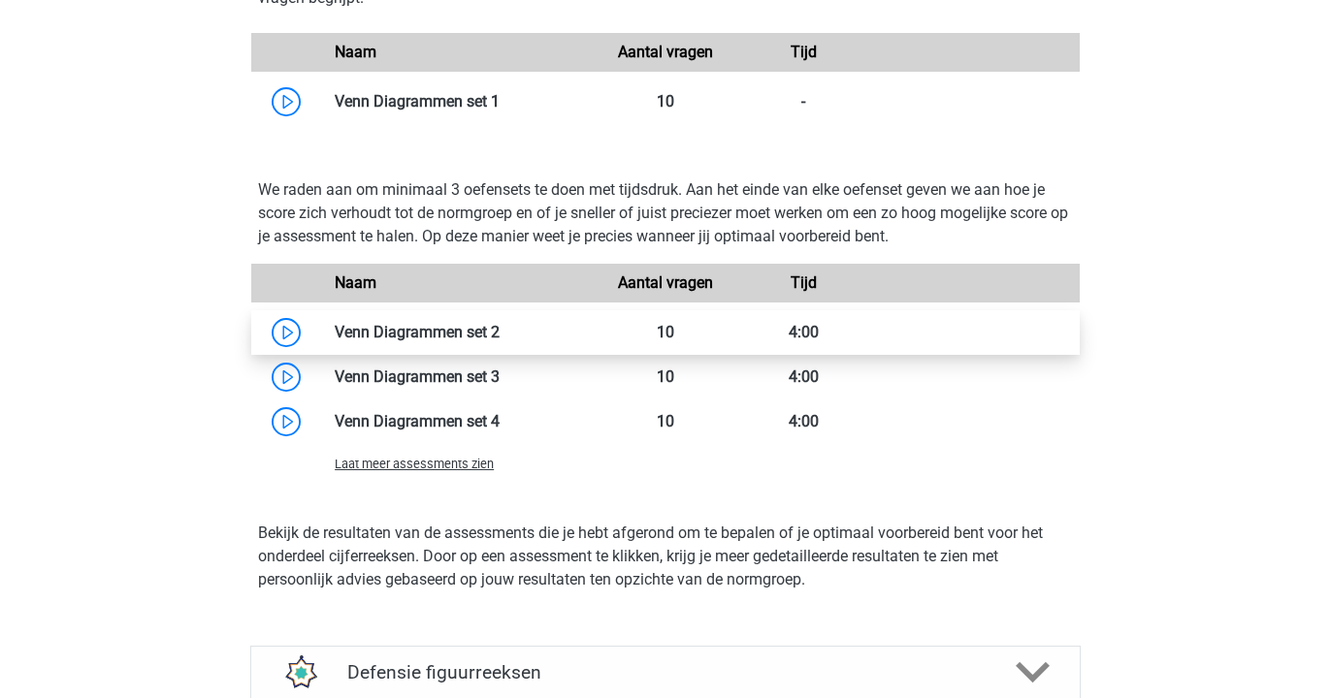
click at [500, 326] on link at bounding box center [500, 332] width 0 height 18
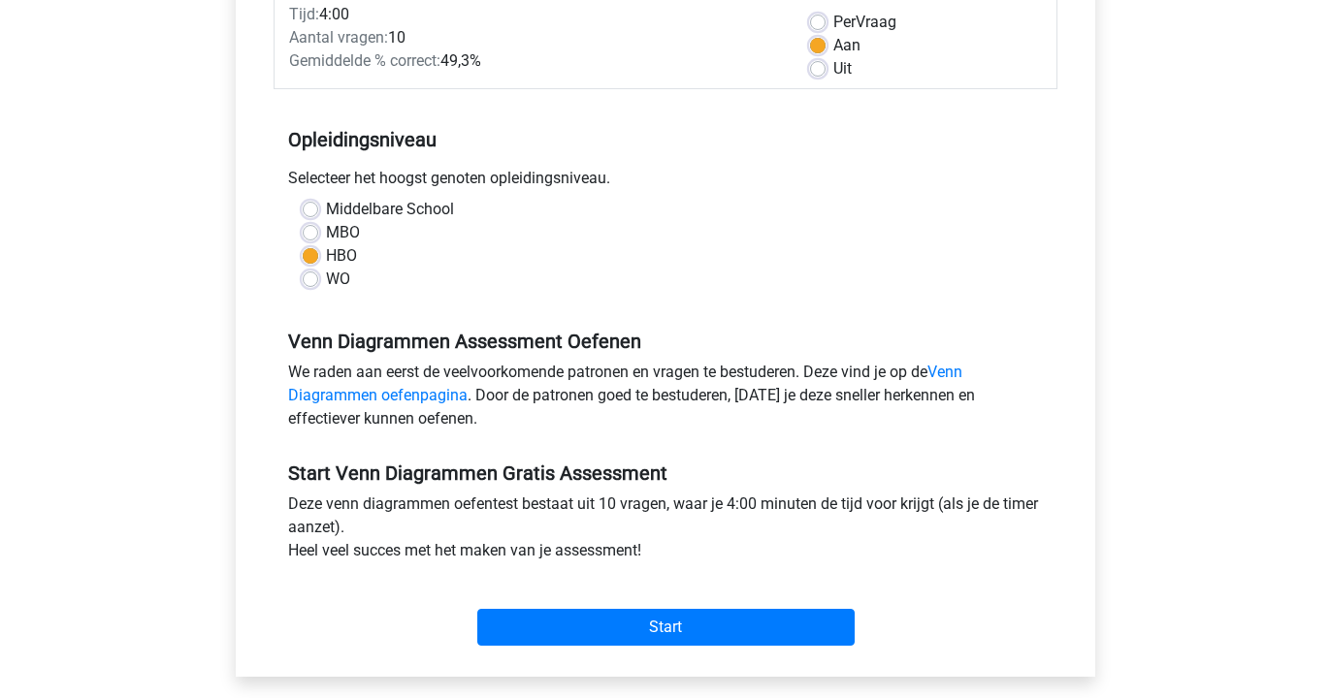
scroll to position [335, 0]
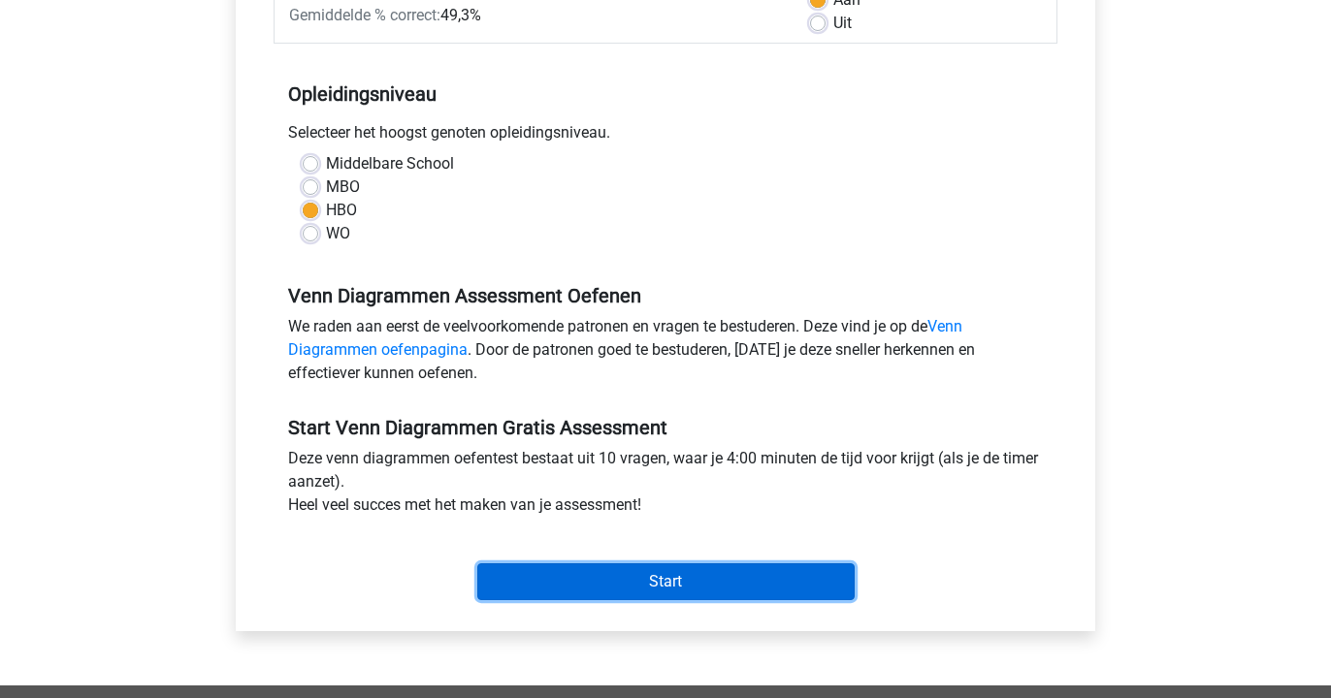
click at [616, 584] on input "Start" at bounding box center [665, 582] width 377 height 37
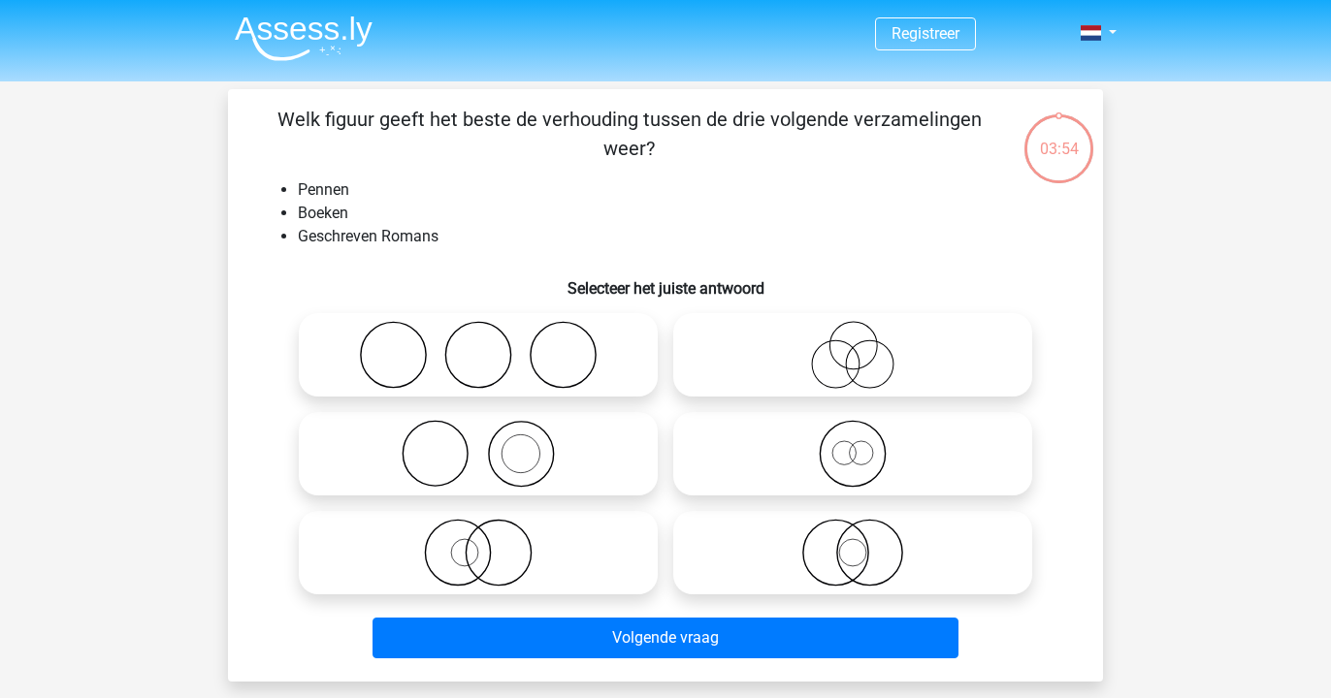
click at [469, 434] on icon at bounding box center [478, 454] width 343 height 68
click at [478, 434] on input "radio" at bounding box center [484, 438] width 13 height 13
radio input "true"
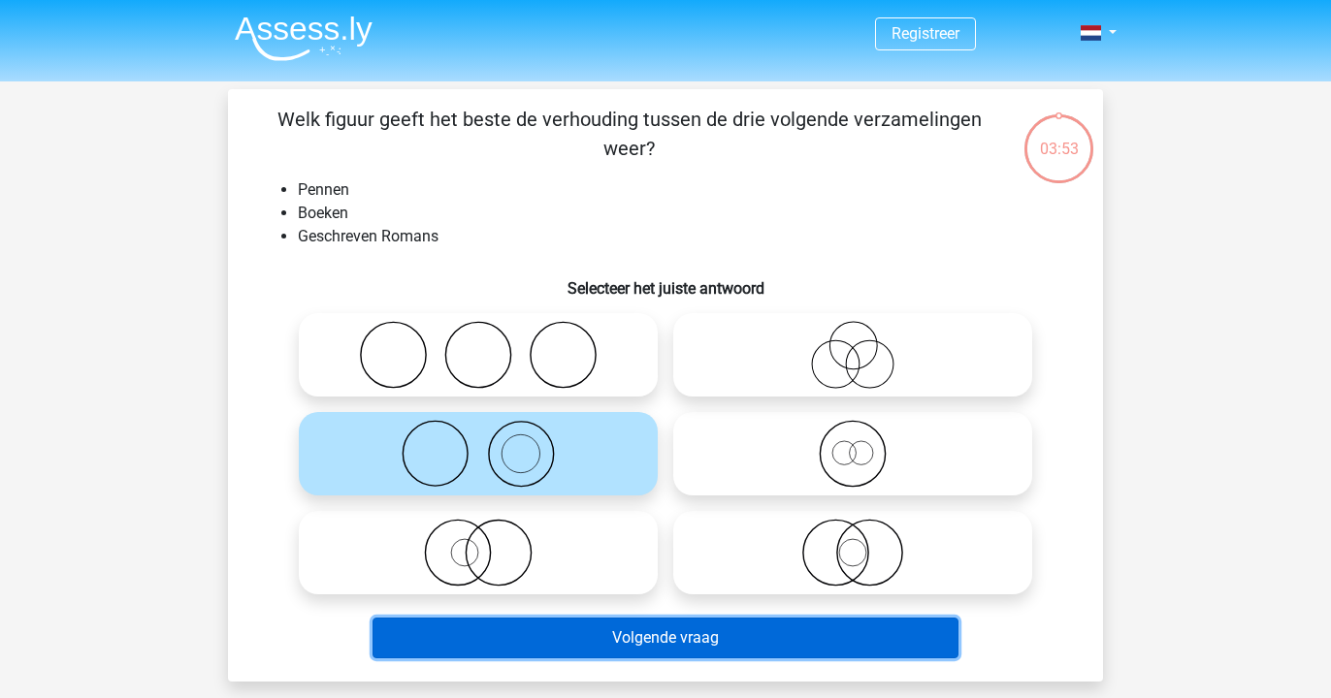
click at [549, 646] on button "Volgende vraag" at bounding box center [665, 638] width 587 height 41
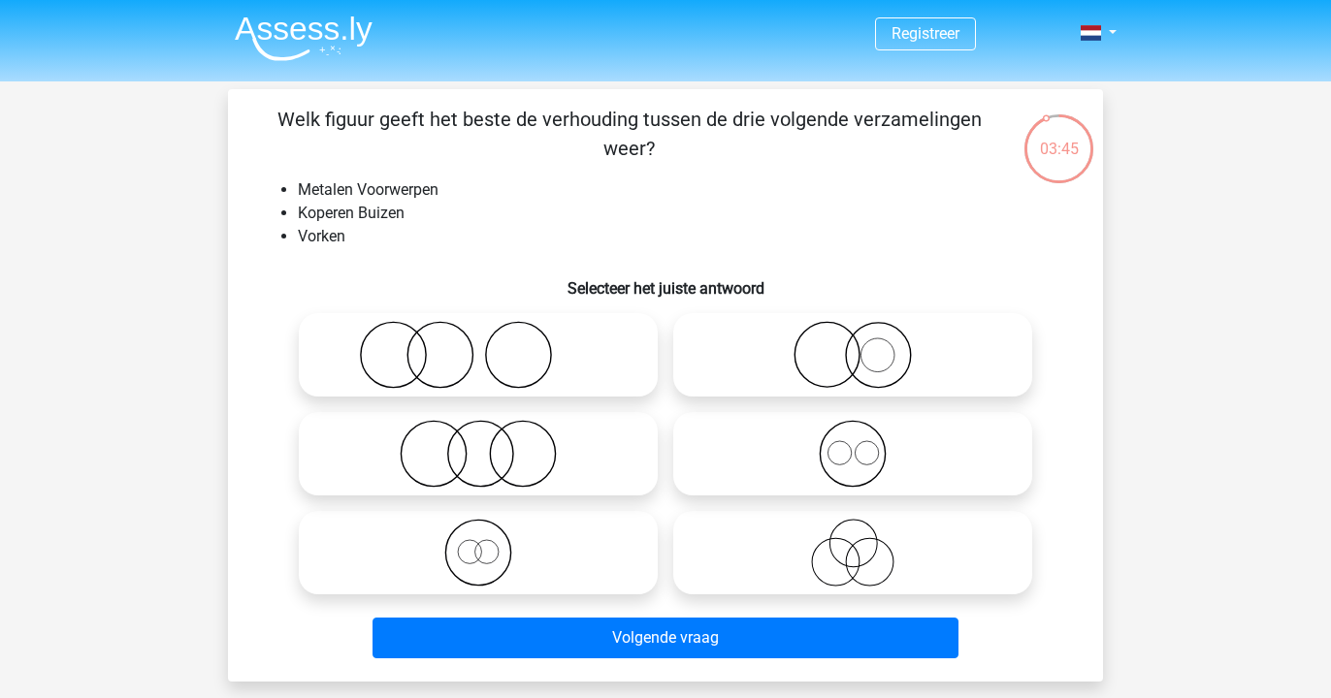
click at [775, 453] on icon at bounding box center [852, 454] width 343 height 68
click at [853, 444] on input "radio" at bounding box center [859, 438] width 13 height 13
radio input "true"
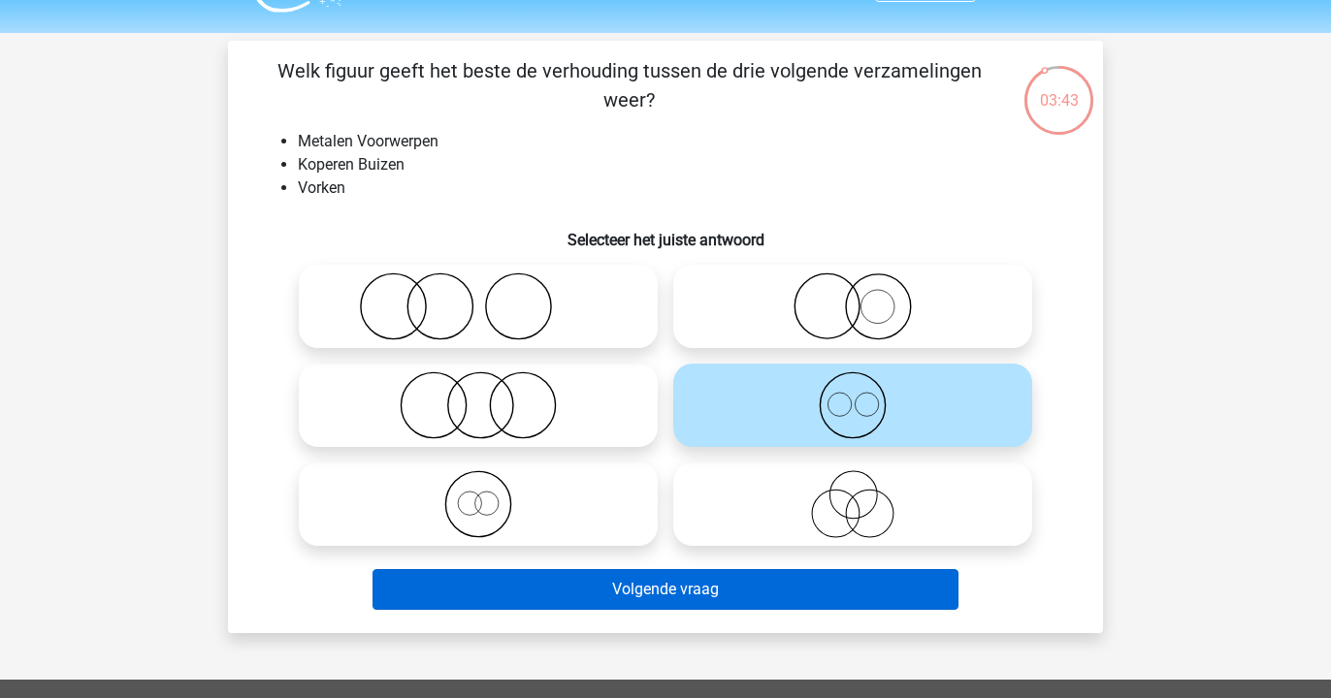
scroll to position [58, 0]
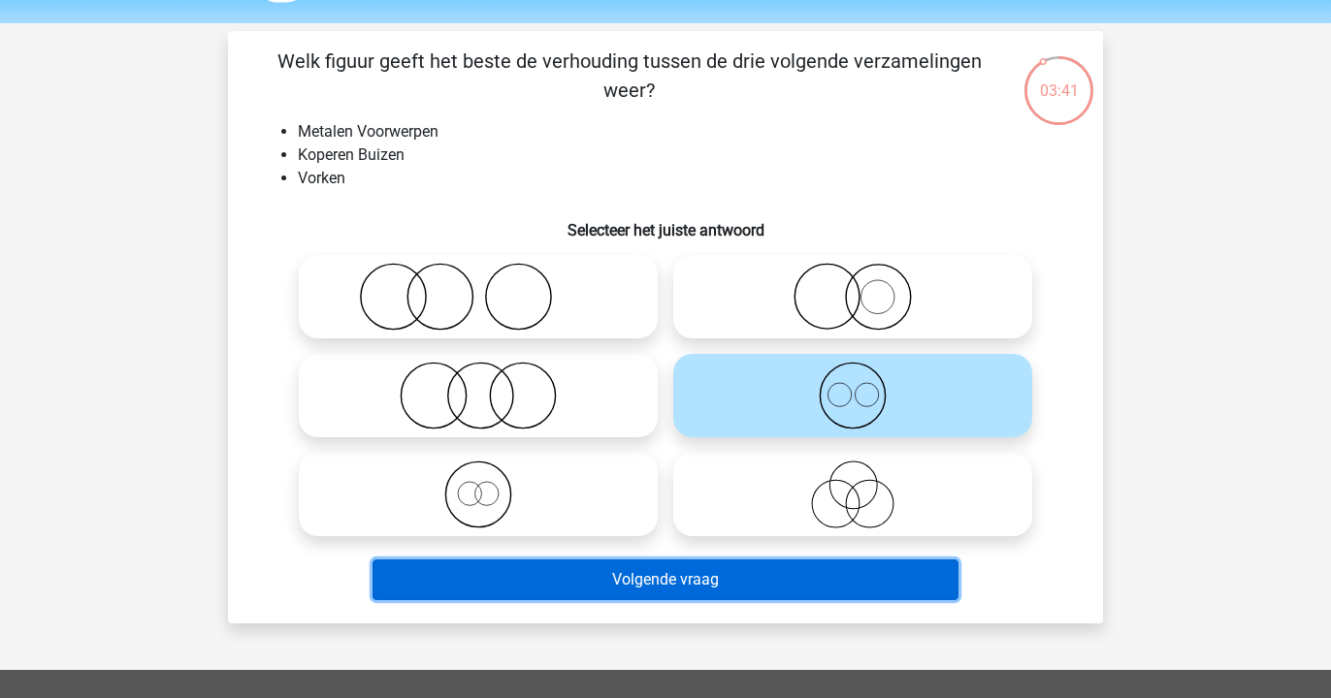
click at [640, 597] on button "Volgende vraag" at bounding box center [665, 580] width 587 height 41
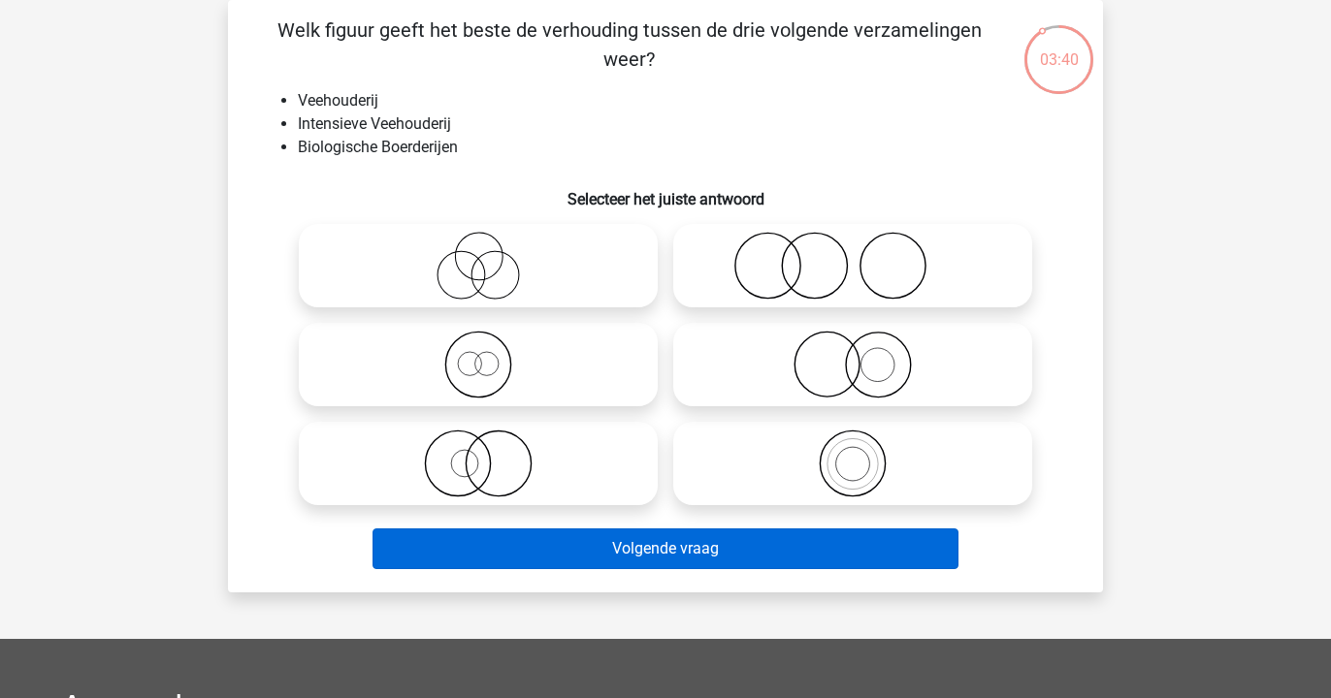
scroll to position [57, 0]
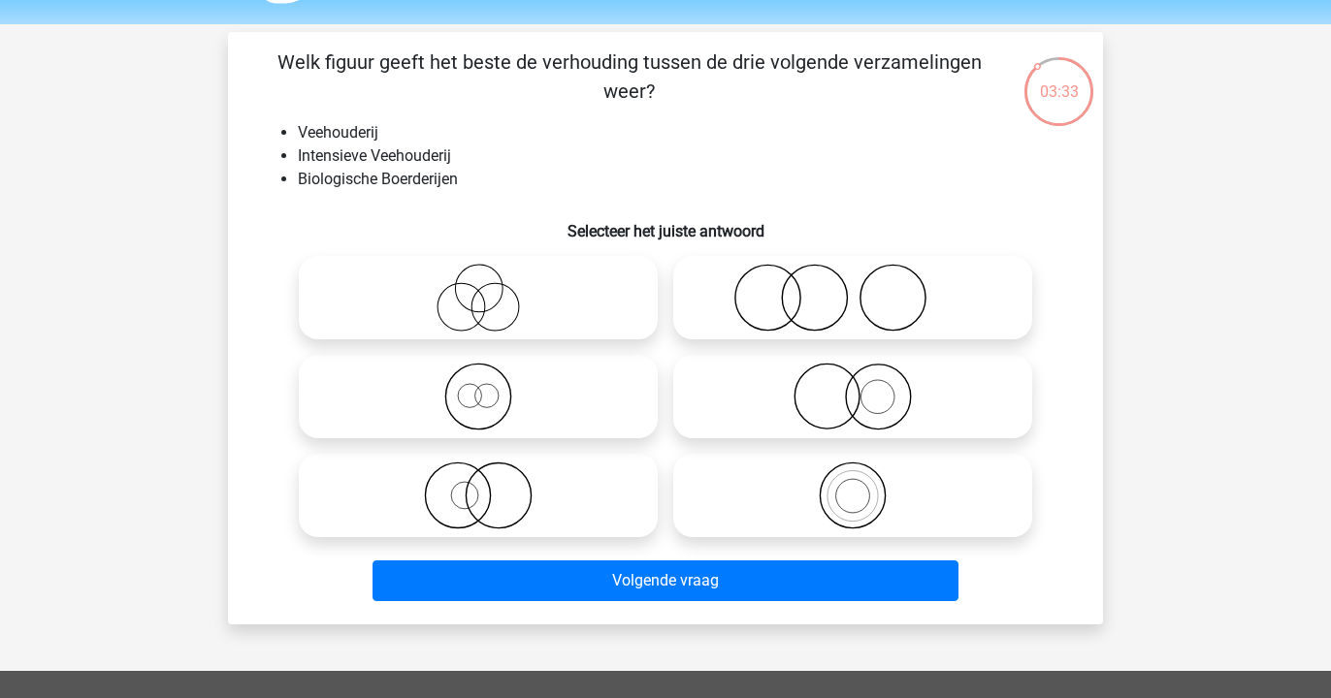
click at [453, 473] on icon at bounding box center [478, 496] width 343 height 68
click at [478, 473] on input "radio" at bounding box center [484, 479] width 13 height 13
radio input "true"
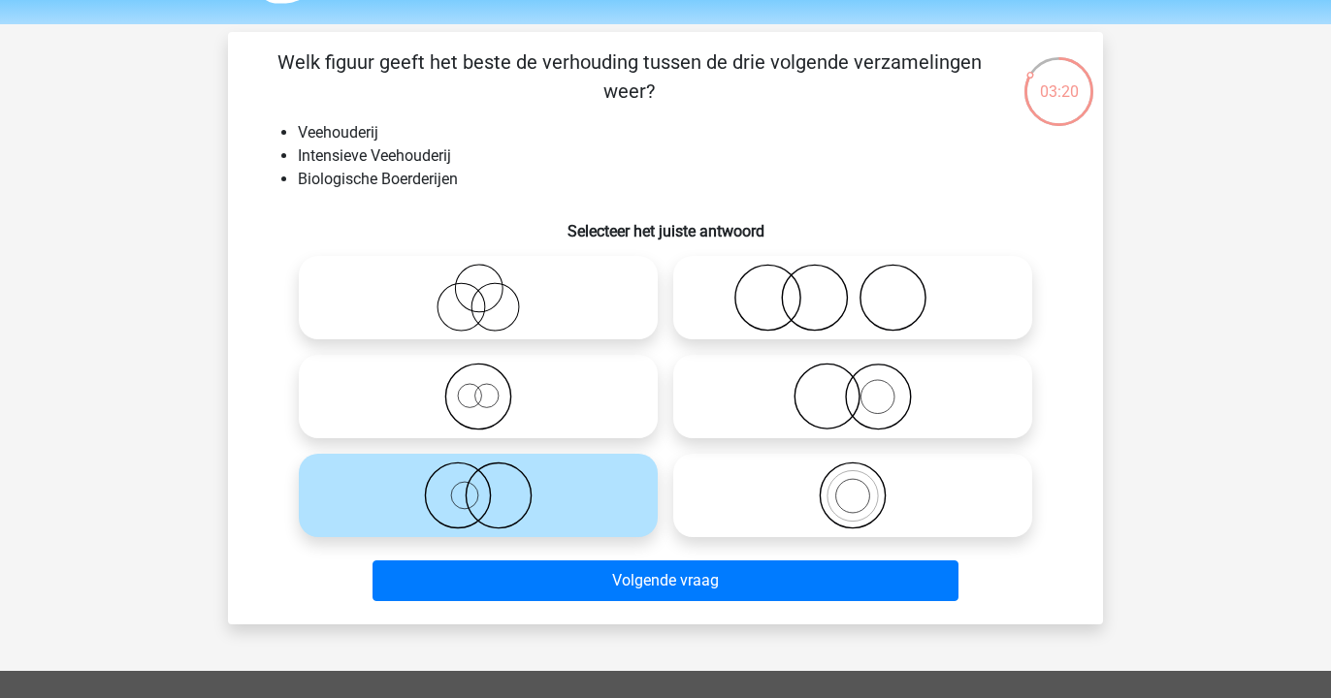
click at [469, 554] on div "Volgende vraag" at bounding box center [665, 577] width 813 height 64
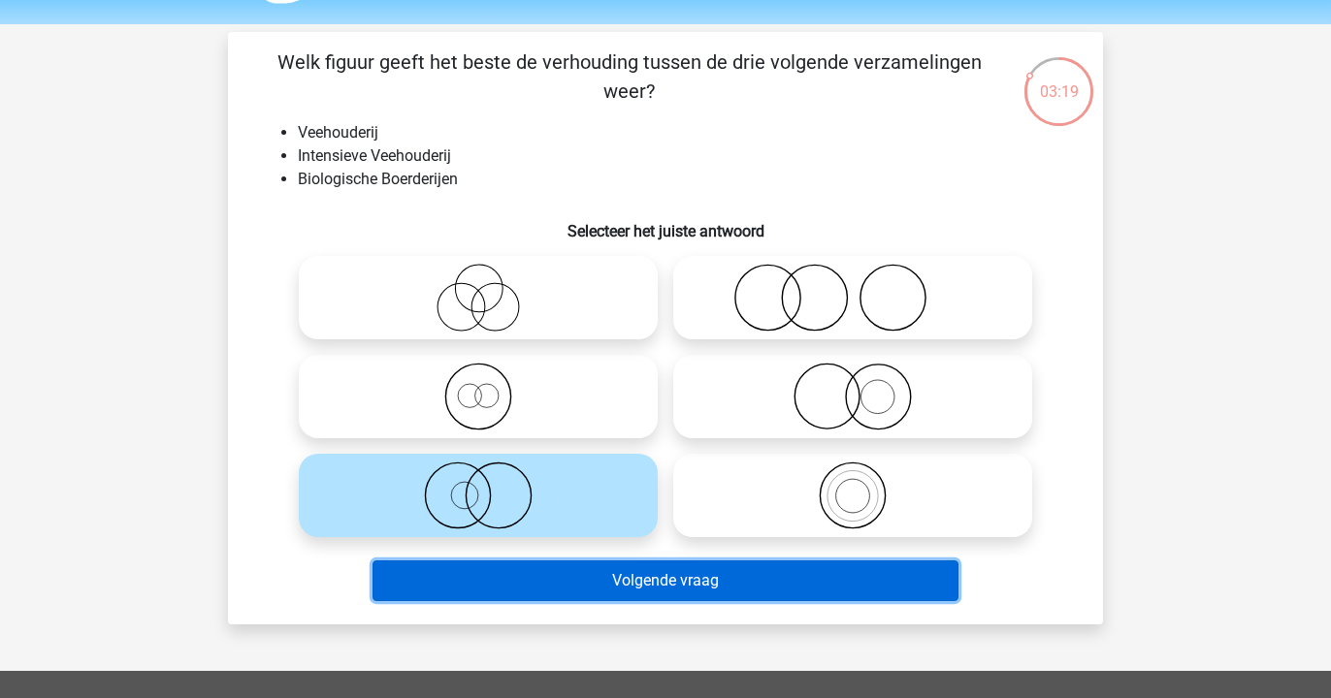
click at [469, 573] on button "Volgende vraag" at bounding box center [665, 581] width 587 height 41
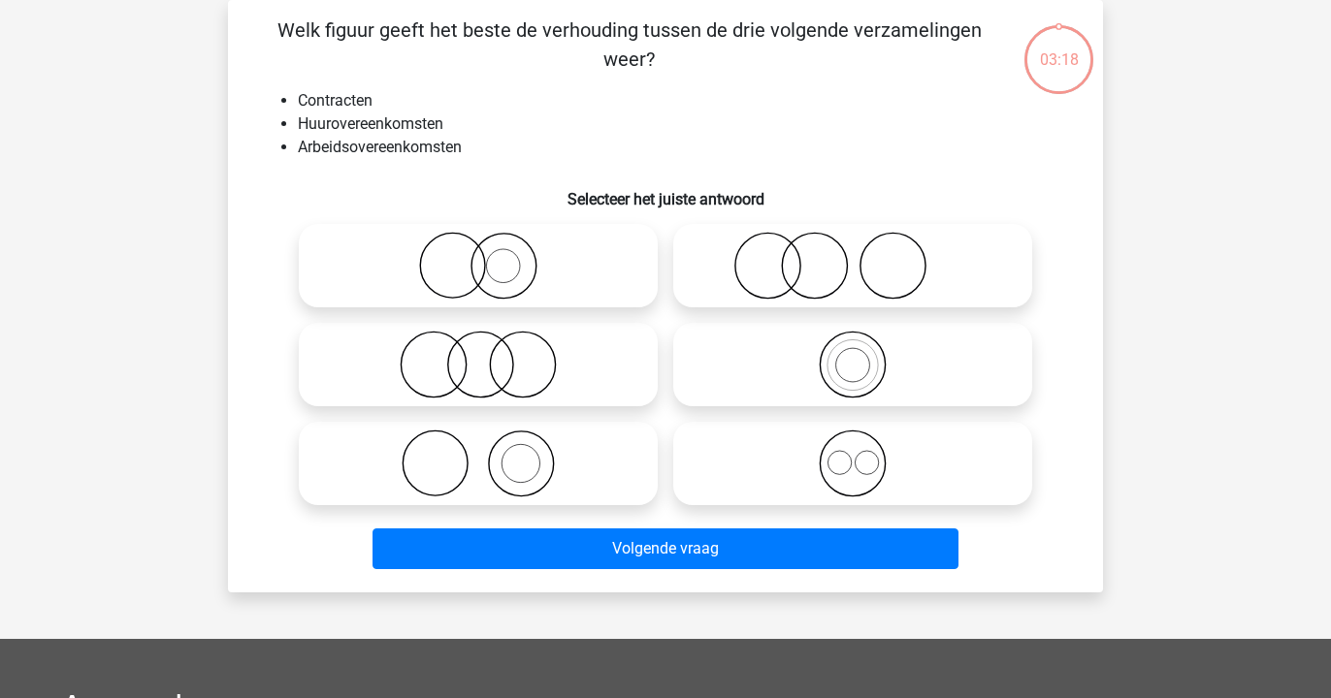
scroll to position [76, 0]
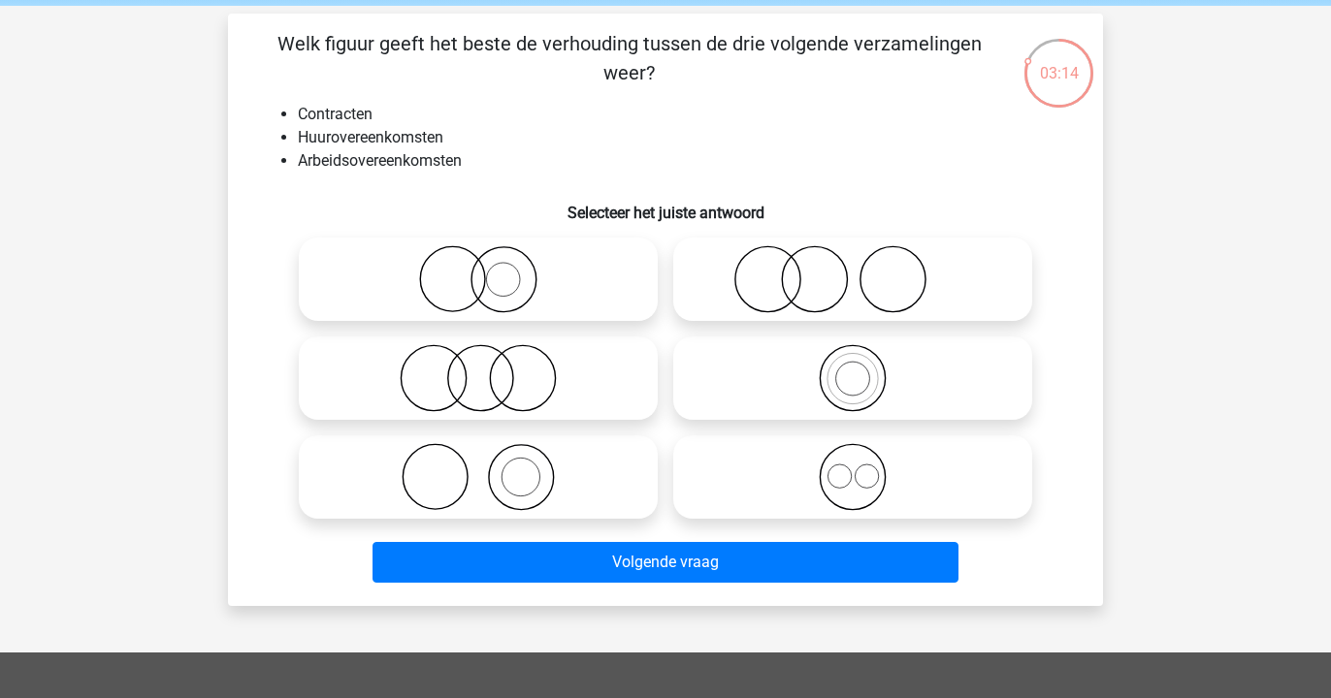
click at [714, 478] on icon at bounding box center [852, 477] width 343 height 68
click at [853, 468] on input "radio" at bounding box center [859, 461] width 13 height 13
radio input "true"
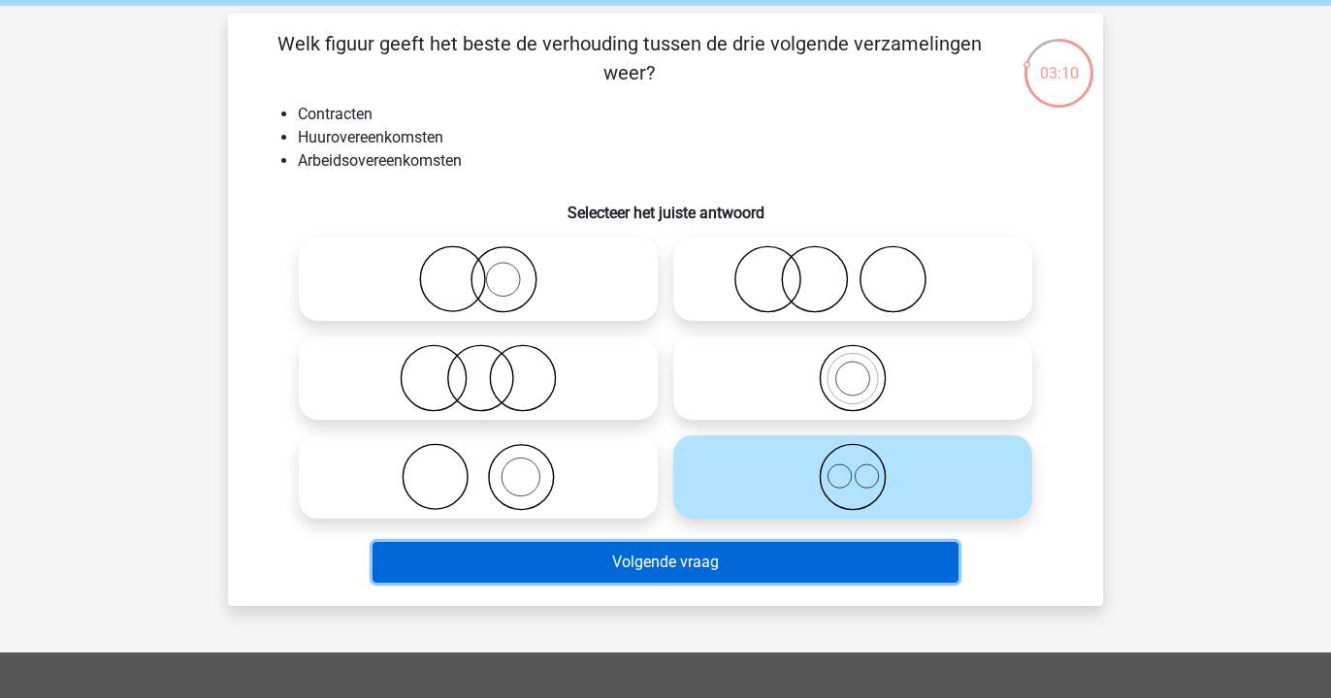
click at [648, 566] on button "Volgende vraag" at bounding box center [665, 562] width 587 height 41
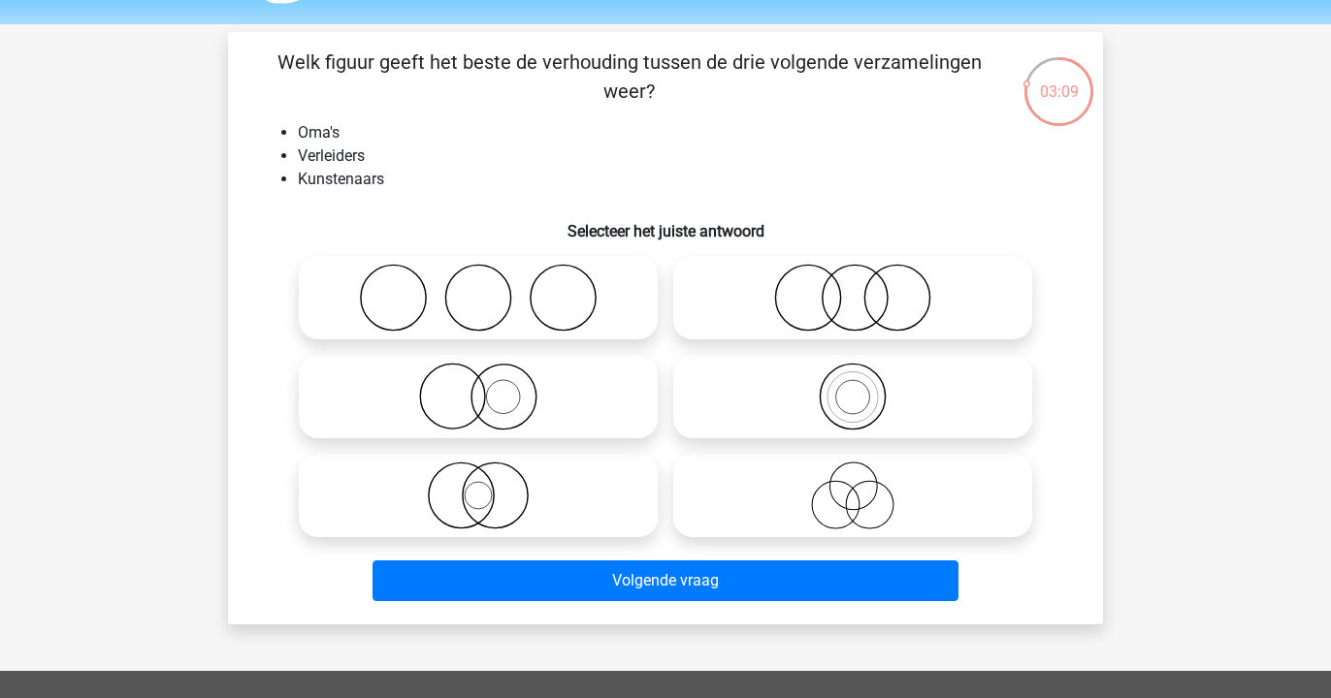
scroll to position [61, 0]
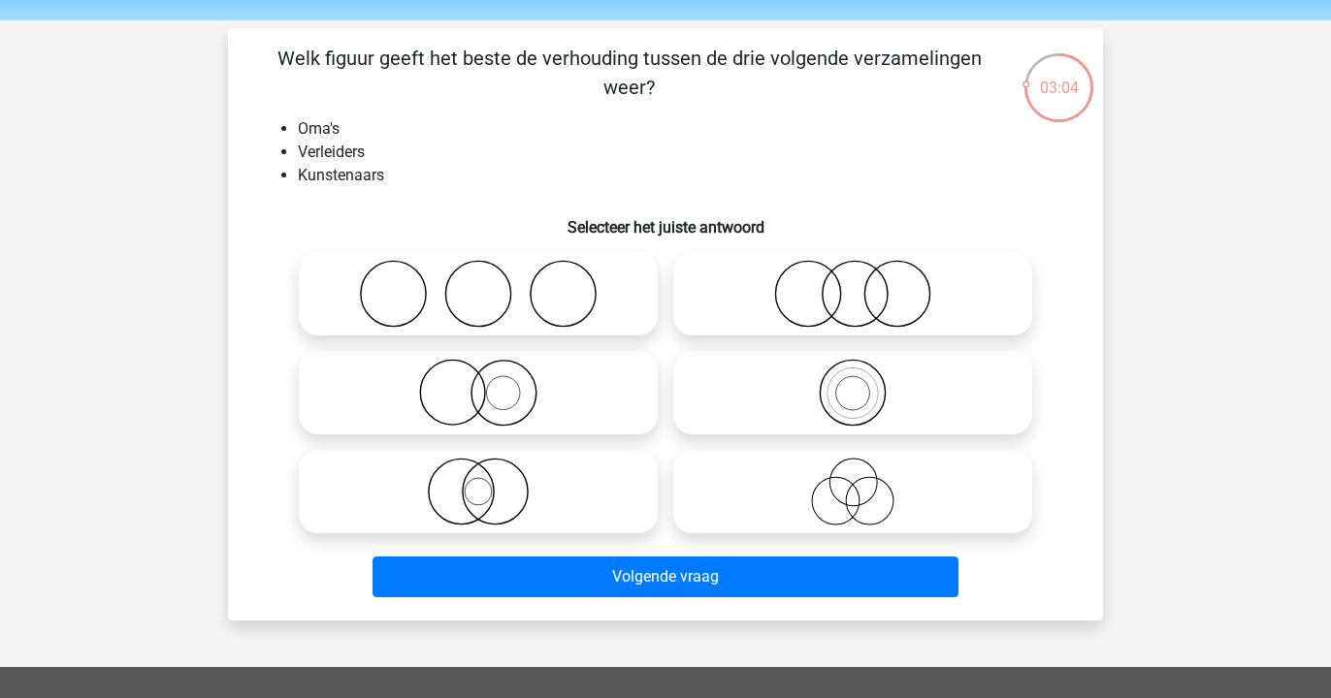
click at [742, 487] on icon at bounding box center [852, 492] width 343 height 68
click at [853, 482] on input "radio" at bounding box center [859, 475] width 13 height 13
radio input "true"
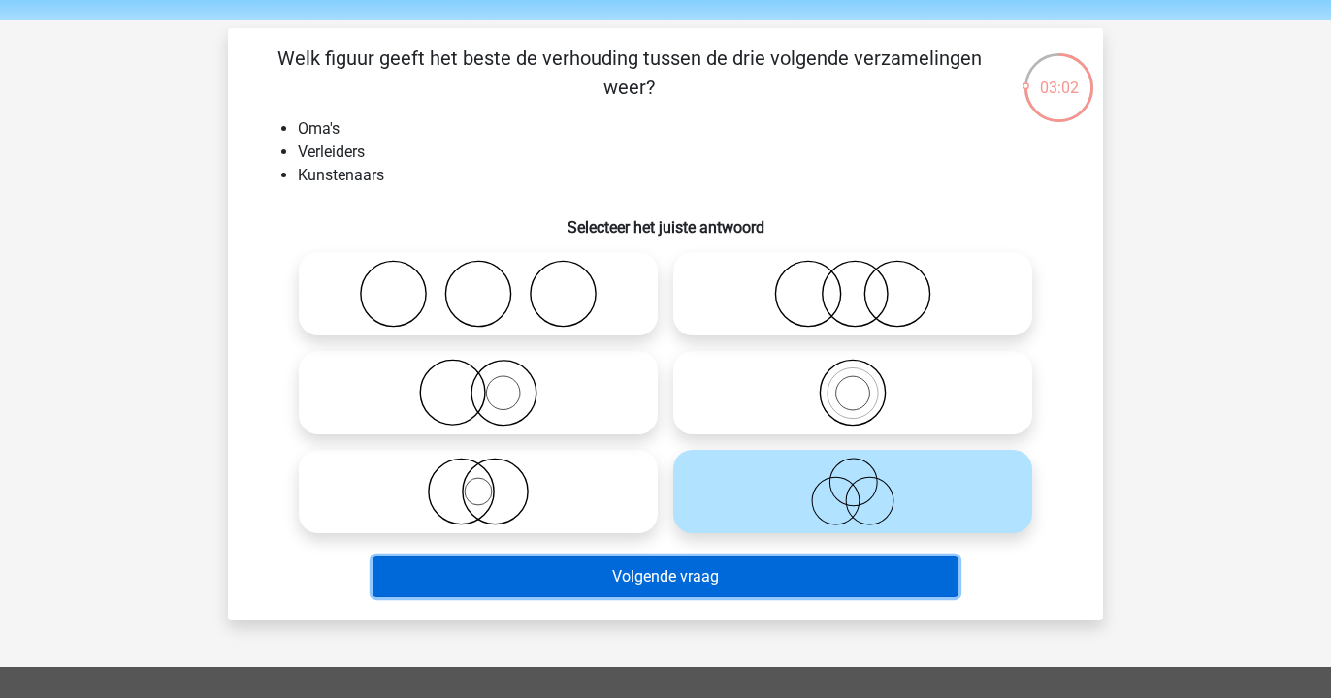
click at [686, 565] on button "Volgende vraag" at bounding box center [665, 577] width 587 height 41
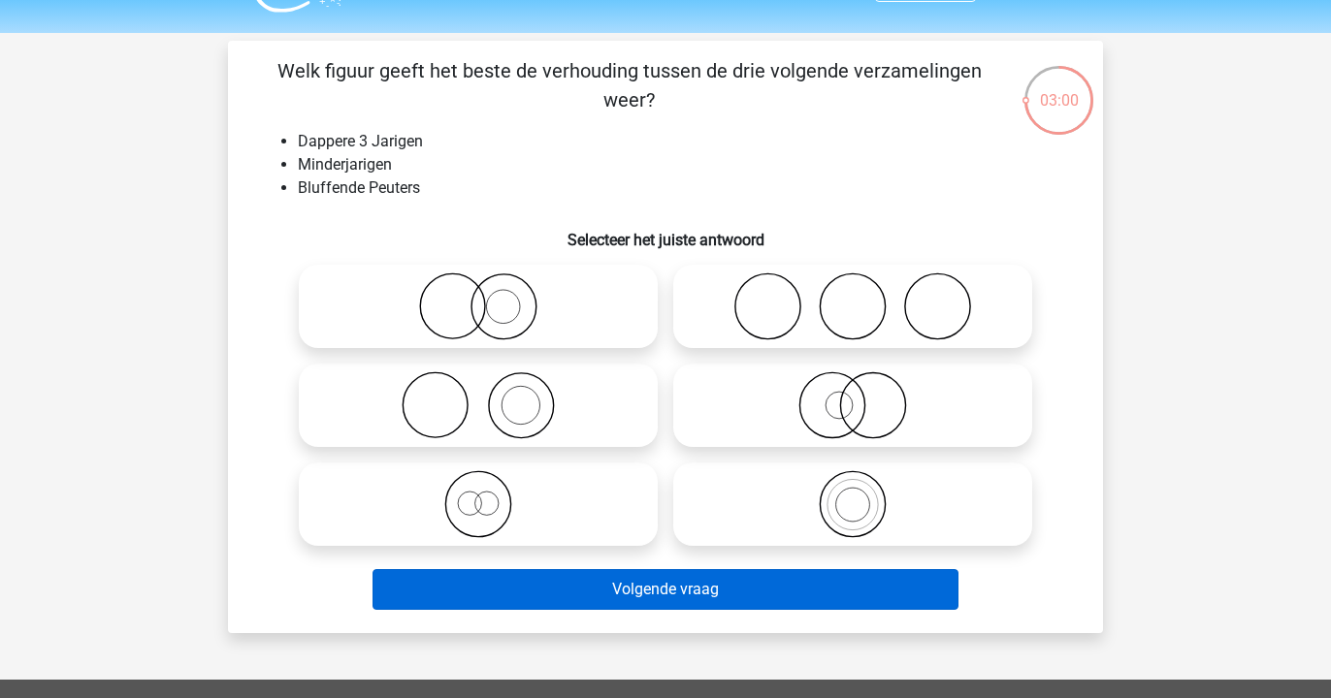
scroll to position [48, 0]
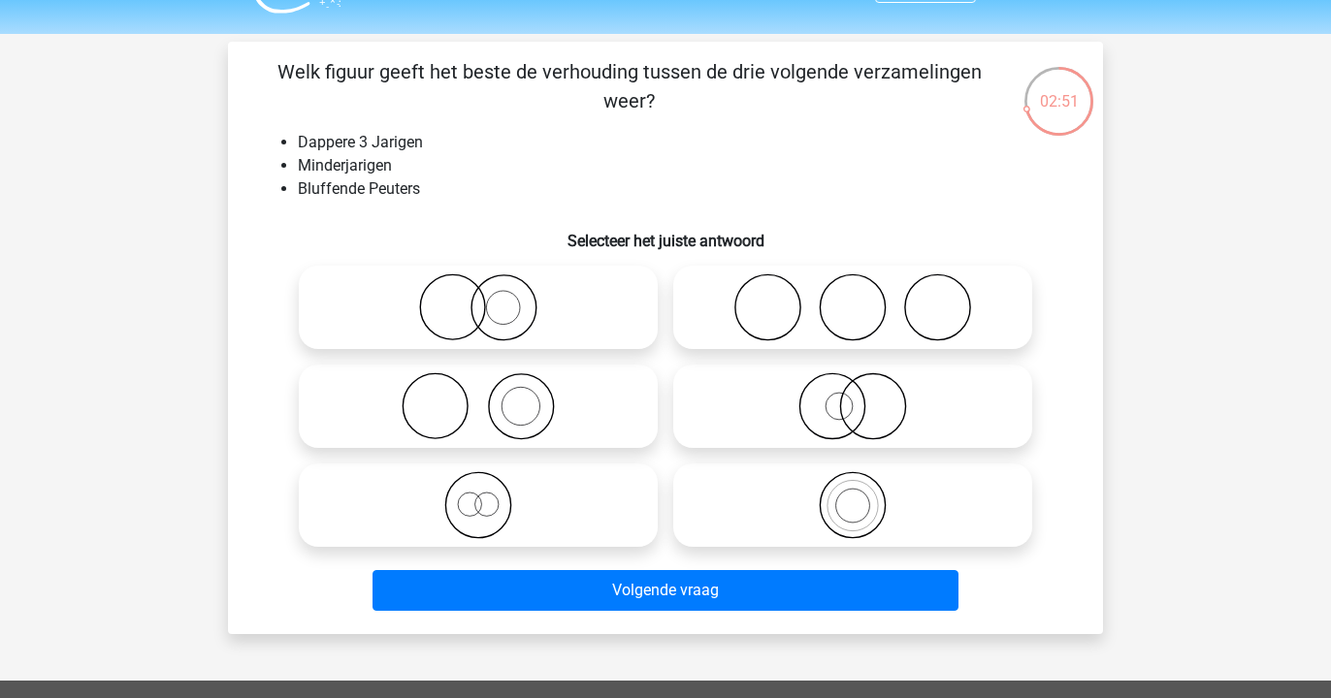
click at [513, 517] on icon at bounding box center [478, 505] width 343 height 68
click at [491, 496] on input "radio" at bounding box center [484, 489] width 13 height 13
radio input "true"
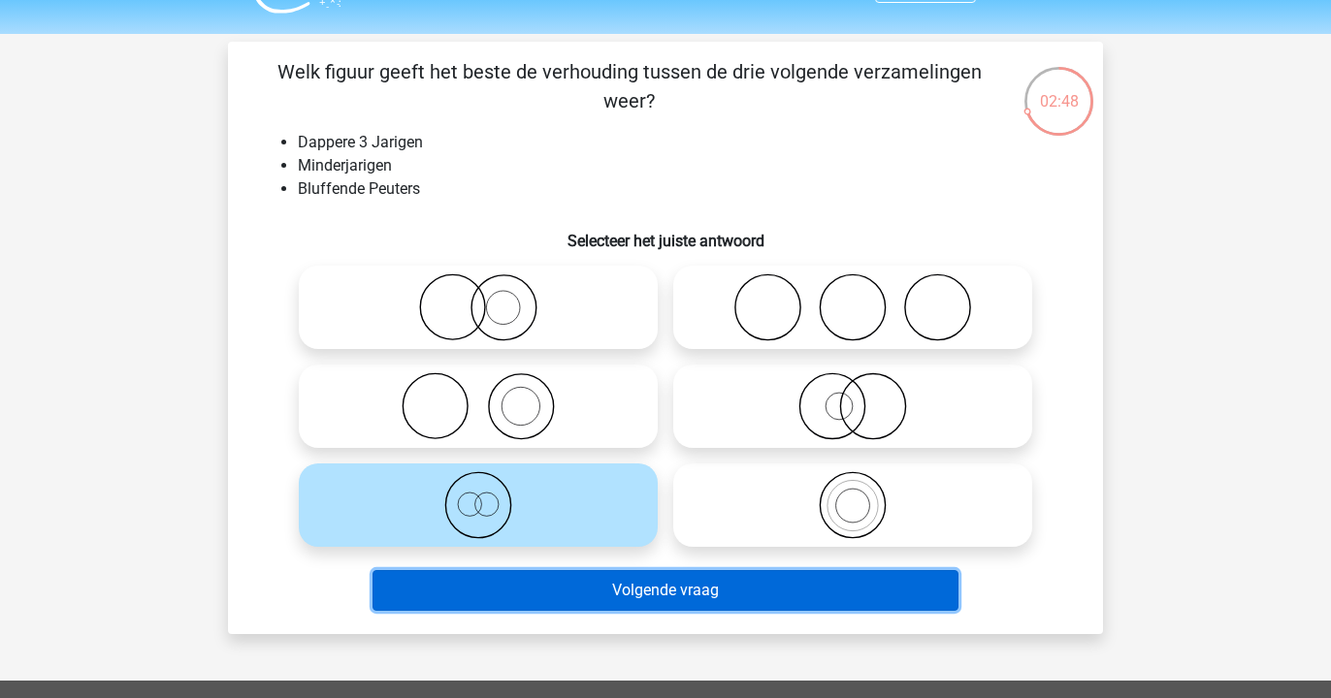
click at [518, 599] on button "Volgende vraag" at bounding box center [665, 590] width 587 height 41
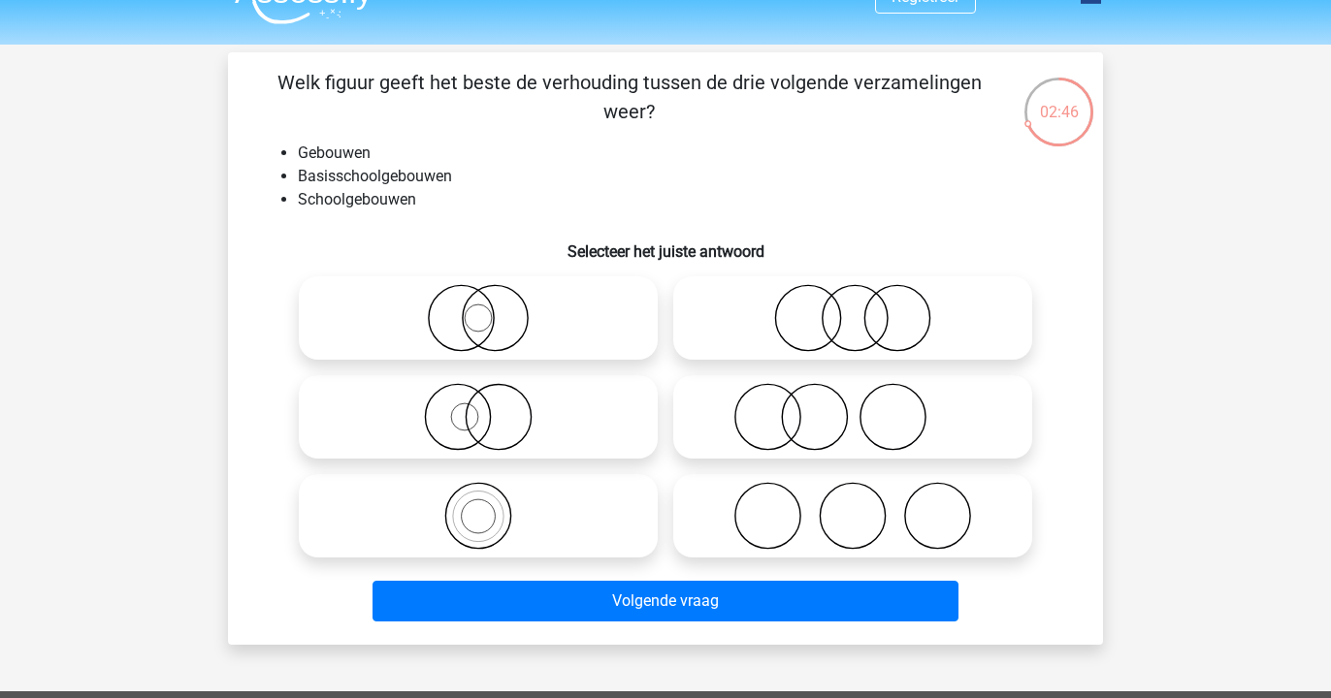
scroll to position [38, 0]
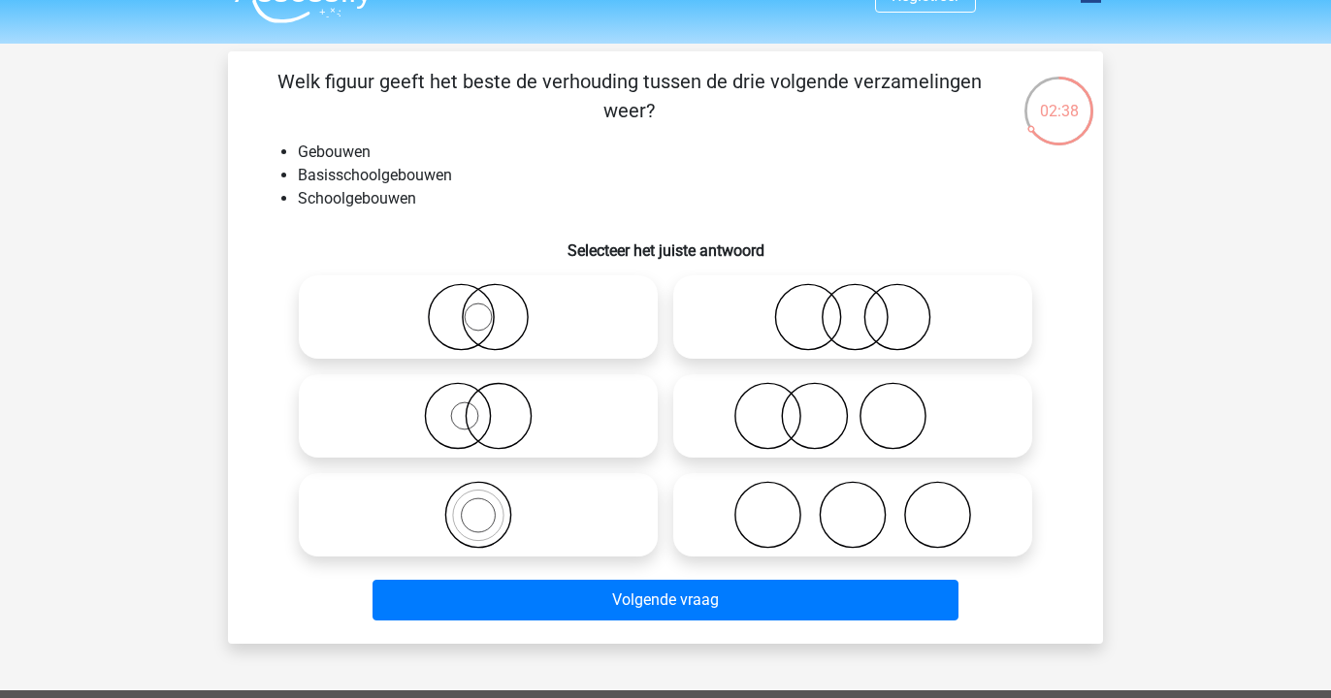
click at [486, 484] on icon at bounding box center [478, 515] width 343 height 68
click at [486, 493] on input "radio" at bounding box center [484, 499] width 13 height 13
radio input "true"
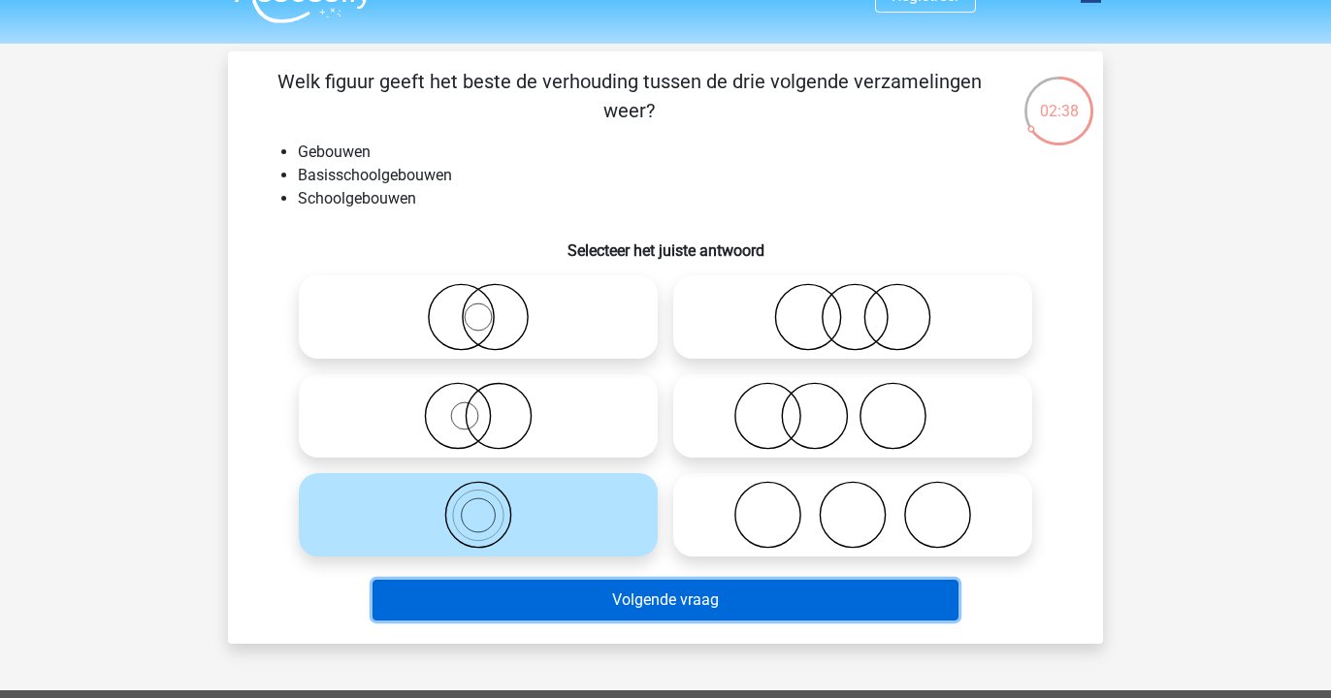
click at [520, 607] on button "Volgende vraag" at bounding box center [665, 600] width 587 height 41
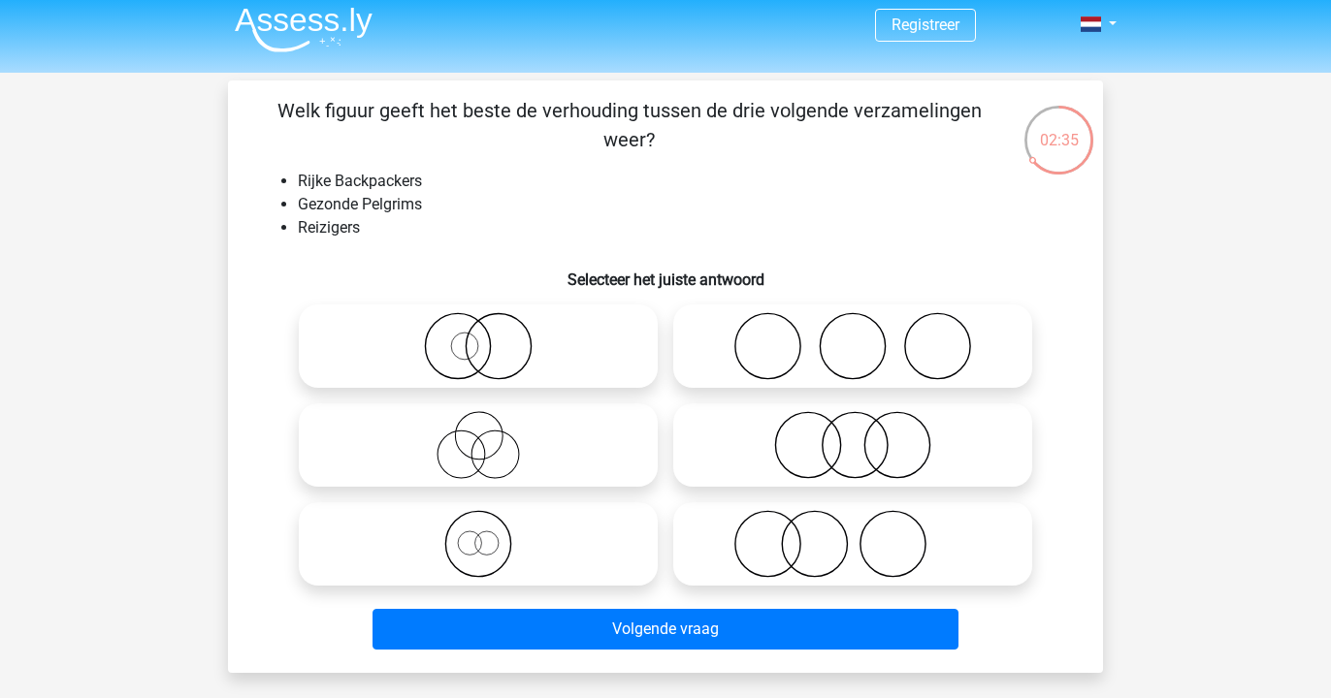
scroll to position [3, 0]
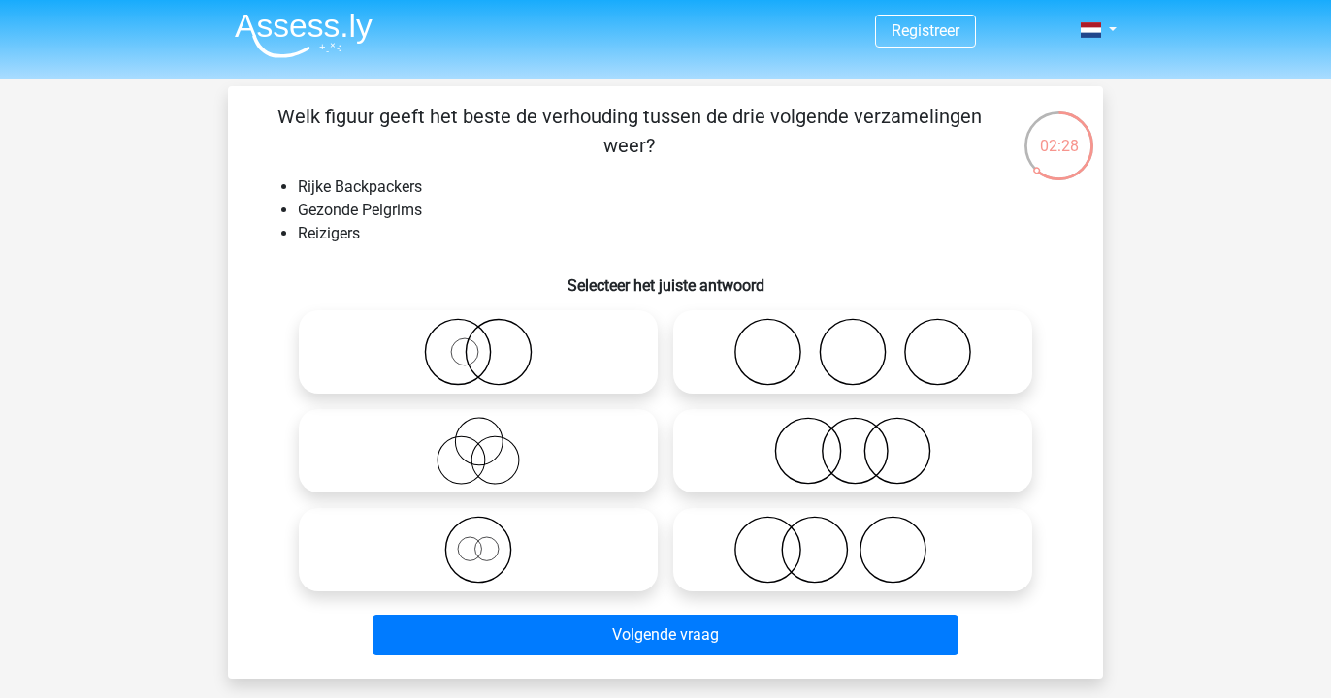
click at [526, 574] on icon at bounding box center [478, 550] width 343 height 68
click at [491, 540] on input "radio" at bounding box center [484, 534] width 13 height 13
radio input "true"
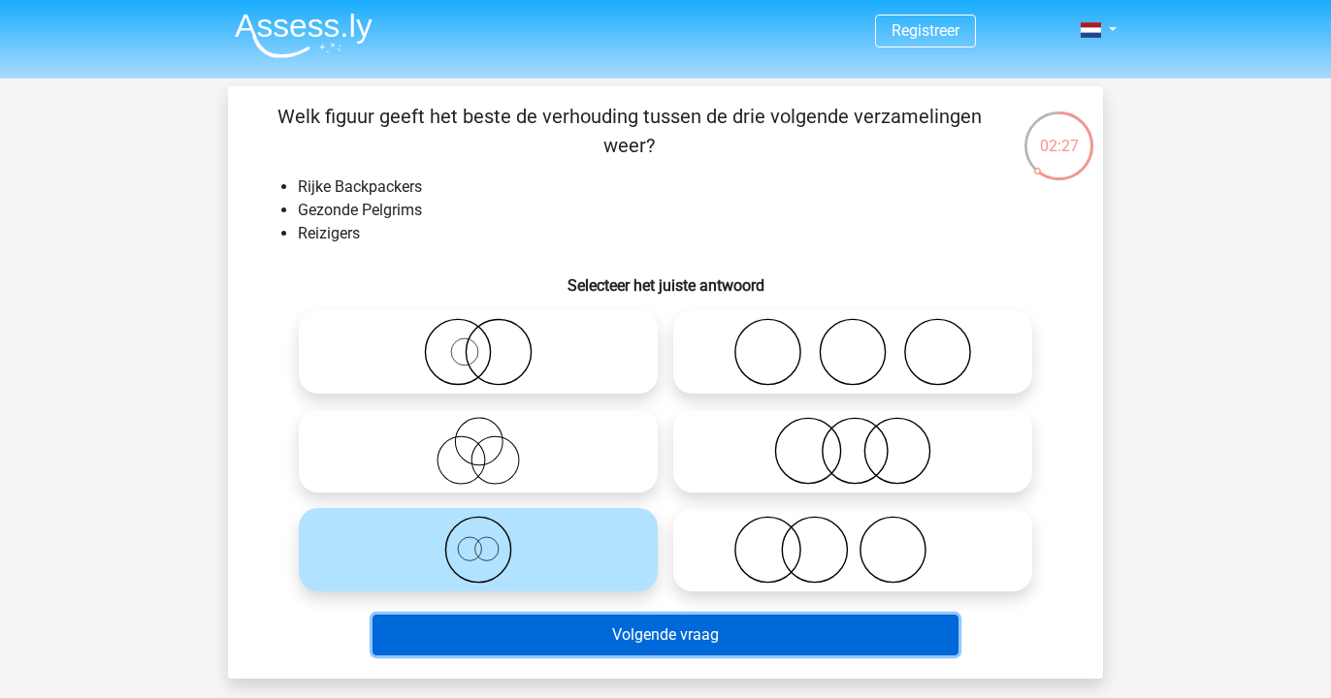
click at [535, 629] on button "Volgende vraag" at bounding box center [665, 635] width 587 height 41
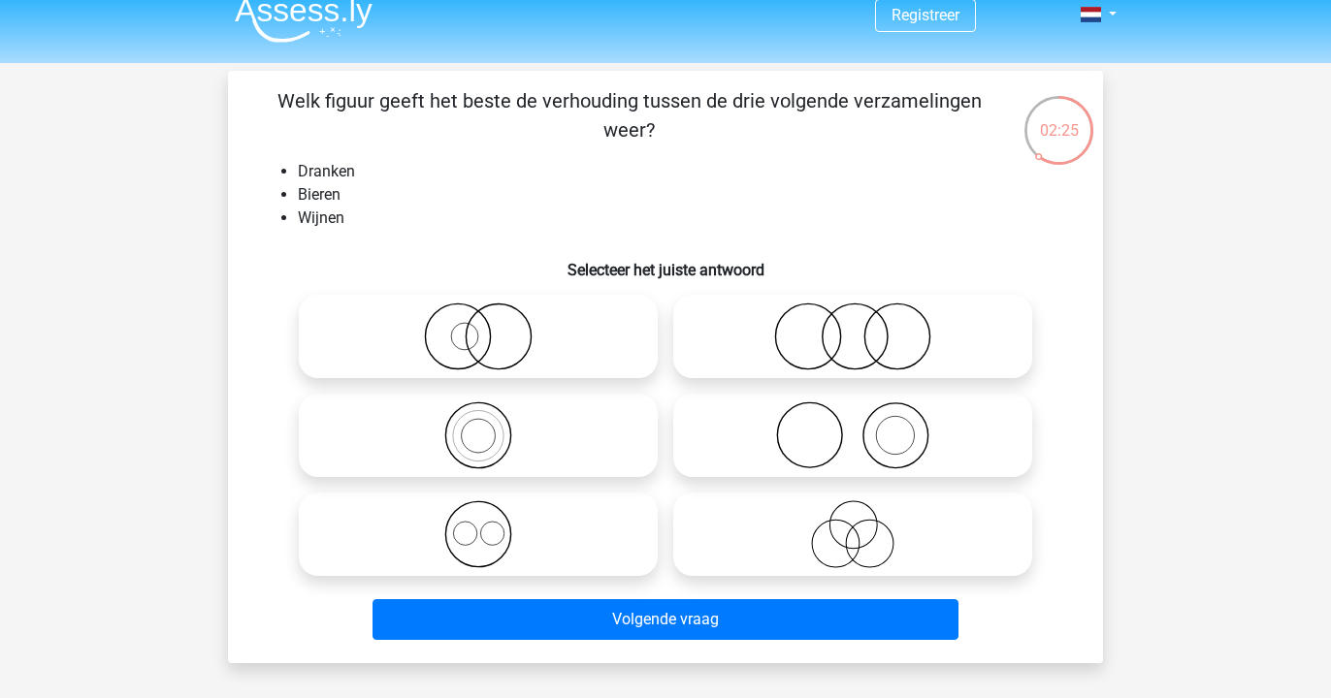
scroll to position [16, 0]
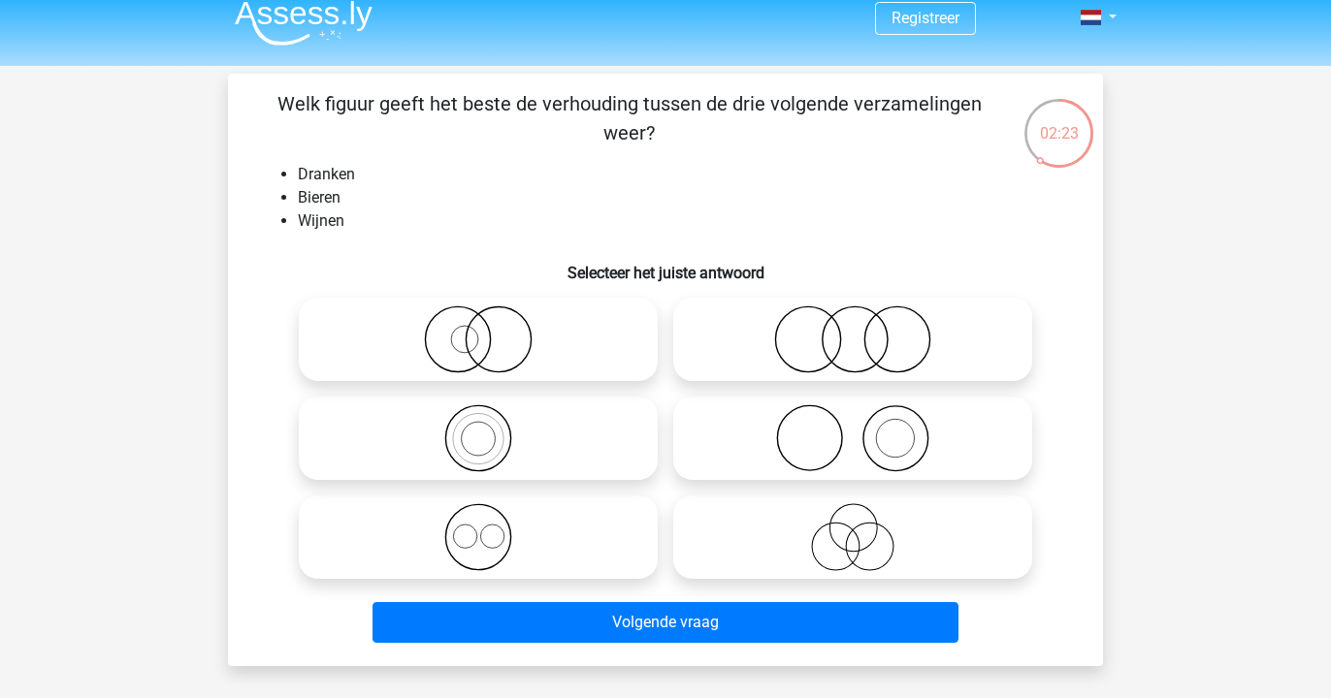
click at [597, 542] on icon at bounding box center [478, 537] width 343 height 68
click at [491, 528] on input "radio" at bounding box center [484, 521] width 13 height 13
radio input "true"
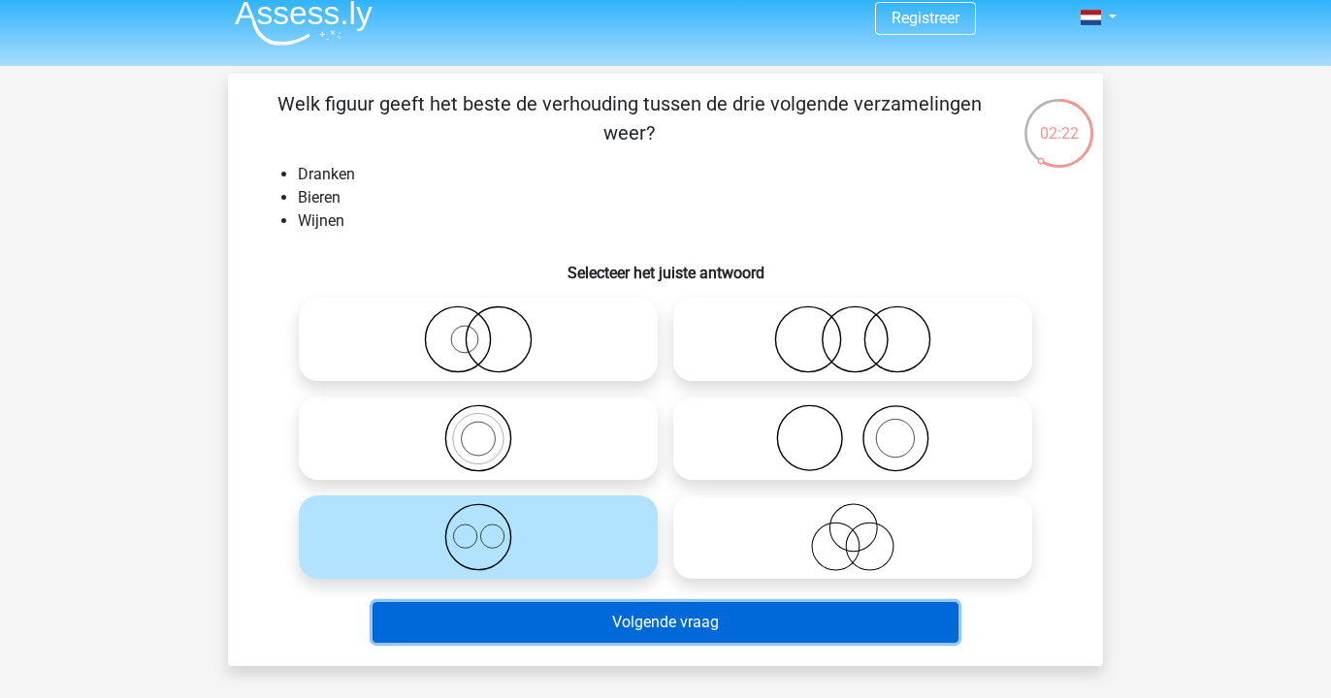
click at [586, 637] on button "Volgende vraag" at bounding box center [665, 622] width 587 height 41
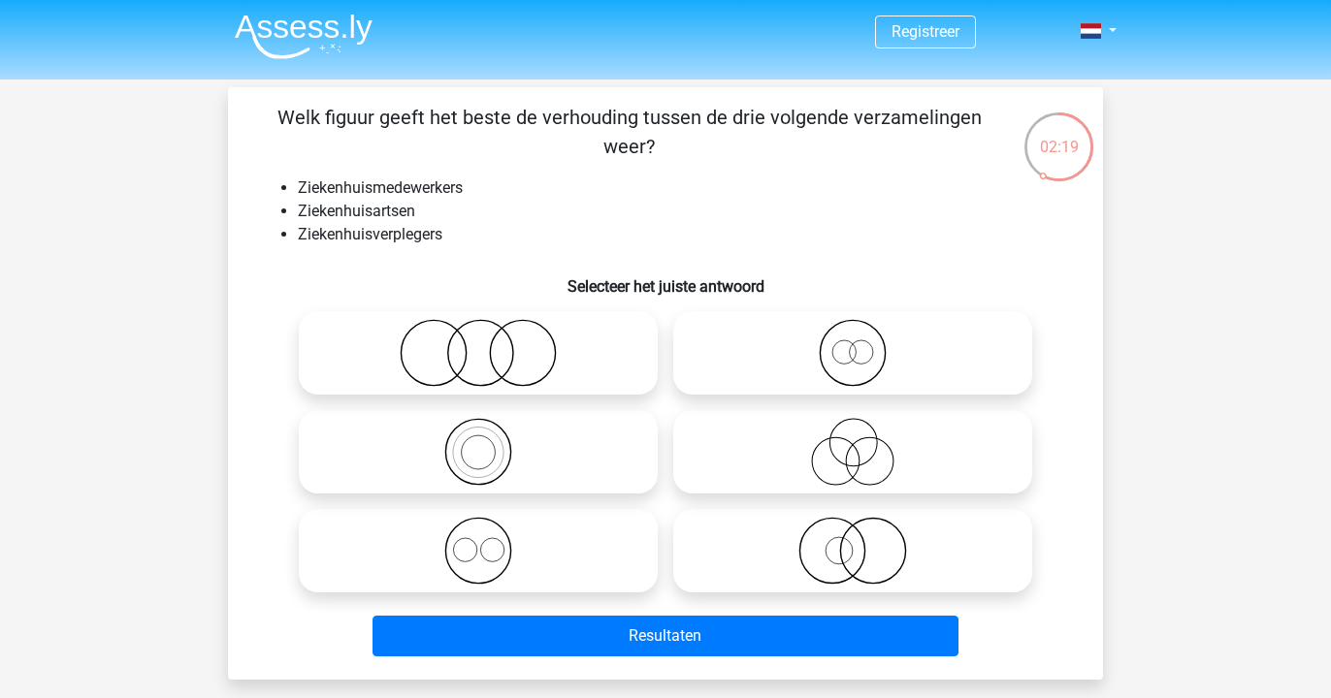
scroll to position [0, 0]
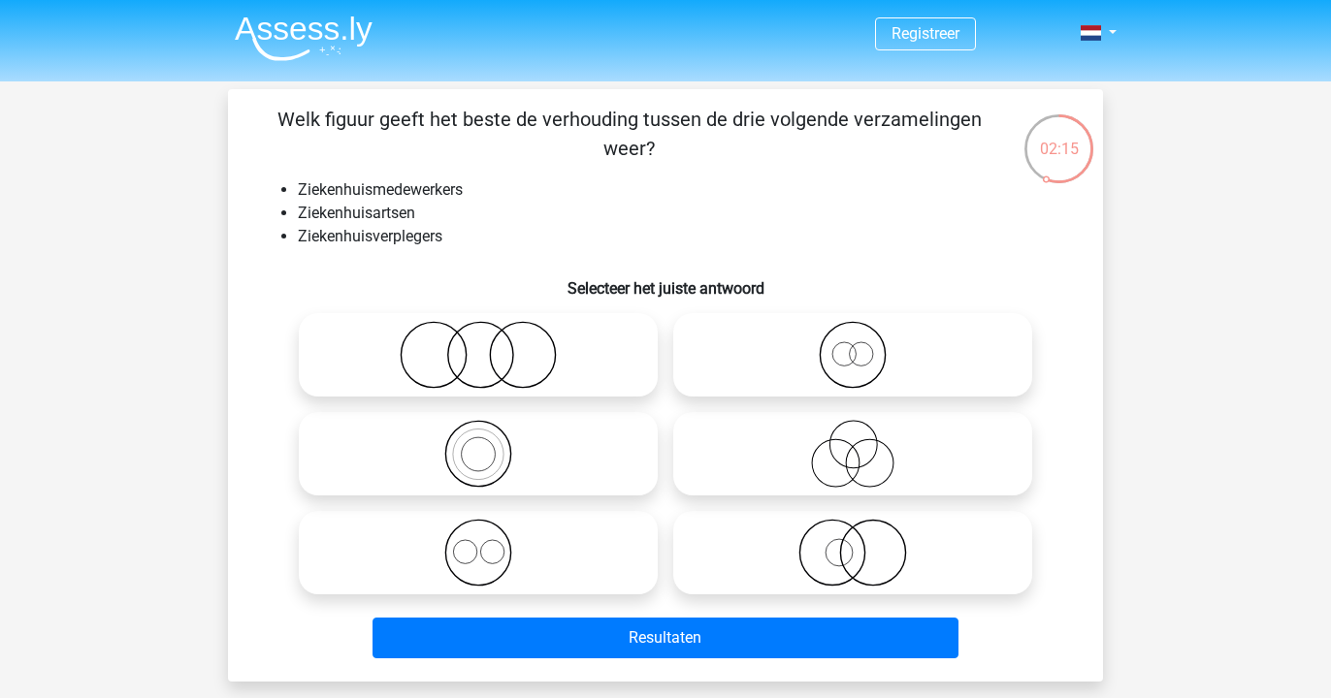
click at [573, 565] on icon at bounding box center [478, 553] width 343 height 68
click at [491, 543] on input "radio" at bounding box center [484, 537] width 13 height 13
radio input "true"
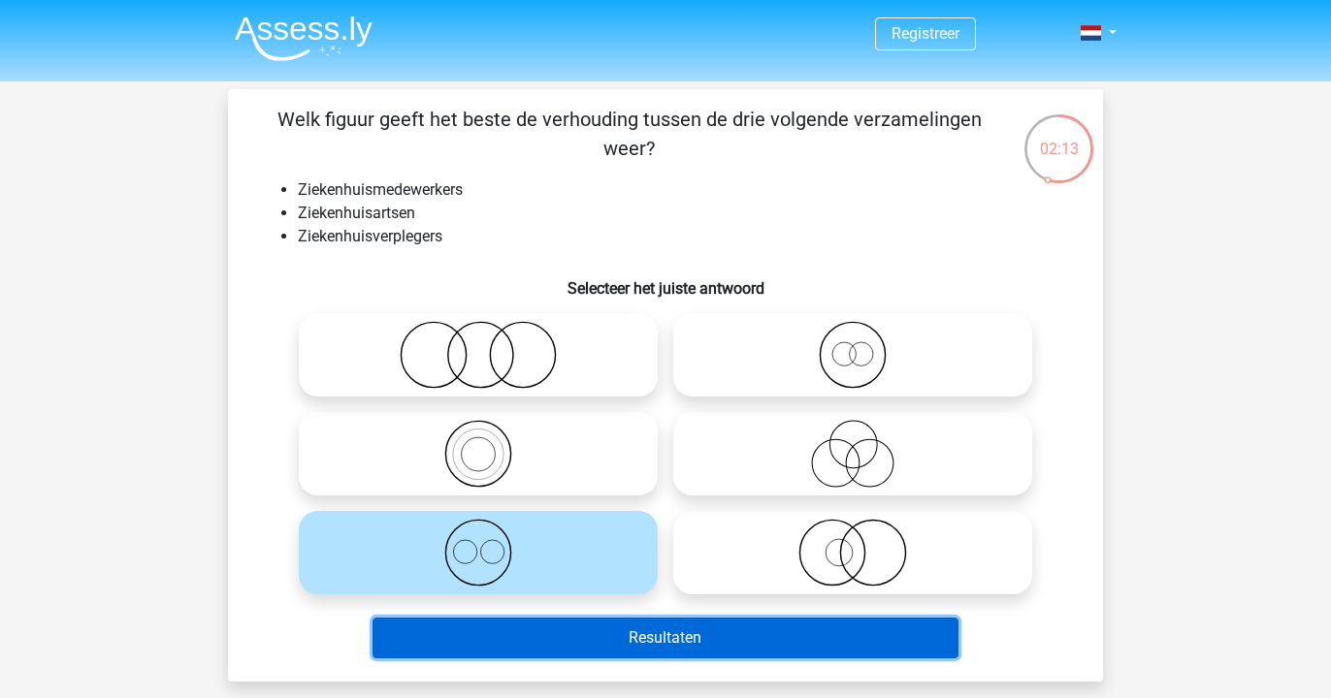
click at [557, 654] on button "Resultaten" at bounding box center [665, 638] width 587 height 41
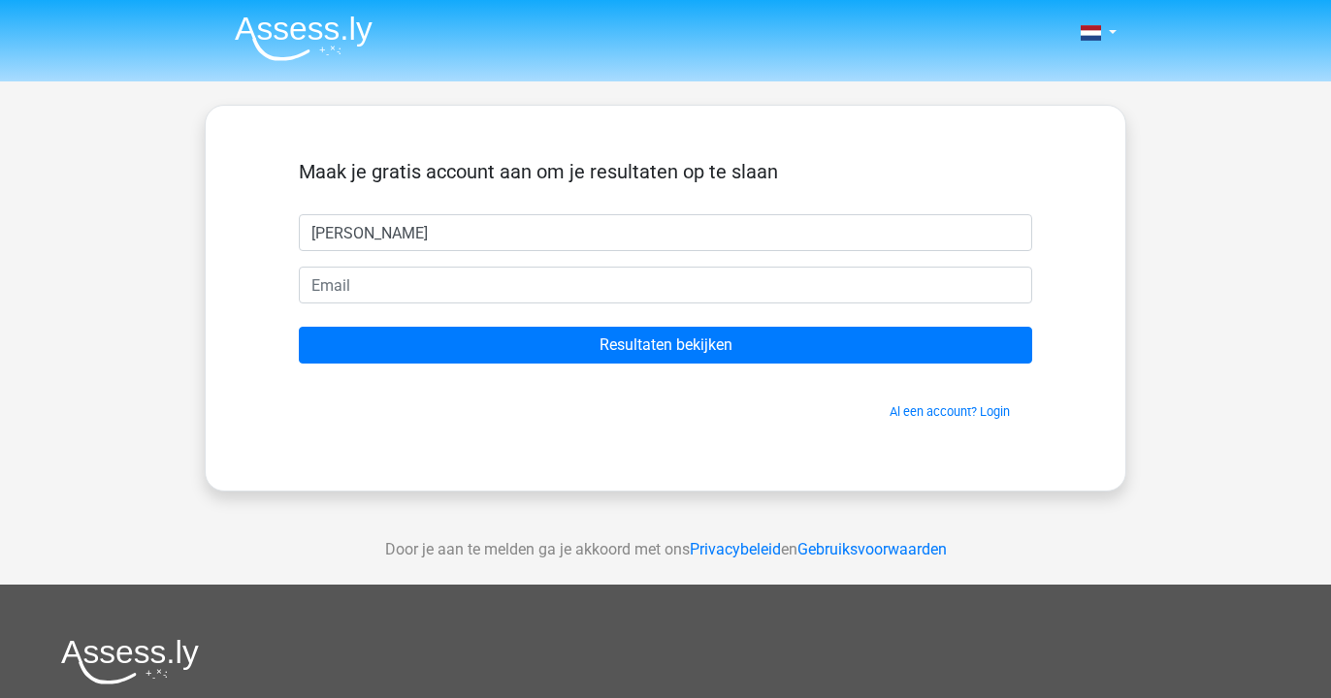
type input "julia"
drag, startPoint x: 922, startPoint y: 403, endPoint x: 922, endPoint y: 416, distance: 13.6
click at [922, 405] on span "Al een account? Login" at bounding box center [666, 412] width 718 height 18
click at [922, 416] on link "Al een account? Login" at bounding box center [950, 412] width 120 height 15
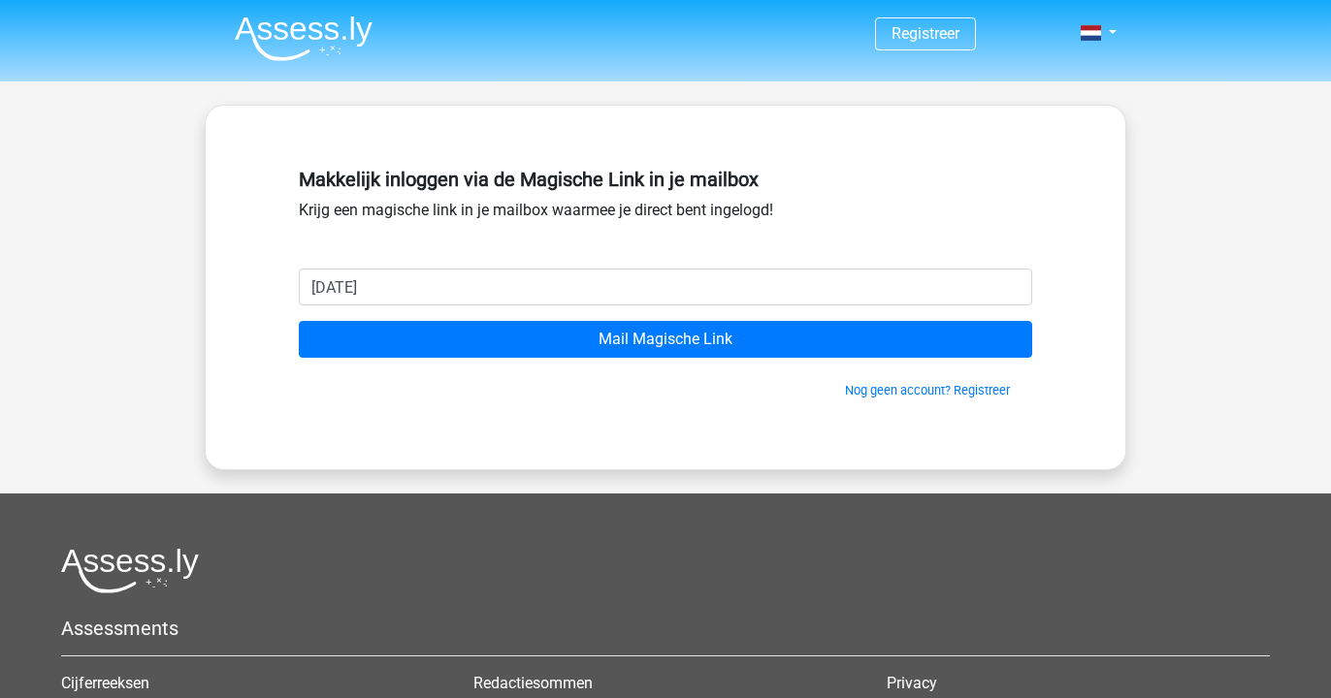
type input "[PERSON_NAME][EMAIL_ADDRESS][DOMAIN_NAME]"
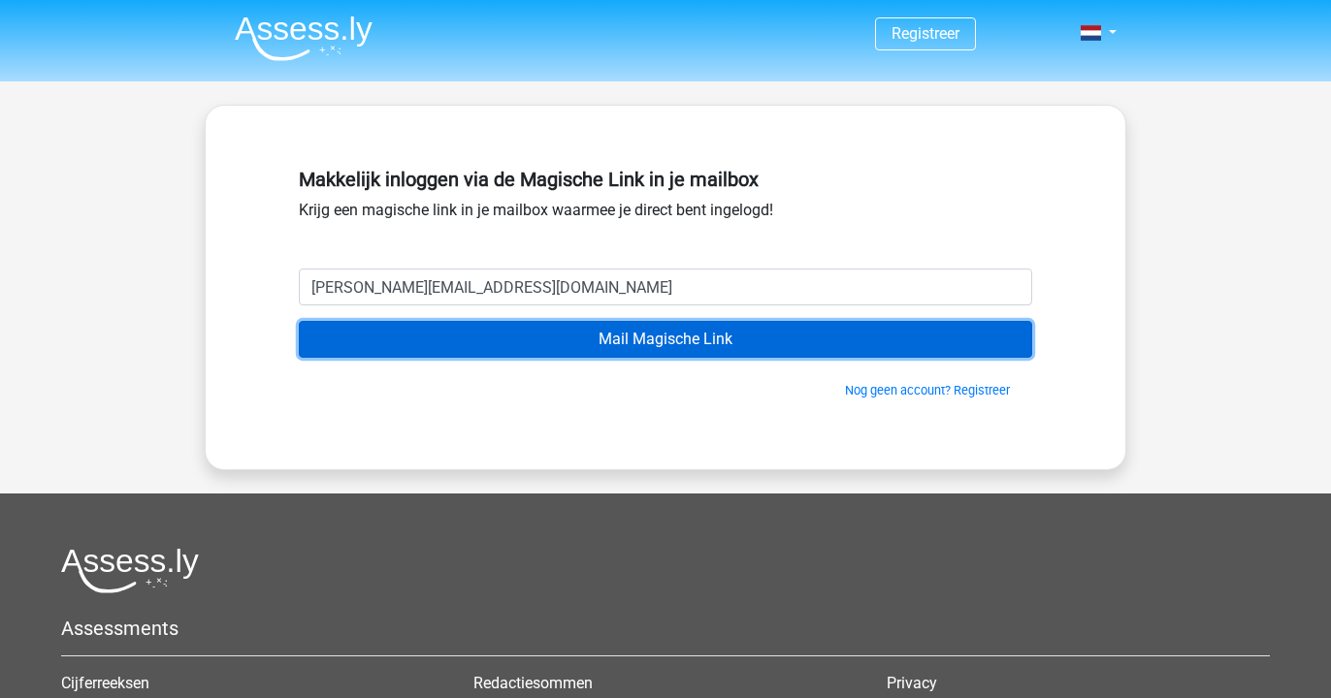
click at [505, 351] on input "Mail Magische Link" at bounding box center [665, 339] width 733 height 37
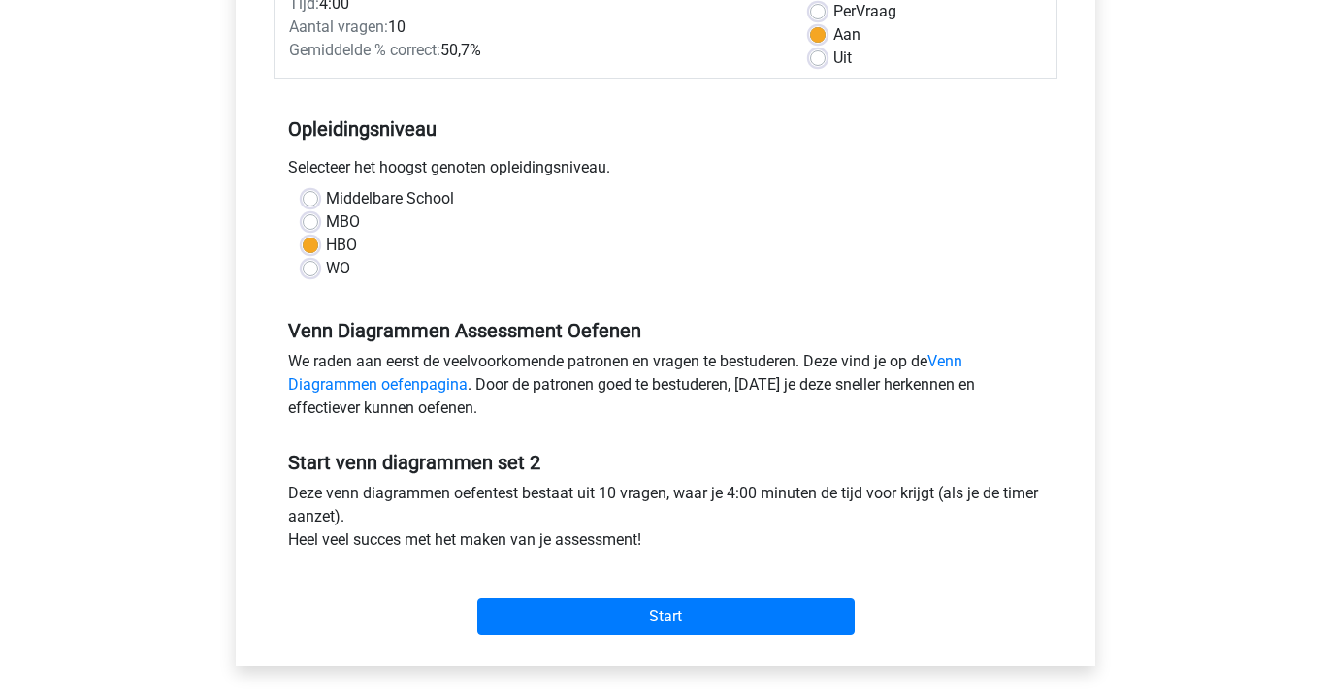
scroll to position [405, 0]
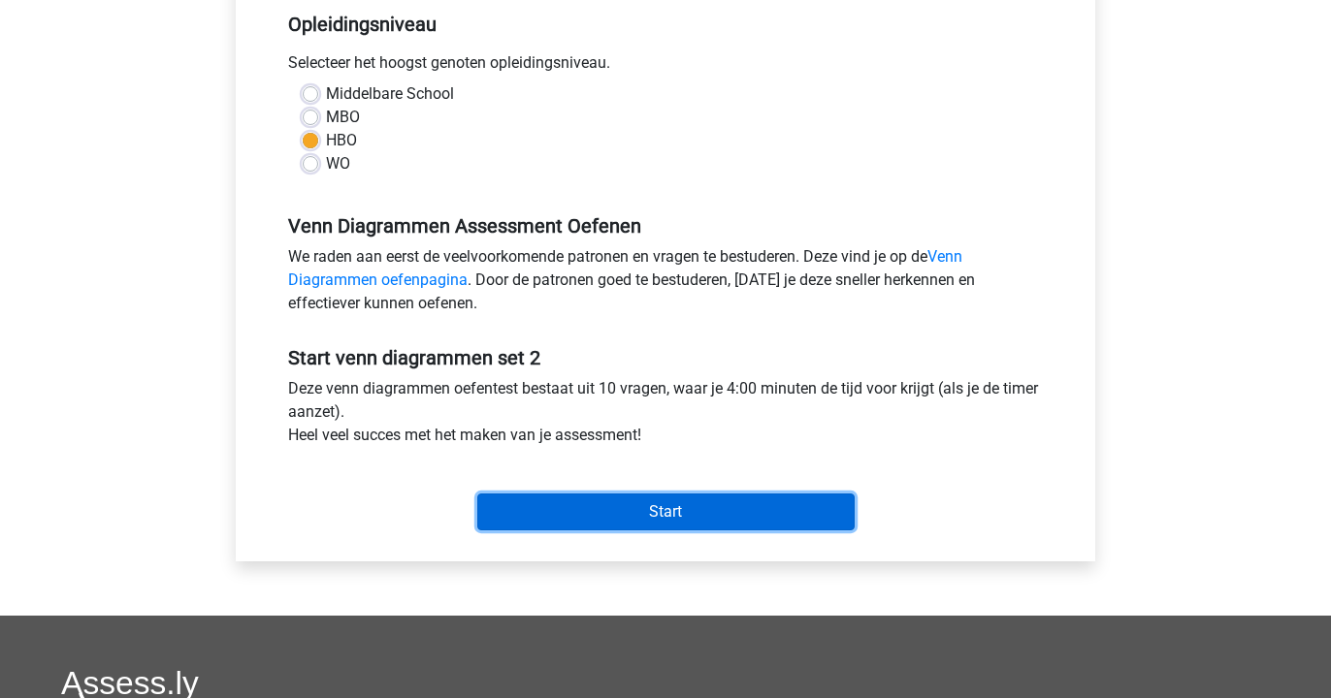
click at [668, 514] on input "Start" at bounding box center [665, 512] width 377 height 37
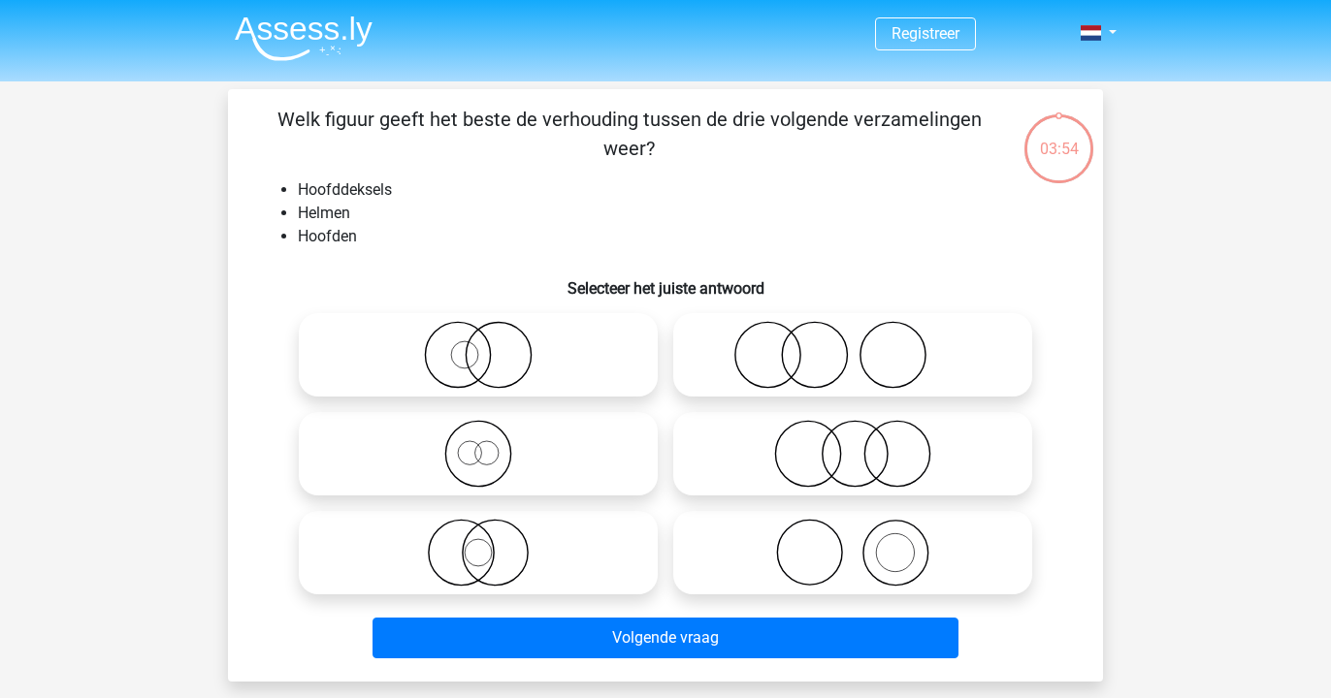
click at [833, 553] on icon at bounding box center [852, 553] width 343 height 68
click at [853, 543] on input "radio" at bounding box center [859, 537] width 13 height 13
radio input "true"
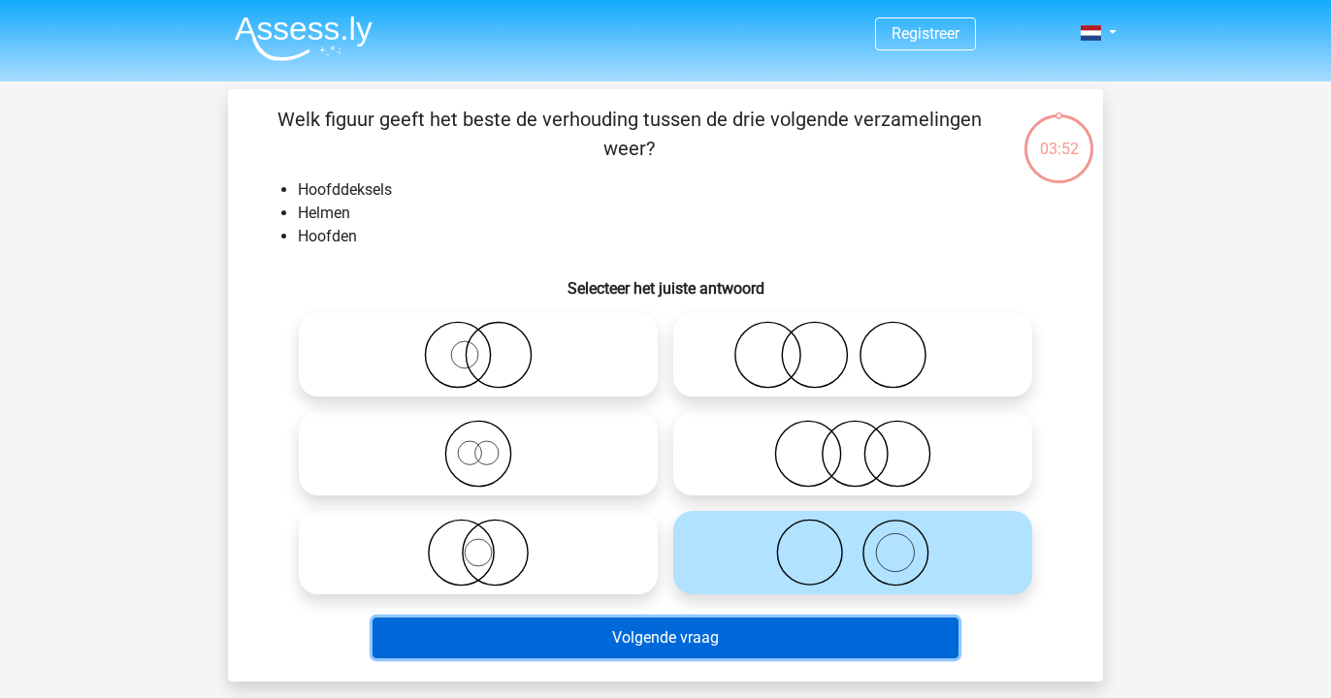
click at [658, 644] on button "Volgende vraag" at bounding box center [665, 638] width 587 height 41
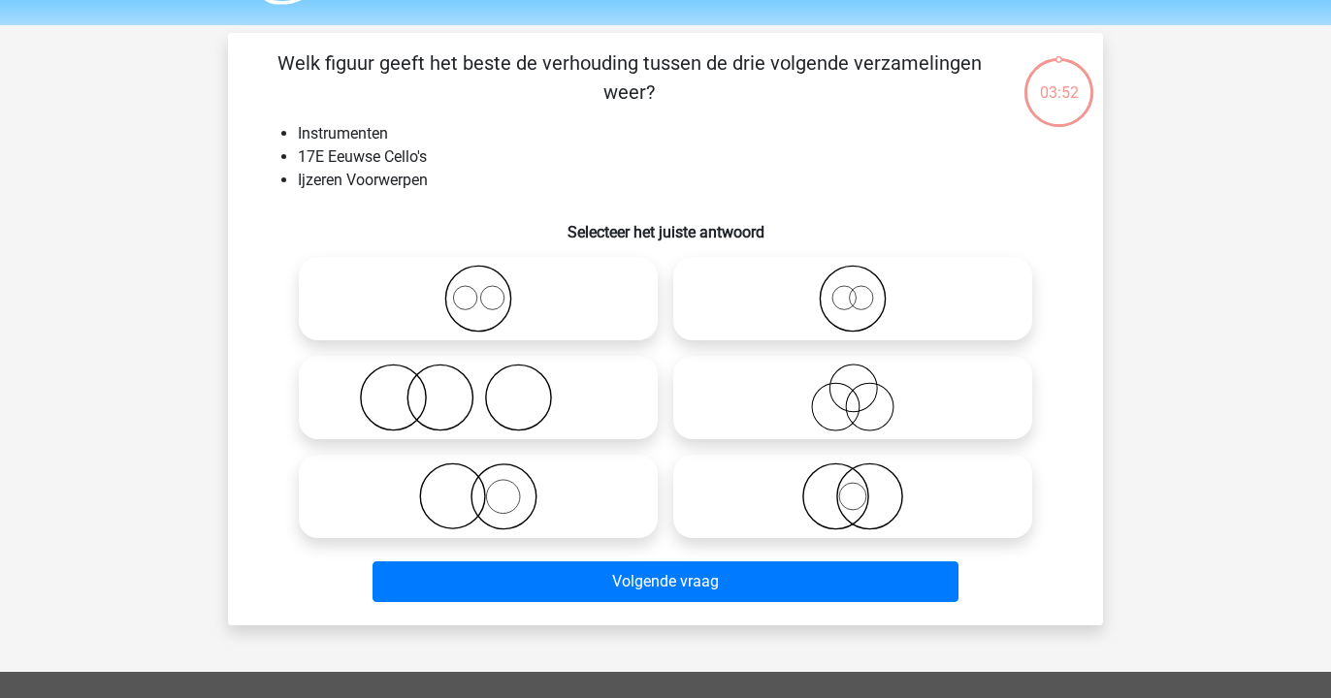
scroll to position [4, 0]
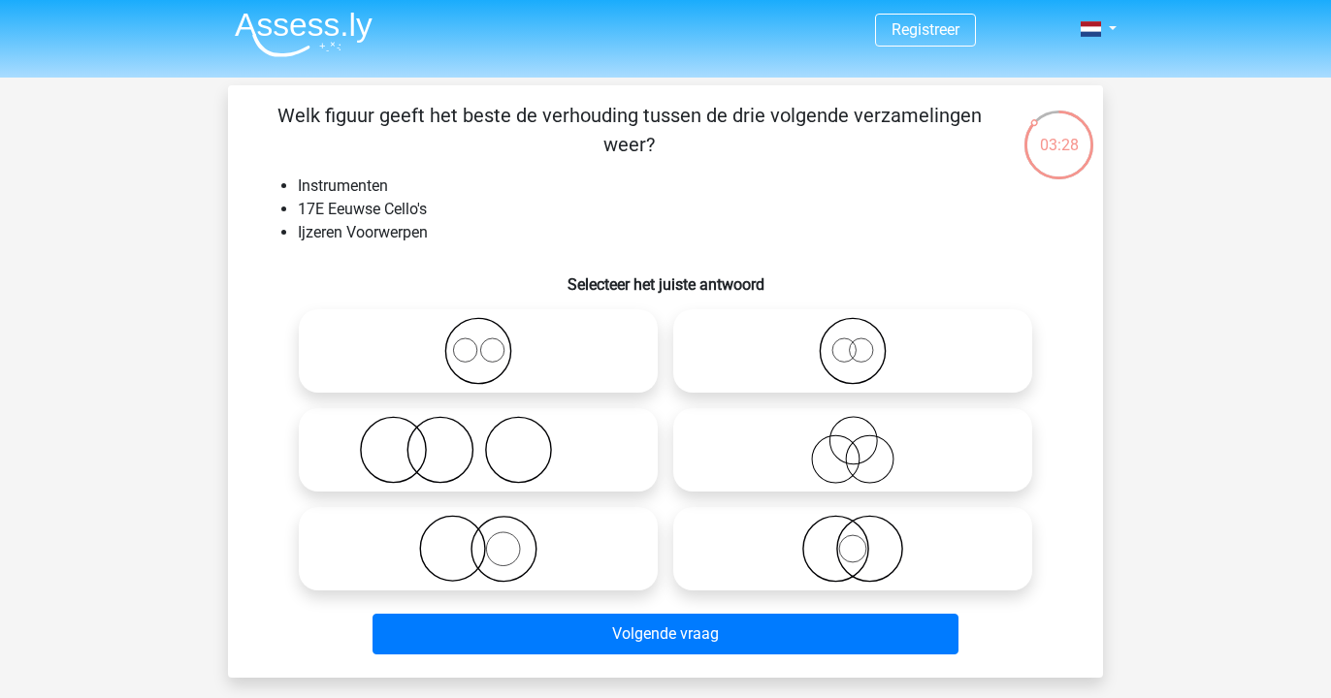
click at [611, 577] on icon at bounding box center [478, 549] width 343 height 68
click at [491, 539] on input "radio" at bounding box center [484, 533] width 13 height 13
radio input "true"
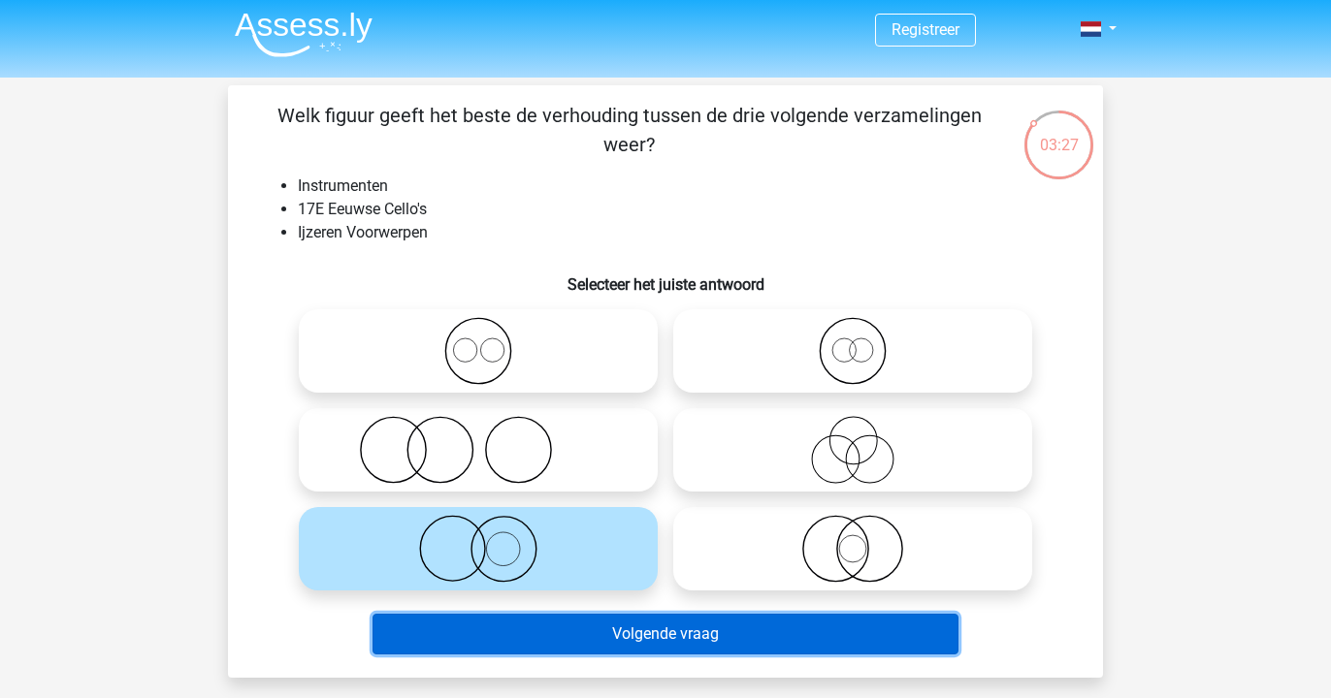
click at [614, 646] on button "Volgende vraag" at bounding box center [665, 634] width 587 height 41
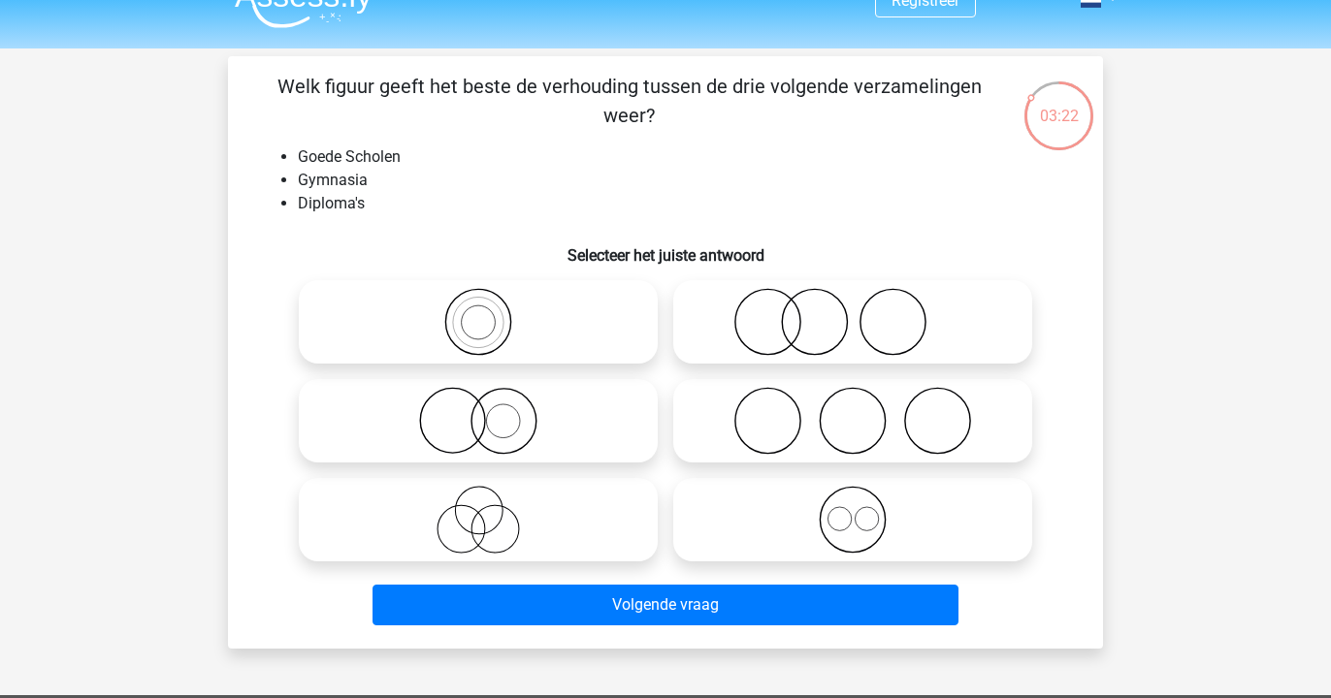
scroll to position [32, 0]
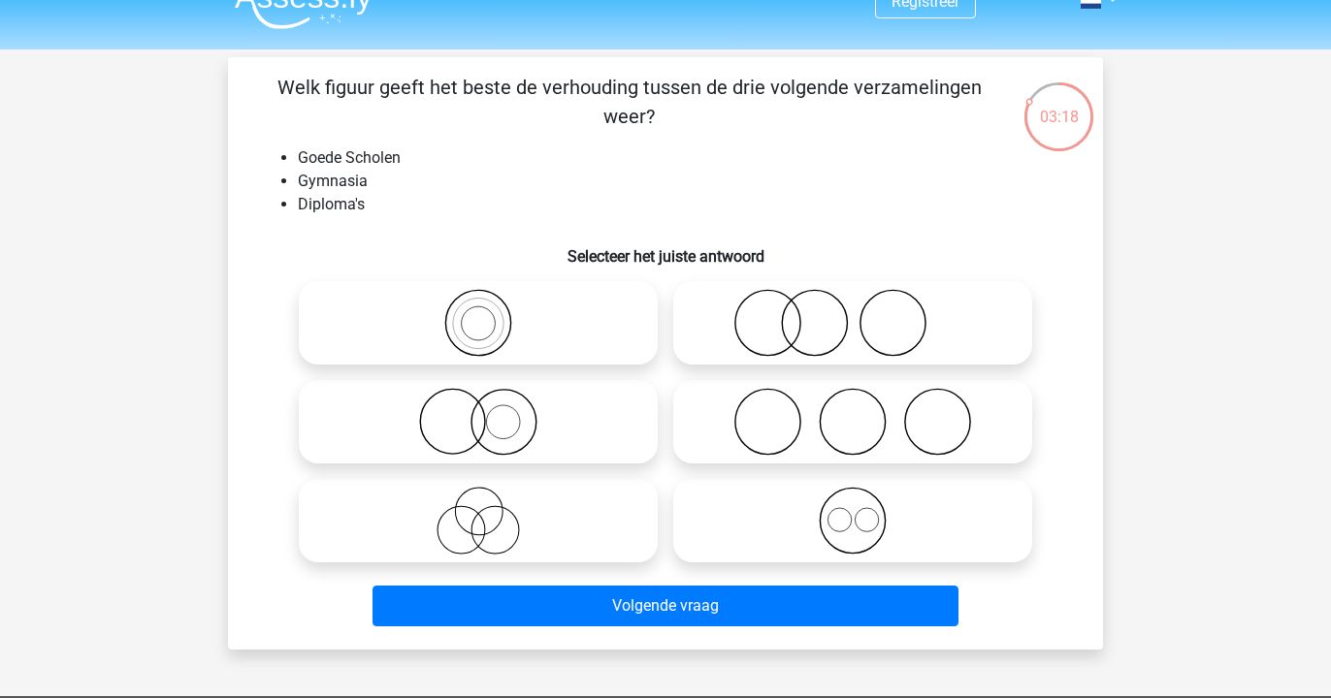
click at [839, 351] on icon at bounding box center [852, 323] width 343 height 68
click at [853, 313] on input "radio" at bounding box center [859, 307] width 13 height 13
radio input "true"
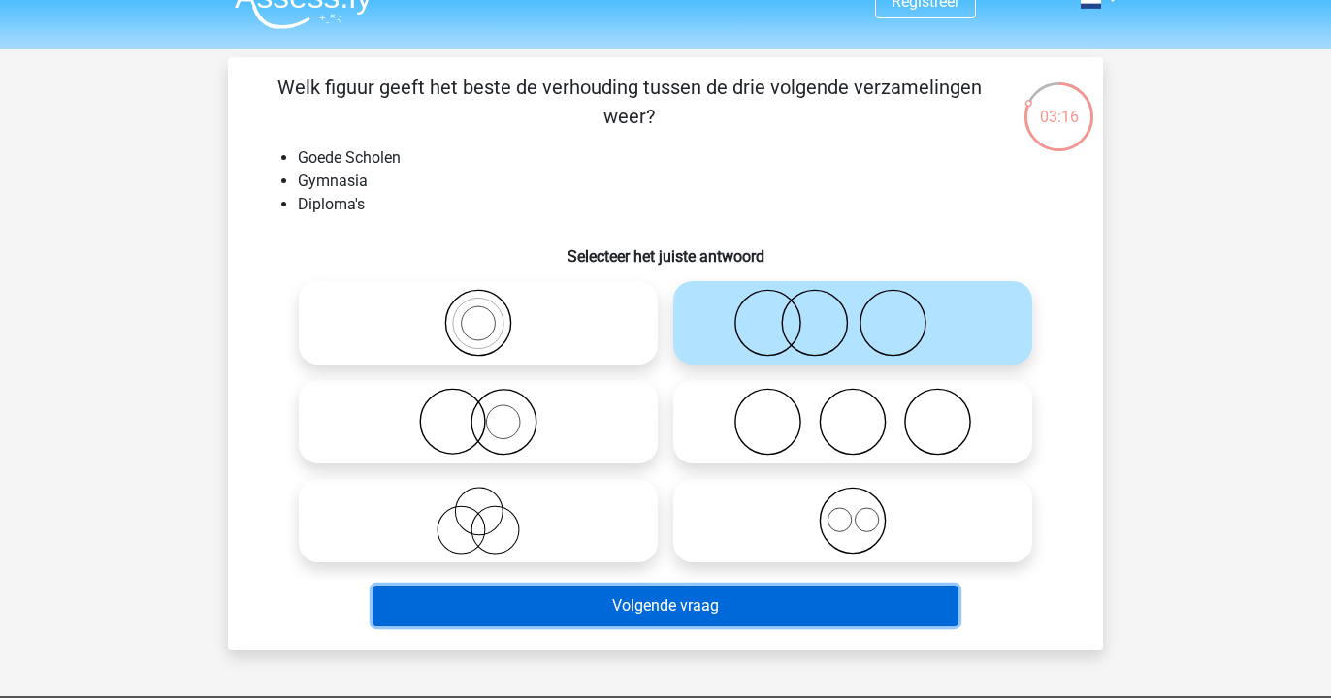
click at [704, 603] on button "Volgende vraag" at bounding box center [665, 606] width 587 height 41
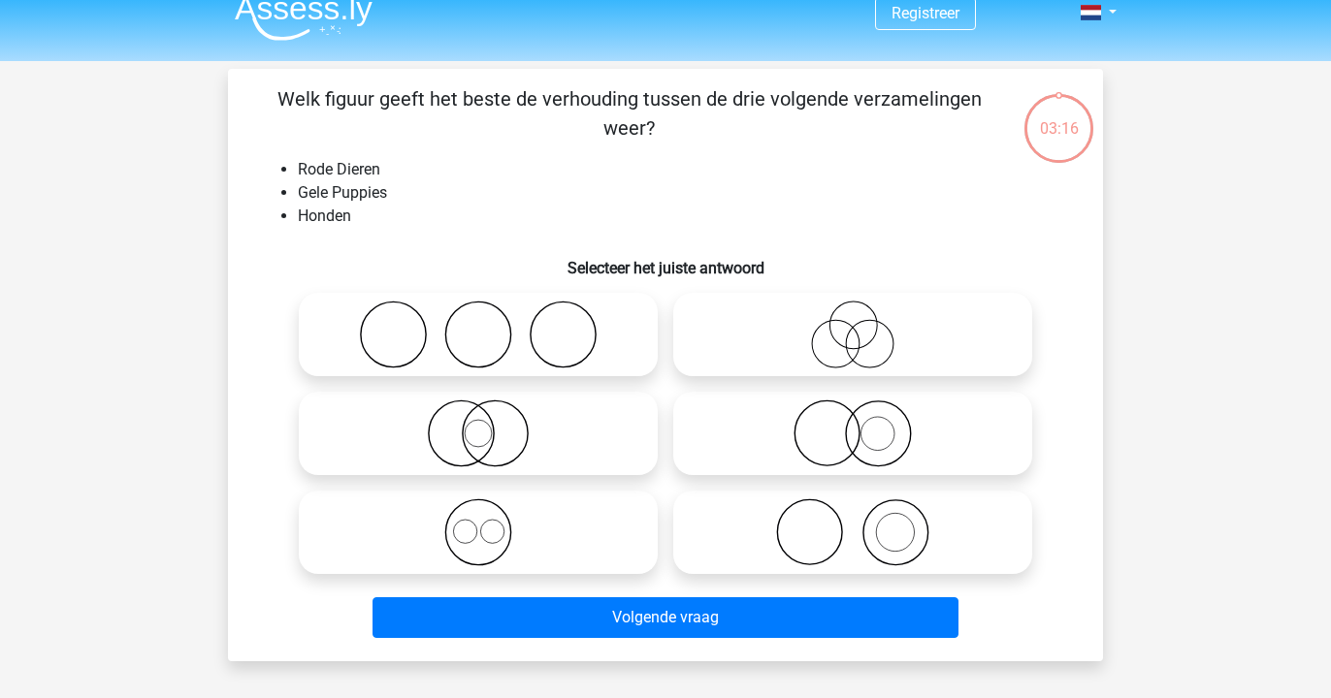
scroll to position [0, 0]
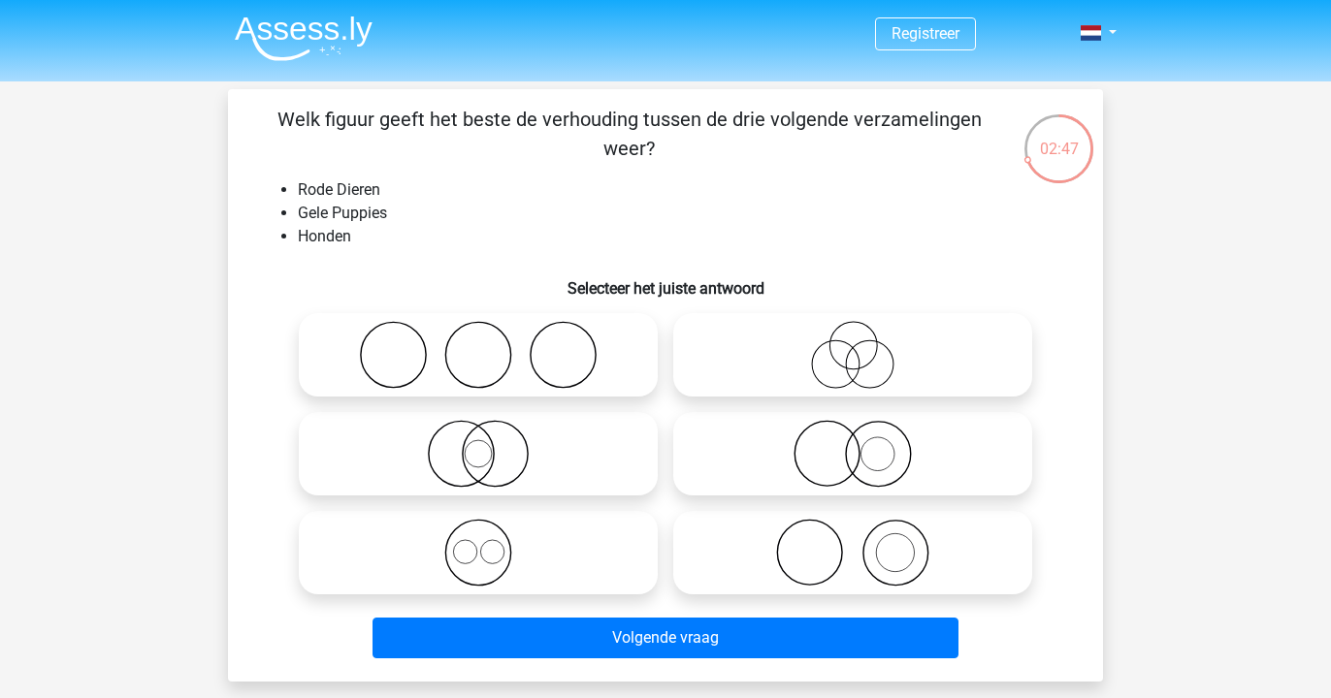
click at [826, 469] on icon at bounding box center [852, 454] width 343 height 68
click at [853, 444] on input "radio" at bounding box center [859, 438] width 13 height 13
radio input "true"
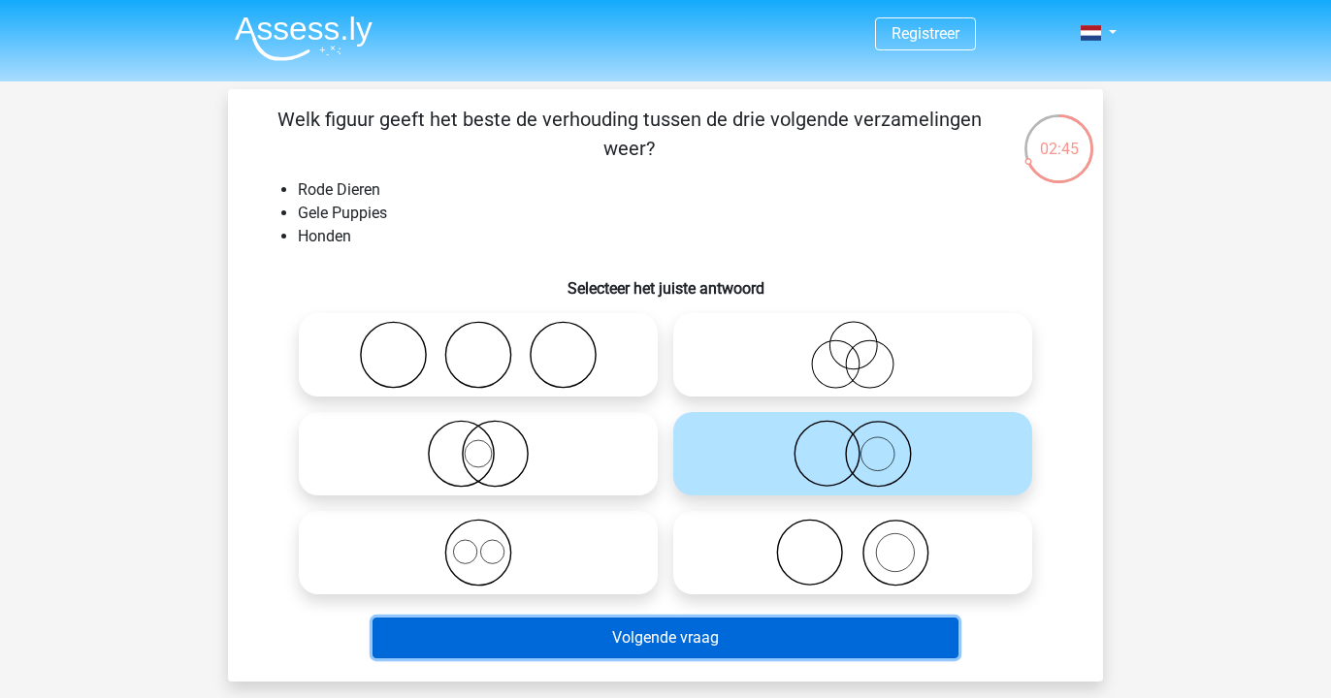
click at [767, 649] on button "Volgende vraag" at bounding box center [665, 638] width 587 height 41
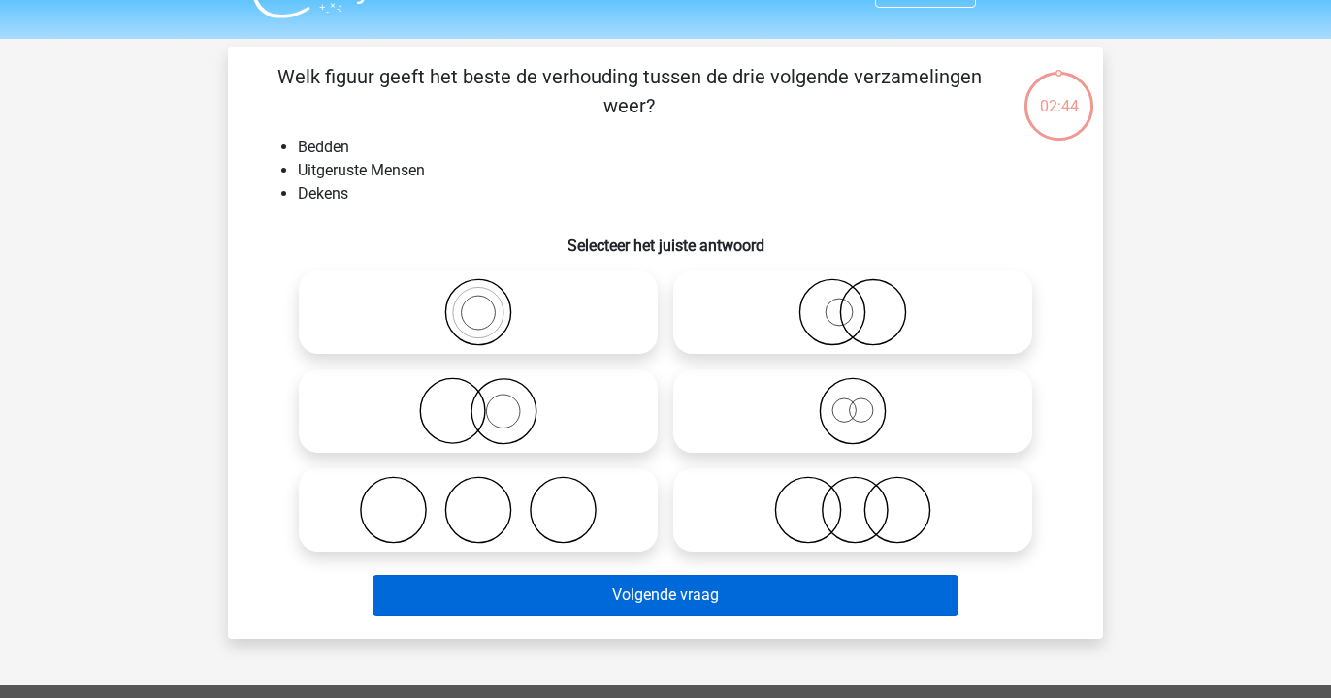
scroll to position [24, 0]
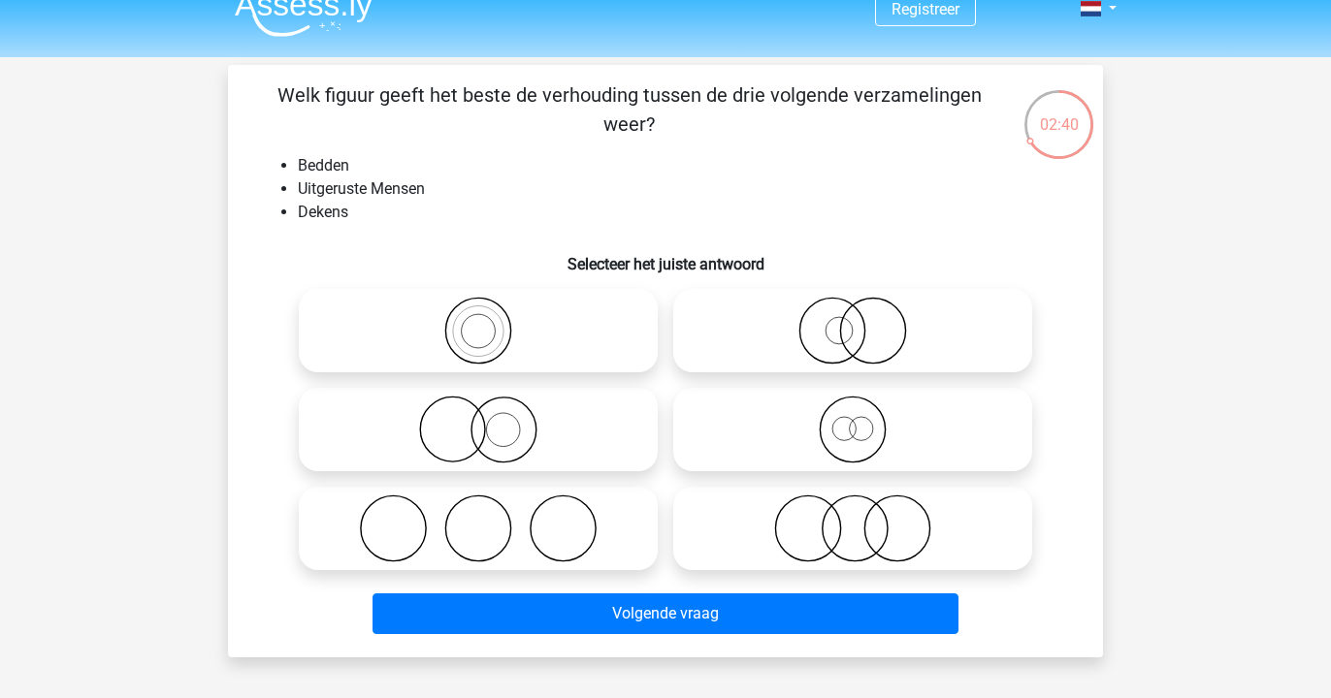
click at [607, 533] on icon at bounding box center [478, 529] width 343 height 68
click at [491, 519] on input "radio" at bounding box center [484, 512] width 13 height 13
radio input "true"
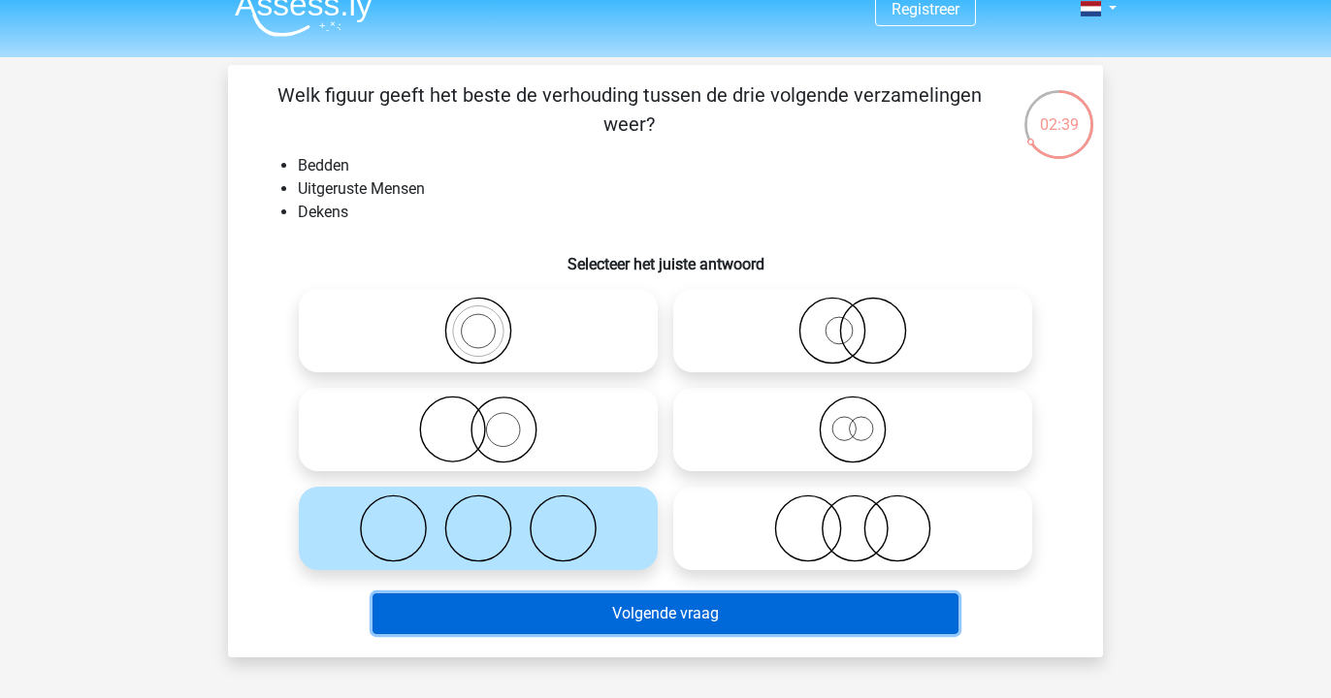
click at [591, 619] on button "Volgende vraag" at bounding box center [665, 614] width 587 height 41
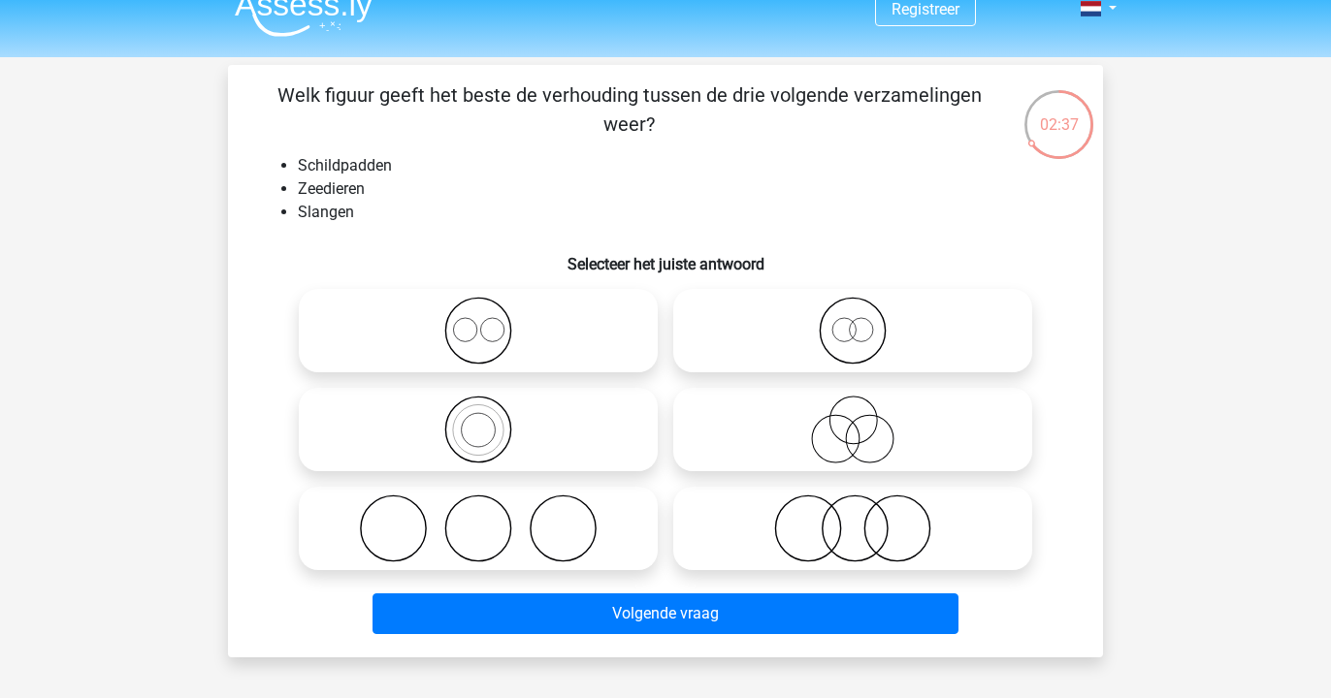
scroll to position [22, 0]
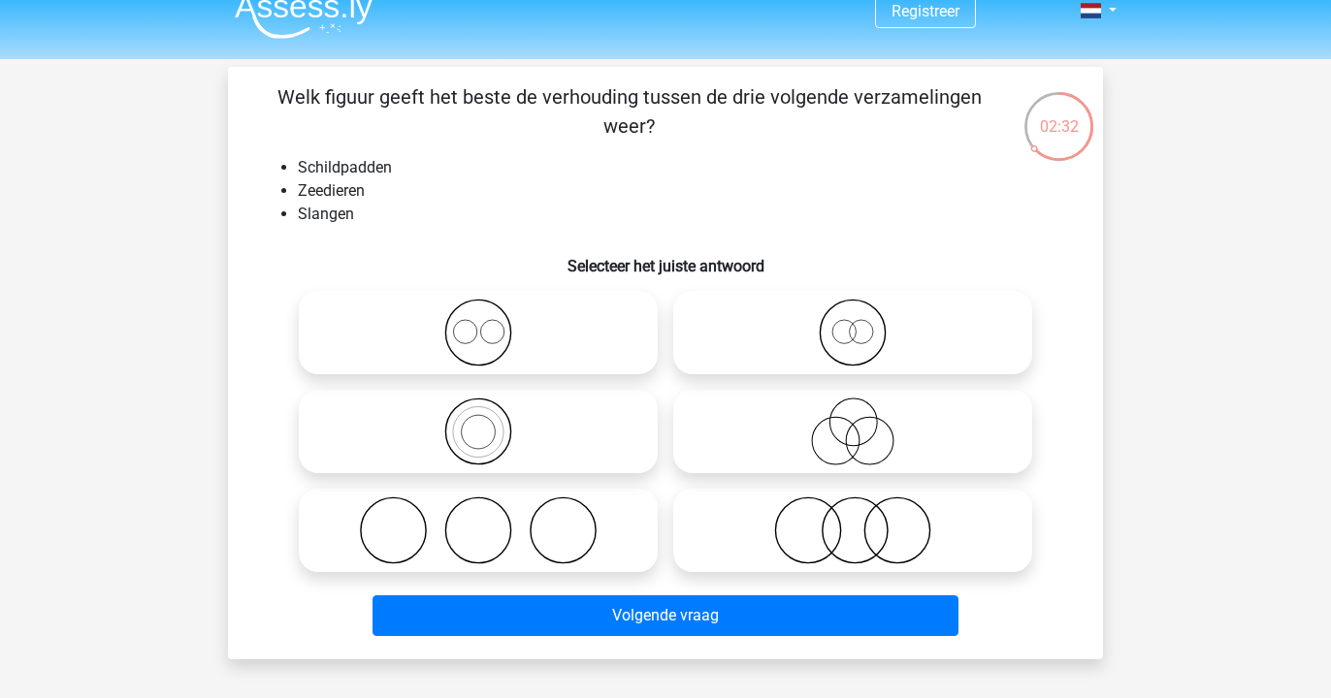
click at [557, 340] on icon at bounding box center [478, 333] width 343 height 68
click at [491, 323] on input "radio" at bounding box center [484, 316] width 13 height 13
radio input "true"
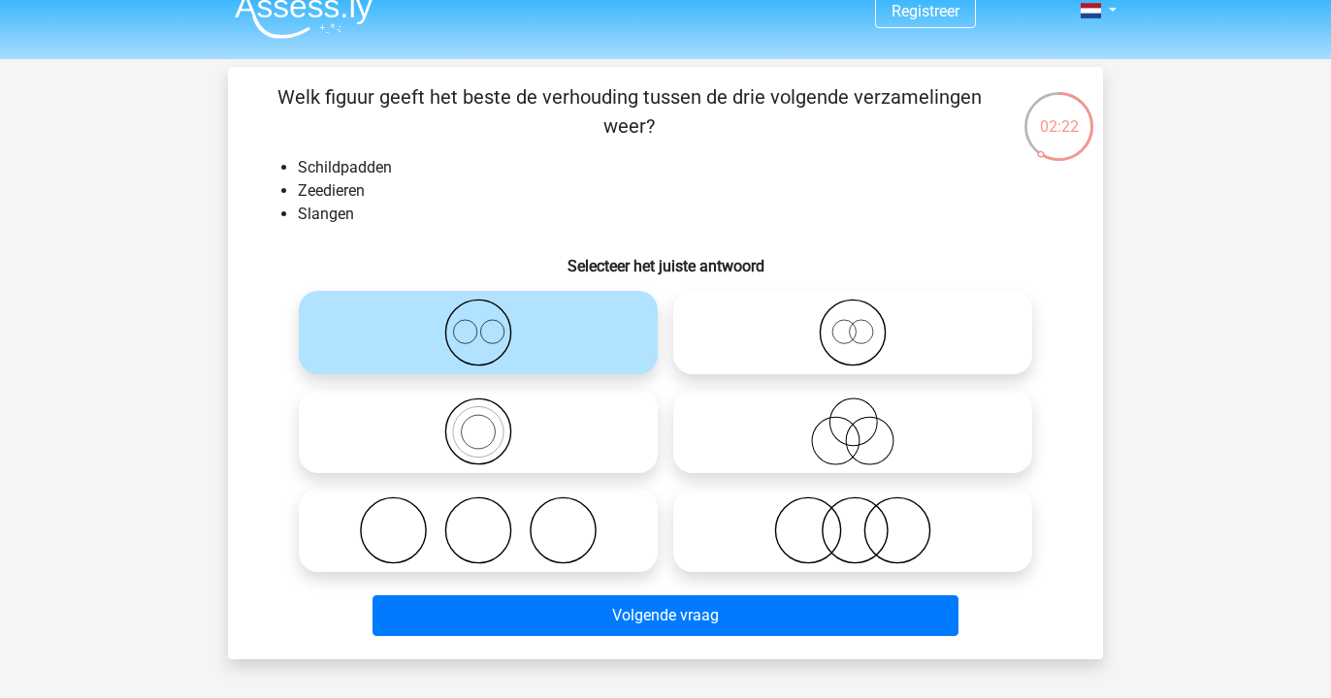
click at [741, 533] on icon at bounding box center [852, 531] width 343 height 68
click at [853, 521] on input "radio" at bounding box center [859, 514] width 13 height 13
radio input "true"
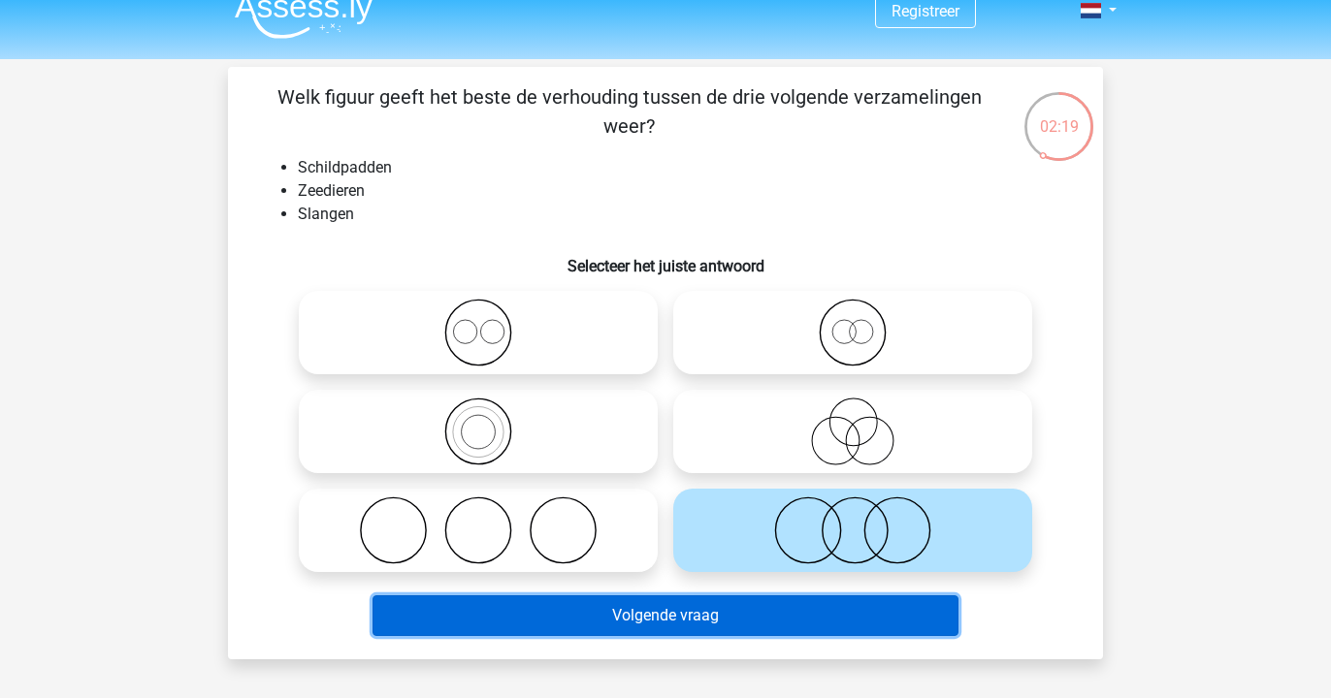
click at [705, 622] on button "Volgende vraag" at bounding box center [665, 616] width 587 height 41
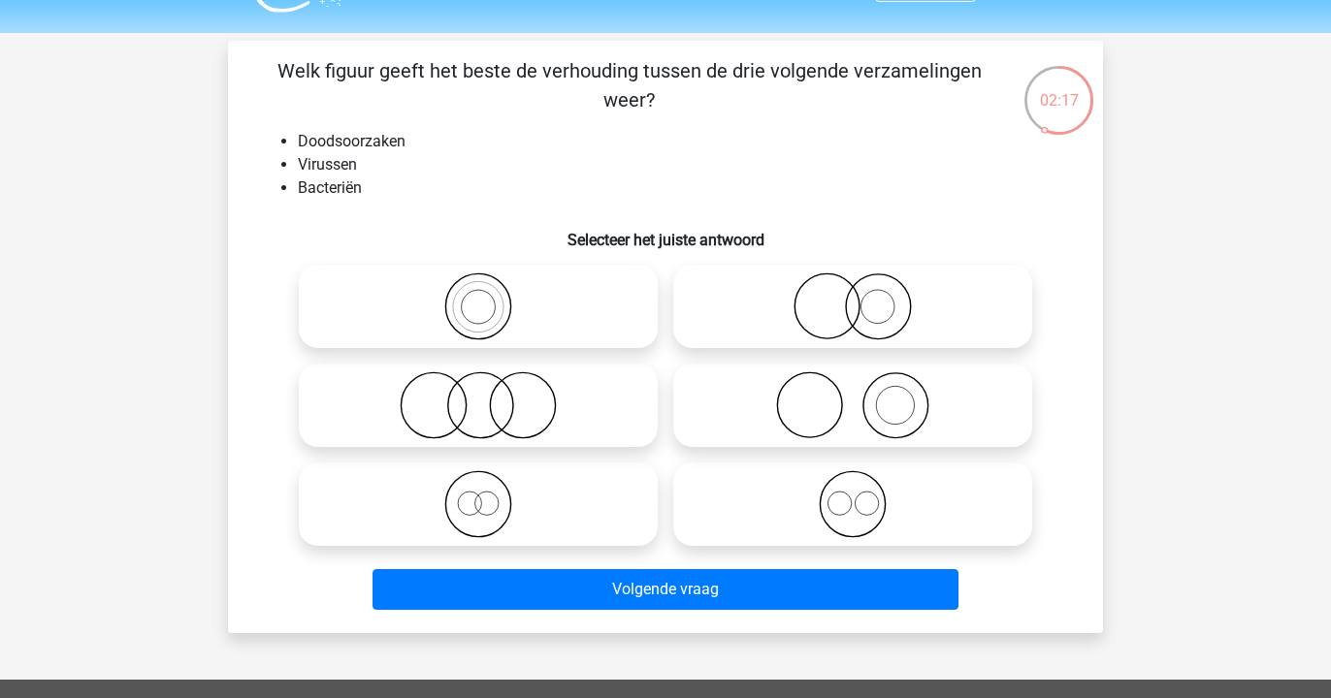
scroll to position [49, 0]
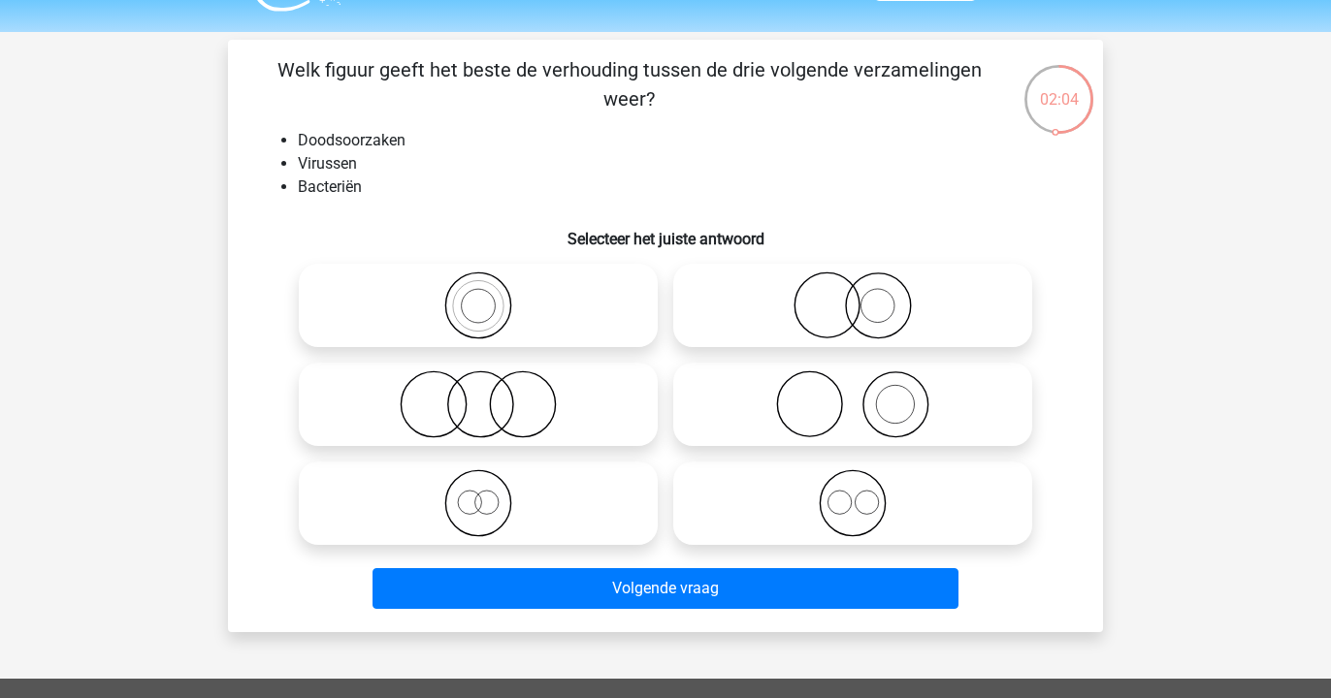
click at [588, 423] on icon at bounding box center [478, 405] width 343 height 68
click at [491, 395] on input "radio" at bounding box center [484, 388] width 13 height 13
radio input "true"
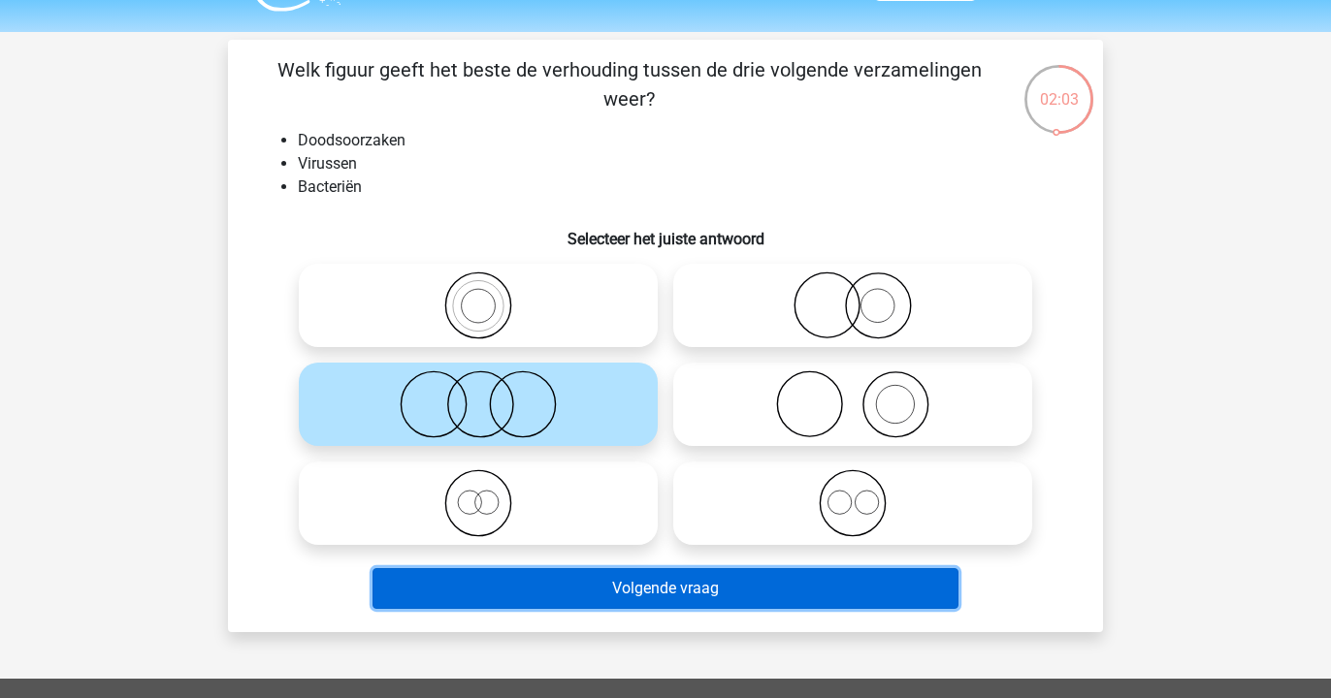
click at [581, 590] on button "Volgende vraag" at bounding box center [665, 588] width 587 height 41
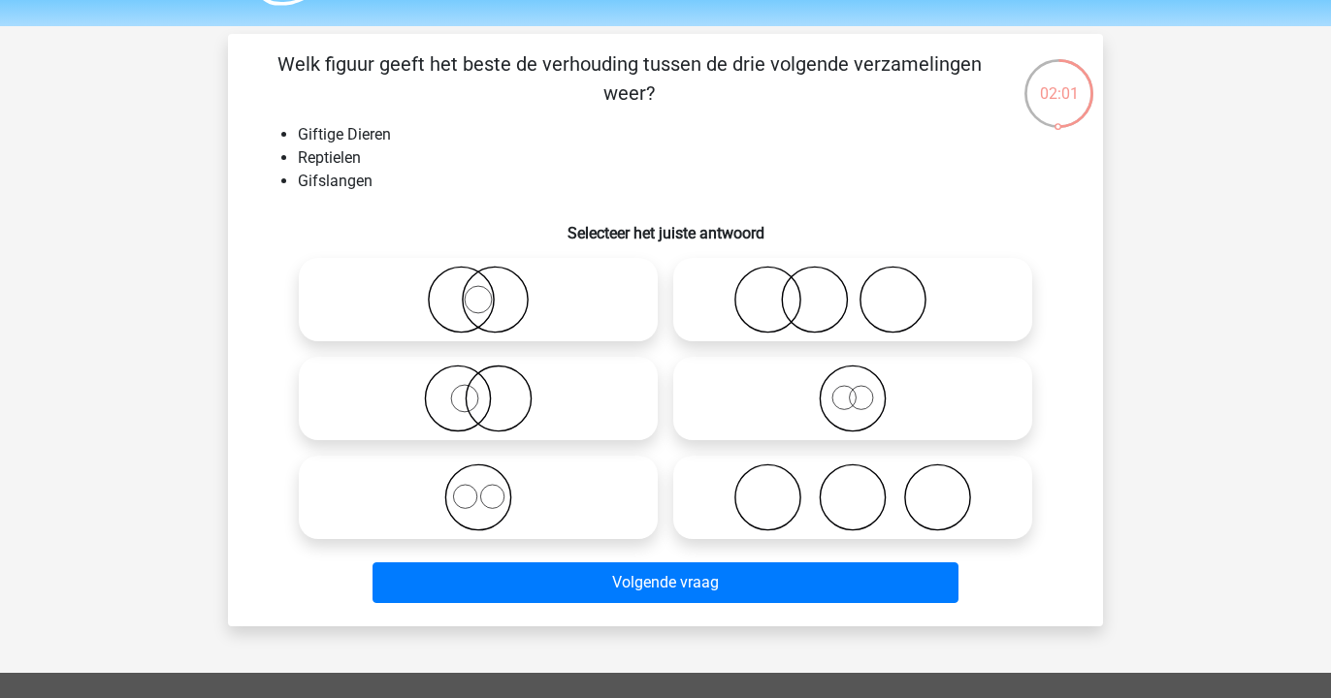
scroll to position [54, 0]
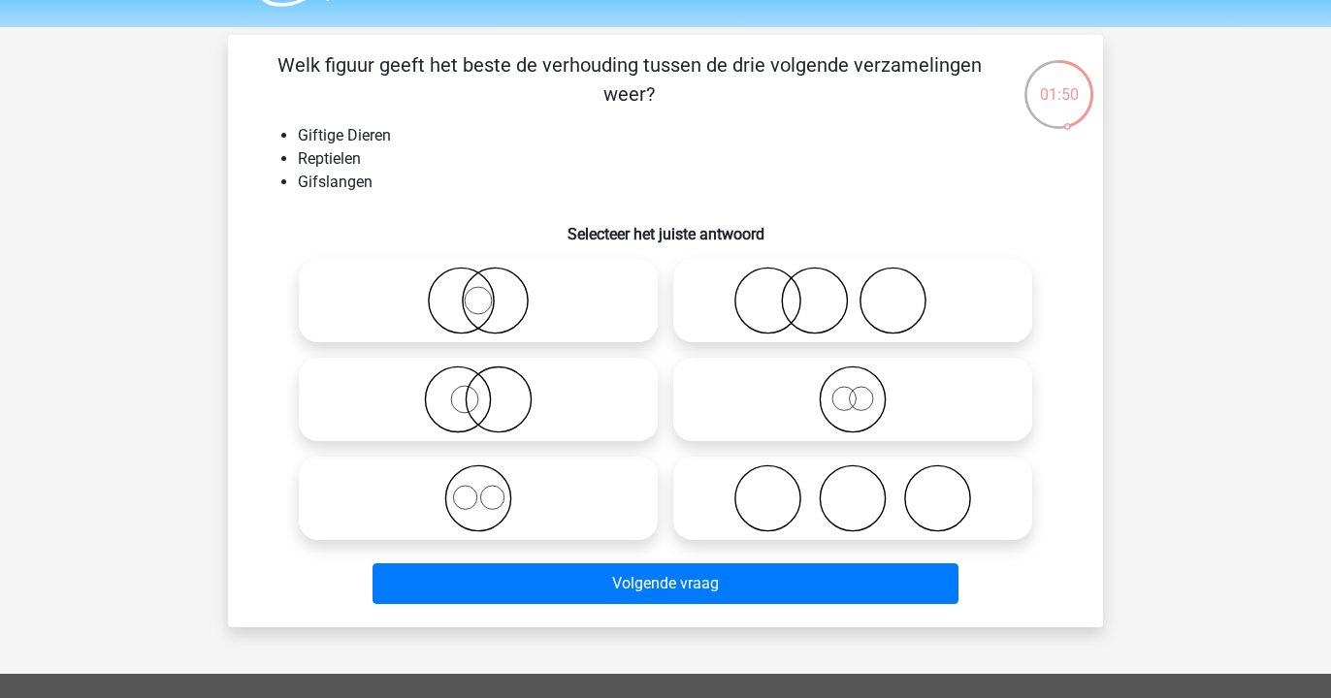
click at [462, 397] on icon at bounding box center [478, 400] width 343 height 68
click at [478, 390] on input "radio" at bounding box center [484, 383] width 13 height 13
radio input "true"
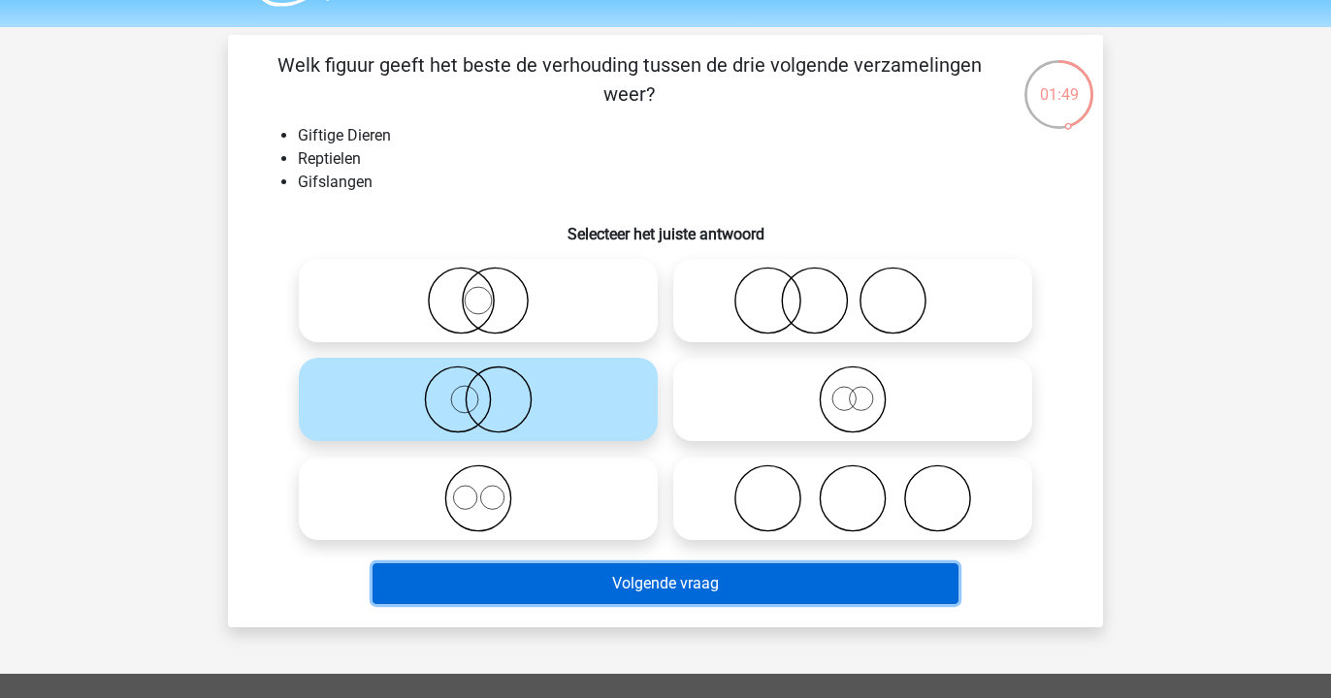
click at [519, 599] on button "Volgende vraag" at bounding box center [665, 584] width 587 height 41
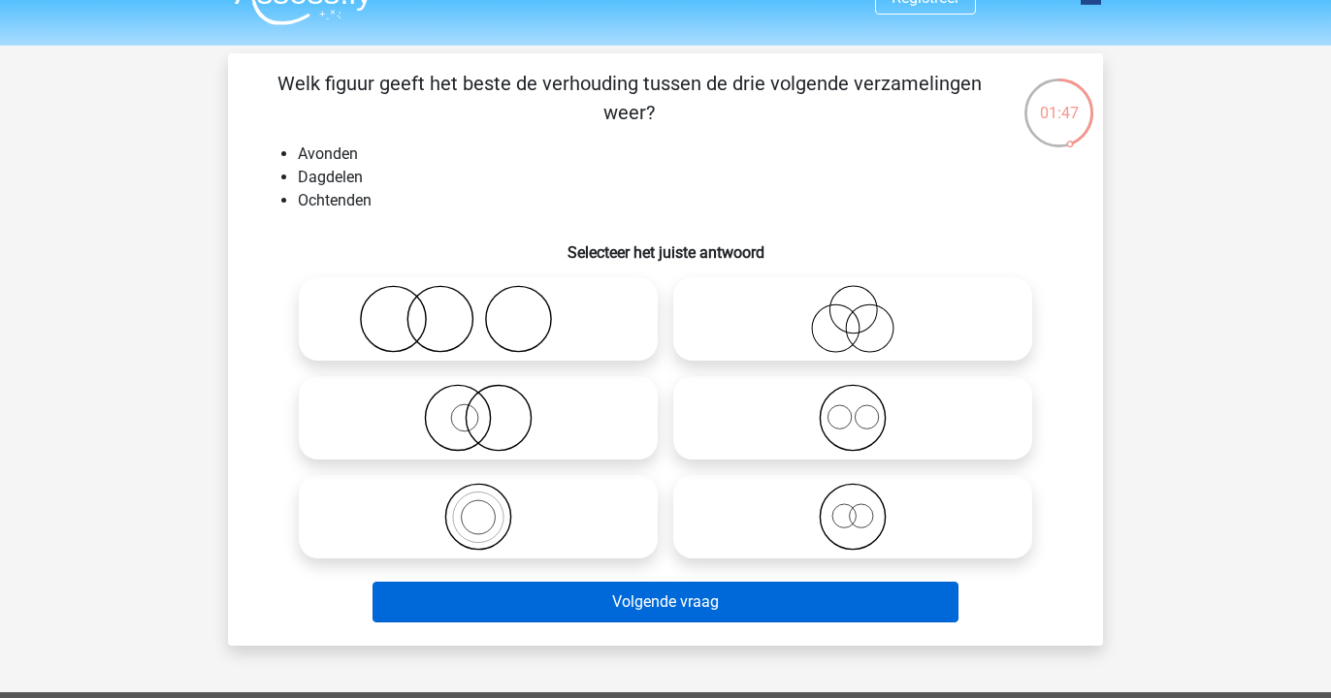
scroll to position [34, 0]
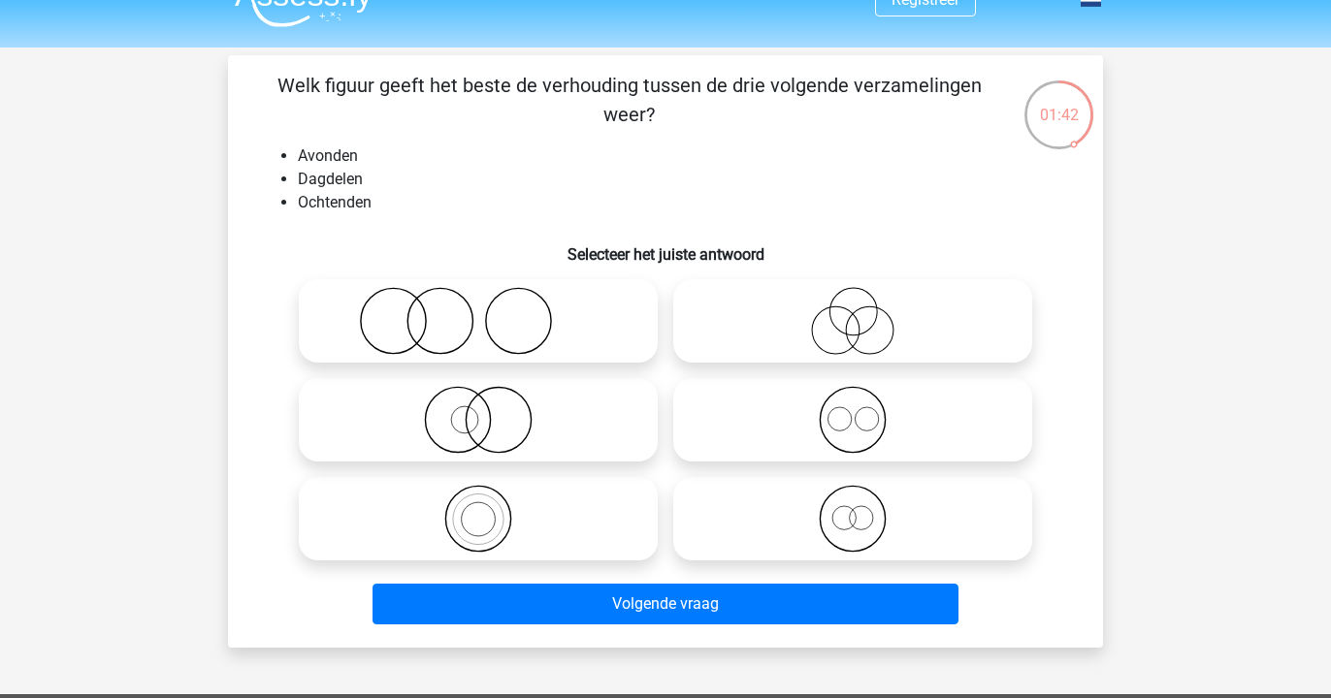
click at [696, 424] on icon at bounding box center [852, 420] width 343 height 68
click at [853, 410] on input "radio" at bounding box center [859, 404] width 13 height 13
radio input "true"
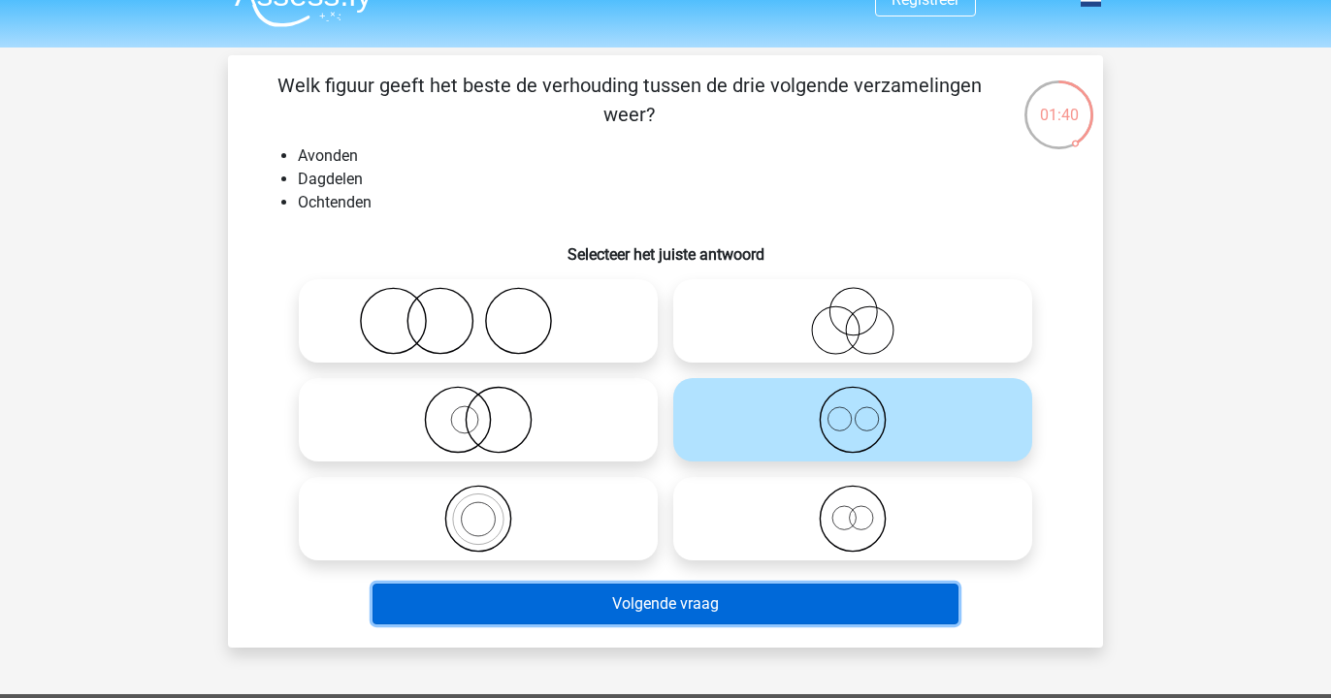
click at [560, 603] on button "Volgende vraag" at bounding box center [665, 604] width 587 height 41
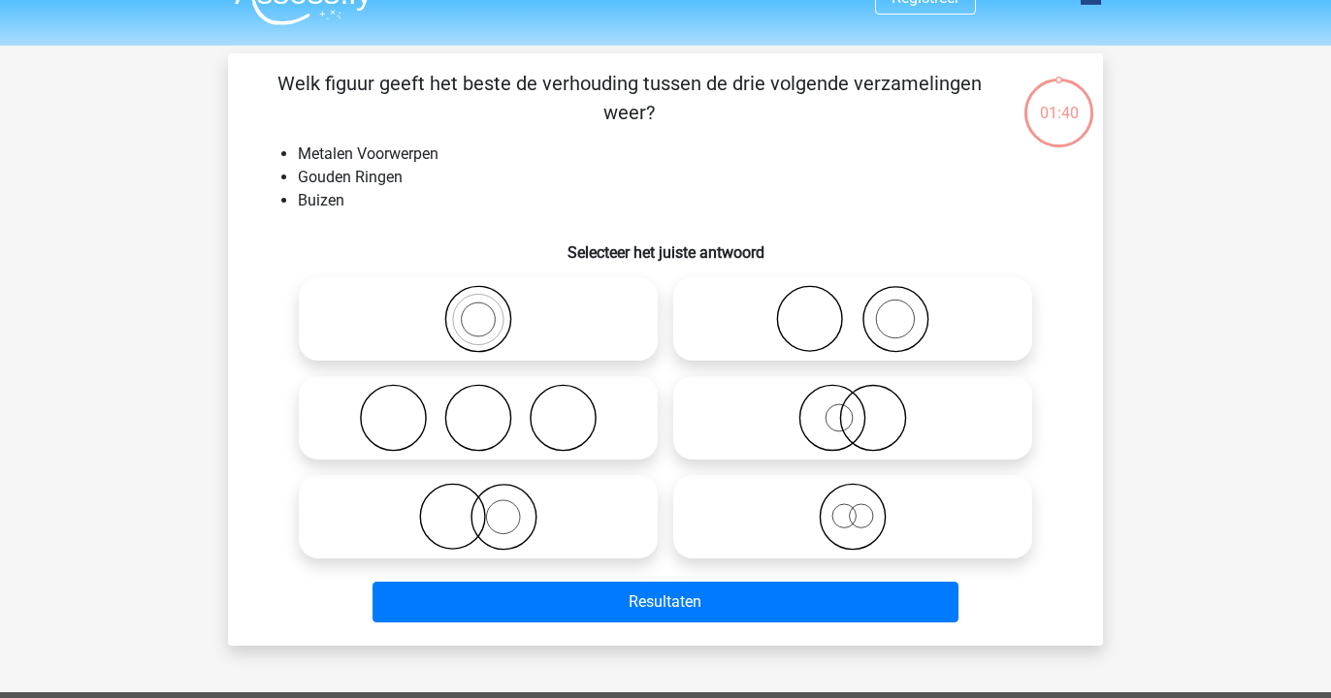
scroll to position [29, 0]
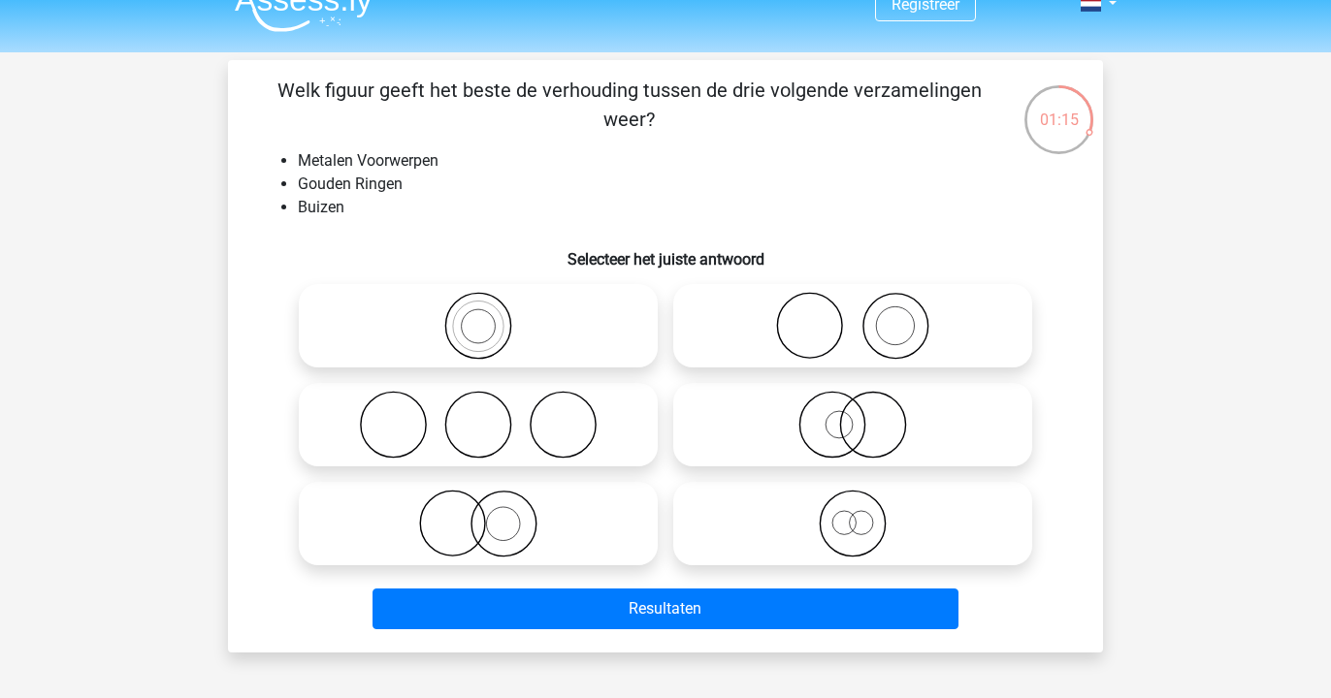
click at [555, 542] on icon at bounding box center [478, 524] width 343 height 68
click at [491, 514] on input "radio" at bounding box center [484, 508] width 13 height 13
radio input "true"
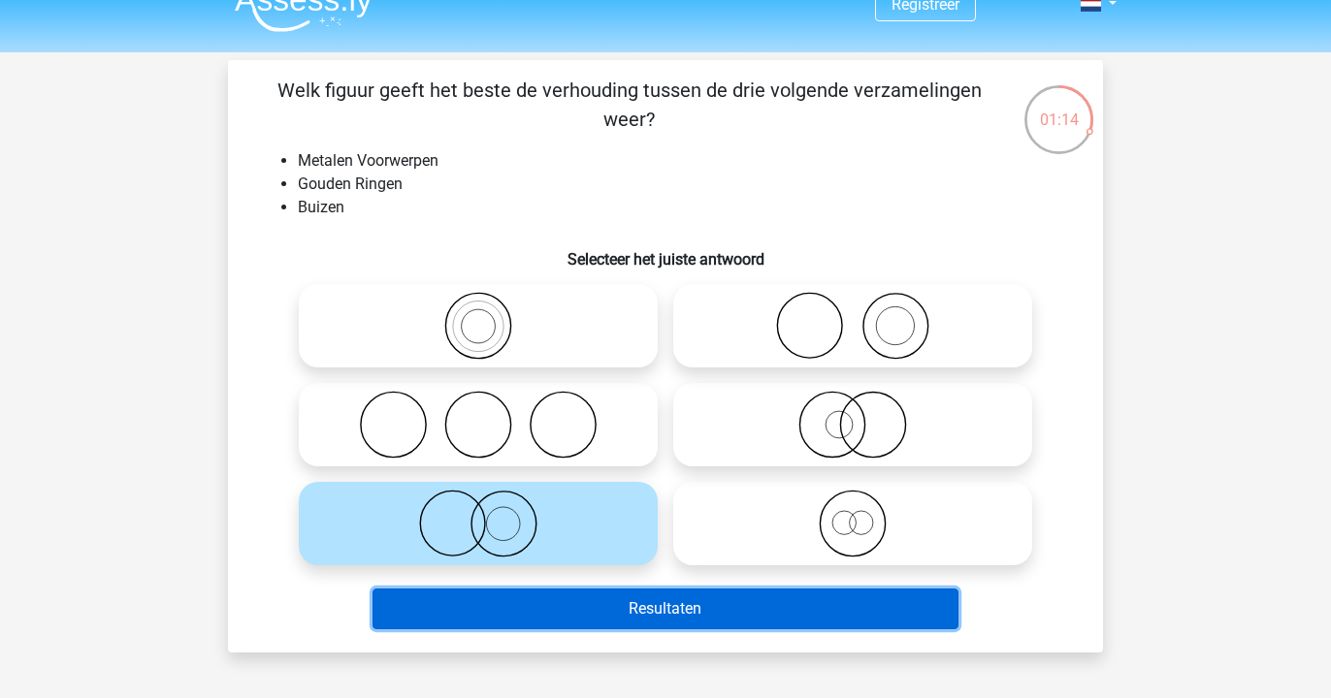
click at [561, 597] on button "Resultaten" at bounding box center [665, 609] width 587 height 41
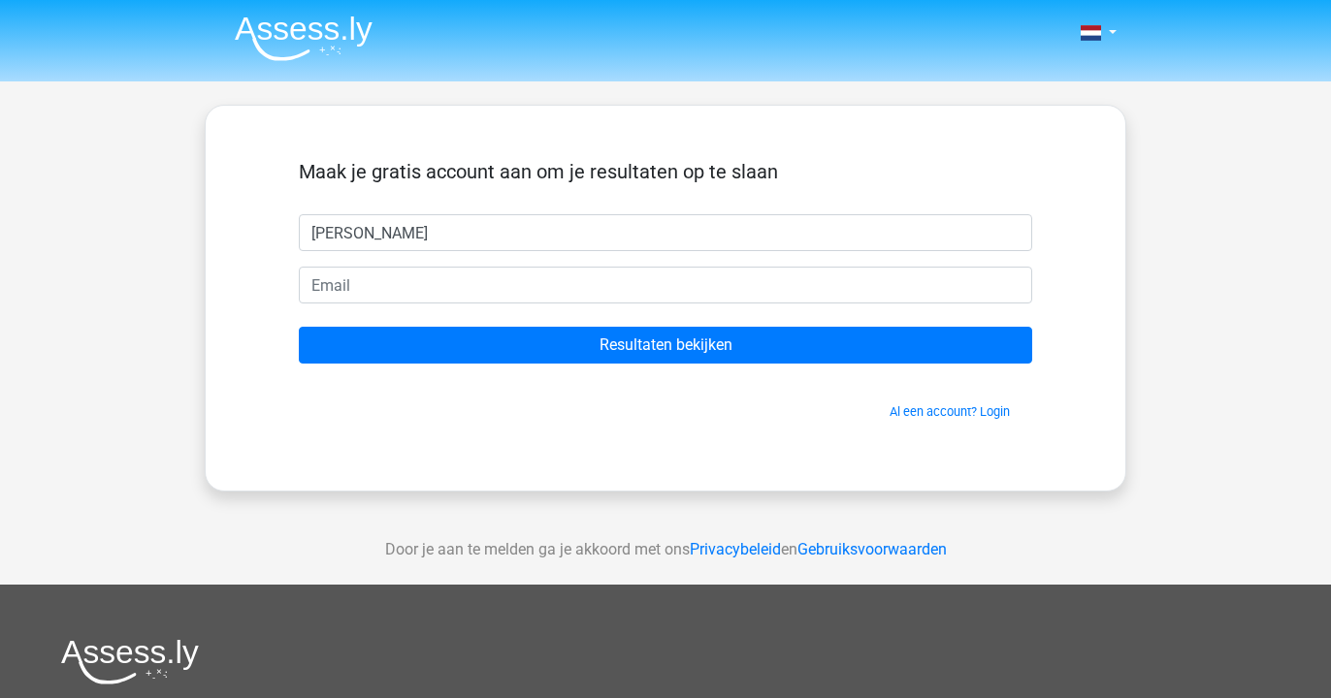
type input "[PERSON_NAME]"
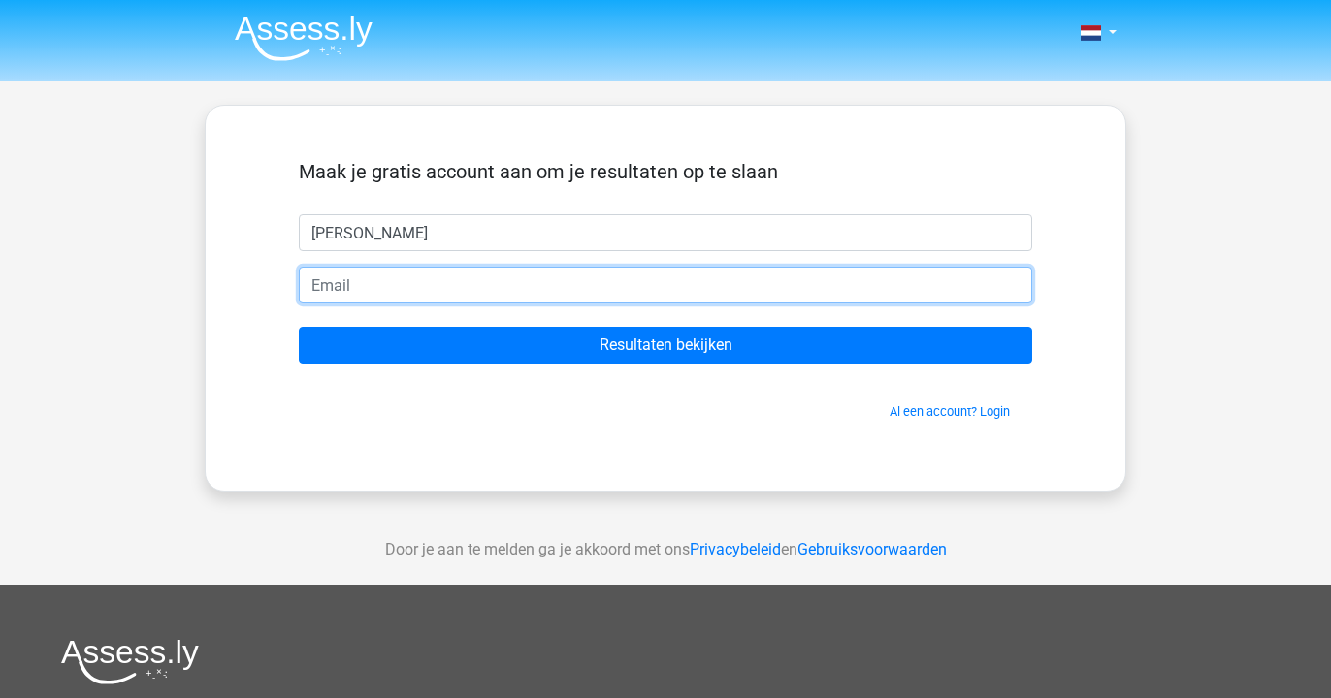
click at [347, 283] on input "email" at bounding box center [665, 285] width 733 height 37
type input "[PERSON_NAME][EMAIL_ADDRESS][DOMAIN_NAME]"
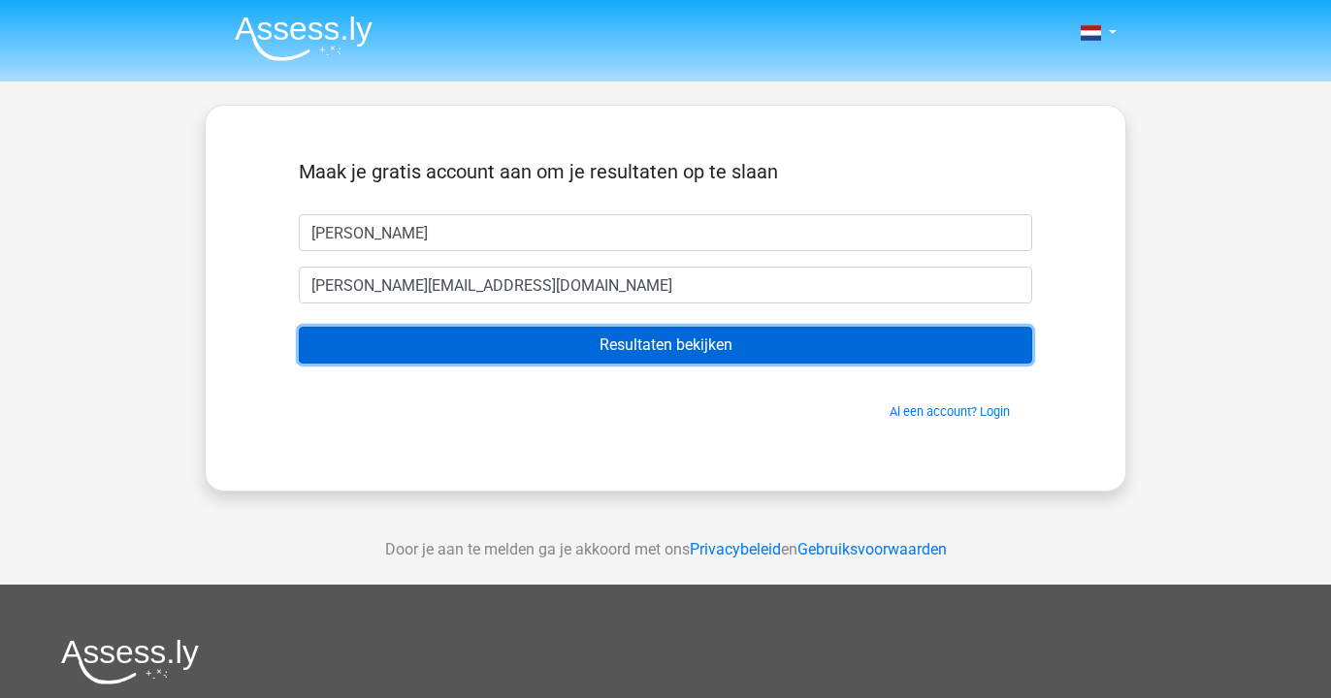
click at [476, 351] on input "Resultaten bekijken" at bounding box center [665, 345] width 733 height 37
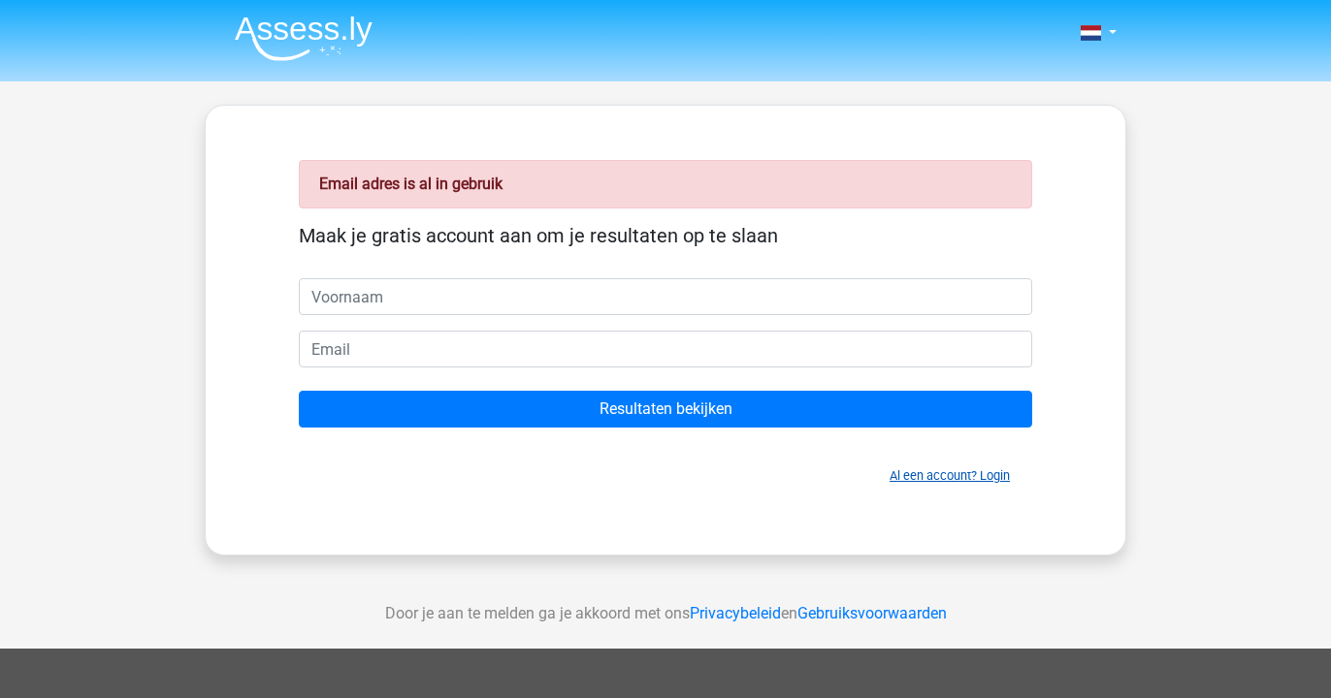
click at [946, 477] on link "Al een account? Login" at bounding box center [950, 476] width 120 height 15
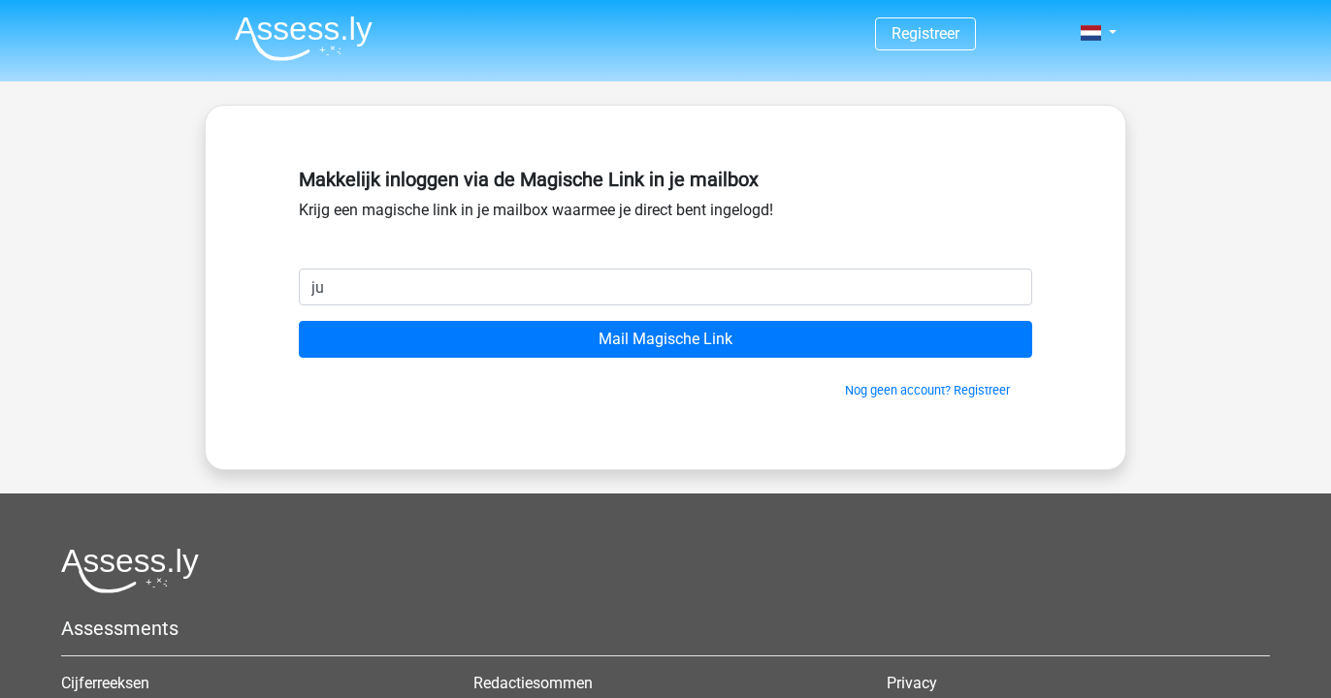
type input "juliahoefman@gmail.com"
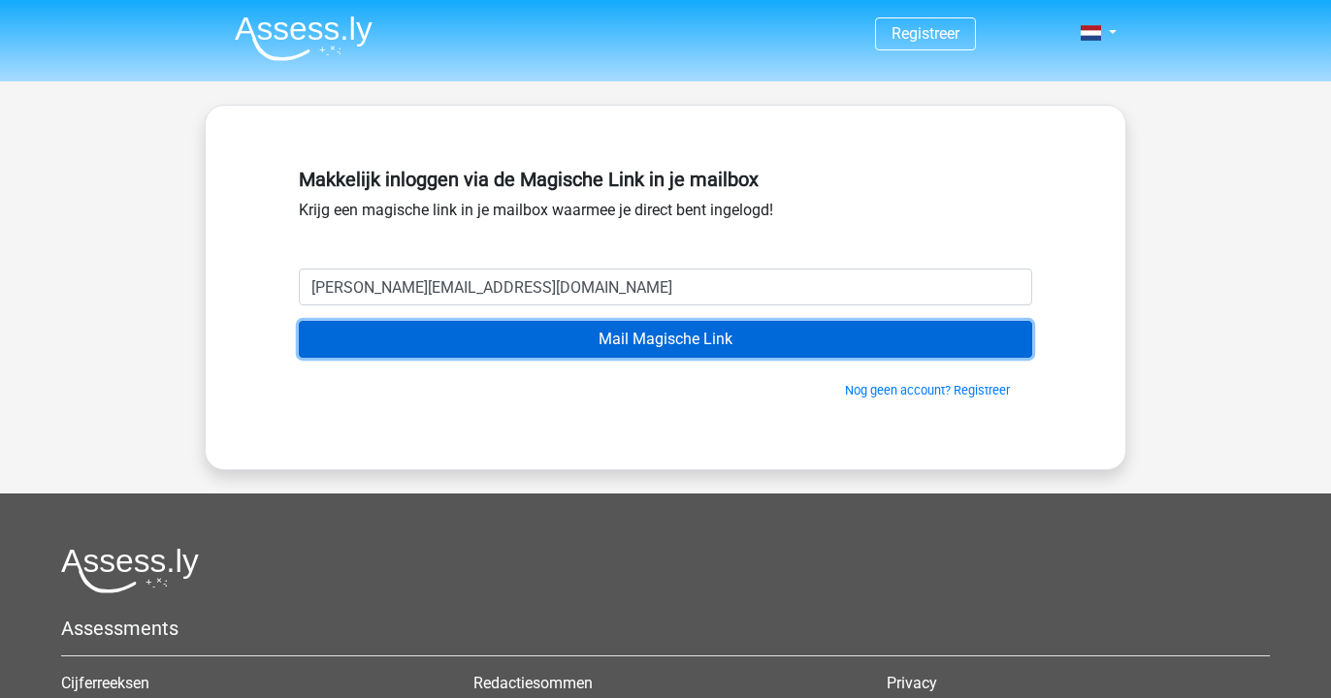
click at [557, 336] on input "Mail Magische Link" at bounding box center [665, 339] width 733 height 37
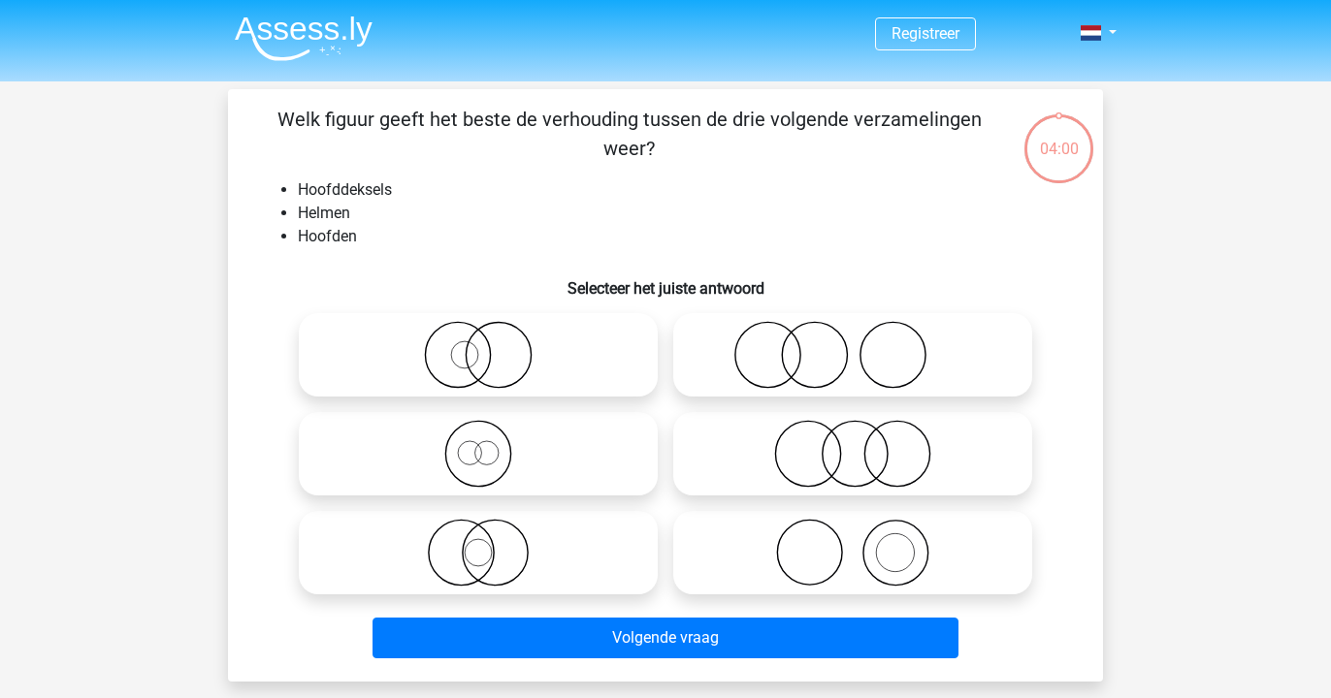
scroll to position [29, 0]
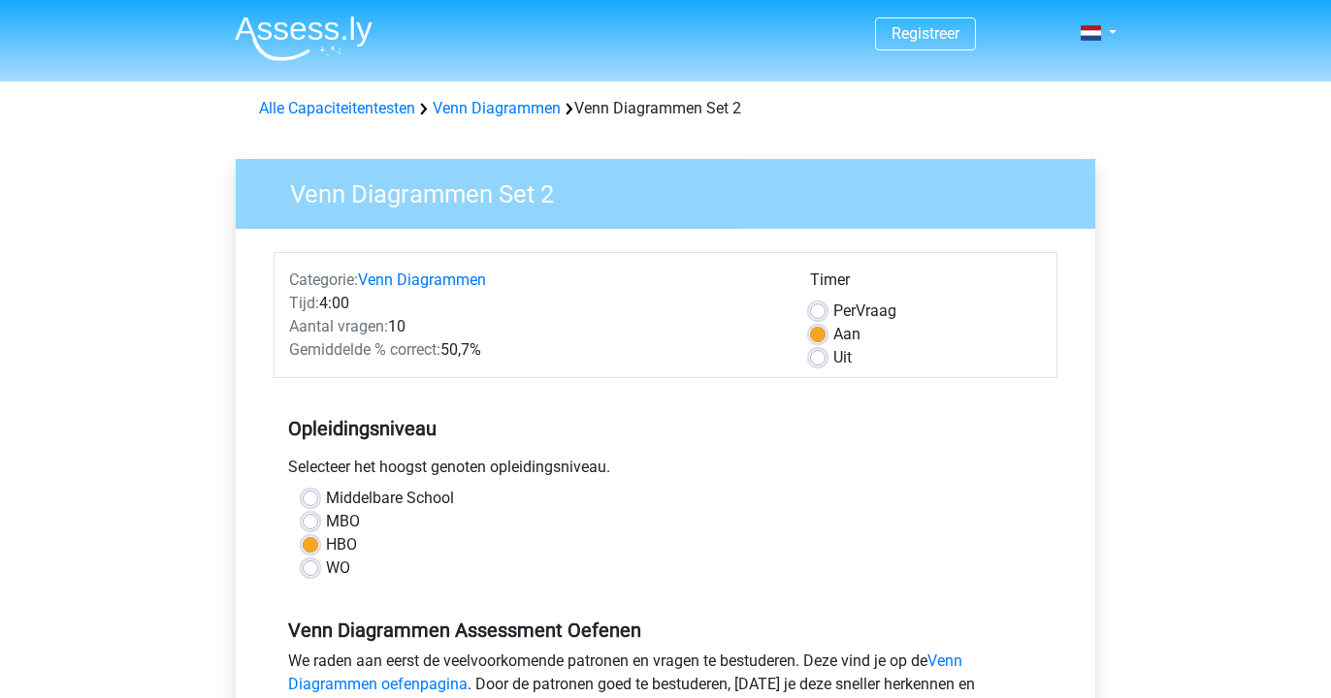
scroll to position [405, 0]
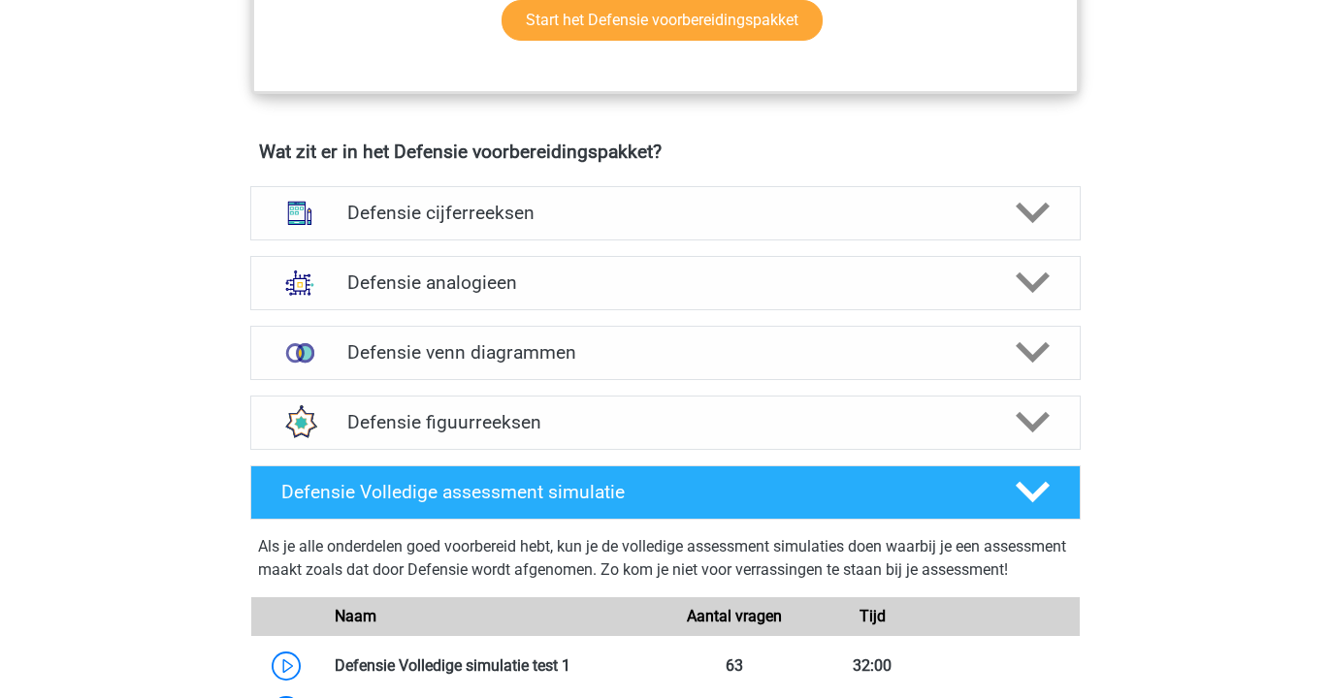
scroll to position [1292, 0]
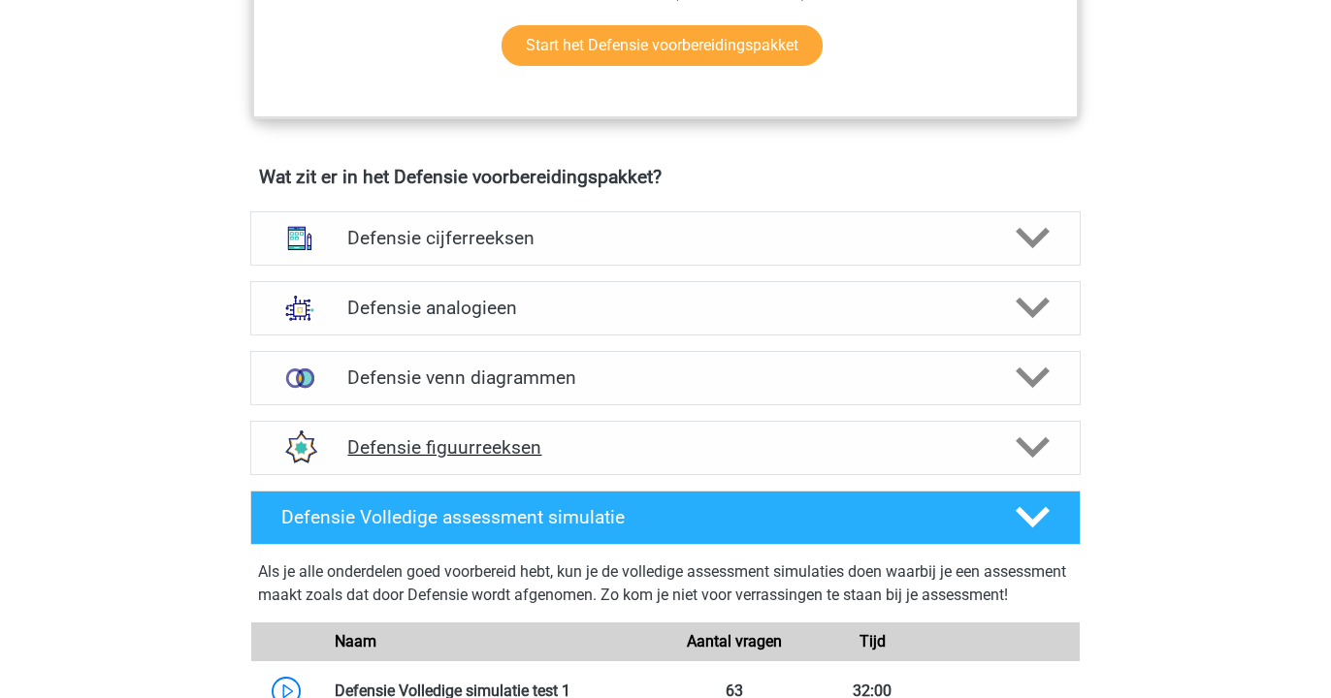
click at [429, 458] on h4 "Defensie figuurreeksen" at bounding box center [664, 448] width 635 height 22
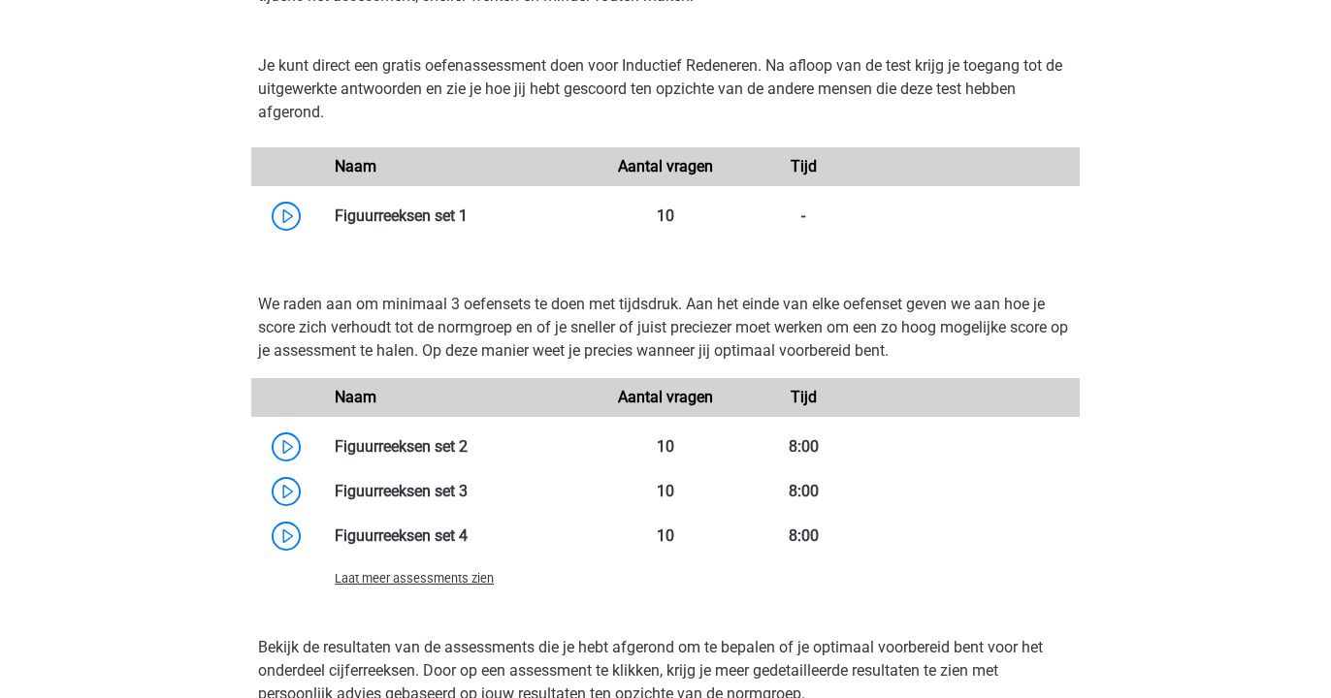
scroll to position [1859, 0]
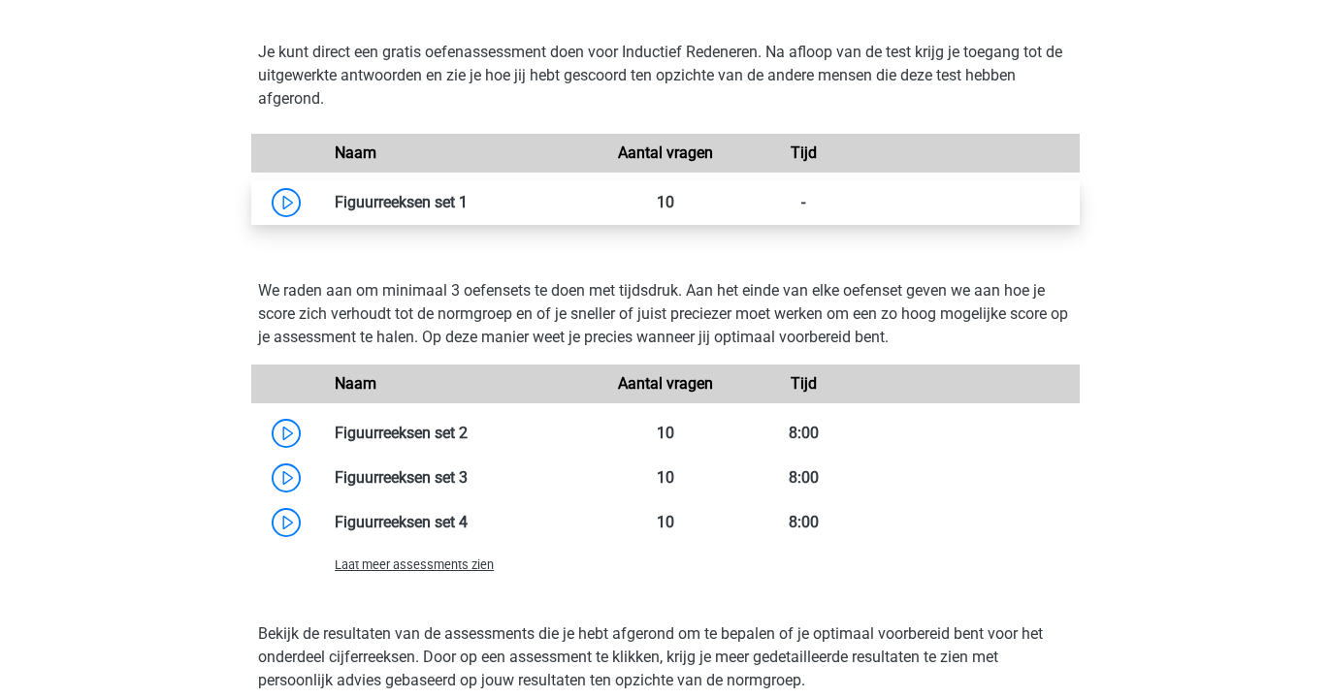
click at [468, 205] on link at bounding box center [468, 202] width 0 height 18
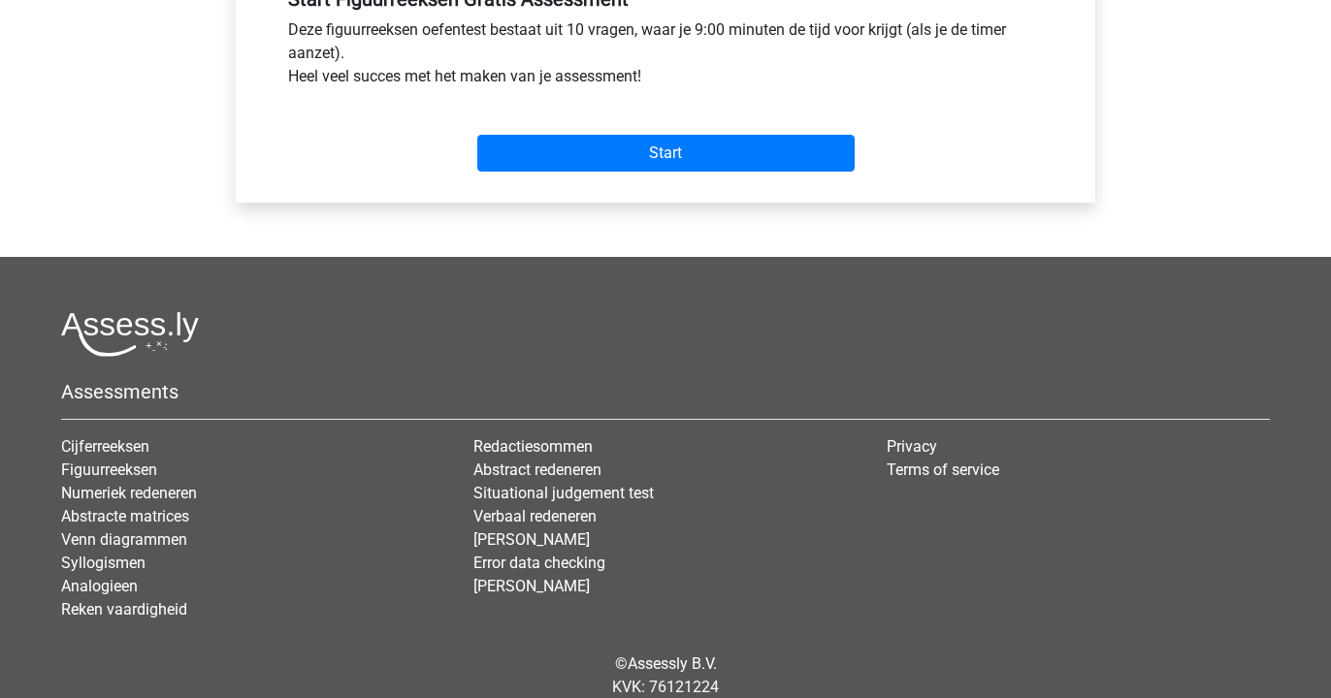
scroll to position [702, 0]
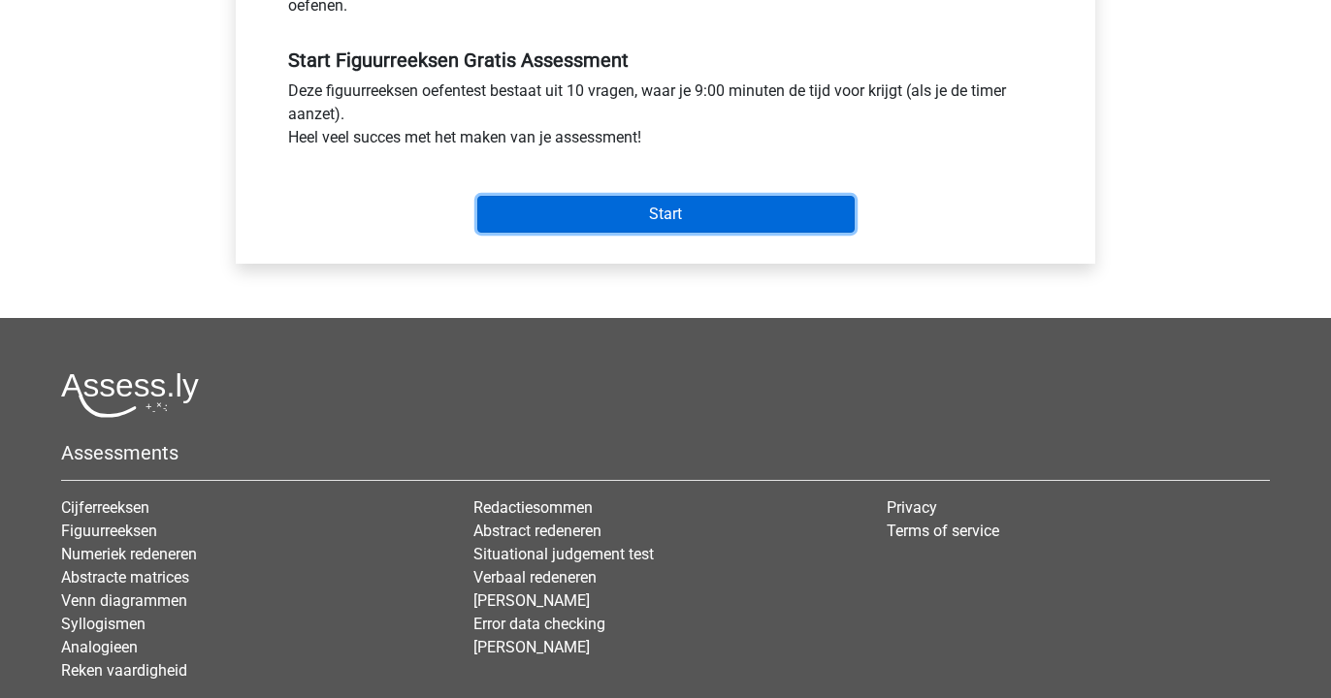
click at [622, 207] on input "Start" at bounding box center [665, 214] width 377 height 37
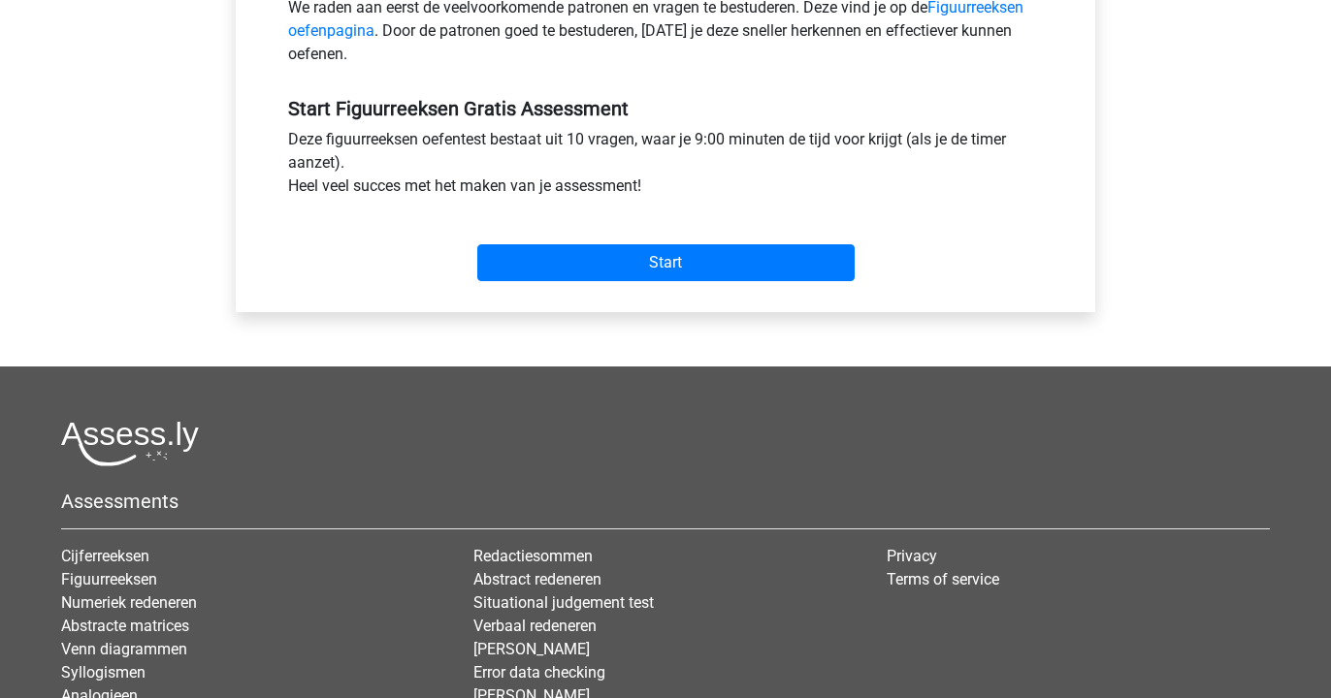
scroll to position [663, 0]
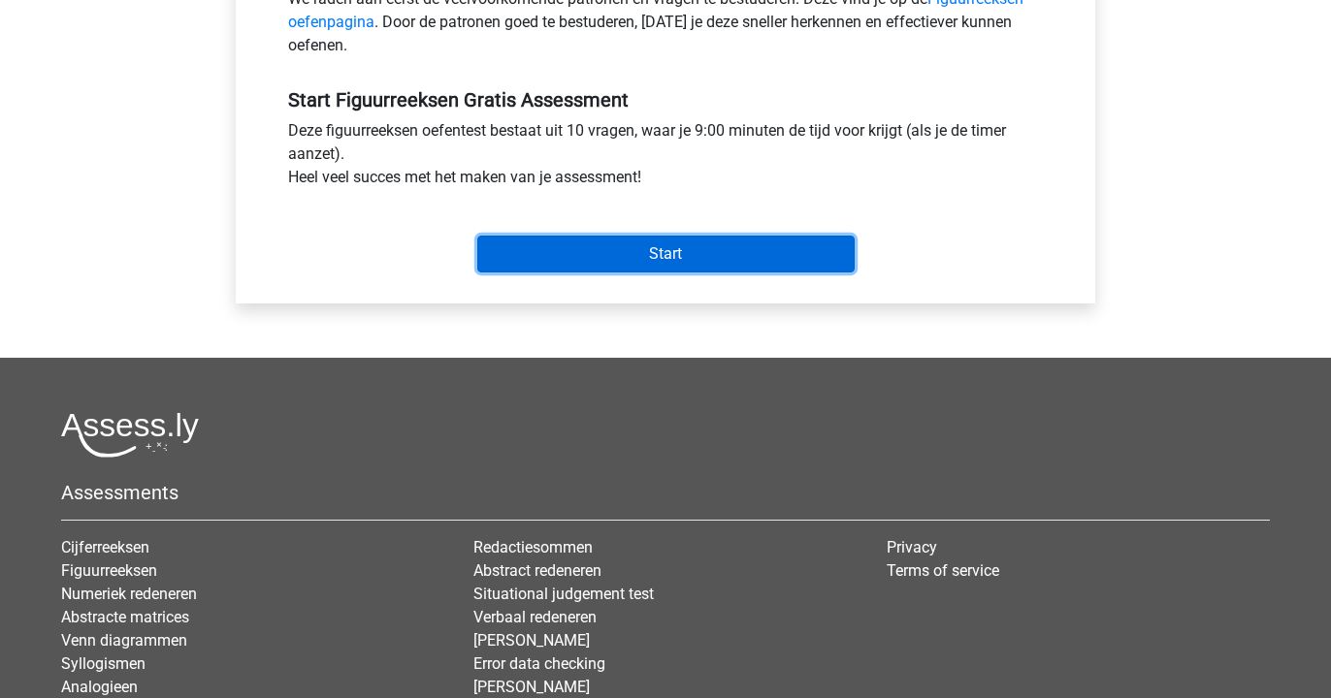
click at [620, 243] on input "Start" at bounding box center [665, 254] width 377 height 37
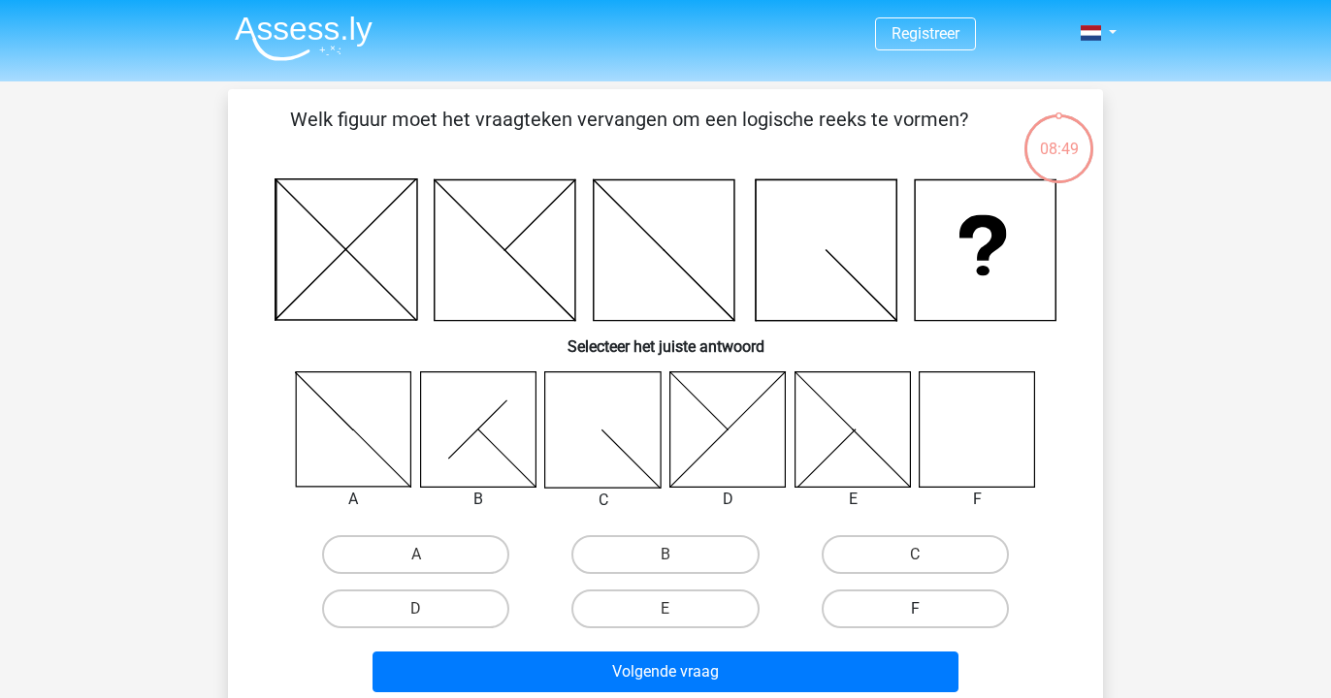
click at [890, 599] on label "F" at bounding box center [915, 609] width 187 height 39
click at [915, 609] on input "F" at bounding box center [921, 615] width 13 height 13
radio input "true"
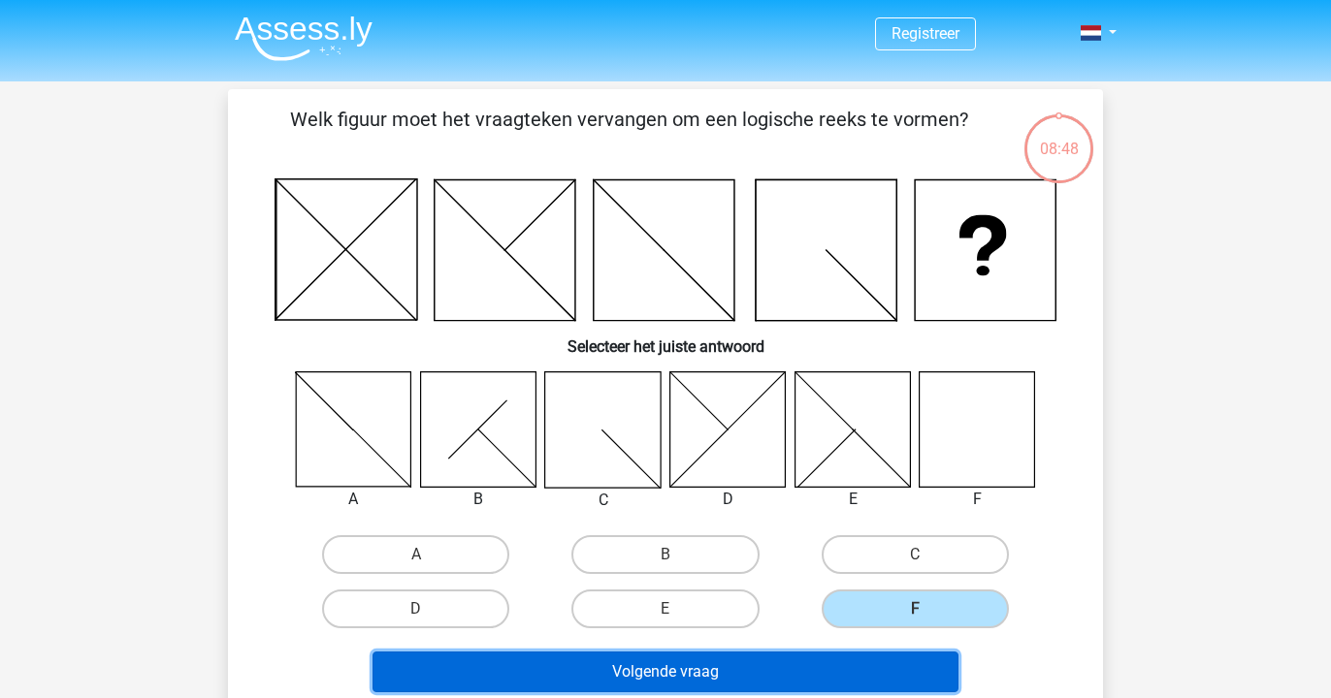
click at [816, 659] on button "Volgende vraag" at bounding box center [665, 672] width 587 height 41
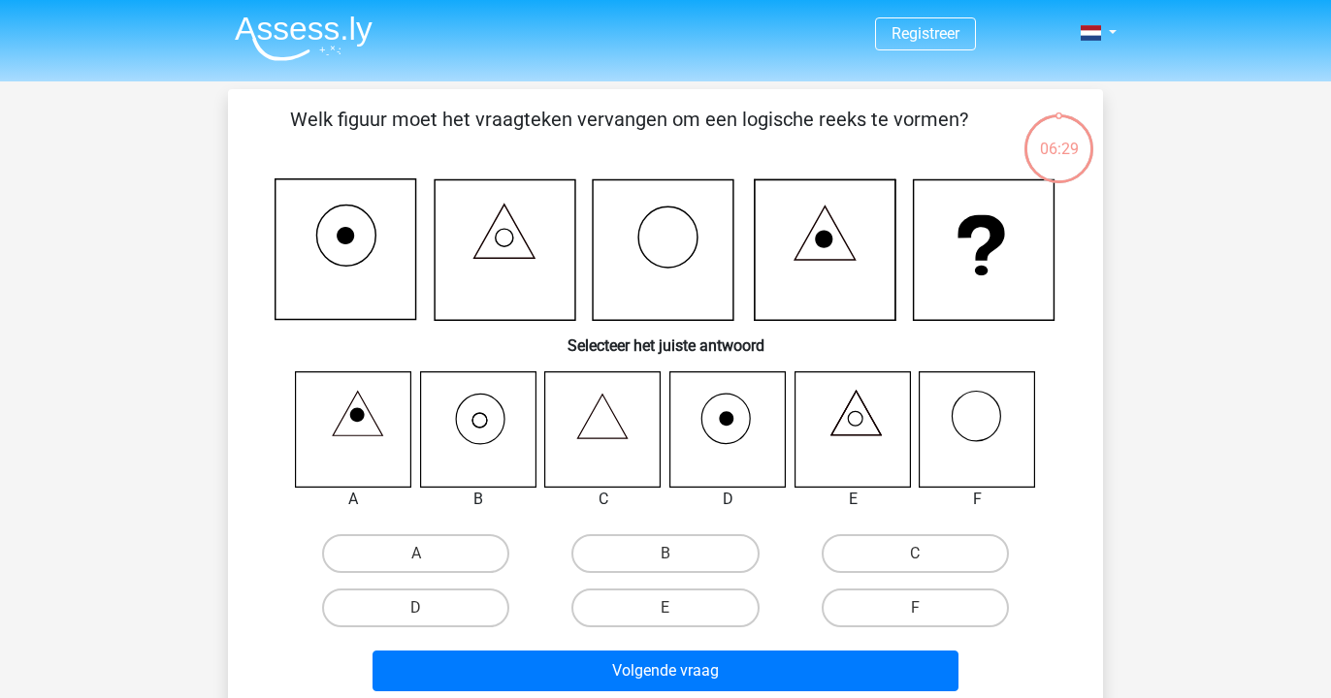
click at [471, 439] on icon at bounding box center [477, 429] width 115 height 115
click at [683, 569] on label "B" at bounding box center [664, 553] width 187 height 39
click at [678, 566] on input "B" at bounding box center [671, 560] width 13 height 13
radio input "true"
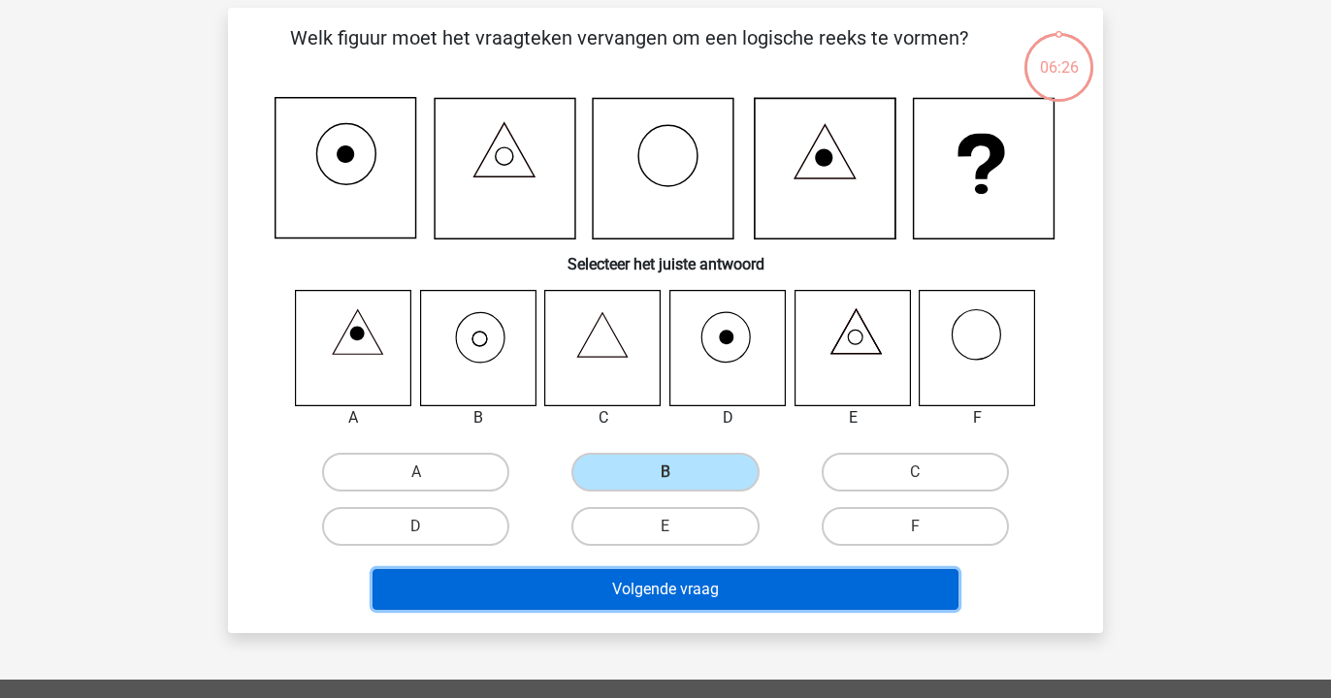
click at [683, 587] on button "Volgende vraag" at bounding box center [665, 589] width 587 height 41
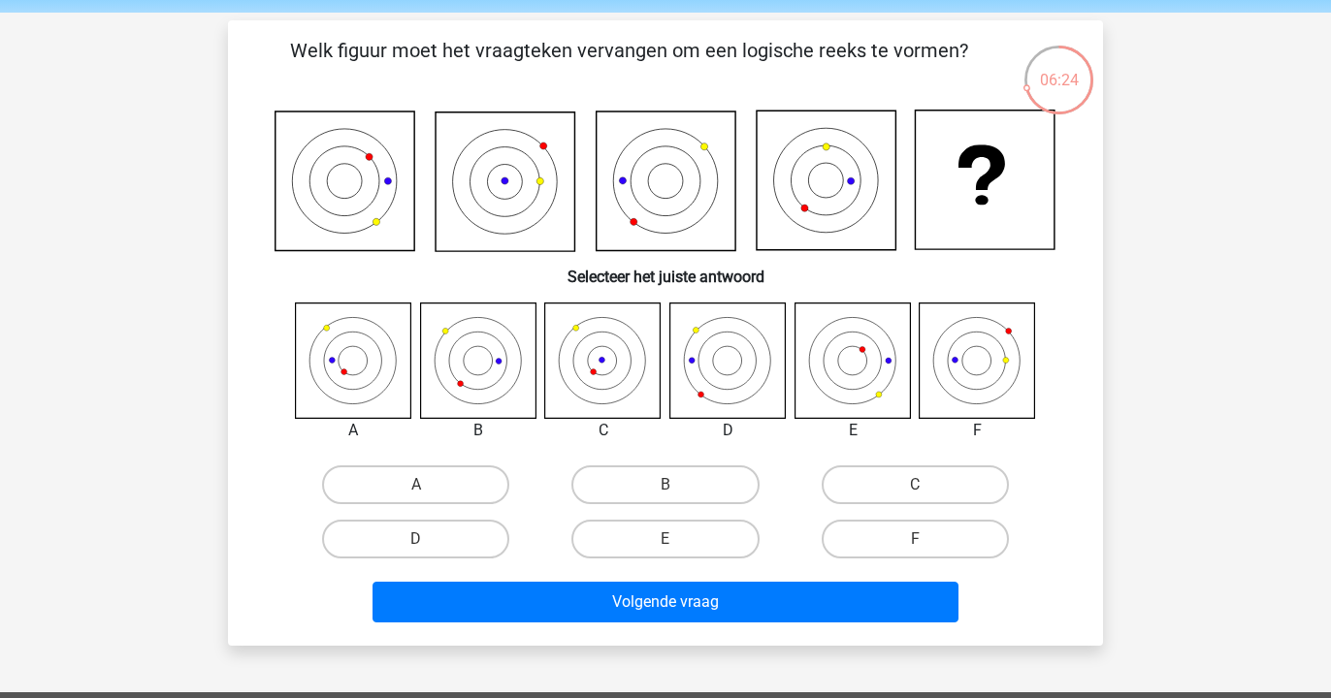
scroll to position [61, 0]
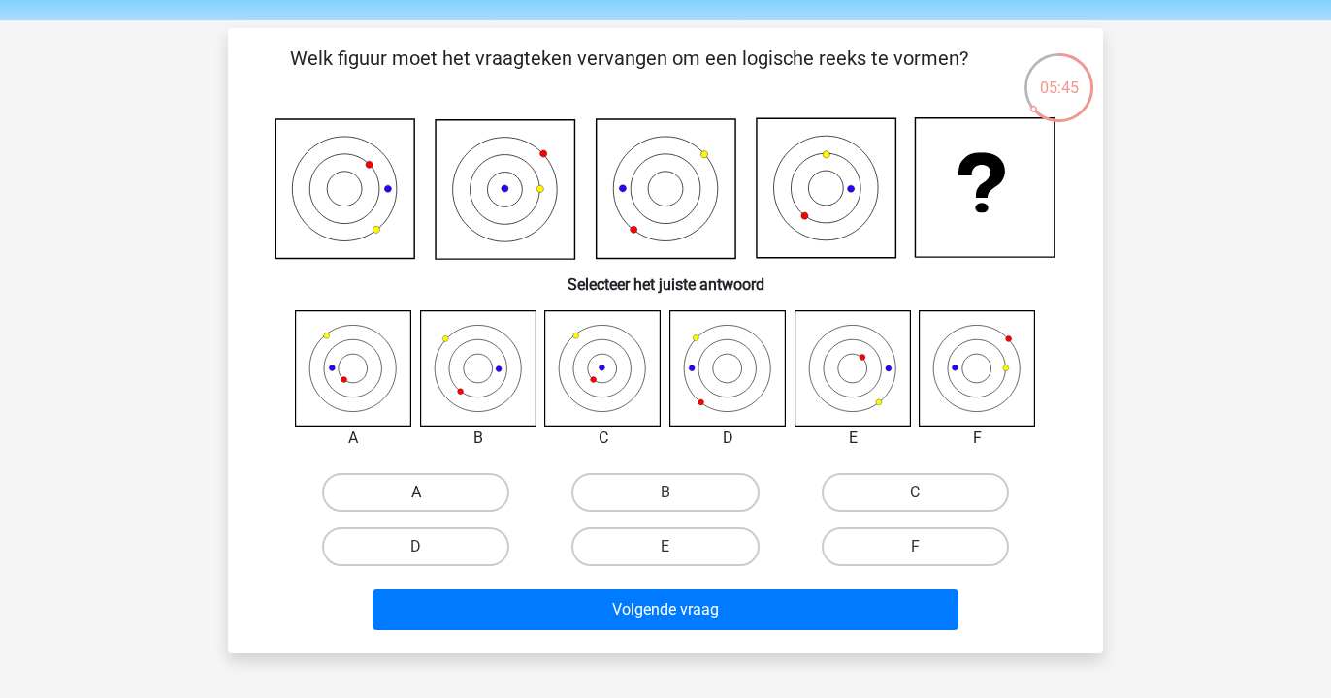
click at [434, 488] on label "A" at bounding box center [415, 492] width 187 height 39
click at [429, 493] on input "A" at bounding box center [422, 499] width 13 height 13
radio input "true"
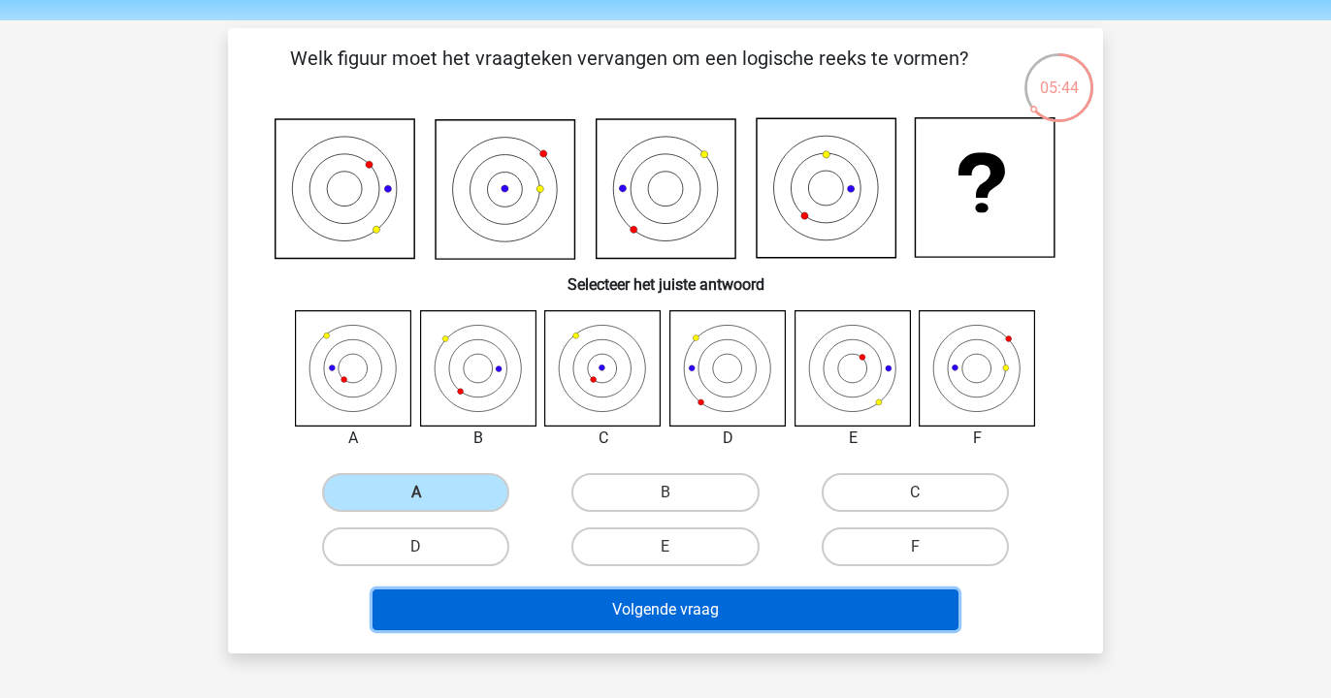
click at [512, 613] on button "Volgende vraag" at bounding box center [665, 610] width 587 height 41
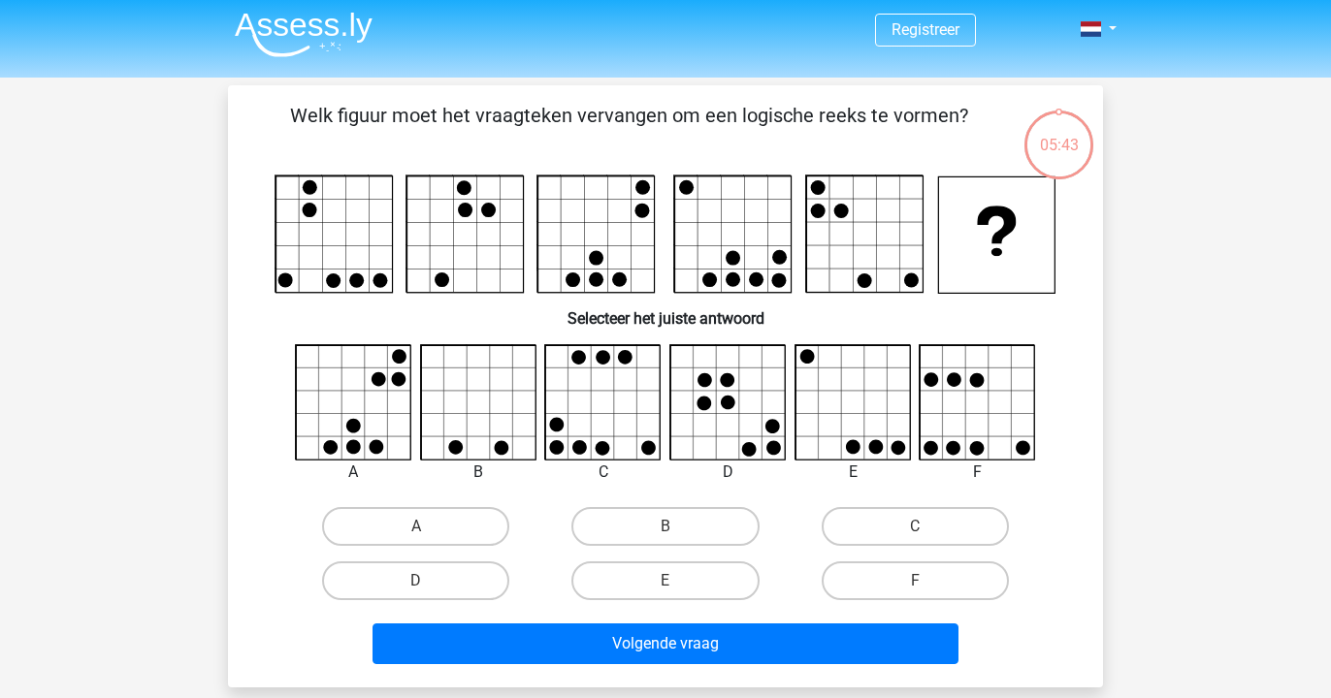
scroll to position [0, 0]
